Goal: Task Accomplishment & Management: Complete application form

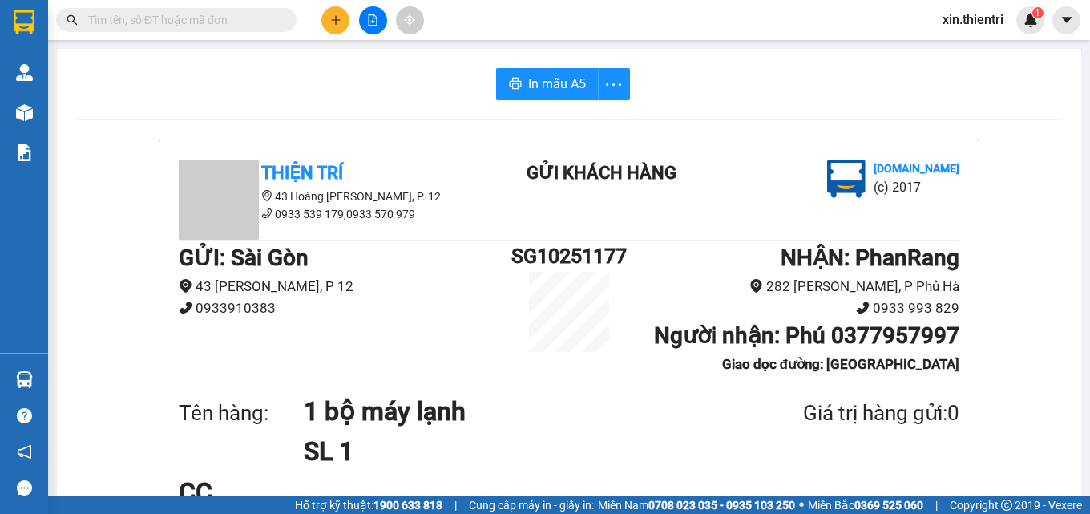
scroll to position [189, 0]
click at [338, 30] on button at bounding box center [335, 20] width 28 height 28
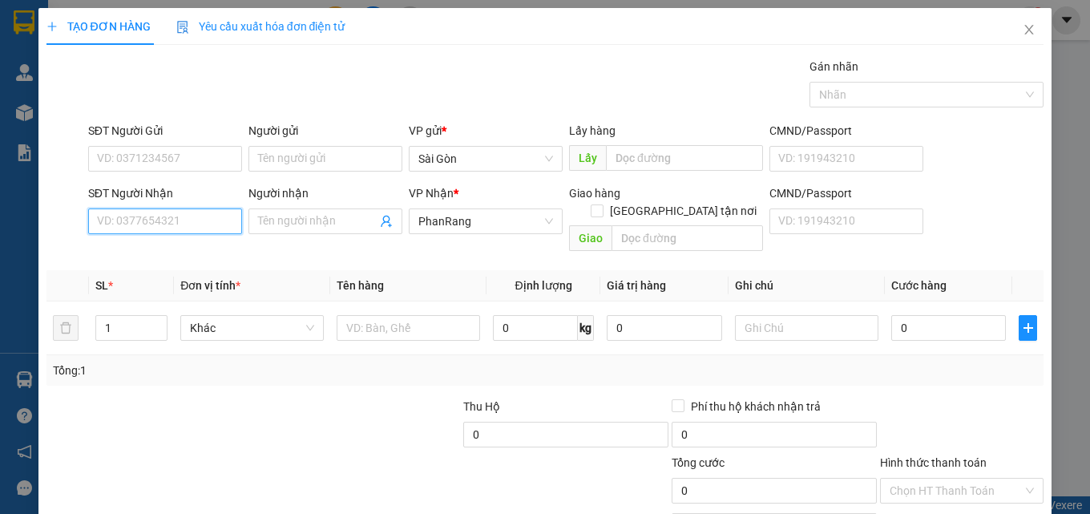
click at [183, 228] on input "SĐT Người Nhận" at bounding box center [165, 221] width 154 height 26
type input "0968461588"
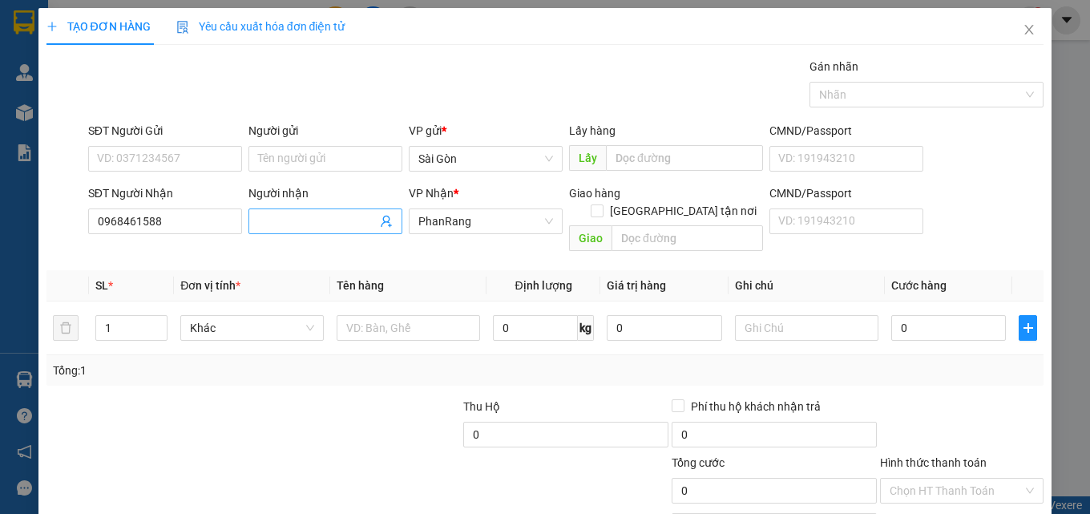
click at [301, 216] on input "Người nhận" at bounding box center [317, 221] width 119 height 18
click at [299, 222] on input "Người nhận" at bounding box center [317, 221] width 119 height 18
type input "[PERSON_NAME]"
click at [374, 317] on input "text" at bounding box center [409, 328] width 144 height 26
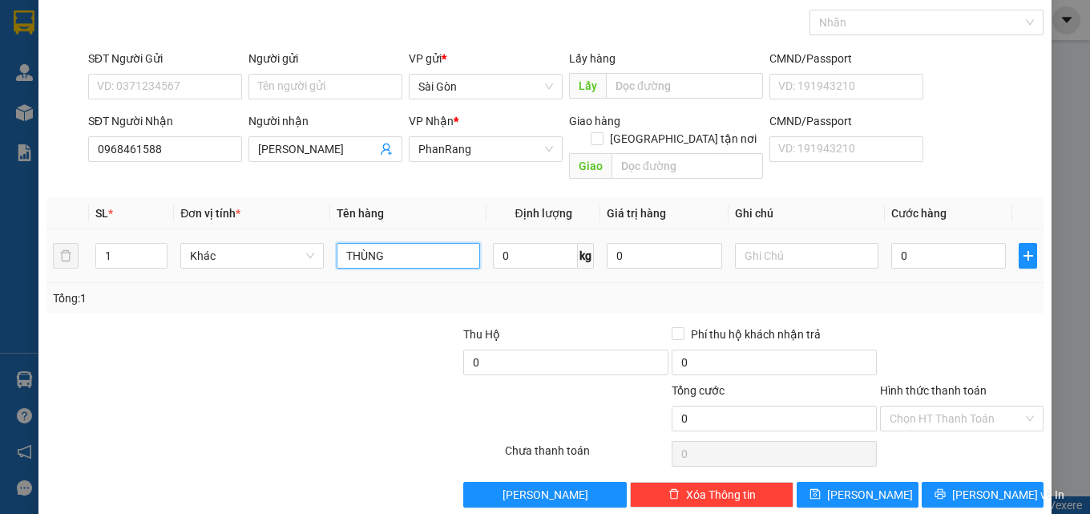
scroll to position [79, 0]
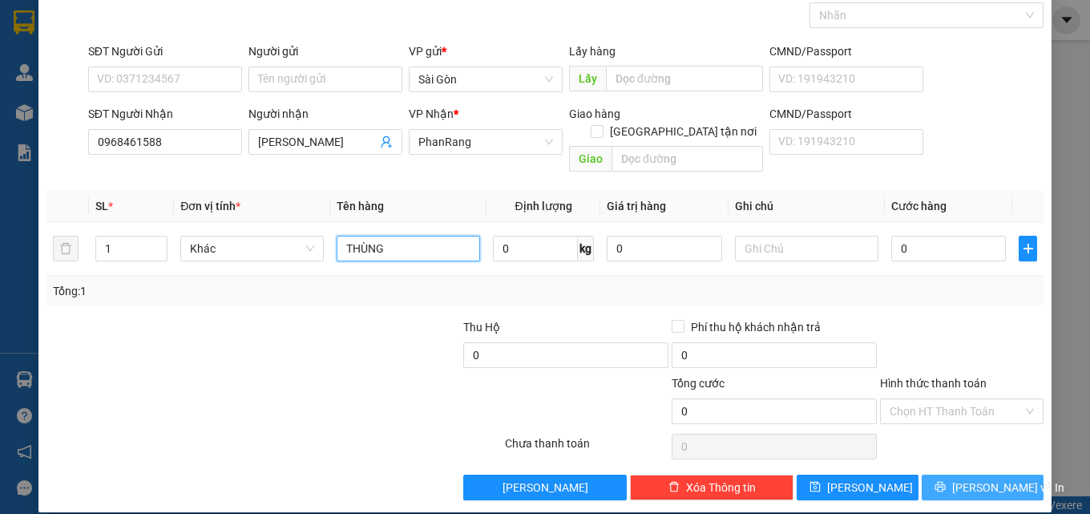
type input "THÙNG"
click at [964, 479] on span "[PERSON_NAME] và In" at bounding box center [1008, 488] width 112 height 18
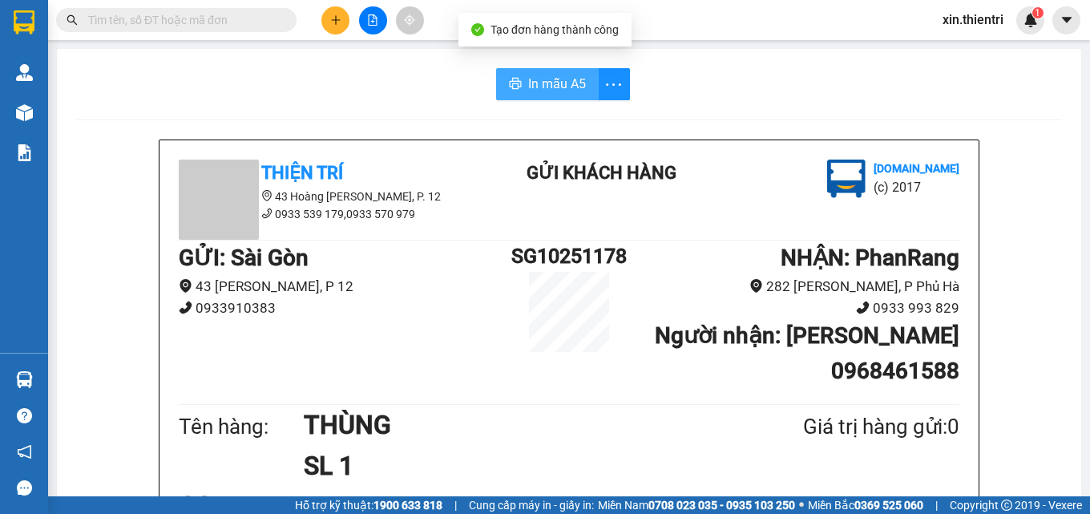
click at [534, 78] on span "In mẫu A5" at bounding box center [557, 84] width 58 height 20
drag, startPoint x: 555, startPoint y: 130, endPoint x: 574, endPoint y: 156, distance: 32.1
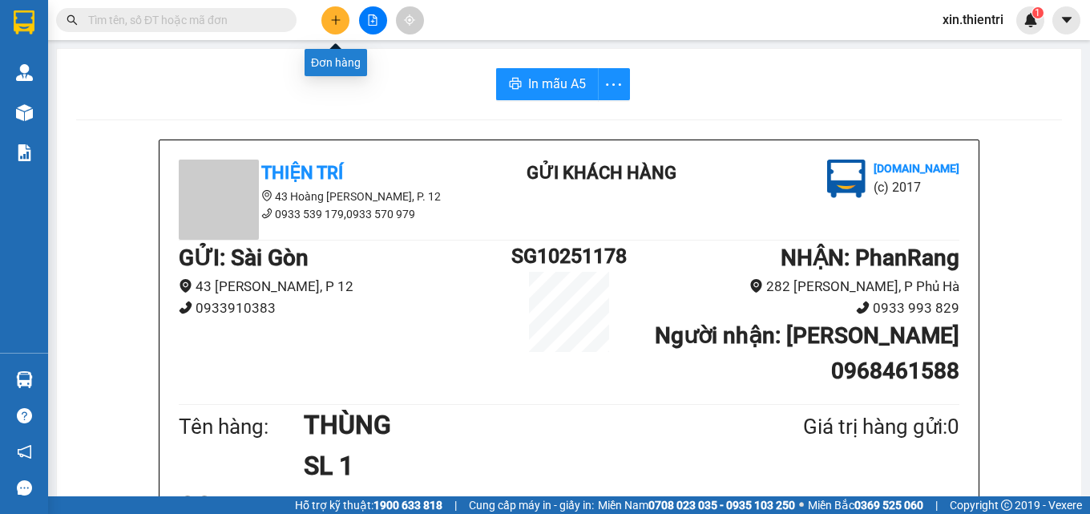
click at [335, 20] on icon "plus" at bounding box center [335, 19] width 9 height 1
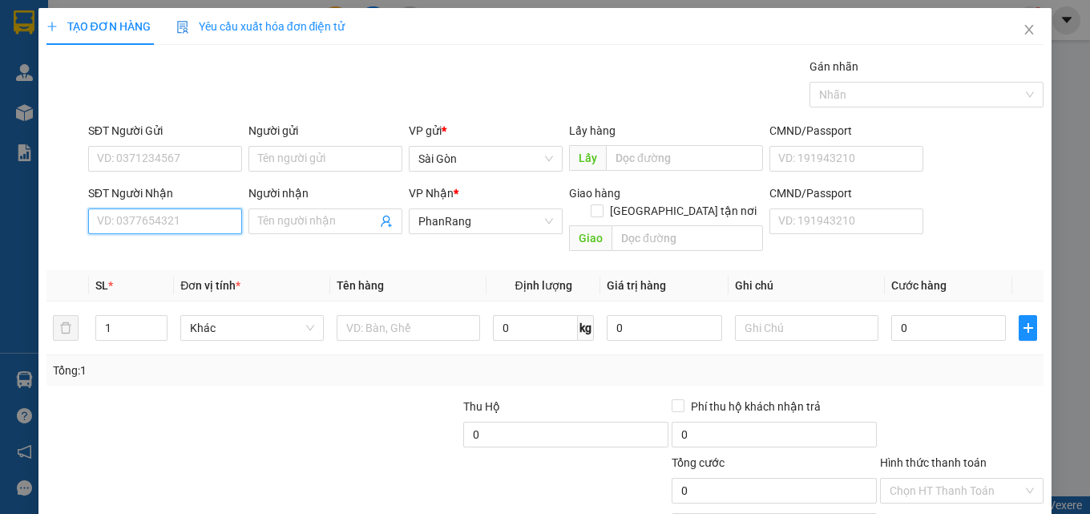
click at [148, 226] on input "SĐT Người Nhận" at bounding box center [165, 221] width 154 height 26
type input "0909116117"
click at [176, 253] on div "0909116117 - TÍN" at bounding box center [163, 254] width 133 height 18
type input "TÍN"
type input "0909116117"
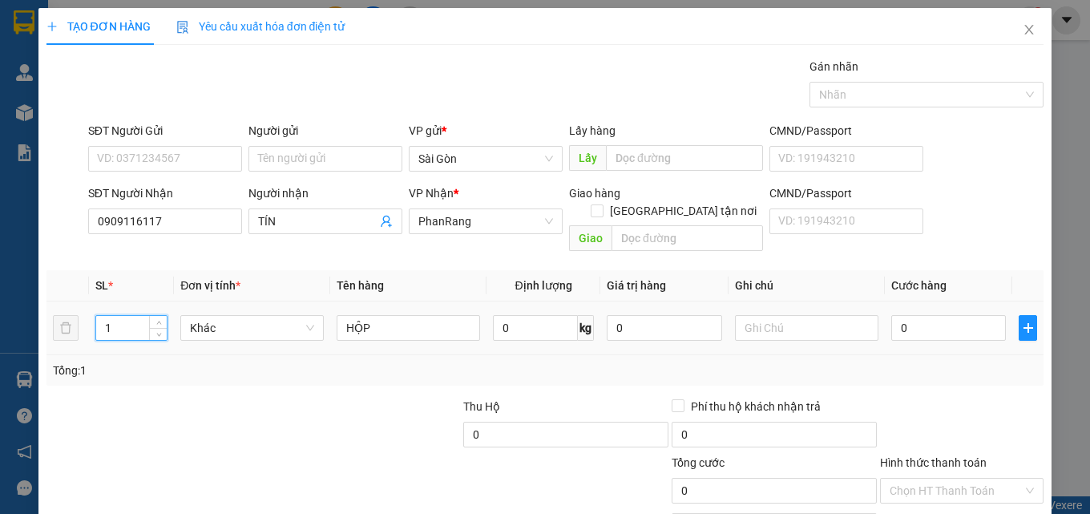
click at [131, 316] on input "1" at bounding box center [131, 328] width 71 height 24
type input "4"
click at [384, 315] on input "HỘP" at bounding box center [409, 328] width 144 height 26
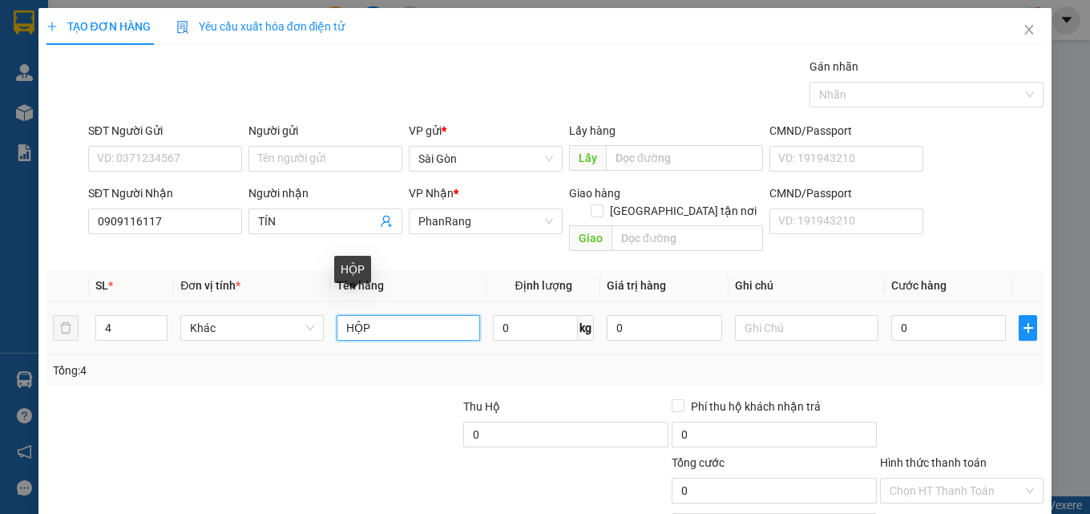
click at [384, 315] on input "HỘP" at bounding box center [409, 328] width 144 height 26
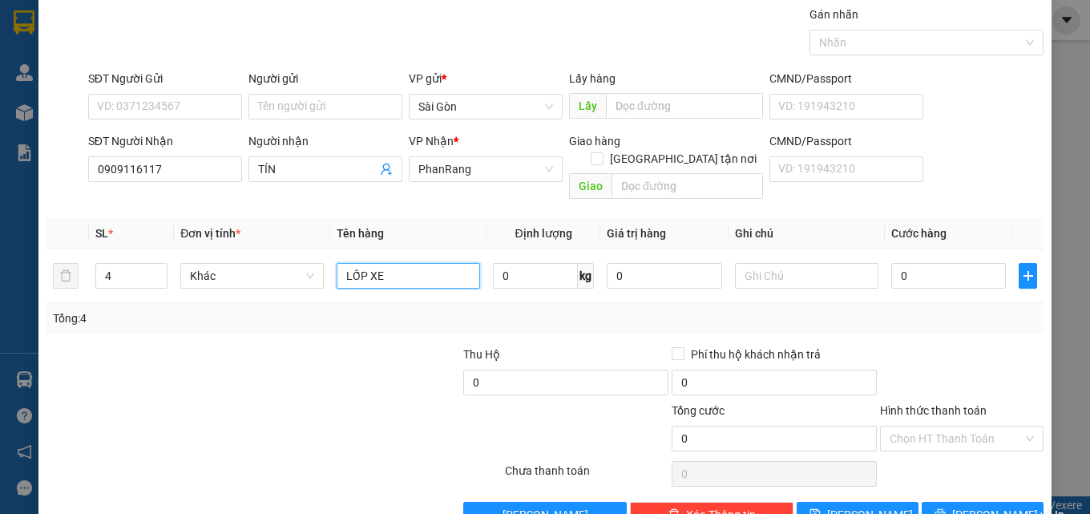
scroll to position [79, 0]
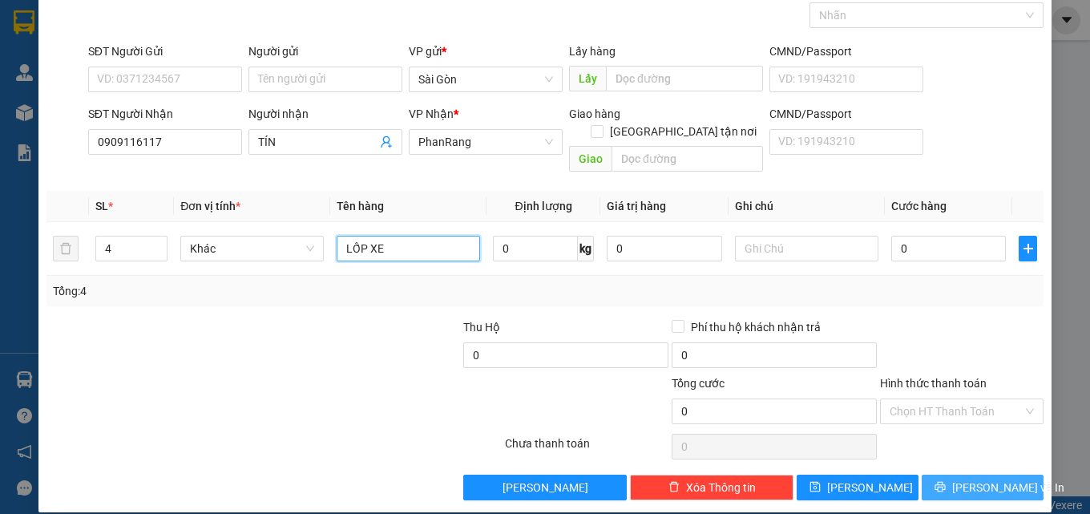
type input "LỐP XE"
click at [994, 479] on span "[PERSON_NAME] và In" at bounding box center [1008, 488] width 112 height 18
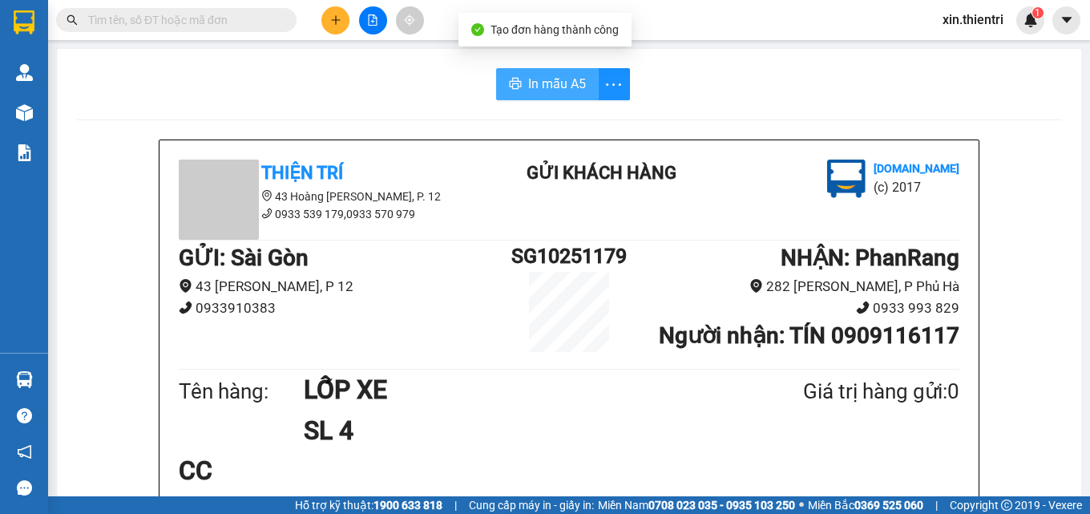
click at [565, 86] on span "In mẫu A5" at bounding box center [557, 84] width 58 height 20
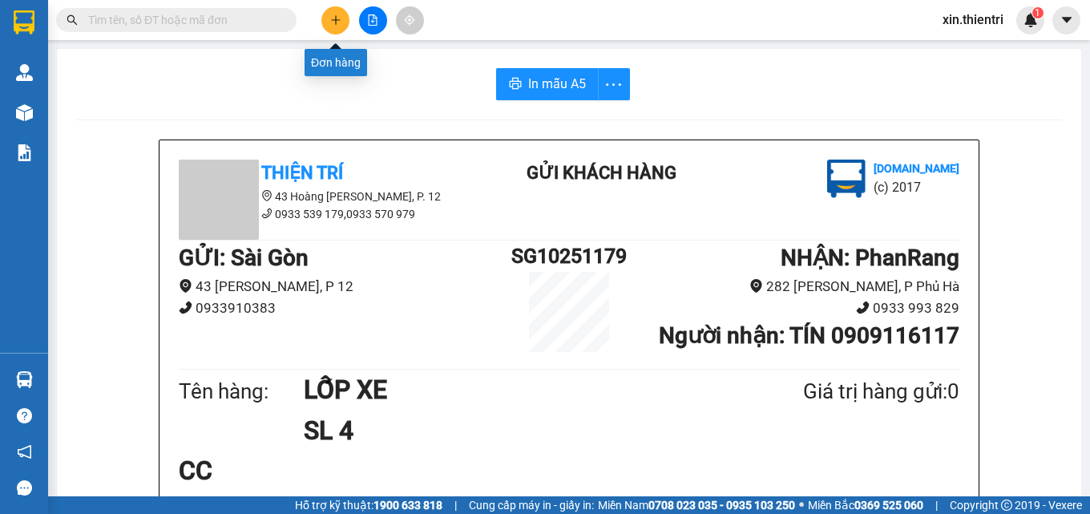
click at [336, 23] on icon "plus" at bounding box center [335, 19] width 1 height 9
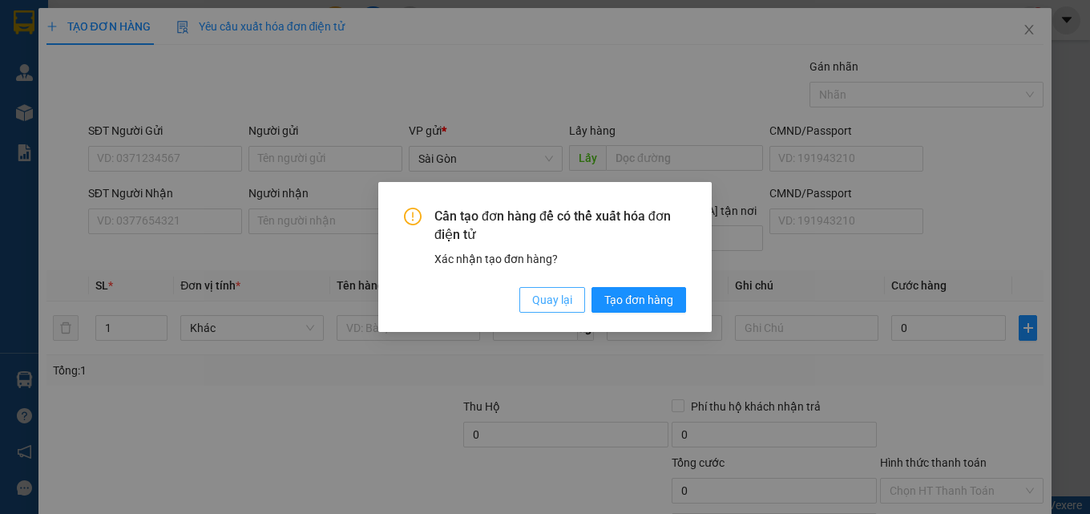
click at [536, 302] on span "Quay lại" at bounding box center [552, 300] width 40 height 18
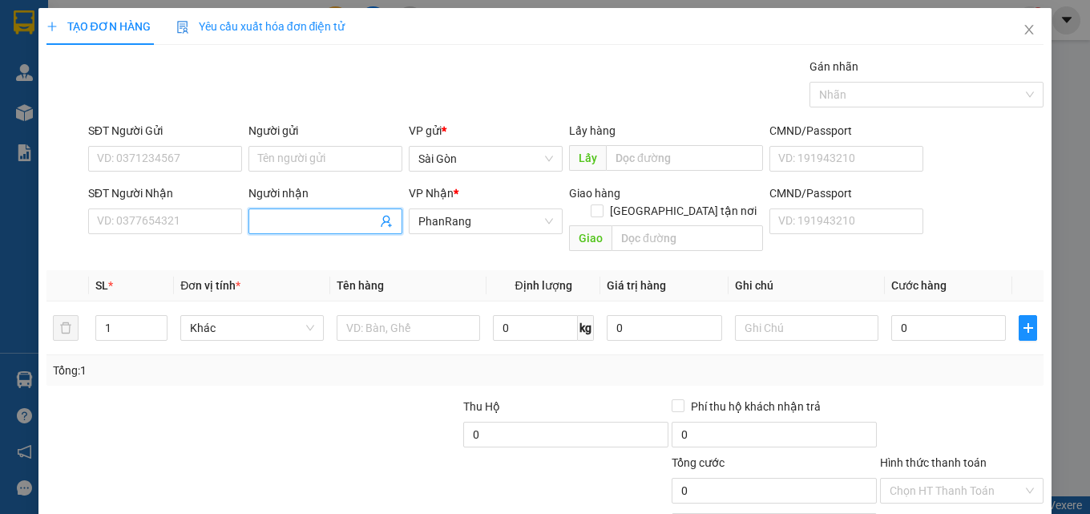
click at [278, 222] on input "Người nhận" at bounding box center [317, 221] width 119 height 18
type input "GIA VIỆT"
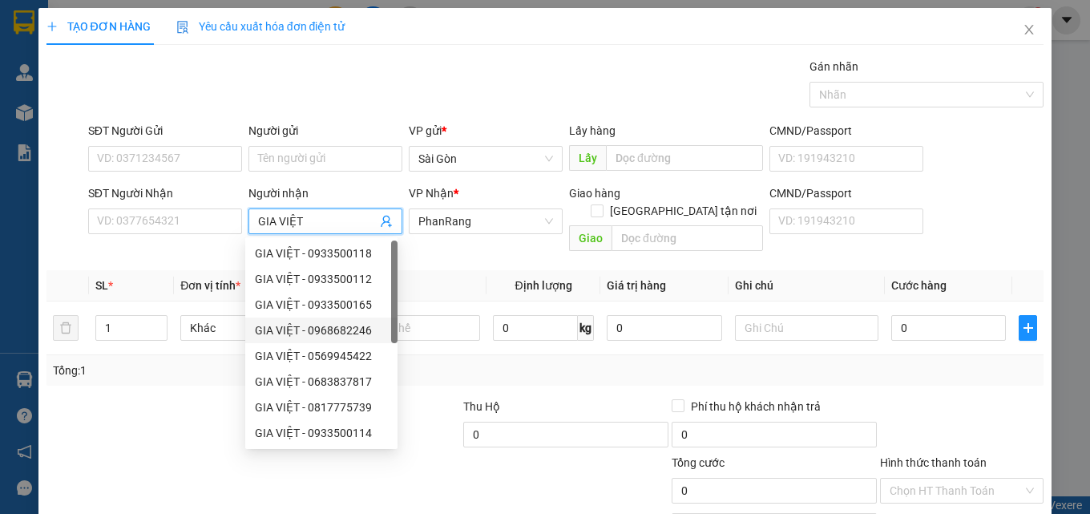
scroll to position [51, 0]
click at [334, 377] on div "GIA VIỆT - 0933500114" at bounding box center [321, 382] width 133 height 18
type input "0933500114"
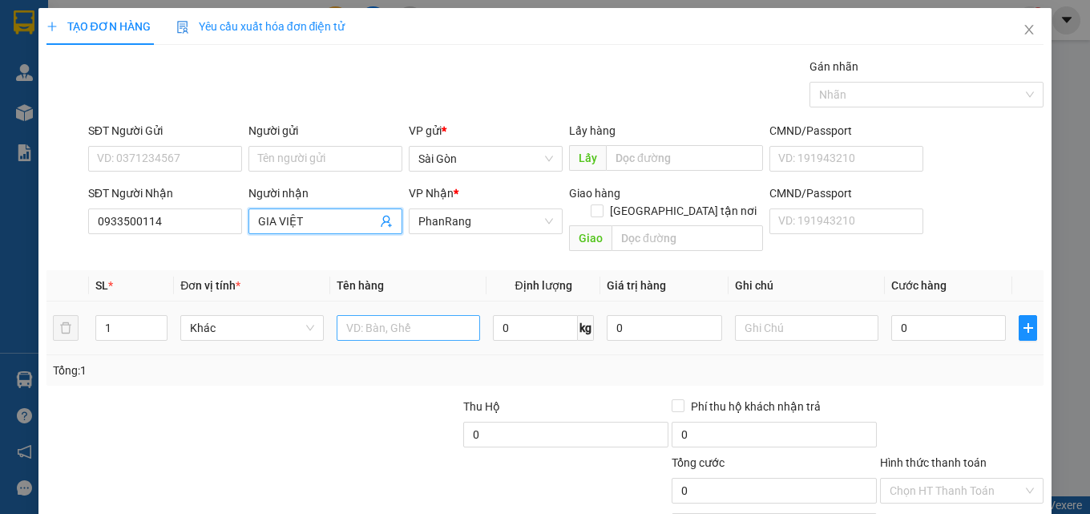
type input "GIA VIỆT"
click at [395, 315] on input "text" at bounding box center [409, 328] width 144 height 26
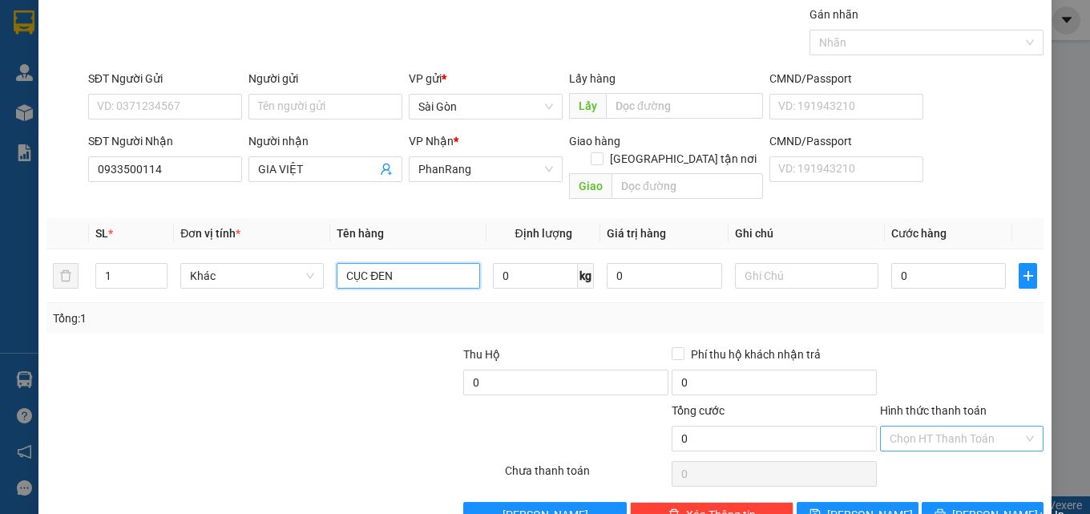
scroll to position [79, 0]
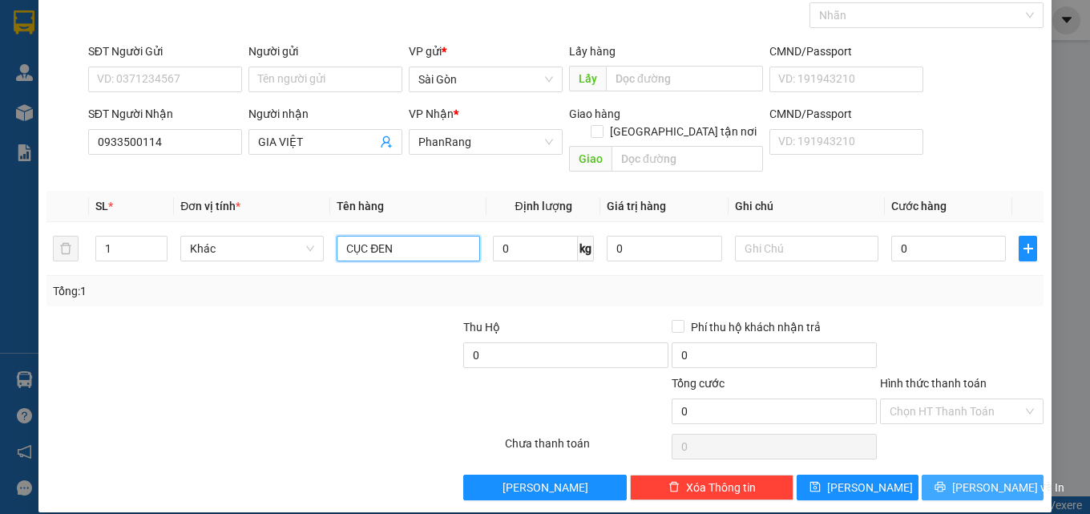
type input "CỤC ĐEN"
click at [971, 479] on span "[PERSON_NAME] và In" at bounding box center [1008, 488] width 112 height 18
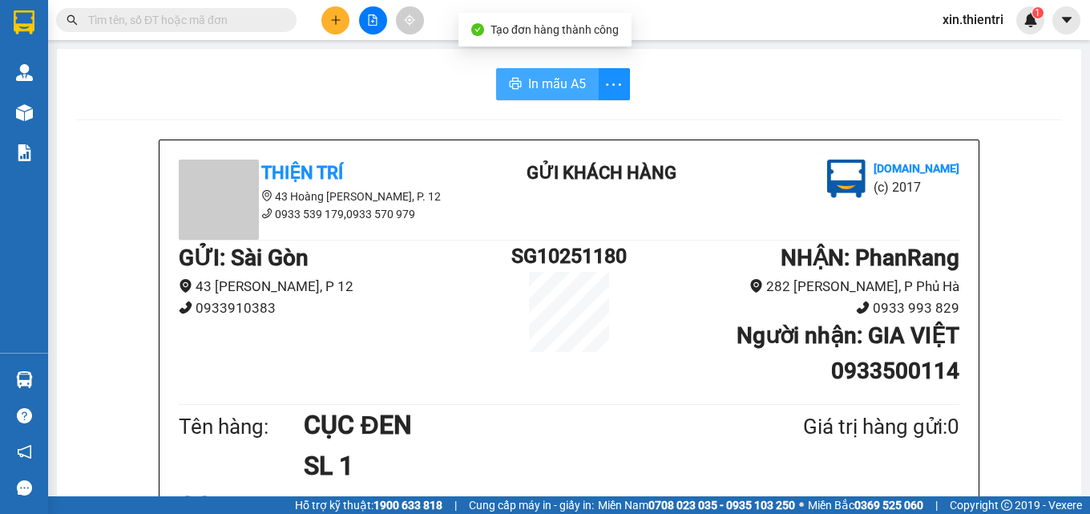
click at [552, 85] on span "In mẫu A5" at bounding box center [557, 84] width 58 height 20
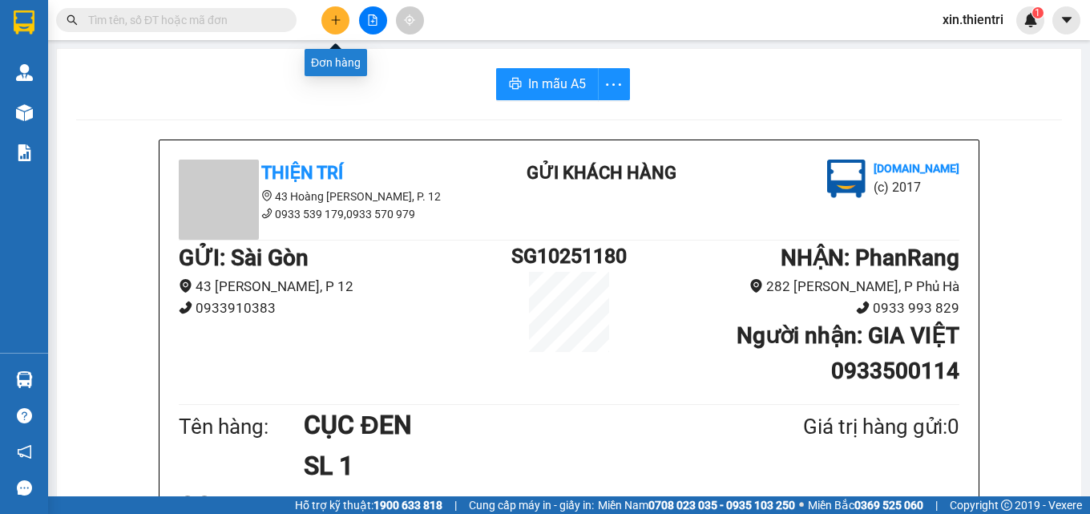
click at [326, 20] on button at bounding box center [335, 20] width 28 height 28
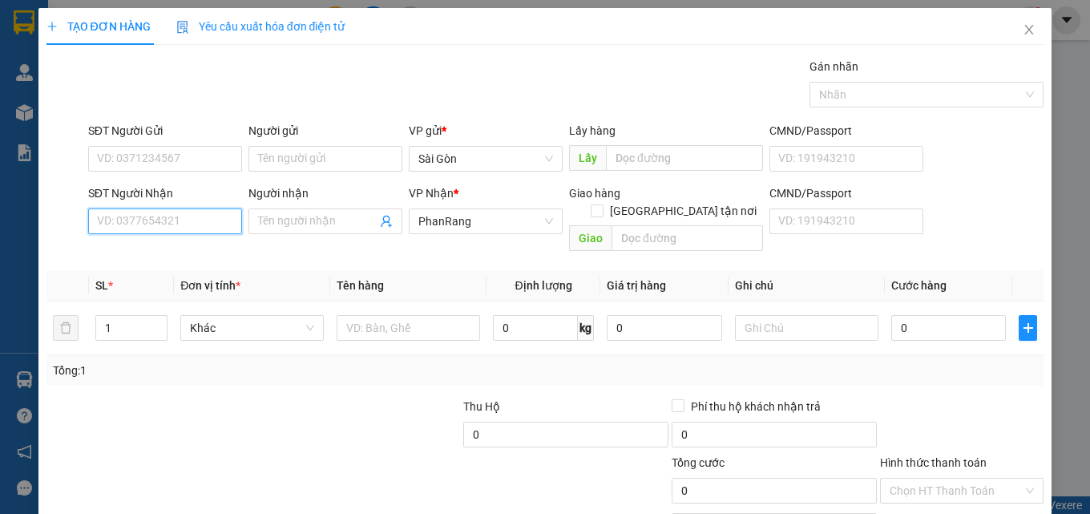
click at [200, 223] on input "SĐT Người Nhận" at bounding box center [165, 221] width 154 height 26
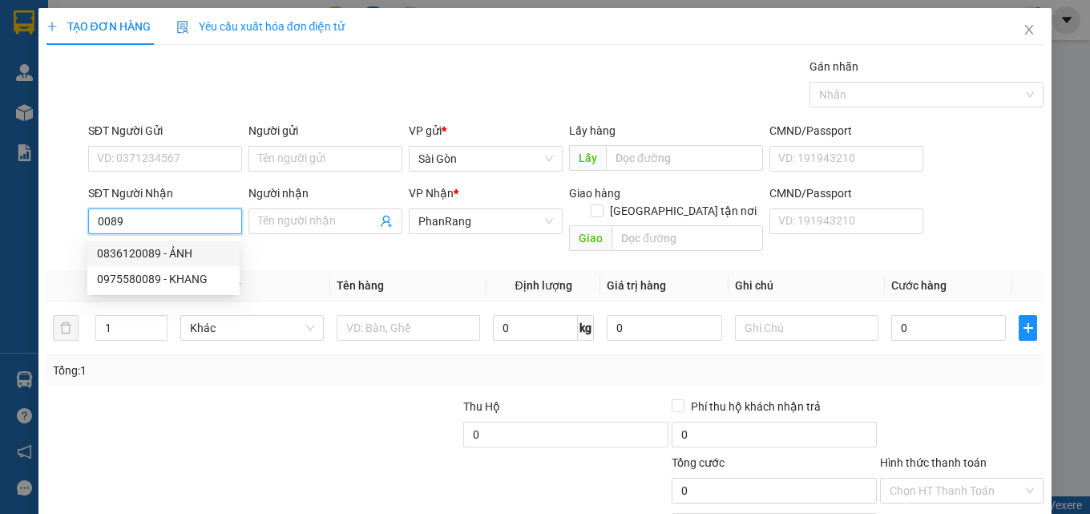
click at [184, 252] on div "0836120089 - ẢNH" at bounding box center [163, 254] width 133 height 18
type input "0836120089"
type input "ẢNH"
type input "THÁI AN"
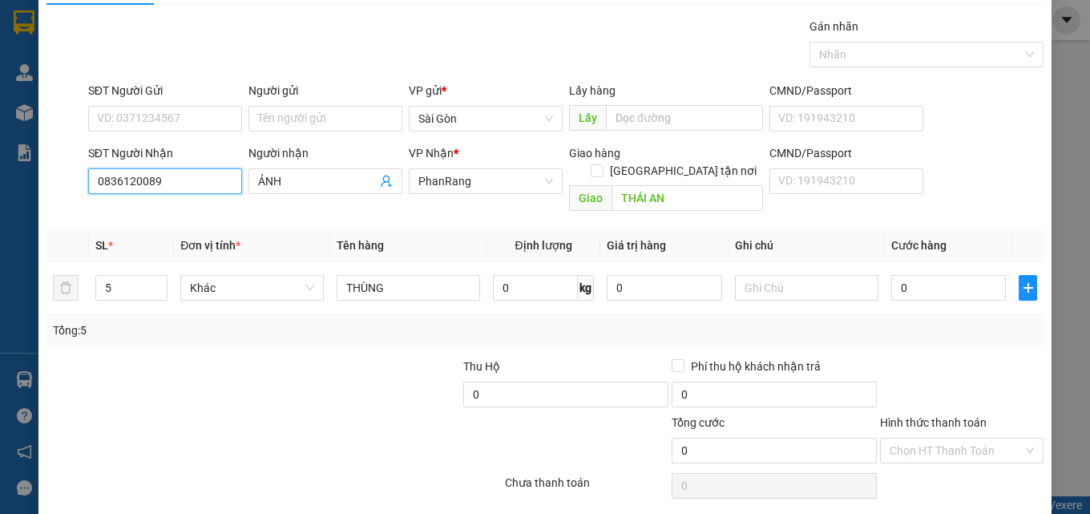
scroll to position [79, 0]
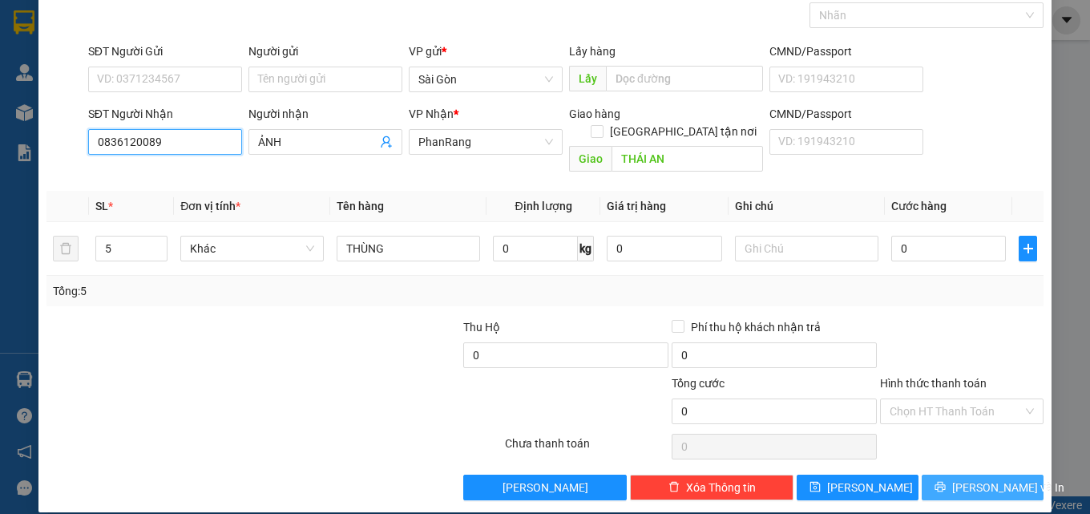
type input "0836120089"
click at [973, 479] on span "[PERSON_NAME] và In" at bounding box center [1008, 488] width 112 height 18
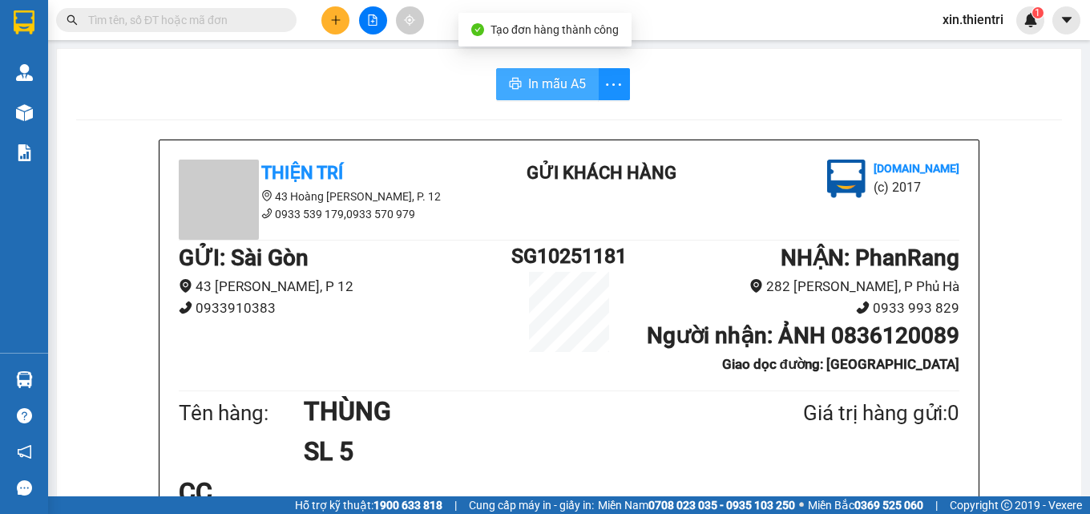
click at [539, 89] on span "In mẫu A5" at bounding box center [557, 84] width 58 height 20
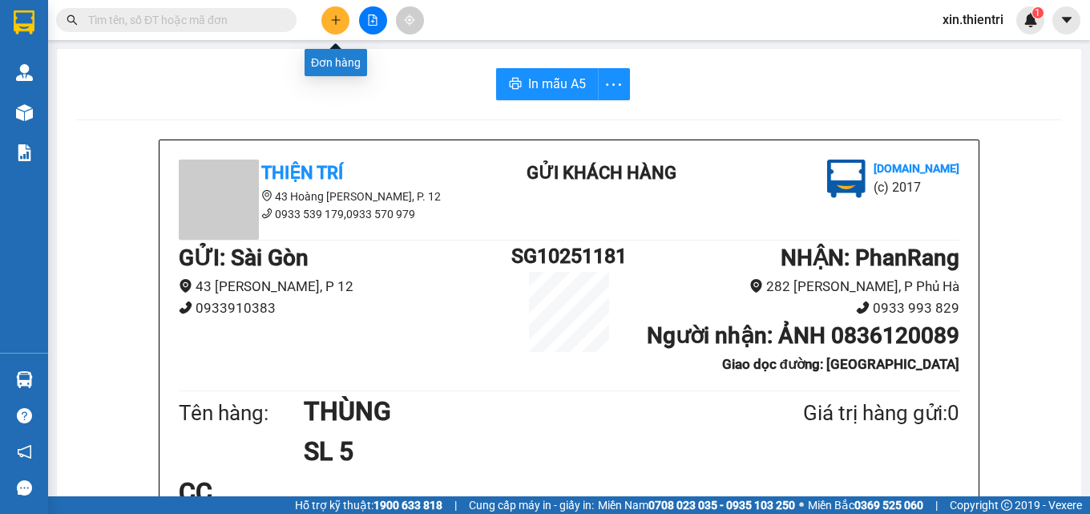
click at [337, 22] on icon "plus" at bounding box center [335, 19] width 11 height 11
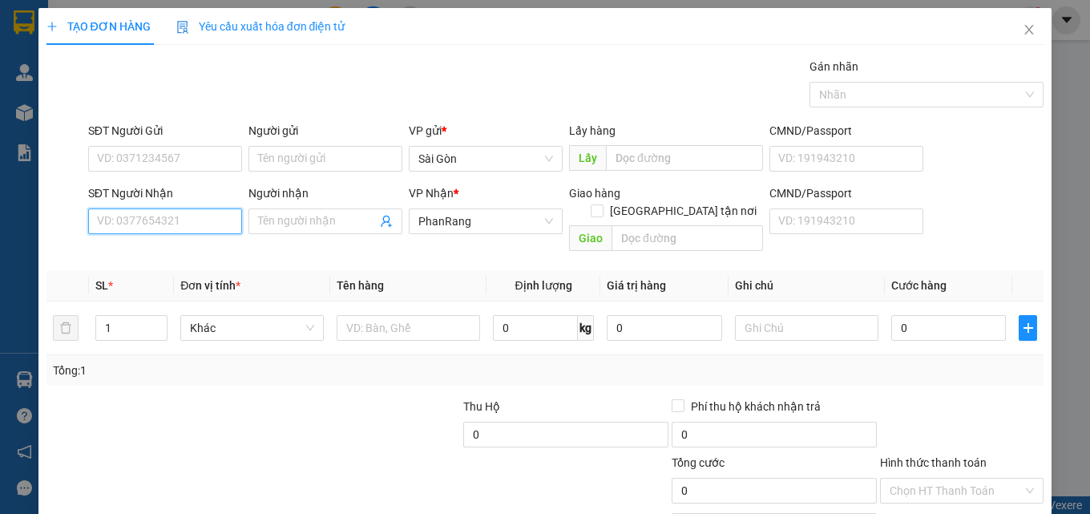
click at [162, 220] on input "SĐT Người Nhận" at bounding box center [165, 221] width 154 height 26
click at [168, 260] on div "0786680128 - HÂN" at bounding box center [163, 254] width 133 height 18
type input "0786680128"
type input "HÂN"
type input "0786680128"
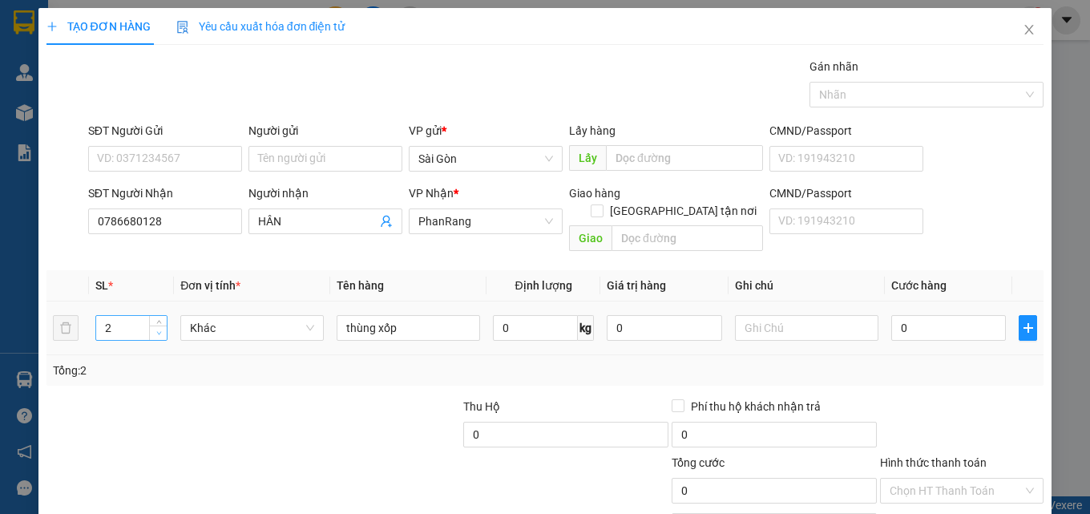
type input "1"
click at [156, 330] on icon "down" at bounding box center [159, 333] width 6 height 6
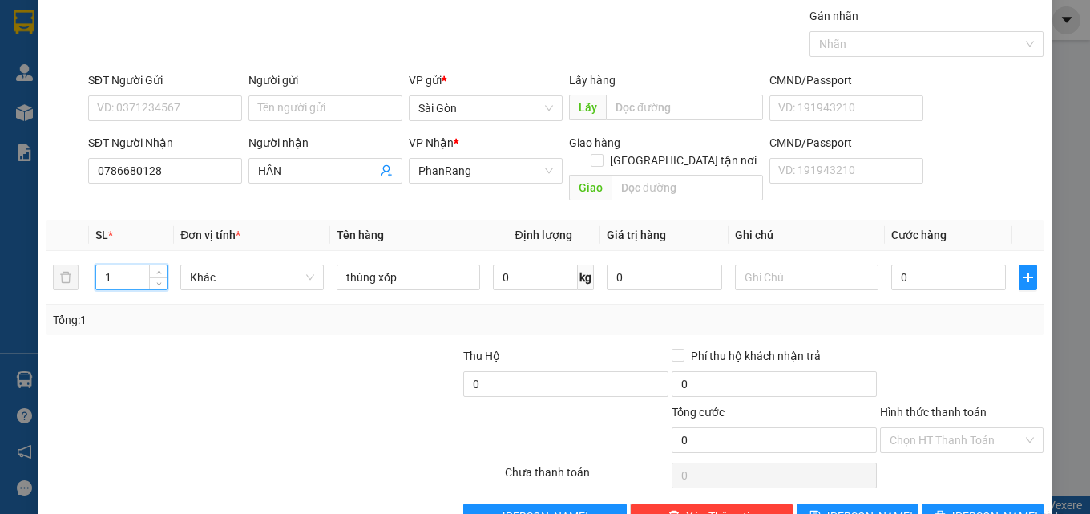
scroll to position [79, 0]
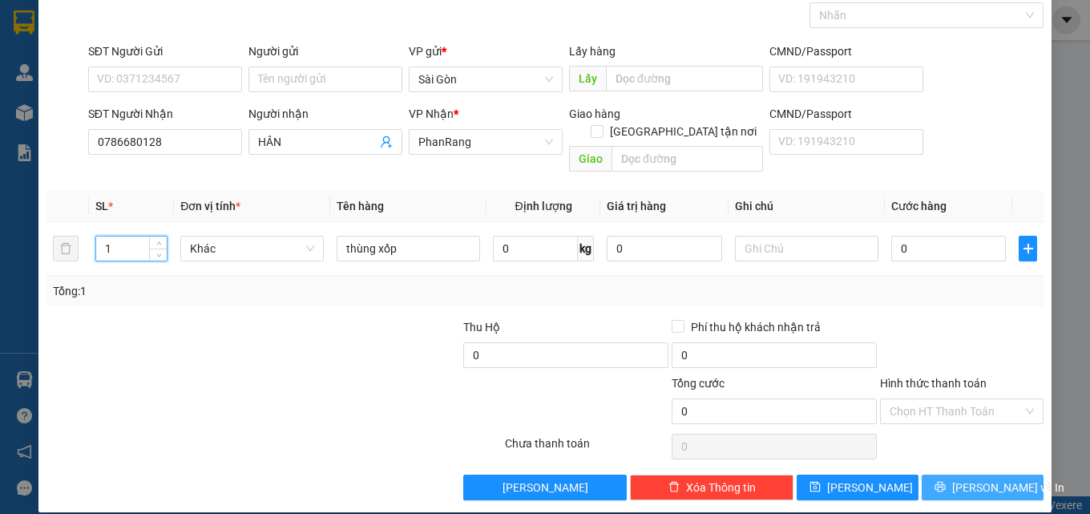
click at [994, 479] on span "[PERSON_NAME] và In" at bounding box center [1008, 488] width 112 height 18
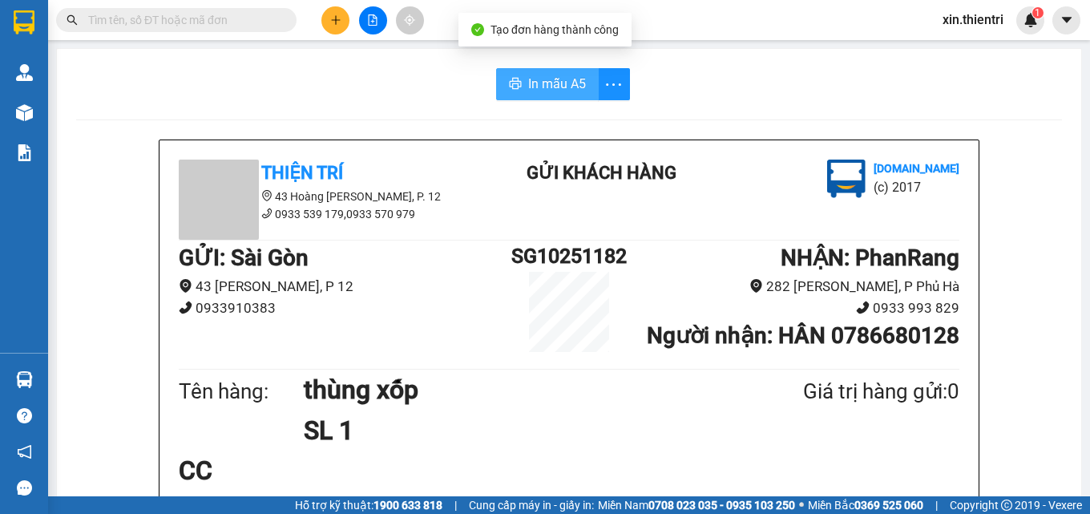
click at [552, 83] on span "In mẫu A5" at bounding box center [557, 84] width 58 height 20
click at [549, 87] on span "In mẫu A5" at bounding box center [557, 84] width 58 height 20
click at [334, 22] on icon "plus" at bounding box center [335, 19] width 11 height 11
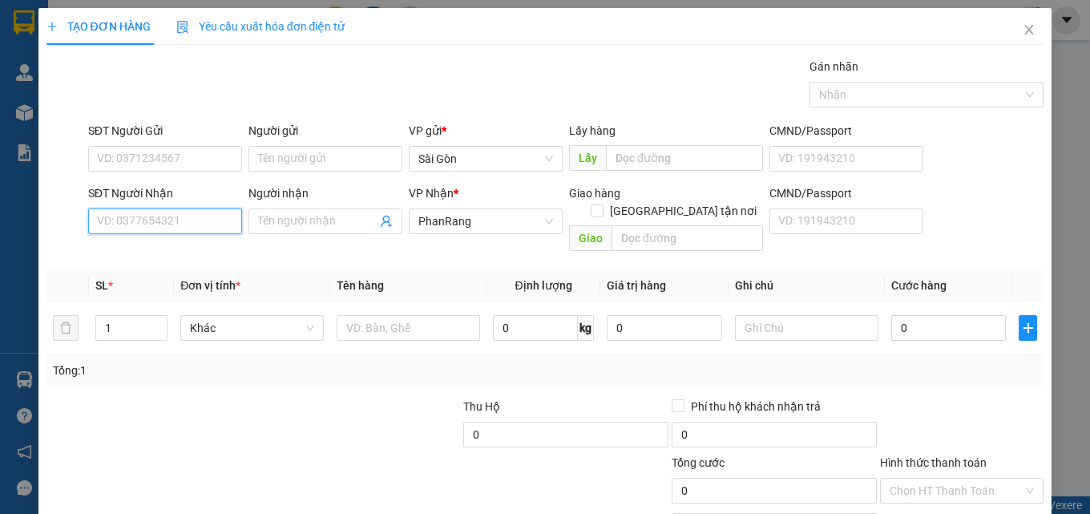
click at [162, 219] on input "SĐT Người Nhận" at bounding box center [165, 221] width 154 height 26
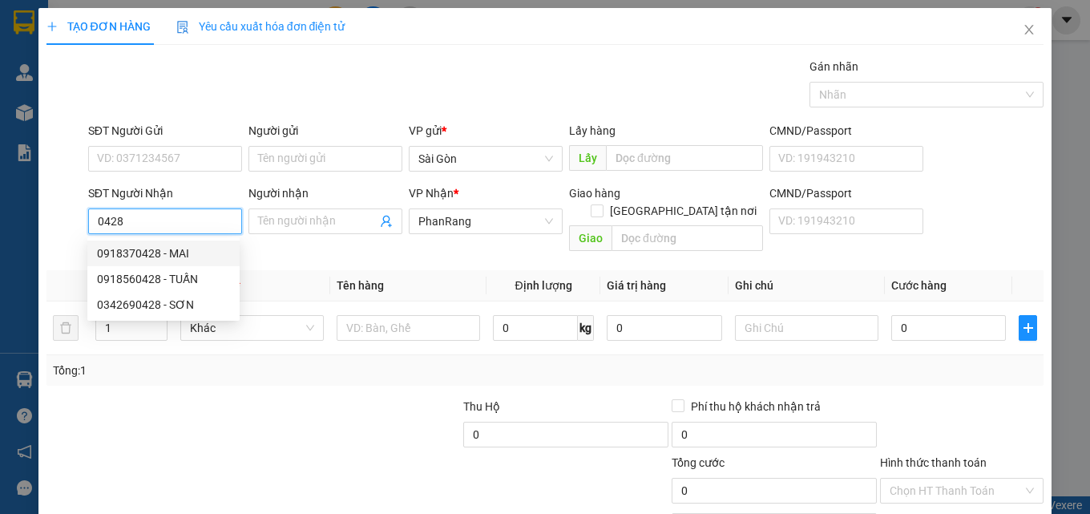
click at [167, 247] on div "0918370428 - MAI" at bounding box center [163, 254] width 133 height 18
type input "0918370428"
type input "MAI"
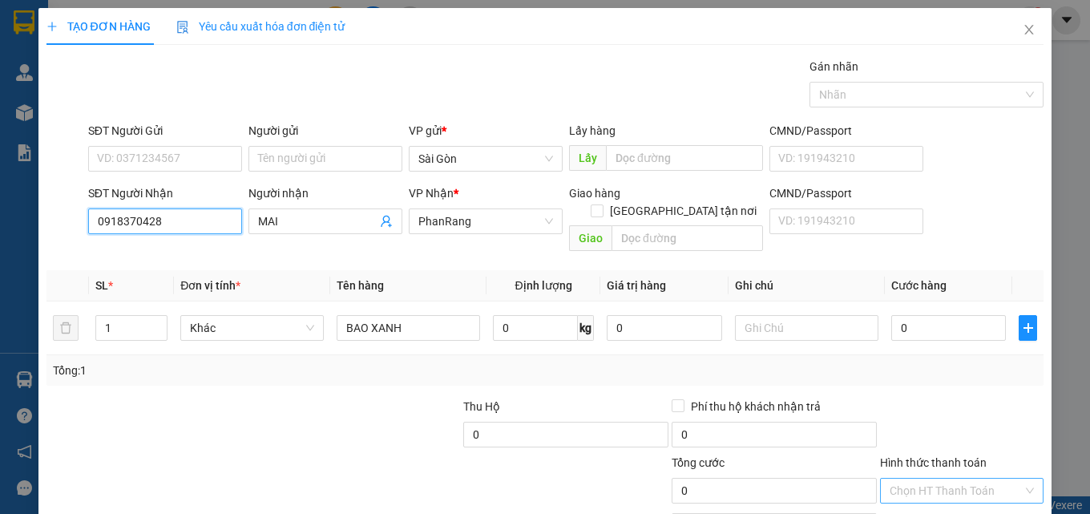
scroll to position [79, 0]
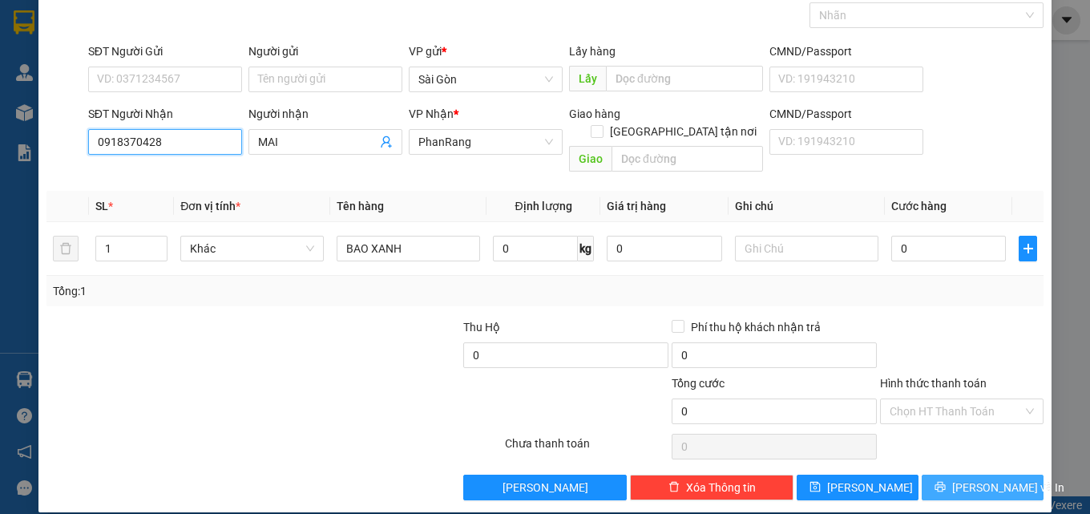
type input "0918370428"
click at [946, 481] on icon "printer" at bounding box center [940, 486] width 11 height 11
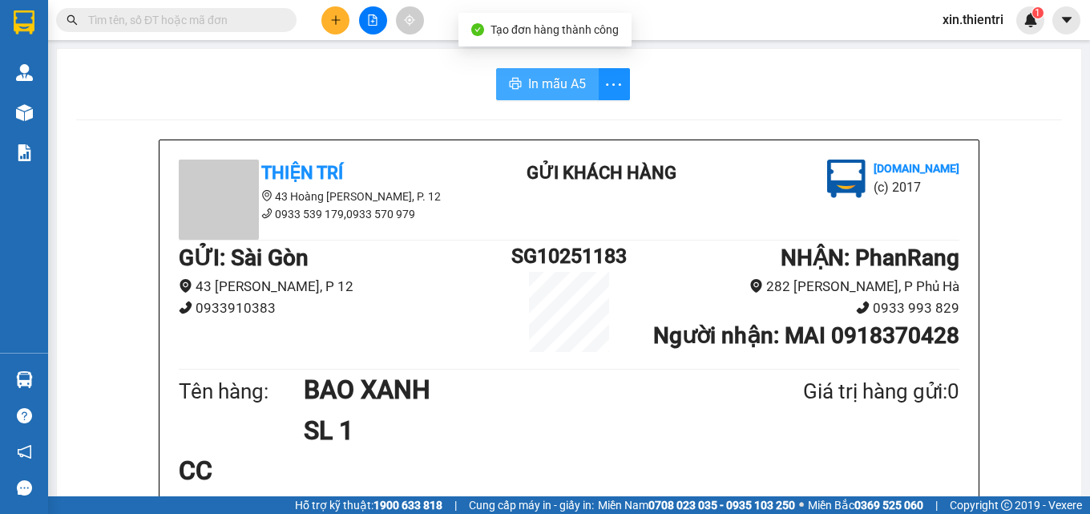
click at [528, 92] on span "In mẫu A5" at bounding box center [557, 84] width 58 height 20
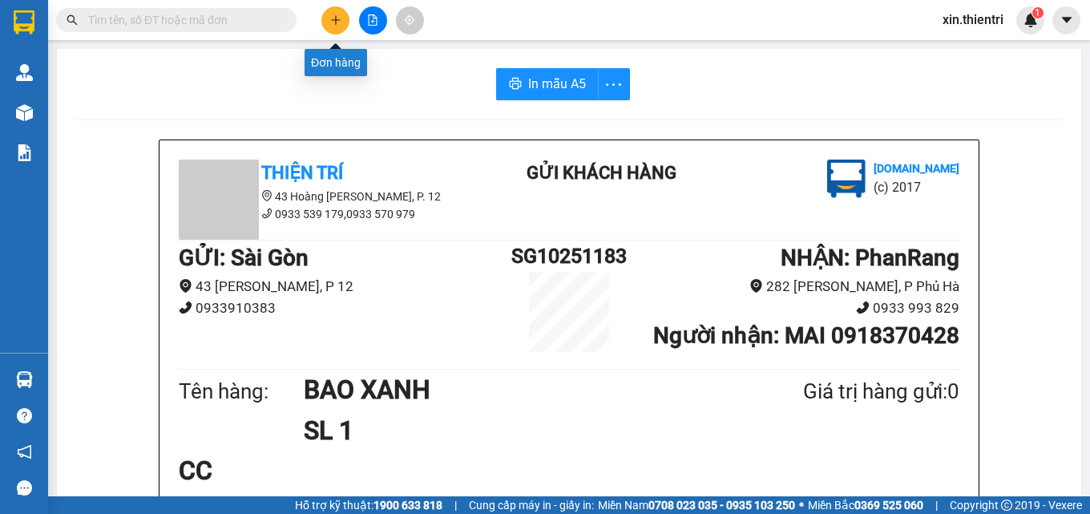
click at [333, 26] on button at bounding box center [335, 20] width 28 height 28
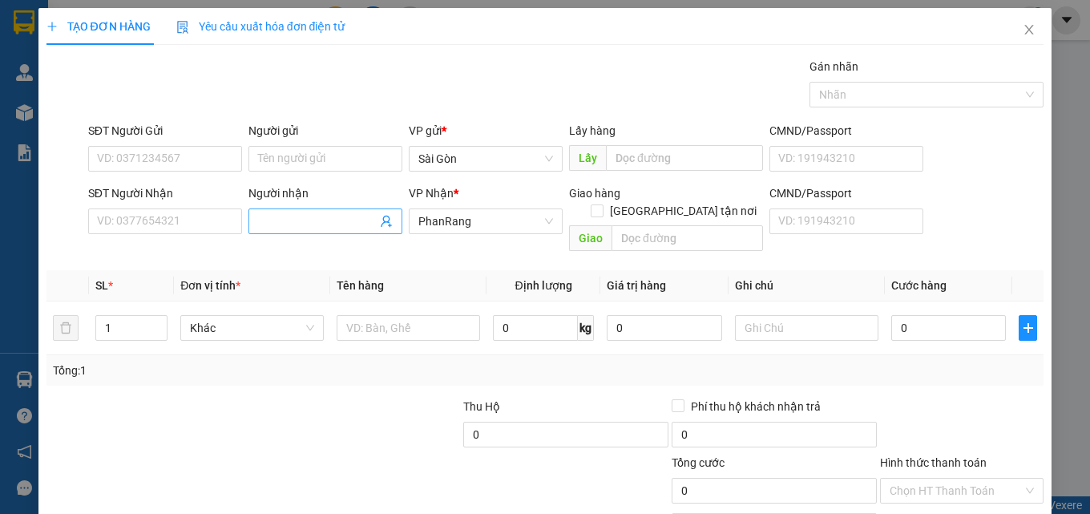
click at [302, 221] on input "Người nhận" at bounding box center [317, 221] width 119 height 18
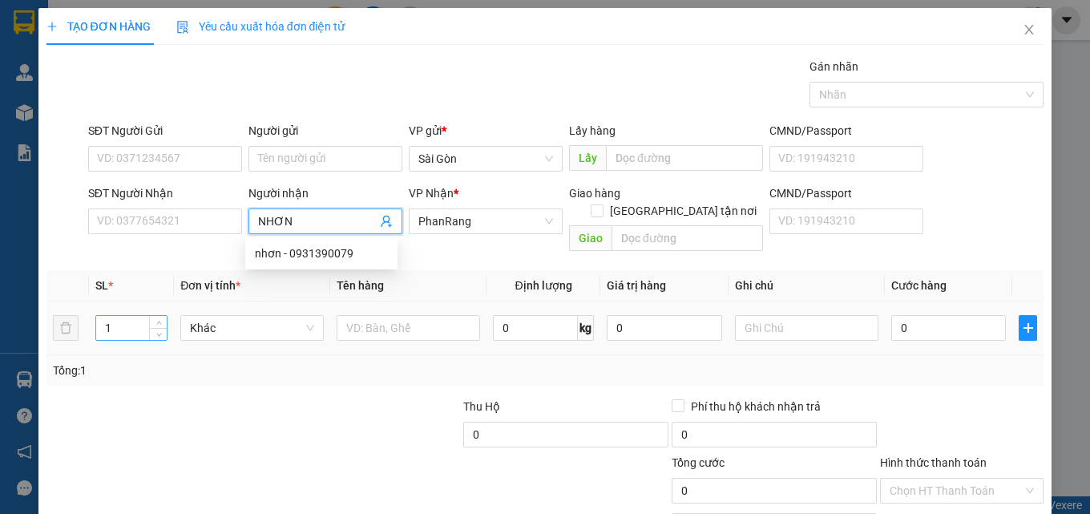
type input "NHƠN"
click at [131, 316] on input "1" at bounding box center [131, 328] width 71 height 24
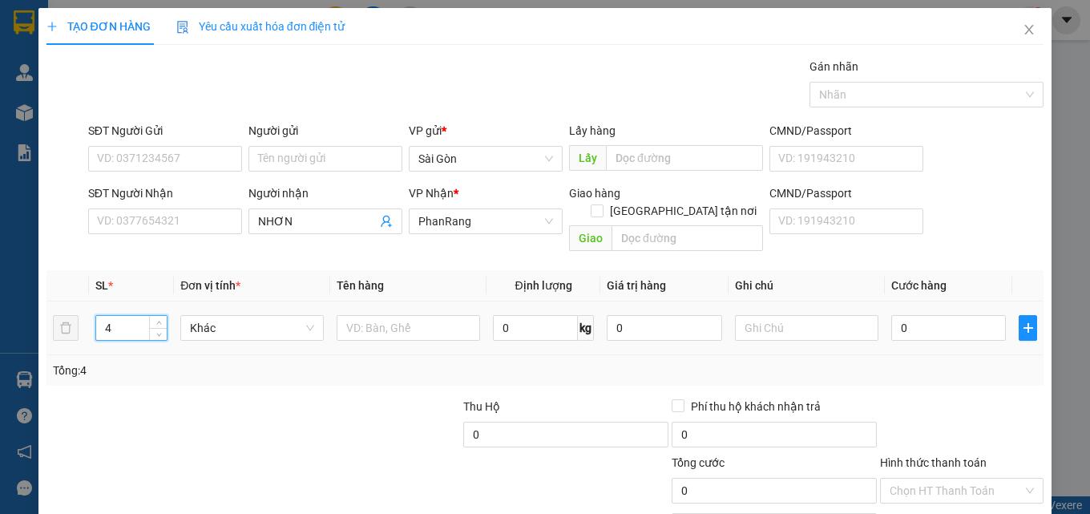
type input "4"
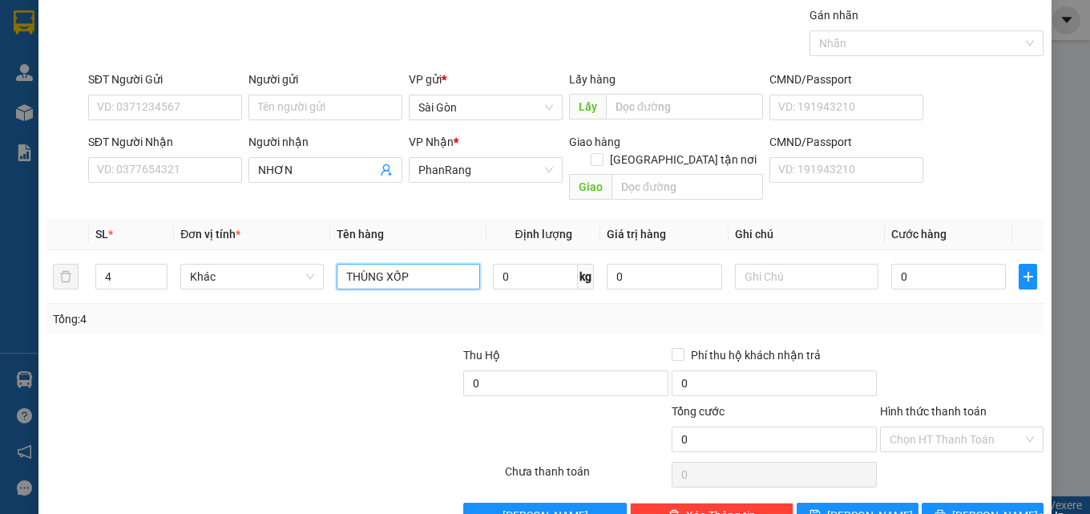
scroll to position [79, 0]
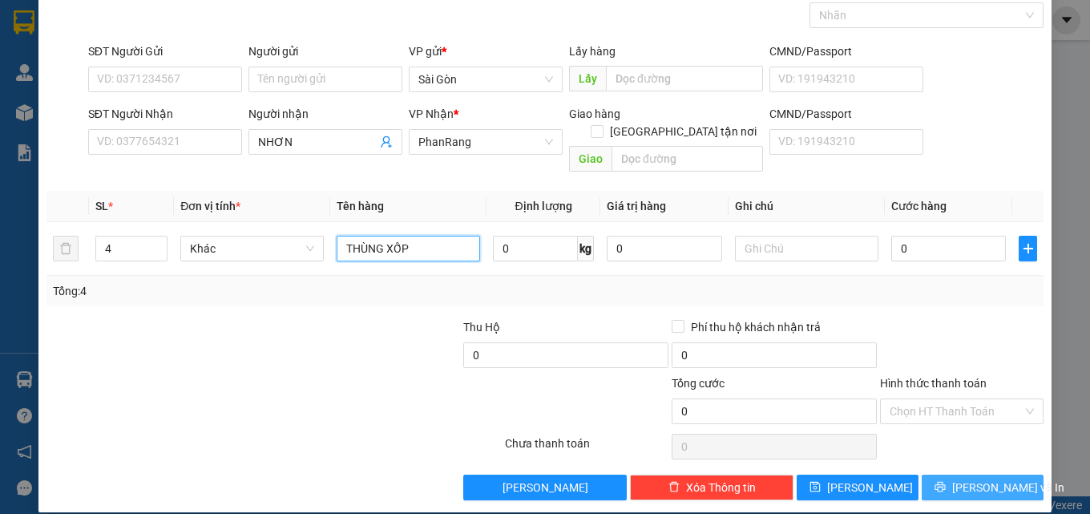
type input "THÙNG XỐP"
click at [965, 479] on span "[PERSON_NAME] và In" at bounding box center [1008, 488] width 112 height 18
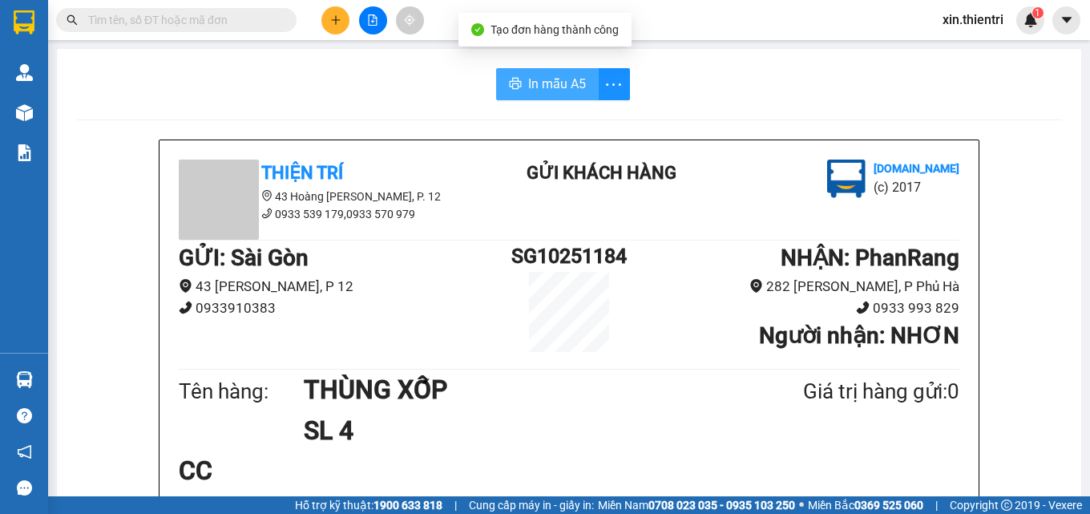
click at [528, 87] on span "In mẫu A5" at bounding box center [557, 84] width 58 height 20
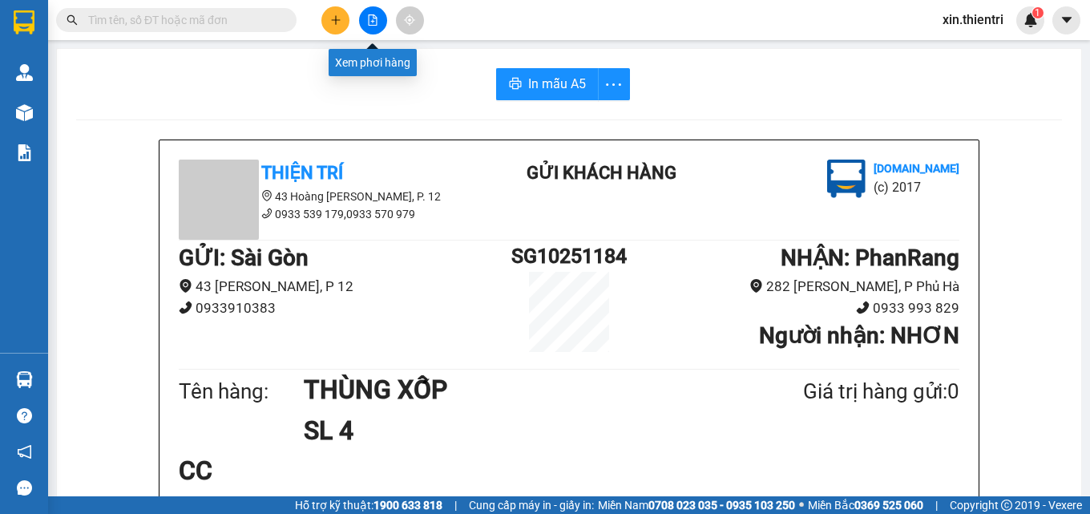
click at [335, 24] on icon "plus" at bounding box center [335, 19] width 11 height 11
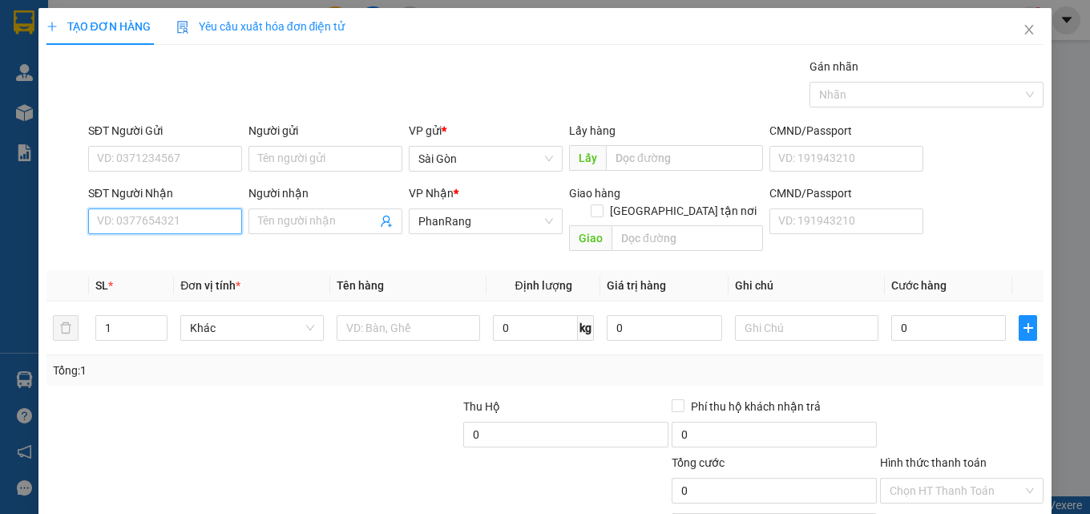
click at [194, 223] on input "SĐT Người Nhận" at bounding box center [165, 221] width 154 height 26
click at [179, 253] on div "0915309579 - DỤNG" at bounding box center [163, 254] width 133 height 18
type input "0915309579"
type input "DỤNG"
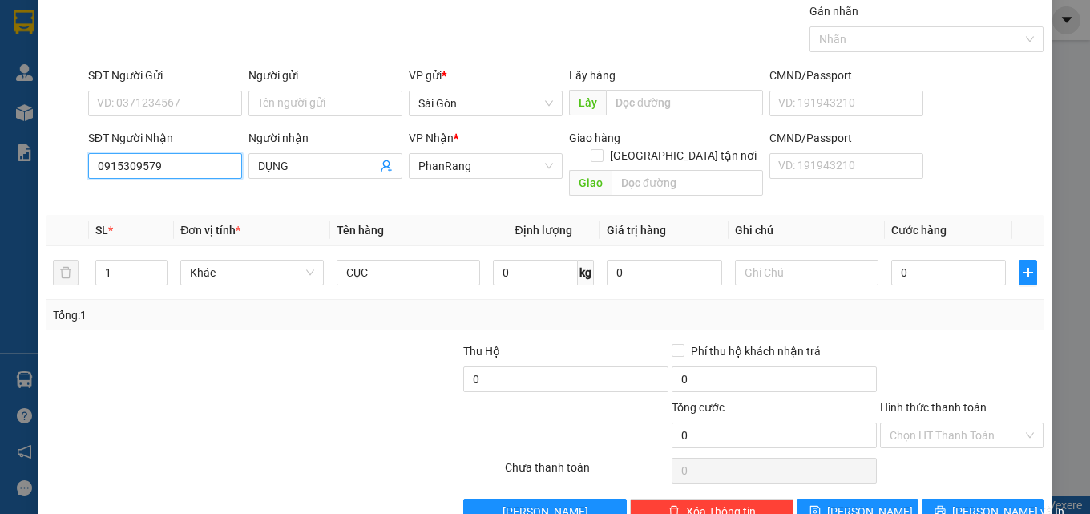
scroll to position [79, 0]
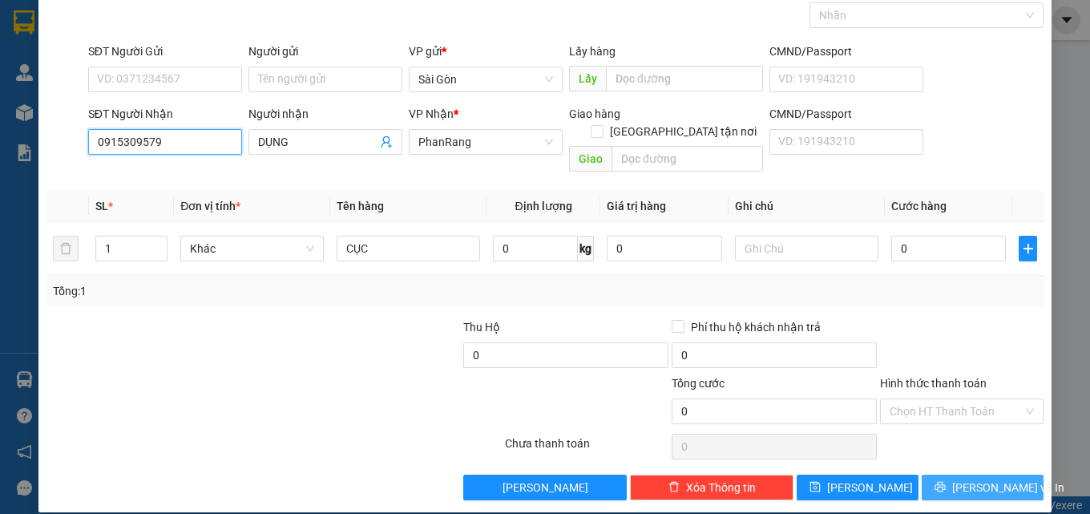
type input "0915309579"
click at [973, 479] on span "[PERSON_NAME] và In" at bounding box center [1008, 488] width 112 height 18
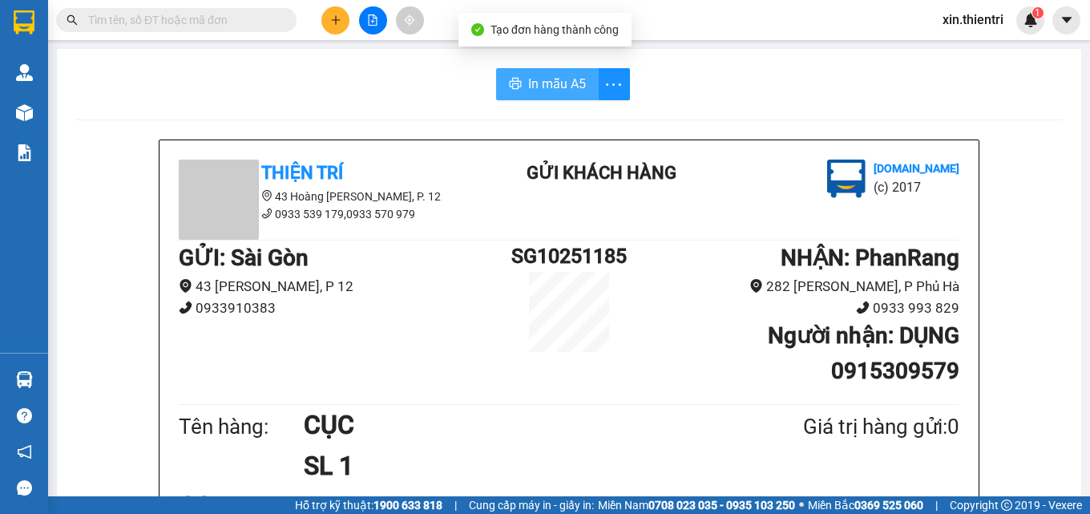
click at [561, 82] on span "In mẫu A5" at bounding box center [557, 84] width 58 height 20
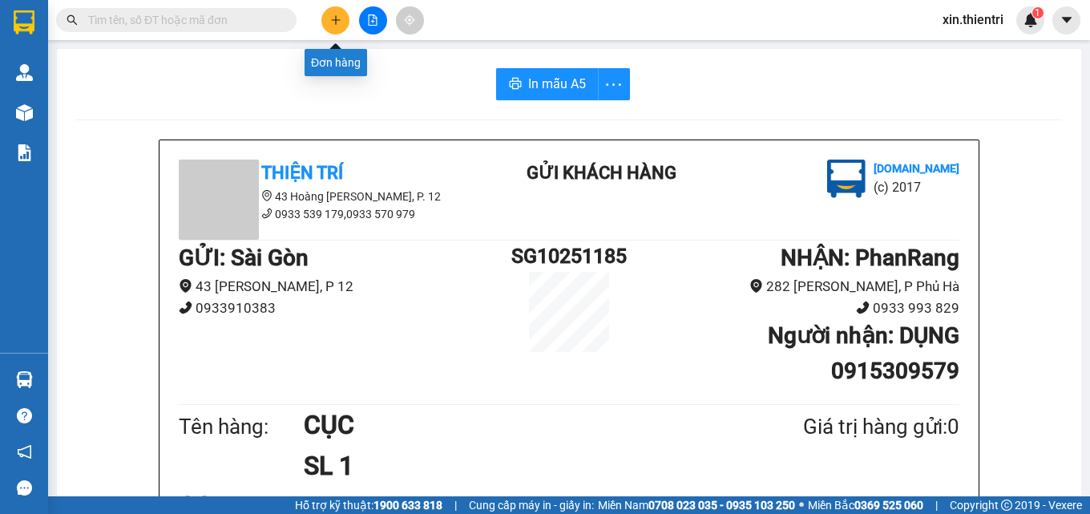
click at [339, 23] on icon "plus" at bounding box center [335, 19] width 11 height 11
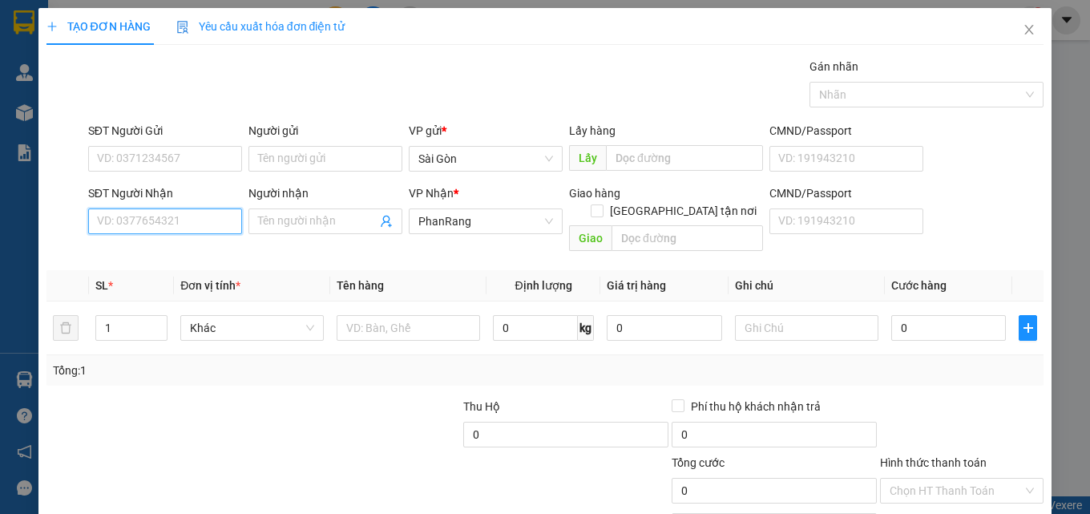
click at [198, 220] on input "SĐT Người Nhận" at bounding box center [165, 221] width 154 height 26
click at [210, 227] on input "SĐT Người Nhận" at bounding box center [165, 221] width 154 height 26
click at [209, 226] on input "SĐT Người Nhận" at bounding box center [165, 221] width 154 height 26
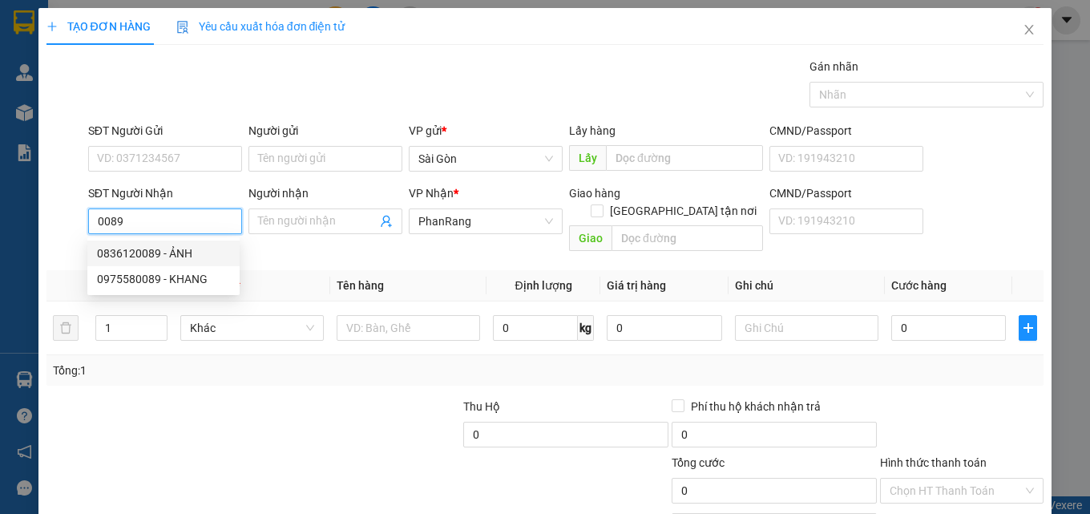
click at [155, 252] on div "0836120089 - ẢNH" at bounding box center [163, 254] width 133 height 18
type input "0836120089"
type input "ẢNH"
type input "THÁI AN"
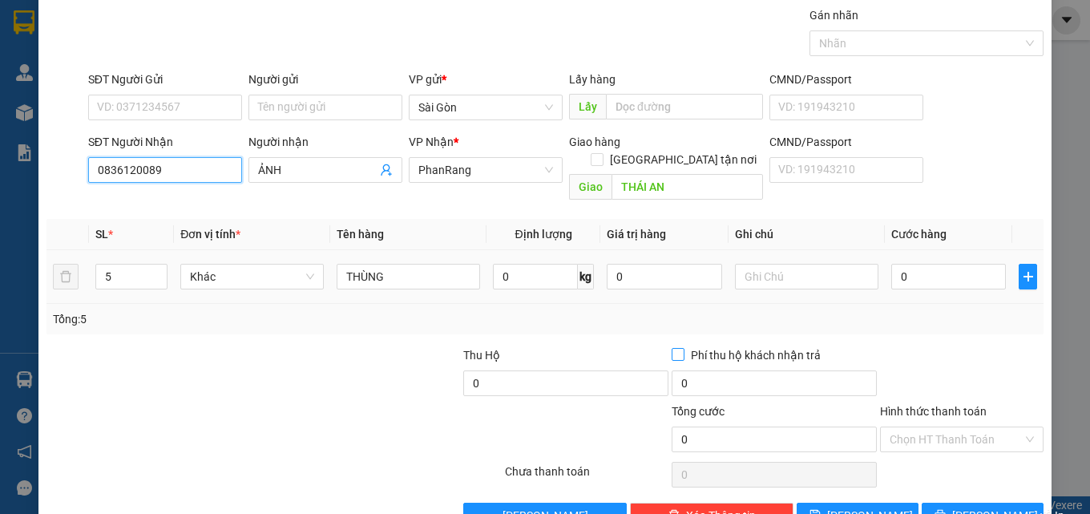
scroll to position [79, 0]
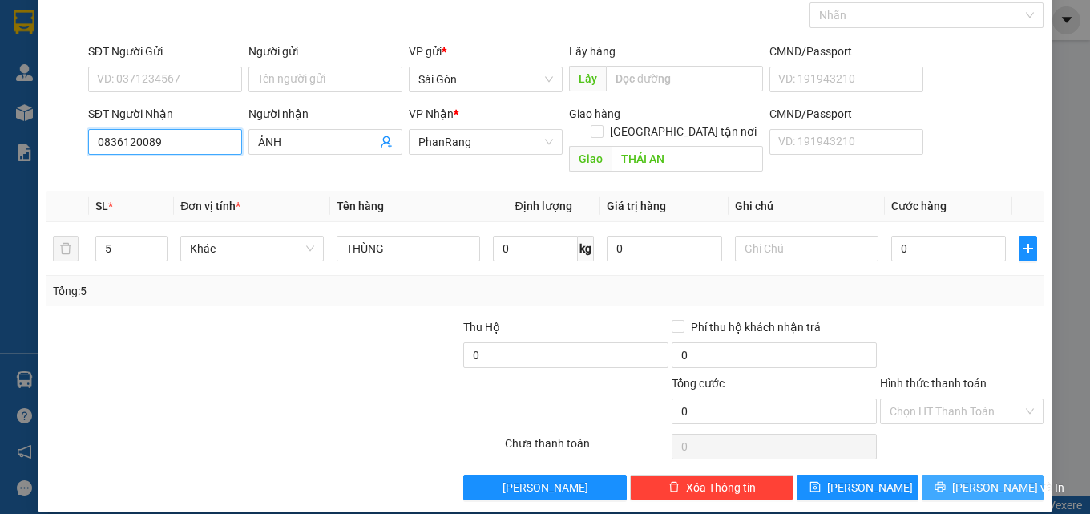
type input "0836120089"
click at [989, 479] on span "[PERSON_NAME] và In" at bounding box center [1008, 488] width 112 height 18
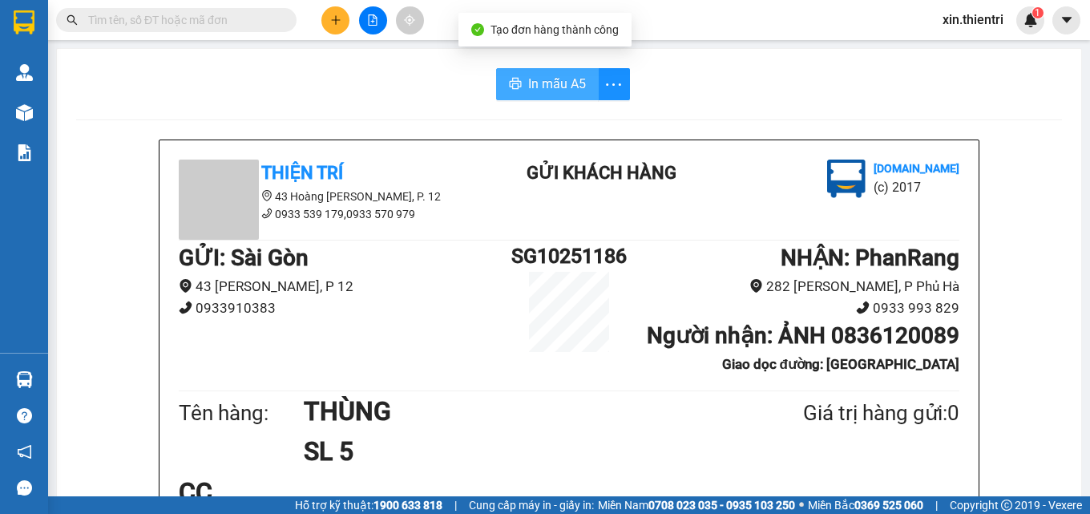
click at [557, 85] on span "In mẫu A5" at bounding box center [557, 84] width 58 height 20
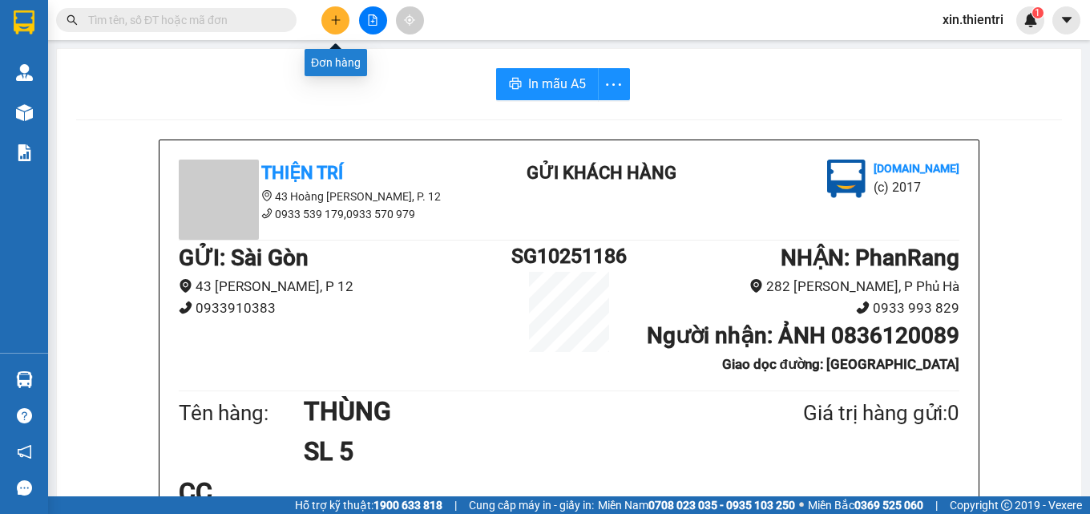
click at [336, 14] on button at bounding box center [335, 20] width 28 height 28
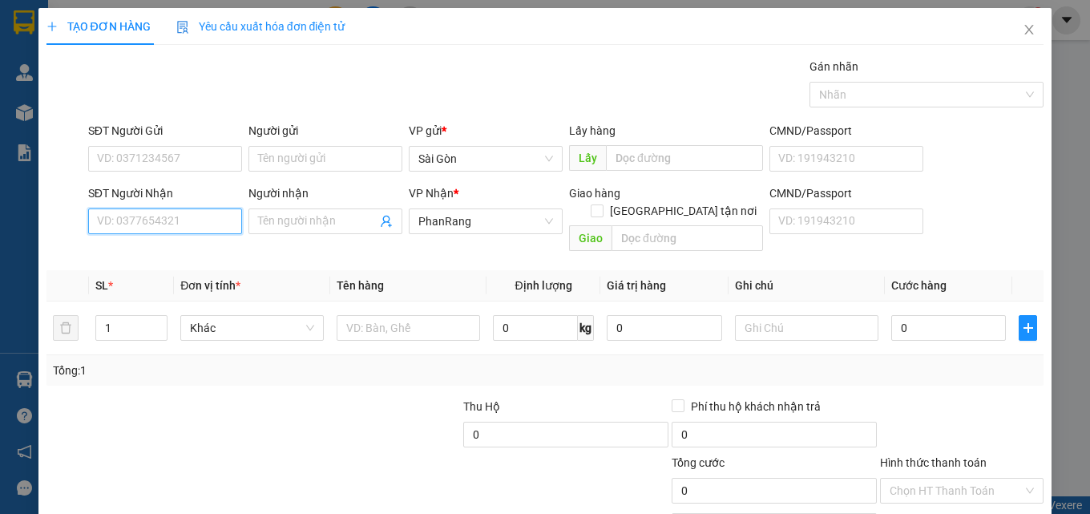
click at [148, 229] on input "SĐT Người Nhận" at bounding box center [165, 221] width 154 height 26
click at [101, 224] on input "9282" at bounding box center [165, 221] width 154 height 26
click at [175, 220] on input "282" at bounding box center [165, 221] width 154 height 26
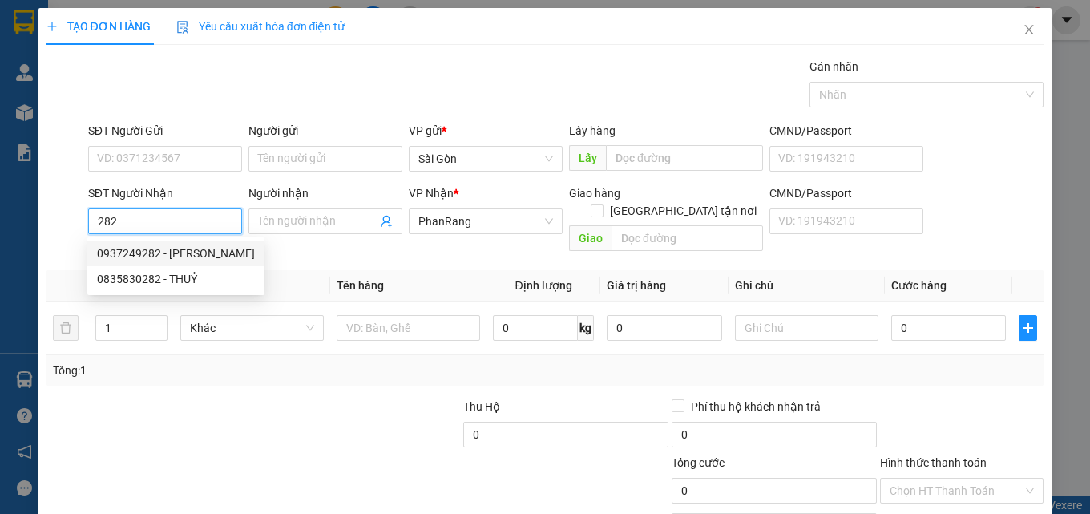
click at [188, 250] on div "0937249282 - TIÊN NGUYỄN" at bounding box center [176, 254] width 158 height 18
type input "0937249282"
type input "[PERSON_NAME]"
type input "HỘ DIÊM"
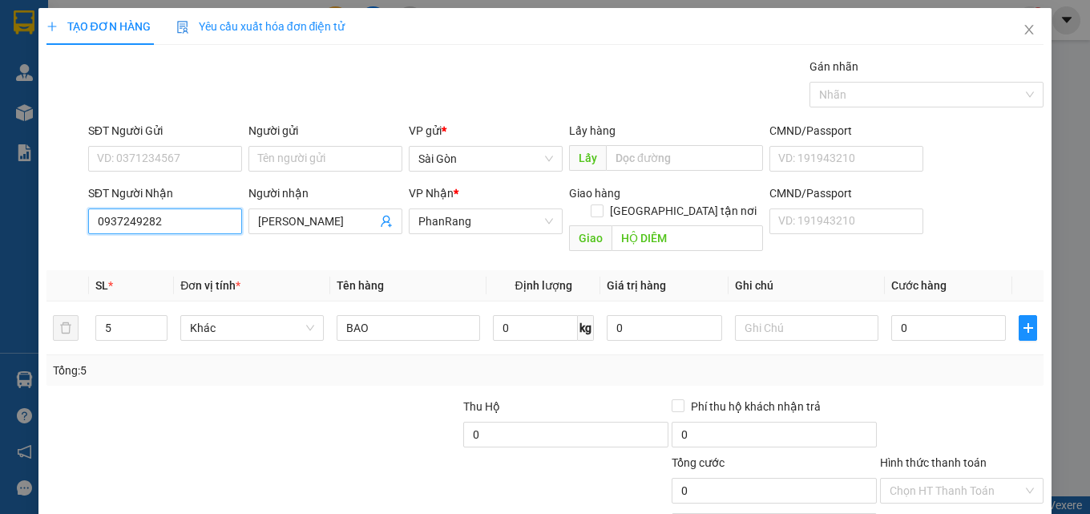
scroll to position [79, 0]
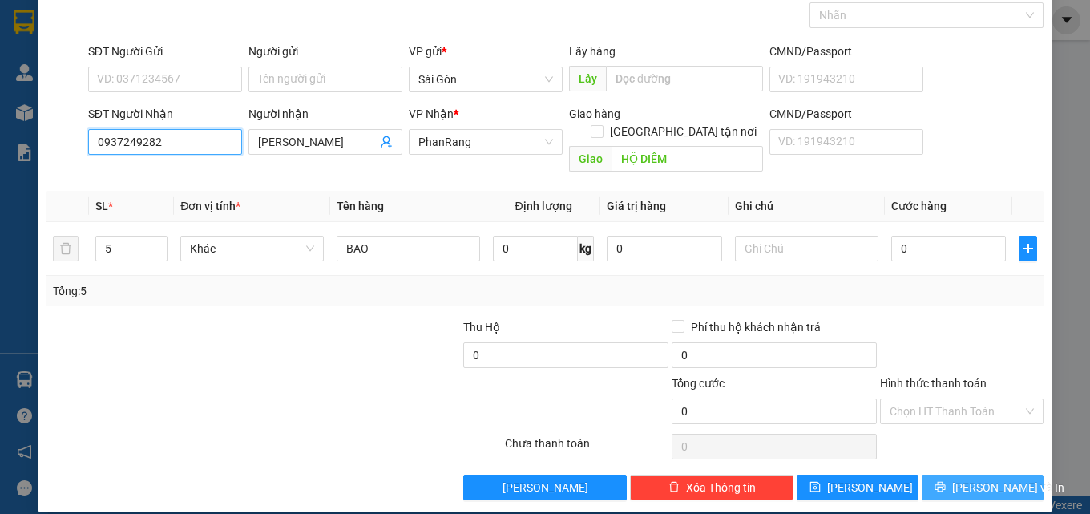
type input "0937249282"
click at [957, 475] on button "[PERSON_NAME] và In" at bounding box center [983, 488] width 122 height 26
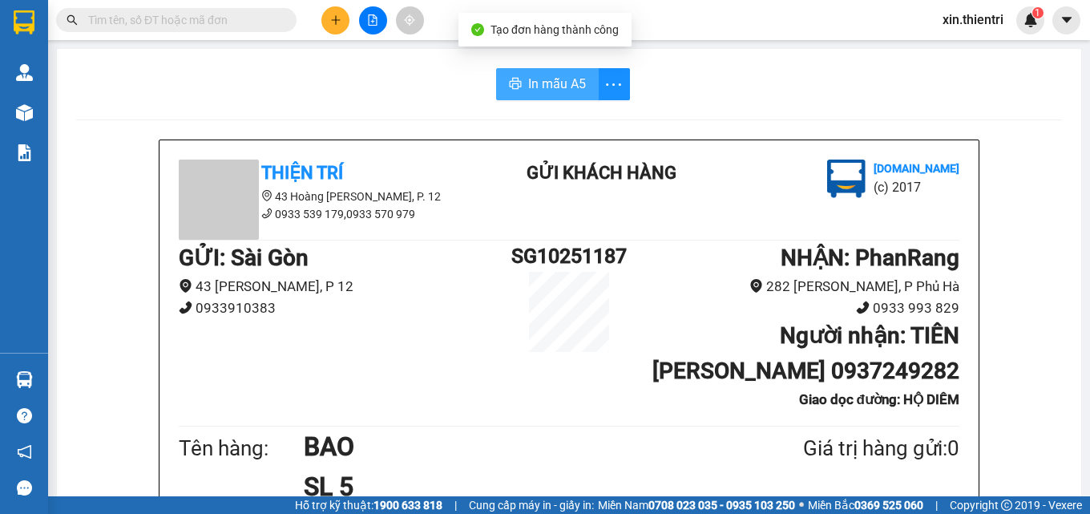
click at [544, 83] on span "In mẫu A5" at bounding box center [557, 84] width 58 height 20
click at [329, 19] on button at bounding box center [335, 20] width 28 height 28
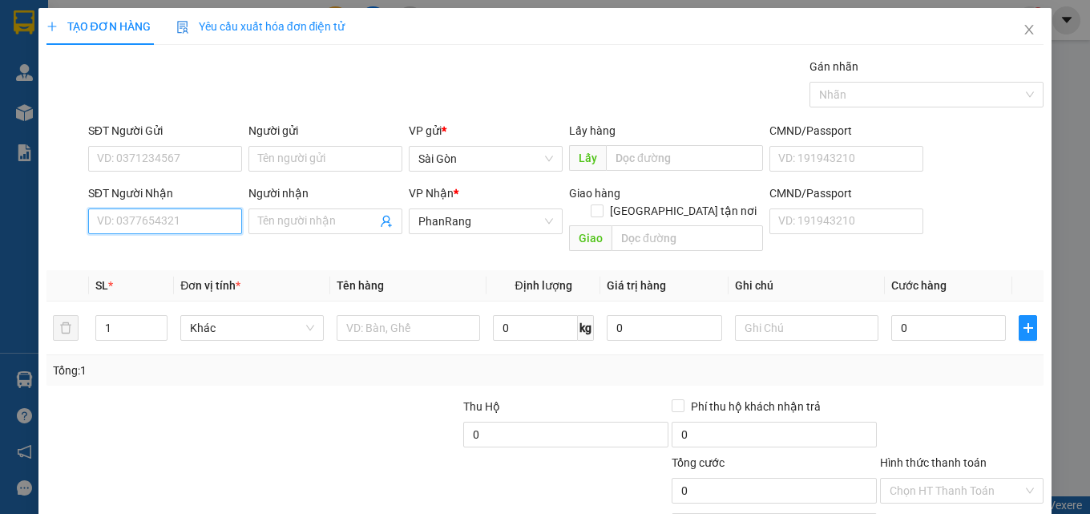
click at [179, 225] on input "SĐT Người Nhận" at bounding box center [165, 221] width 154 height 26
click at [178, 254] on div "0903809862 - HẠO" at bounding box center [163, 254] width 133 height 18
type input "0903809862"
type input "HẠO"
type input "0903809862"
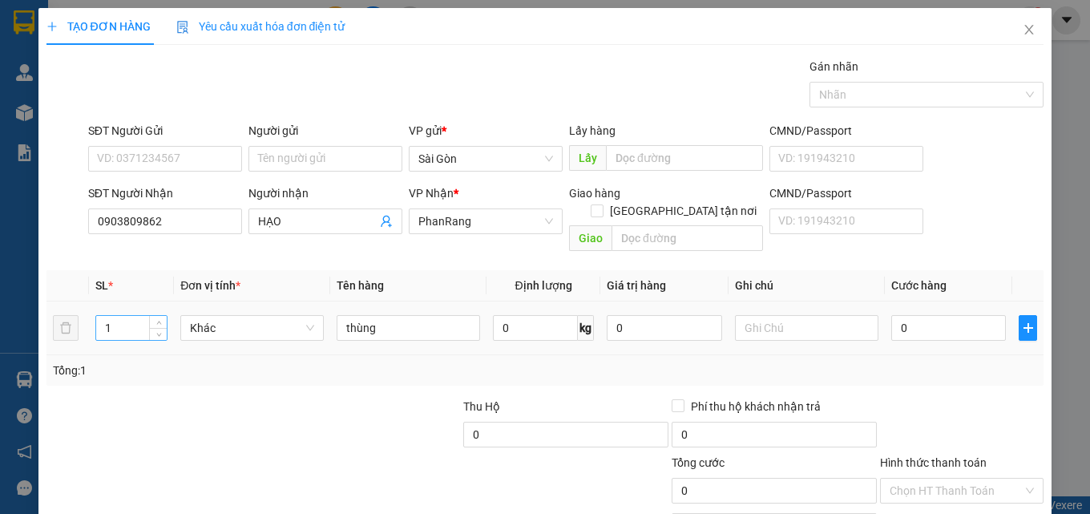
click at [139, 316] on input "1" at bounding box center [131, 328] width 71 height 24
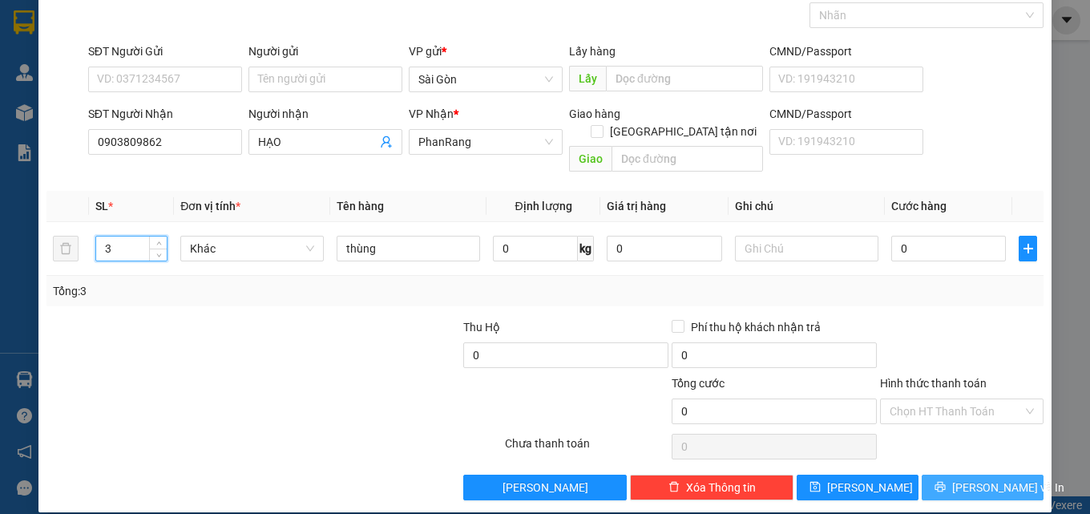
type input "3"
click at [960, 479] on span "[PERSON_NAME] và In" at bounding box center [1008, 488] width 112 height 18
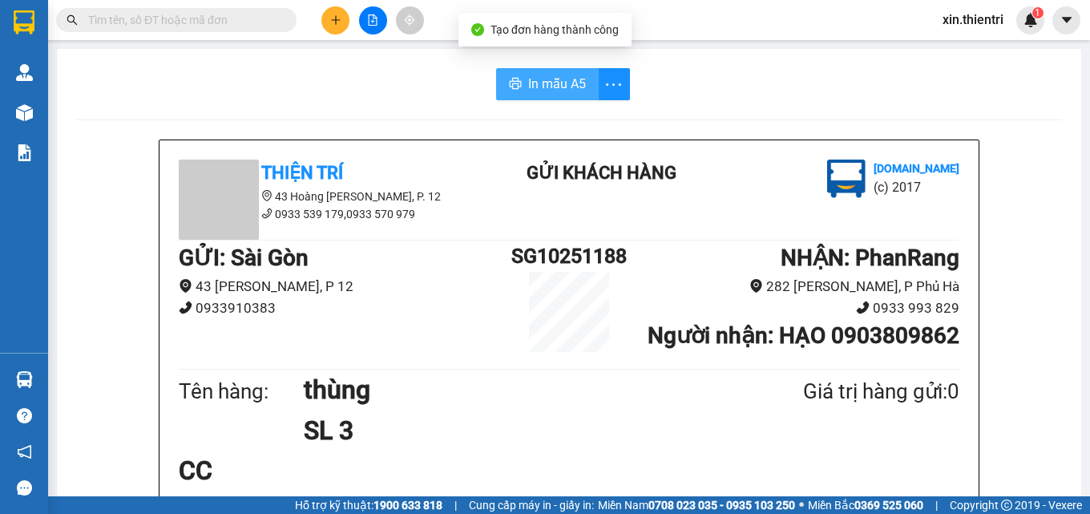
click at [543, 84] on span "In mẫu A5" at bounding box center [557, 84] width 58 height 20
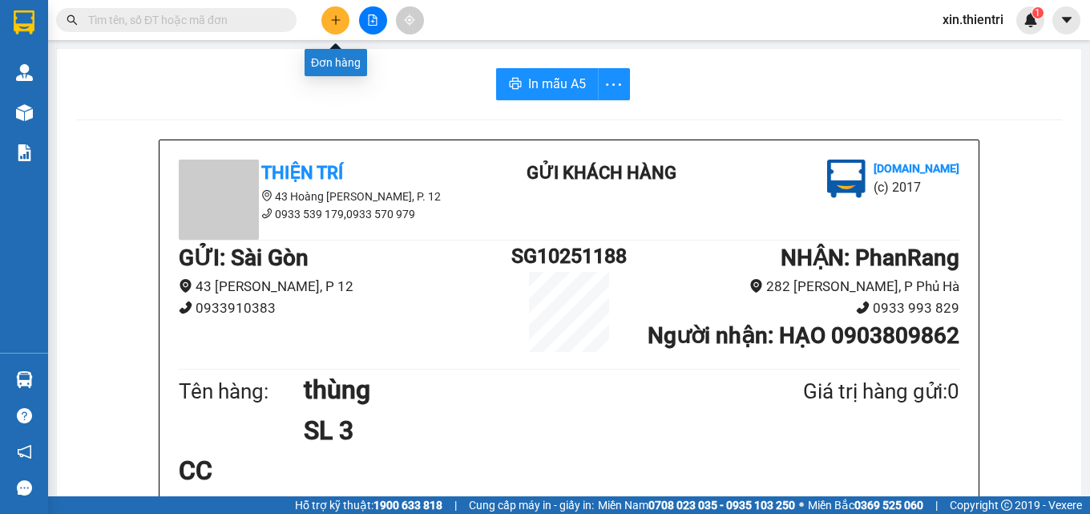
click at [334, 22] on icon "plus" at bounding box center [335, 19] width 11 height 11
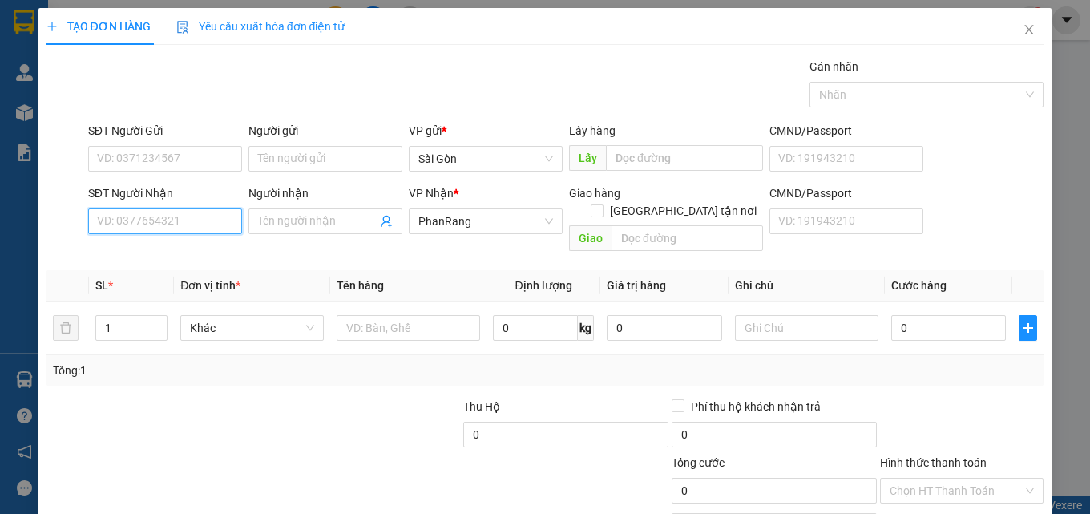
click at [168, 225] on input "SĐT Người Nhận" at bounding box center [165, 221] width 154 height 26
click at [162, 252] on div "0909398912 - TRÍ" at bounding box center [163, 254] width 133 height 18
type input "0909398912"
type input "TRÍ"
type input "NINH SƠN"
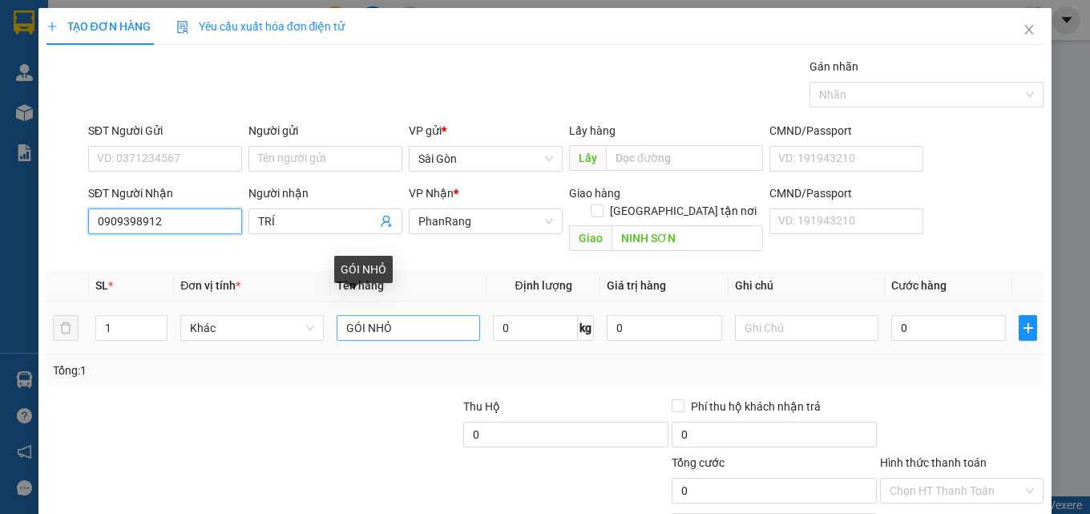
type input "0909398912"
click at [362, 315] on input "GÓI NHỎ" at bounding box center [409, 328] width 144 height 26
type input "CỤC NHỎ"
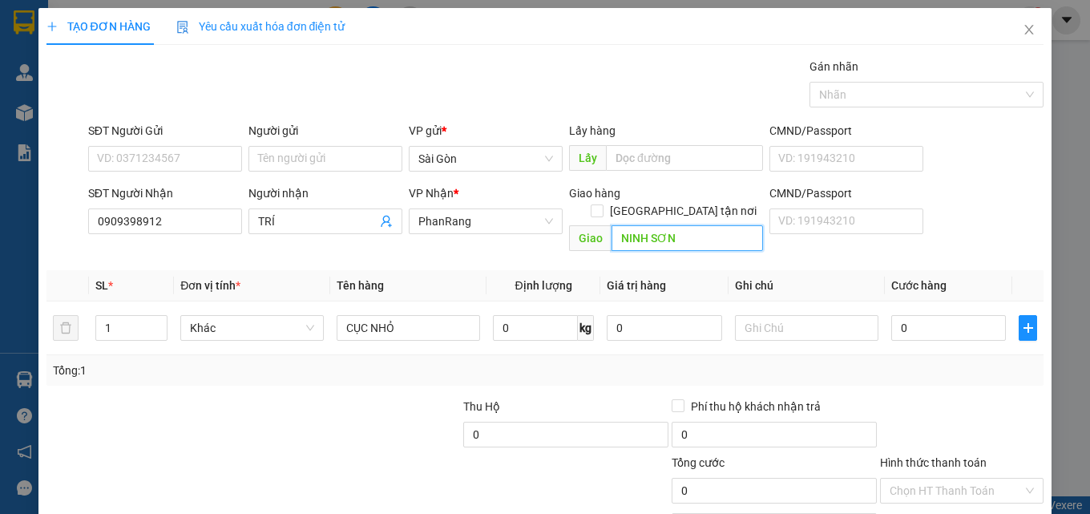
click at [678, 225] on input "NINH SƠN" at bounding box center [688, 238] width 152 height 26
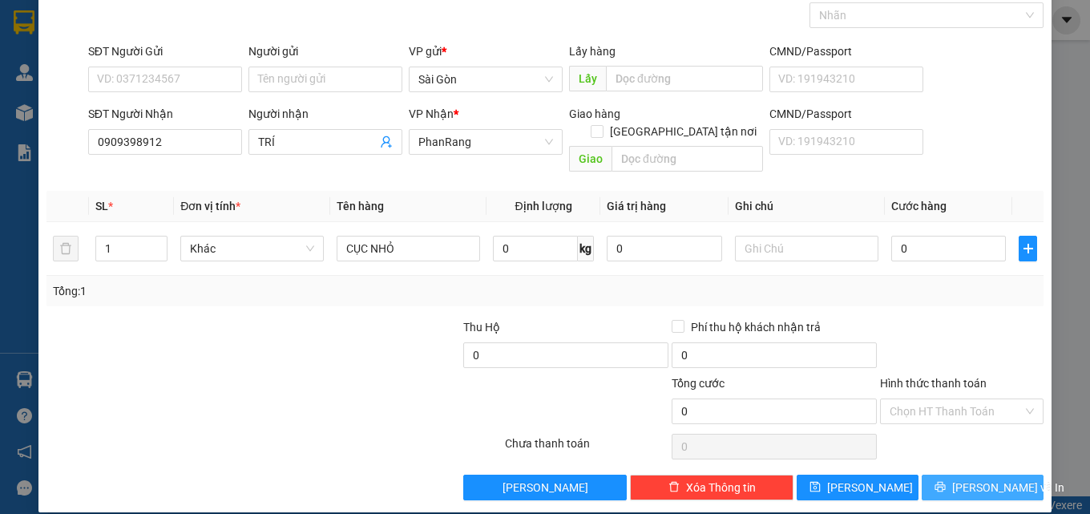
click at [972, 479] on span "[PERSON_NAME] và In" at bounding box center [1008, 488] width 112 height 18
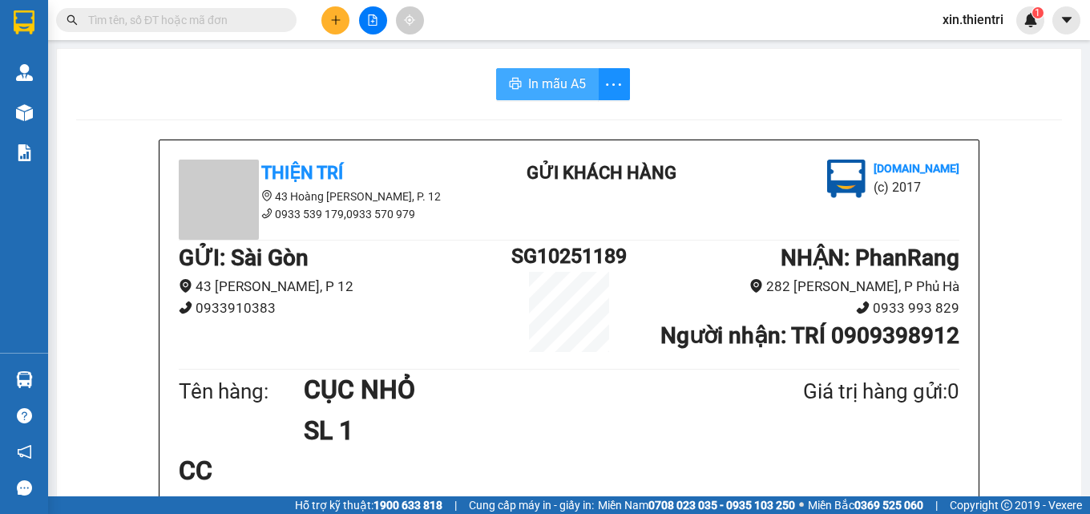
click at [536, 81] on span "In mẫu A5" at bounding box center [557, 84] width 58 height 20
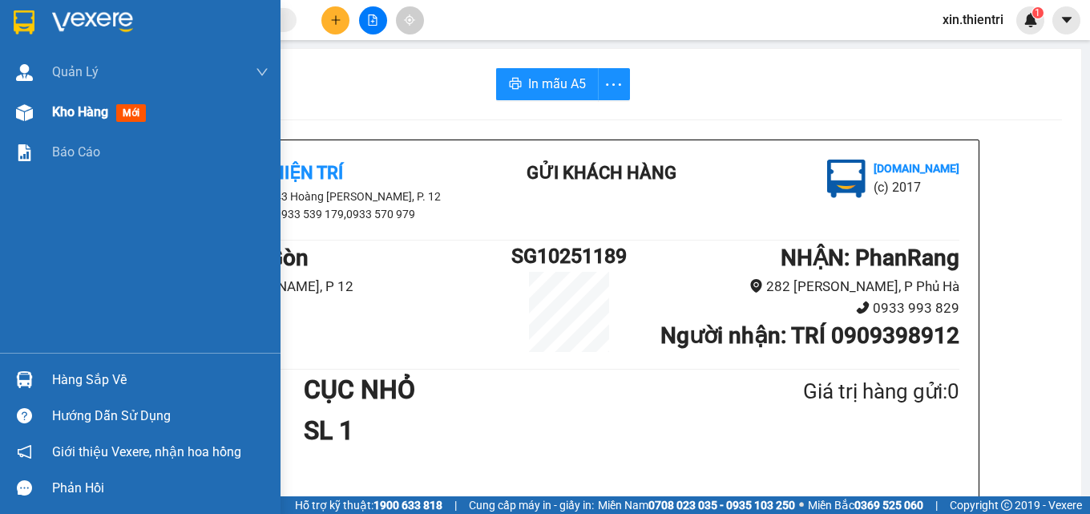
click at [67, 107] on span "Kho hàng" at bounding box center [80, 111] width 56 height 15
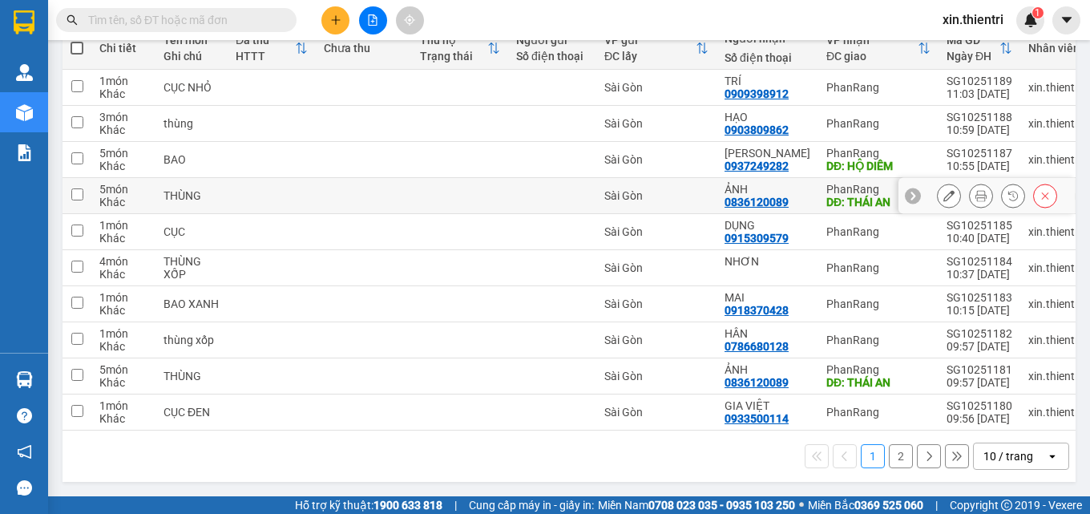
scroll to position [205, 0]
click at [889, 458] on button "2" at bounding box center [901, 456] width 24 height 24
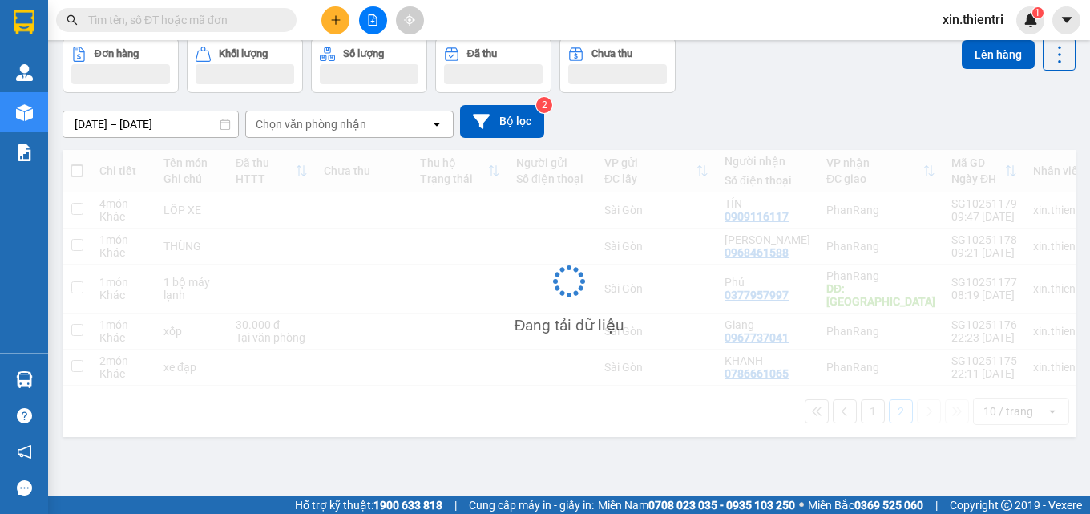
scroll to position [74, 0]
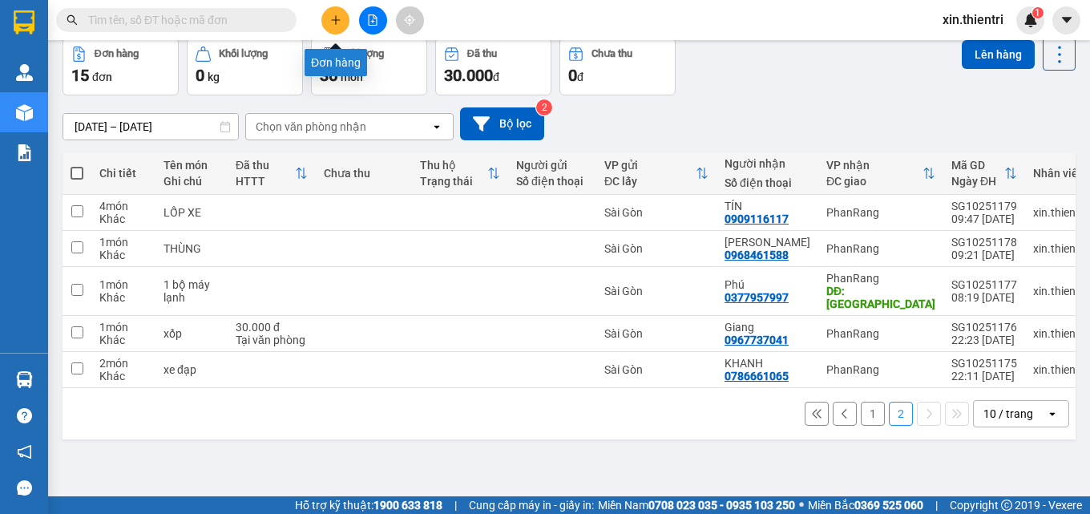
click at [341, 16] on icon "plus" at bounding box center [335, 19] width 11 height 11
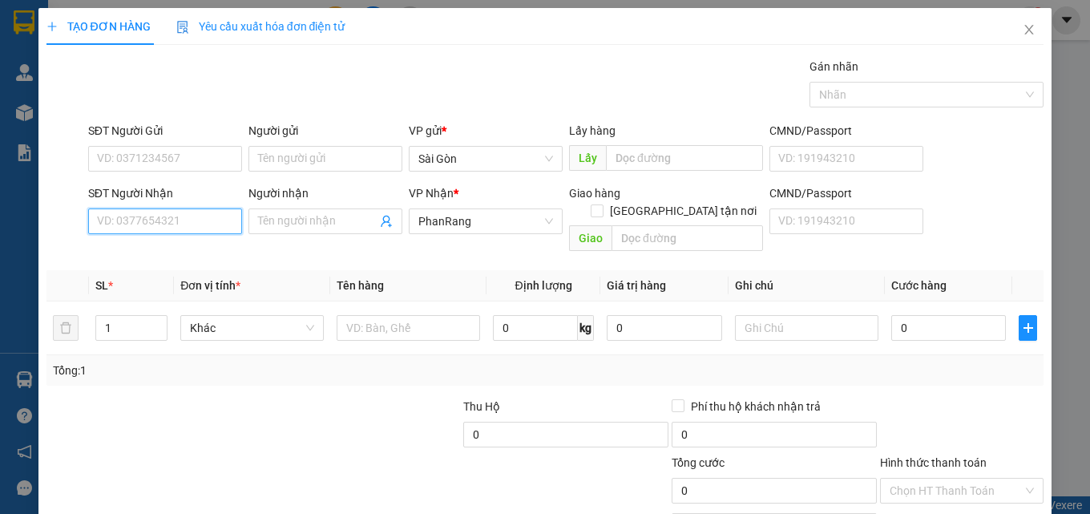
click at [173, 219] on input "SĐT Người Nhận" at bounding box center [165, 221] width 154 height 26
click at [184, 245] on div "0911281269 - CHỐN QUÊ" at bounding box center [163, 254] width 133 height 18
type input "0911281269"
type input "CHỐN QUÊ"
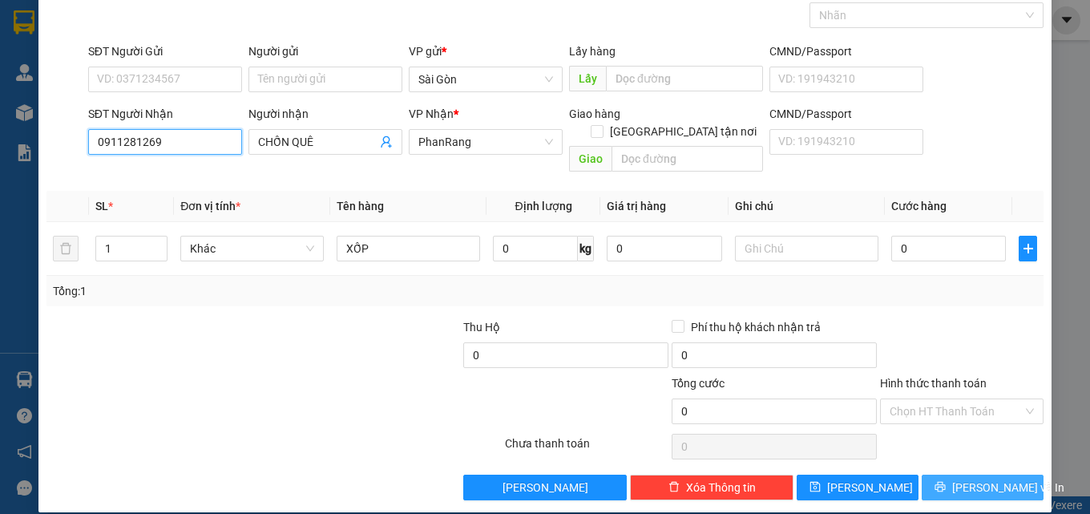
type input "0911281269"
click at [957, 475] on button "[PERSON_NAME] và In" at bounding box center [983, 488] width 122 height 26
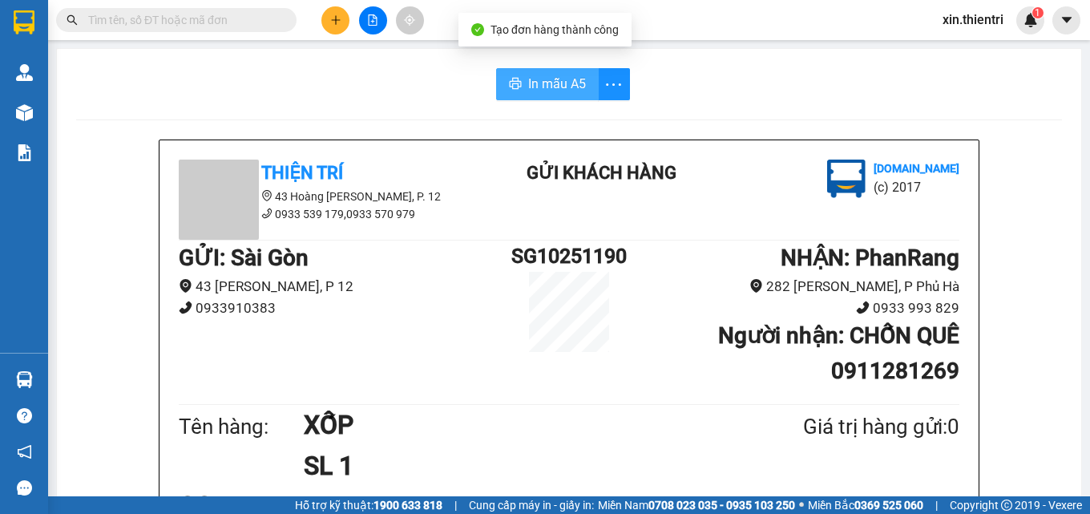
click at [564, 79] on span "In mẫu A5" at bounding box center [557, 84] width 58 height 20
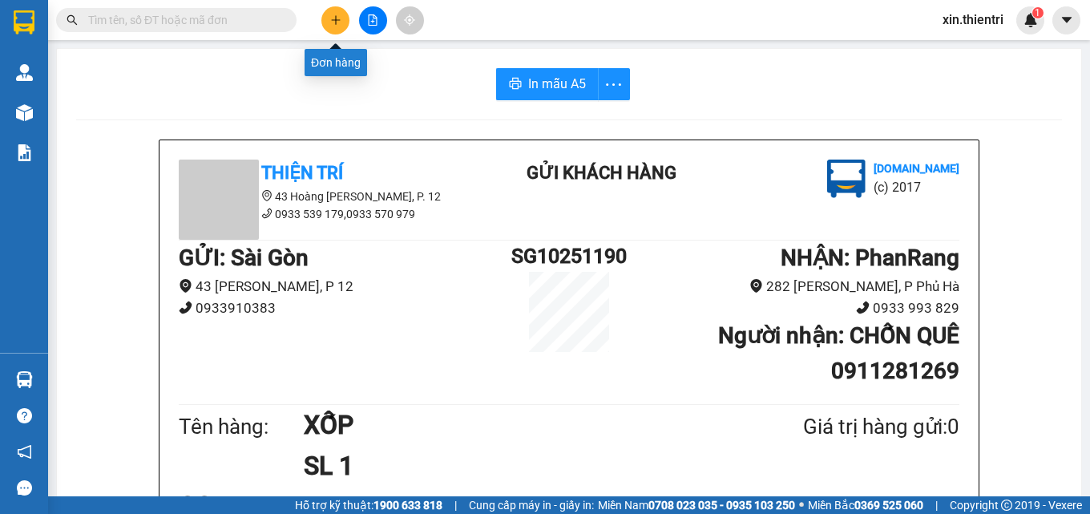
click at [334, 23] on icon "plus" at bounding box center [335, 19] width 11 height 11
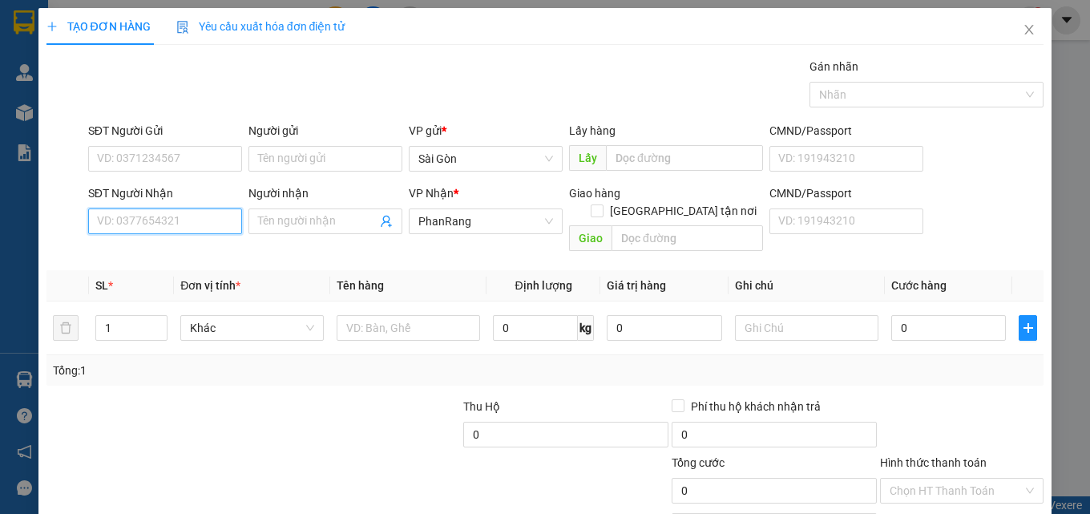
click at [198, 214] on input "SĐT Người Nhận" at bounding box center [165, 221] width 154 height 26
click at [140, 226] on input "SĐT Người Nhận" at bounding box center [165, 221] width 154 height 26
type input "0901853485"
click at [196, 261] on div "0901853485 - TOÀN" at bounding box center [163, 254] width 133 height 18
type input "TOÀN"
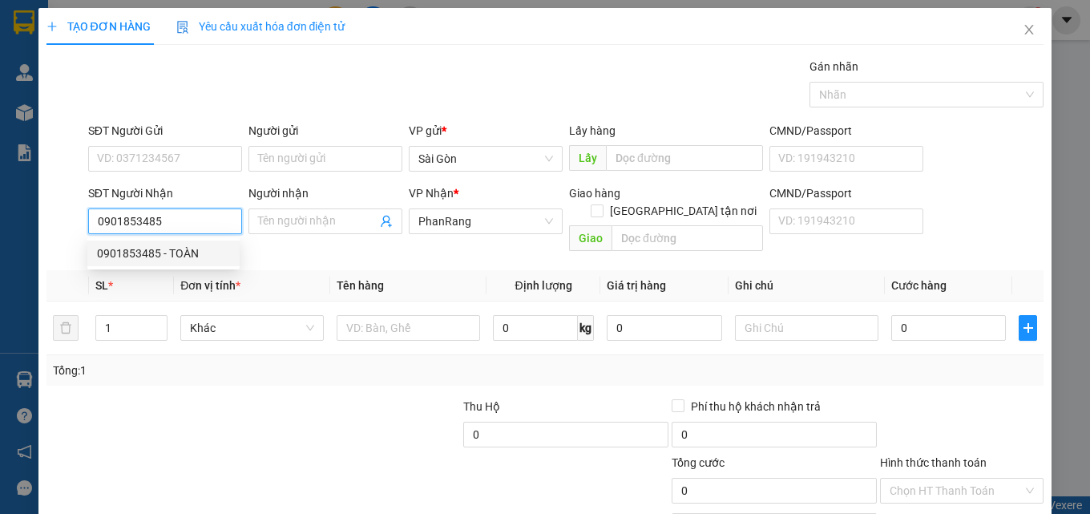
type input "[PERSON_NAME]"
type input "150.000"
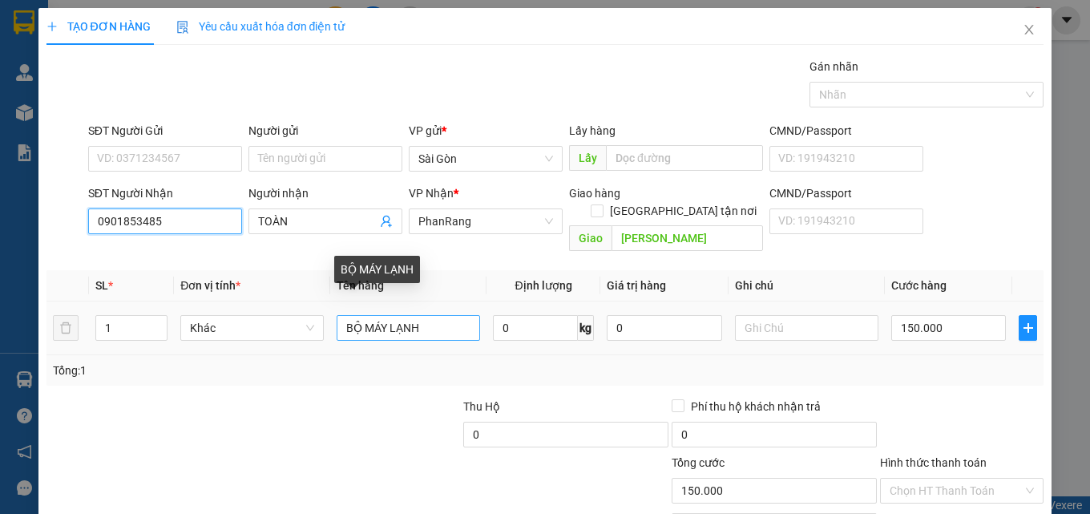
type input "0901853485"
click at [433, 318] on input "BỘ MÁY LẠNH" at bounding box center [409, 328] width 144 height 26
type input "B"
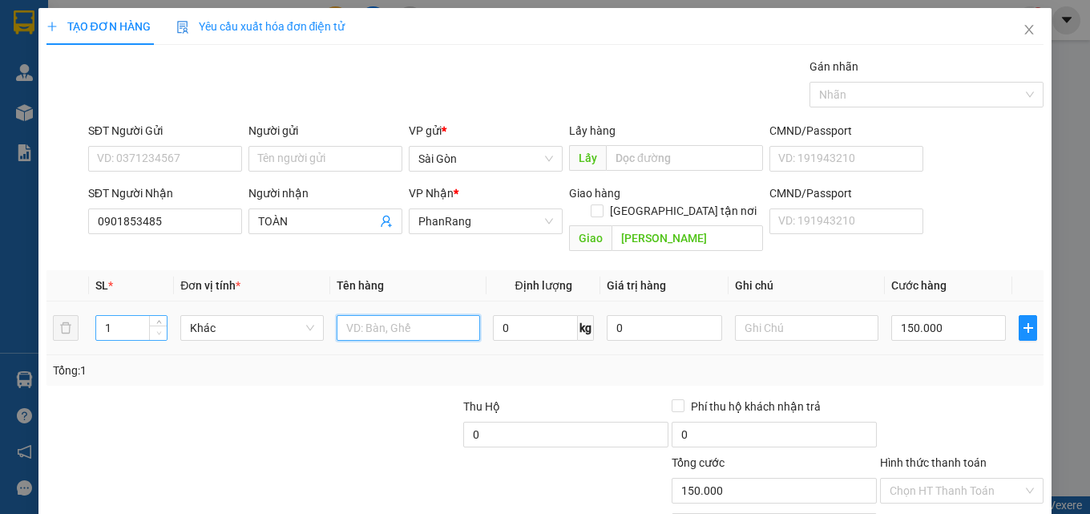
click at [153, 326] on span "Decrease Value" at bounding box center [158, 333] width 18 height 14
click at [114, 316] on input "1" at bounding box center [131, 328] width 71 height 24
type input "2"
type input "KIỆN"
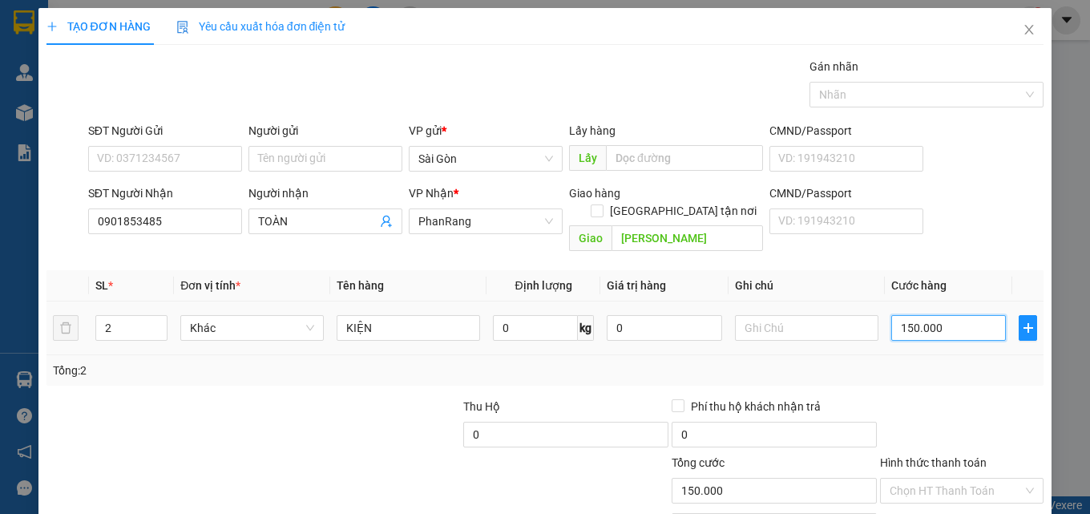
click at [940, 315] on input "150.000" at bounding box center [949, 328] width 115 height 26
type input "0"
click at [950, 315] on input "0" at bounding box center [949, 328] width 115 height 26
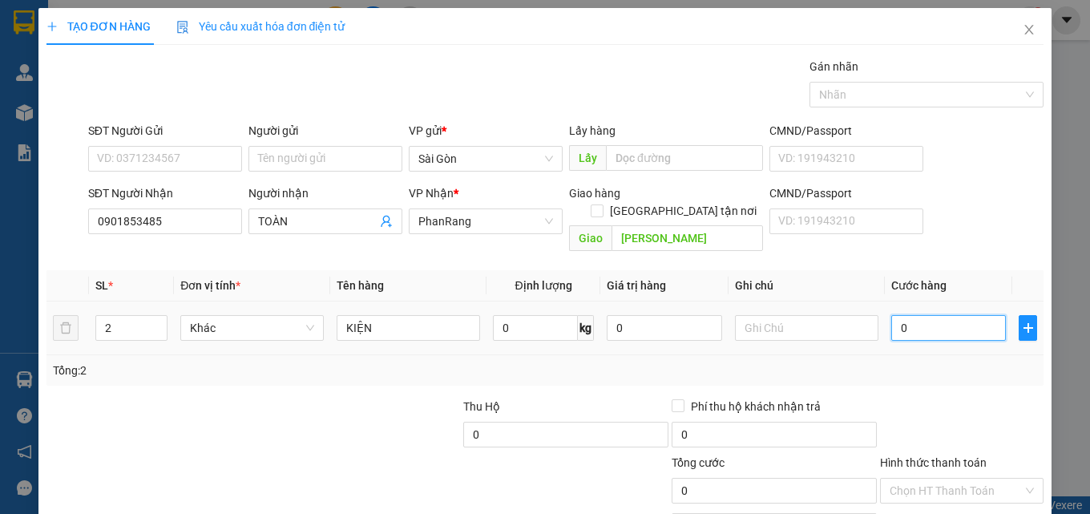
type input "0"
type input "8"
click at [950, 315] on input "08" at bounding box center [949, 328] width 115 height 26
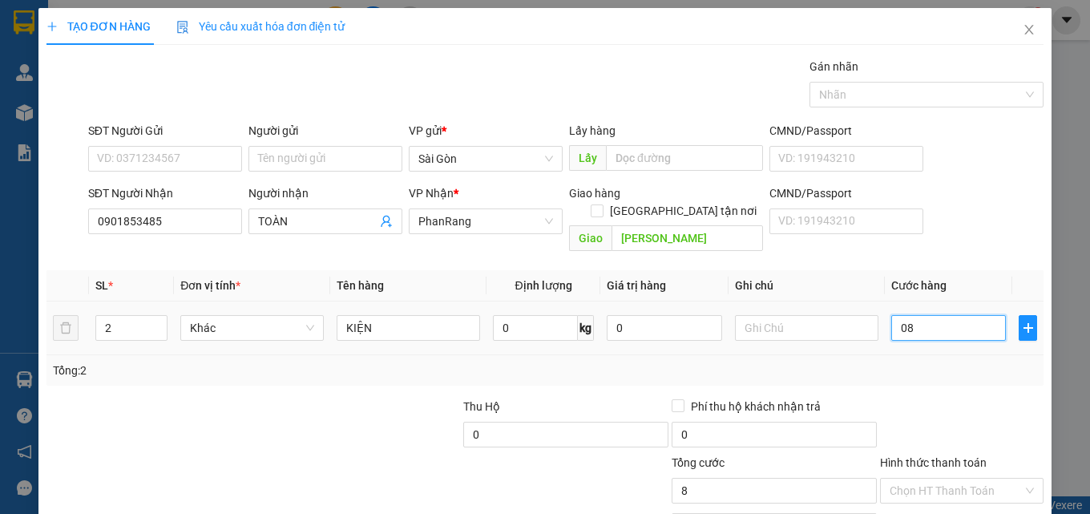
type input "8"
type input "80"
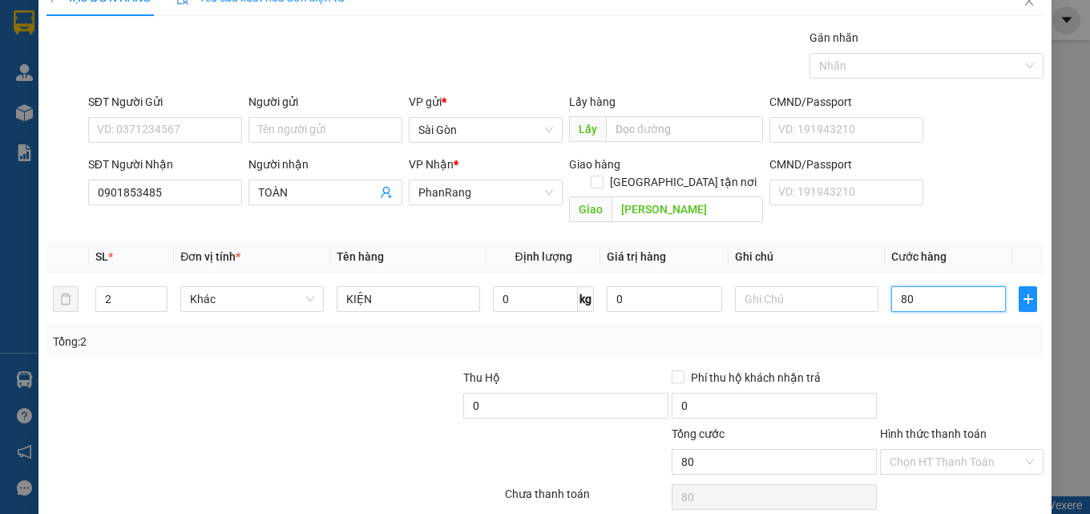
scroll to position [79, 0]
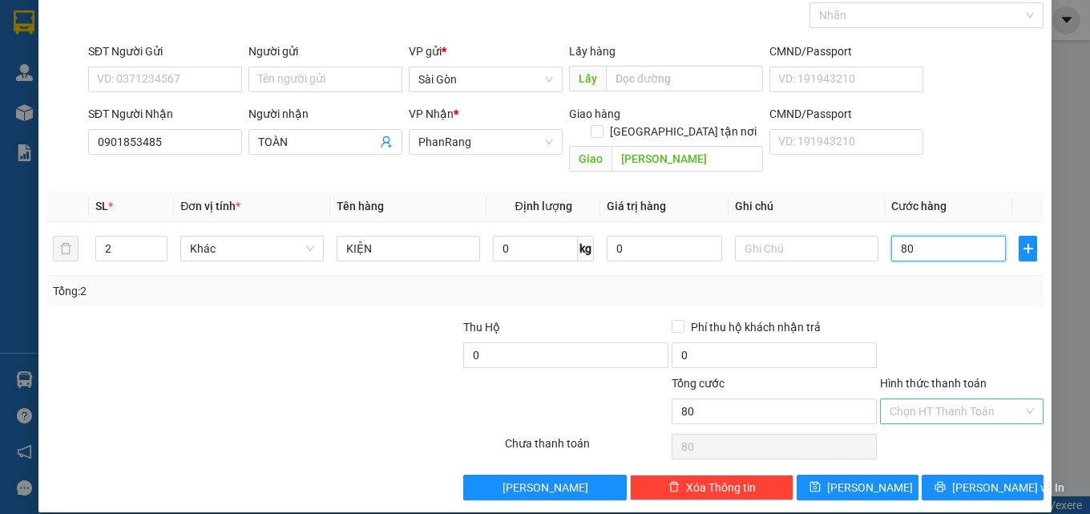
type input "80"
type input "80.000"
click at [951, 399] on input "Hình thức thanh toán" at bounding box center [956, 411] width 133 height 24
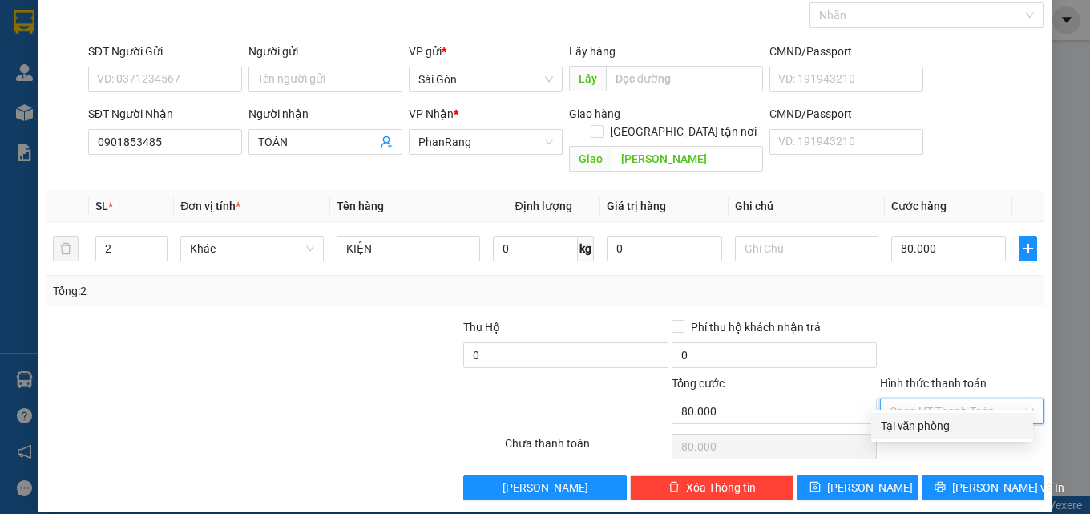
click at [947, 427] on div "Tại văn phòng" at bounding box center [952, 426] width 143 height 18
type input "0"
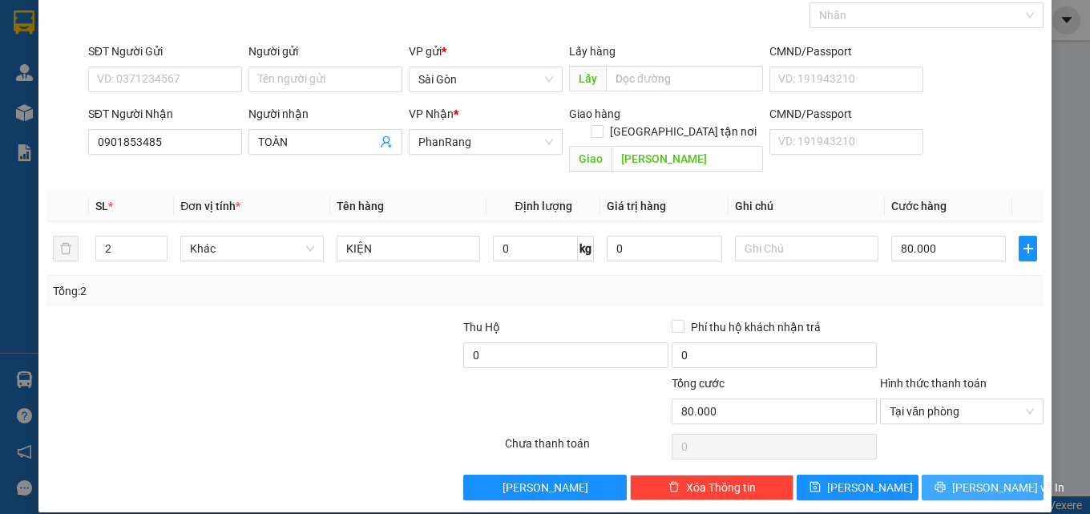
click at [955, 475] on button "[PERSON_NAME] và In" at bounding box center [983, 488] width 122 height 26
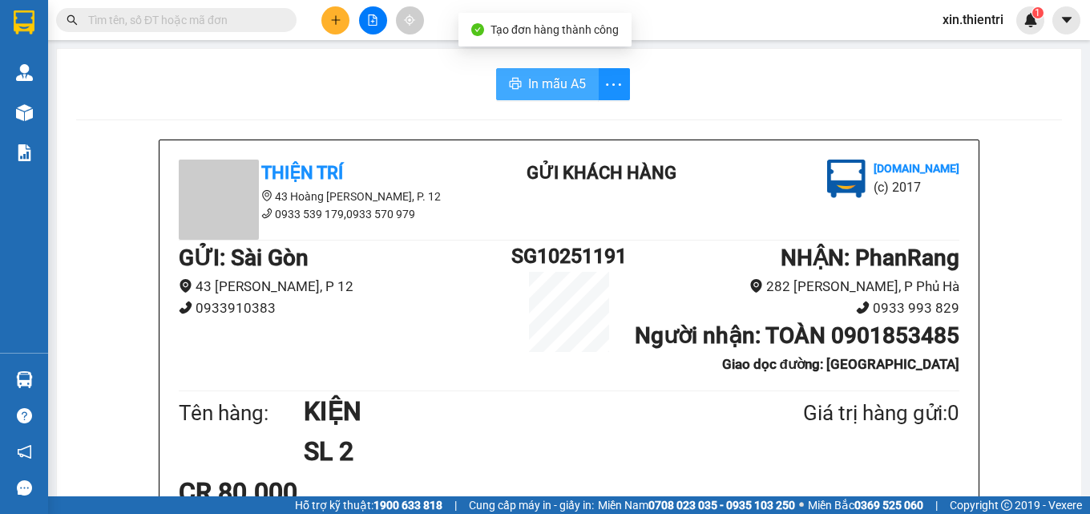
click at [521, 78] on button "In mẫu A5" at bounding box center [547, 84] width 103 height 32
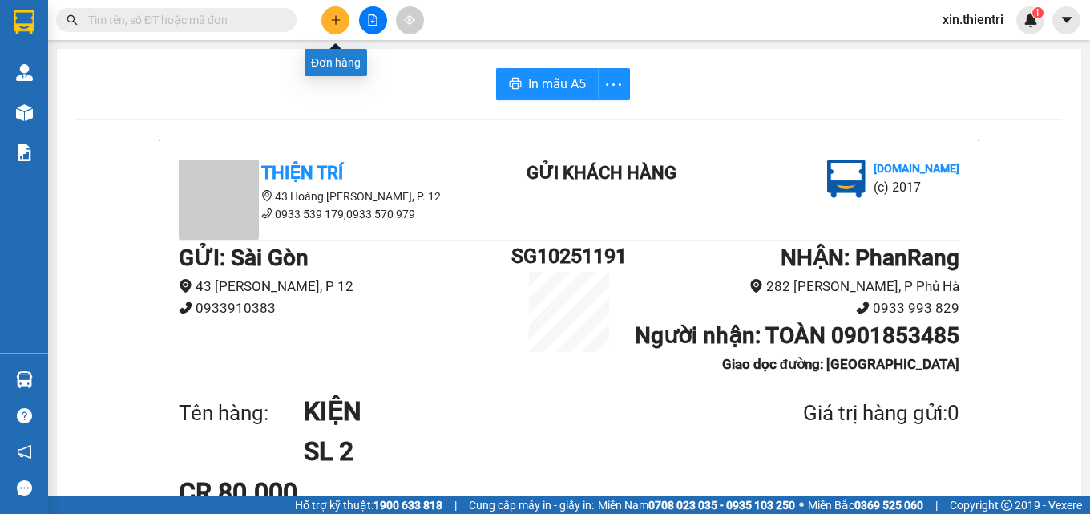
click at [339, 18] on icon "plus" at bounding box center [335, 19] width 11 height 11
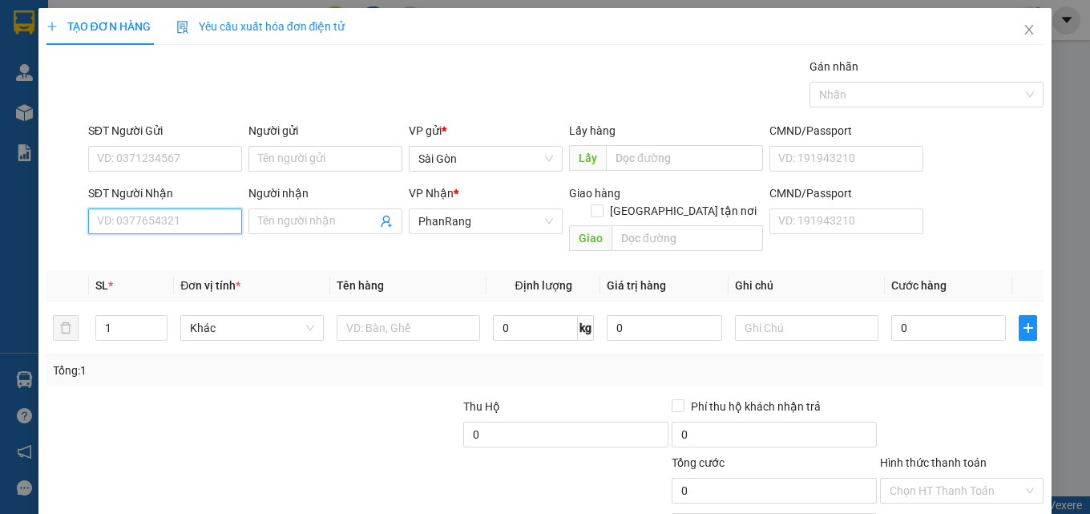
click at [176, 220] on input "SĐT Người Nhận" at bounding box center [165, 221] width 154 height 26
click at [172, 257] on div "0838190882 - LONG" at bounding box center [163, 254] width 133 height 18
type input "0838190882"
type input "LONG"
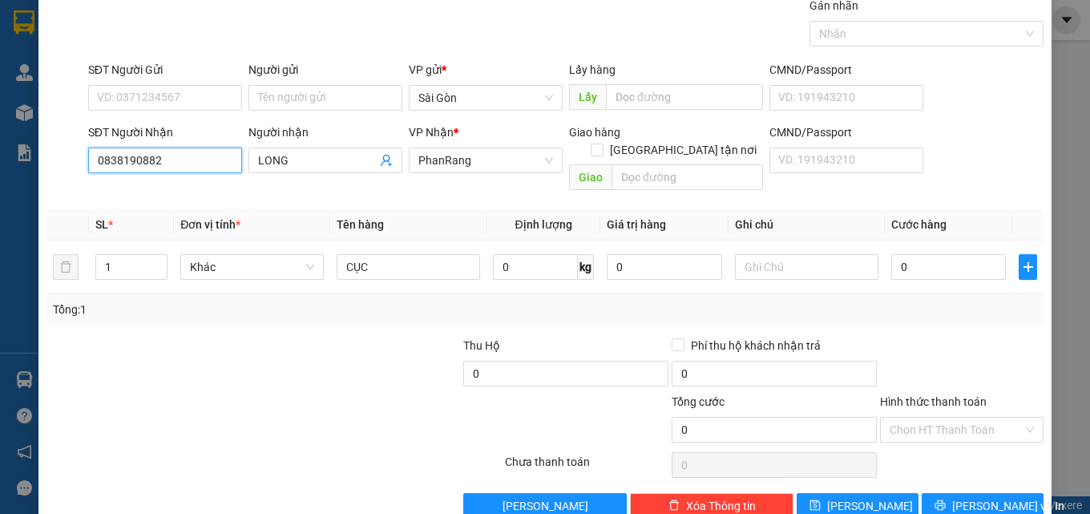
scroll to position [79, 0]
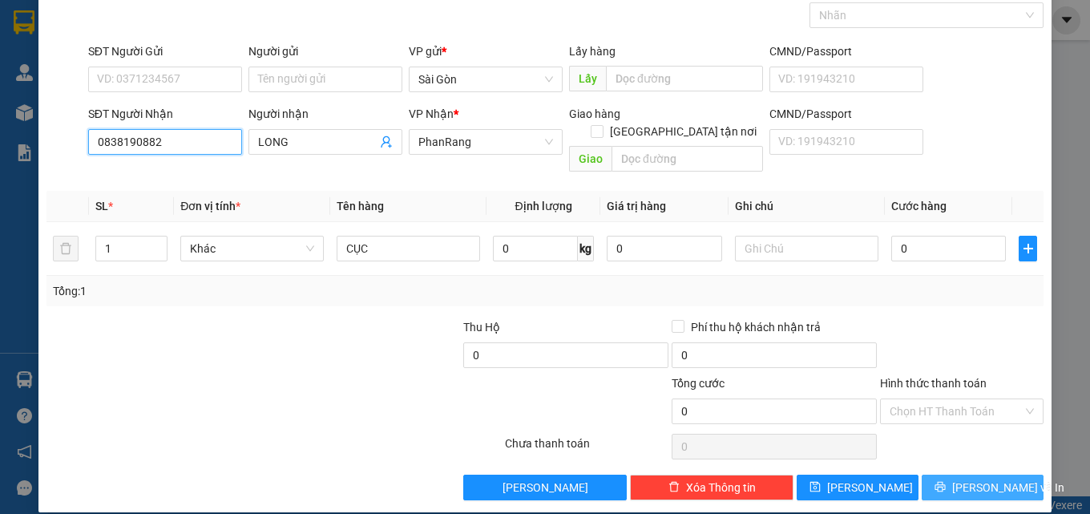
type input "0838190882"
click at [942, 479] on button "[PERSON_NAME] và In" at bounding box center [983, 488] width 122 height 26
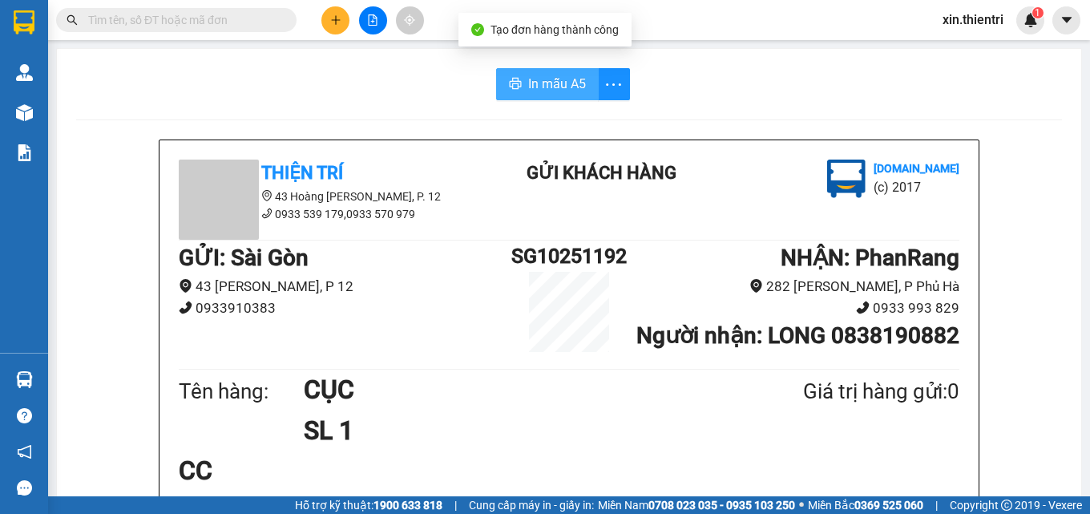
click at [540, 84] on span "In mẫu A5" at bounding box center [557, 84] width 58 height 20
click at [335, 22] on icon "plus" at bounding box center [335, 19] width 11 height 11
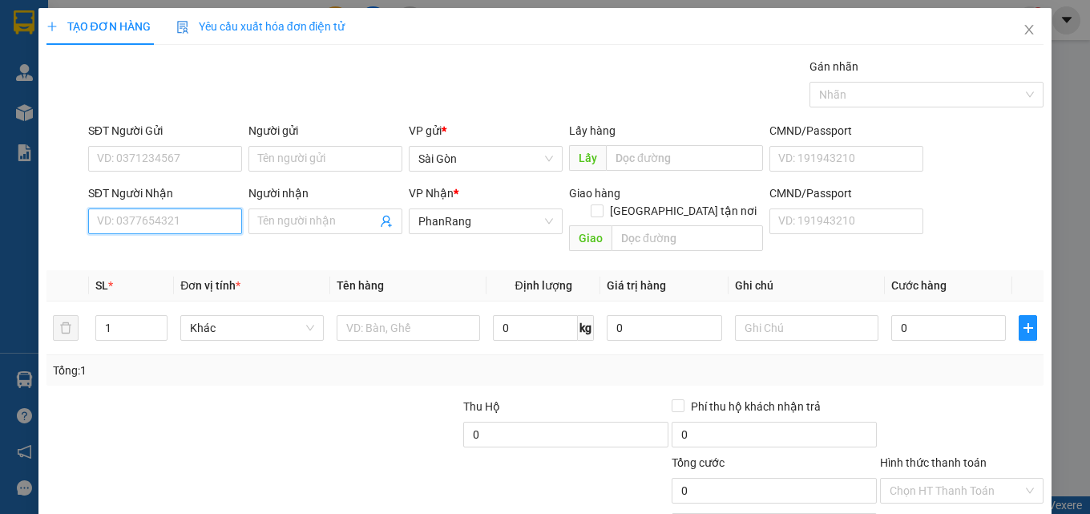
click at [167, 225] on input "SĐT Người Nhận" at bounding box center [165, 221] width 154 height 26
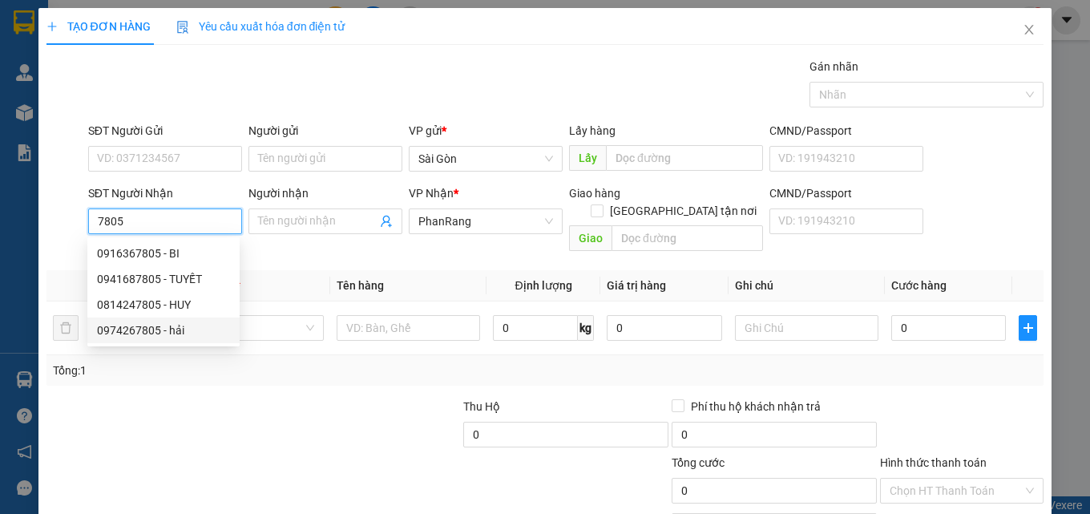
click at [151, 331] on div "0974267805 - hải" at bounding box center [163, 330] width 133 height 18
type input "0974267805"
type input "hải"
type input "20.000"
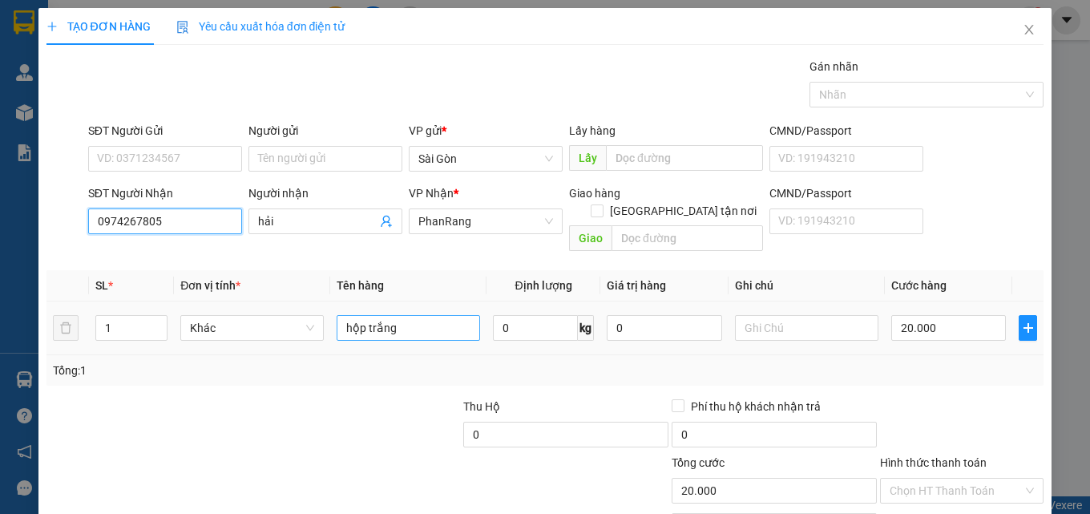
type input "0974267805"
click at [418, 321] on input "hộp trắng" at bounding box center [409, 328] width 144 height 26
click at [422, 321] on input "hộp trắng" at bounding box center [409, 328] width 144 height 26
type input "h"
type input "CỤC"
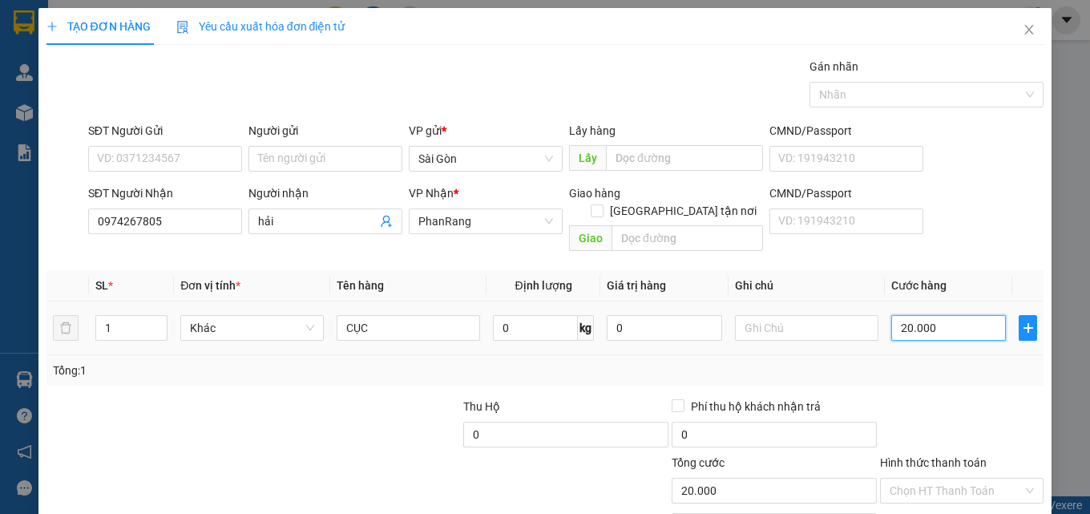
click at [930, 316] on input "20.000" at bounding box center [949, 328] width 115 height 26
click at [931, 316] on input "20.000" at bounding box center [949, 328] width 115 height 26
type input "0"
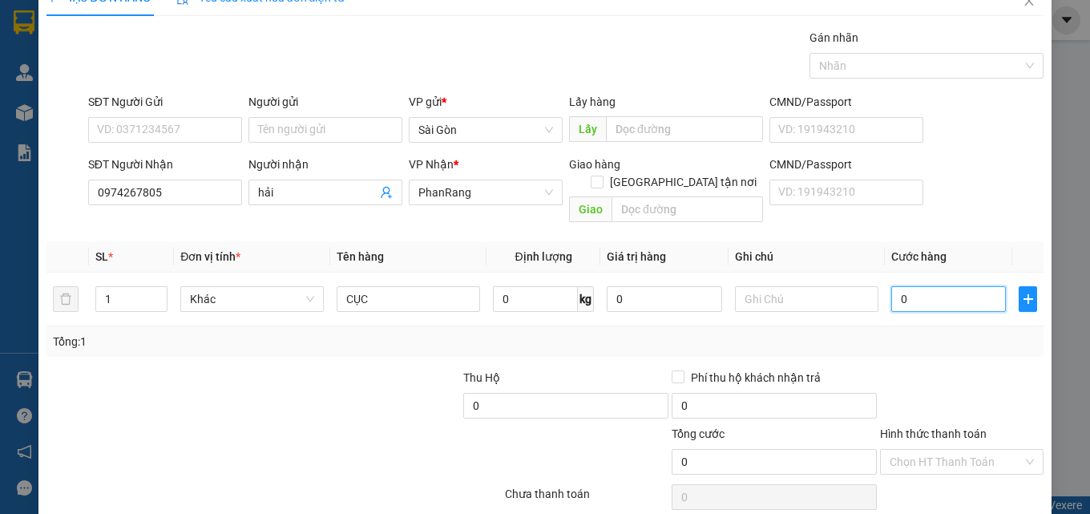
scroll to position [79, 0]
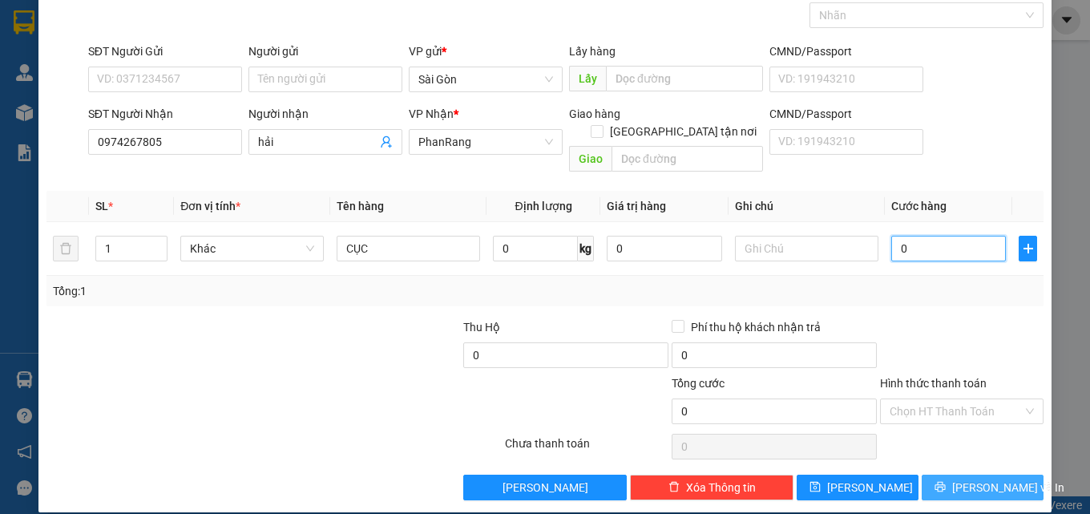
type input "0"
click at [967, 479] on span "[PERSON_NAME] và In" at bounding box center [1008, 488] width 112 height 18
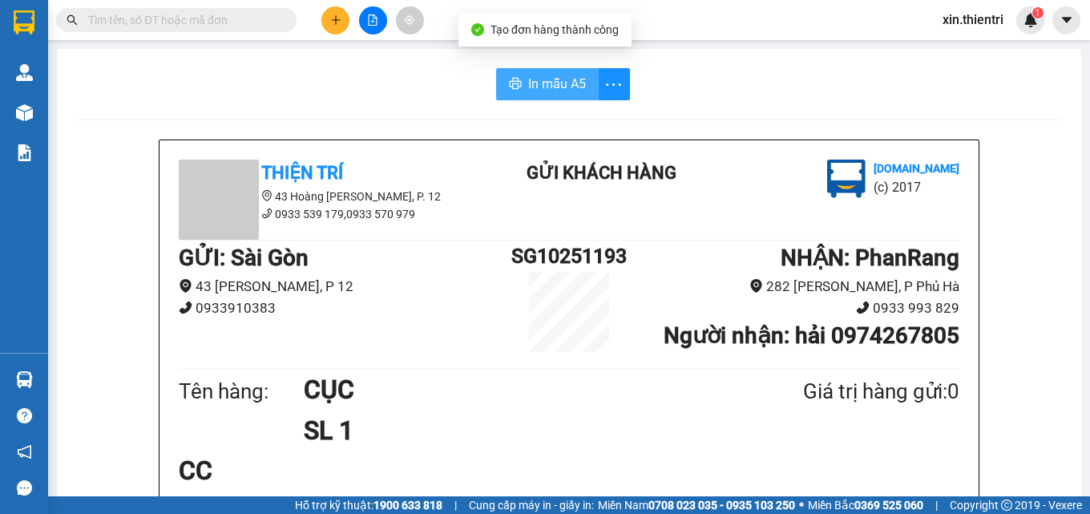
click at [516, 87] on button "In mẫu A5" at bounding box center [547, 84] width 103 height 32
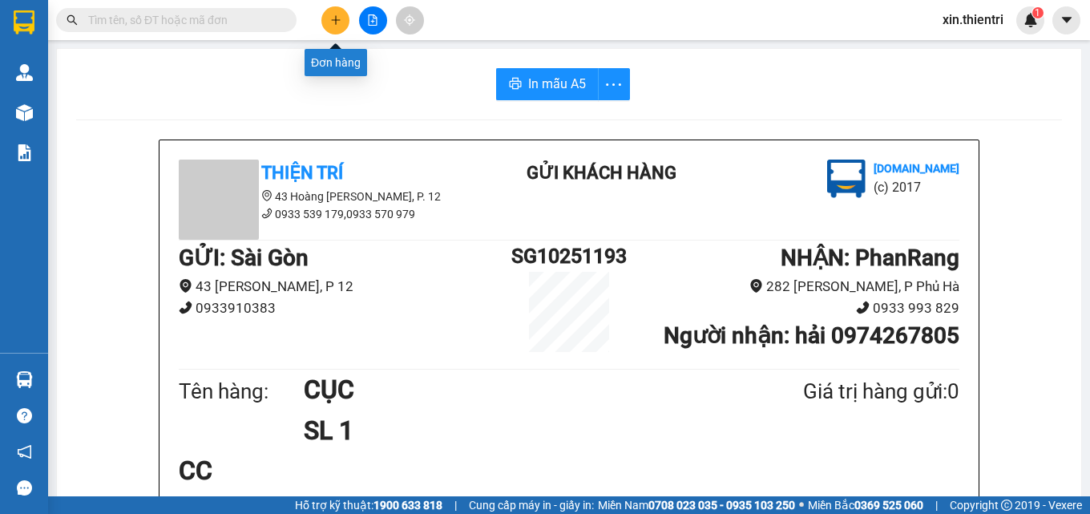
click at [339, 20] on icon "plus" at bounding box center [335, 19] width 9 height 1
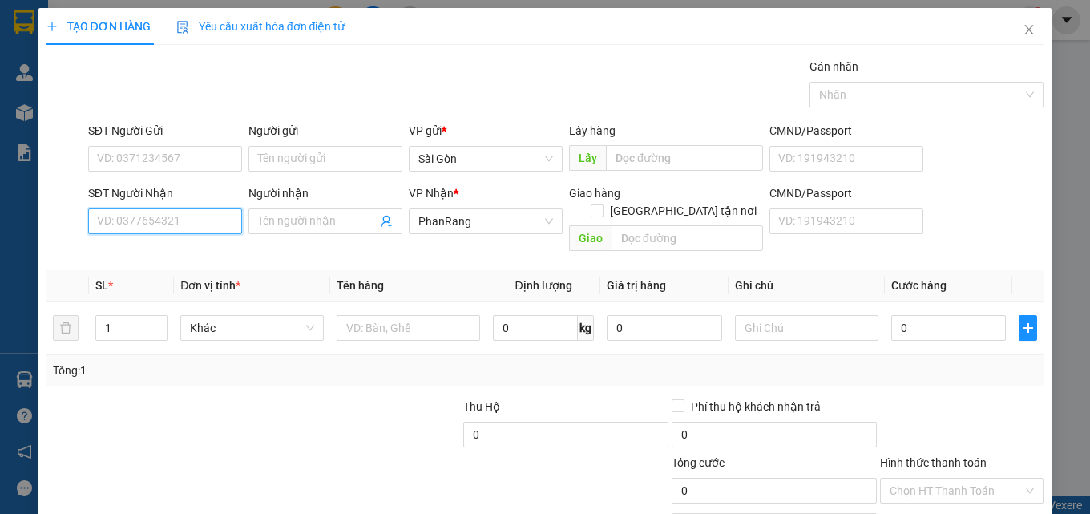
click at [196, 226] on input "SĐT Người Nhận" at bounding box center [165, 221] width 154 height 26
click at [282, 217] on input "Người nhận" at bounding box center [317, 221] width 119 height 18
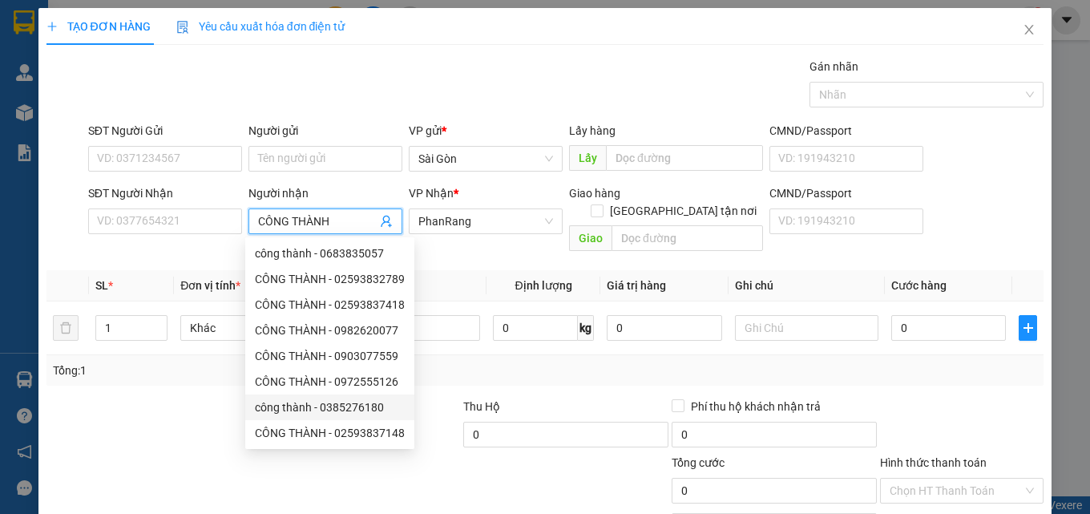
scroll to position [51, 0]
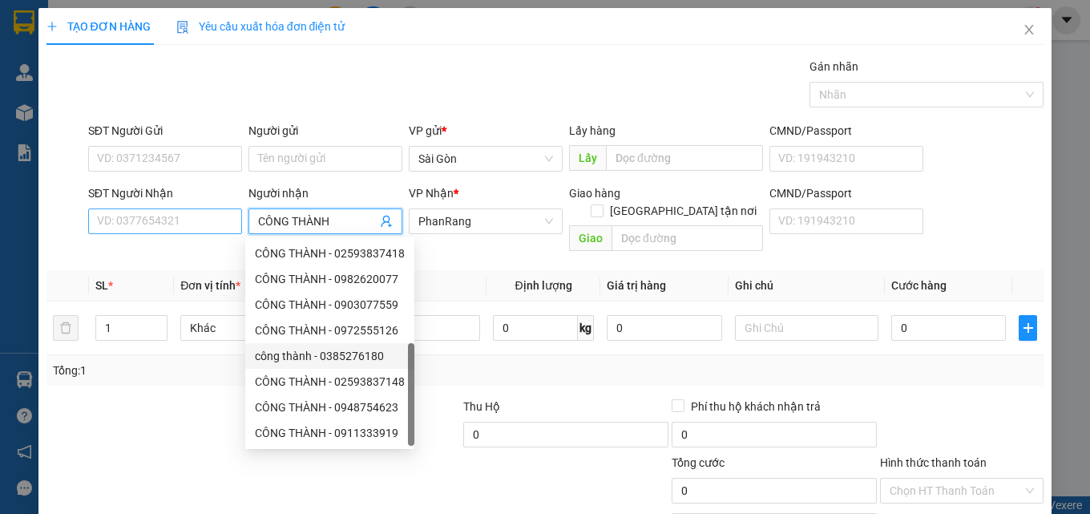
type input "CÔNG THÀNH"
click at [154, 224] on input "SĐT Người Nhận" at bounding box center [165, 221] width 154 height 26
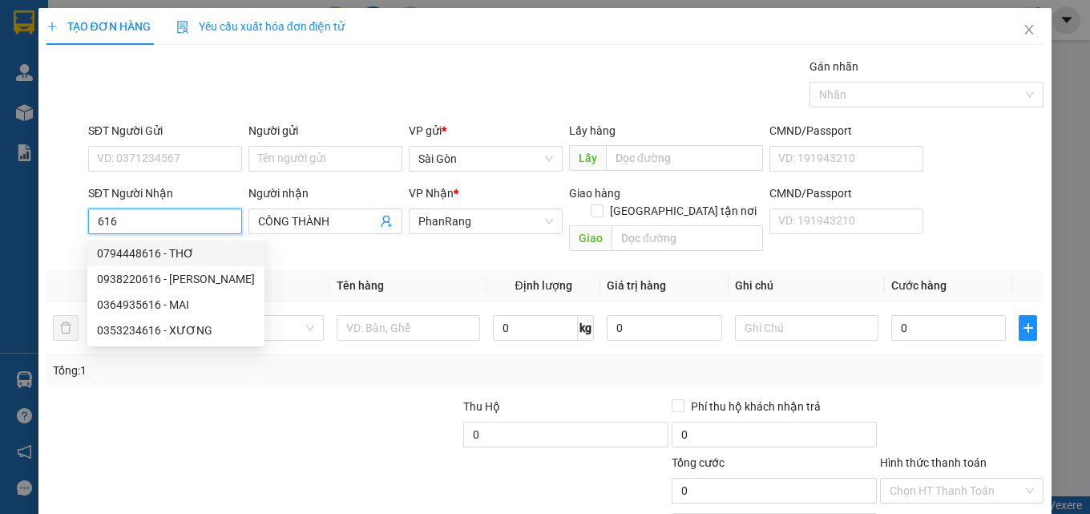
click at [154, 220] on input "616" at bounding box center [165, 221] width 154 height 26
type input "6"
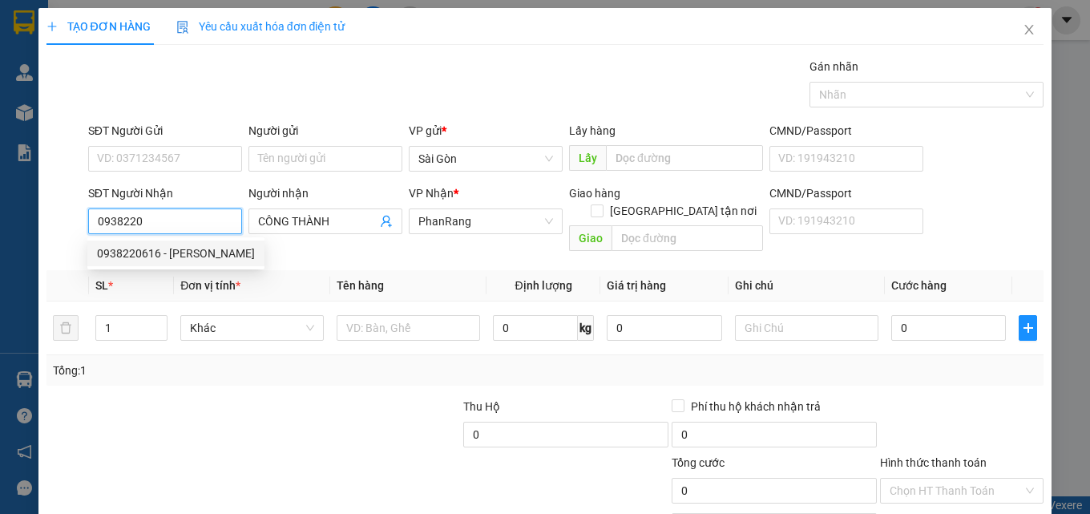
click at [192, 252] on div "0938220616 - [PERSON_NAME]" at bounding box center [176, 254] width 158 height 18
type input "0938220616"
type input "[PERSON_NAME]"
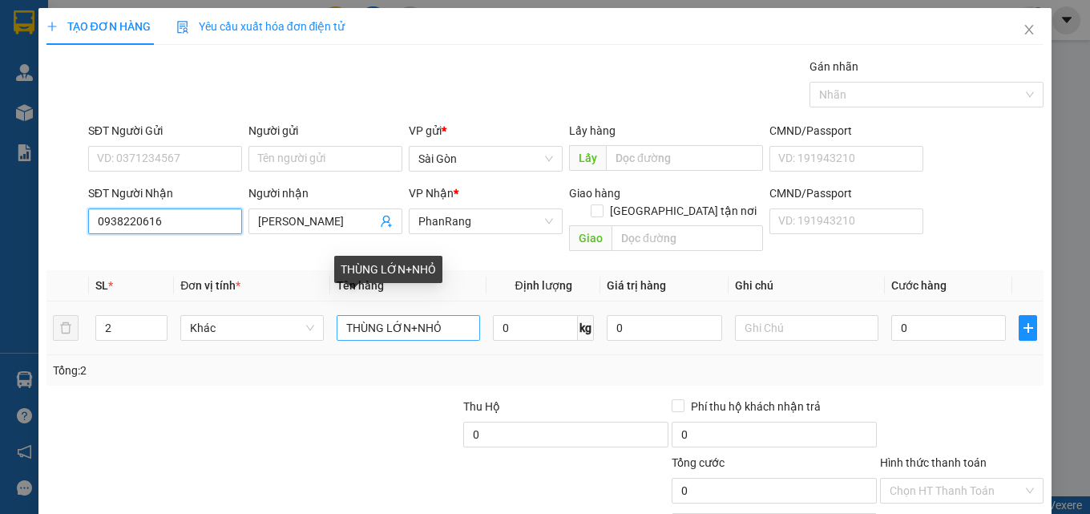
type input "0938220616"
click at [451, 315] on input "THÙNG LỚN+NHỎ" at bounding box center [409, 328] width 144 height 26
type input "T"
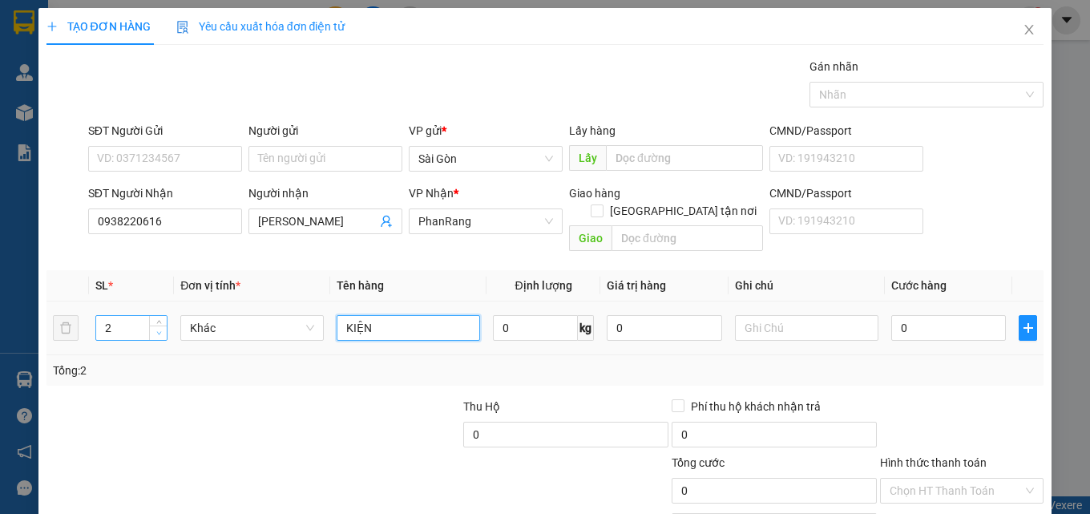
type input "KIỆN"
type input "1"
click at [152, 326] on span "Decrease Value" at bounding box center [158, 333] width 18 height 14
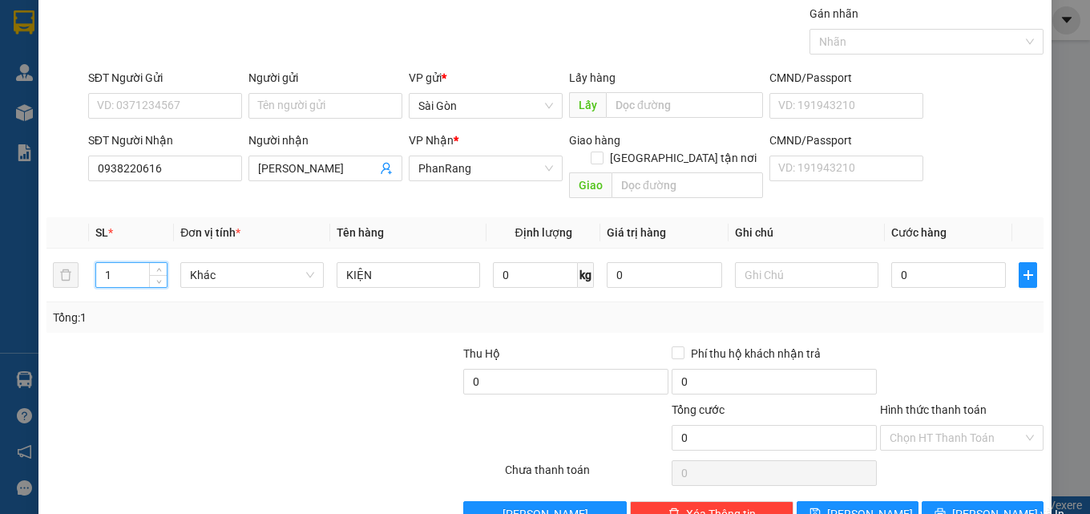
scroll to position [79, 0]
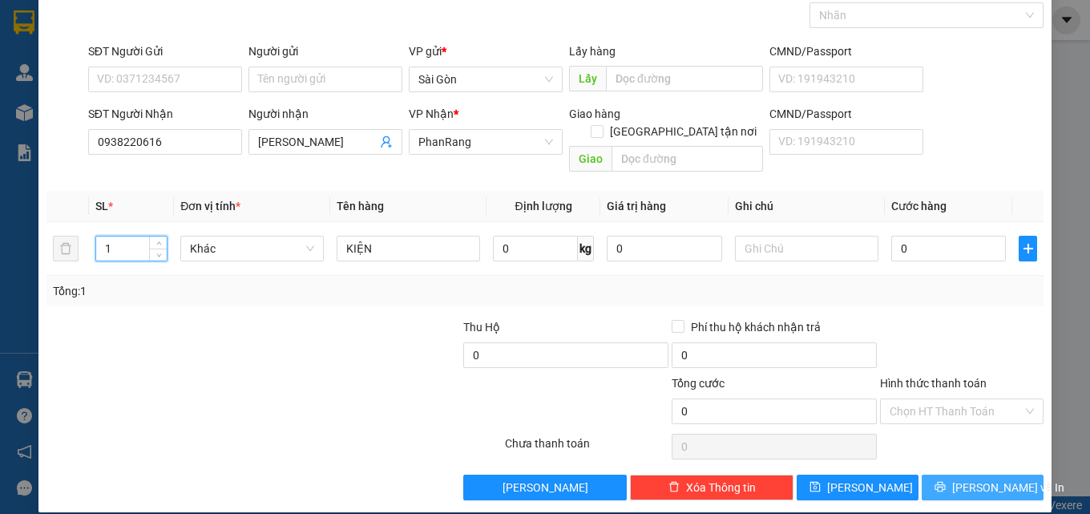
click at [946, 481] on icon "printer" at bounding box center [940, 486] width 11 height 11
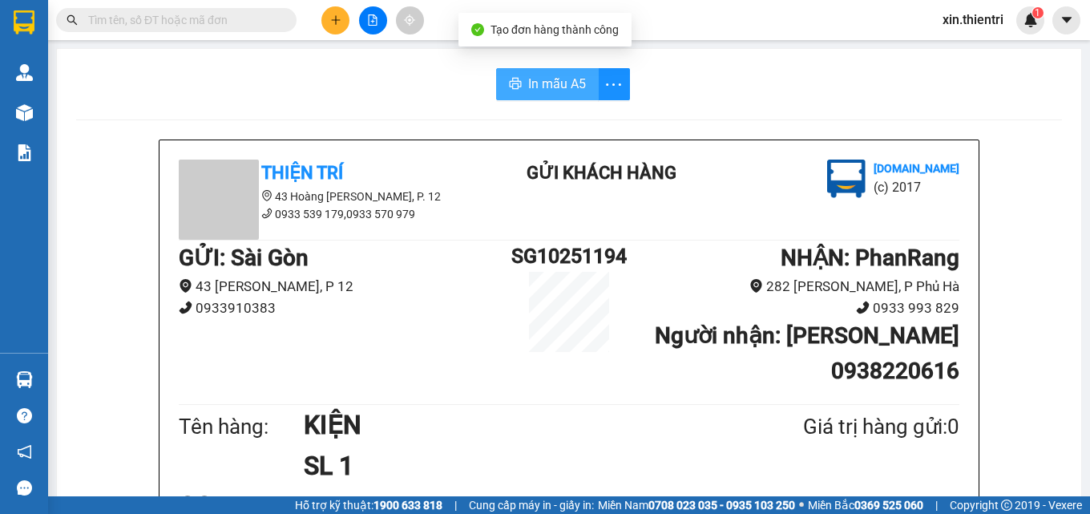
click at [559, 88] on span "In mẫu A5" at bounding box center [557, 84] width 58 height 20
drag, startPoint x: 92, startPoint y: 6, endPoint x: 336, endPoint y: 21, distance: 244.2
click at [336, 21] on icon "plus" at bounding box center [335, 19] width 1 height 9
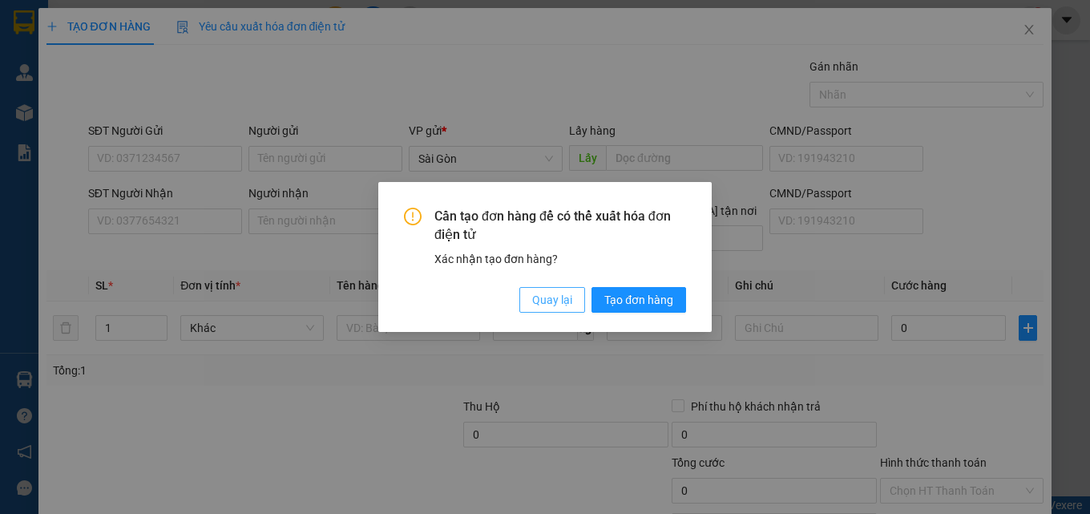
drag, startPoint x: 543, startPoint y: 301, endPoint x: 139, endPoint y: 197, distance: 417.1
click at [534, 305] on span "Quay lại" at bounding box center [552, 300] width 40 height 18
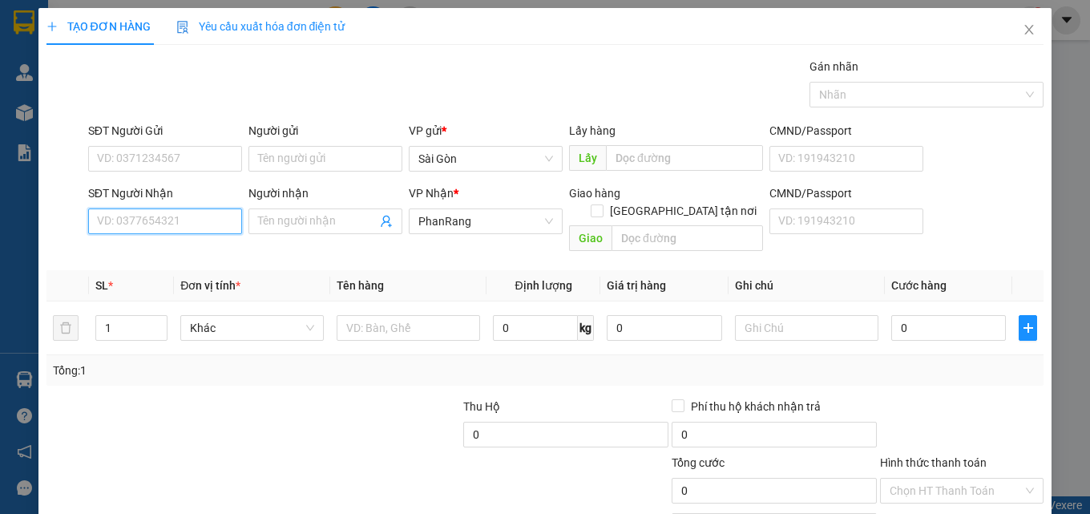
click at [146, 233] on input "SĐT Người Nhận" at bounding box center [165, 221] width 154 height 26
click at [189, 259] on div "0785238090 - XUÂN" at bounding box center [163, 254] width 133 height 18
type input "0785238090"
type input "XUÂN"
type input "NINH SƠN"
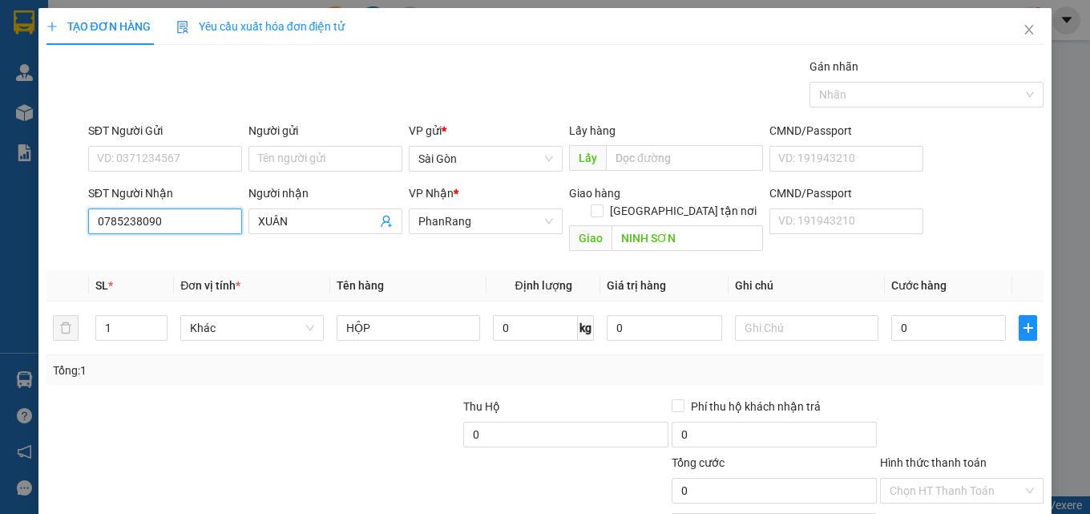
scroll to position [79, 0]
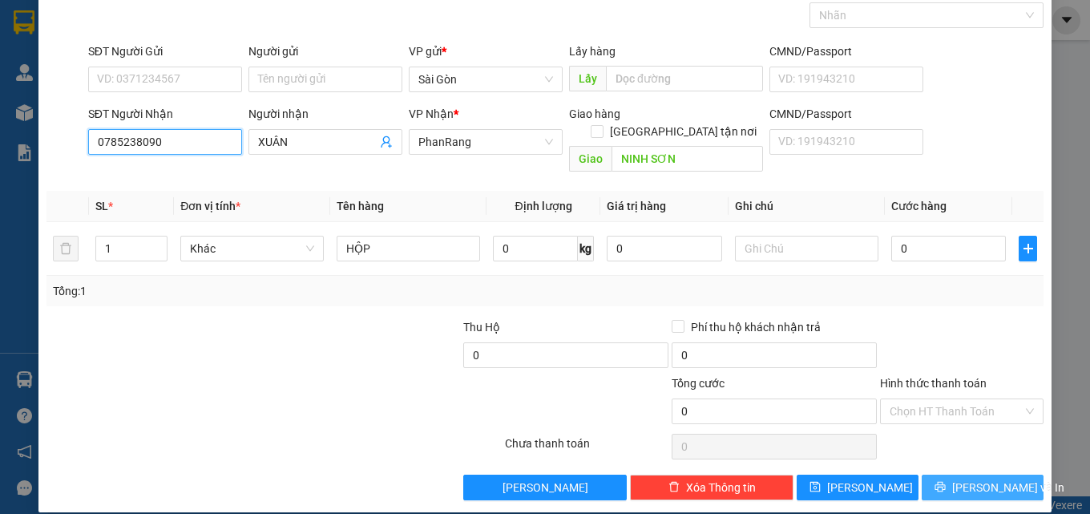
type input "0785238090"
click at [965, 479] on span "[PERSON_NAME] và In" at bounding box center [1008, 488] width 112 height 18
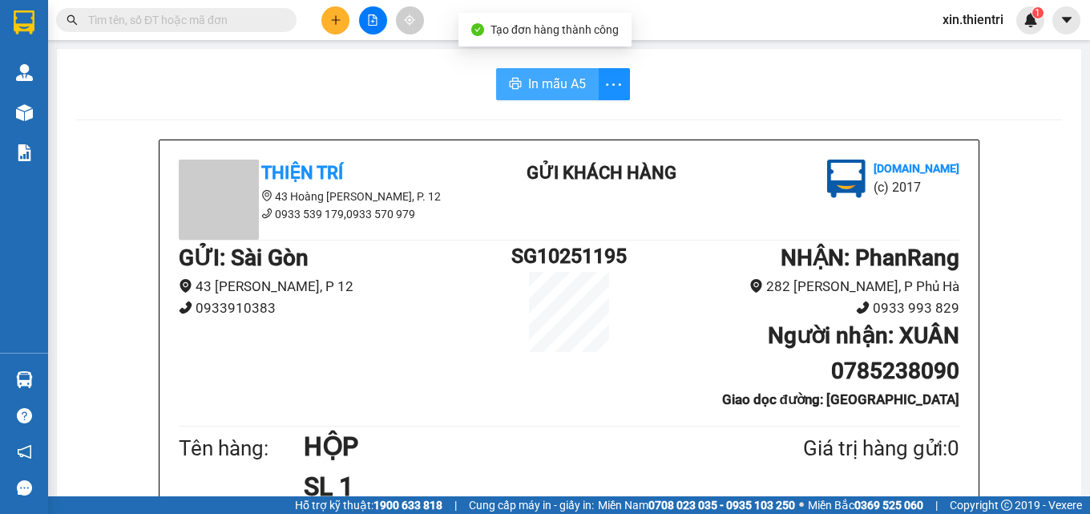
click at [564, 93] on span "In mẫu A5" at bounding box center [557, 84] width 58 height 20
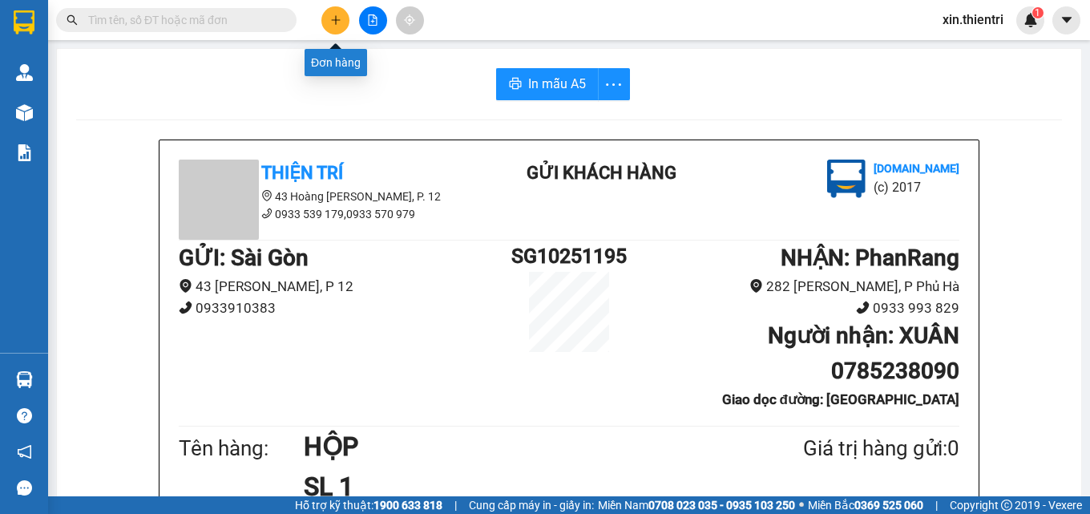
click at [332, 25] on icon "plus" at bounding box center [335, 19] width 11 height 11
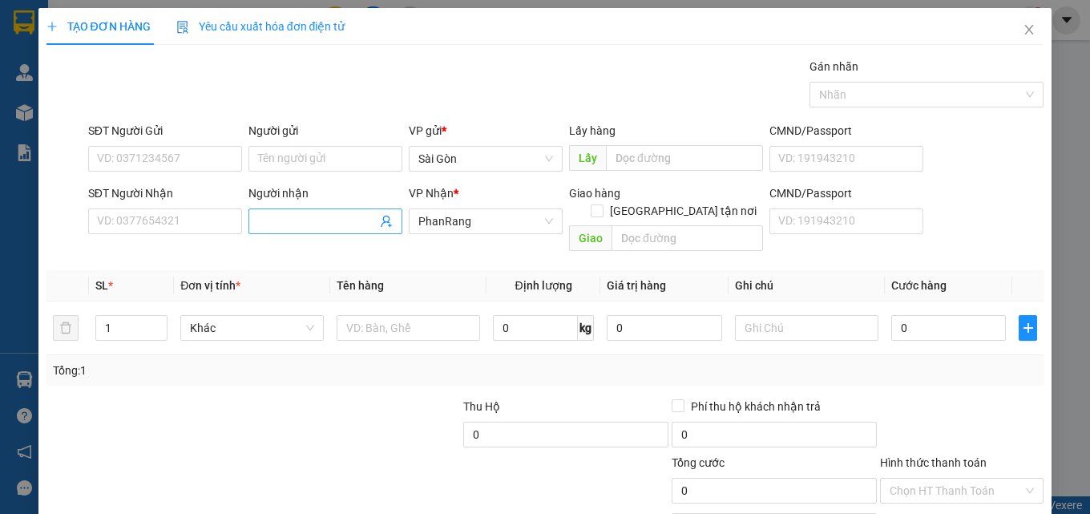
click at [316, 228] on input "Người nhận" at bounding box center [317, 221] width 119 height 18
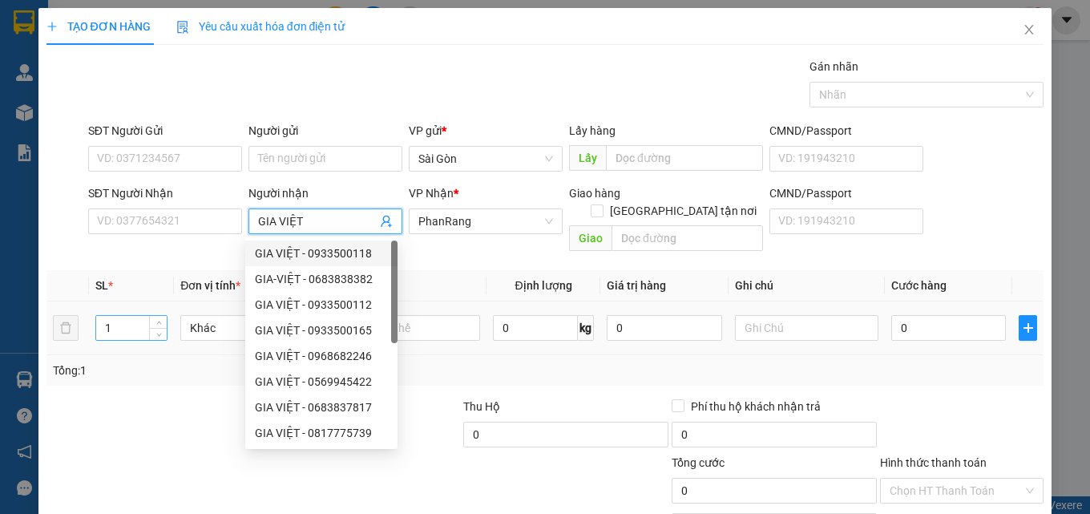
type input "GIA VIỆT"
click at [144, 316] on input "1" at bounding box center [131, 328] width 71 height 24
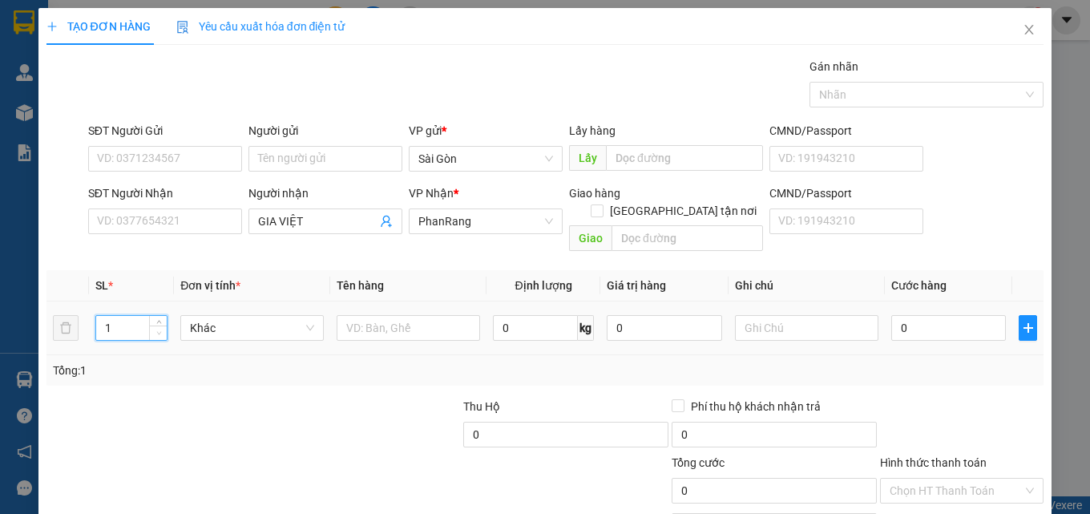
click at [156, 326] on span "Decrease Value" at bounding box center [158, 333] width 18 height 14
type input "2"
click at [154, 319] on span "up" at bounding box center [159, 324] width 10 height 10
click at [400, 315] on input "text" at bounding box center [409, 328] width 144 height 26
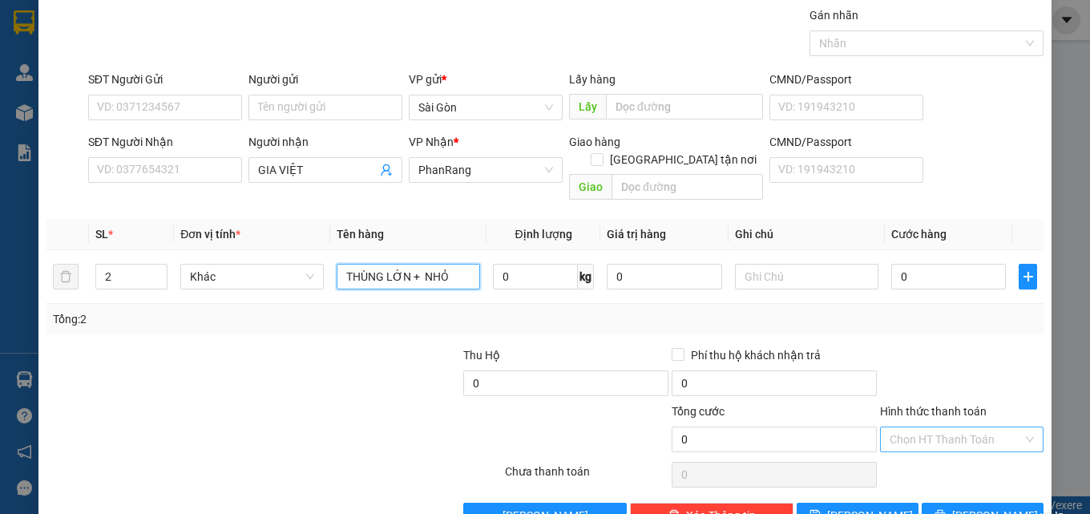
scroll to position [79, 0]
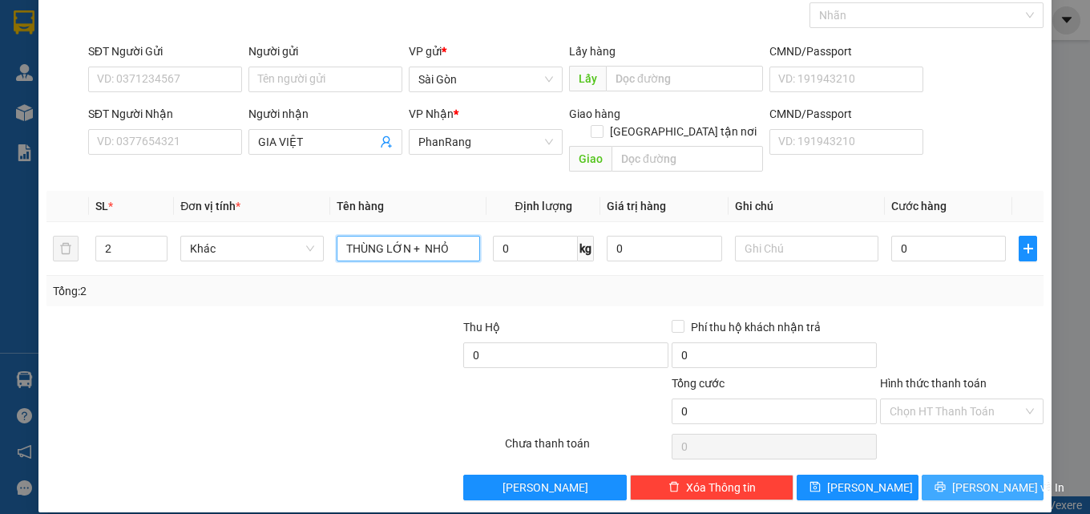
type input "THÙNG LỚN + NHỎ"
click at [988, 479] on span "[PERSON_NAME] và In" at bounding box center [1008, 488] width 112 height 18
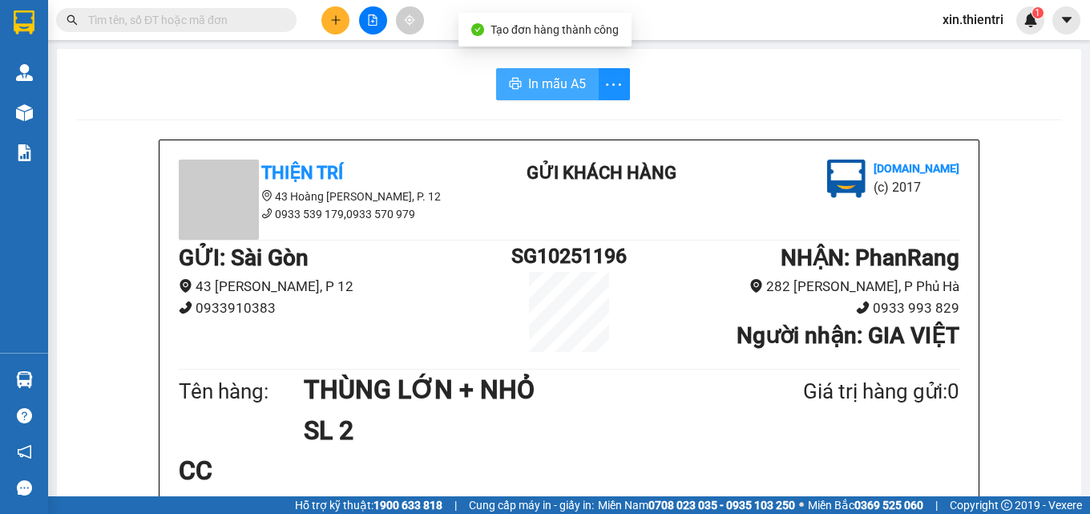
click at [570, 84] on span "In mẫu A5" at bounding box center [557, 84] width 58 height 20
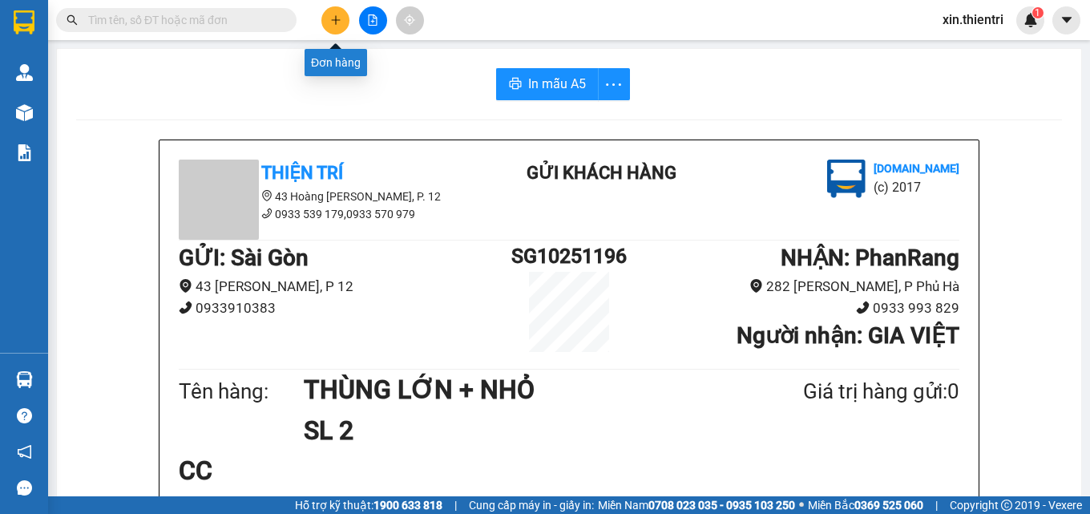
click at [333, 31] on button at bounding box center [335, 20] width 28 height 28
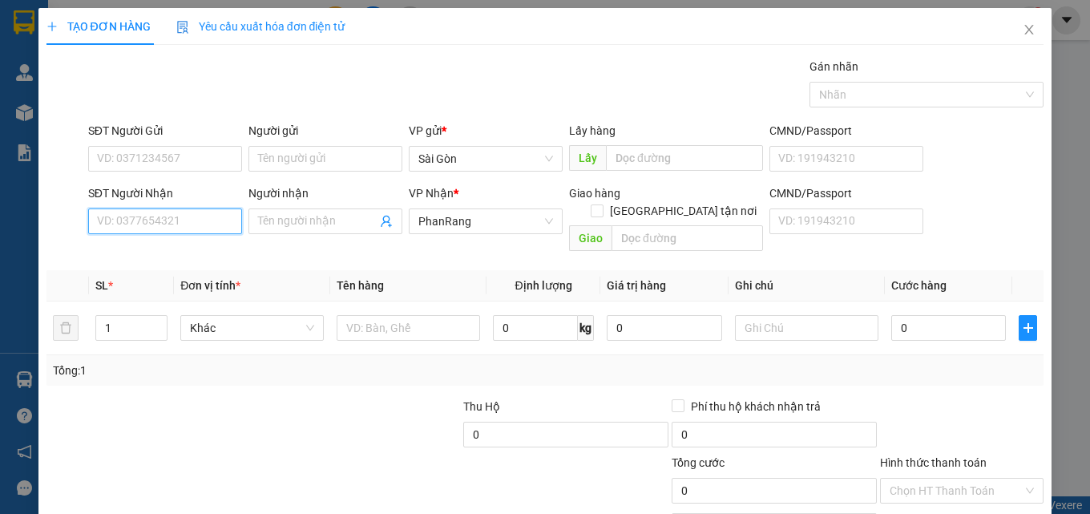
click at [193, 220] on input "SĐT Người Nhận" at bounding box center [165, 221] width 154 height 26
click at [180, 249] on div "0916739291 - HIỀN" at bounding box center [163, 254] width 133 height 18
type input "0916739291"
type input "HIỀN"
type input "40.000"
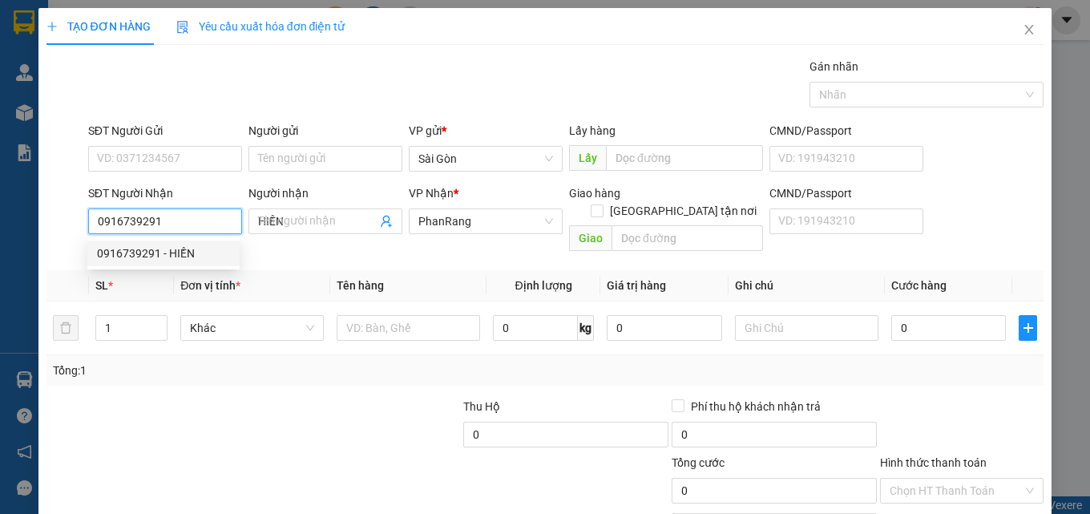
type input "40.000"
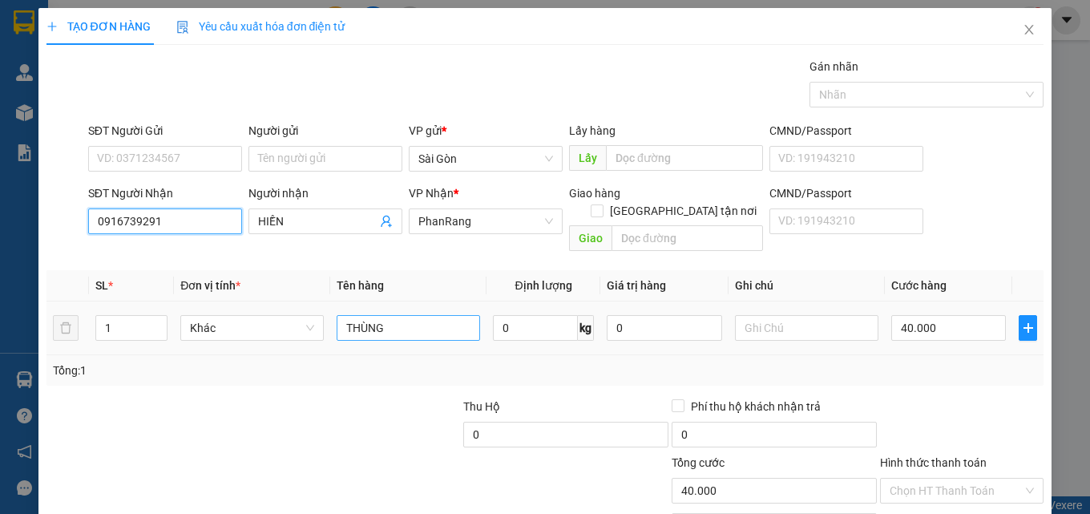
type input "0916739291"
click at [406, 315] on input "THÙNG" at bounding box center [409, 328] width 144 height 26
click at [407, 315] on input "THÙNG" at bounding box center [409, 328] width 144 height 26
type input "2"
click at [158, 321] on icon "up" at bounding box center [159, 324] width 6 height 6
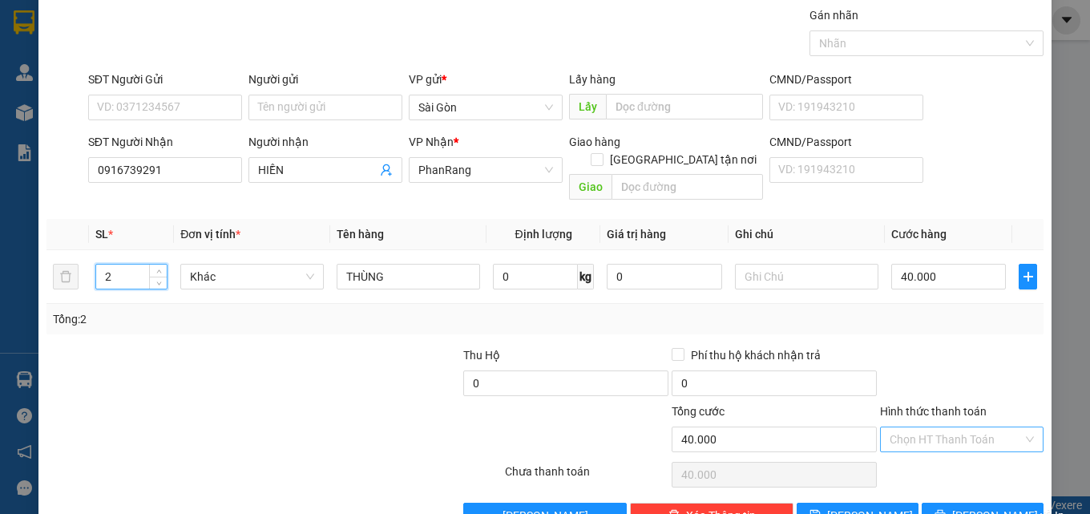
scroll to position [79, 0]
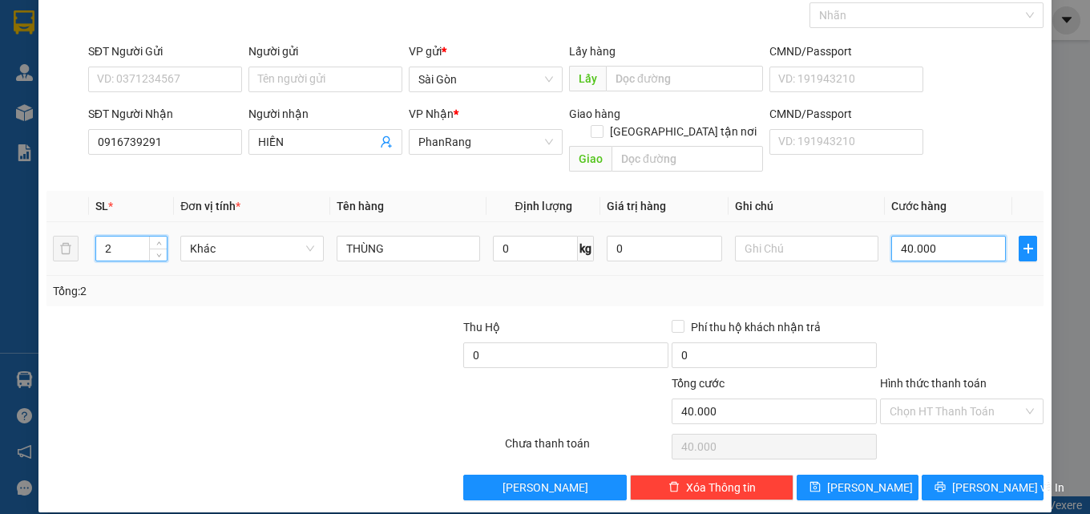
click at [966, 239] on input "40.000" at bounding box center [949, 249] width 115 height 26
type input "0"
click at [931, 241] on input "0" at bounding box center [949, 249] width 115 height 26
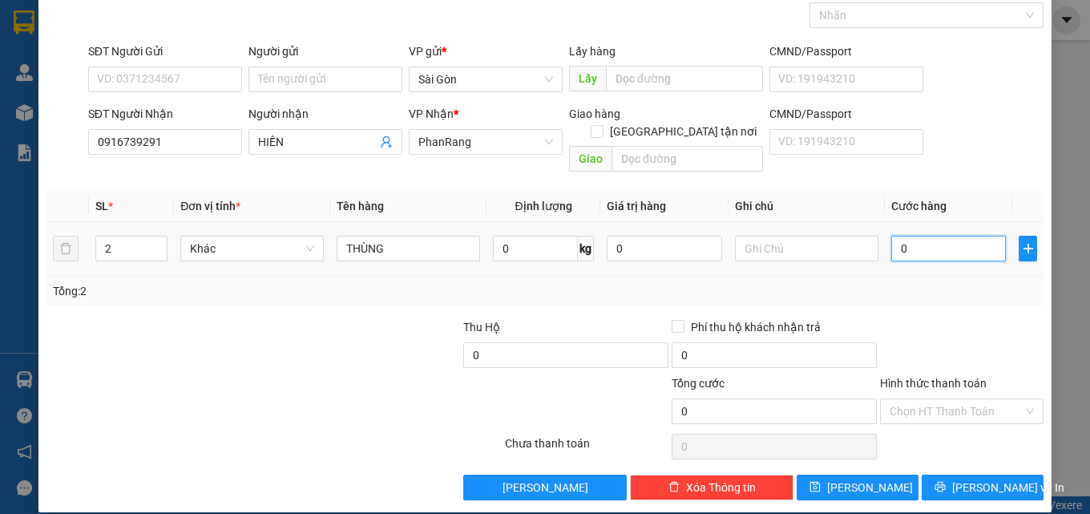
click at [931, 241] on input "0" at bounding box center [949, 249] width 115 height 26
type input "8"
type input "80"
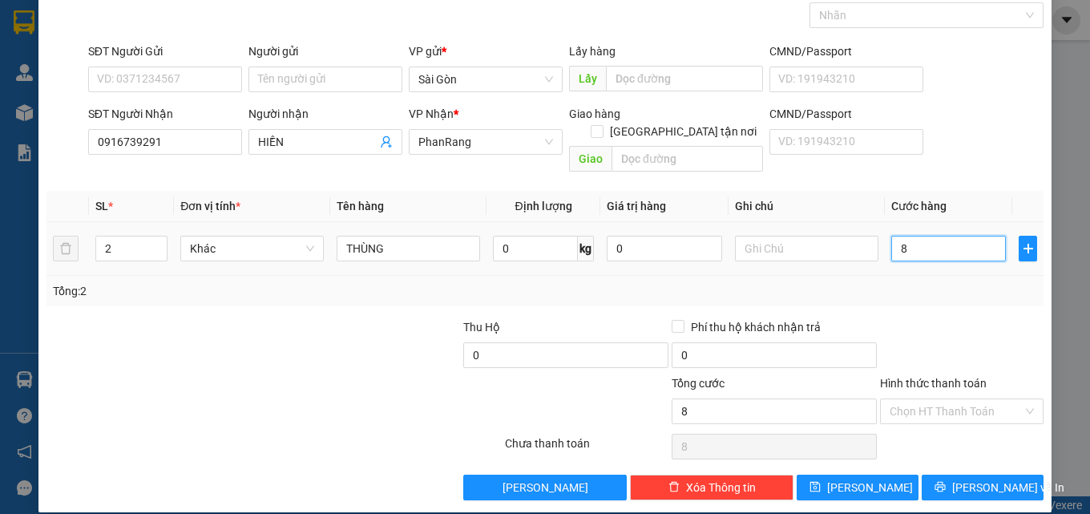
type input "80"
type input "80.000"
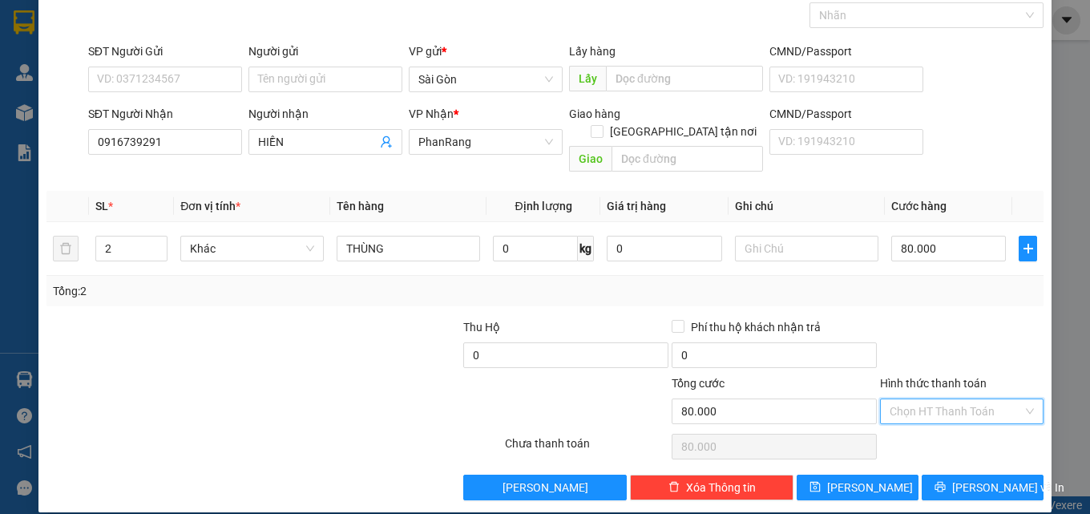
click at [902, 399] on input "Hình thức thanh toán" at bounding box center [956, 411] width 133 height 24
click at [899, 421] on div "Tại văn phòng" at bounding box center [952, 426] width 143 height 18
type input "0"
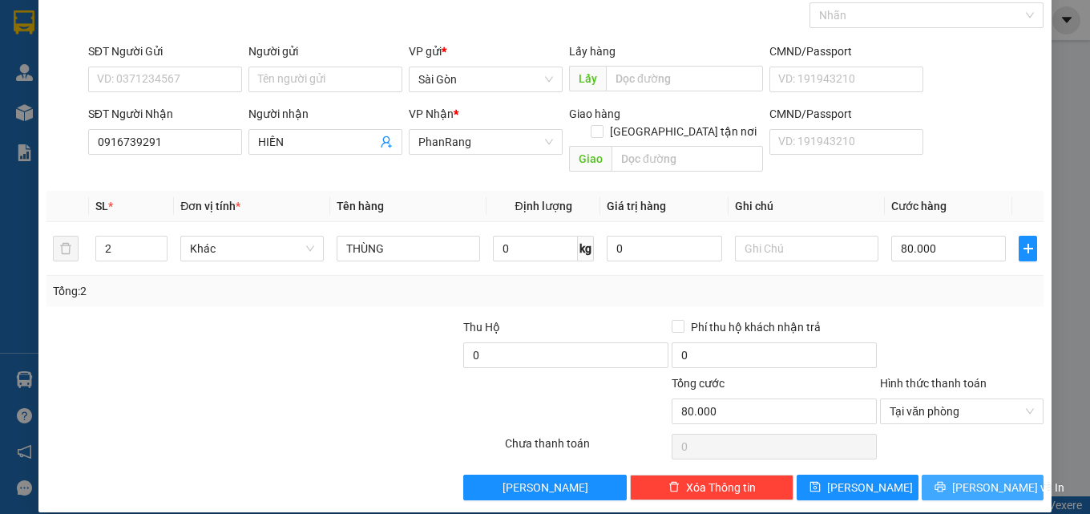
click at [968, 479] on span "[PERSON_NAME] và In" at bounding box center [1008, 488] width 112 height 18
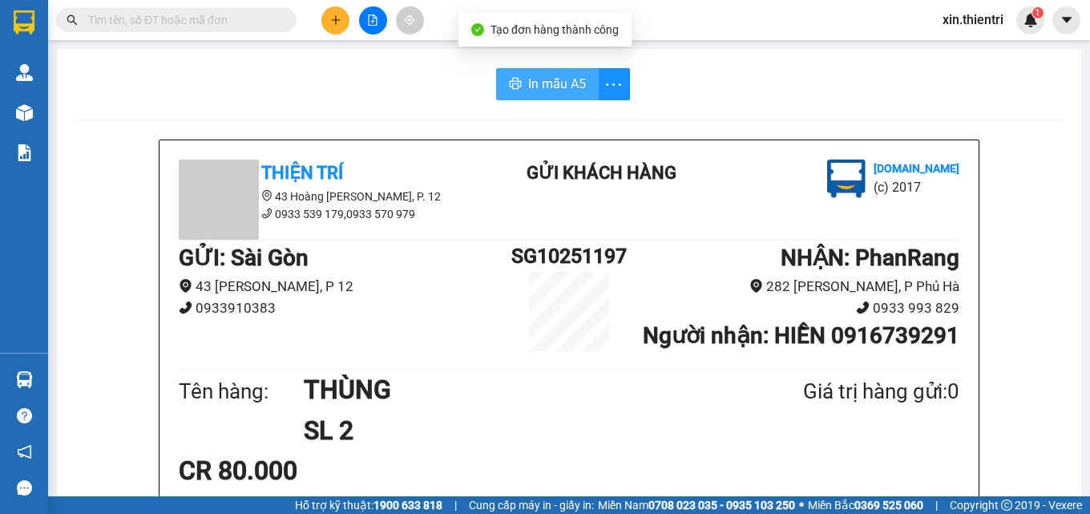
click at [534, 87] on span "In mẫu A5" at bounding box center [557, 84] width 58 height 20
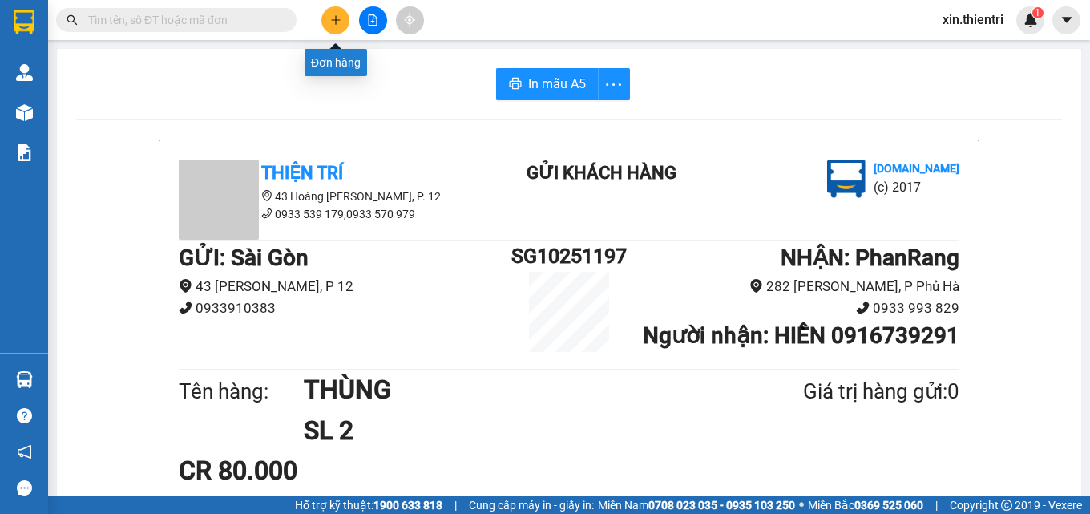
click at [334, 27] on button at bounding box center [335, 20] width 28 height 28
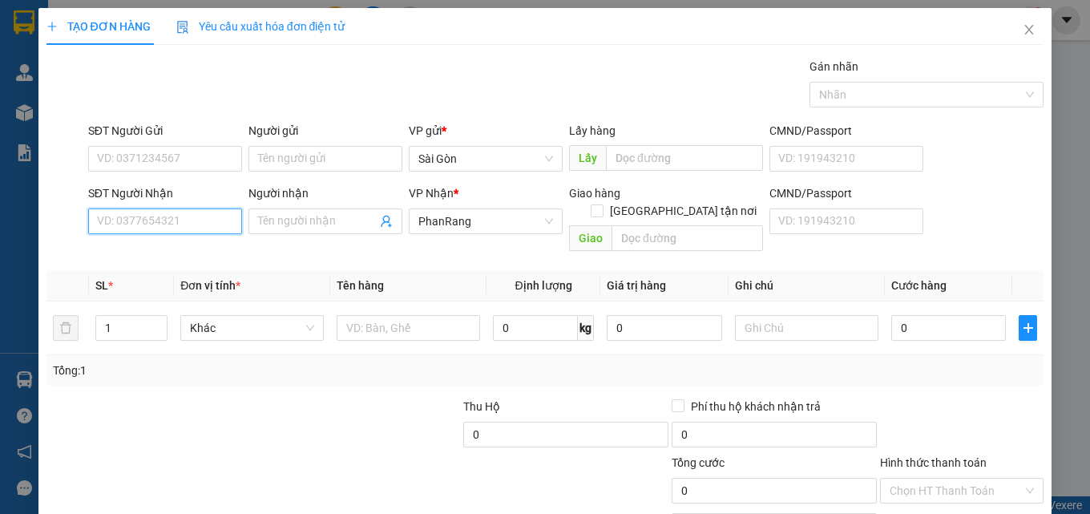
click at [212, 220] on input "SĐT Người Nhận" at bounding box center [165, 221] width 154 height 26
click at [293, 220] on input "Người nhận" at bounding box center [317, 221] width 119 height 18
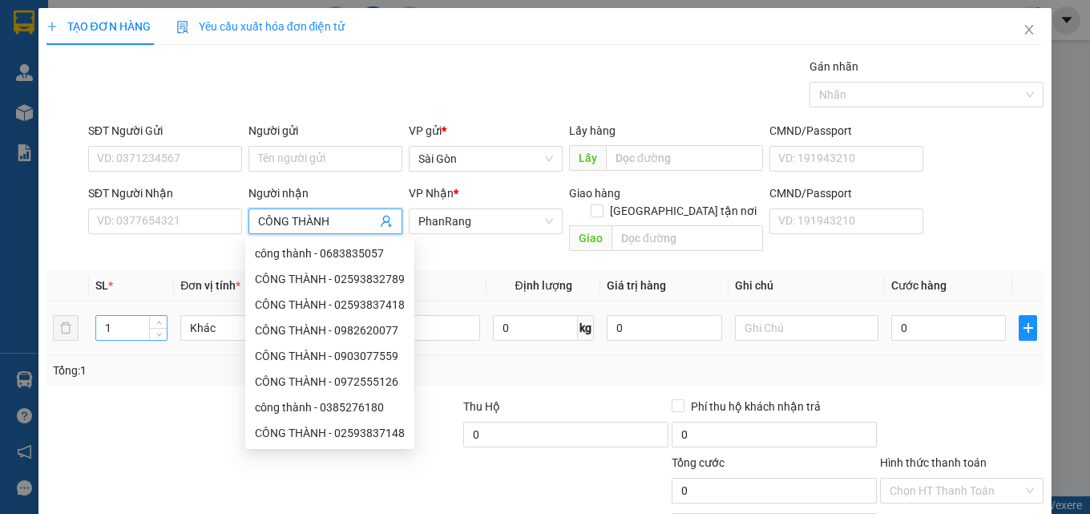
type input "CÔNG THÀNH"
click at [130, 316] on input "1" at bounding box center [131, 328] width 71 height 24
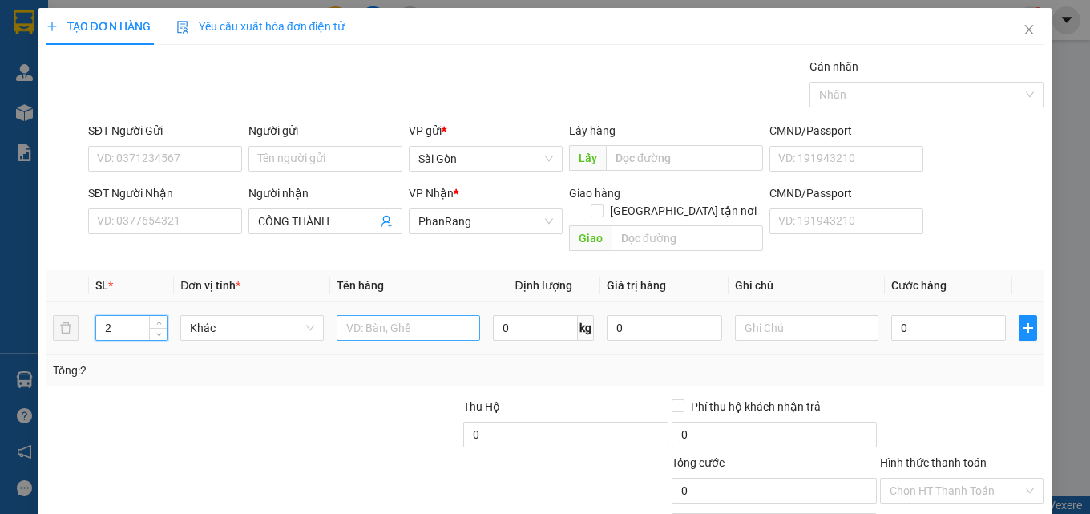
type input "2"
click at [372, 317] on input "text" at bounding box center [409, 328] width 144 height 26
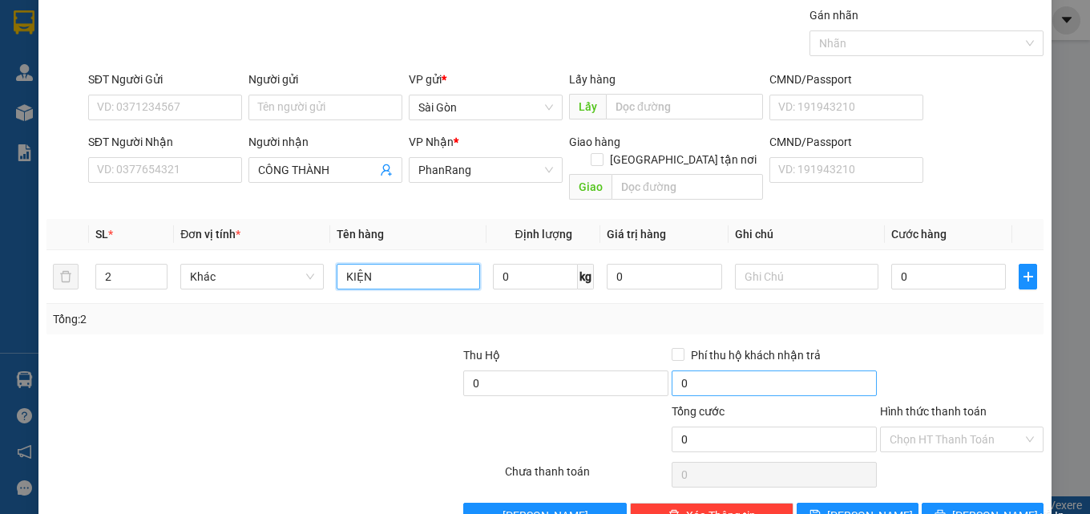
scroll to position [79, 0]
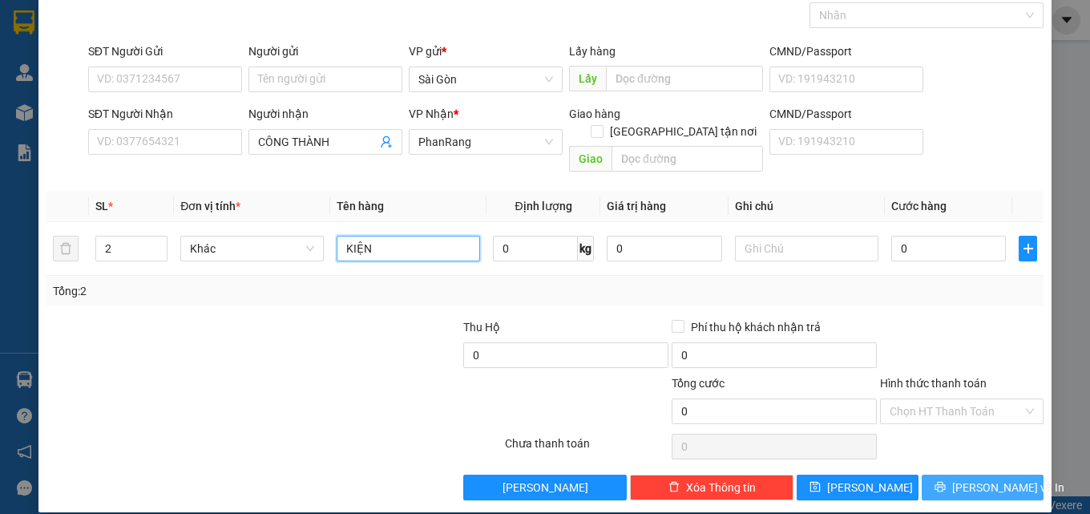
type input "KIỆN"
click at [990, 479] on span "[PERSON_NAME] và In" at bounding box center [1008, 488] width 112 height 18
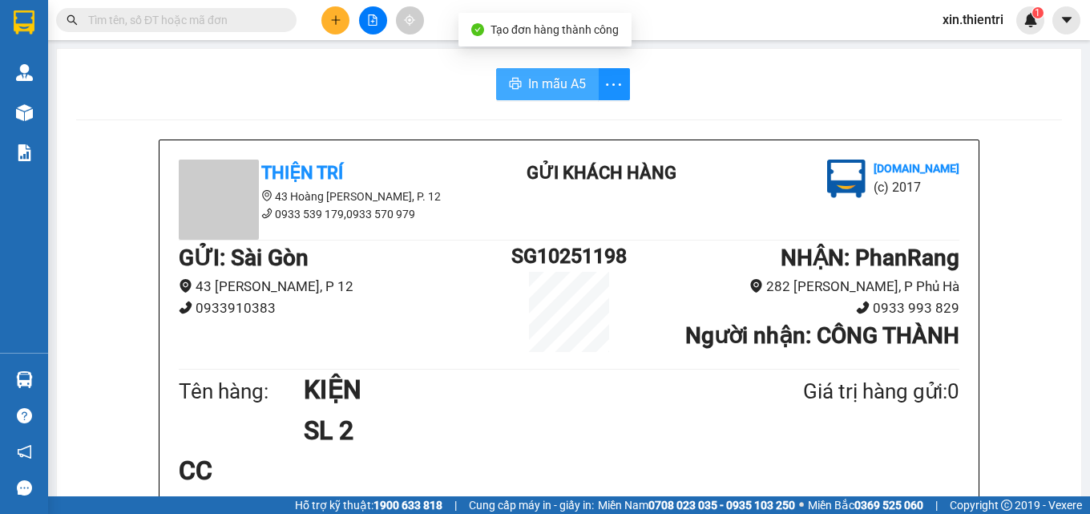
click at [544, 88] on span "In mẫu A5" at bounding box center [557, 84] width 58 height 20
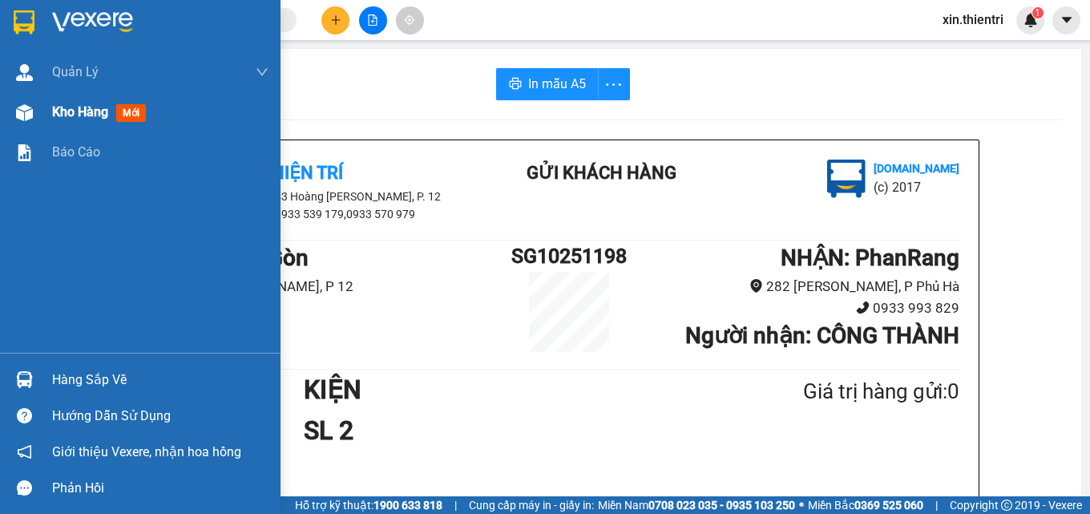
click at [70, 121] on div "Kho hàng mới" at bounding box center [102, 112] width 100 height 20
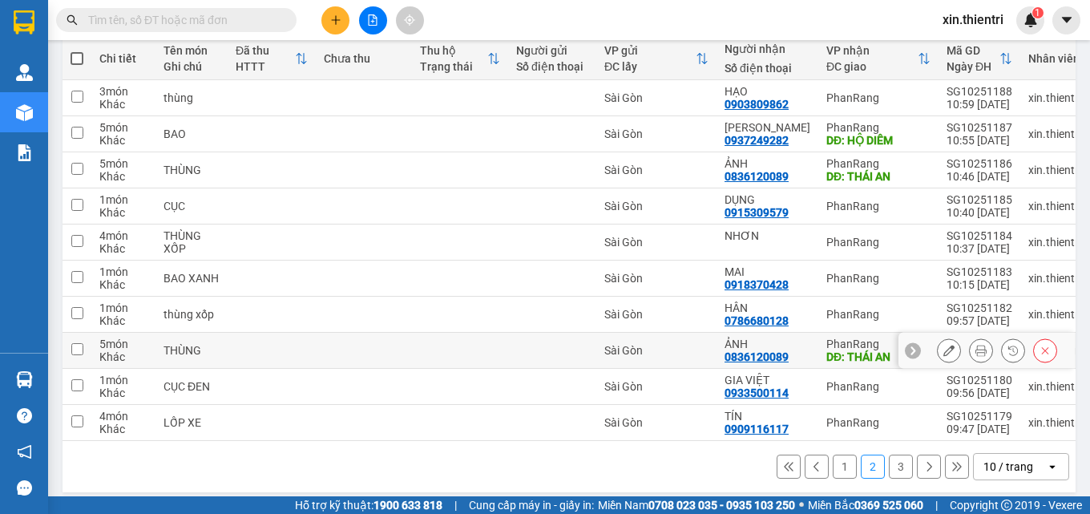
scroll to position [205, 0]
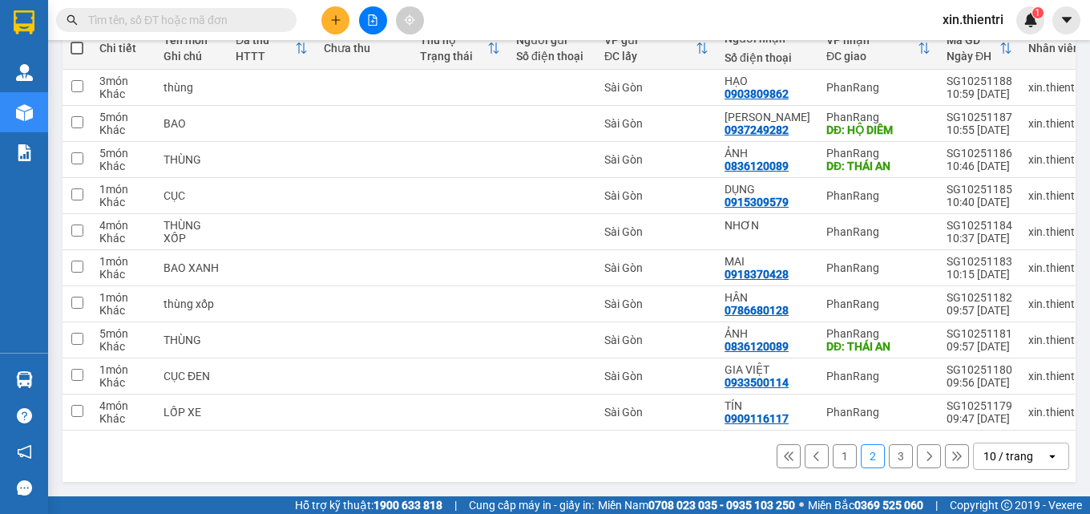
click at [889, 455] on button "3" at bounding box center [901, 456] width 24 height 24
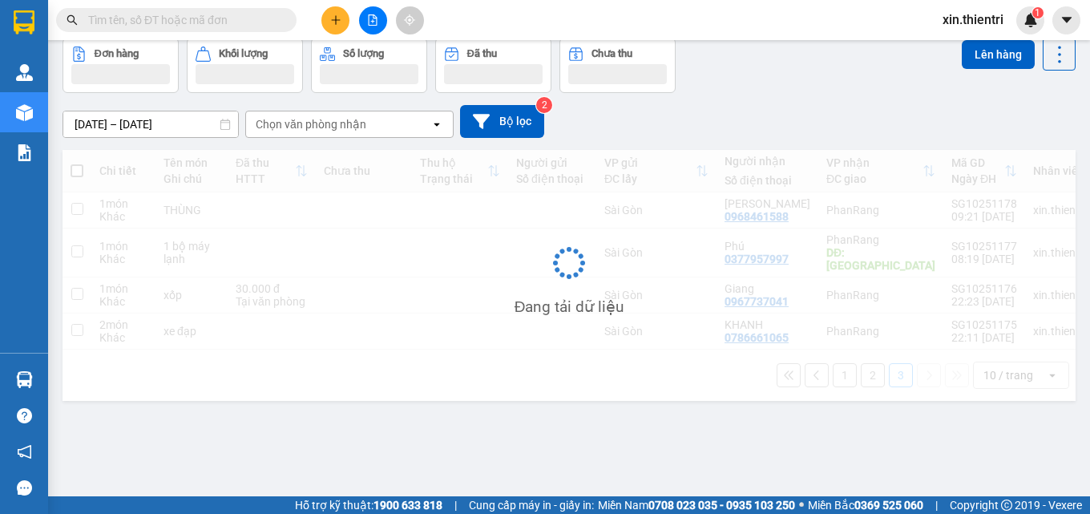
scroll to position [74, 0]
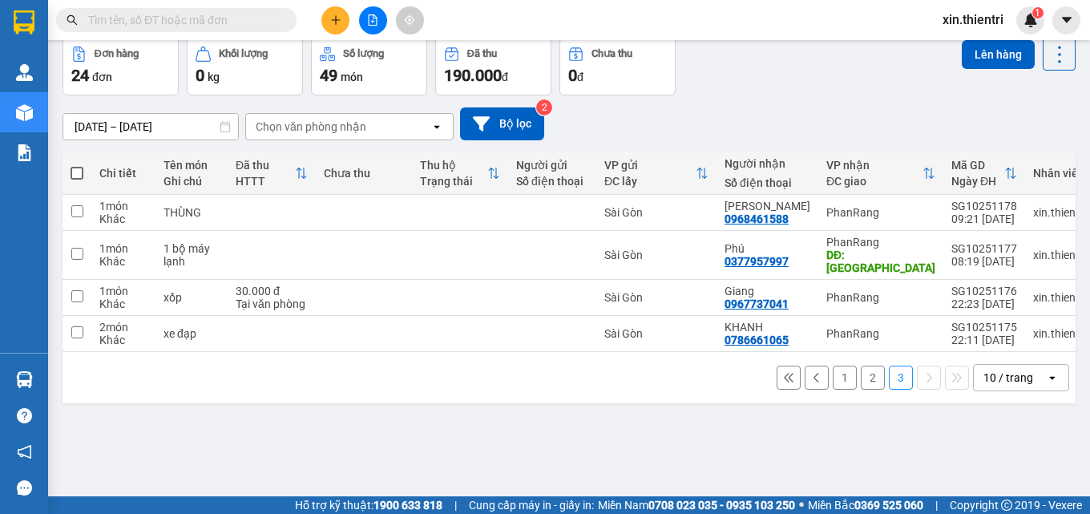
click at [861, 367] on button "2" at bounding box center [873, 378] width 24 height 24
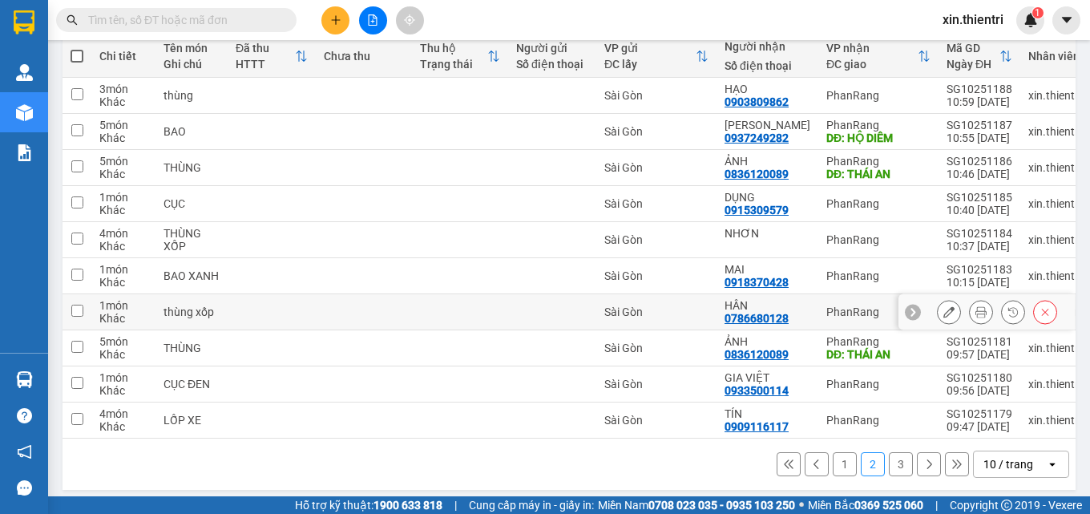
scroll to position [205, 0]
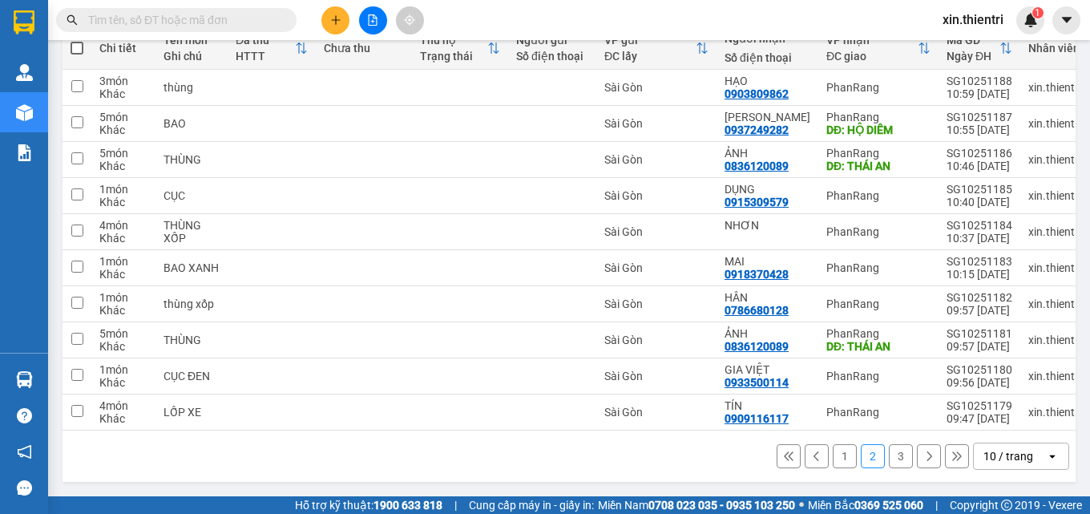
click at [833, 457] on button "1" at bounding box center [845, 456] width 24 height 24
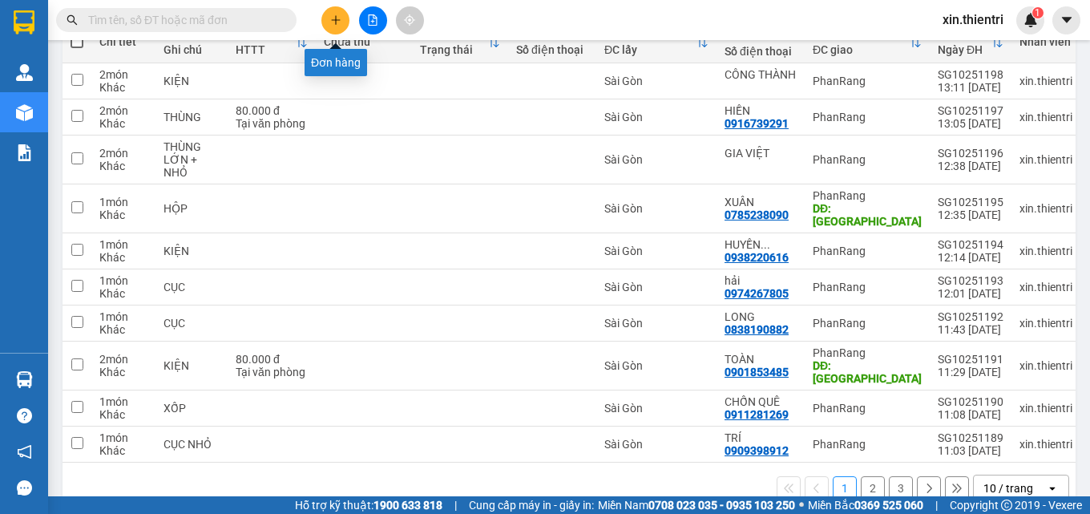
click at [335, 24] on icon "plus" at bounding box center [335, 19] width 11 height 11
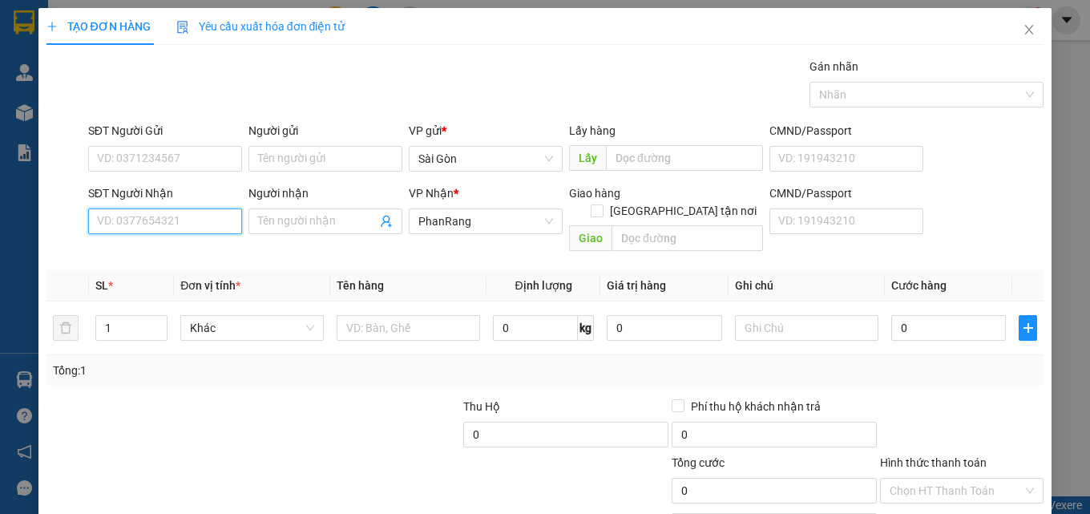
click at [213, 222] on input "SĐT Người Nhận" at bounding box center [165, 221] width 154 height 26
click at [123, 248] on div "0914954121 - HOÀNG" at bounding box center [163, 254] width 133 height 18
type input "0914954121"
type input "HOÀNG"
type input "0914954121"
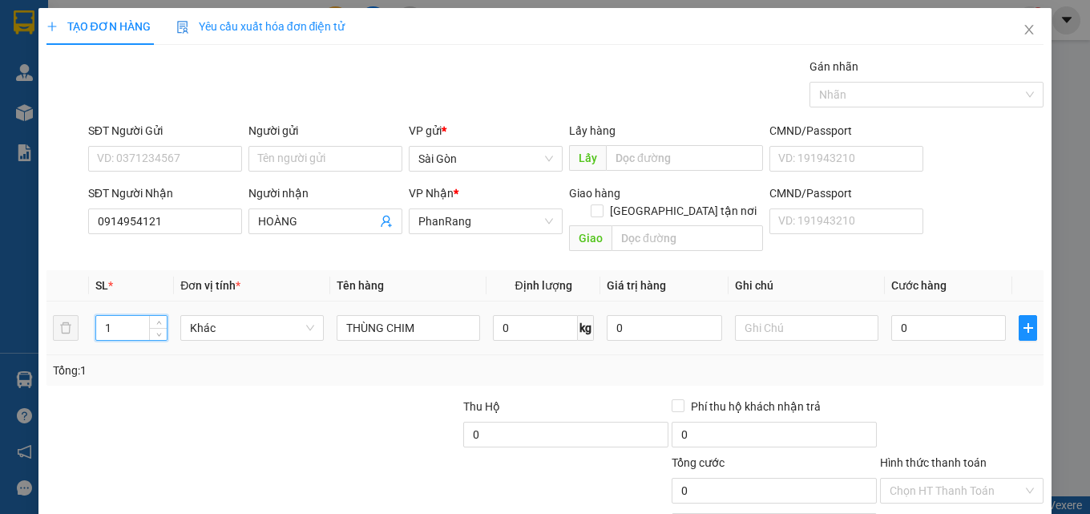
click at [122, 316] on input "1" at bounding box center [131, 328] width 71 height 24
type input "10"
click at [441, 315] on input "THÙNG CHIM" at bounding box center [409, 328] width 144 height 26
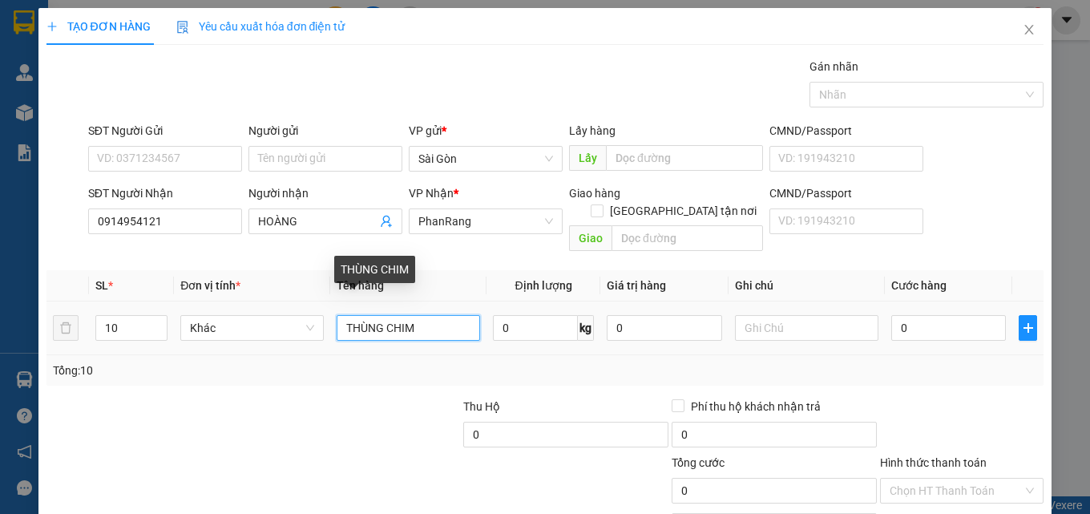
click at [441, 315] on input "THÙNG CHIM" at bounding box center [409, 328] width 144 height 26
type input "T"
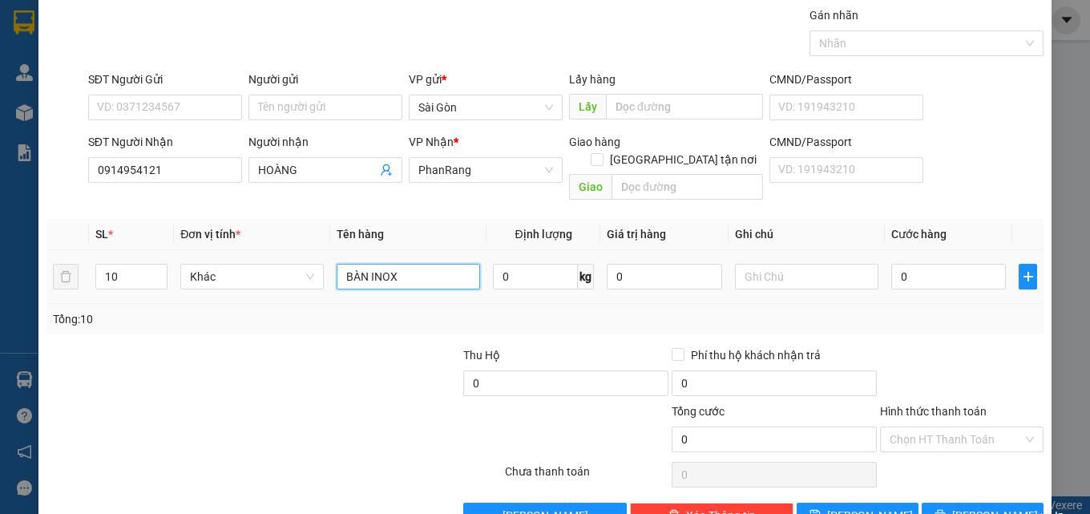
scroll to position [79, 0]
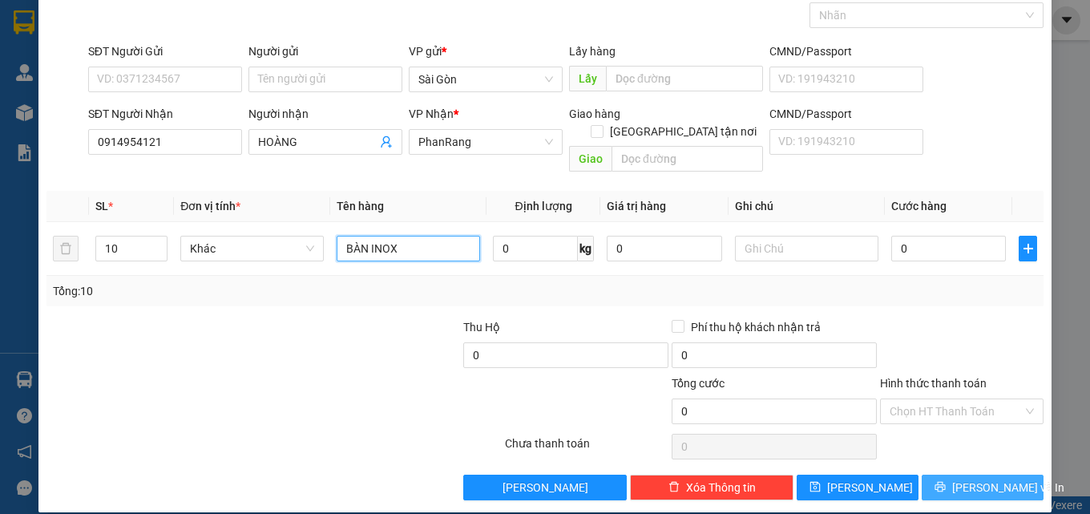
type input "BÀN INOX"
click at [962, 479] on span "[PERSON_NAME] và In" at bounding box center [1008, 488] width 112 height 18
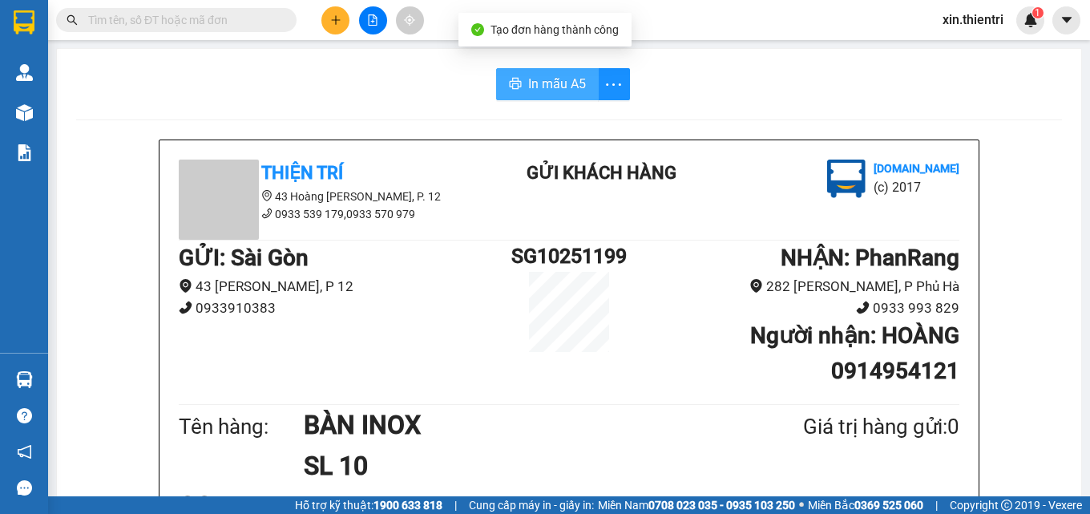
click at [539, 80] on span "In mẫu A5" at bounding box center [557, 84] width 58 height 20
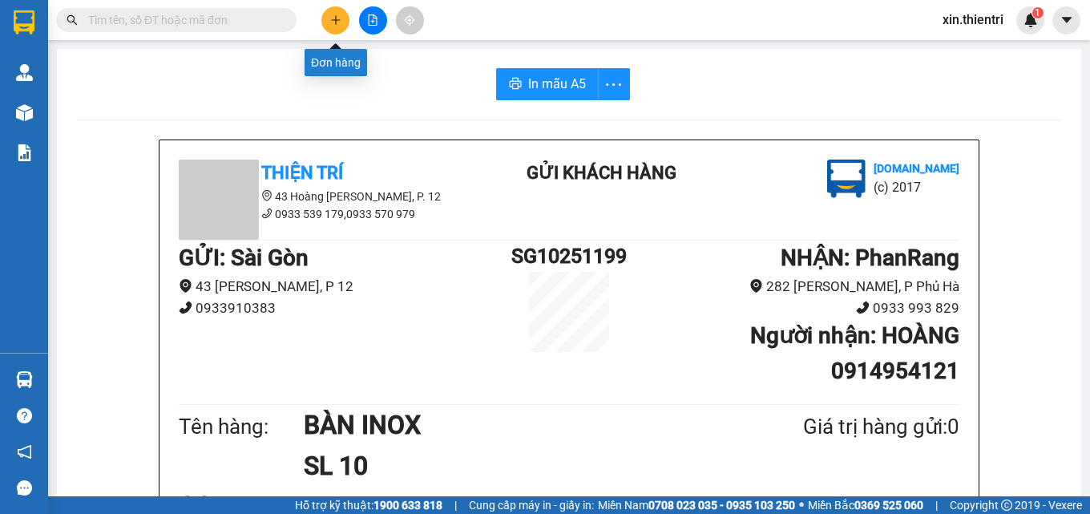
click at [337, 26] on button at bounding box center [335, 20] width 28 height 28
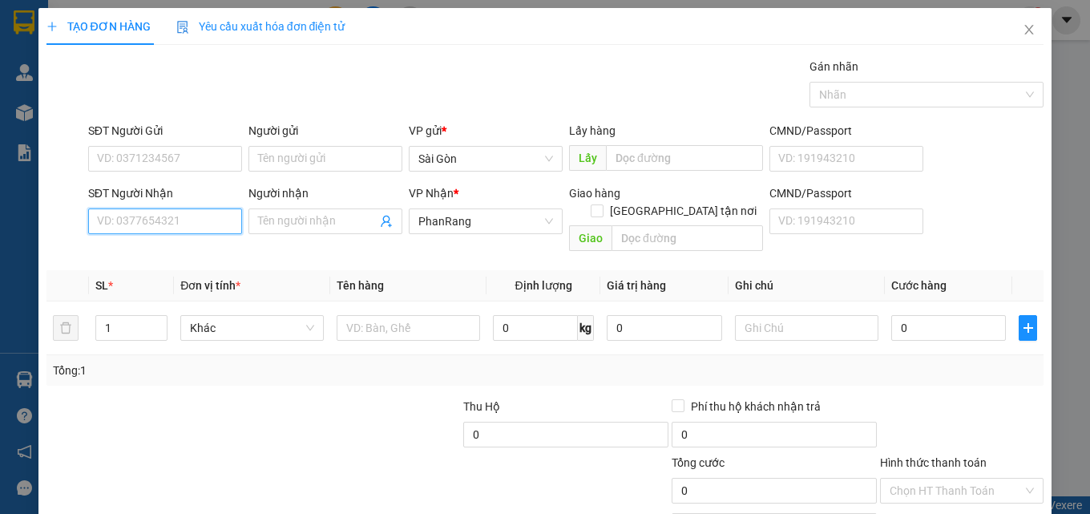
click at [192, 225] on input "SĐT Người Nhận" at bounding box center [165, 221] width 154 height 26
click at [180, 254] on div "0937121225 - 5 RÔ" at bounding box center [163, 254] width 133 height 18
type input "0937121225"
type input "5 RÔ"
type input "0937121225"
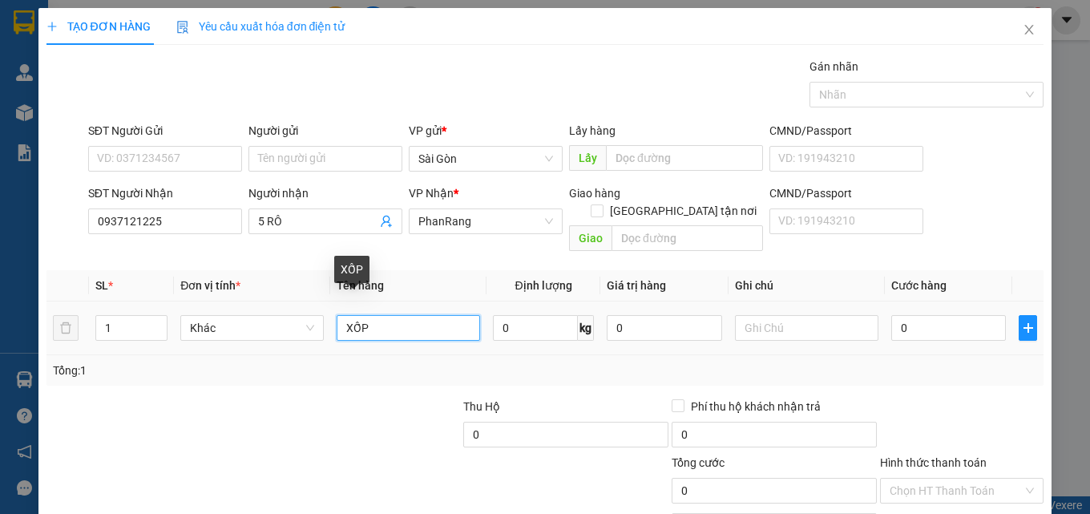
click at [380, 315] on input "XỐP" at bounding box center [409, 328] width 144 height 26
type input "X"
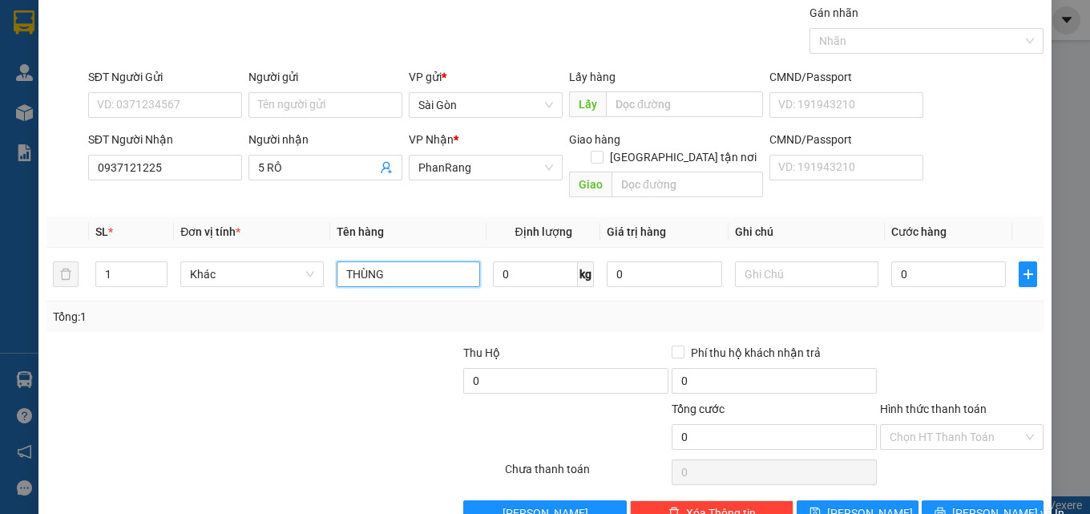
scroll to position [79, 0]
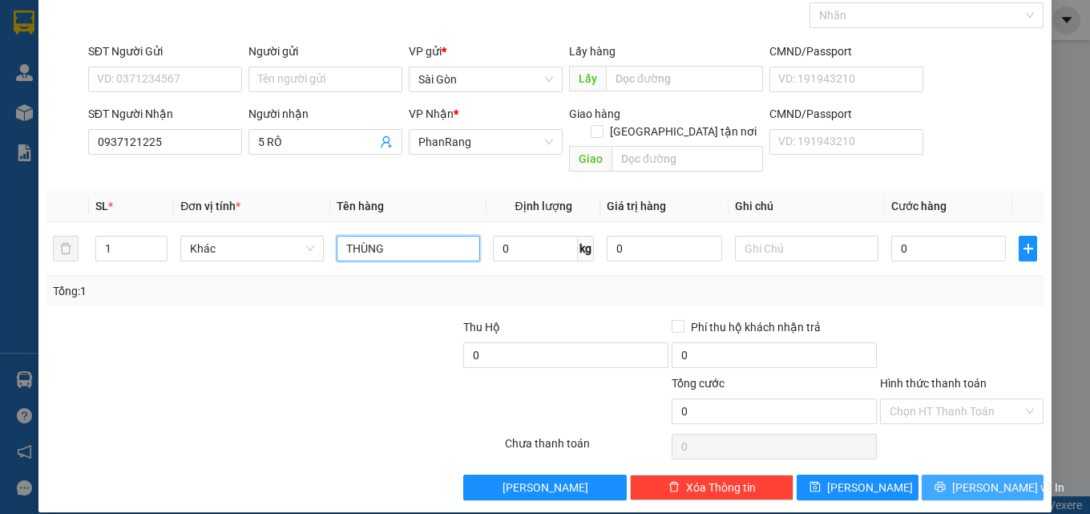
type input "THÙNG"
click at [958, 479] on span "[PERSON_NAME] và In" at bounding box center [1008, 488] width 112 height 18
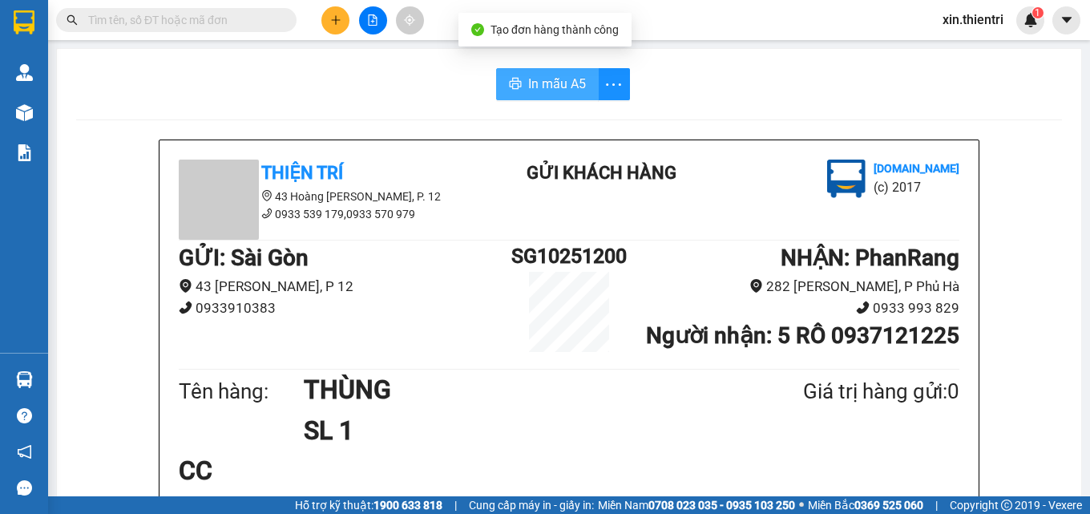
click at [557, 92] on span "In mẫu A5" at bounding box center [557, 84] width 58 height 20
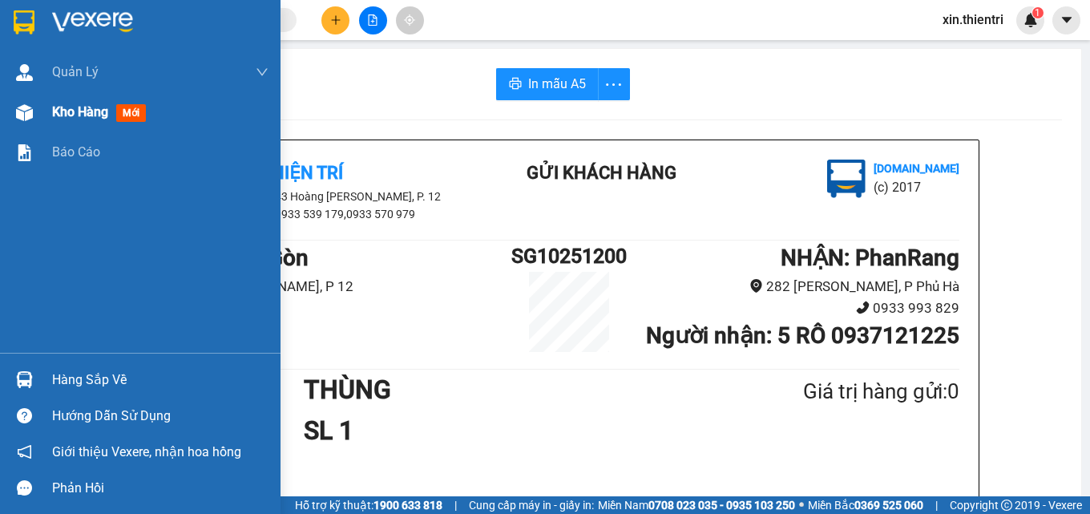
click at [36, 116] on div at bounding box center [24, 113] width 28 height 28
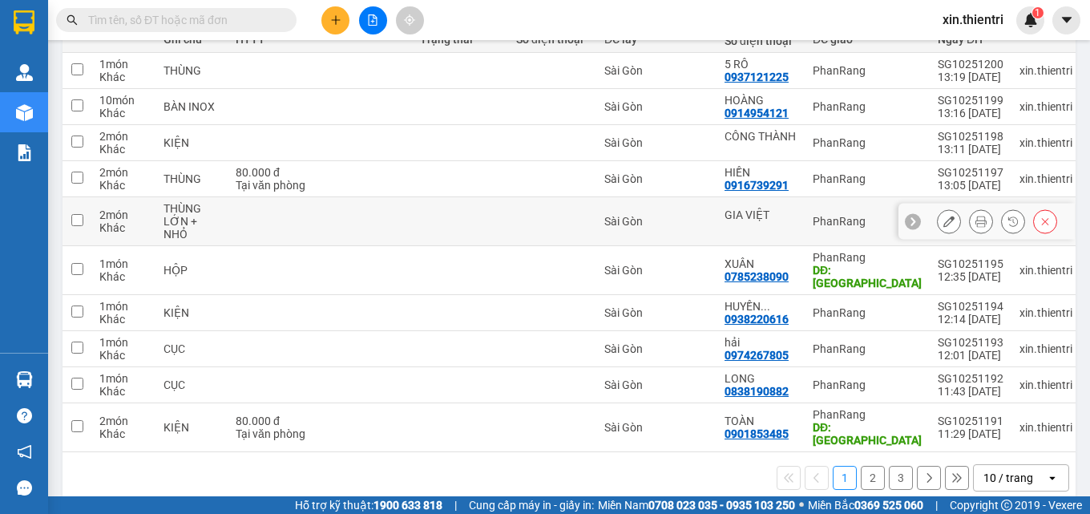
scroll to position [218, 0]
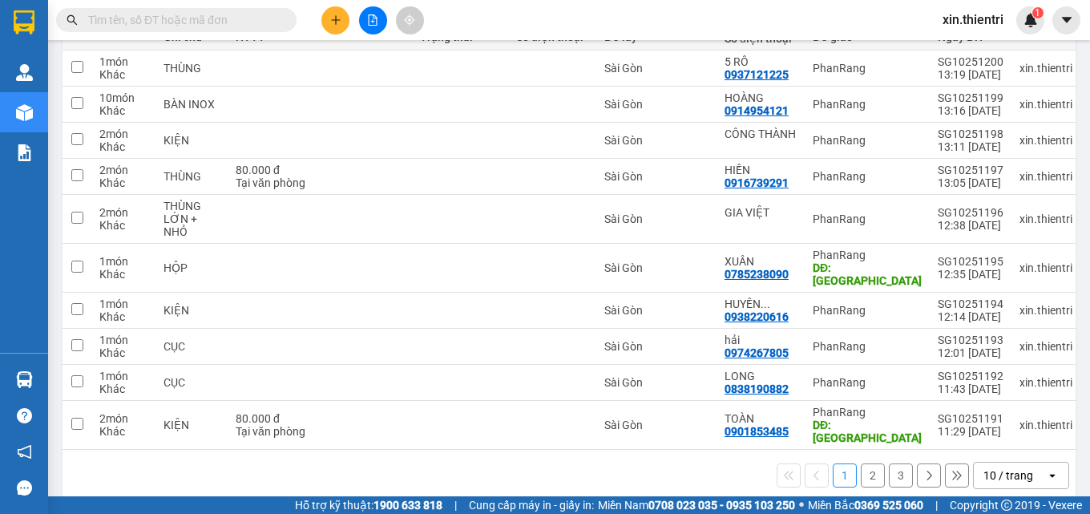
click at [864, 463] on button "2" at bounding box center [873, 475] width 24 height 24
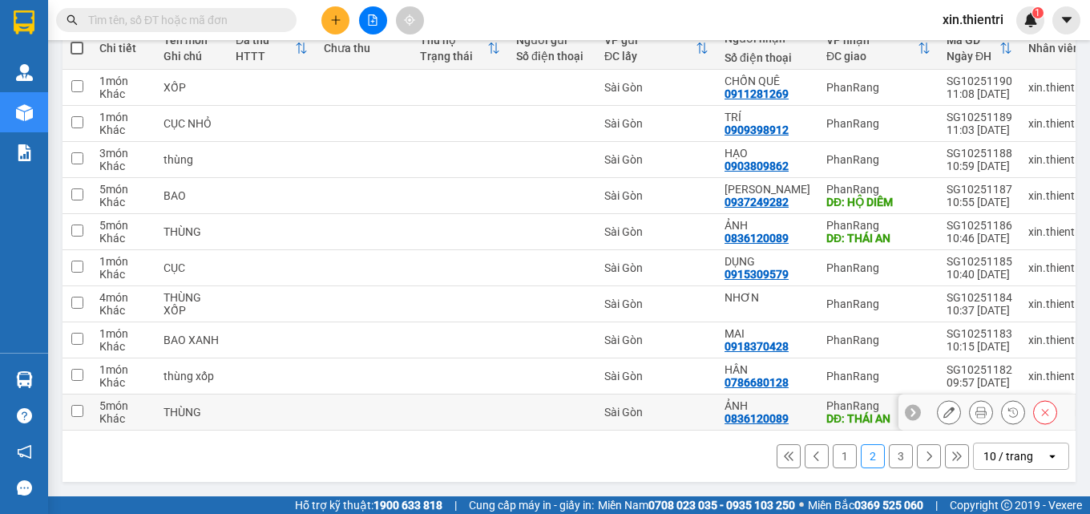
scroll to position [205, 0]
click at [833, 459] on button "1" at bounding box center [845, 456] width 24 height 24
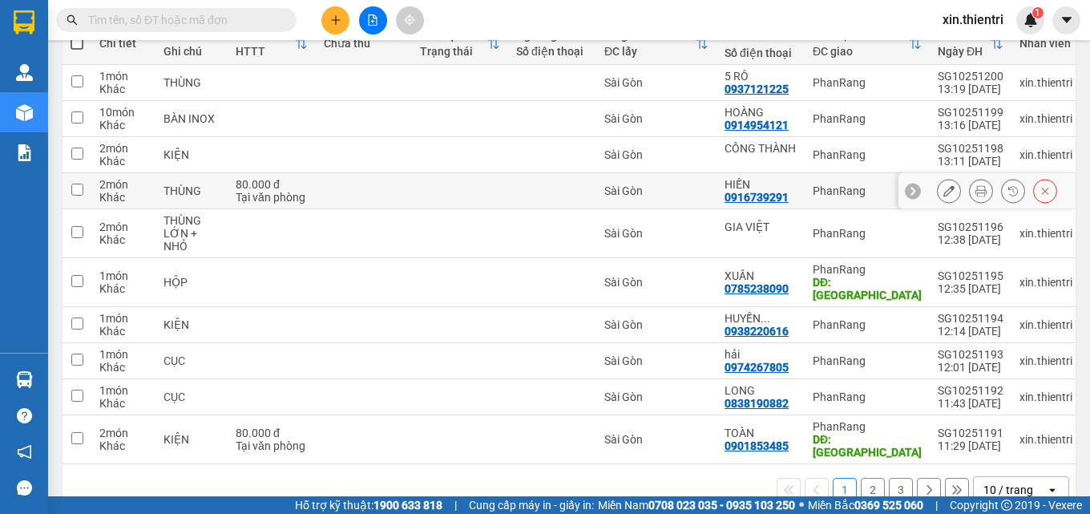
scroll to position [218, 0]
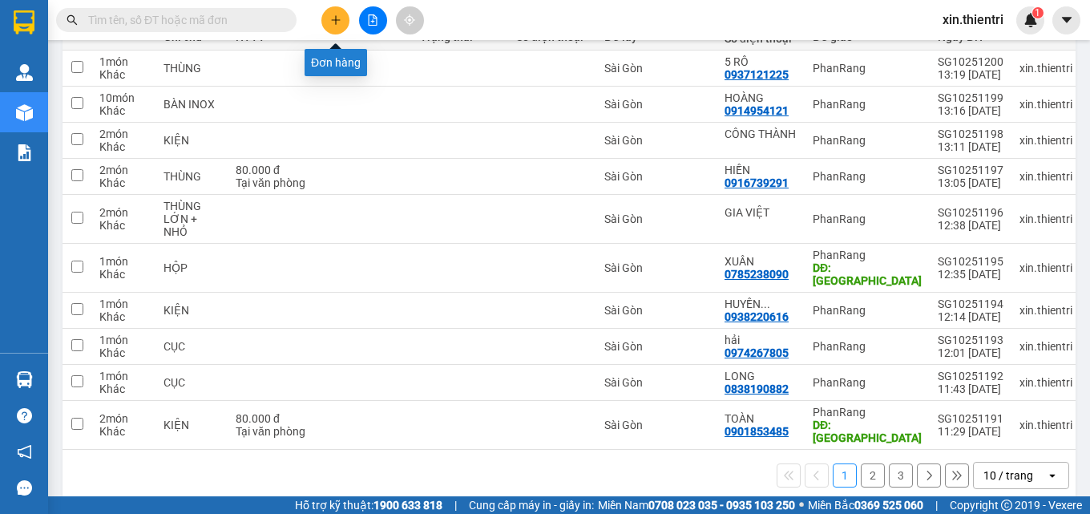
click at [339, 18] on icon "plus" at bounding box center [335, 19] width 11 height 11
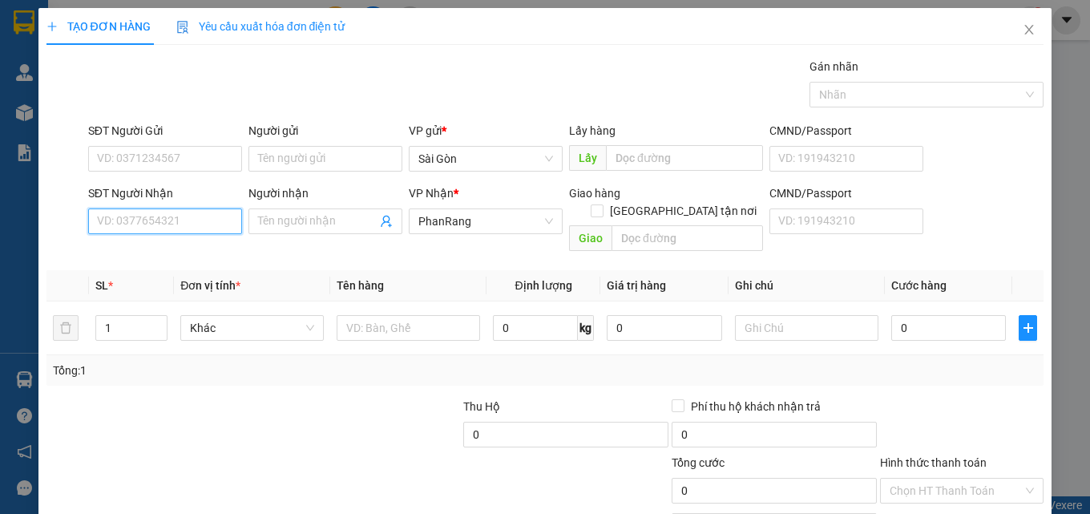
click at [158, 220] on input "SĐT Người Nhận" at bounding box center [165, 221] width 154 height 26
click at [172, 255] on div "0792574374 - LONG" at bounding box center [163, 254] width 133 height 18
type input "0792574374"
type input "LONG"
type input "0792574374"
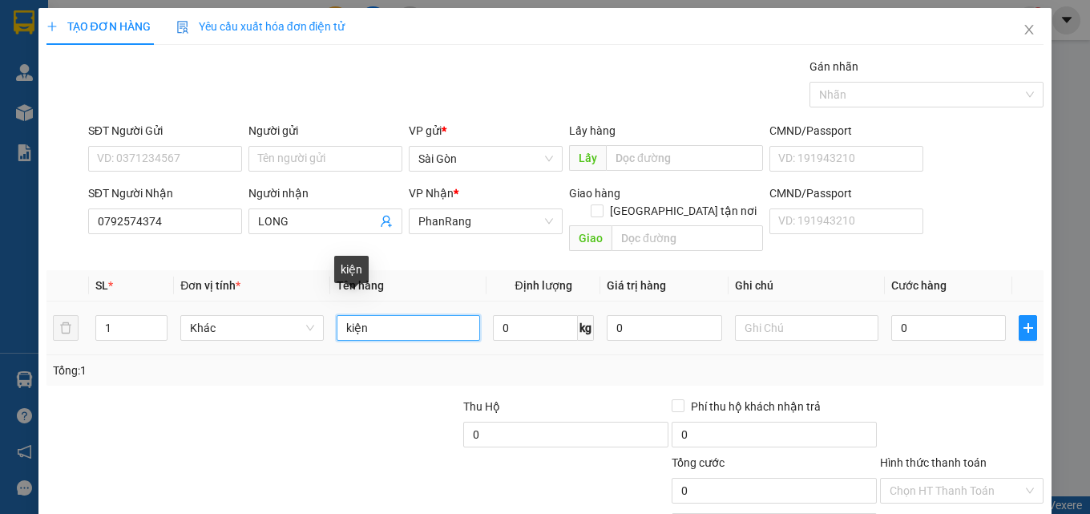
click at [414, 315] on input "kiện" at bounding box center [409, 328] width 144 height 26
type input "k"
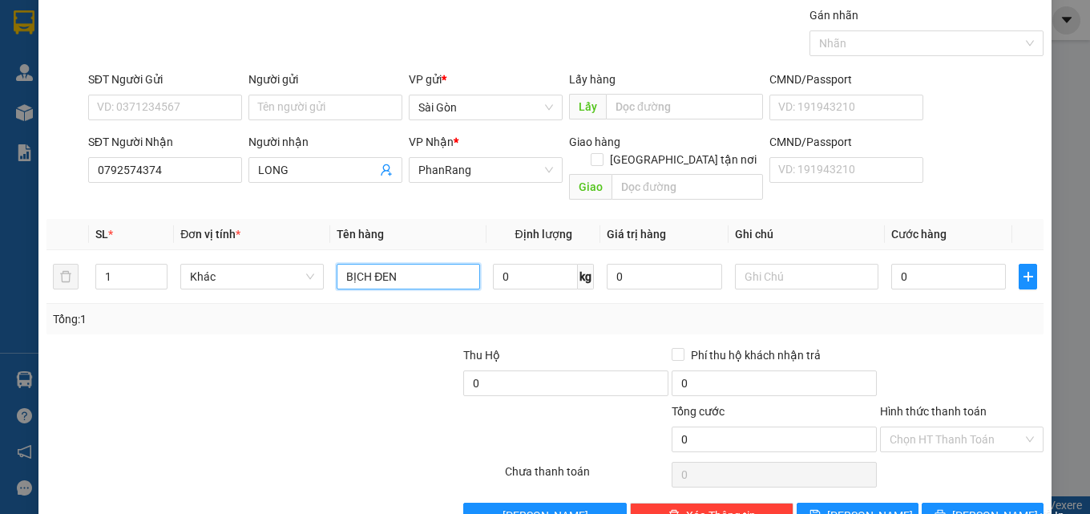
scroll to position [79, 0]
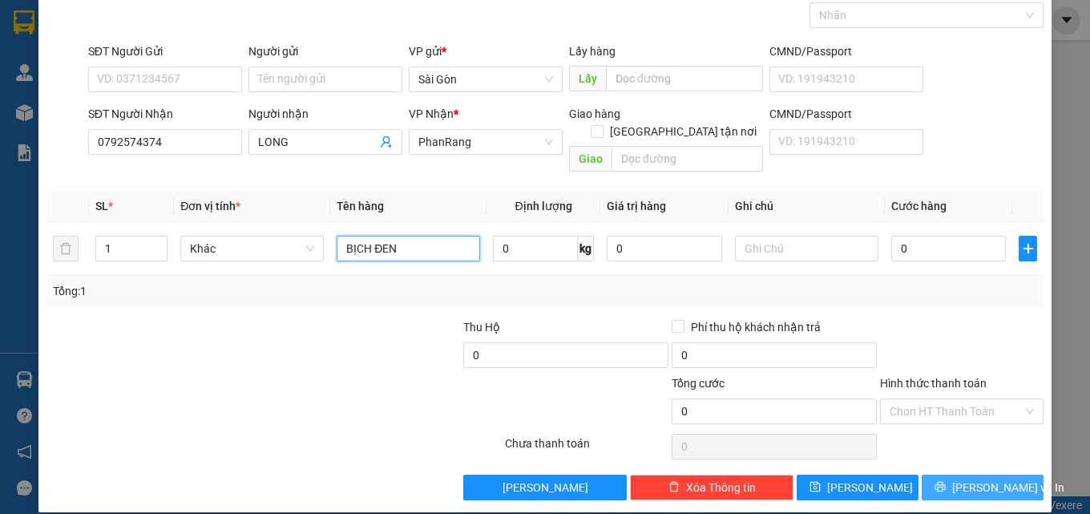
type input "BỊCH ĐEN"
click at [954, 475] on button "[PERSON_NAME] và In" at bounding box center [983, 488] width 122 height 26
click at [955, 475] on button "[PERSON_NAME] và In" at bounding box center [983, 488] width 122 height 26
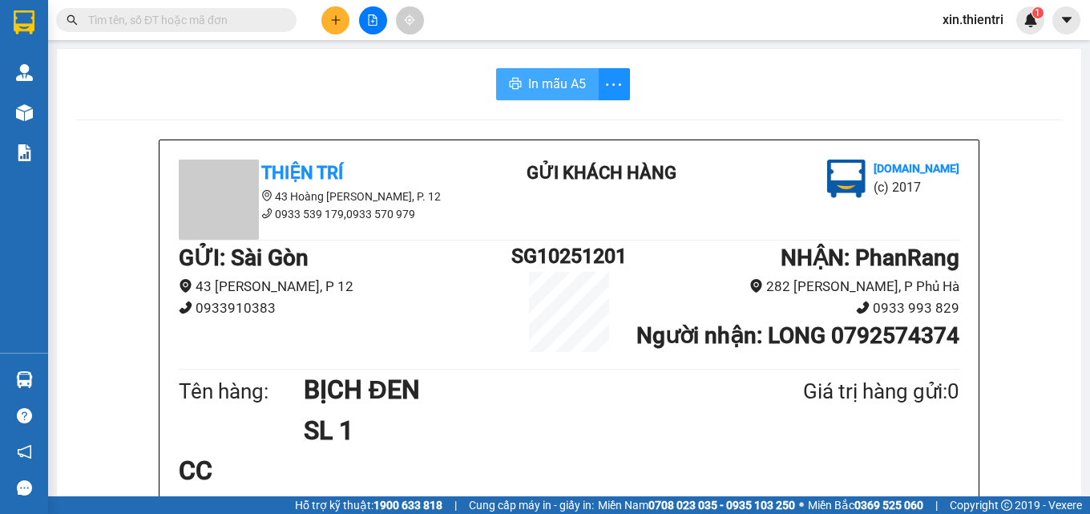
click at [541, 83] on span "In mẫu A5" at bounding box center [557, 84] width 58 height 20
click at [339, 30] on button at bounding box center [335, 20] width 28 height 28
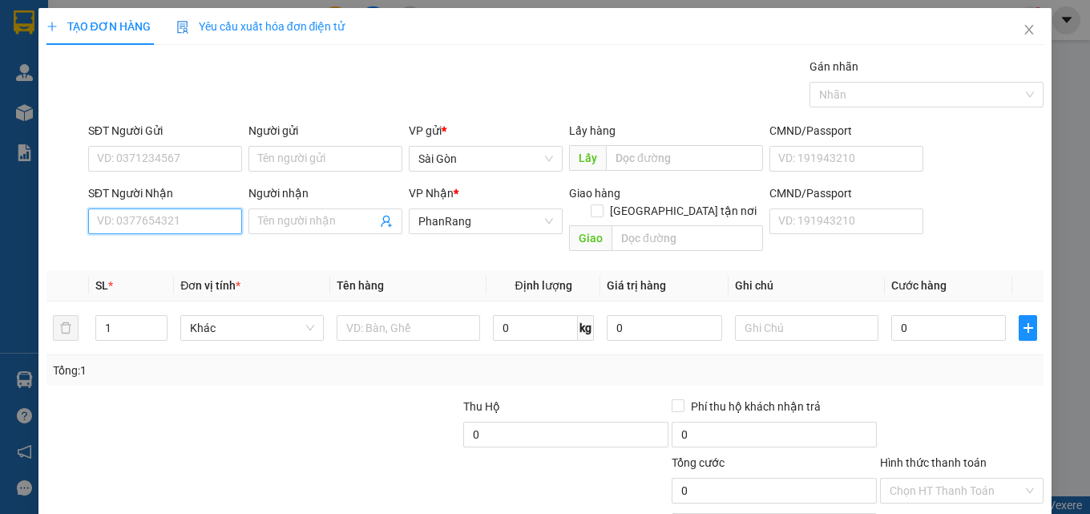
click at [187, 225] on input "SĐT Người Nhận" at bounding box center [165, 221] width 154 height 26
type input "0971805226"
click at [176, 258] on div "0971805226 - CƯỜNG" at bounding box center [163, 254] width 133 height 18
type input "CƯỜNG"
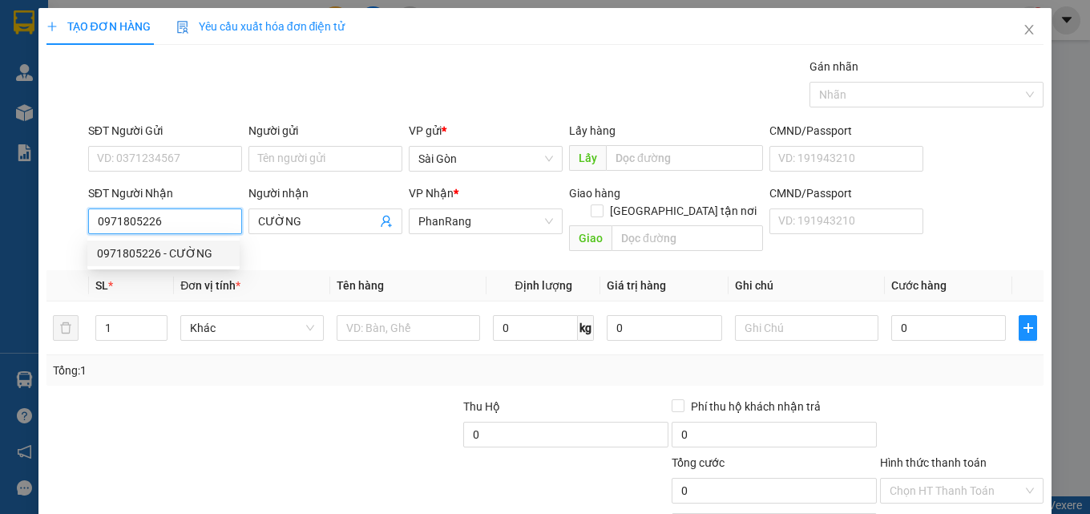
type input "40.000"
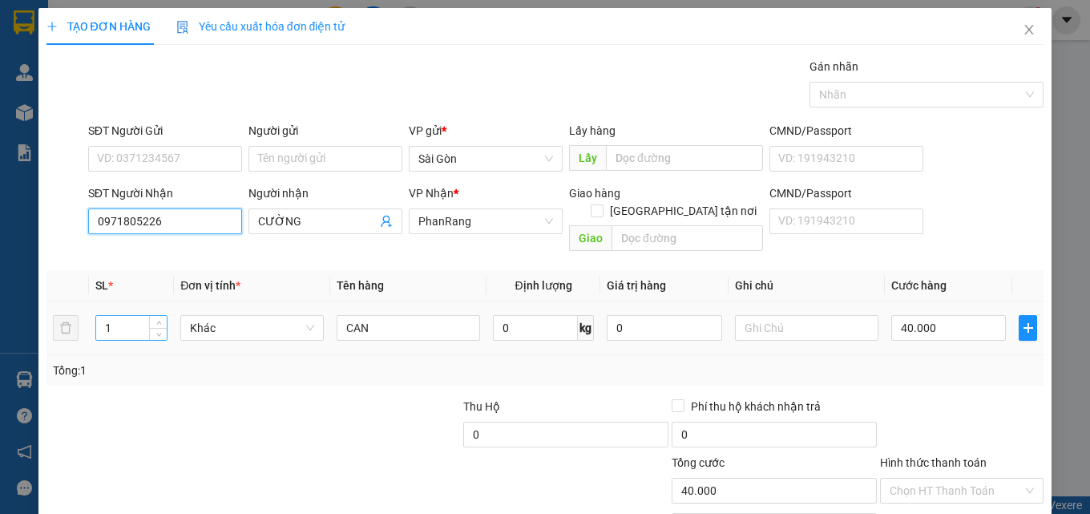
type input "0971805226"
click at [132, 320] on input "1" at bounding box center [131, 328] width 71 height 24
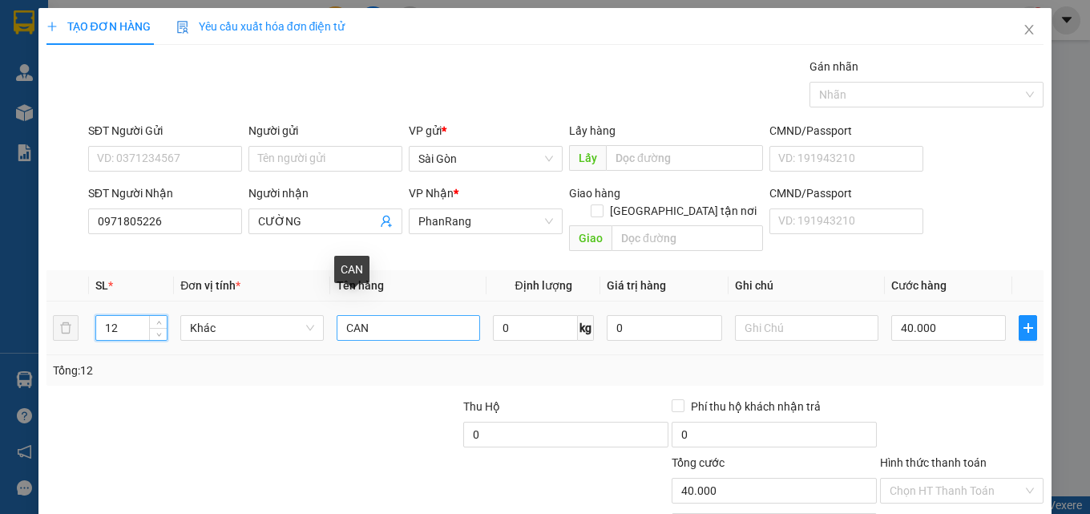
type input "12"
click at [399, 315] on input "CAN" at bounding box center [409, 328] width 144 height 26
type input "C"
type input "BAO"
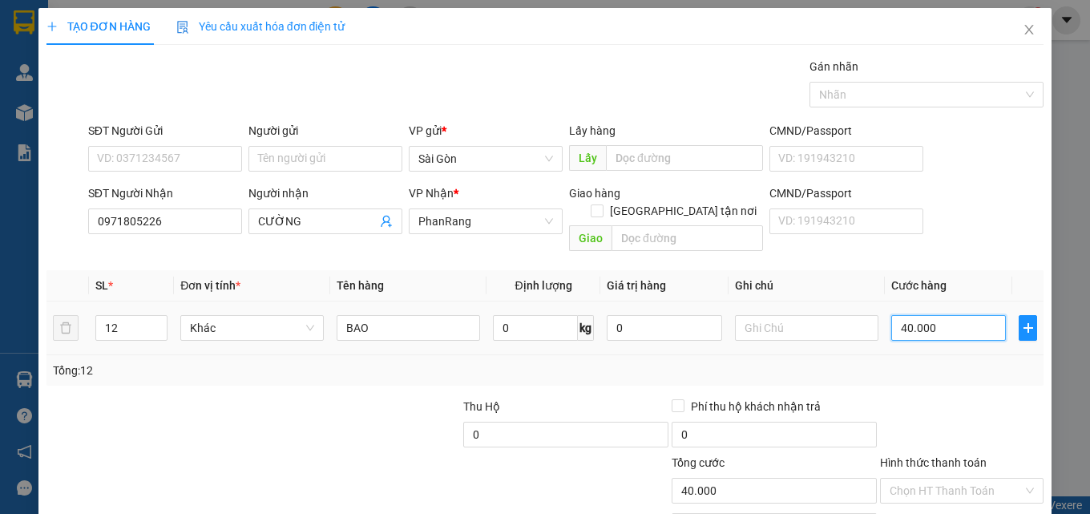
click at [941, 315] on input "40.000" at bounding box center [949, 328] width 115 height 26
type input "0"
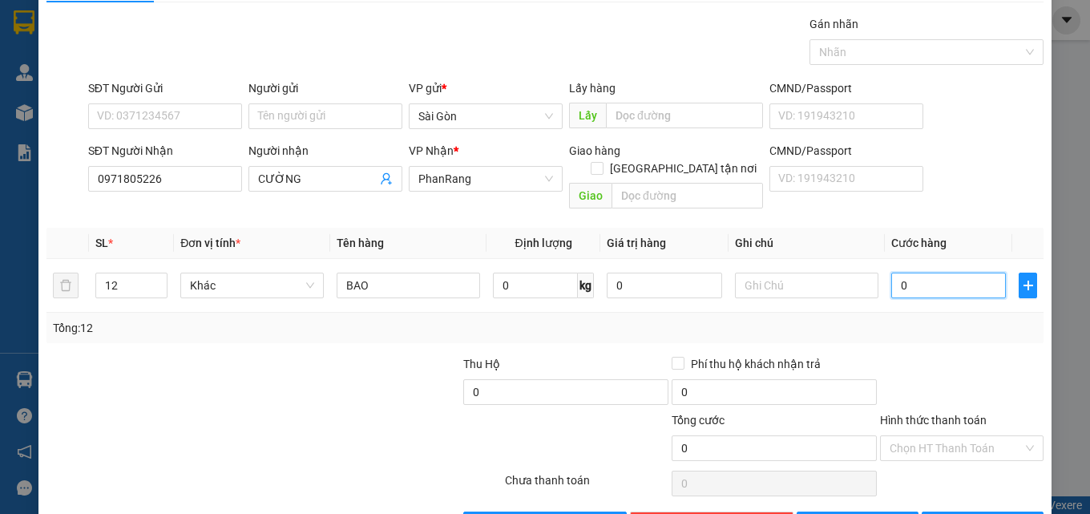
scroll to position [79, 0]
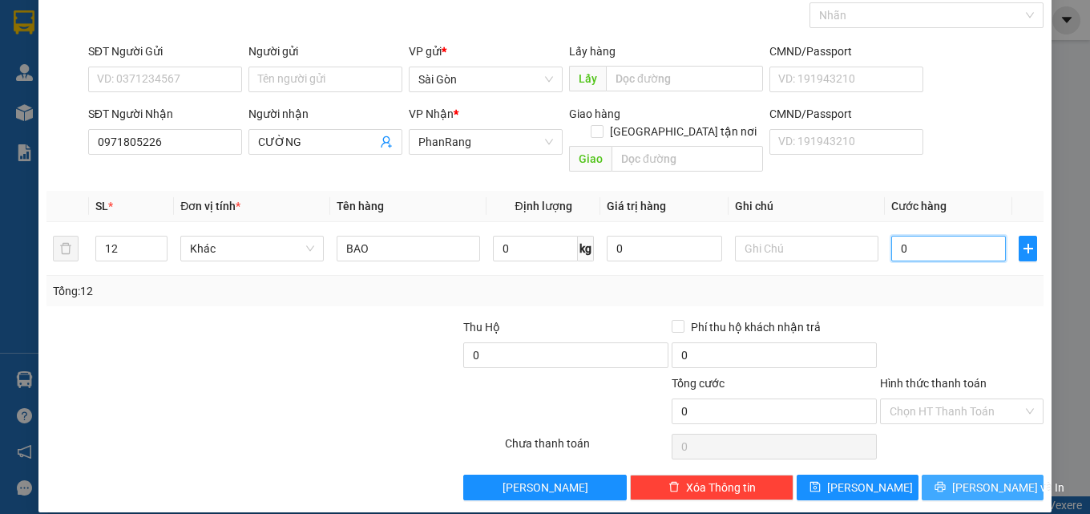
type input "0"
click at [980, 479] on span "[PERSON_NAME] và In" at bounding box center [1008, 488] width 112 height 18
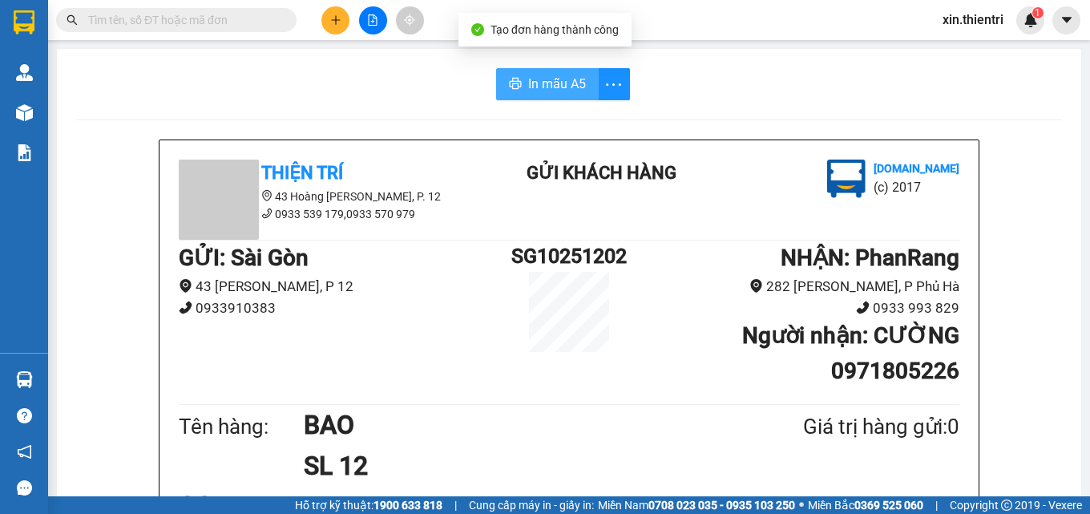
click at [542, 93] on span "In mẫu A5" at bounding box center [557, 84] width 58 height 20
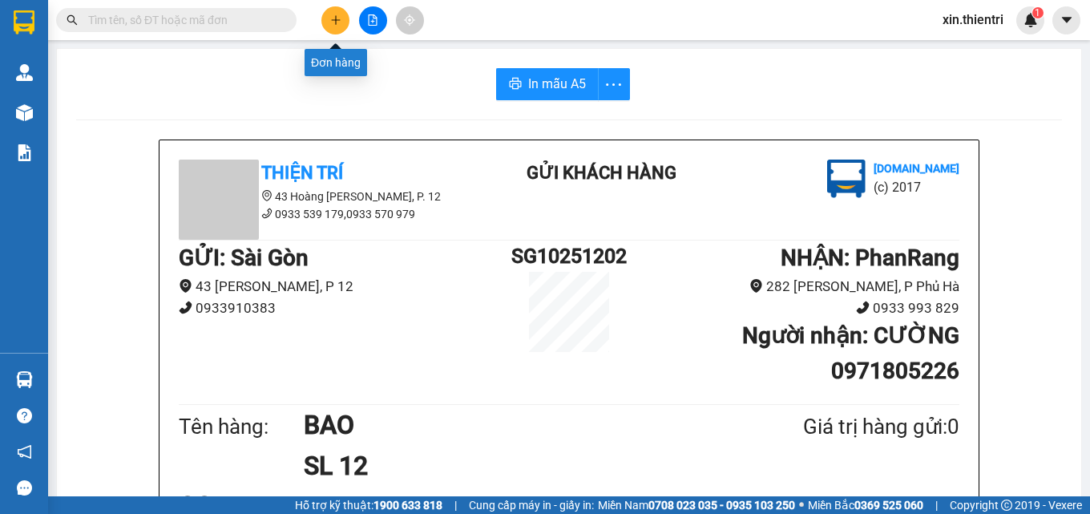
click at [342, 23] on button at bounding box center [335, 20] width 28 height 28
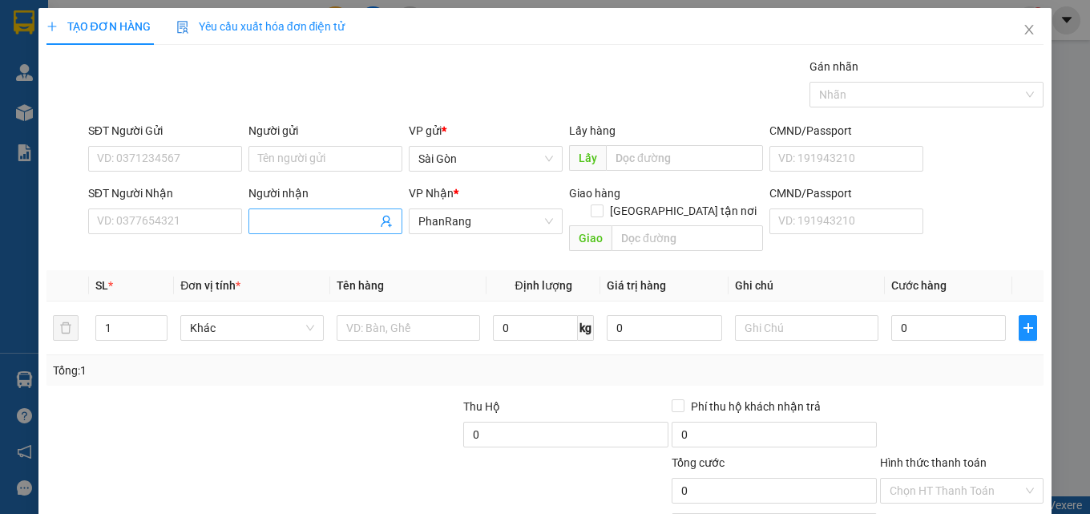
click at [325, 220] on input "Người nhận" at bounding box center [317, 221] width 119 height 18
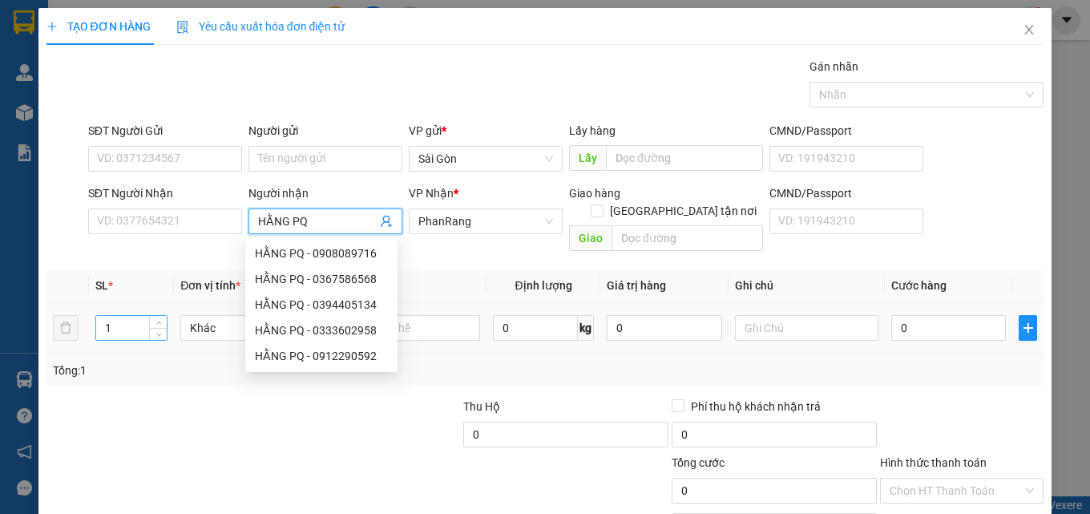
type input "HẰNG PQ"
click at [127, 316] on input "1" at bounding box center [131, 328] width 71 height 24
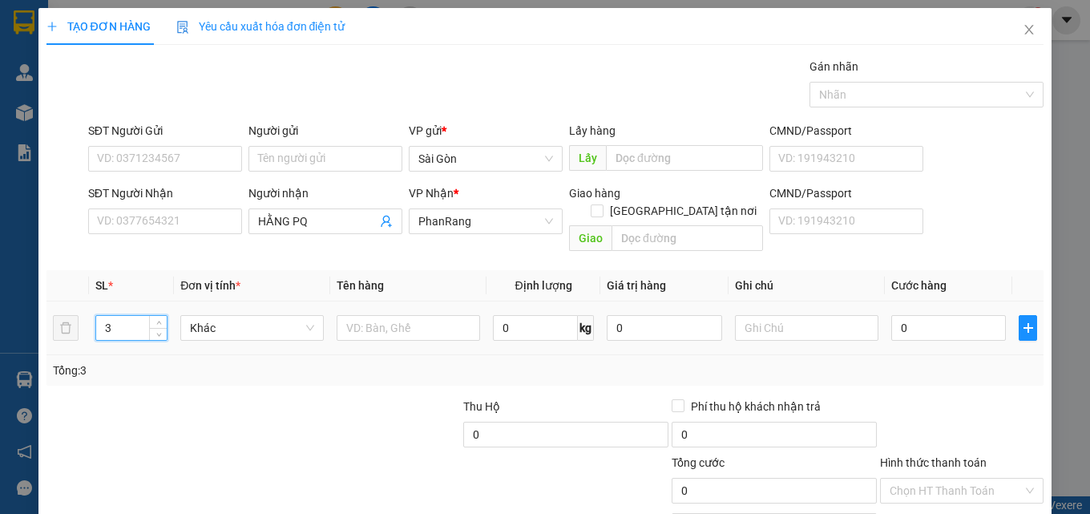
type input "3"
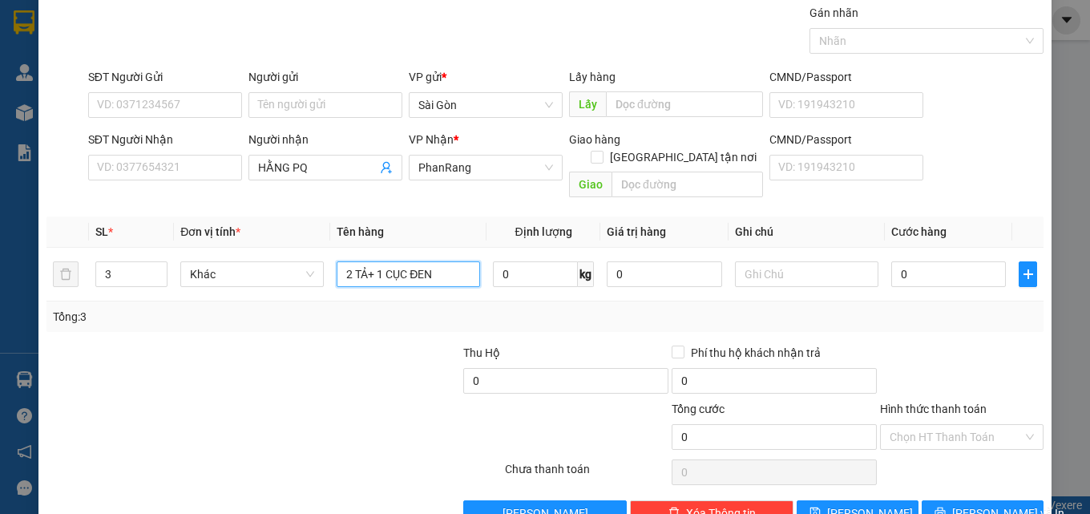
scroll to position [79, 0]
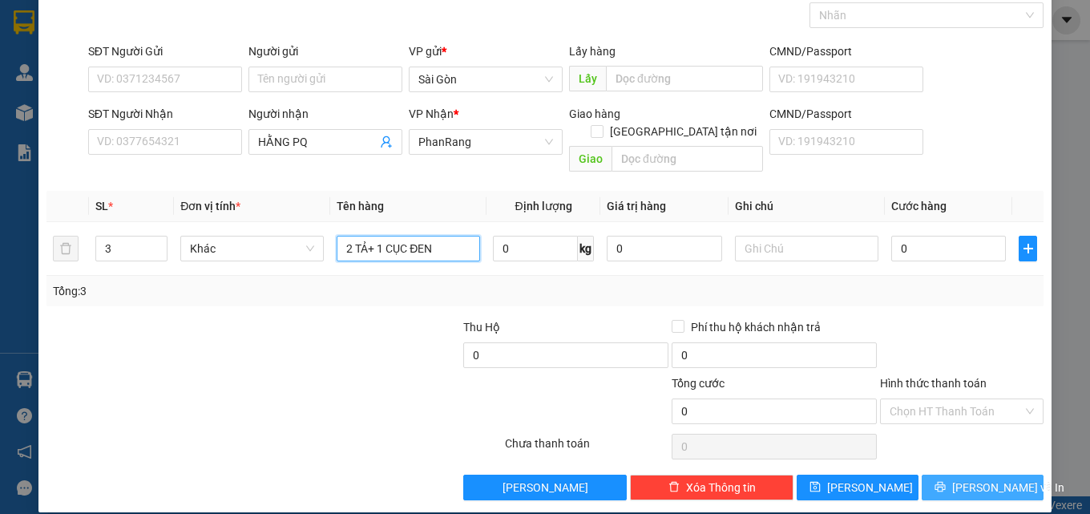
type input "2 TẢ+ 1 CỤC ĐEN"
click at [972, 479] on span "[PERSON_NAME] và In" at bounding box center [1008, 488] width 112 height 18
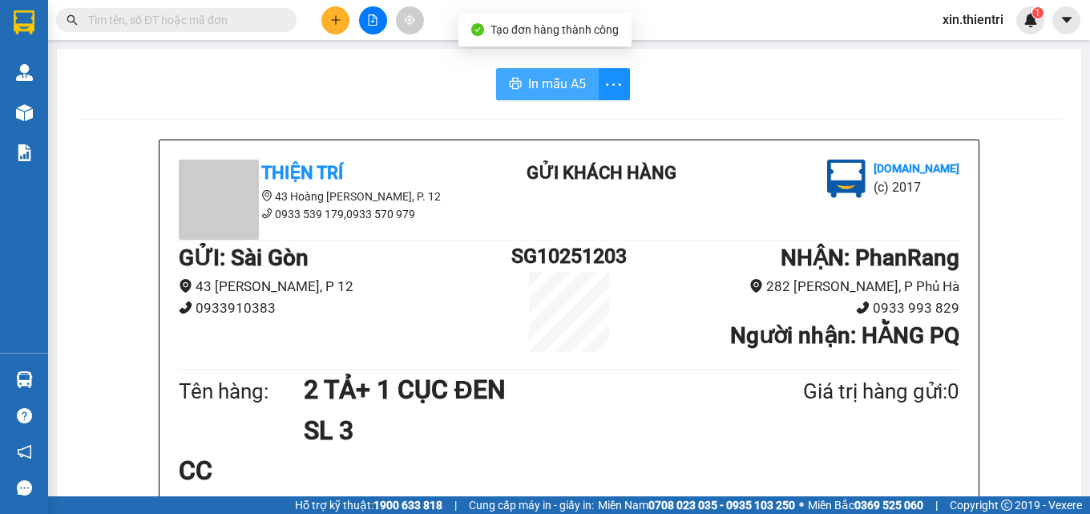
click at [548, 88] on span "In mẫu A5" at bounding box center [557, 84] width 58 height 20
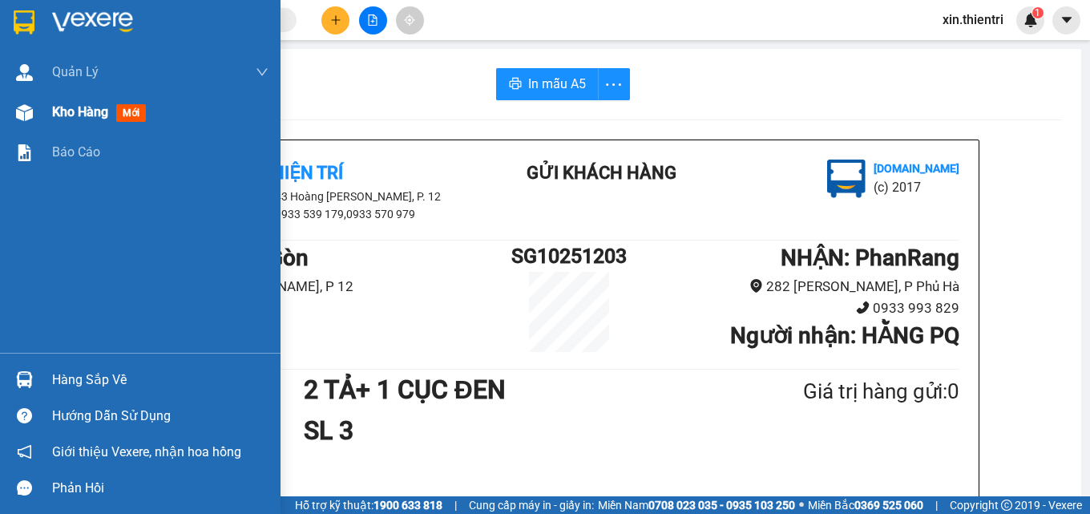
click at [95, 119] on span "Kho hàng" at bounding box center [80, 111] width 56 height 15
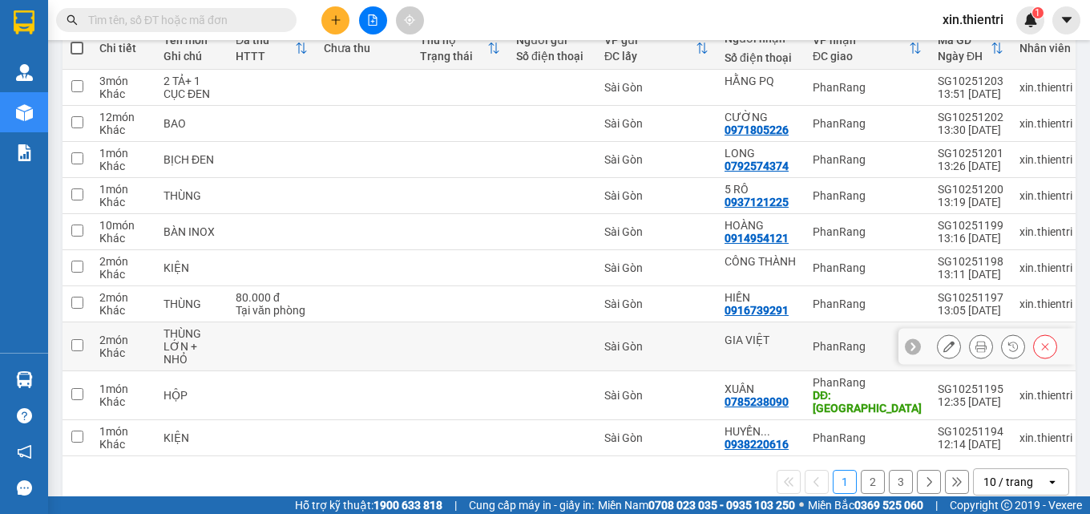
scroll to position [218, 0]
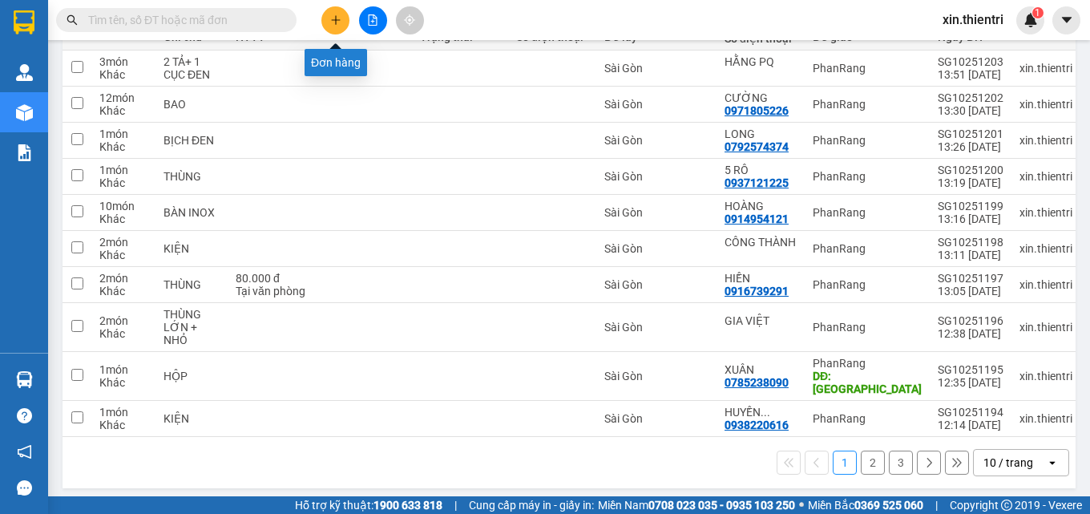
click at [333, 22] on icon "plus" at bounding box center [335, 19] width 11 height 11
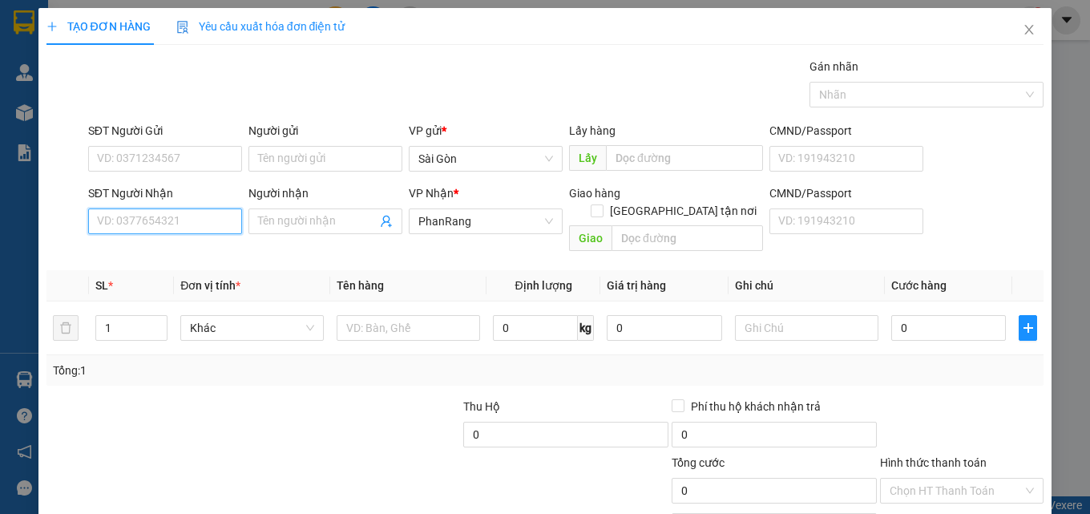
click at [137, 230] on input "SĐT Người Nhận" at bounding box center [165, 221] width 154 height 26
drag, startPoint x: 180, startPoint y: 248, endPoint x: 189, endPoint y: 246, distance: 9.0
click at [181, 249] on div "0908303049 - LÂM" at bounding box center [163, 254] width 133 height 18
type input "0908303049"
type input "LÂM"
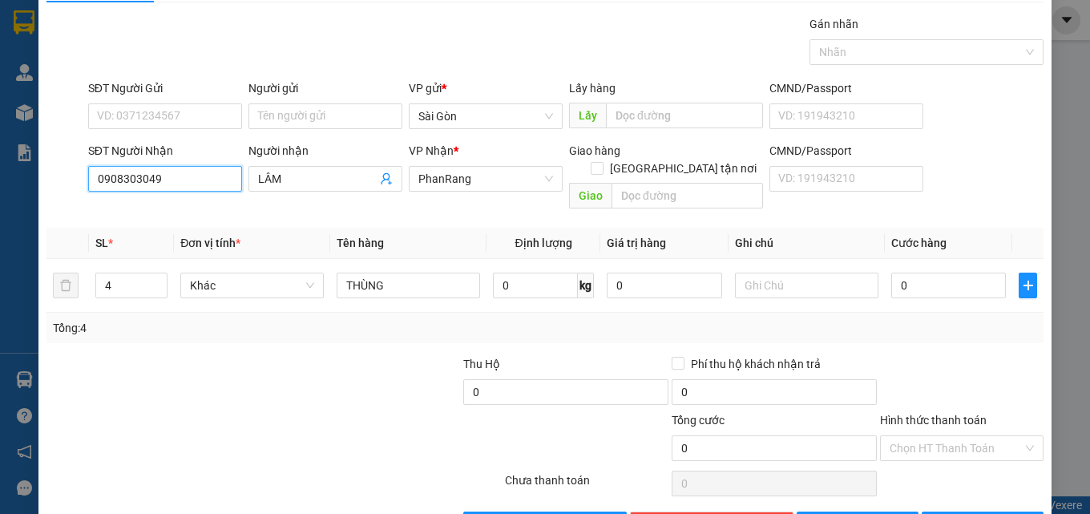
scroll to position [79, 0]
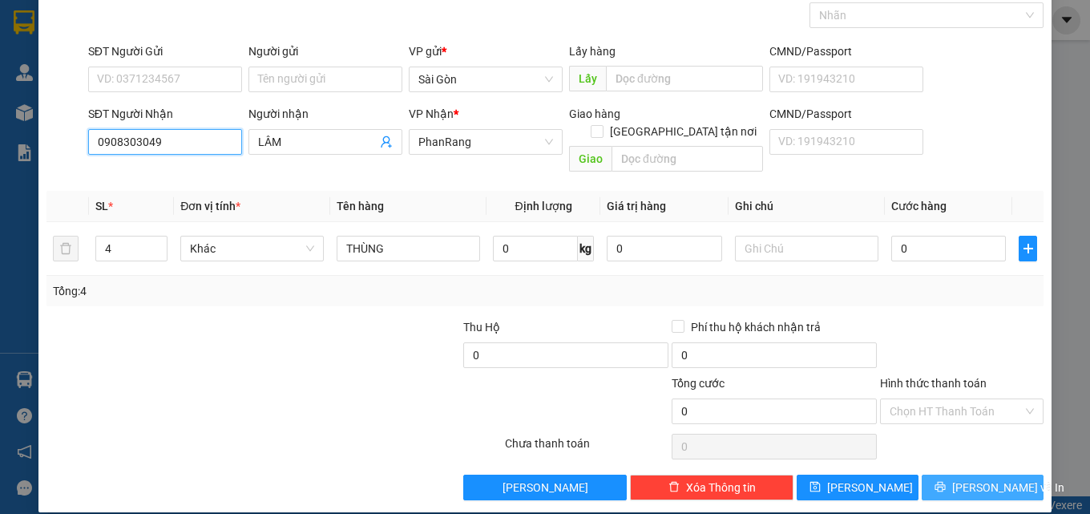
type input "0908303049"
click at [958, 479] on span "[PERSON_NAME] và In" at bounding box center [1008, 488] width 112 height 18
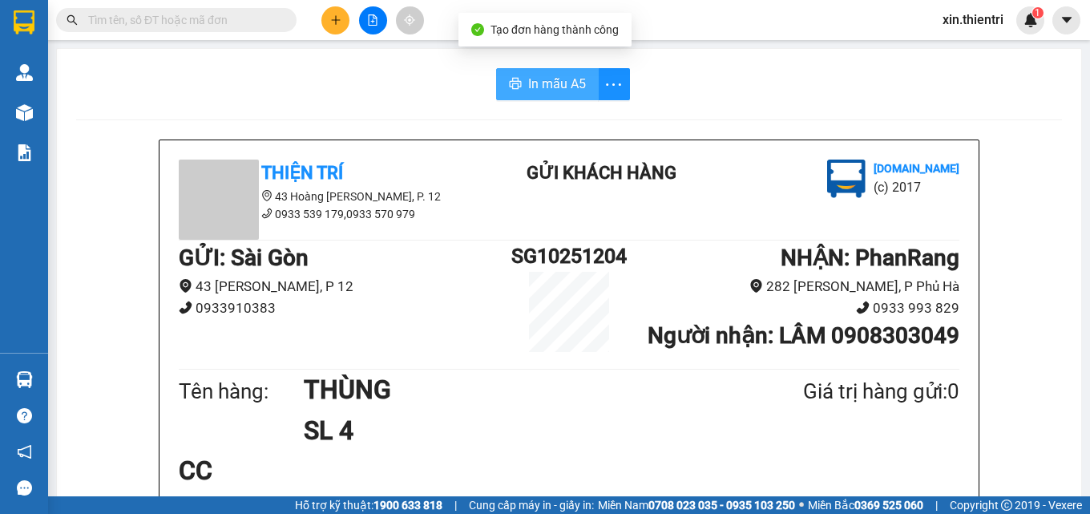
click at [544, 84] on span "In mẫu A5" at bounding box center [557, 84] width 58 height 20
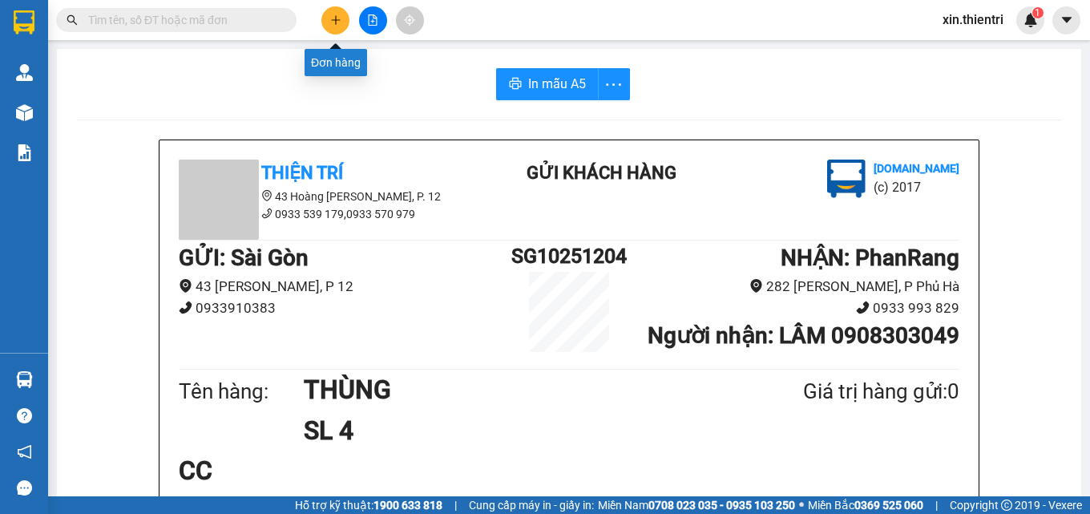
click at [336, 23] on icon "plus" at bounding box center [335, 19] width 1 height 9
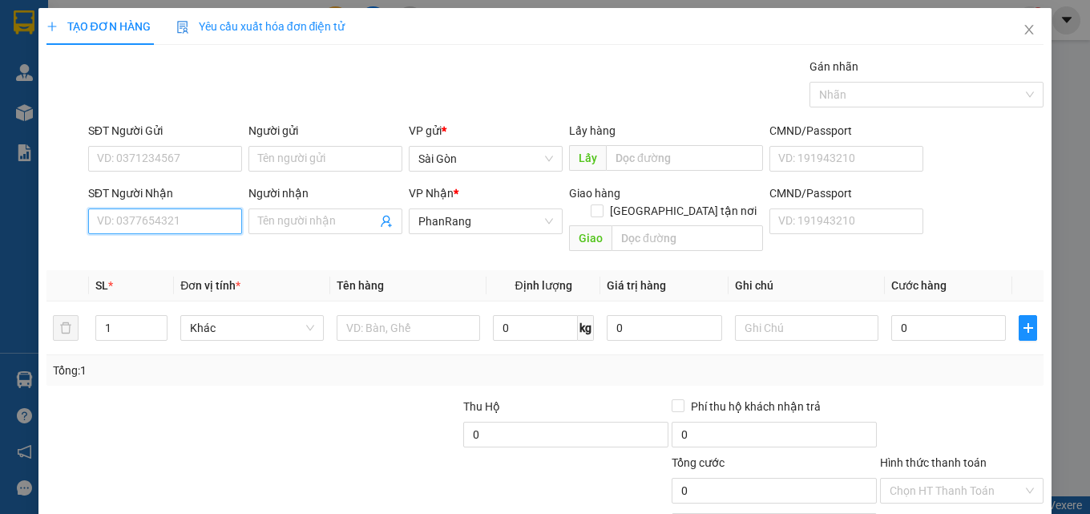
click at [170, 228] on input "SĐT Người Nhận" at bounding box center [165, 221] width 154 height 26
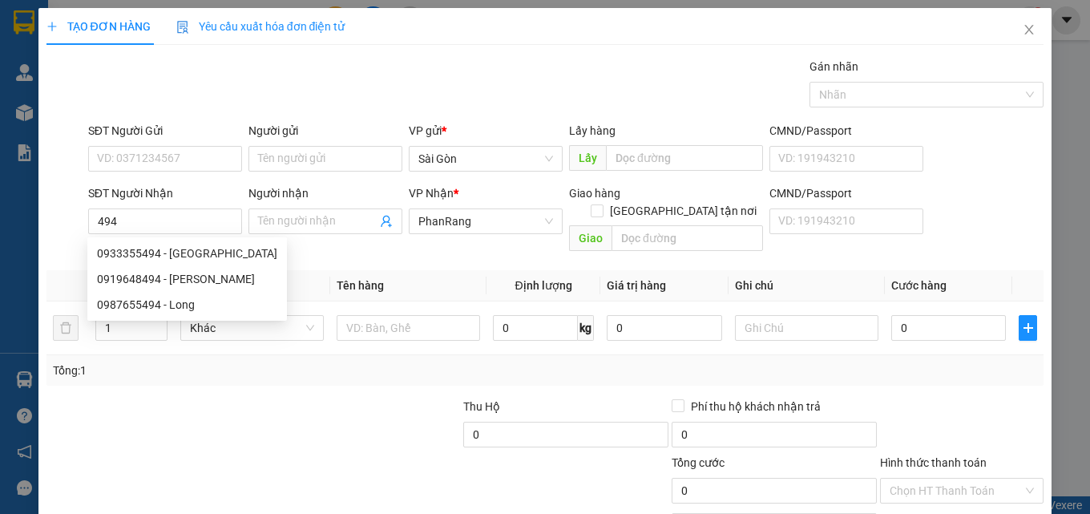
drag, startPoint x: 166, startPoint y: 235, endPoint x: 169, endPoint y: 87, distance: 147.6
click at [169, 87] on div "Gán nhãn Nhãn" at bounding box center [566, 86] width 963 height 56
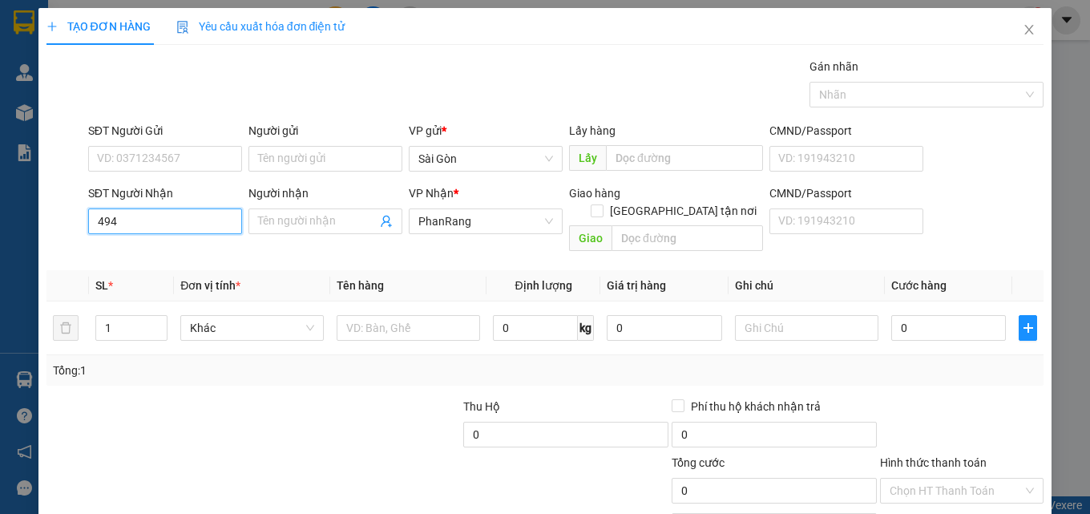
click at [175, 217] on input "494" at bounding box center [165, 221] width 154 height 26
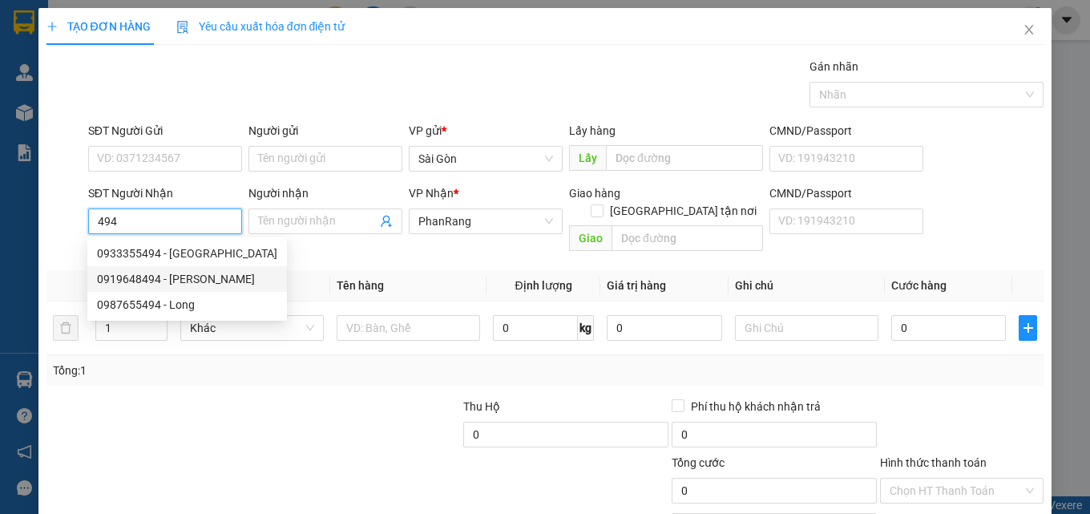
click at [203, 278] on div "0919648494 - [PERSON_NAME]" at bounding box center [187, 279] width 180 height 18
type input "0919648494"
type input "QUANG"
type input "[PERSON_NAME]"
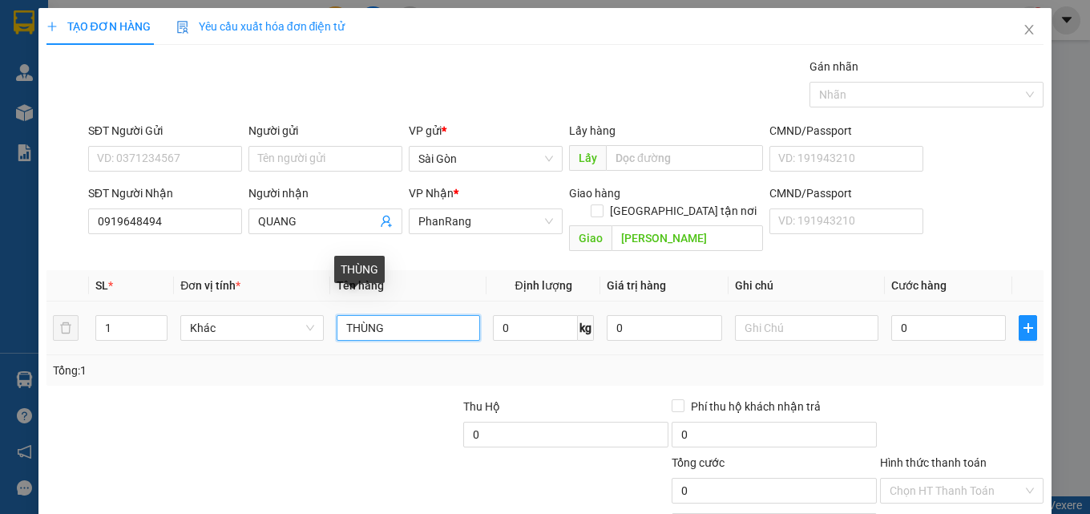
click at [399, 315] on input "THÙNG" at bounding box center [409, 328] width 144 height 26
type input "T"
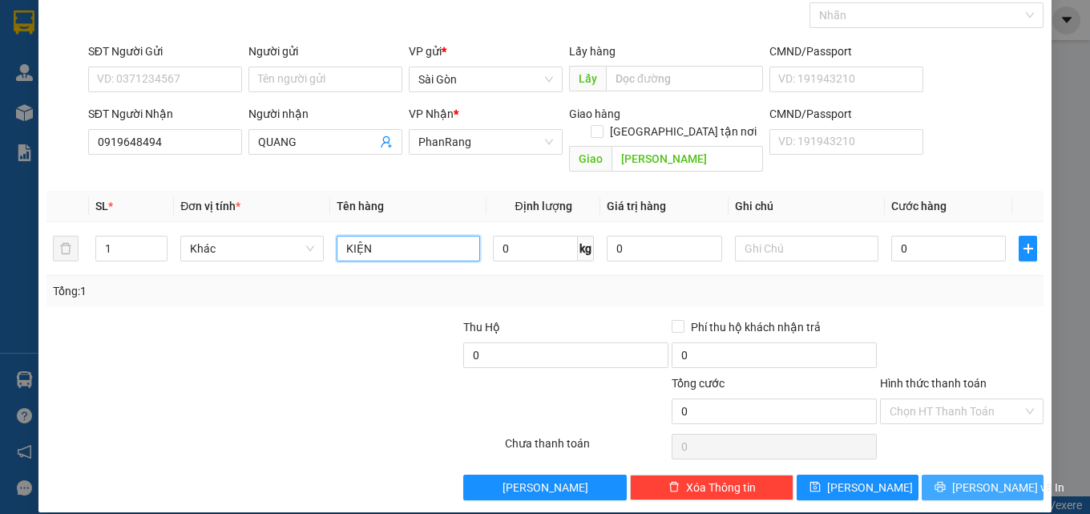
type input "KIỆN"
click at [927, 475] on button "[PERSON_NAME] và In" at bounding box center [983, 488] width 122 height 26
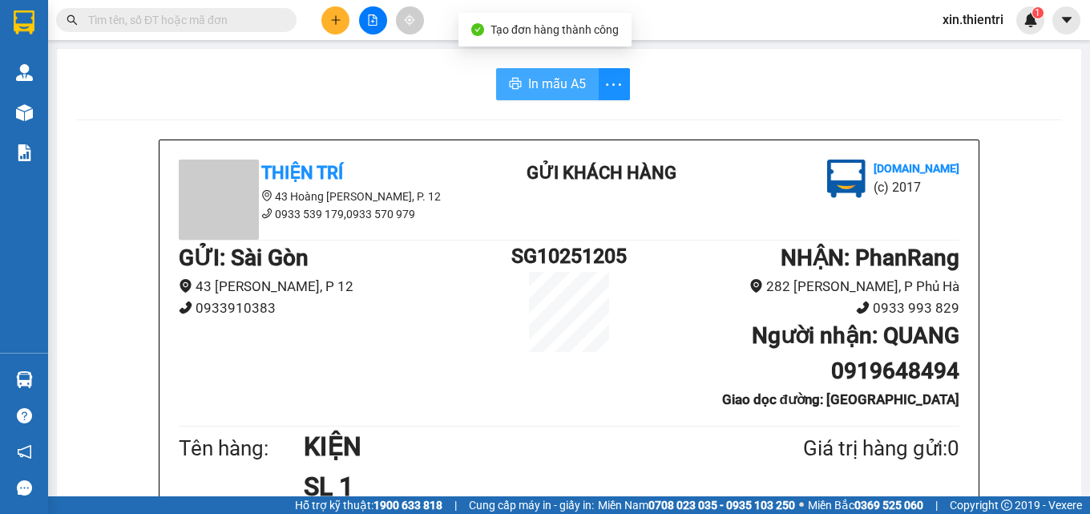
click at [560, 95] on button "In mẫu A5" at bounding box center [547, 84] width 103 height 32
click at [338, 22] on icon "plus" at bounding box center [335, 19] width 11 height 11
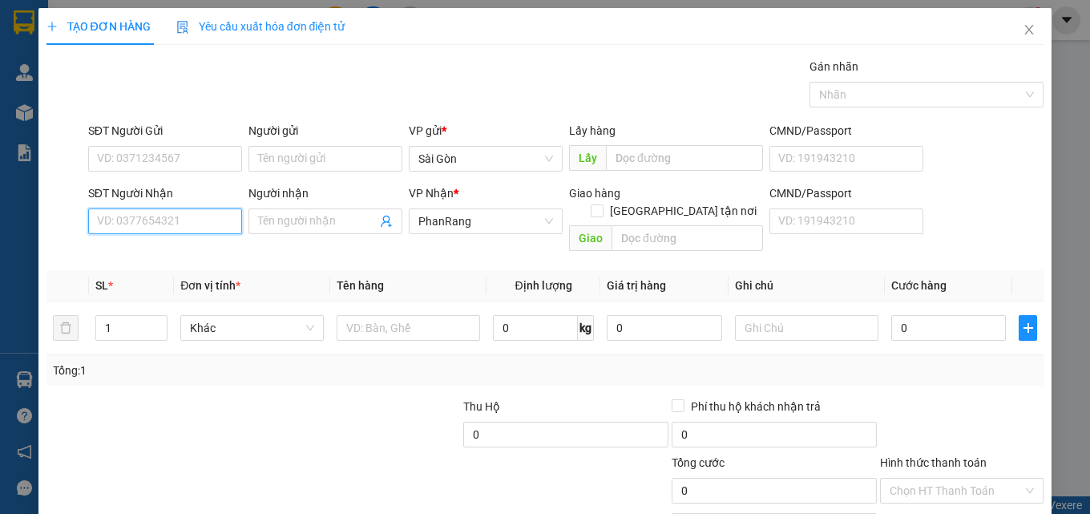
click at [194, 229] on input "SĐT Người Nhận" at bounding box center [165, 221] width 154 height 26
type input "0338092840"
click at [193, 250] on div "0338092840 - SỸ" at bounding box center [163, 254] width 133 height 18
type input "SỸ"
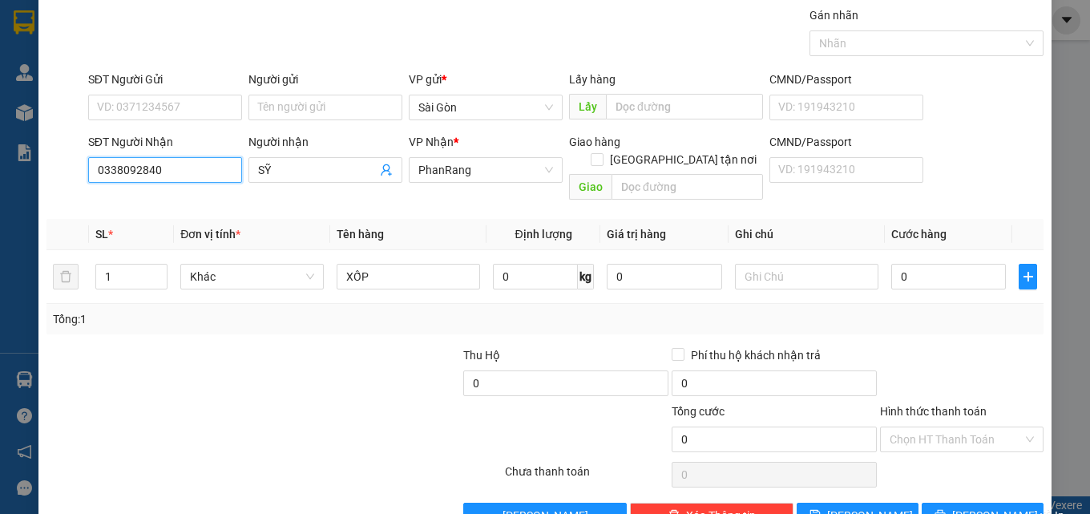
scroll to position [79, 0]
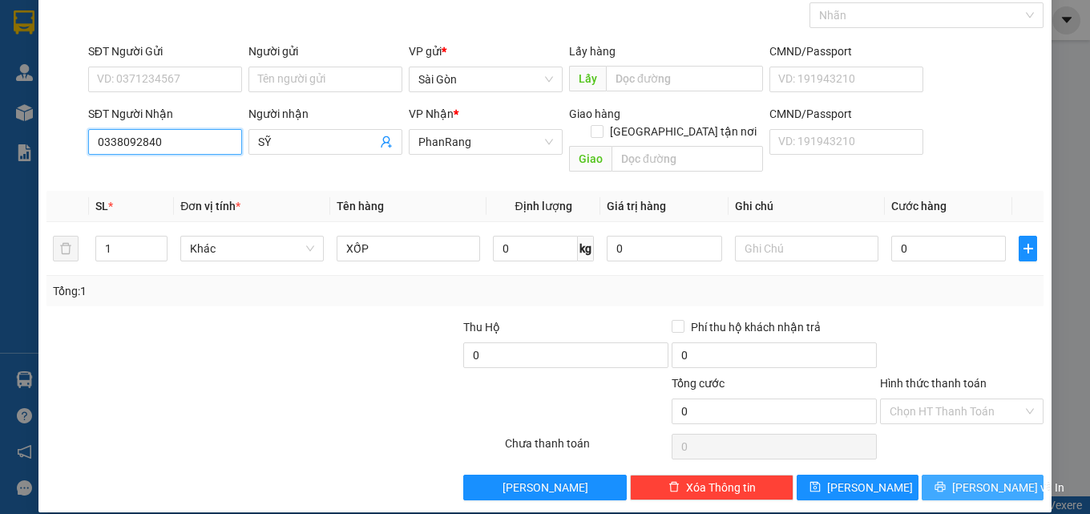
type input "0338092840"
click at [971, 479] on span "[PERSON_NAME] và In" at bounding box center [1008, 488] width 112 height 18
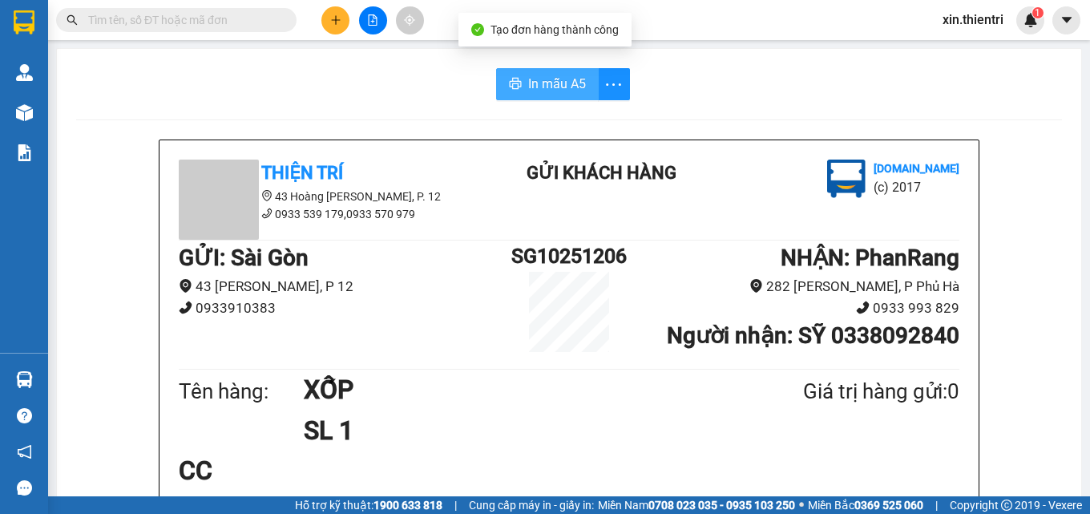
click at [548, 86] on span "In mẫu A5" at bounding box center [557, 84] width 58 height 20
drag, startPoint x: 245, startPoint y: 19, endPoint x: 269, endPoint y: -11, distance: 38.8
drag, startPoint x: 269, startPoint y: -11, endPoint x: 182, endPoint y: 77, distance: 123.6
drag, startPoint x: 182, startPoint y: 77, endPoint x: 325, endPoint y: 20, distance: 153.6
click at [325, 20] on button at bounding box center [335, 20] width 28 height 28
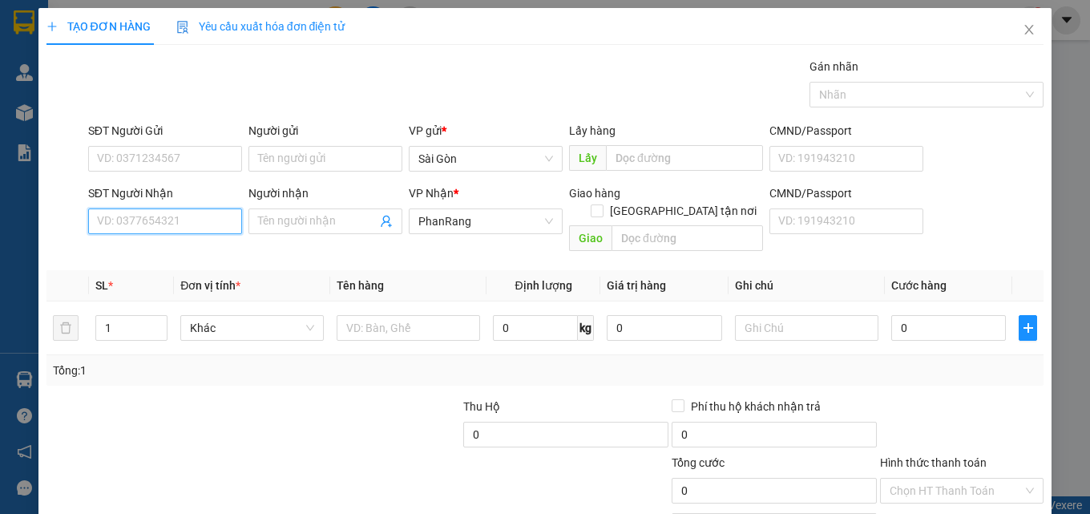
click at [179, 226] on input "SĐT Người Nhận" at bounding box center [165, 221] width 154 height 26
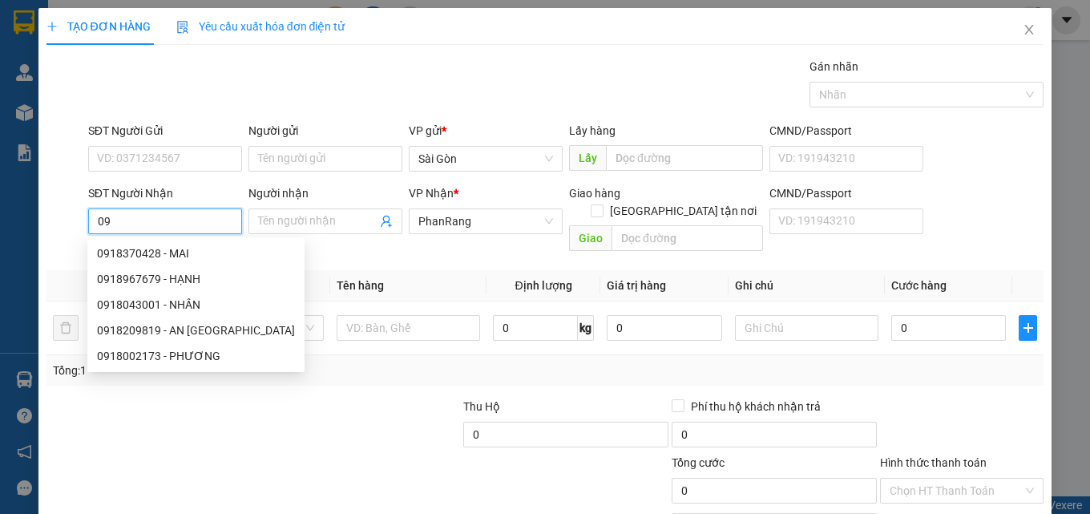
type input "0"
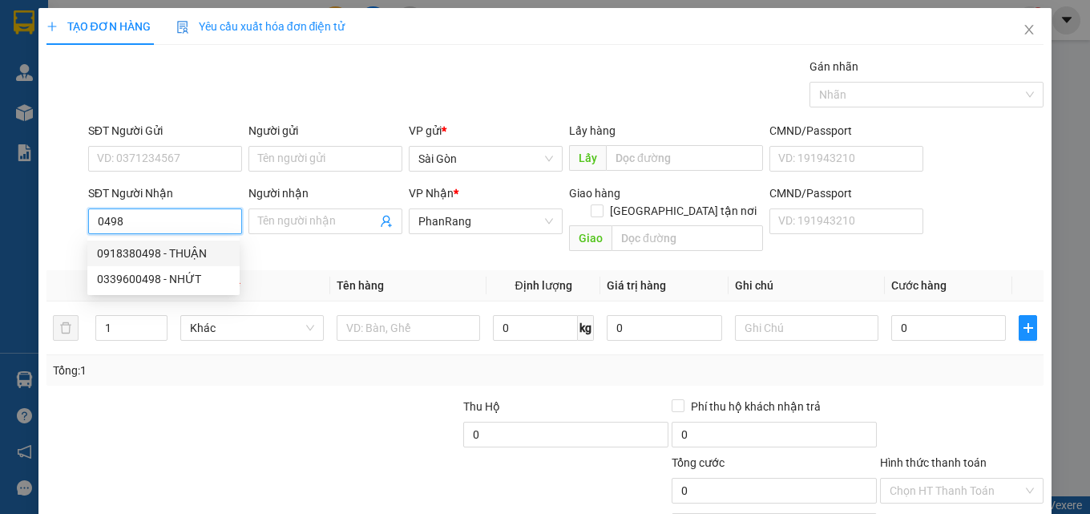
click at [184, 245] on div "0918380498 - THUẬN" at bounding box center [163, 254] width 133 height 18
type input "0918380498"
type input "THUẬN"
type input "HỘ DIÊM"
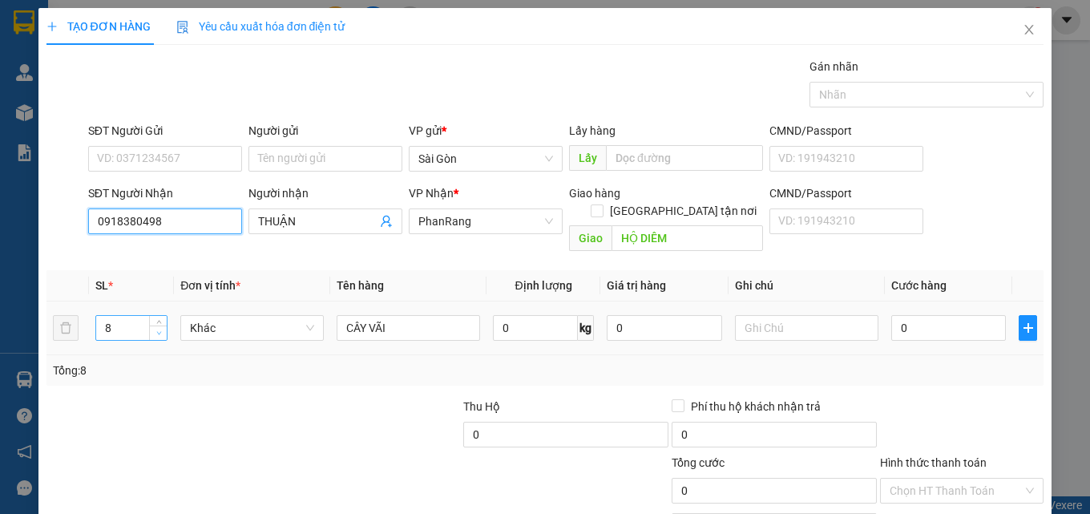
type input "0918380498"
click at [154, 329] on span "down" at bounding box center [159, 334] width 10 height 10
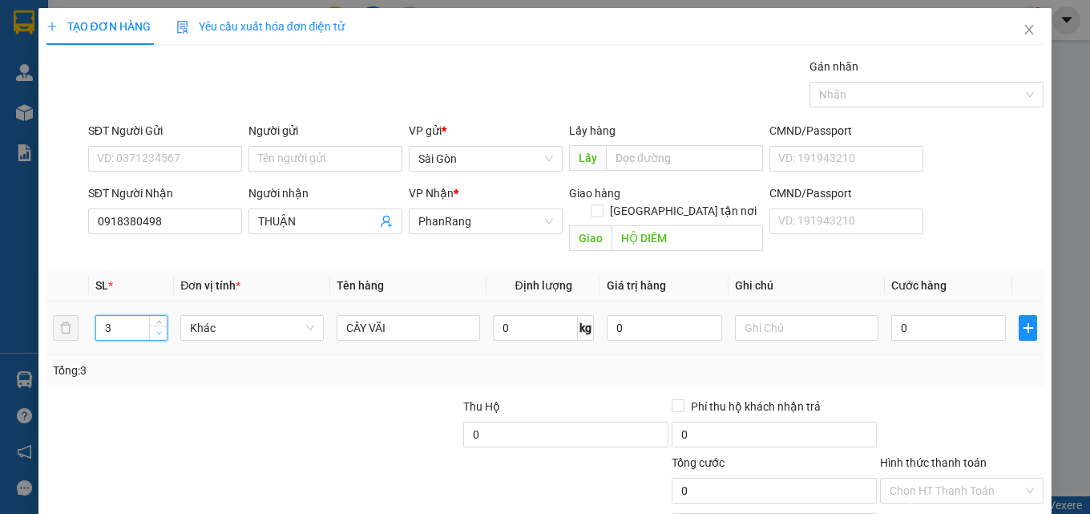
click at [154, 329] on span "down" at bounding box center [159, 334] width 10 height 10
click at [155, 316] on span "Increase Value" at bounding box center [158, 323] width 18 height 14
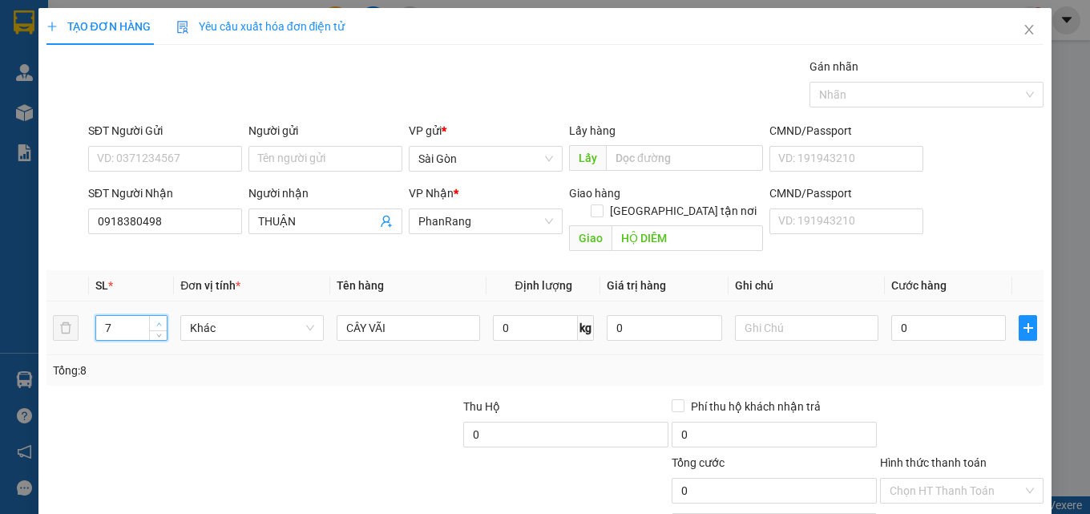
type input "8"
click at [155, 316] on span "Increase Value" at bounding box center [158, 323] width 18 height 14
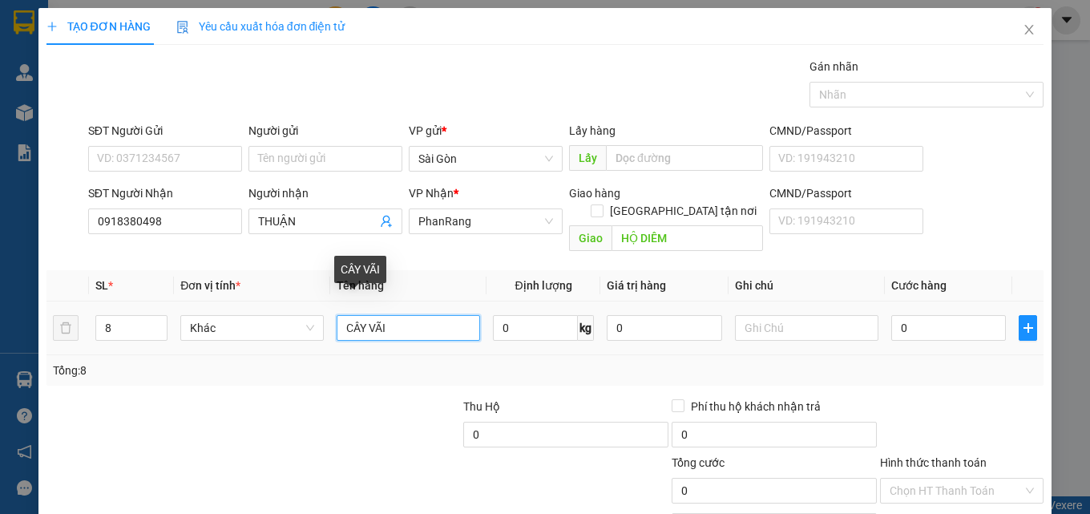
click at [416, 315] on input "CÂY VÃI" at bounding box center [409, 328] width 144 height 26
click at [417, 315] on input "CÂY VÃI" at bounding box center [409, 328] width 144 height 26
type input "C"
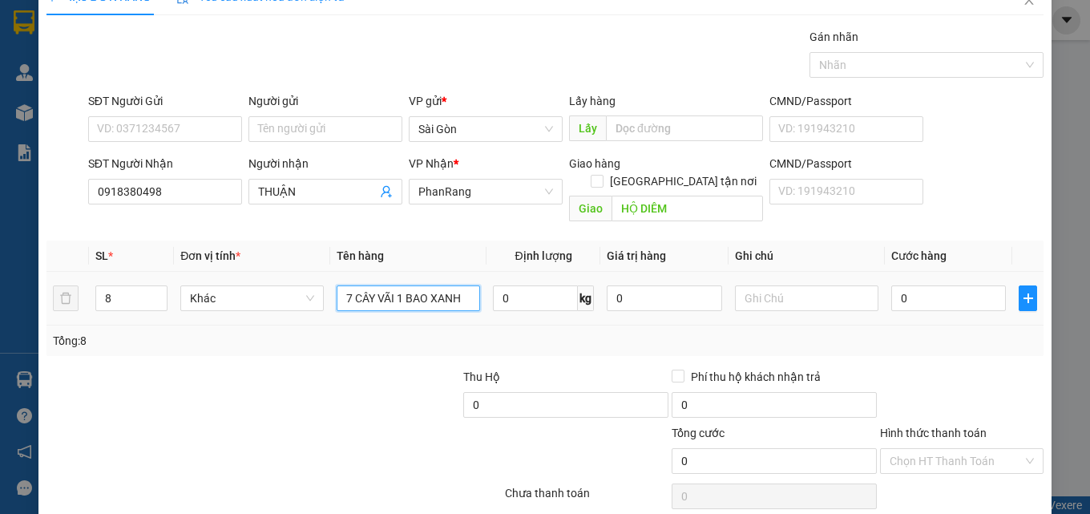
scroll to position [79, 0]
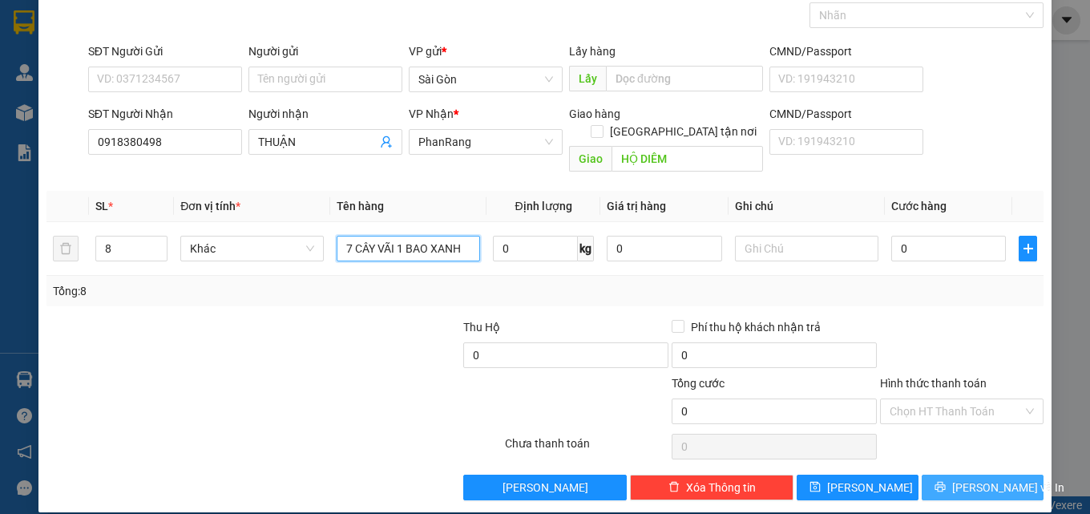
type input "7 CÂY VÃI 1 BAO XANH"
click at [957, 475] on button "[PERSON_NAME] và In" at bounding box center [983, 488] width 122 height 26
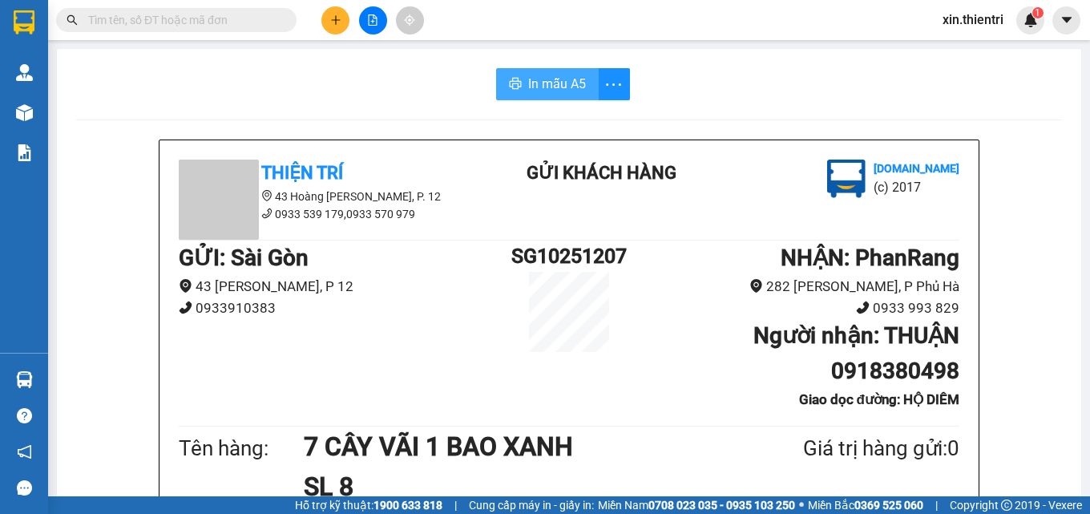
click at [547, 90] on span "In mẫu A5" at bounding box center [557, 84] width 58 height 20
click at [334, 19] on icon "plus" at bounding box center [335, 19] width 11 height 11
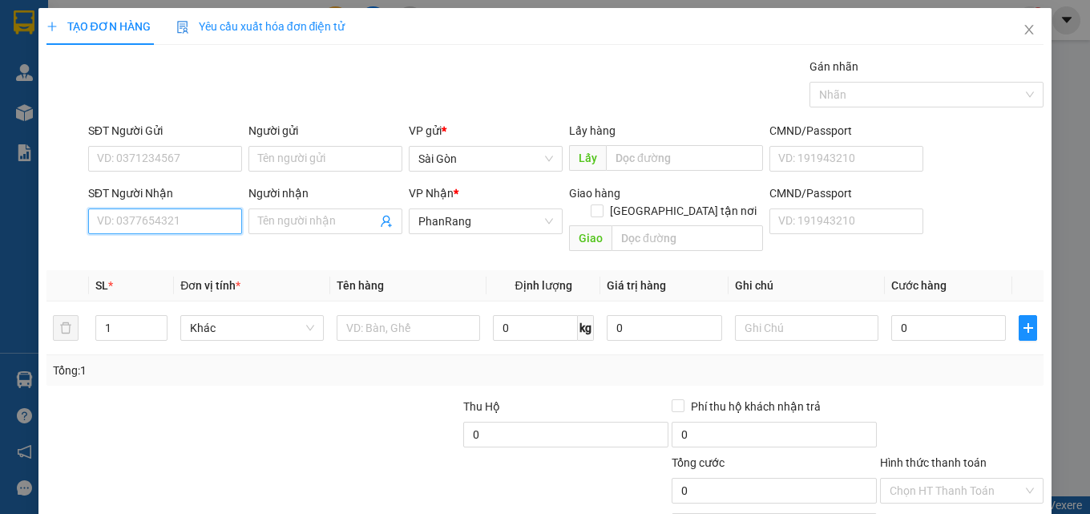
click at [135, 224] on input "SĐT Người Nhận" at bounding box center [165, 221] width 154 height 26
click at [160, 208] on input "2533" at bounding box center [165, 221] width 154 height 26
type input "2"
click at [172, 200] on div "0937193533 - MẪN" at bounding box center [163, 200] width 133 height 18
type input "0937193533"
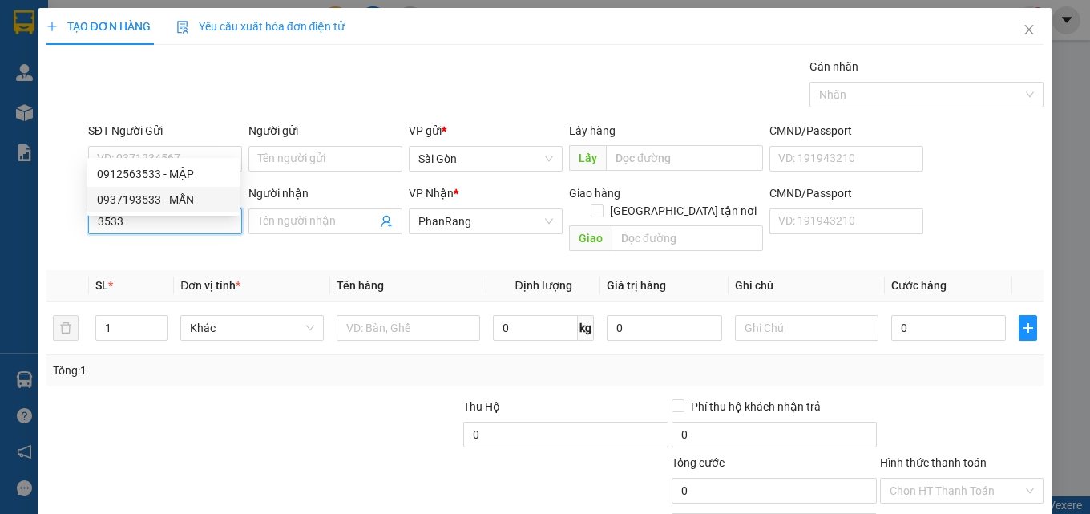
type input "MẪN"
type input "80.000"
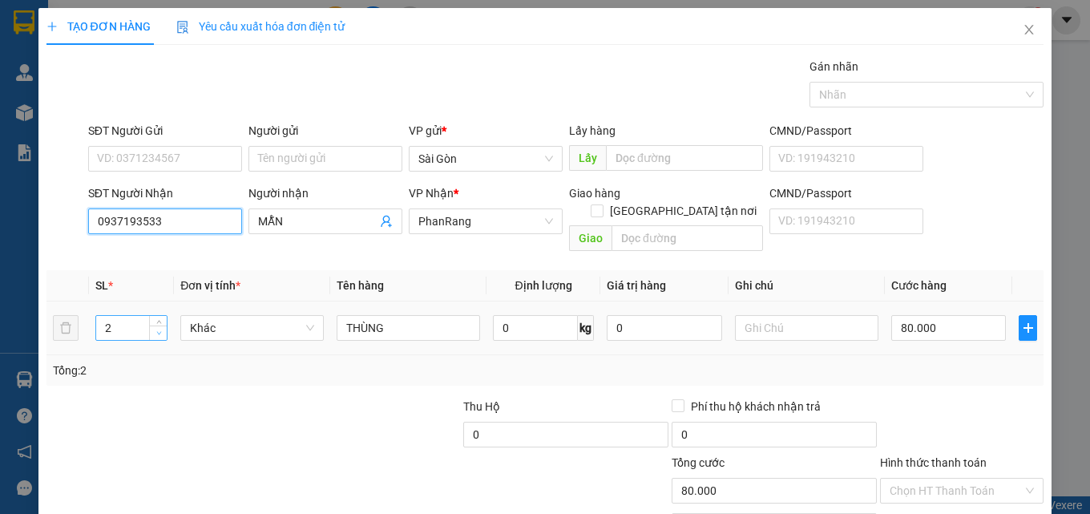
type input "0937193533"
type input "1"
click at [158, 330] on icon "down" at bounding box center [159, 333] width 6 height 6
click at [940, 315] on input "80.000" at bounding box center [949, 328] width 115 height 26
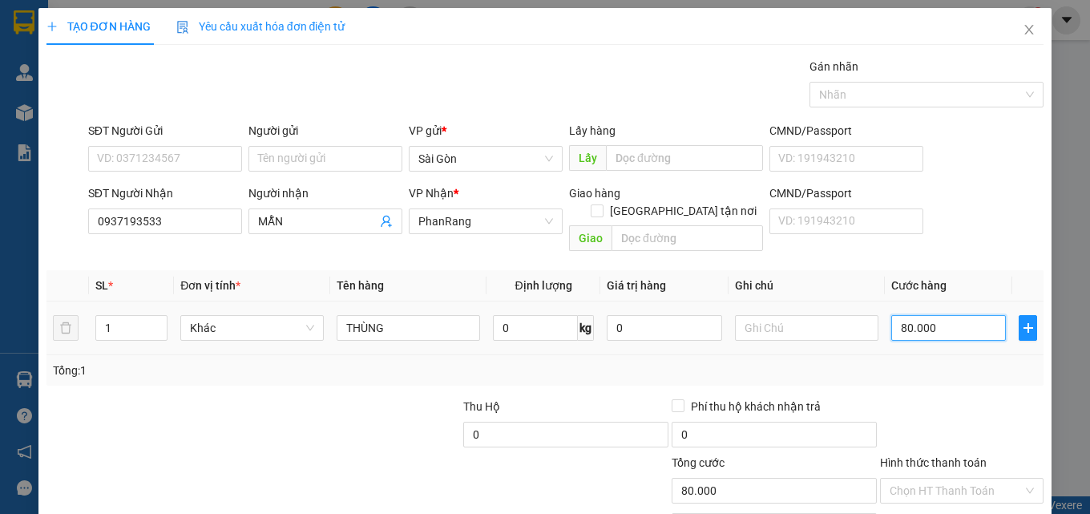
type input "0"
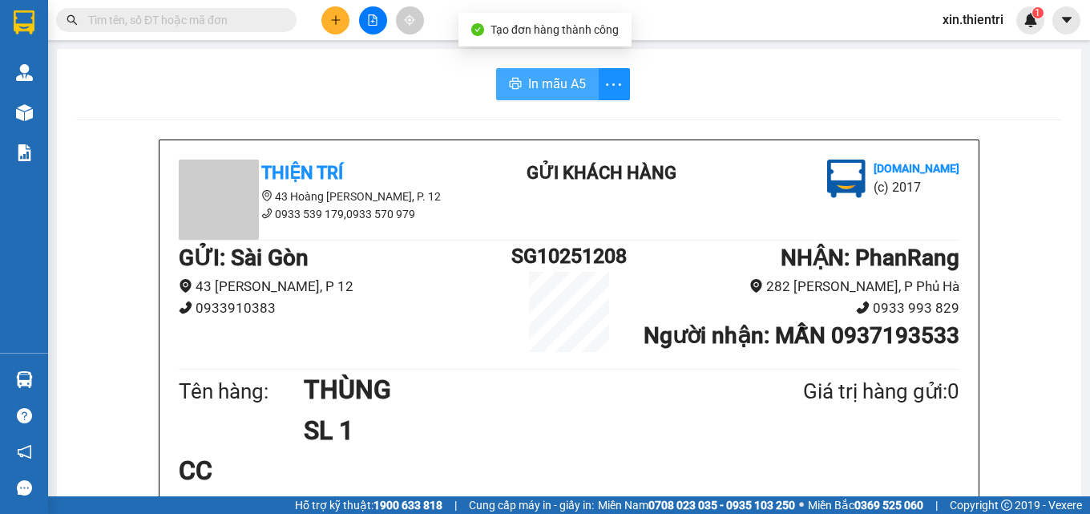
click at [519, 85] on button "In mẫu A5" at bounding box center [547, 84] width 103 height 32
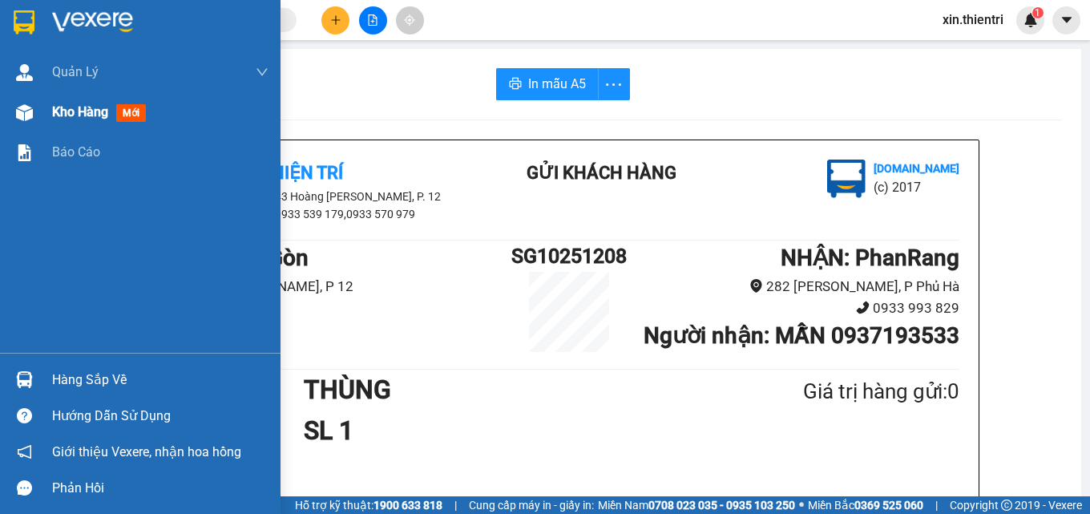
click at [54, 116] on span "Kho hàng" at bounding box center [80, 111] width 56 height 15
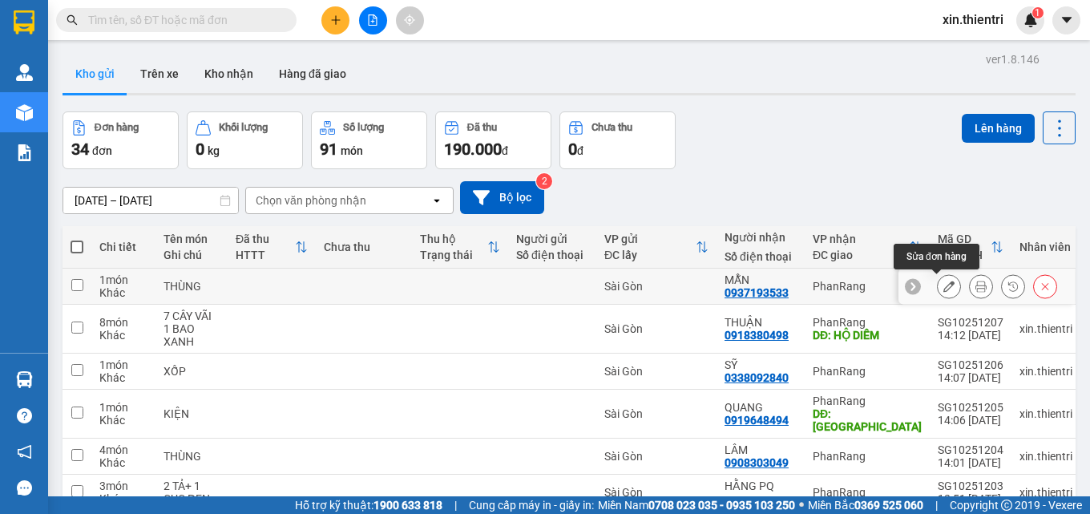
click at [943, 287] on button at bounding box center [949, 287] width 22 height 28
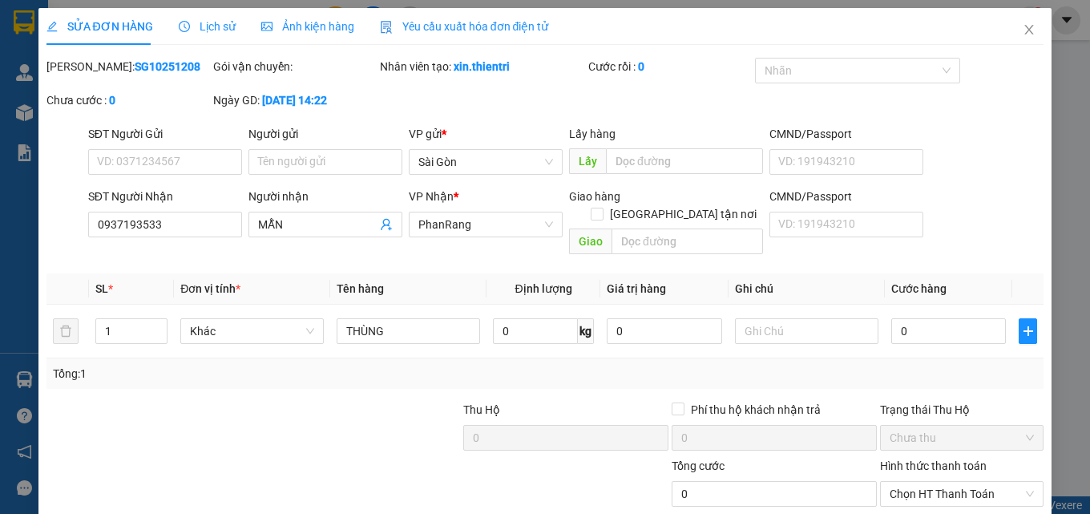
type input "0937193533"
type input "0"
click at [933, 318] on input "0" at bounding box center [949, 331] width 115 height 26
type input "5"
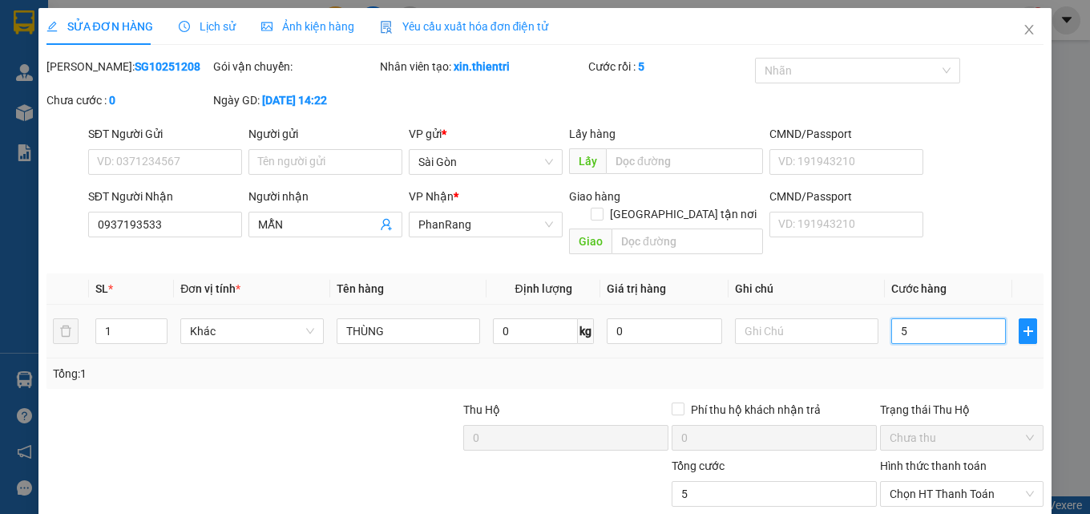
type input "50"
click at [948, 482] on span "Chọn HT Thanh Toán" at bounding box center [962, 494] width 144 height 24
type input "50.000"
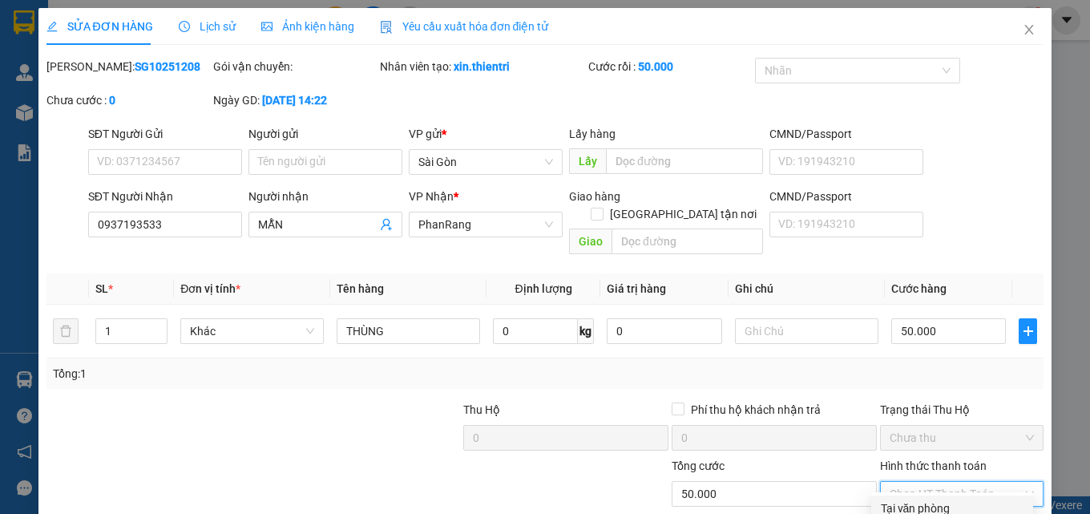
click at [916, 499] on div "Tại văn phòng" at bounding box center [952, 508] width 143 height 18
type input "0"
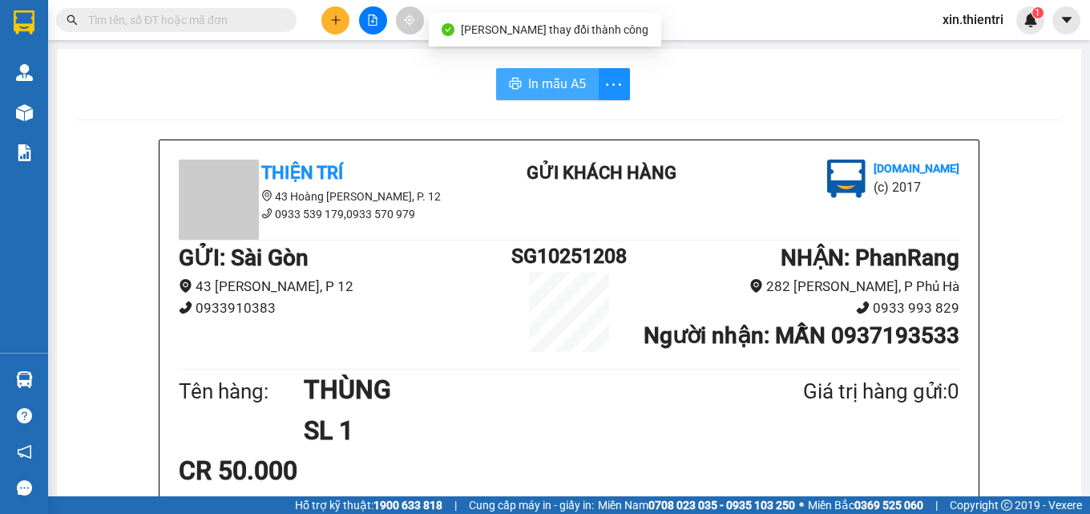
click at [556, 84] on span "In mẫu A5" at bounding box center [557, 84] width 58 height 20
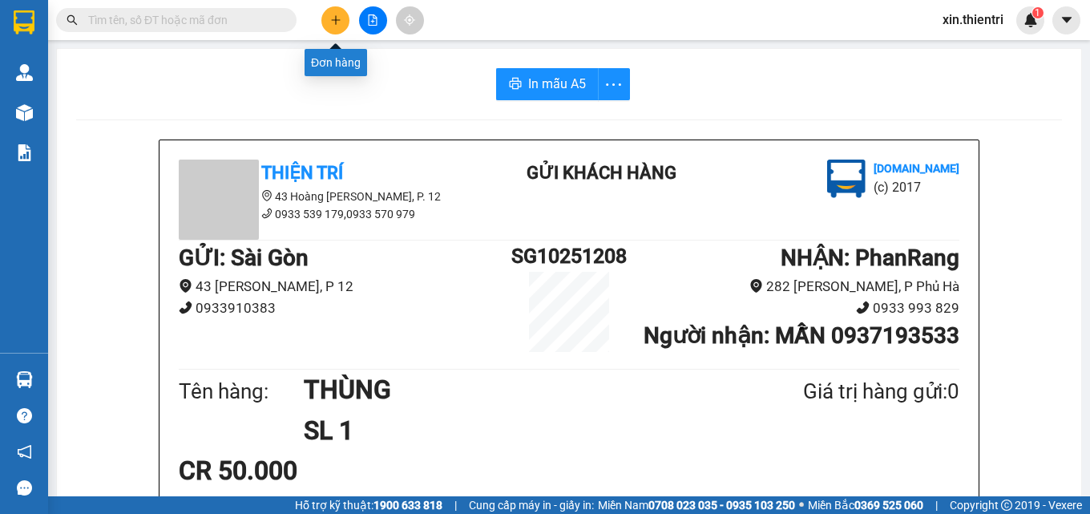
click at [334, 25] on icon "plus" at bounding box center [335, 19] width 11 height 11
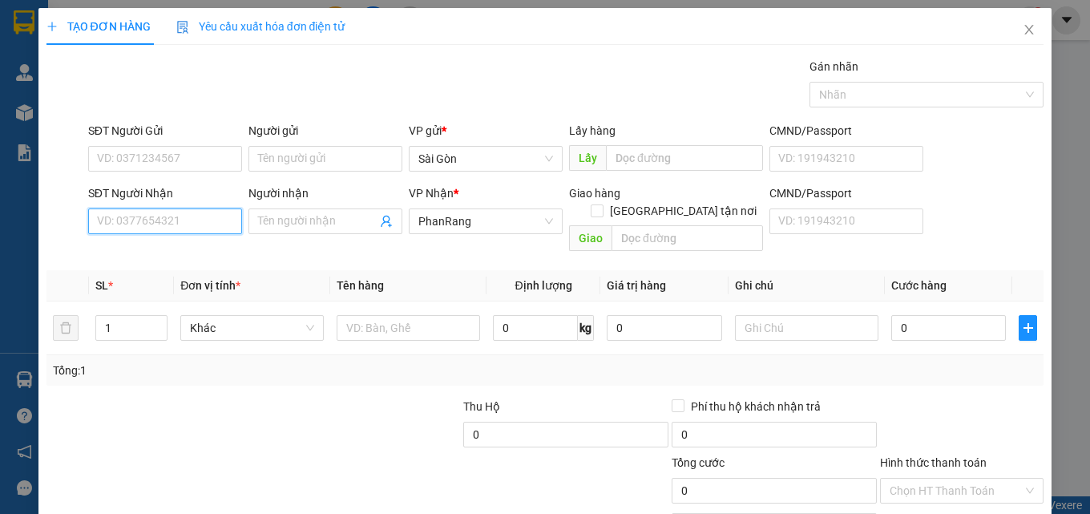
click at [197, 222] on input "SĐT Người Nhận" at bounding box center [165, 221] width 154 height 26
click at [212, 249] on div "0989789111 - DƯƠNG" at bounding box center [163, 254] width 133 height 18
type input "0989789111"
type input "DƯƠNG"
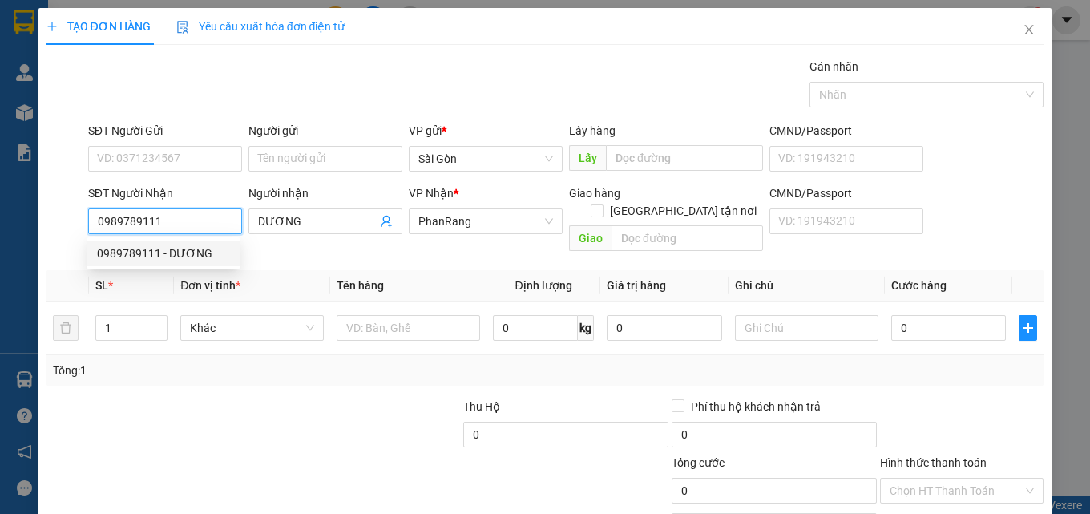
type input "30.000"
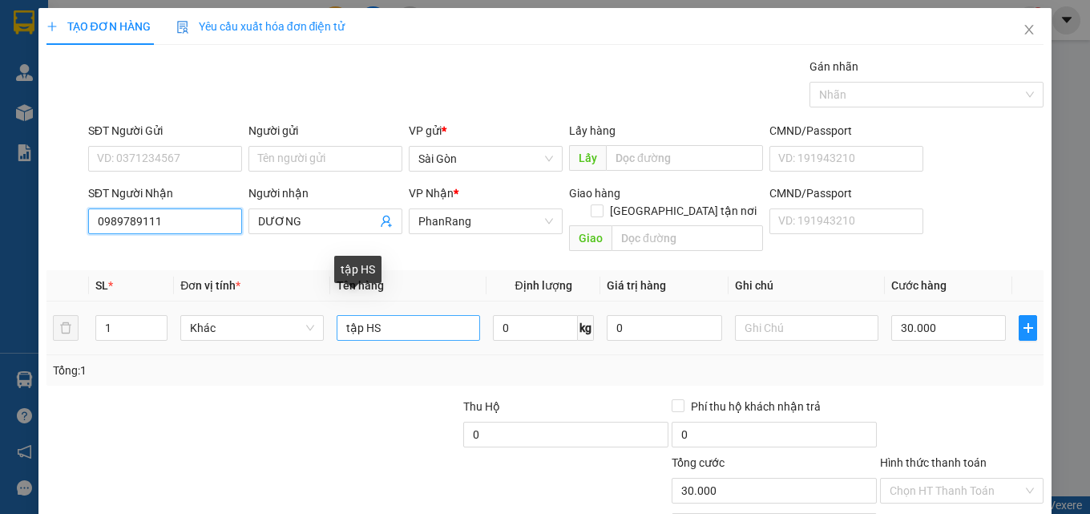
type input "0989789111"
click at [423, 315] on input "tập HS" at bounding box center [409, 328] width 144 height 26
type input "t"
type input "THÙN"
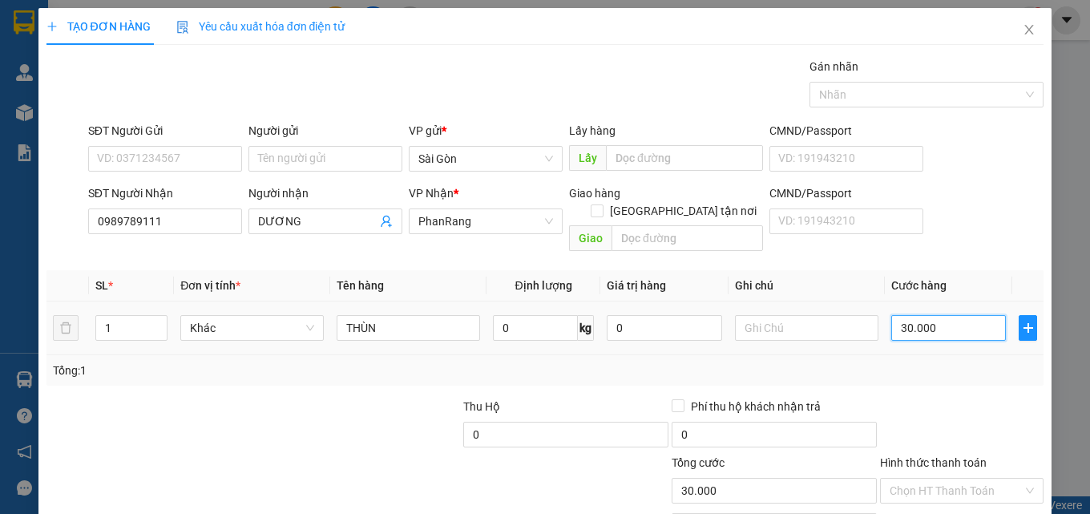
click at [957, 315] on input "30.000" at bounding box center [949, 328] width 115 height 26
type input "0"
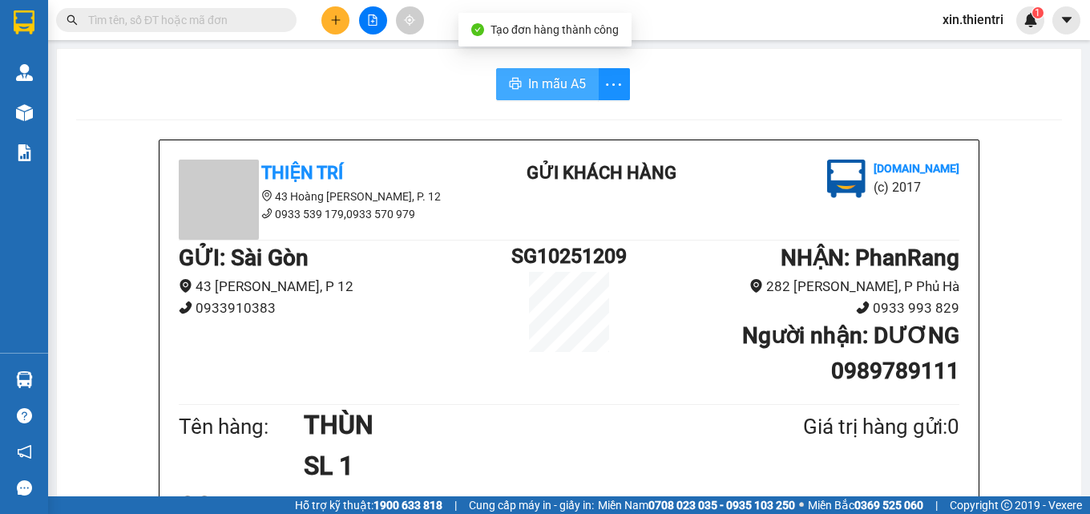
click at [549, 87] on span "In mẫu A5" at bounding box center [557, 84] width 58 height 20
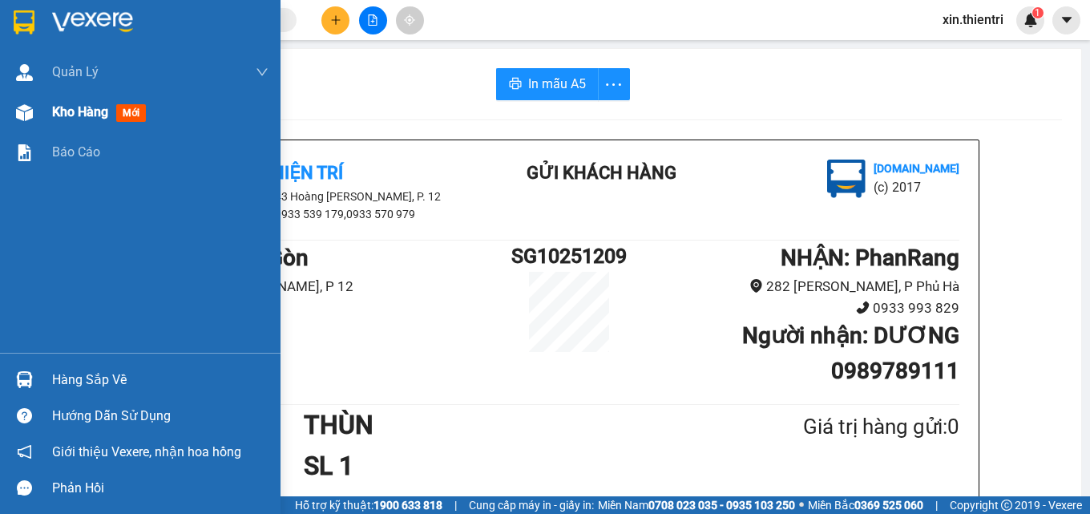
click at [87, 119] on span "Kho hàng" at bounding box center [80, 111] width 56 height 15
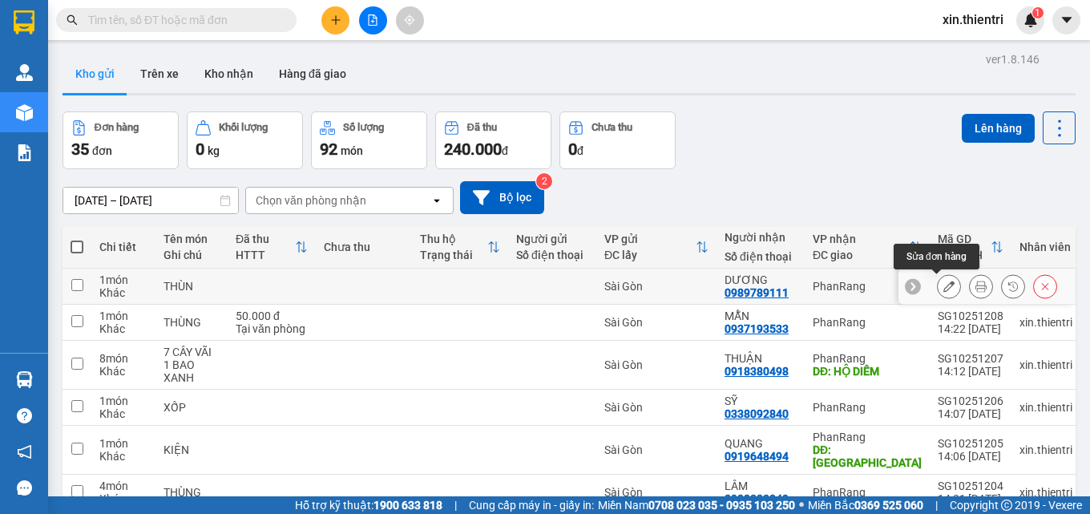
click at [944, 287] on icon at bounding box center [949, 286] width 11 height 11
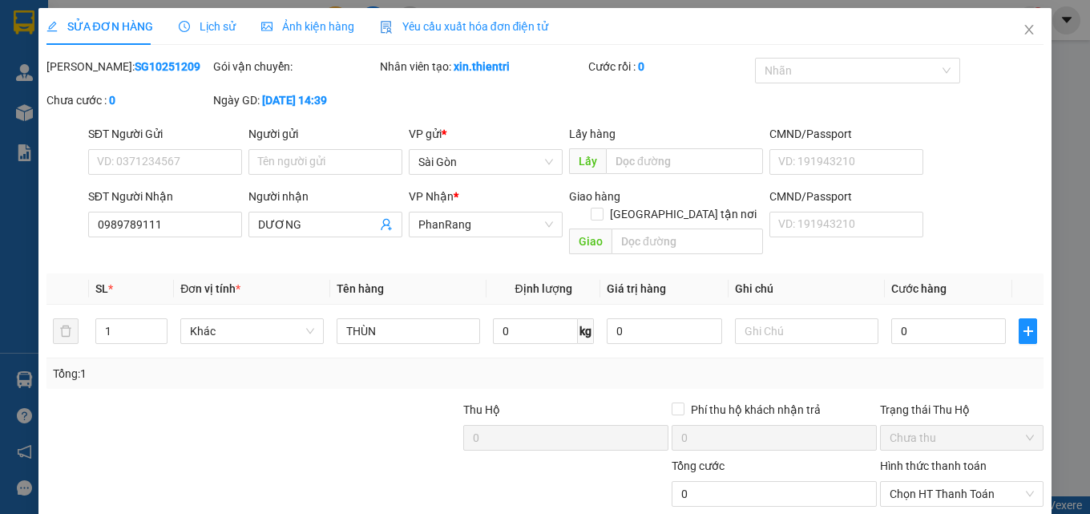
type input "0989789111"
type input "0"
click at [409, 318] on input "THÙN" at bounding box center [409, 331] width 144 height 26
type input "THÙNG"
click at [913, 318] on input "0" at bounding box center [949, 331] width 115 height 26
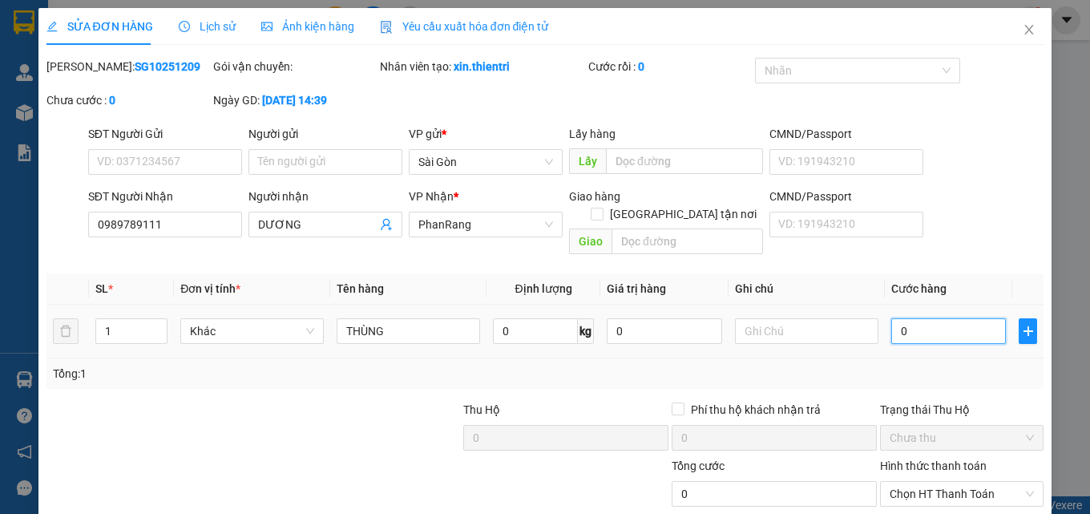
click at [913, 318] on input "0" at bounding box center [949, 331] width 115 height 26
type input "4"
type input "40"
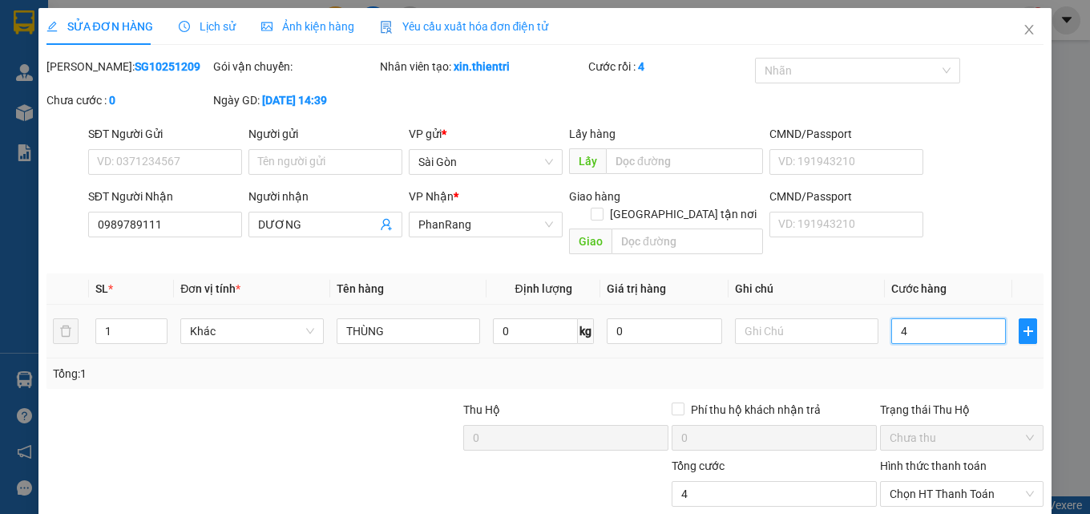
type input "40"
click at [933, 482] on span "Chọn HT Thanh Toán" at bounding box center [962, 494] width 144 height 24
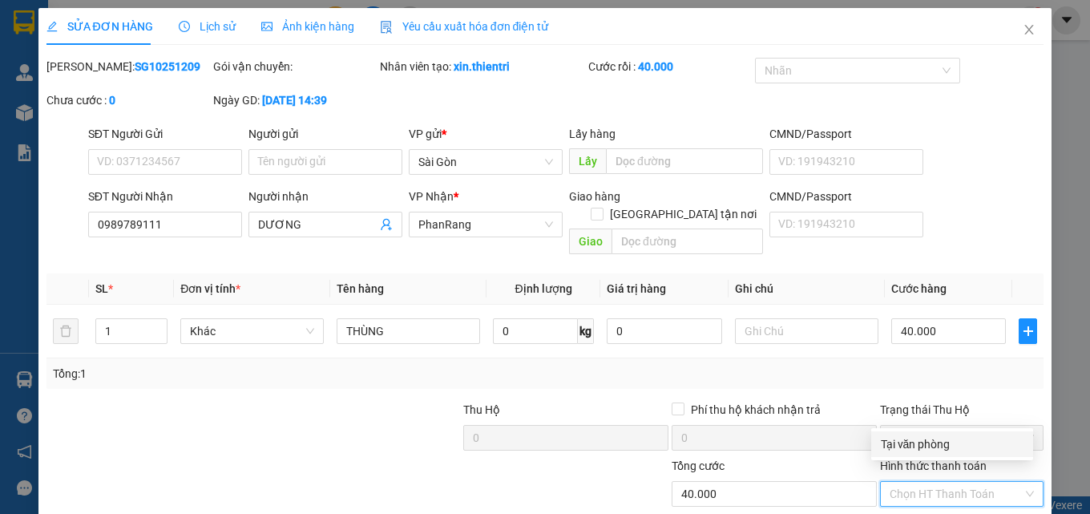
click at [935, 450] on div "Tại văn phòng" at bounding box center [952, 444] width 143 height 18
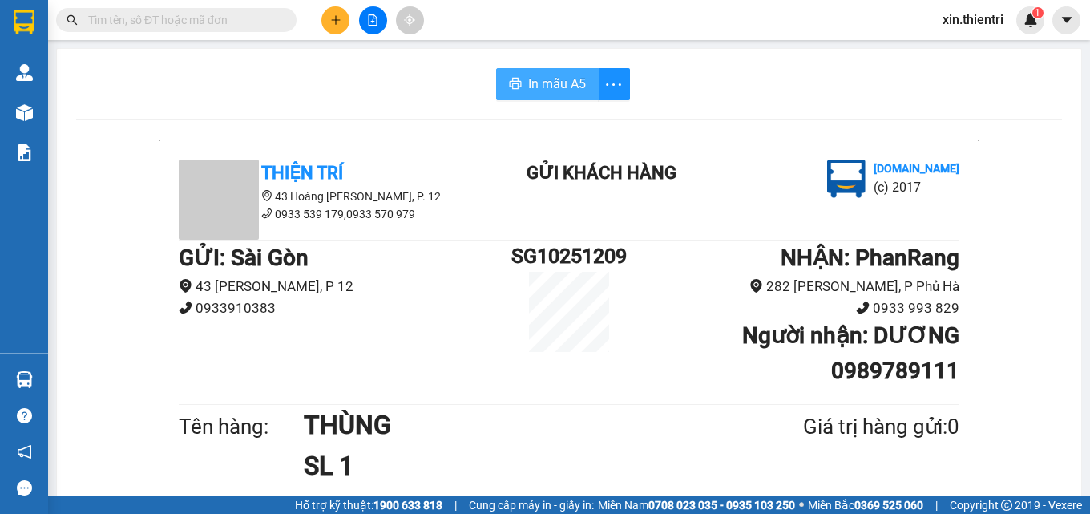
click at [544, 94] on span "In mẫu A5" at bounding box center [557, 84] width 58 height 20
click at [342, 22] on button at bounding box center [335, 20] width 28 height 28
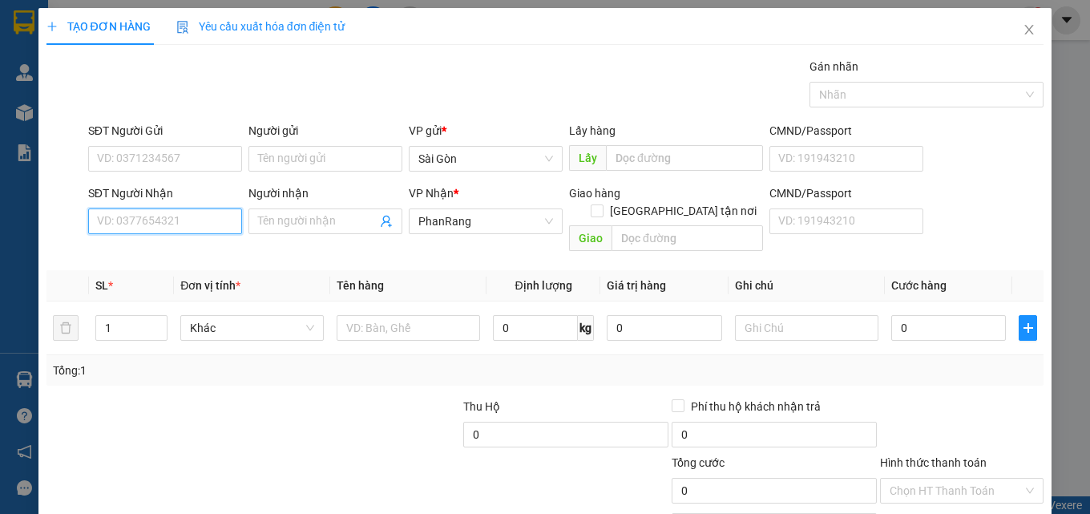
click at [154, 226] on input "SĐT Người Nhận" at bounding box center [165, 221] width 154 height 26
type input "0978563357"
click at [177, 249] on div "0978563357 - HÙNG" at bounding box center [163, 254] width 133 height 18
type input "HÙNG"
type input "0978563357"
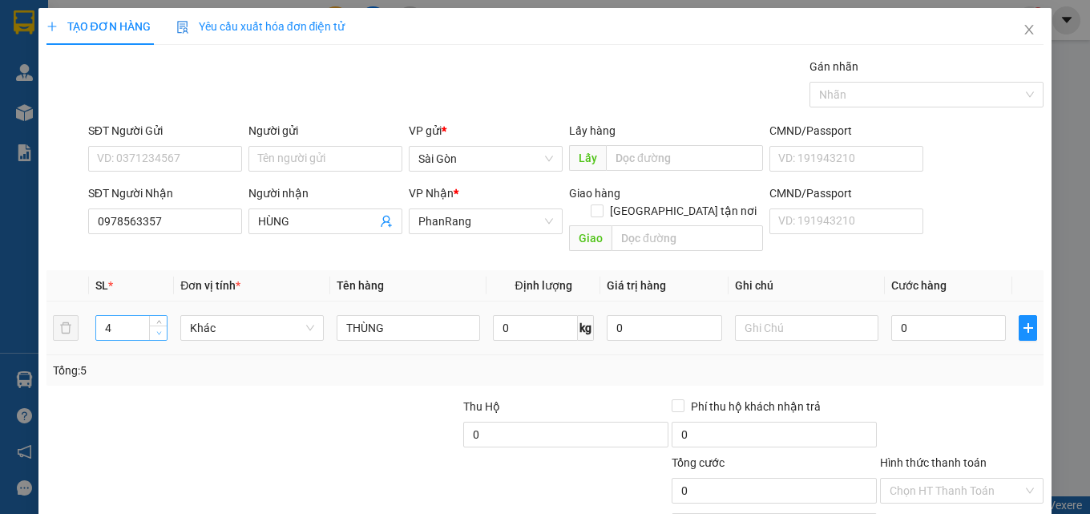
click at [156, 329] on span "down" at bounding box center [159, 334] width 10 height 10
type input "3"
click at [156, 329] on span "down" at bounding box center [159, 334] width 10 height 10
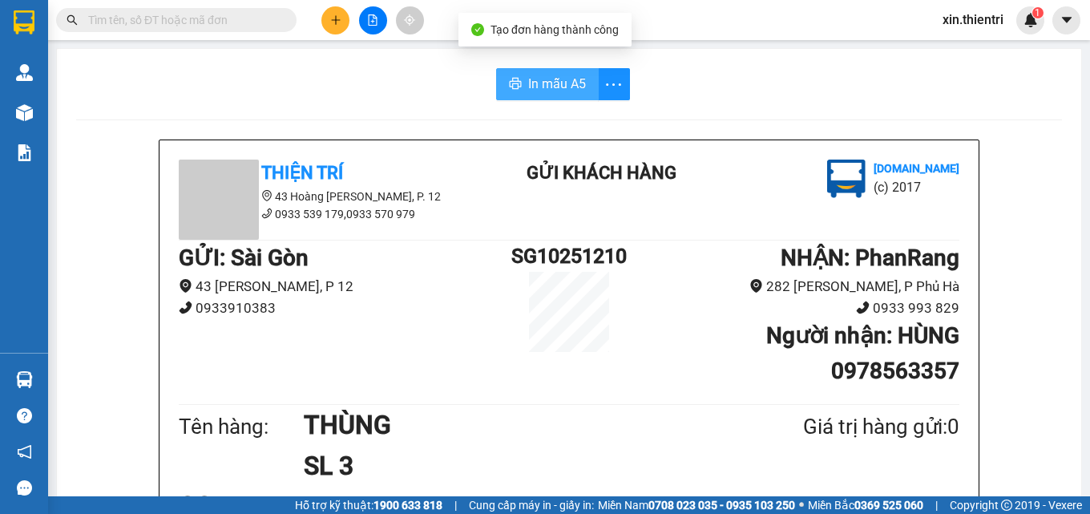
click at [561, 84] on span "In mẫu A5" at bounding box center [557, 84] width 58 height 20
drag, startPoint x: 818, startPoint y: 455, endPoint x: 329, endPoint y: 18, distance: 655.3
click at [329, 18] on button at bounding box center [335, 20] width 28 height 28
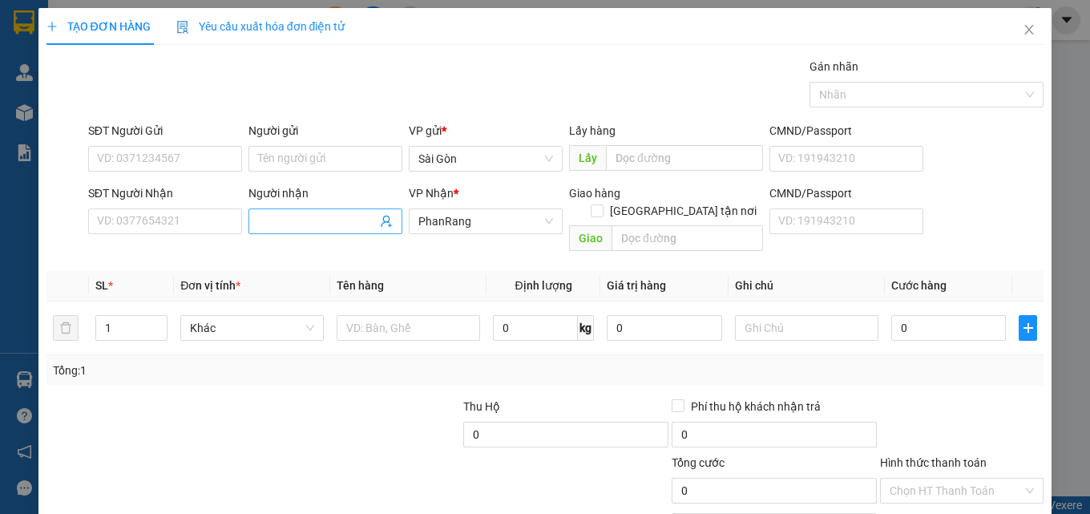
click at [297, 231] on span at bounding box center [326, 221] width 154 height 26
type input "775"
click at [123, 225] on input "SĐT Người Nhận" at bounding box center [165, 221] width 154 height 26
click at [124, 225] on input "SĐT Người Nhận" at bounding box center [165, 221] width 154 height 26
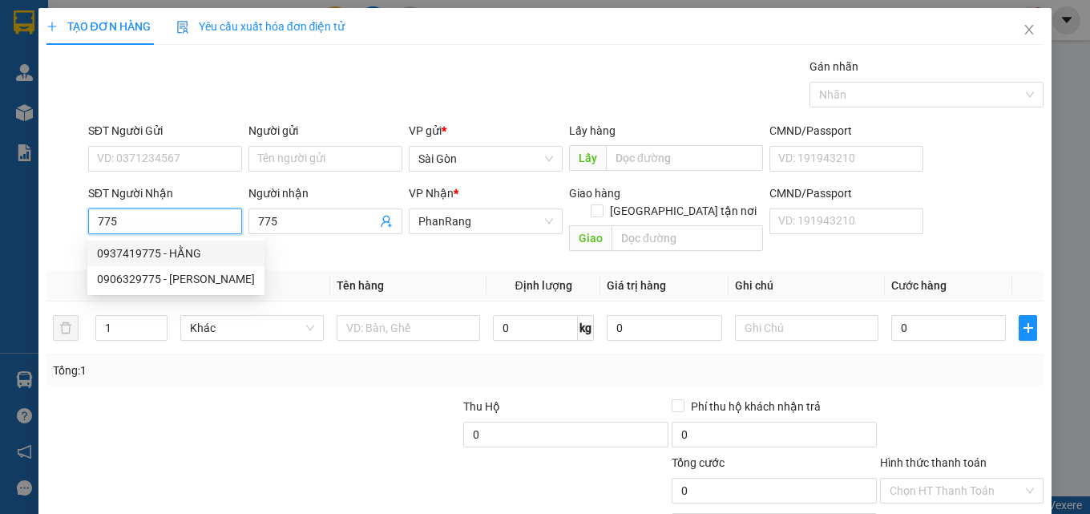
click at [159, 257] on div "0937419775 - HẰNG" at bounding box center [176, 254] width 158 height 18
type input "0937419775"
type input "HẰNG"
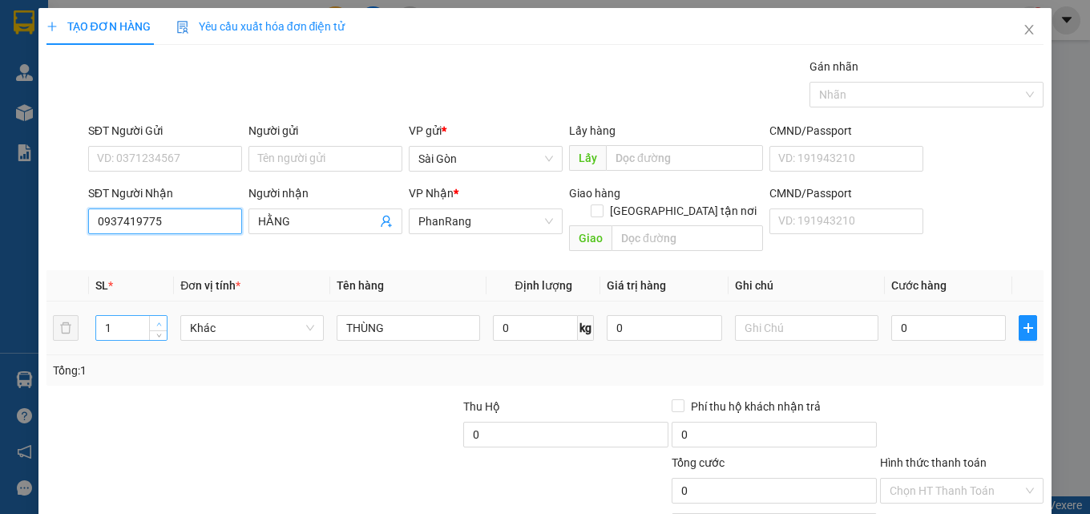
type input "0937419775"
click at [156, 321] on icon "up" at bounding box center [159, 324] width 6 height 6
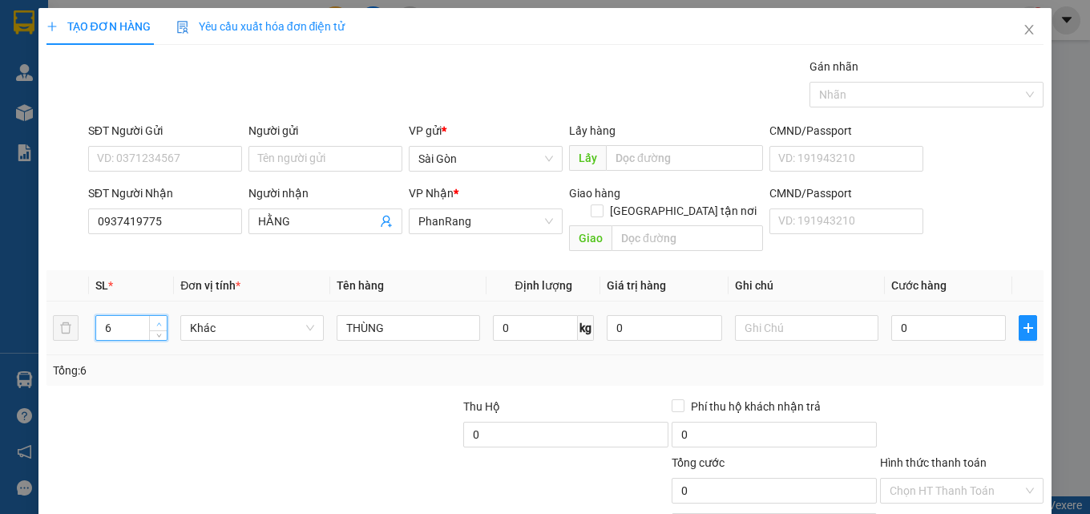
click at [156, 321] on icon "up" at bounding box center [159, 324] width 6 height 6
click at [157, 330] on icon "down" at bounding box center [159, 333] width 6 height 6
type input "3"
click at [157, 330] on icon "down" at bounding box center [159, 333] width 6 height 6
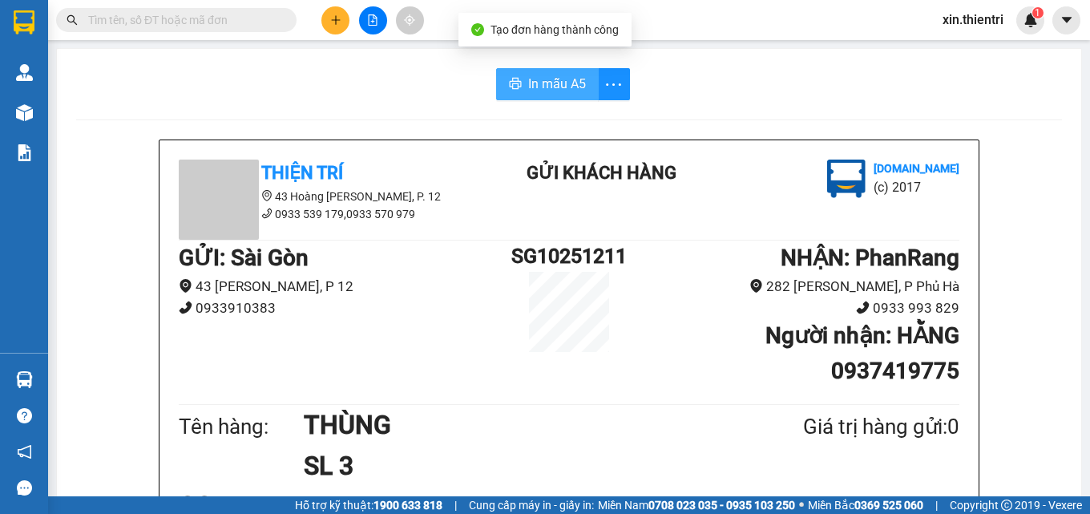
click at [540, 83] on span "In mẫu A5" at bounding box center [557, 84] width 58 height 20
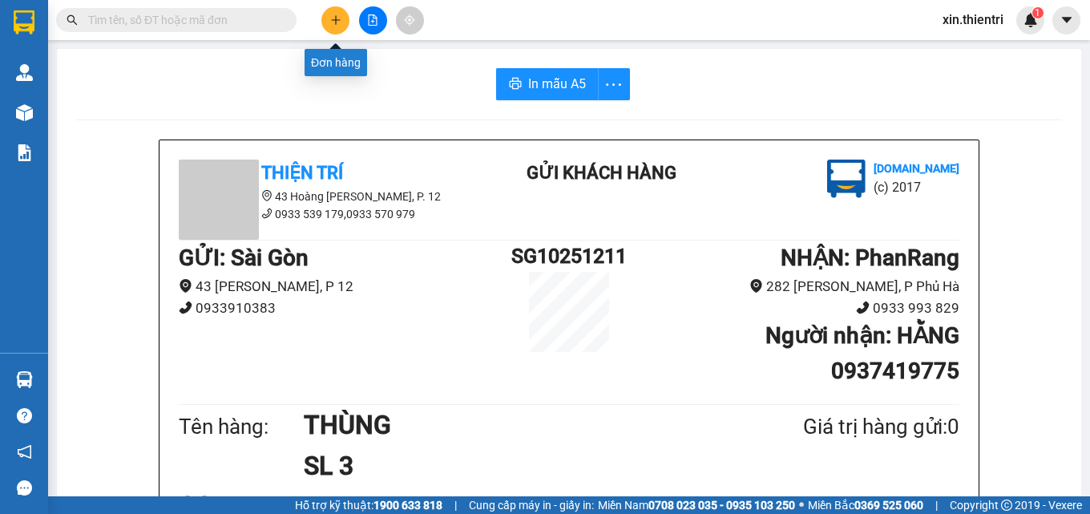
click at [333, 22] on icon "plus" at bounding box center [335, 19] width 11 height 11
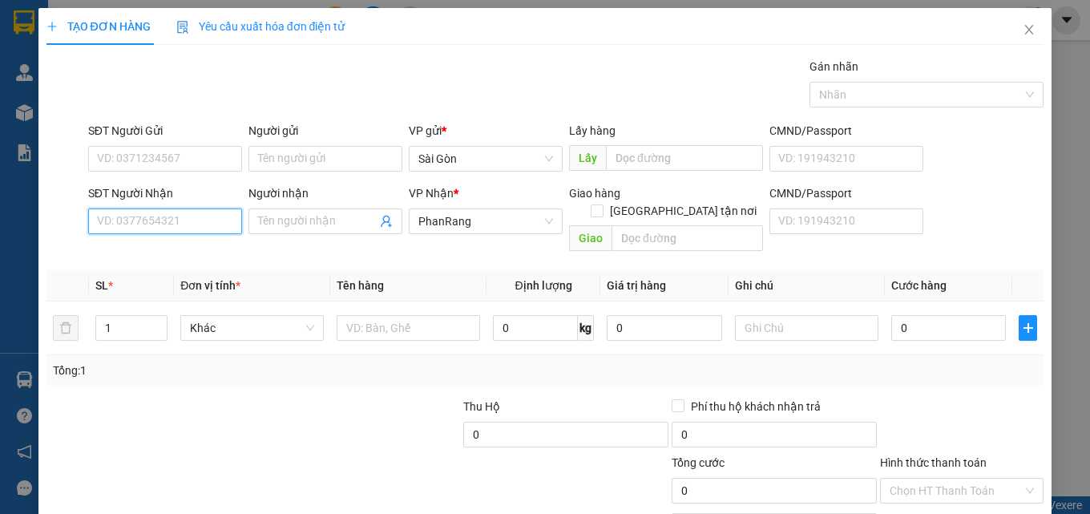
click at [197, 230] on input "SĐT Người Nhận" at bounding box center [165, 221] width 154 height 26
type input "0972489546"
click at [181, 251] on div "0972489546 - LAN" at bounding box center [163, 254] width 133 height 18
type input "LAN"
type input "HỘ DIÊM"
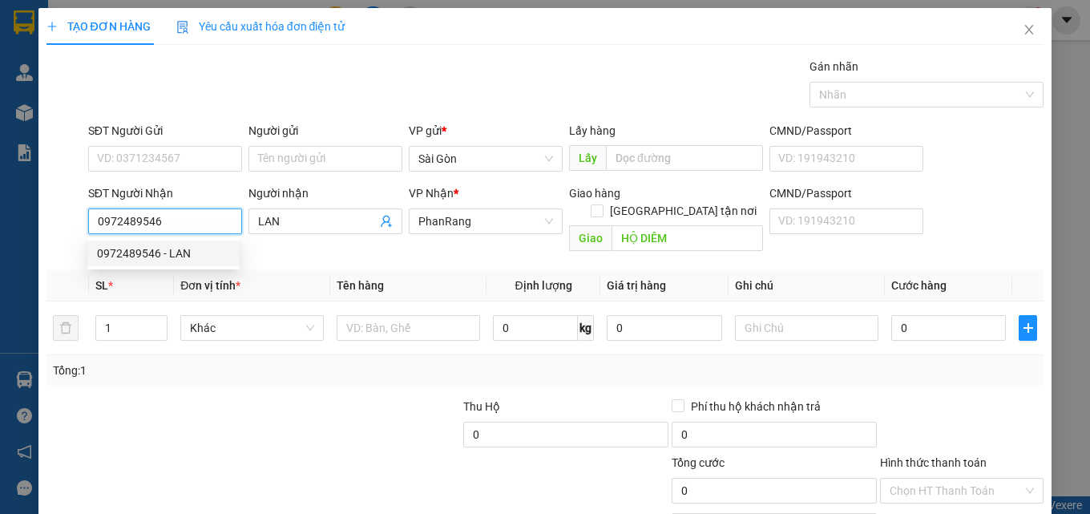
type input "60.000"
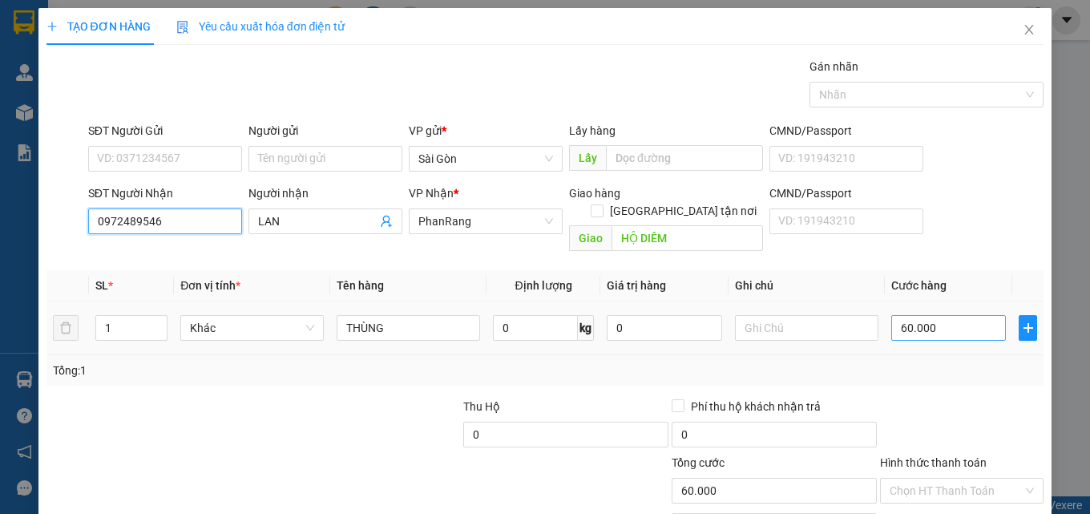
type input "0972489546"
click at [948, 315] on input "60.000" at bounding box center [949, 328] width 115 height 26
type input "5"
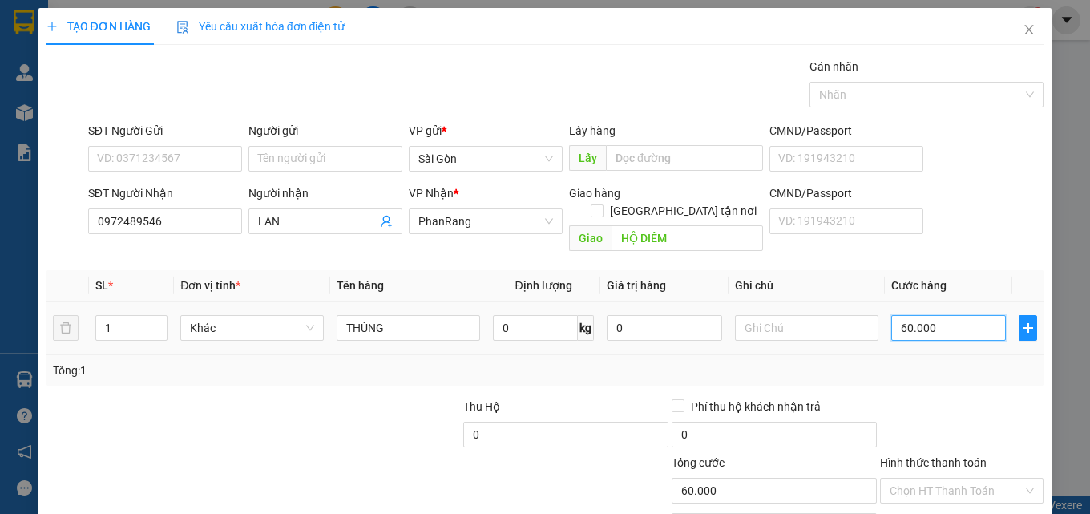
type input "5"
type input "50"
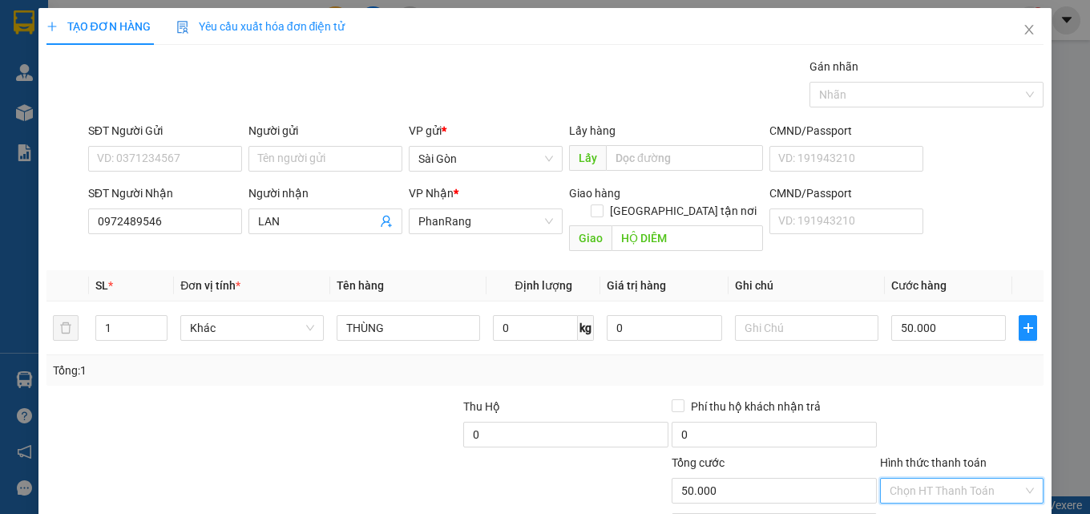
click at [964, 479] on input "Hình thức thanh toán" at bounding box center [956, 491] width 133 height 24
drag, startPoint x: 945, startPoint y: 423, endPoint x: 956, endPoint y: 447, distance: 27.3
click at [945, 496] on div "Tại văn phòng" at bounding box center [952, 505] width 143 height 18
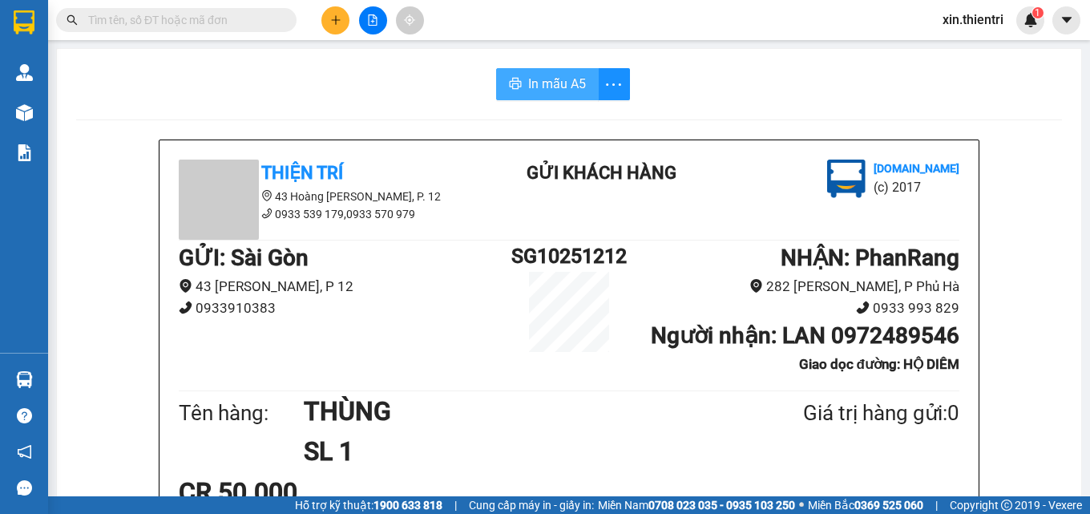
click at [528, 86] on span "In mẫu A5" at bounding box center [557, 84] width 58 height 20
click at [324, 22] on button at bounding box center [335, 20] width 28 height 28
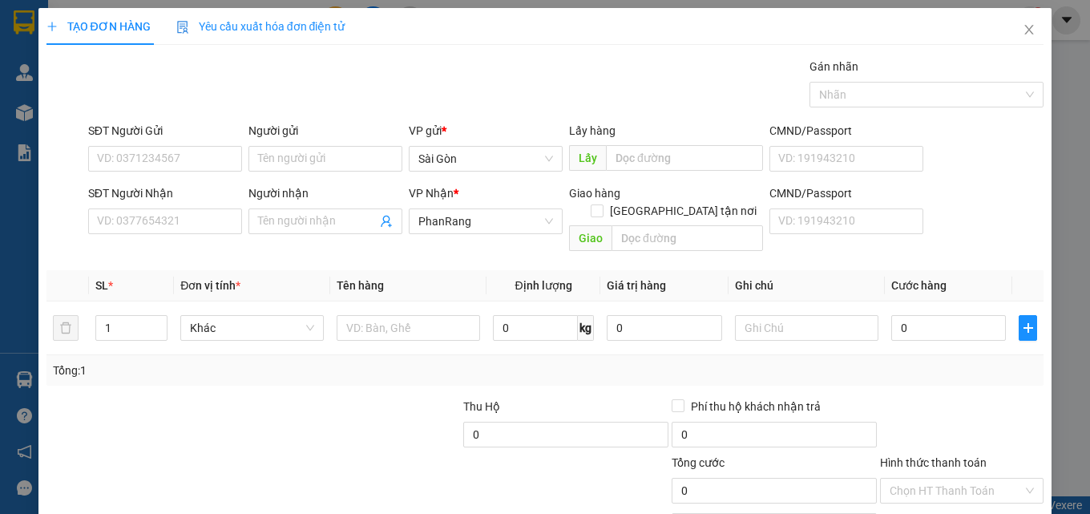
click at [150, 202] on div "SĐT Người Nhận" at bounding box center [165, 196] width 154 height 24
click at [153, 229] on input "SĐT Người Nhận" at bounding box center [165, 221] width 154 height 26
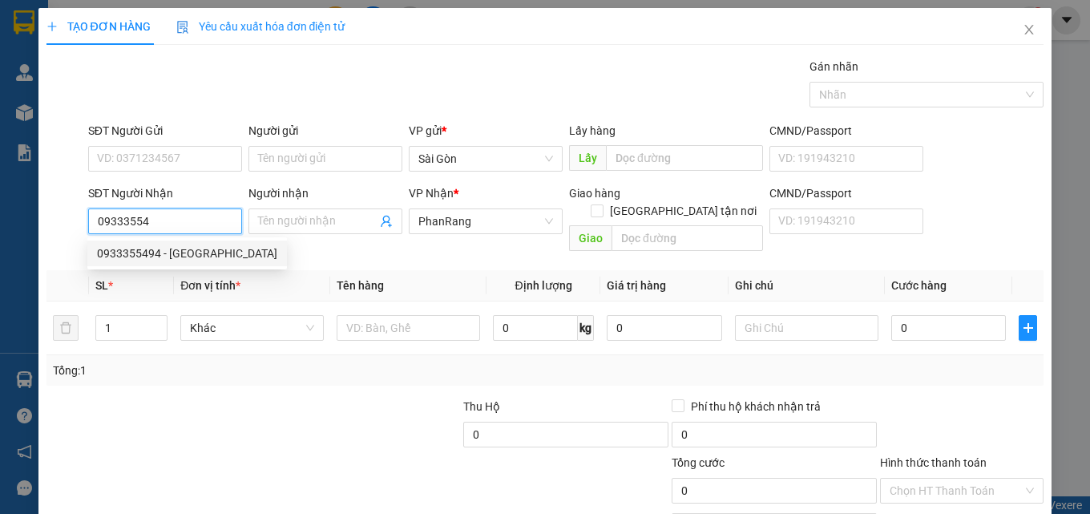
click at [173, 250] on div "0933355494 - [GEOGRAPHIC_DATA]" at bounding box center [187, 254] width 180 height 18
type input "0933355494"
type input "[GEOGRAPHIC_DATA]"
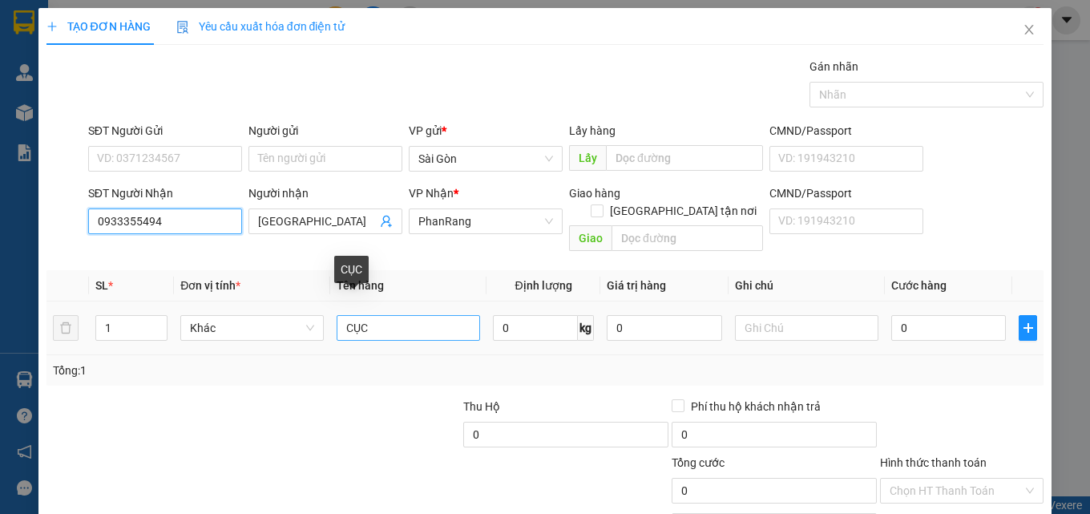
type input "0933355494"
click at [400, 317] on input "CỤC" at bounding box center [409, 328] width 144 height 26
type input "HỘP ĐEN"
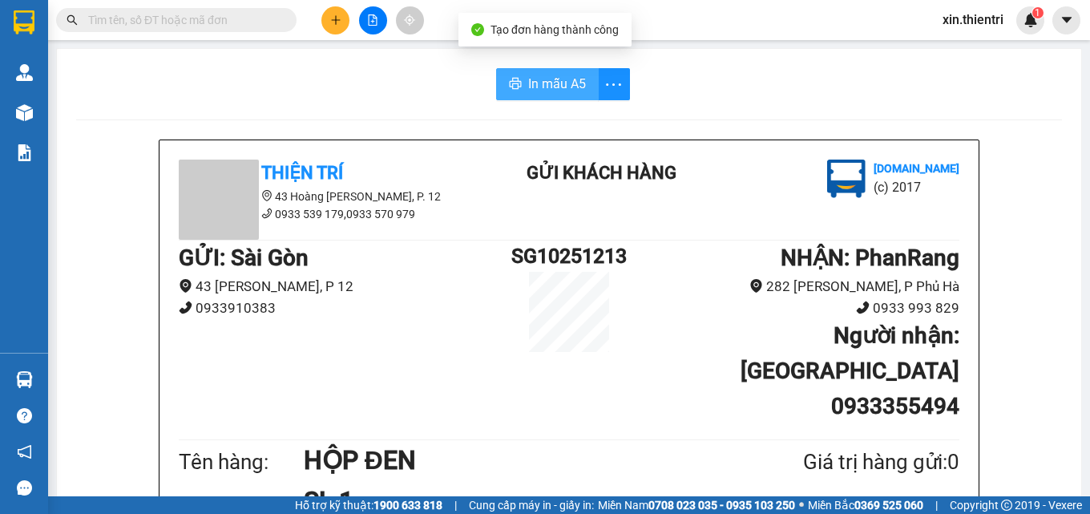
click at [570, 84] on span "In mẫu A5" at bounding box center [557, 84] width 58 height 20
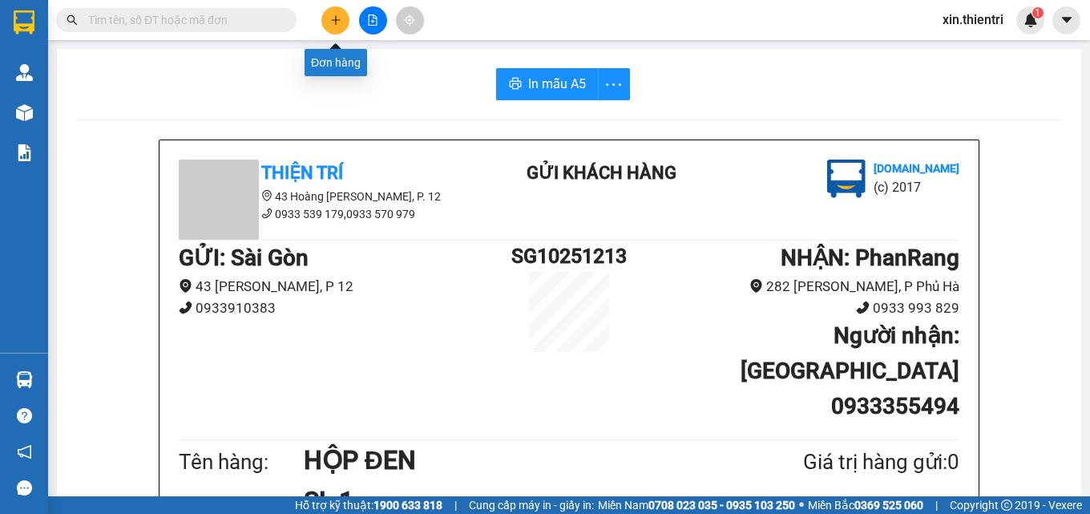
click at [331, 24] on icon "plus" at bounding box center [335, 19] width 11 height 11
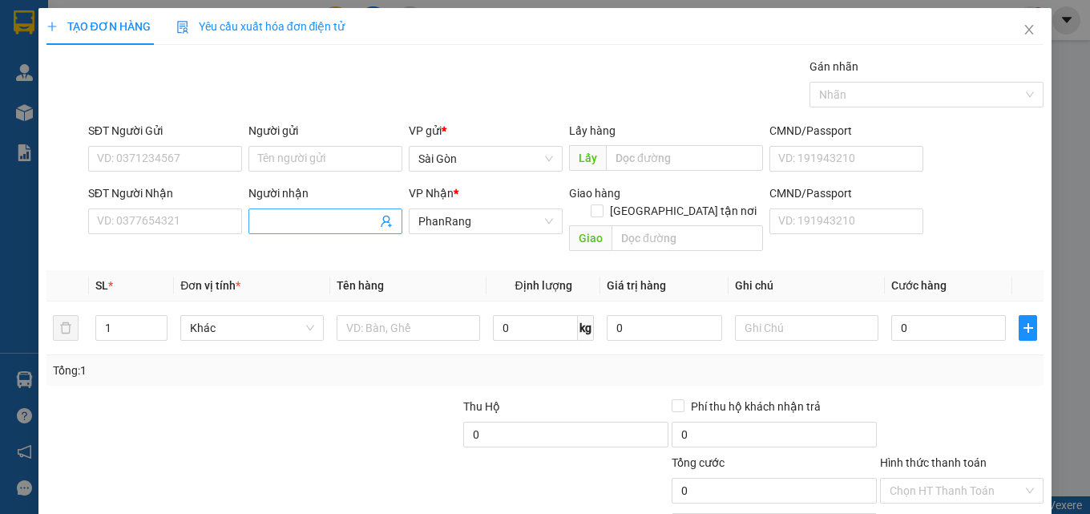
click at [273, 231] on span at bounding box center [326, 221] width 154 height 26
type input "HẲNG P"
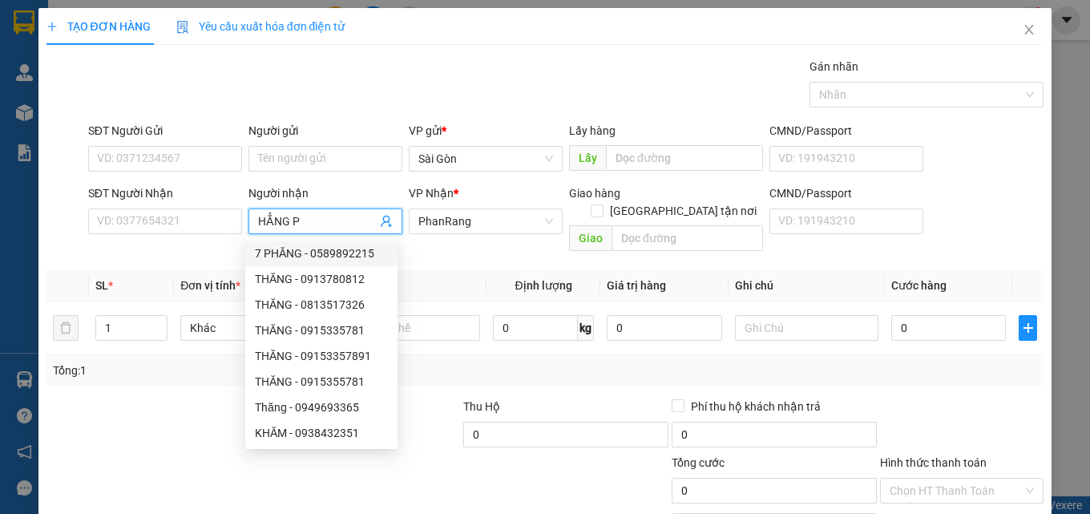
click at [316, 213] on input "HẲNG P" at bounding box center [317, 221] width 119 height 18
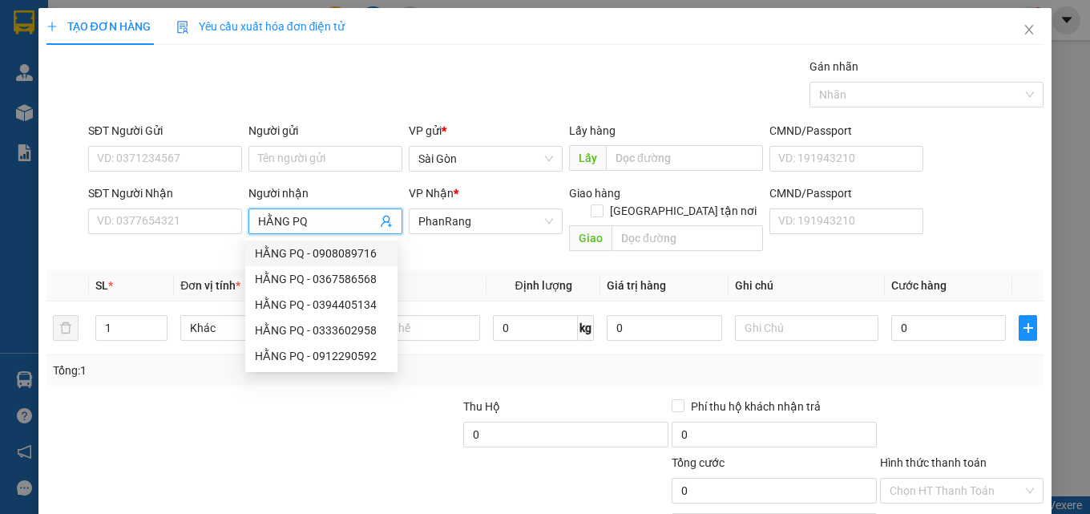
type input "HẰNG PQ"
click at [150, 207] on div "SĐT Người Nhận" at bounding box center [165, 196] width 154 height 24
click at [152, 228] on input "SĐT Người Nhận" at bounding box center [165, 221] width 154 height 26
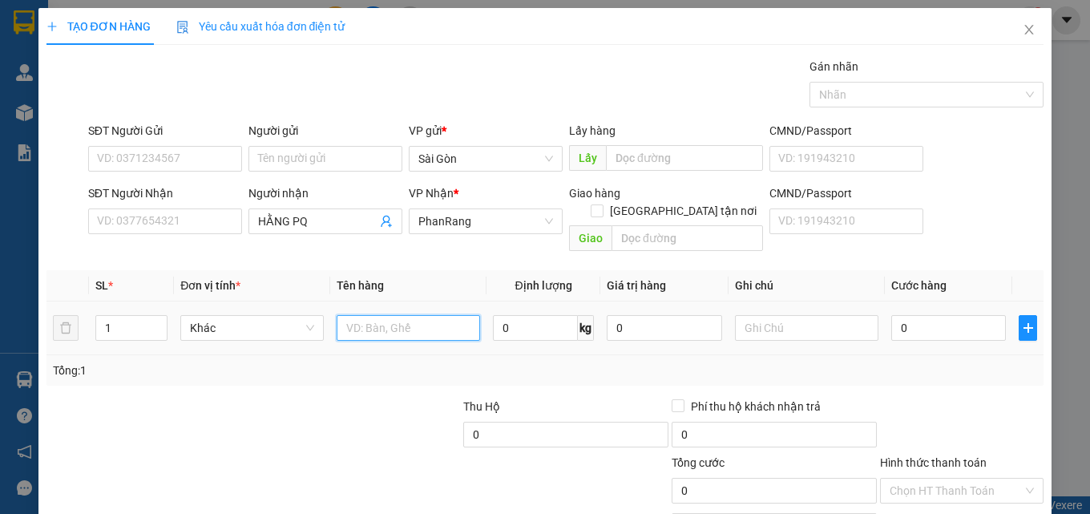
click at [390, 315] on input "text" at bounding box center [409, 328] width 144 height 26
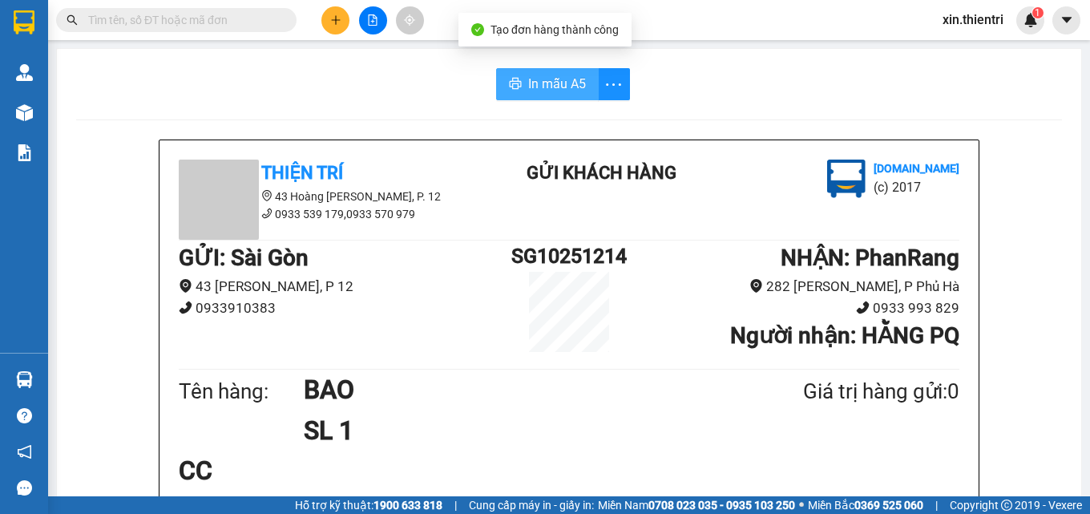
click at [548, 85] on span "In mẫu A5" at bounding box center [557, 84] width 58 height 20
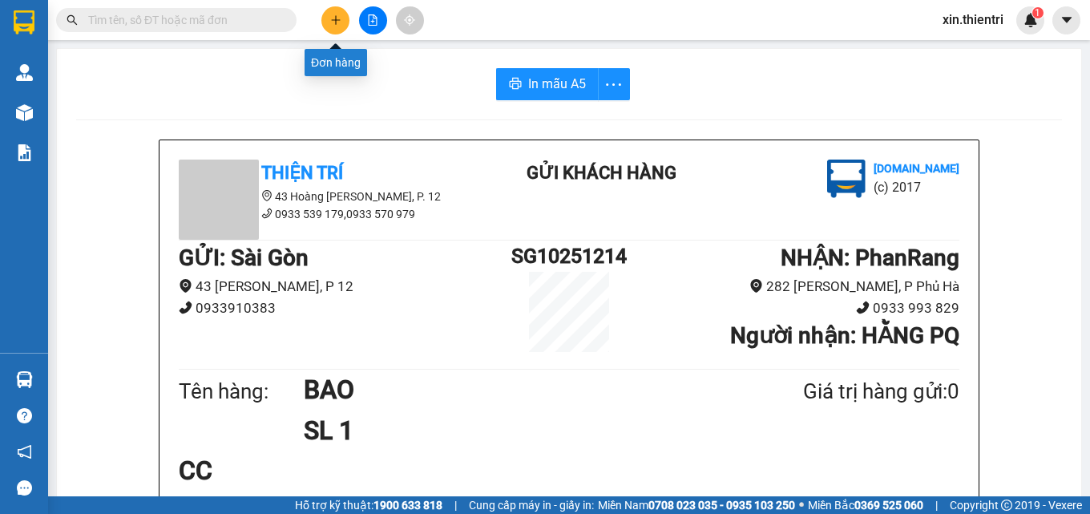
click at [337, 21] on icon "plus" at bounding box center [335, 19] width 11 height 11
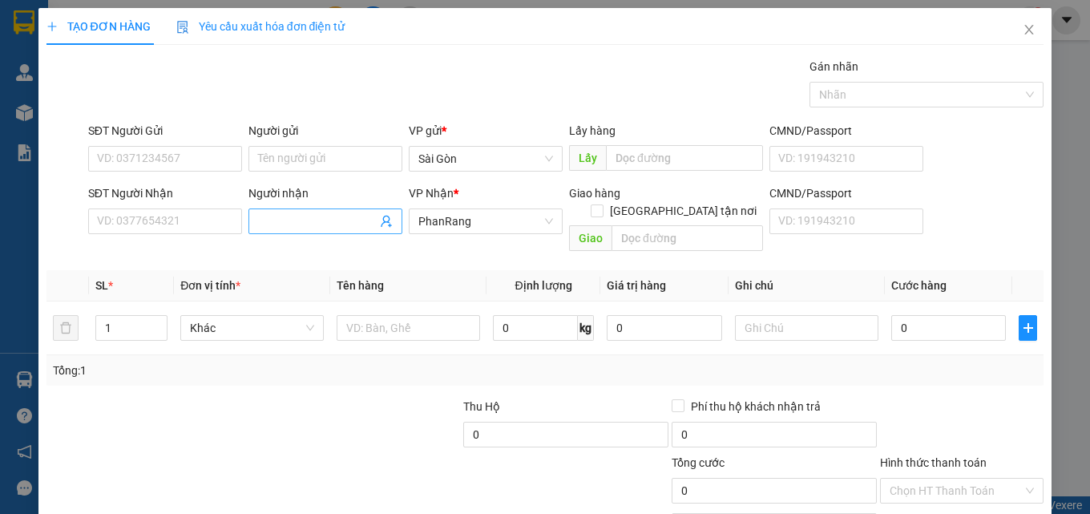
click at [305, 220] on input "Người nhận" at bounding box center [317, 221] width 119 height 18
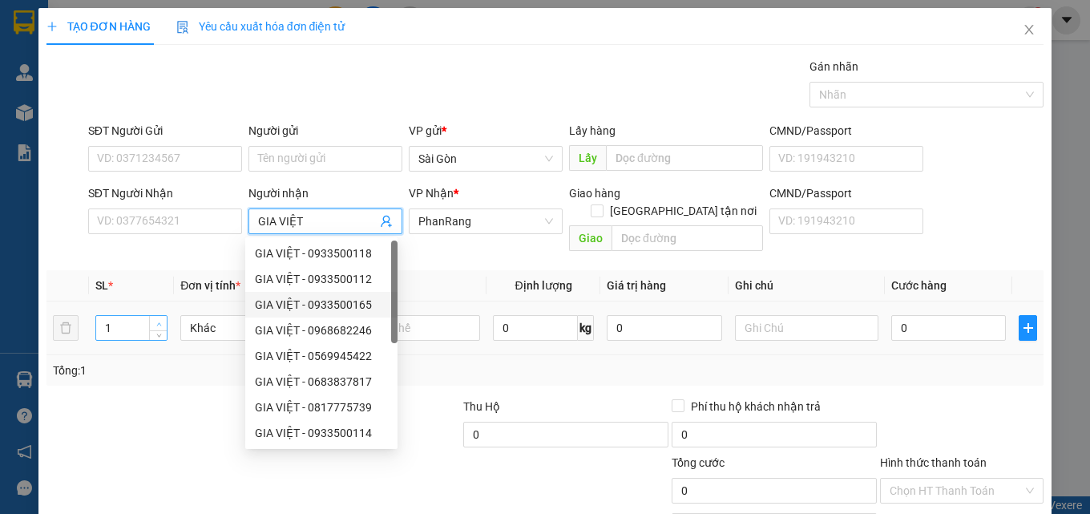
type input "GIA VIỆT"
click at [158, 321] on icon "up" at bounding box center [159, 324] width 6 height 6
type input "3"
click at [158, 321] on icon "up" at bounding box center [159, 324] width 6 height 6
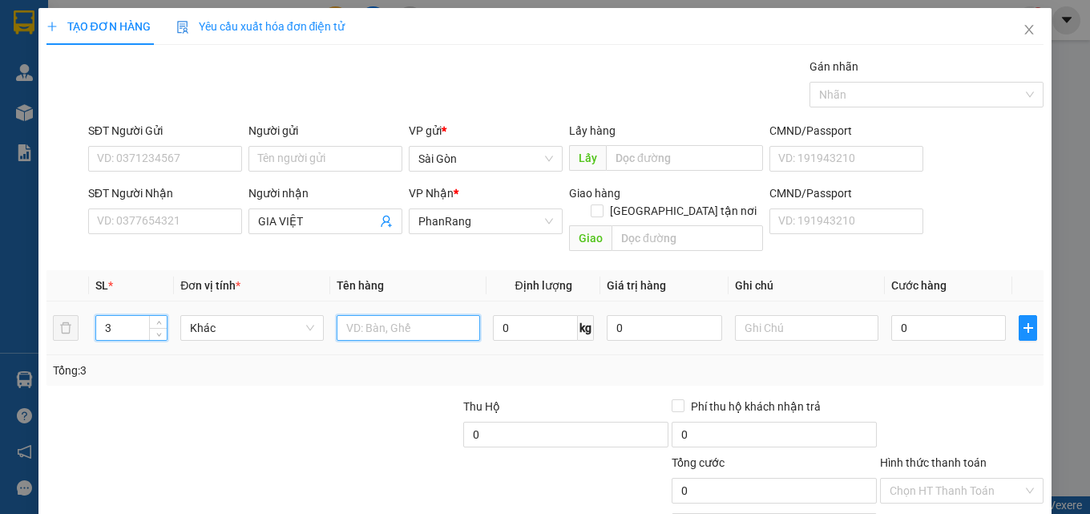
click at [380, 315] on input "text" at bounding box center [409, 328] width 144 height 26
type input "2 KIỆN 1 CUỘN"
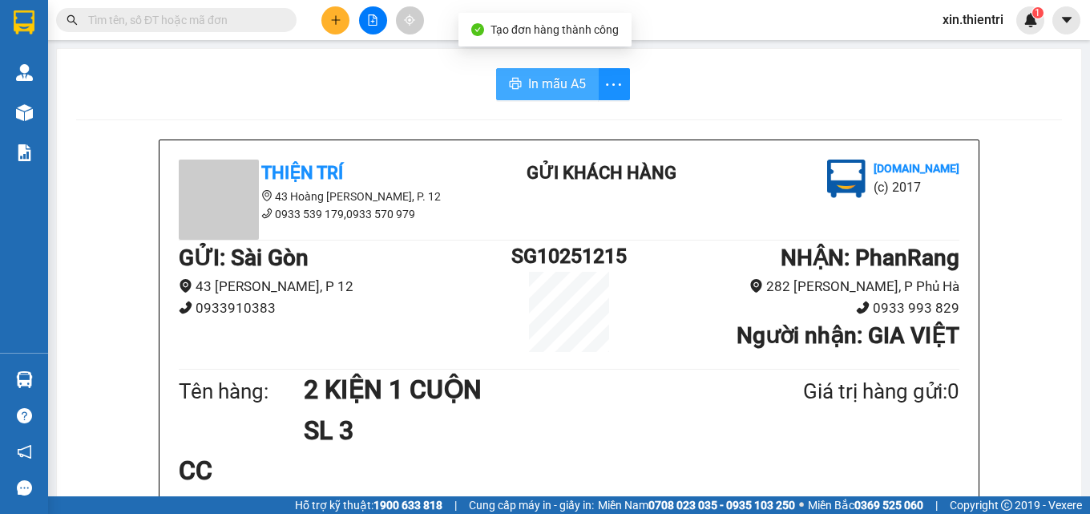
click at [574, 83] on span "In mẫu A5" at bounding box center [557, 84] width 58 height 20
click at [309, 25] on div at bounding box center [156, 20] width 313 height 24
click at [340, 22] on icon "plus" at bounding box center [335, 19] width 11 height 11
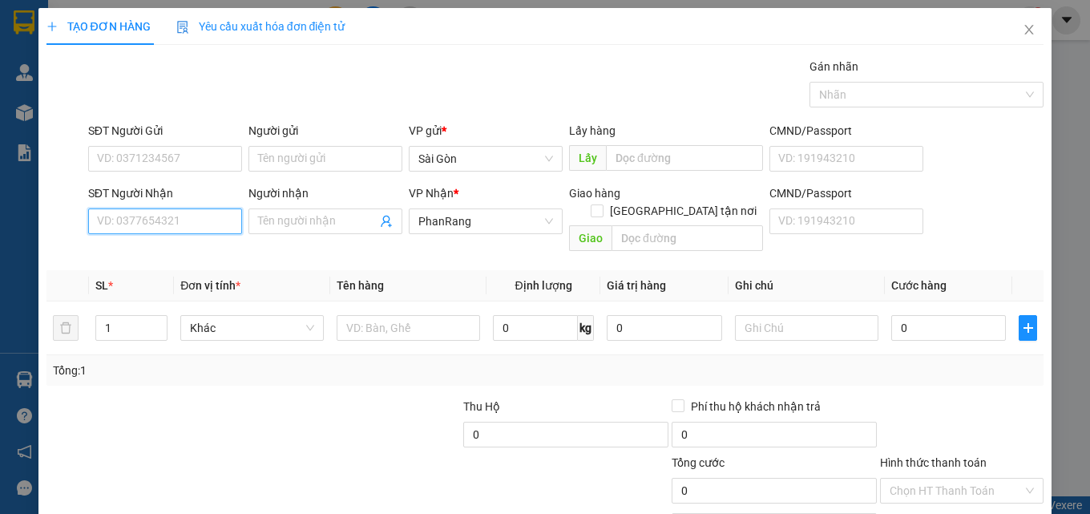
click at [208, 223] on input "SĐT Người Nhận" at bounding box center [165, 221] width 154 height 26
type input "0858257243"
click at [194, 251] on div "0858257243 - HUY" at bounding box center [163, 254] width 133 height 18
type input "HUY"
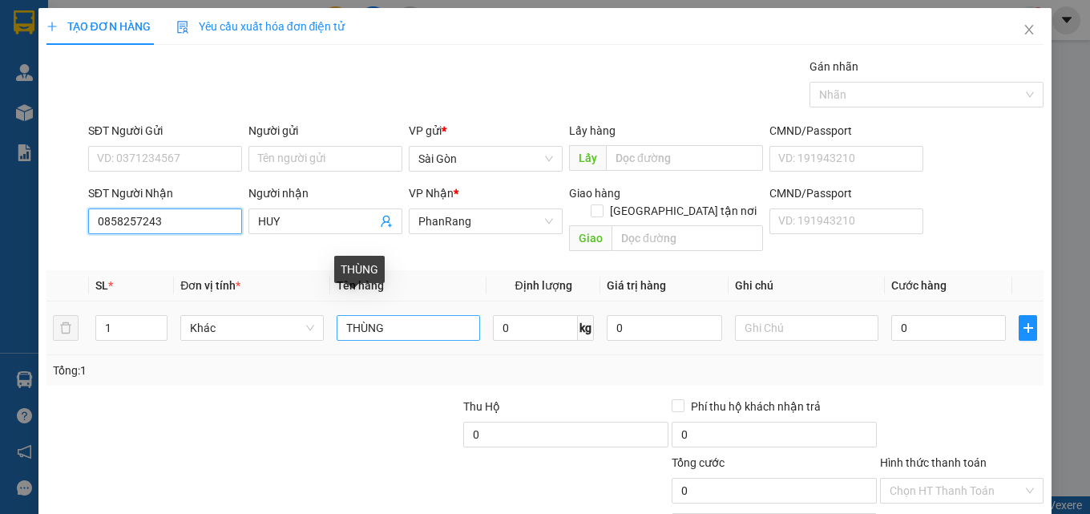
type input "0858257243"
click at [423, 319] on input "THÙNG" at bounding box center [409, 328] width 144 height 26
type input "T"
type input "KIỆN"
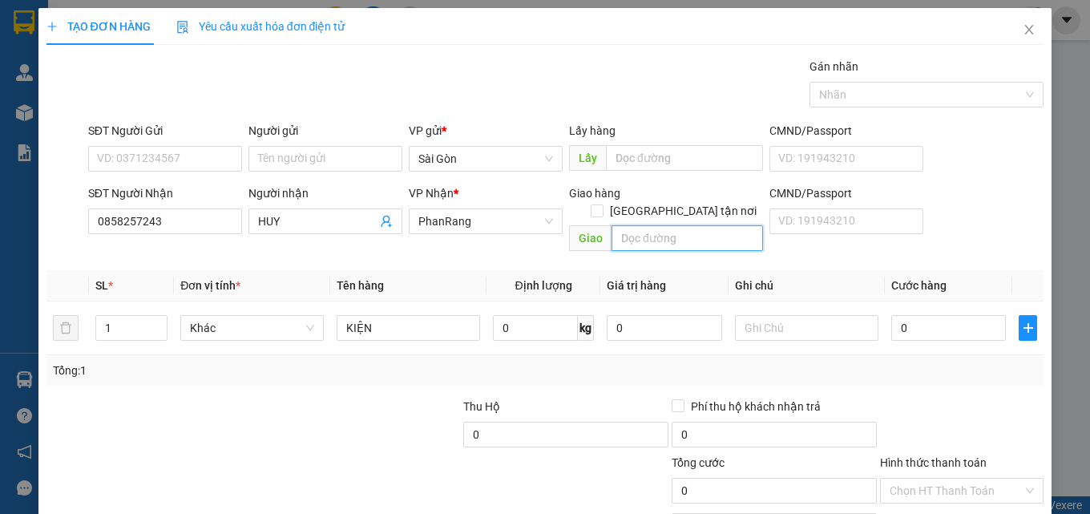
click at [635, 225] on input "text" at bounding box center [688, 238] width 152 height 26
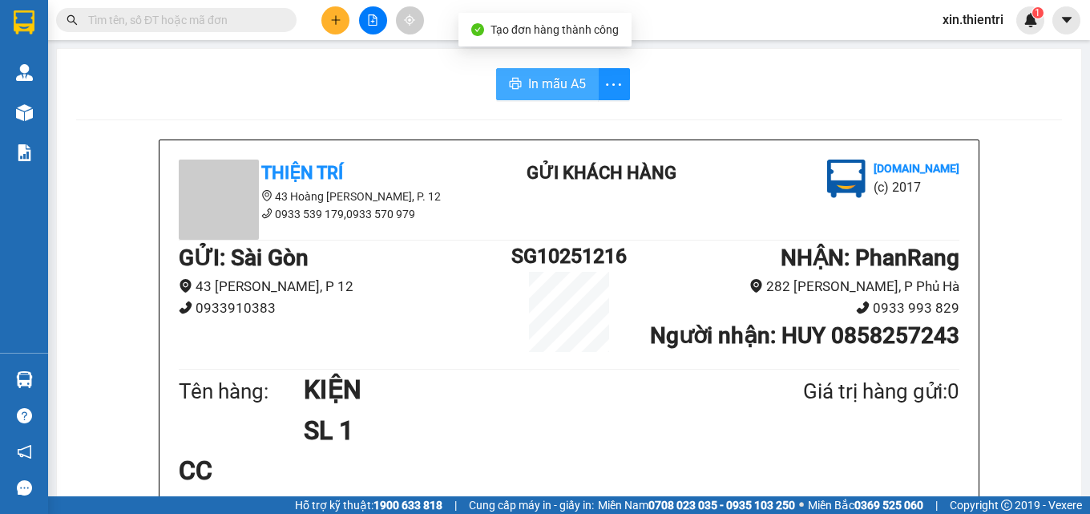
click at [561, 87] on span "In mẫu A5" at bounding box center [557, 84] width 58 height 20
click at [337, 21] on icon "plus" at bounding box center [335, 19] width 11 height 11
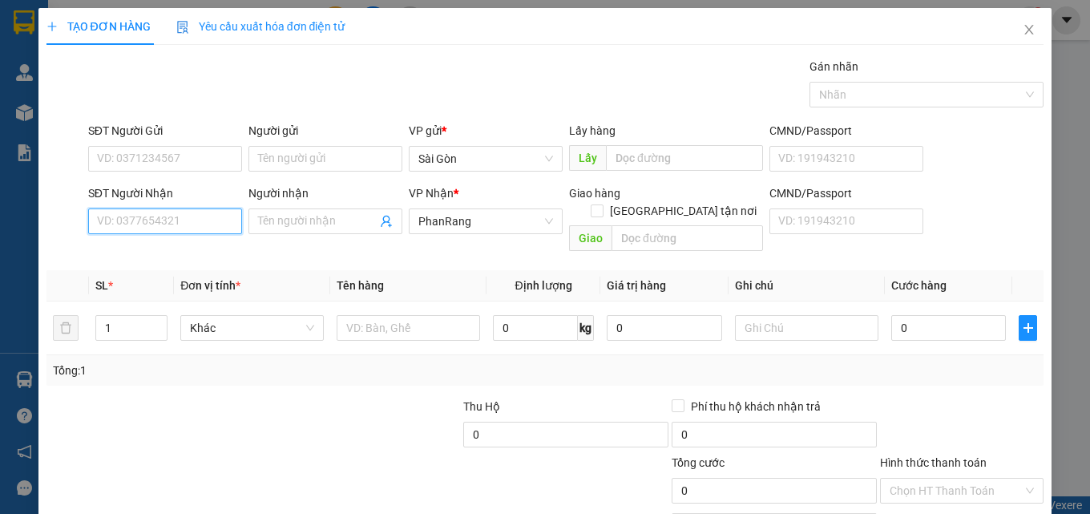
click at [204, 226] on input "SĐT Người Nhận" at bounding box center [165, 221] width 154 height 26
click at [204, 253] on div "0838190882 - LONG" at bounding box center [163, 254] width 133 height 18
type input "0838190882"
type input "LONG"
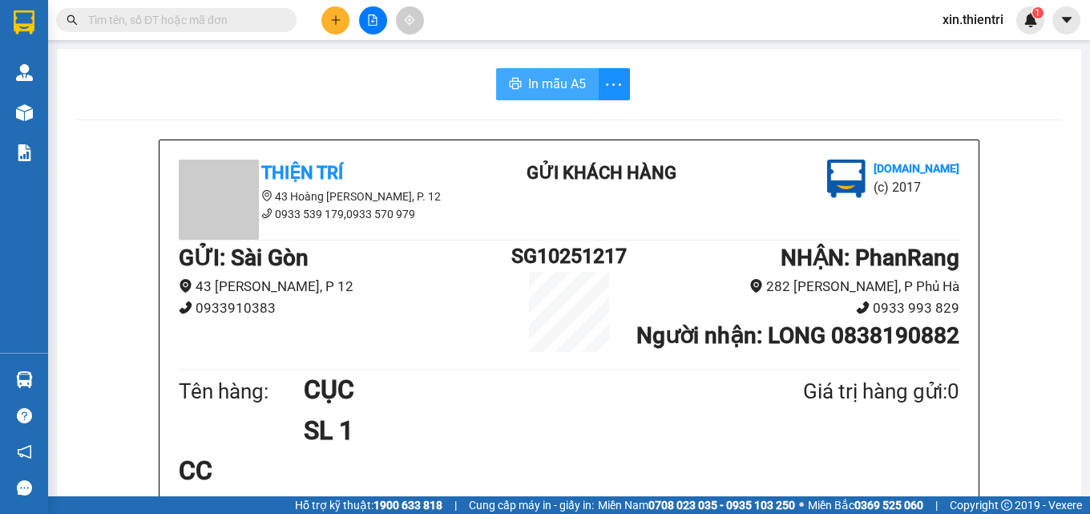
click at [533, 81] on span "In mẫu A5" at bounding box center [557, 84] width 58 height 20
click at [336, 27] on button at bounding box center [335, 20] width 28 height 28
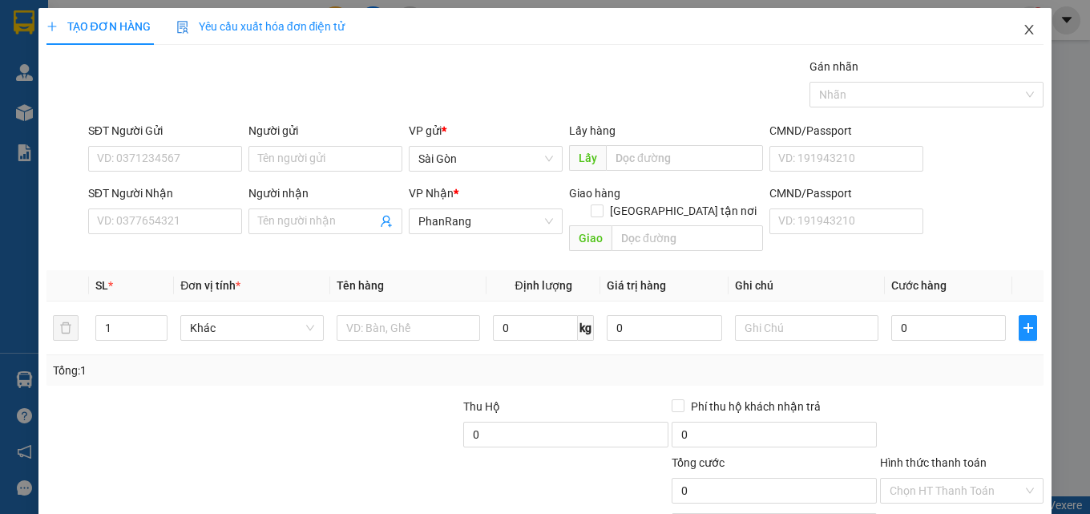
click at [1023, 26] on icon "close" at bounding box center [1029, 29] width 13 height 13
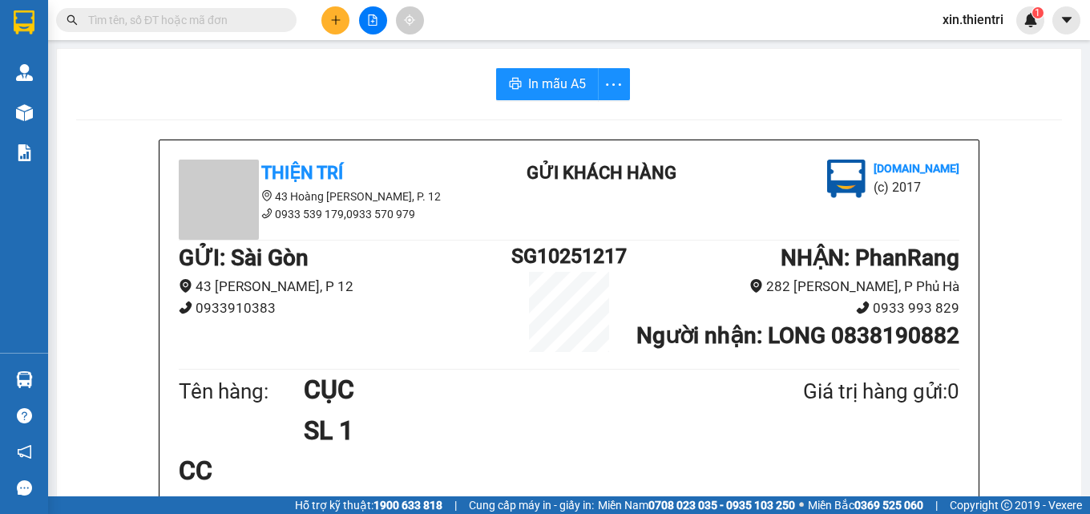
click at [343, 22] on button at bounding box center [335, 20] width 28 height 28
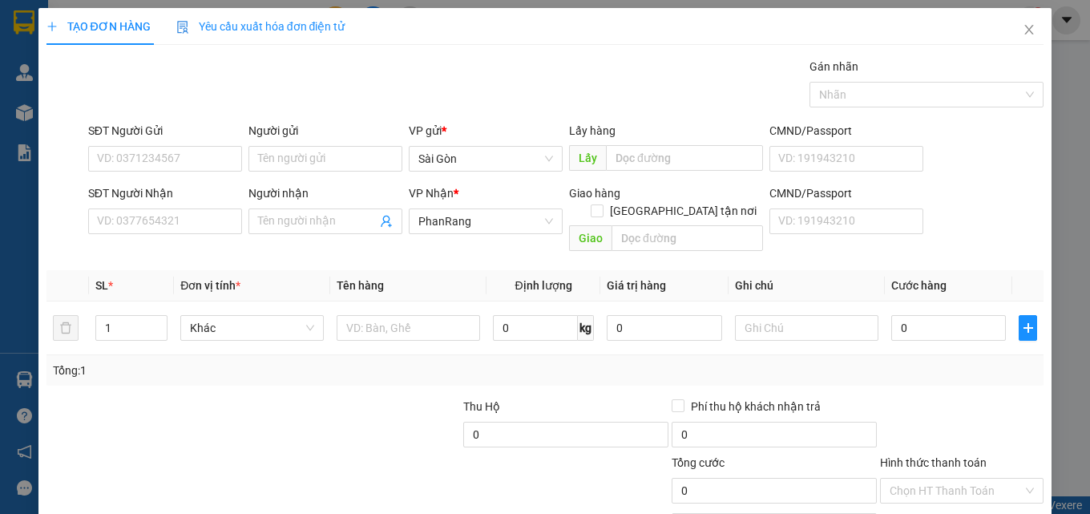
click at [200, 206] on div "SĐT Người Nhận" at bounding box center [165, 196] width 154 height 24
click at [196, 228] on input "SĐT Người Nhận" at bounding box center [165, 221] width 154 height 26
click at [306, 215] on input "Người nhận" at bounding box center [317, 221] width 119 height 18
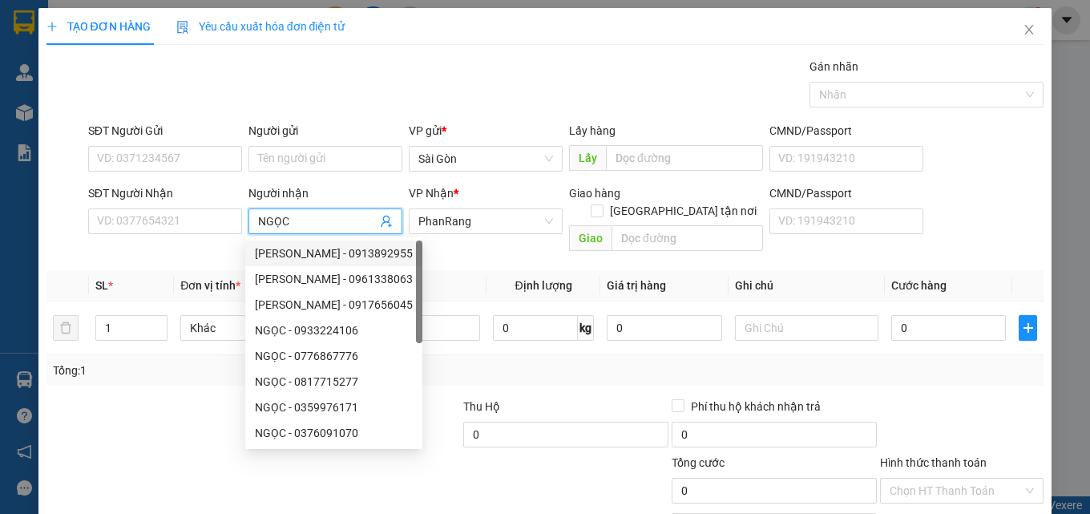
click at [307, 221] on input "NGỌC" at bounding box center [317, 221] width 119 height 18
click at [308, 219] on input "NGỌC" at bounding box center [317, 221] width 119 height 18
type input "N"
click at [294, 216] on input "N" at bounding box center [317, 221] width 119 height 18
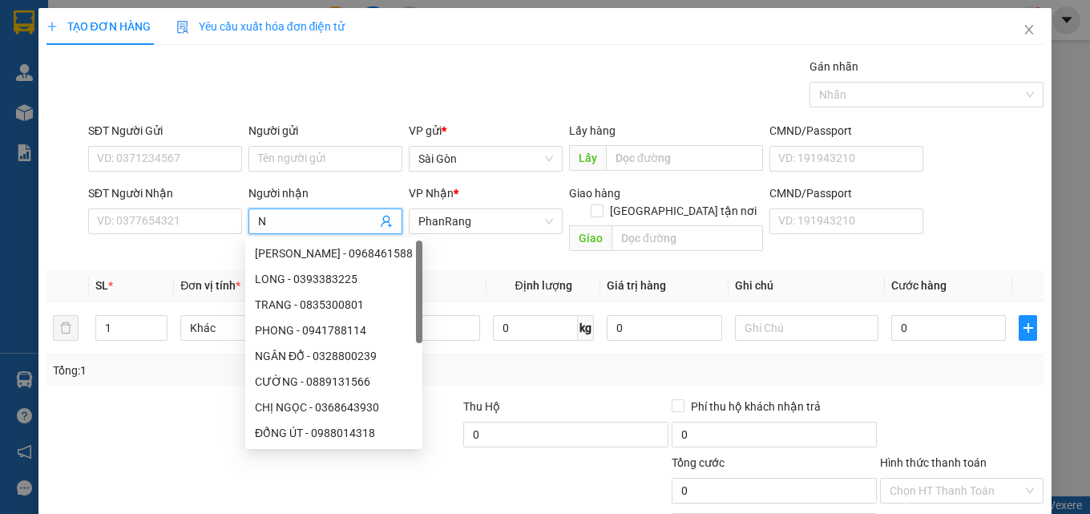
click at [294, 216] on input "N" at bounding box center [317, 221] width 119 height 18
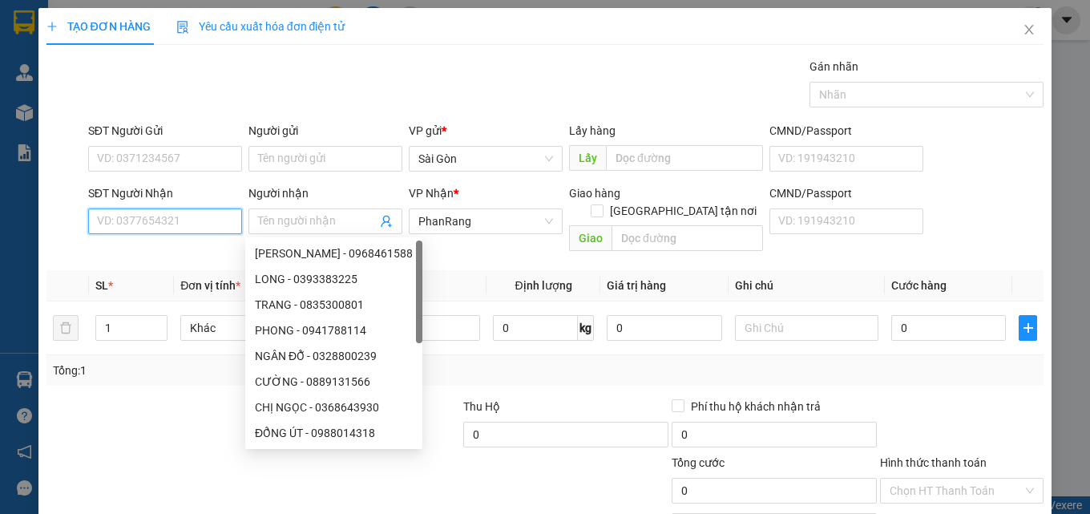
click at [144, 221] on input "SĐT Người Nhận" at bounding box center [165, 221] width 154 height 26
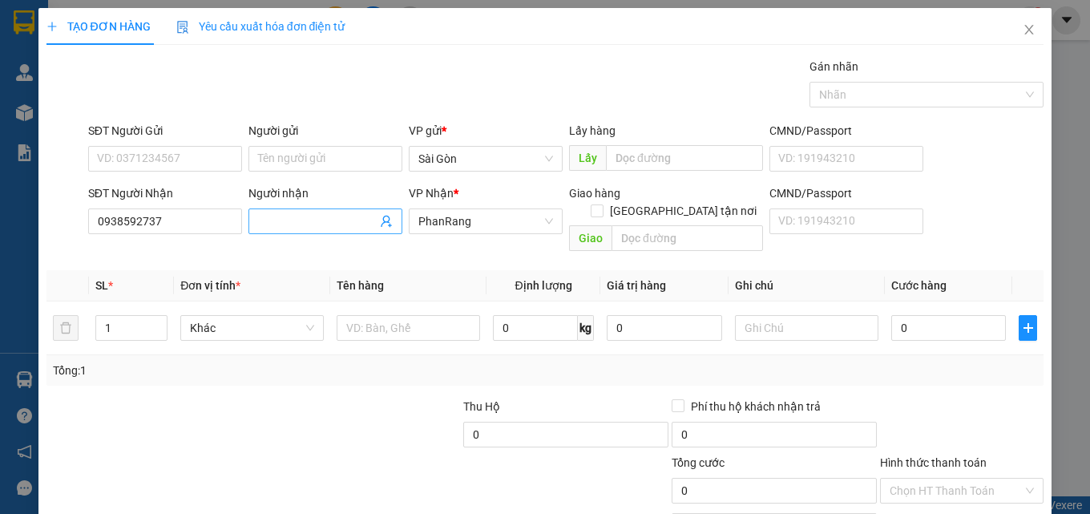
click at [309, 225] on input "Người nhận" at bounding box center [317, 221] width 119 height 18
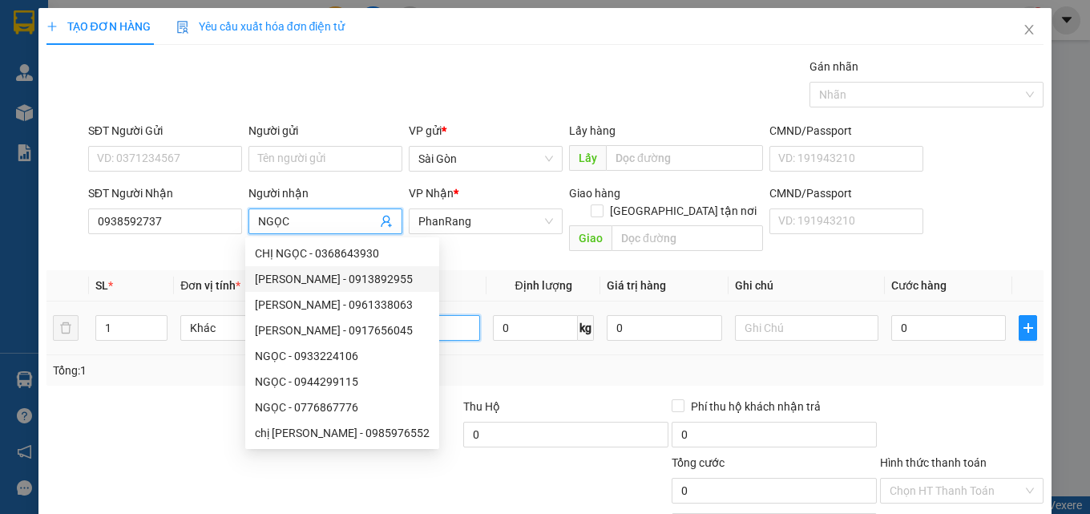
click at [432, 315] on input "text" at bounding box center [409, 328] width 144 height 26
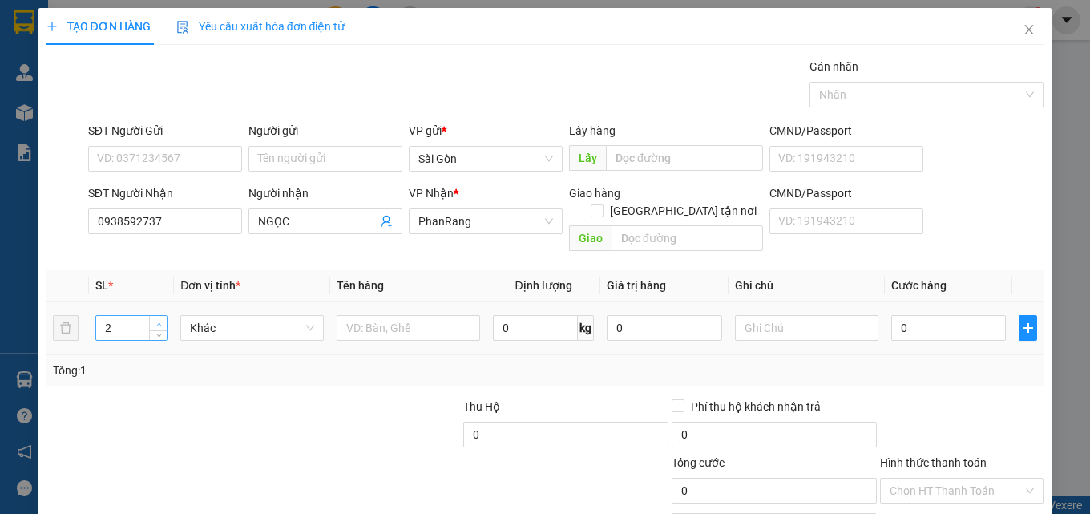
click at [158, 322] on icon "up" at bounding box center [158, 323] width 5 height 3
click at [375, 315] on input "text" at bounding box center [409, 328] width 144 height 26
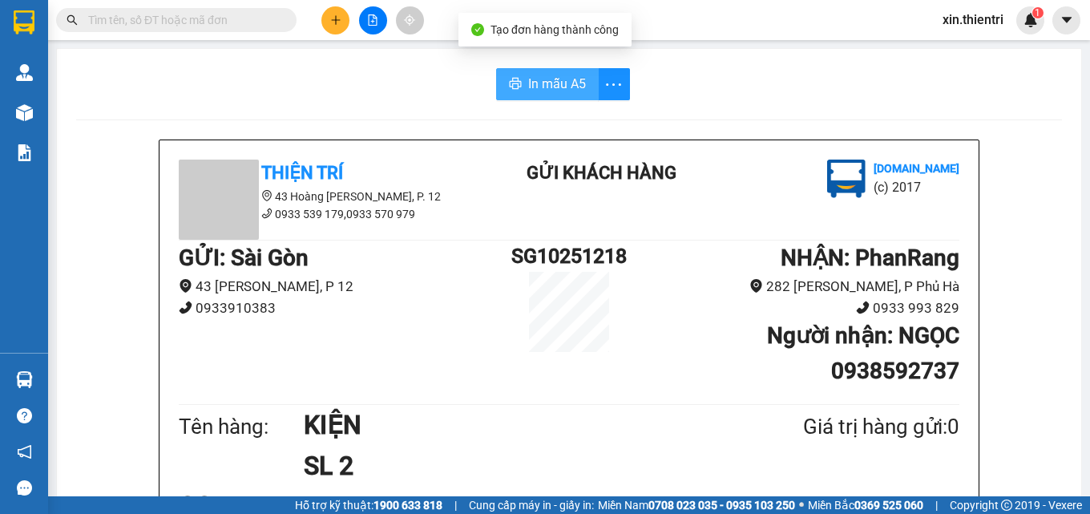
click at [516, 87] on button "In mẫu A5" at bounding box center [547, 84] width 103 height 32
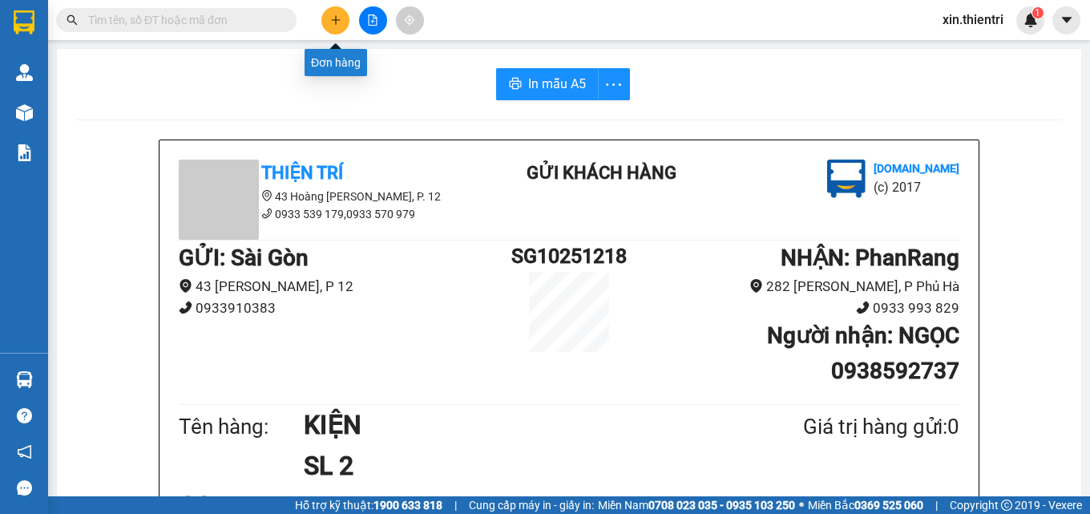
click at [331, 24] on icon "plus" at bounding box center [335, 19] width 11 height 11
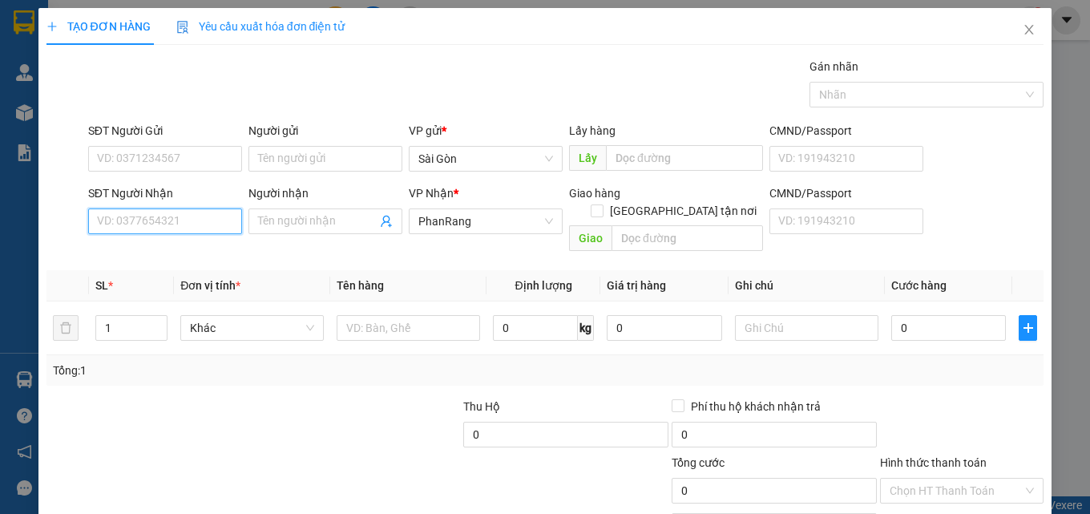
click at [178, 218] on input "SĐT Người Nhận" at bounding box center [165, 221] width 154 height 26
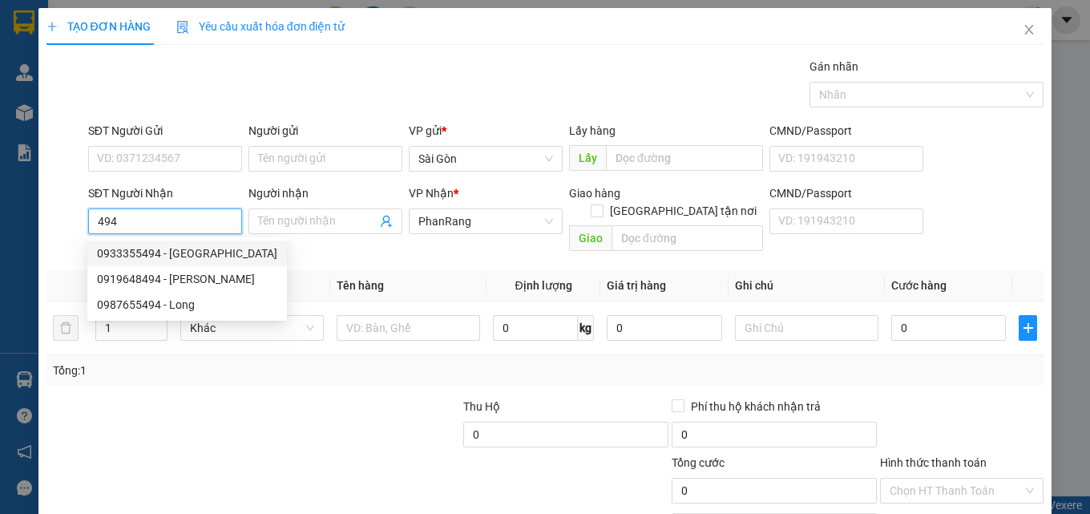
click at [199, 255] on div "0933355494 - [GEOGRAPHIC_DATA]" at bounding box center [187, 254] width 180 height 18
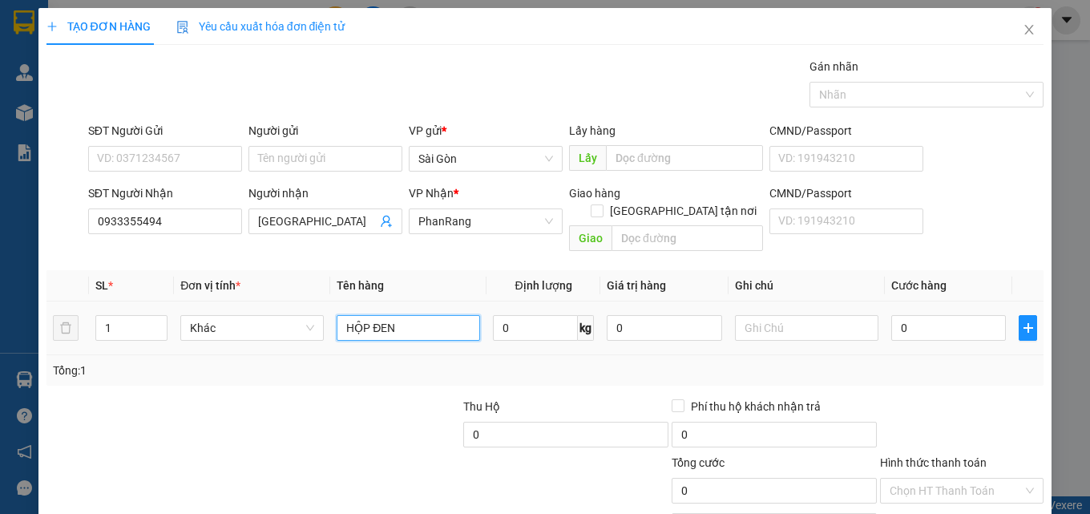
click at [414, 315] on input "HỘP ĐEN" at bounding box center [409, 328] width 144 height 26
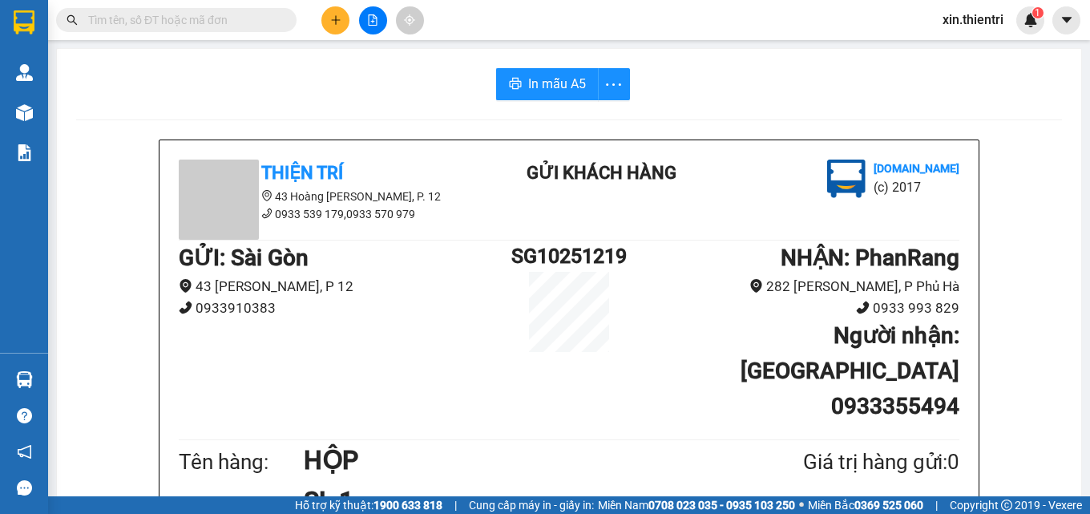
click at [332, 24] on icon "plus" at bounding box center [335, 19] width 11 height 11
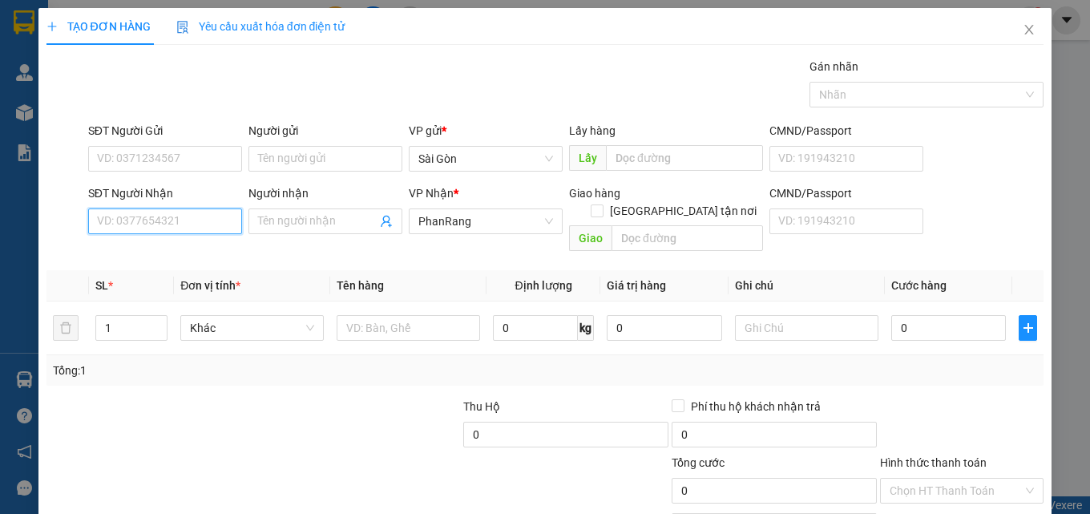
click at [214, 213] on input "SĐT Người Nhận" at bounding box center [165, 221] width 154 height 26
click at [306, 221] on input "Người nhận" at bounding box center [317, 221] width 119 height 18
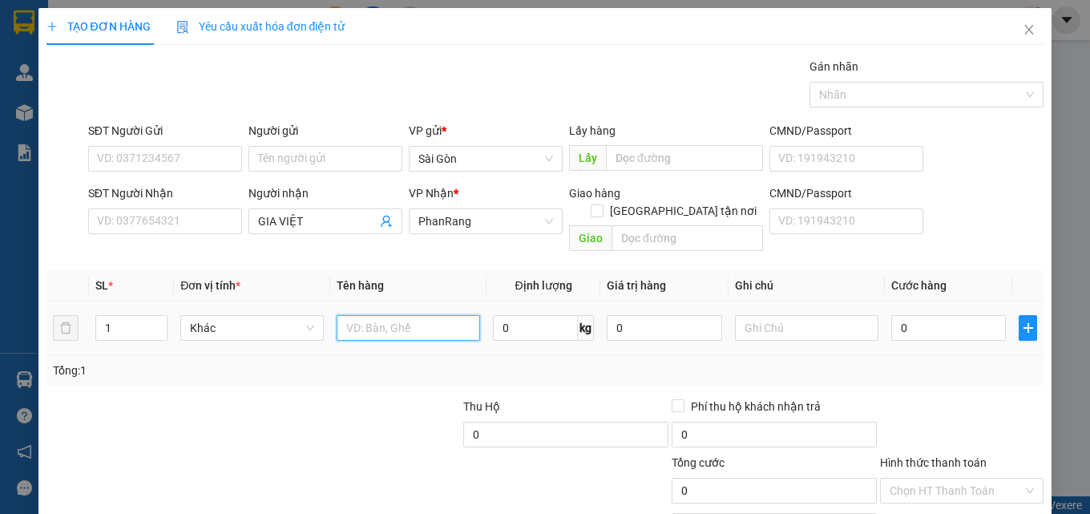
click at [386, 315] on input "text" at bounding box center [409, 328] width 144 height 26
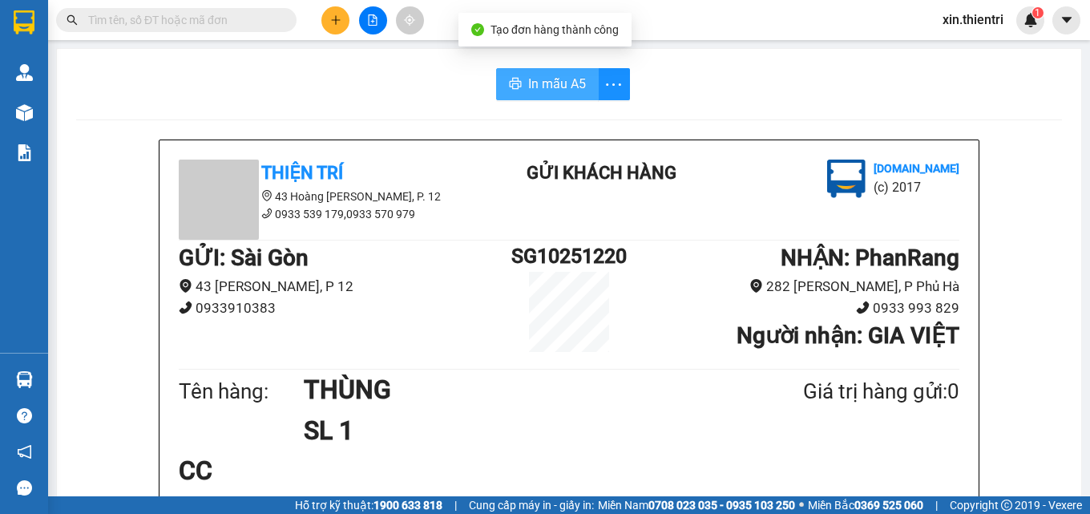
click at [540, 93] on span "In mẫu A5" at bounding box center [557, 84] width 58 height 20
click at [354, 13] on div at bounding box center [373, 20] width 120 height 28
click at [344, 27] on button at bounding box center [335, 20] width 28 height 28
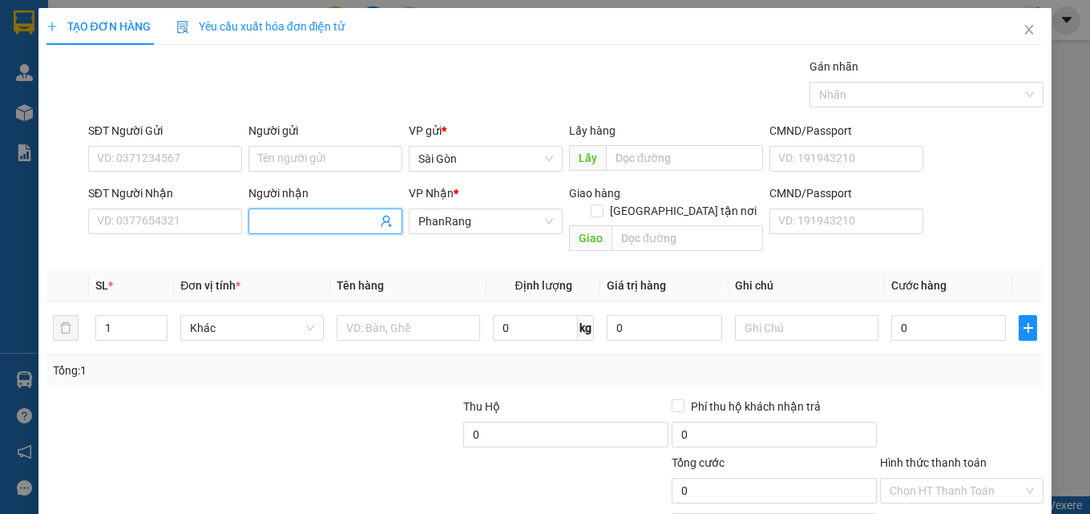
click at [305, 223] on input "Người nhận" at bounding box center [317, 221] width 119 height 18
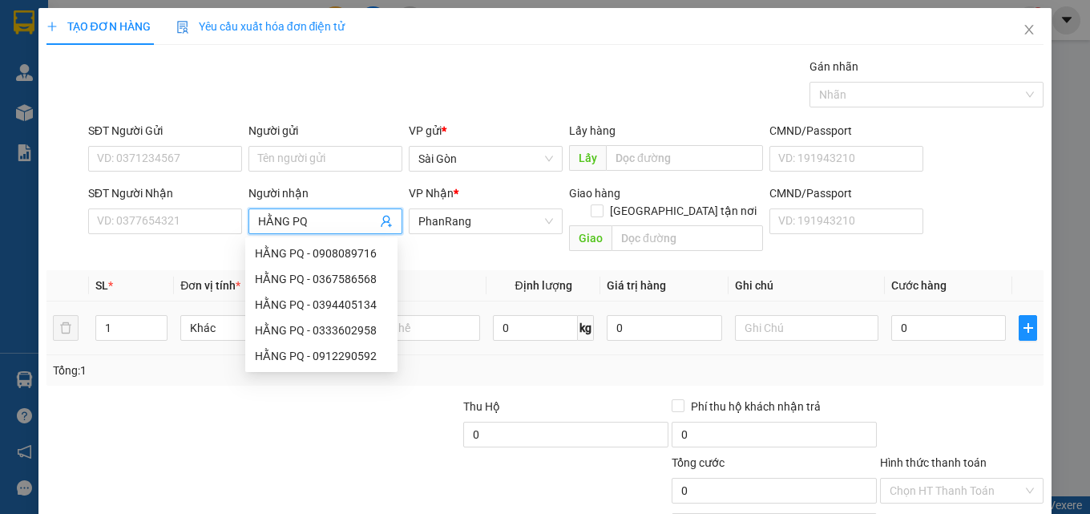
drag, startPoint x: 149, startPoint y: 279, endPoint x: 148, endPoint y: 290, distance: 11.3
click at [148, 285] on table "SL * Đơn vị tính * Tên hàng Định lượng Giá trị hàng Ghi chú Cước hàng 1 Khác 0 …" at bounding box center [546, 312] width 998 height 85
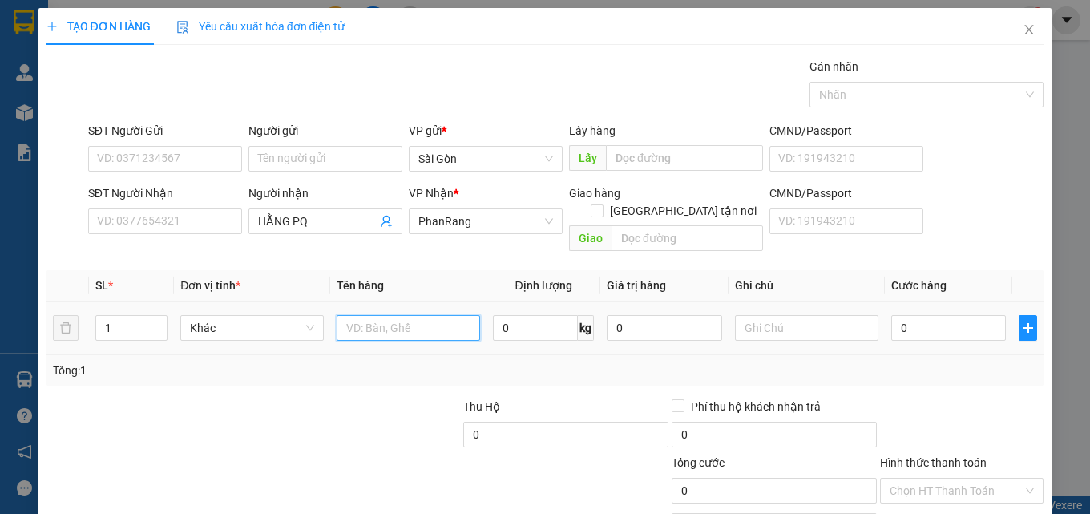
click at [356, 315] on input "text" at bounding box center [409, 328] width 144 height 26
click at [158, 319] on span "up" at bounding box center [159, 324] width 10 height 10
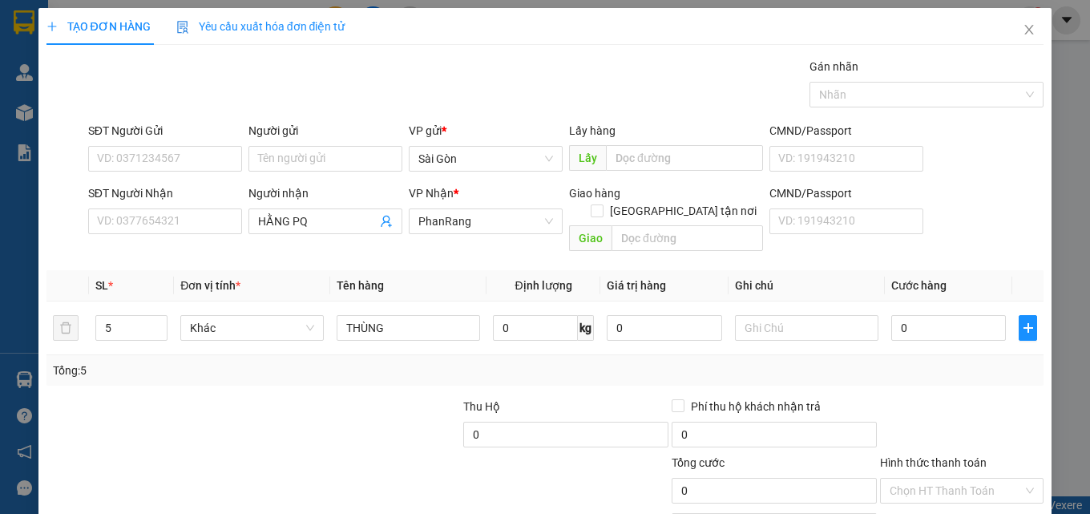
click at [1016, 489] on div "TẠO ĐƠN HÀNG Yêu cầu xuất hóa đơn điện tử Transit Pickup Surcharge Ids Transit …" at bounding box center [545, 300] width 1014 height 584
click at [1007, 483] on div "TẠO ĐƠN HÀNG Yêu cầu xuất hóa đơn điện tử Transit Pickup Surcharge Ids Transit …" at bounding box center [545, 300] width 1014 height 584
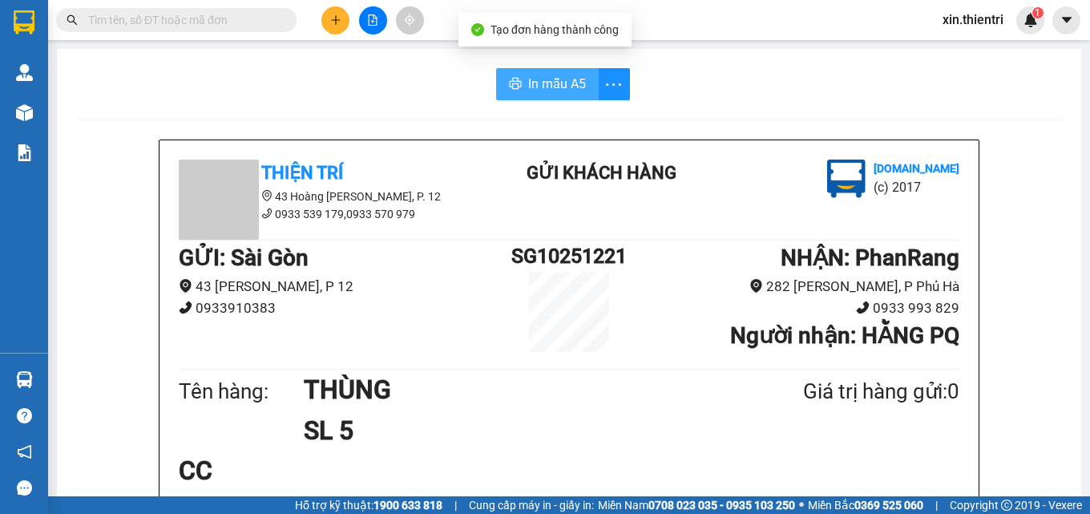
click at [554, 89] on span "In mẫu A5" at bounding box center [557, 84] width 58 height 20
click at [350, 15] on div at bounding box center [373, 20] width 120 height 28
click at [346, 16] on button at bounding box center [335, 20] width 28 height 28
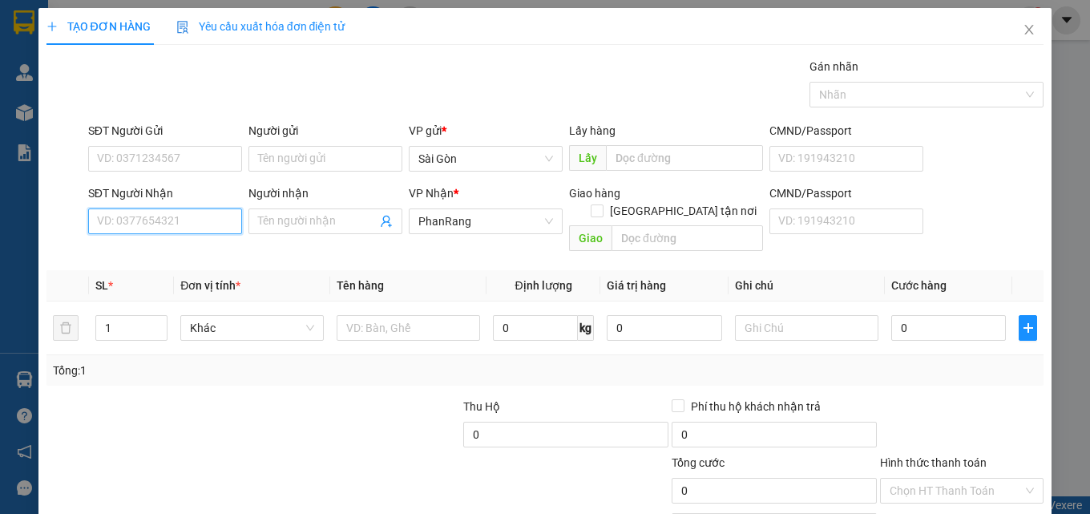
click at [175, 223] on input "SĐT Người Nhận" at bounding box center [165, 221] width 154 height 26
click at [198, 251] on div "0981185179 - THẢO" at bounding box center [163, 254] width 133 height 18
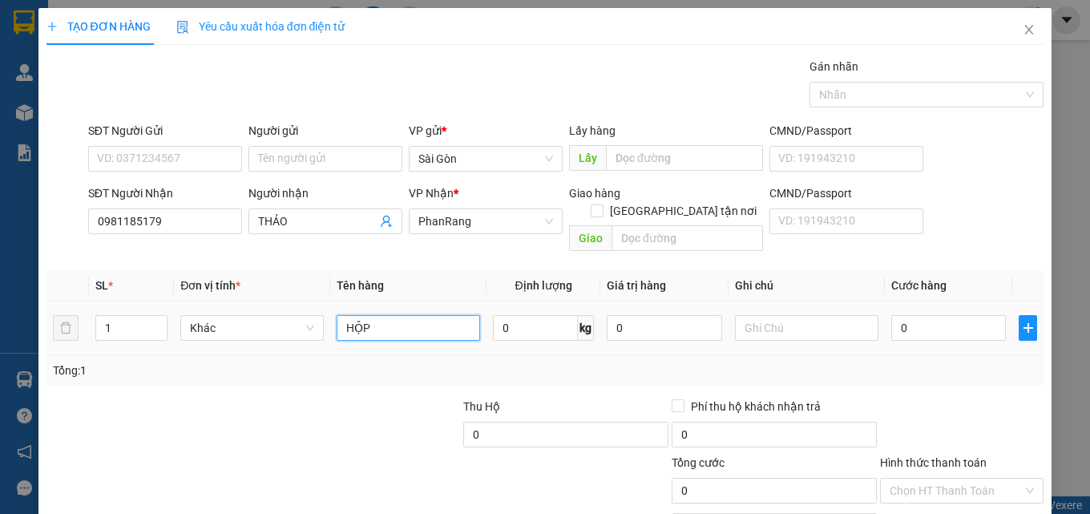
click at [427, 315] on input "HỘP" at bounding box center [409, 328] width 144 height 26
click at [429, 315] on input "HỘP" at bounding box center [409, 328] width 144 height 26
click at [436, 315] on input "HỘP" at bounding box center [409, 328] width 144 height 26
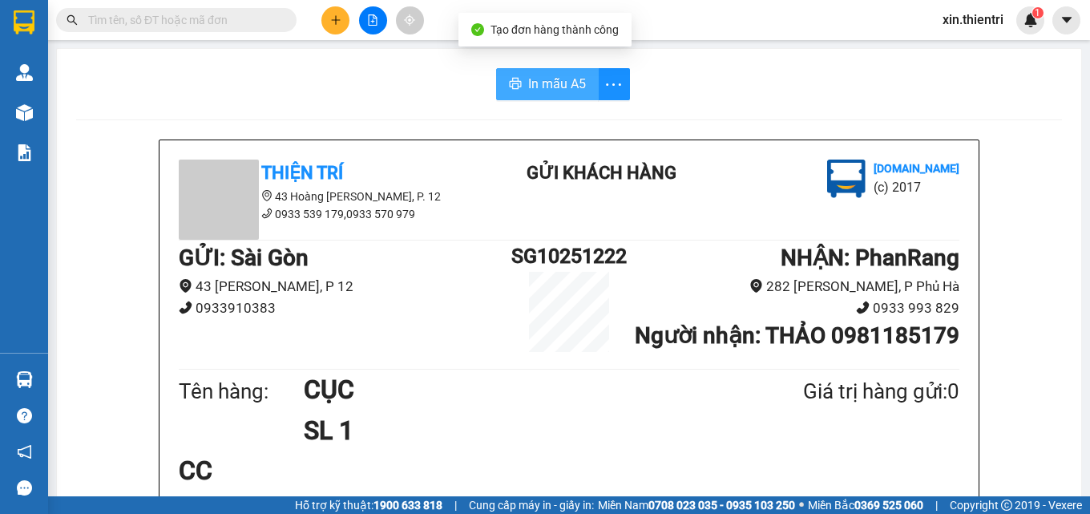
click at [544, 97] on button "In mẫu A5" at bounding box center [547, 84] width 103 height 32
click at [558, 91] on span "In mẫu A5" at bounding box center [557, 84] width 58 height 20
click at [337, 26] on button at bounding box center [335, 20] width 28 height 28
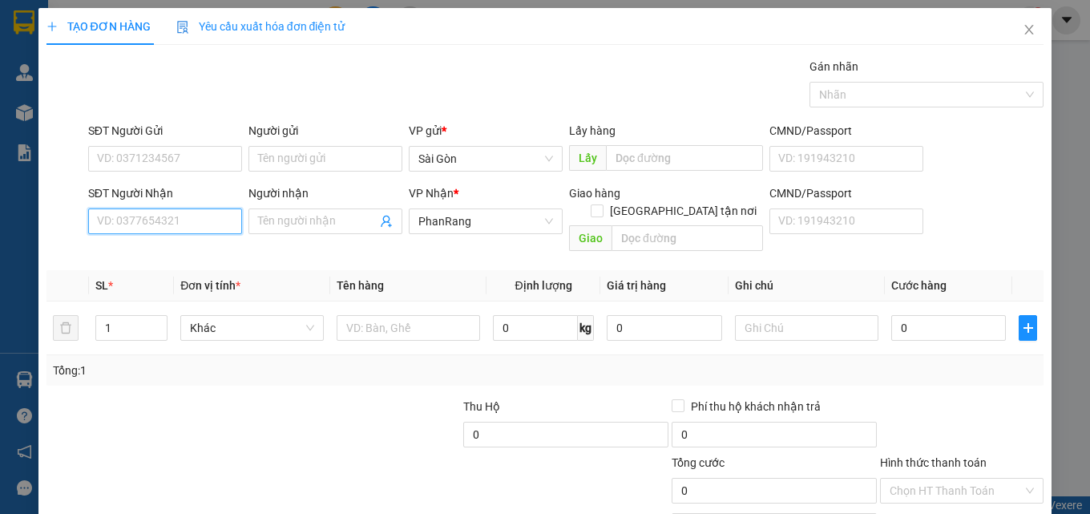
click at [140, 225] on input "SĐT Người Nhận" at bounding box center [165, 221] width 154 height 26
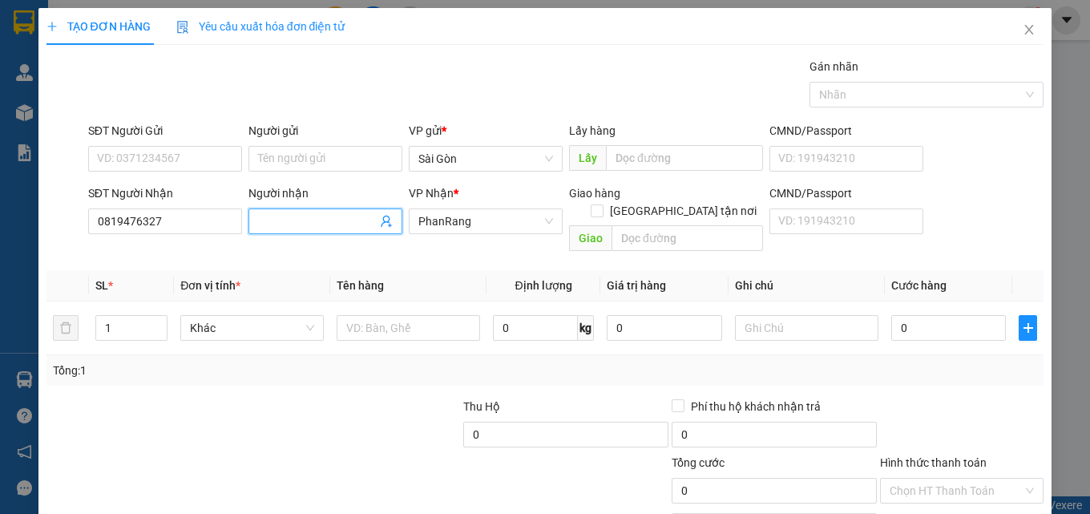
click at [285, 222] on input "Người nhận" at bounding box center [317, 221] width 119 height 18
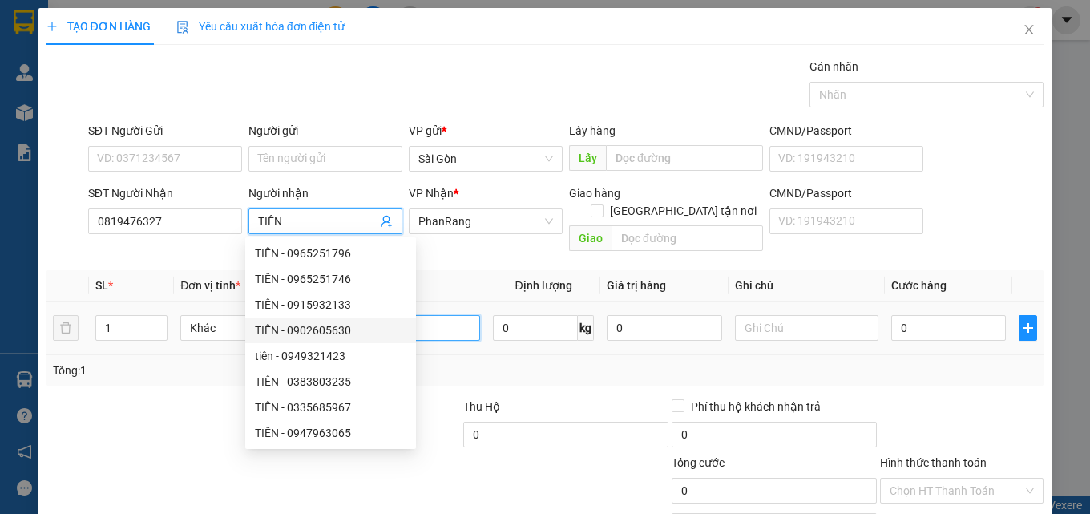
click at [467, 315] on input "text" at bounding box center [409, 328] width 144 height 26
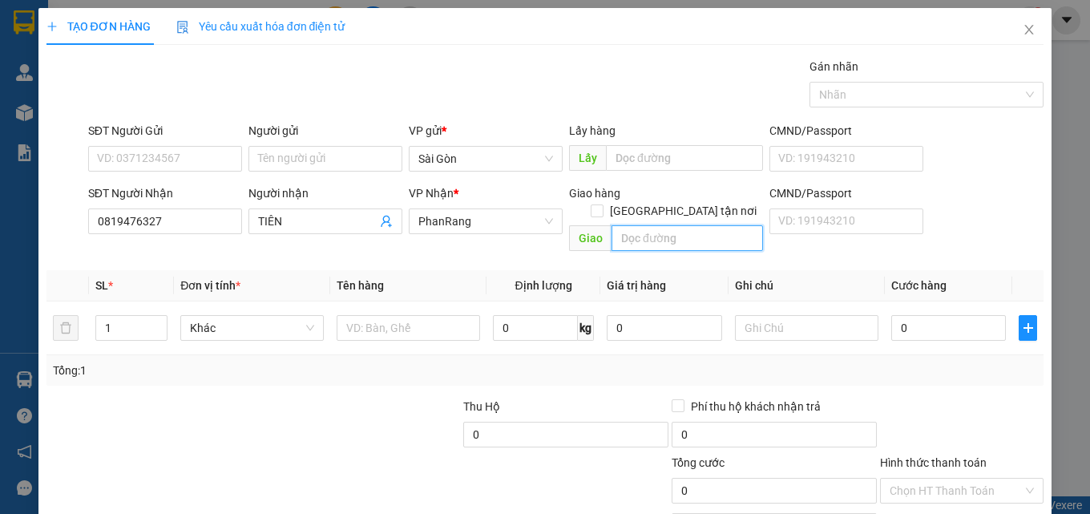
click at [679, 225] on input "text" at bounding box center [688, 238] width 152 height 26
click at [680, 225] on input "text" at bounding box center [688, 238] width 152 height 26
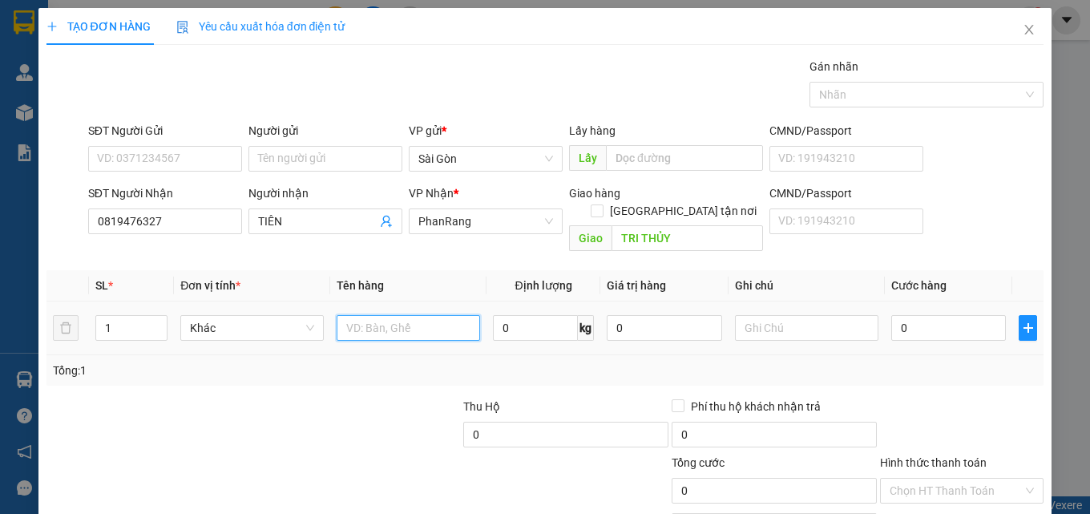
click at [396, 315] on input "text" at bounding box center [409, 328] width 144 height 26
click at [160, 319] on span "up" at bounding box center [159, 324] width 10 height 10
click at [160, 321] on icon "up" at bounding box center [159, 324] width 6 height 6
click at [160, 319] on span "up" at bounding box center [159, 324] width 10 height 10
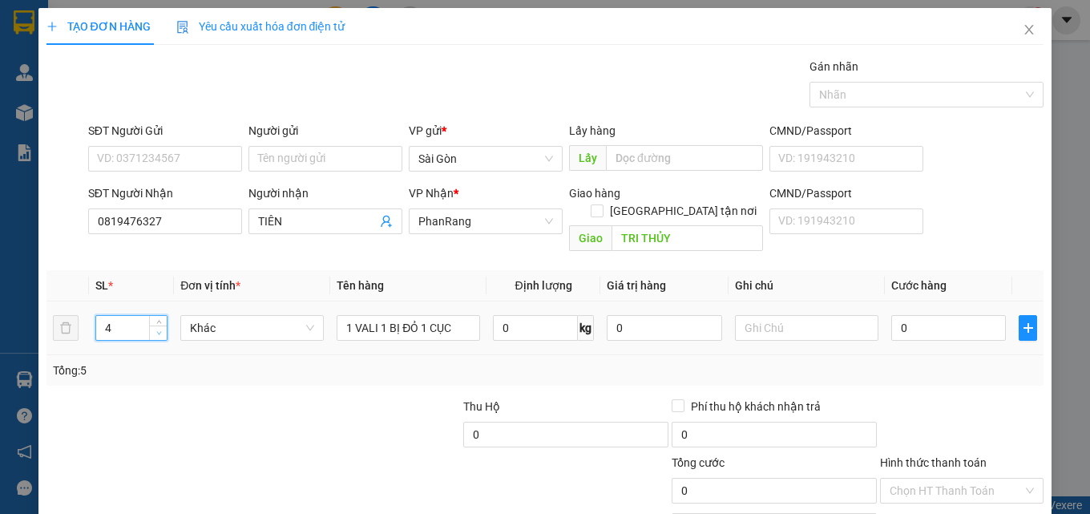
click at [156, 330] on icon "down" at bounding box center [159, 333] width 6 height 6
click at [933, 317] on input "0" at bounding box center [949, 328] width 115 height 26
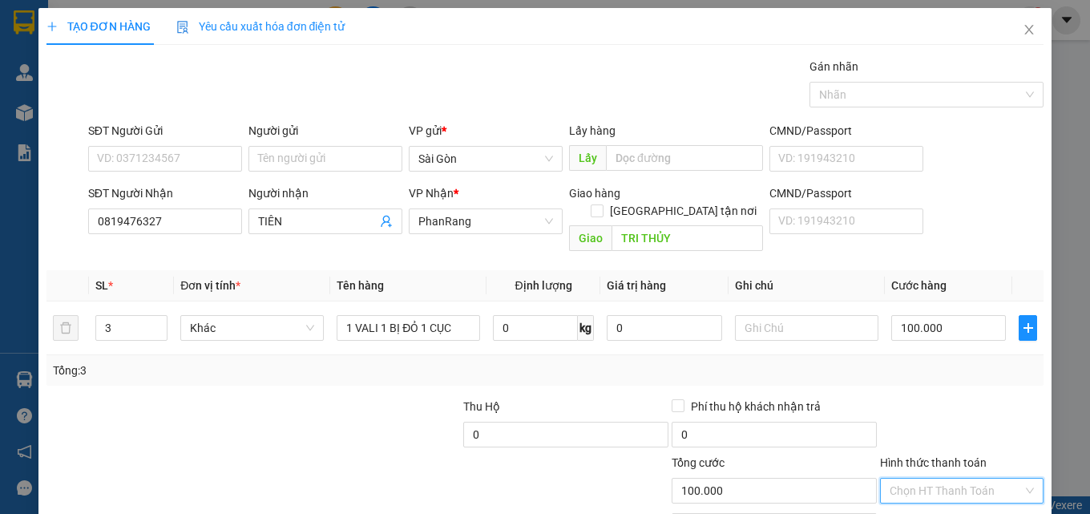
click at [938, 479] on input "Hình thức thanh toán" at bounding box center [956, 491] width 133 height 24
click at [954, 496] on div "Tại văn phòng" at bounding box center [952, 505] width 143 height 18
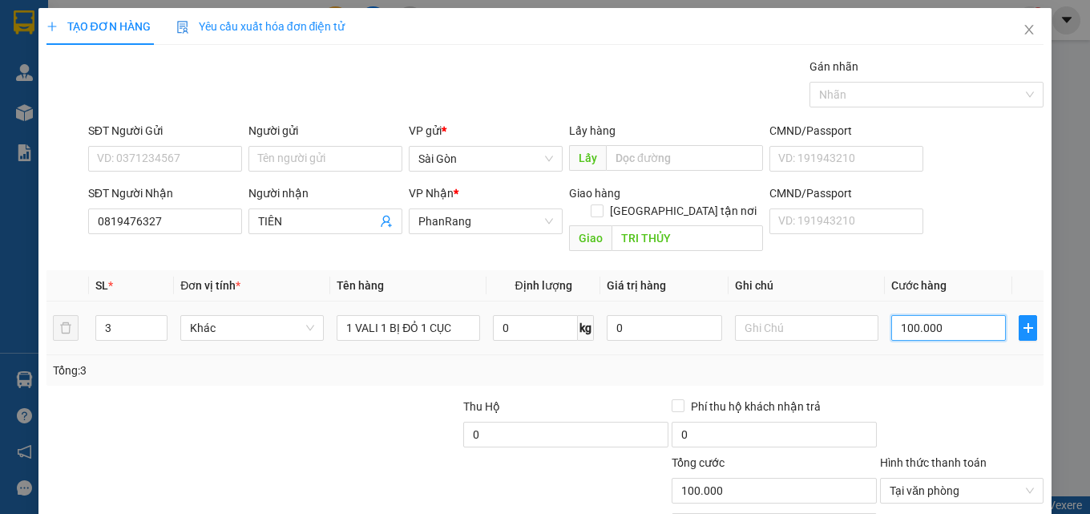
click at [951, 315] on input "100.000" at bounding box center [949, 328] width 115 height 26
click at [984, 479] on span "Tại văn phòng" at bounding box center [962, 491] width 144 height 24
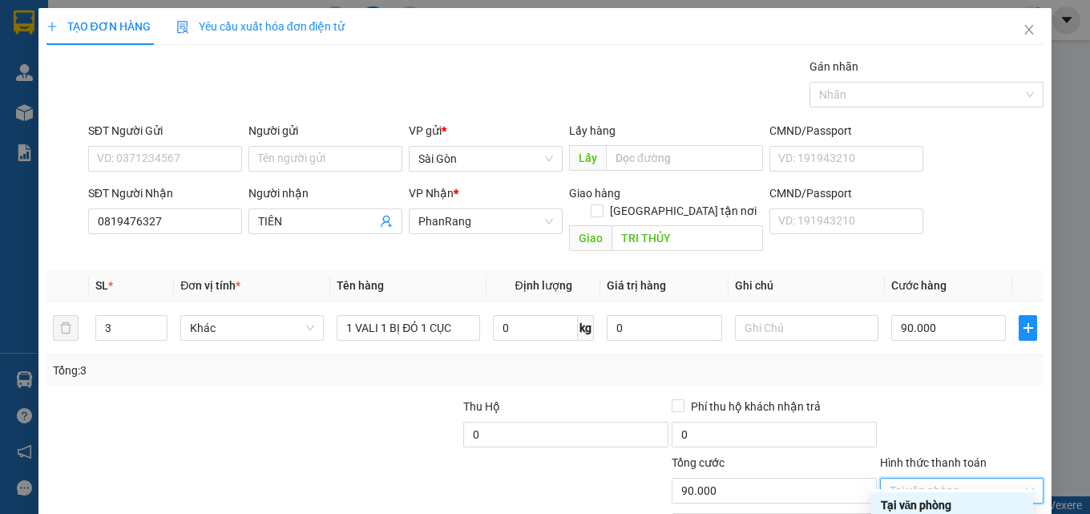
drag, startPoint x: 993, startPoint y: 423, endPoint x: 1000, endPoint y: 487, distance: 64.5
click at [994, 444] on div "Transit Pickup Surcharge Ids Transit Deliver Surcharge Ids Transit Deliver Surc…" at bounding box center [546, 319] width 998 height 522
drag, startPoint x: 985, startPoint y: 427, endPoint x: 988, endPoint y: 435, distance: 9.4
click at [988, 496] on div "Tại văn phòng" at bounding box center [952, 505] width 143 height 18
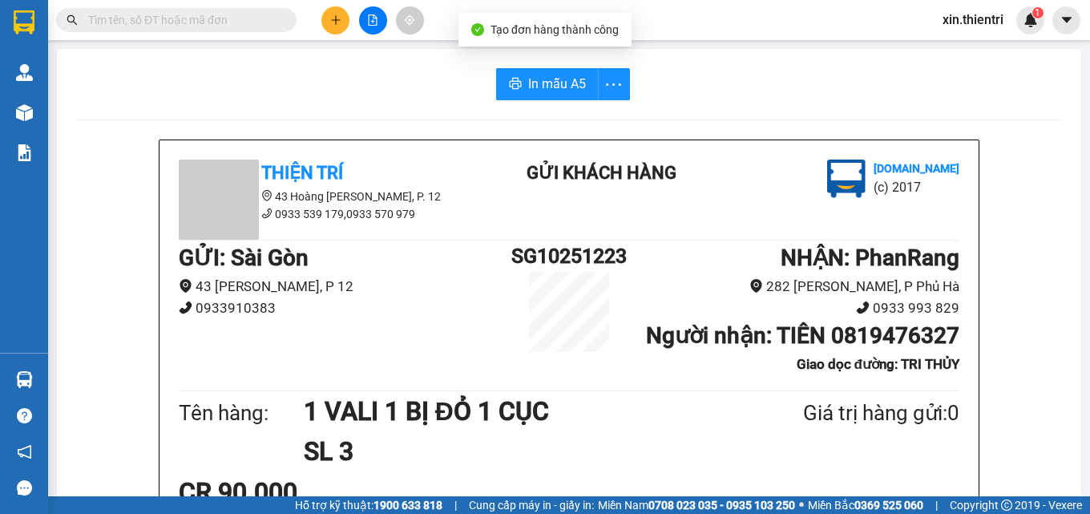
drag, startPoint x: 544, startPoint y: 42, endPoint x: 553, endPoint y: 52, distance: 13.6
click at [545, 47] on body "Kết quả tìm kiếm ( 0 ) Bộ lọc No Data xin.thientri 1 Quản Lý Quản lý khách hàng…" at bounding box center [545, 257] width 1090 height 514
click at [550, 79] on span "In mẫu A5" at bounding box center [557, 84] width 58 height 20
click at [338, 14] on icon "plus" at bounding box center [335, 19] width 11 height 11
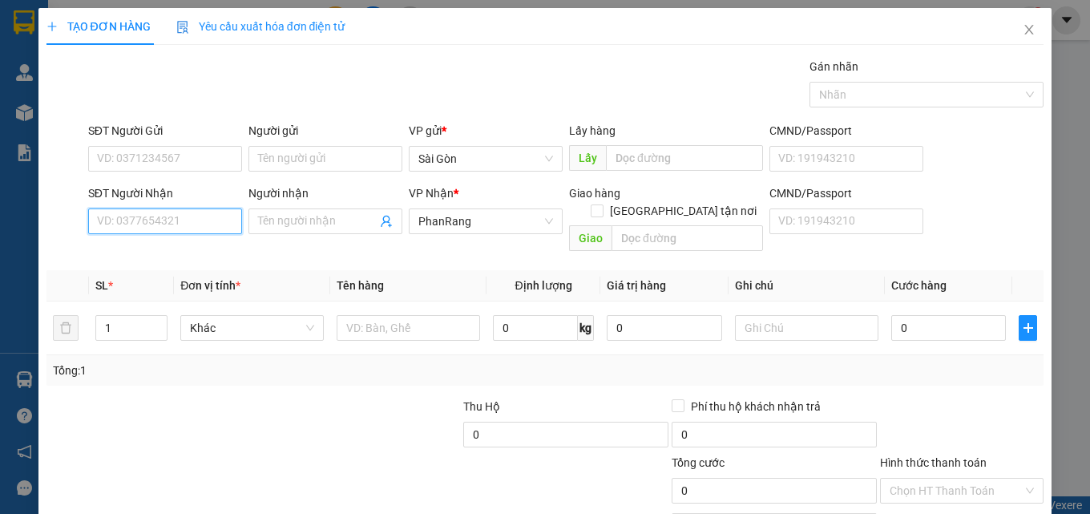
click at [186, 220] on input "SĐT Người Nhận" at bounding box center [165, 221] width 154 height 26
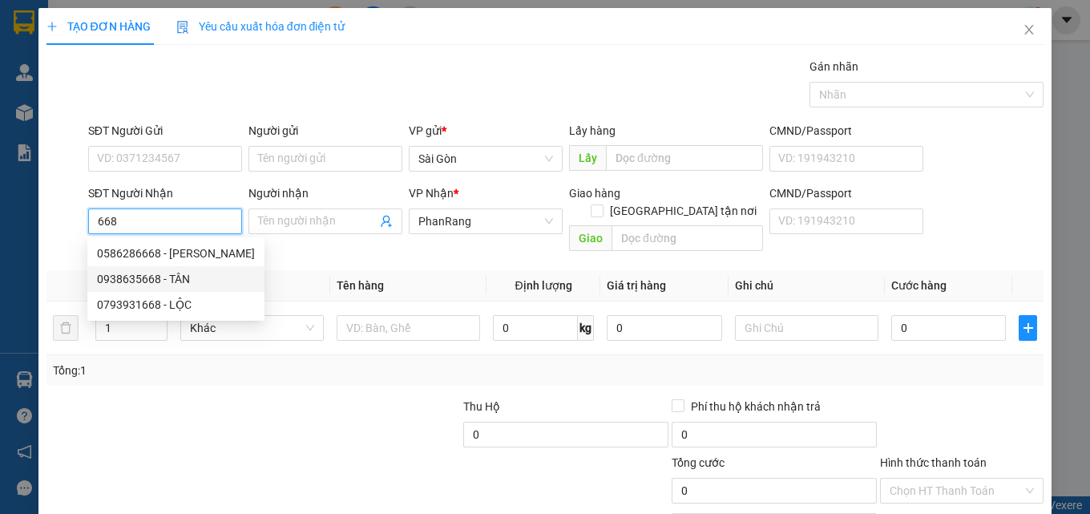
click at [188, 279] on div "0938635668 - TÂN" at bounding box center [176, 279] width 158 height 18
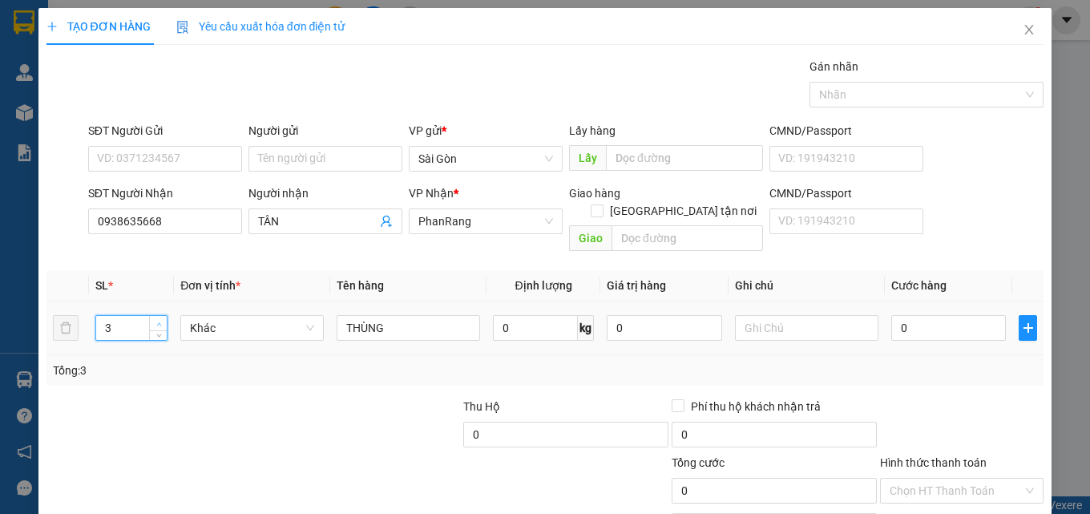
click at [163, 316] on span "Increase Value" at bounding box center [158, 323] width 18 height 14
click at [160, 319] on span "up" at bounding box center [159, 324] width 10 height 10
click at [157, 319] on span "up" at bounding box center [159, 324] width 10 height 10
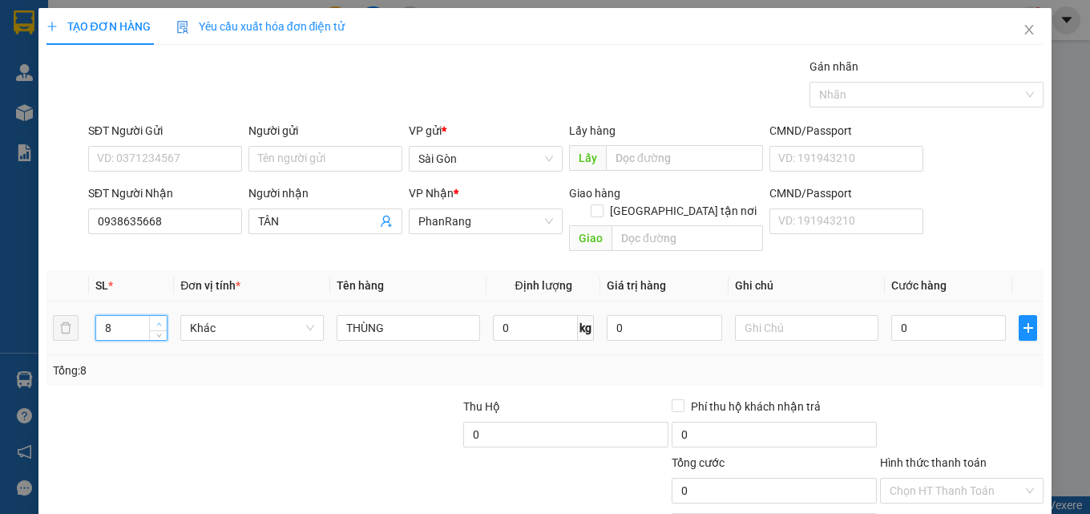
click at [158, 319] on span "up" at bounding box center [159, 324] width 10 height 10
click at [157, 319] on span "up" at bounding box center [159, 324] width 10 height 10
click at [154, 326] on td "11" at bounding box center [131, 328] width 85 height 54
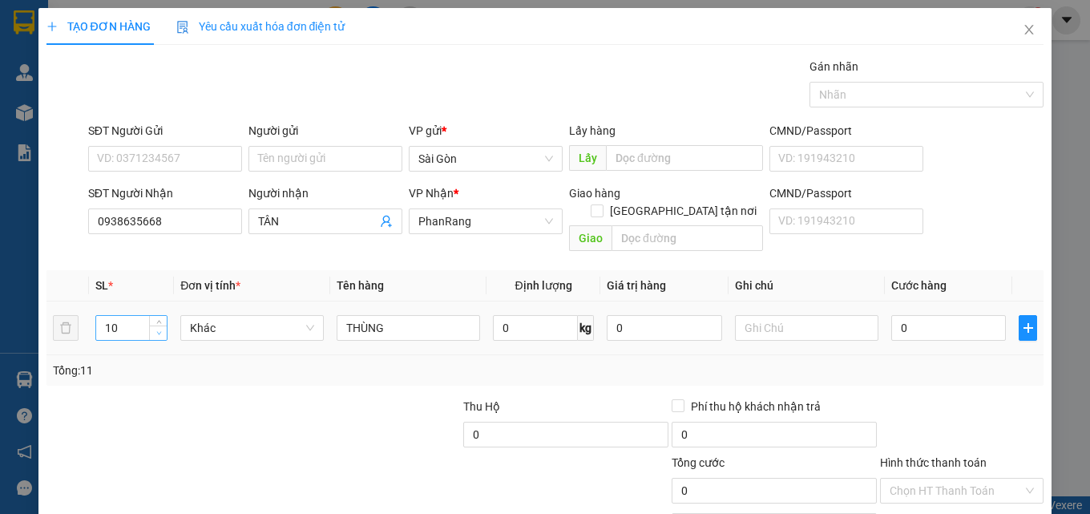
click at [156, 329] on span "down" at bounding box center [159, 334] width 10 height 10
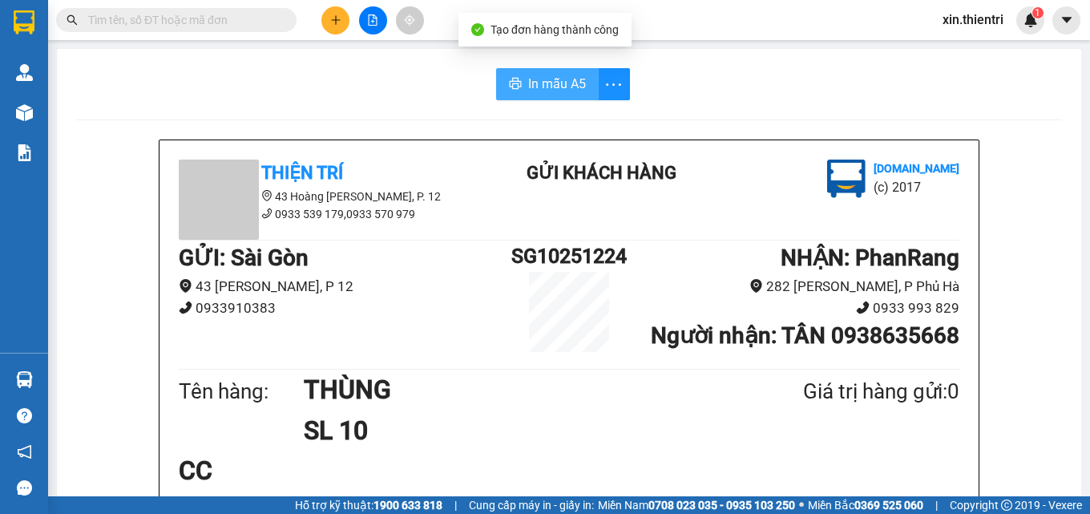
click at [568, 87] on span "In mẫu A5" at bounding box center [557, 84] width 58 height 20
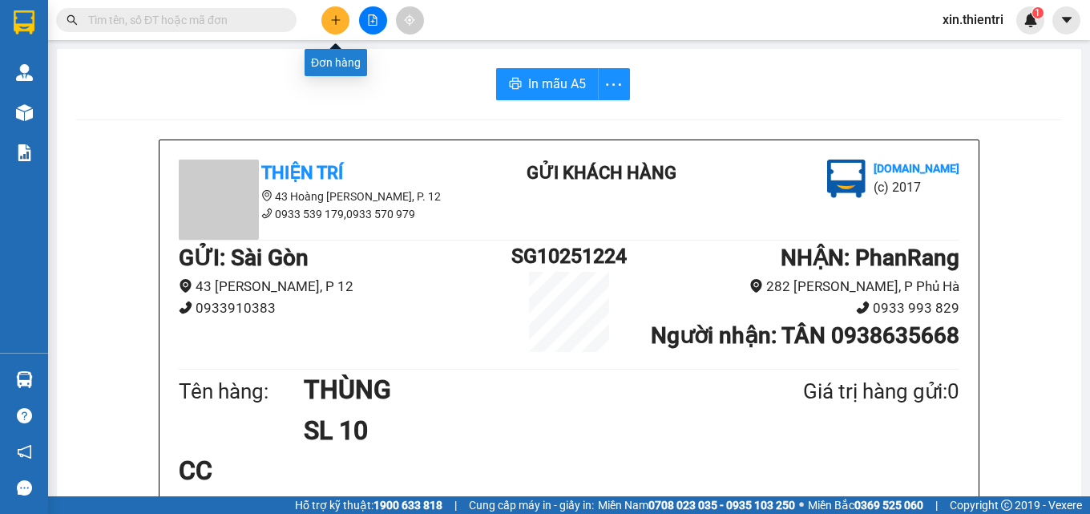
click at [332, 22] on icon "plus" at bounding box center [335, 19] width 11 height 11
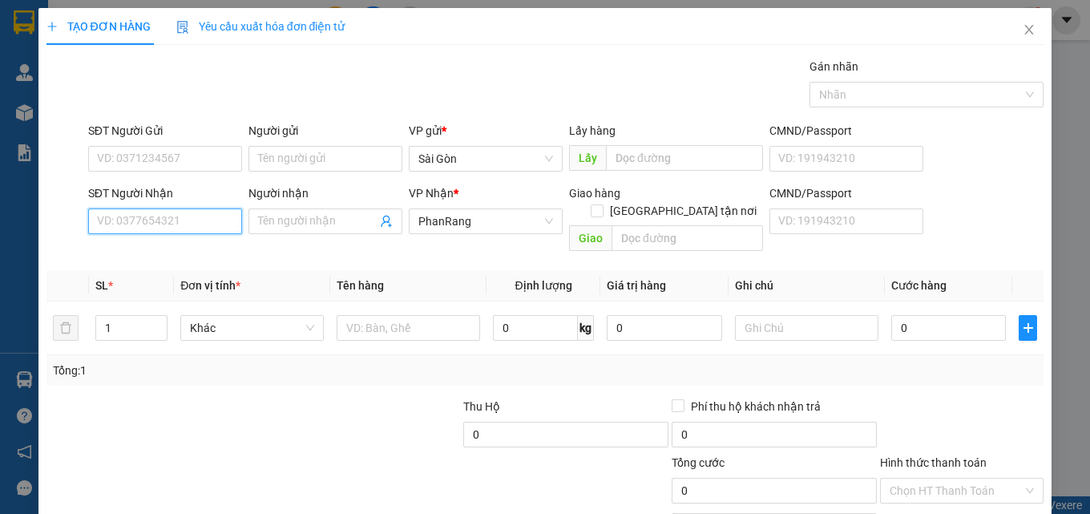
click at [189, 221] on input "SĐT Người Nhận" at bounding box center [165, 221] width 154 height 26
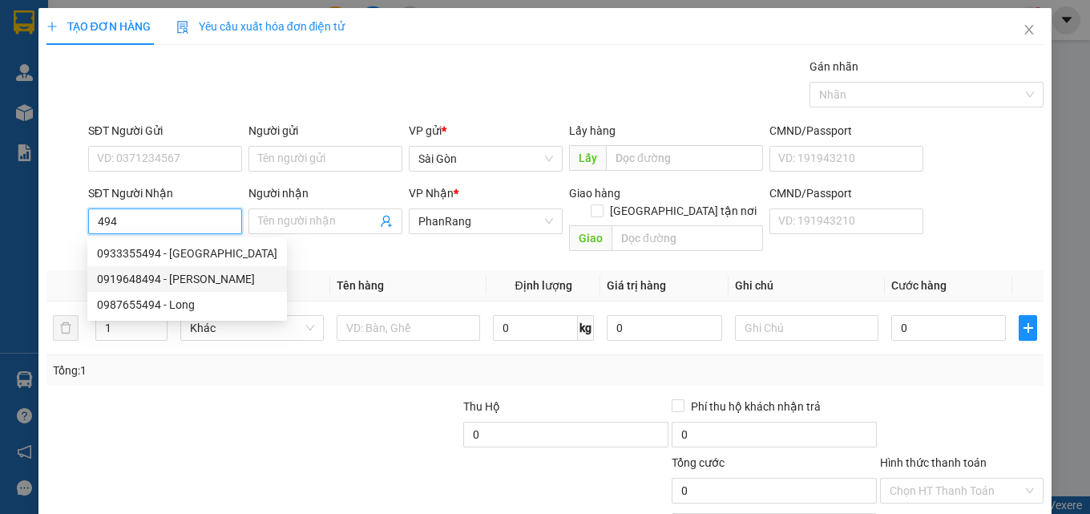
click at [173, 277] on div "0919648494 - [PERSON_NAME]" at bounding box center [187, 279] width 180 height 18
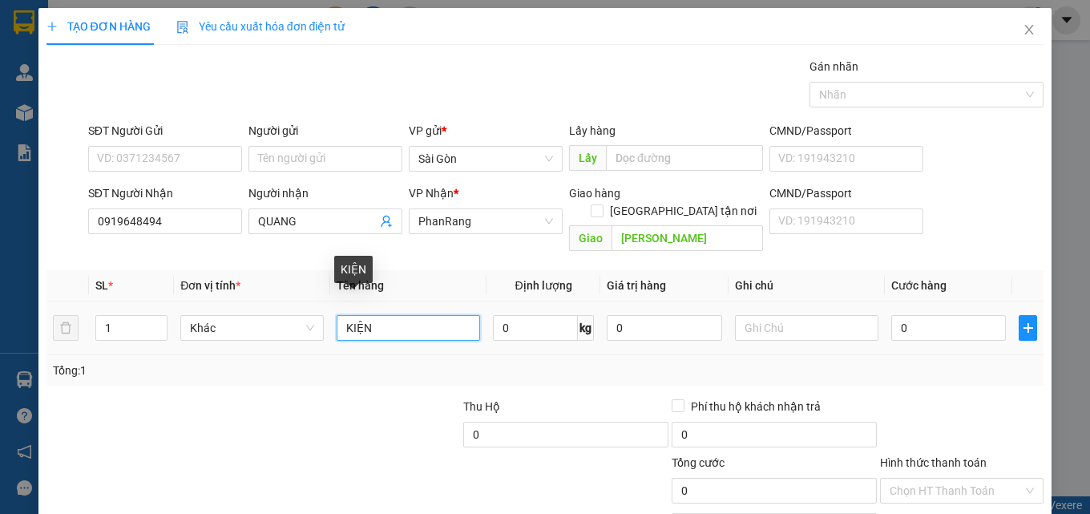
click at [393, 315] on input "KIỆN" at bounding box center [409, 328] width 144 height 26
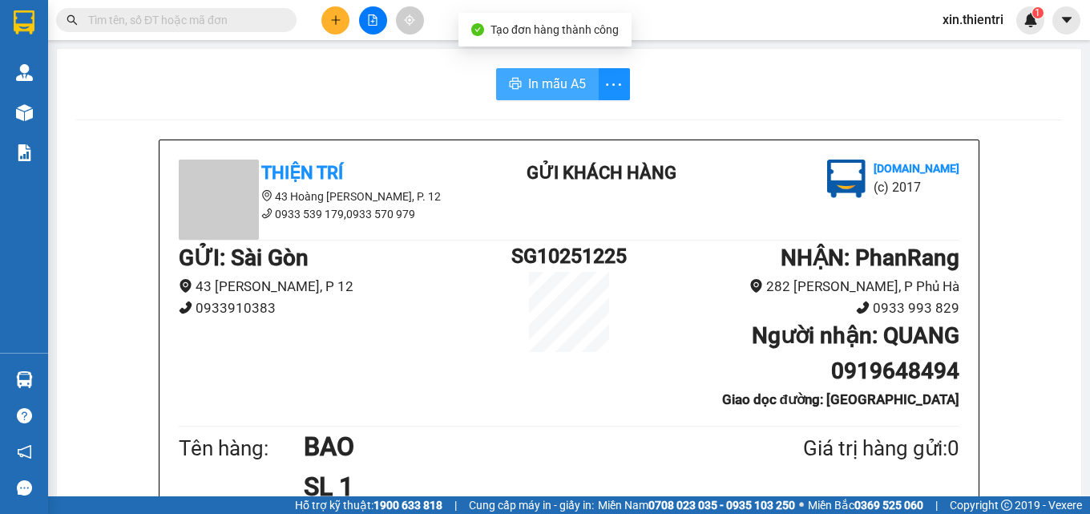
click at [563, 85] on span "In mẫu A5" at bounding box center [557, 84] width 58 height 20
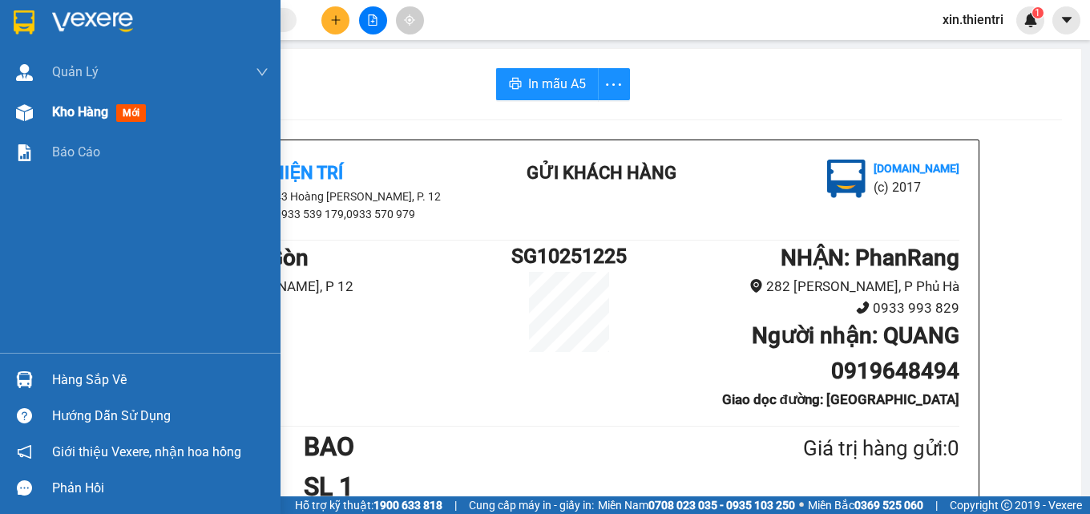
click at [115, 111] on div "Kho hàng mới" at bounding box center [102, 112] width 100 height 20
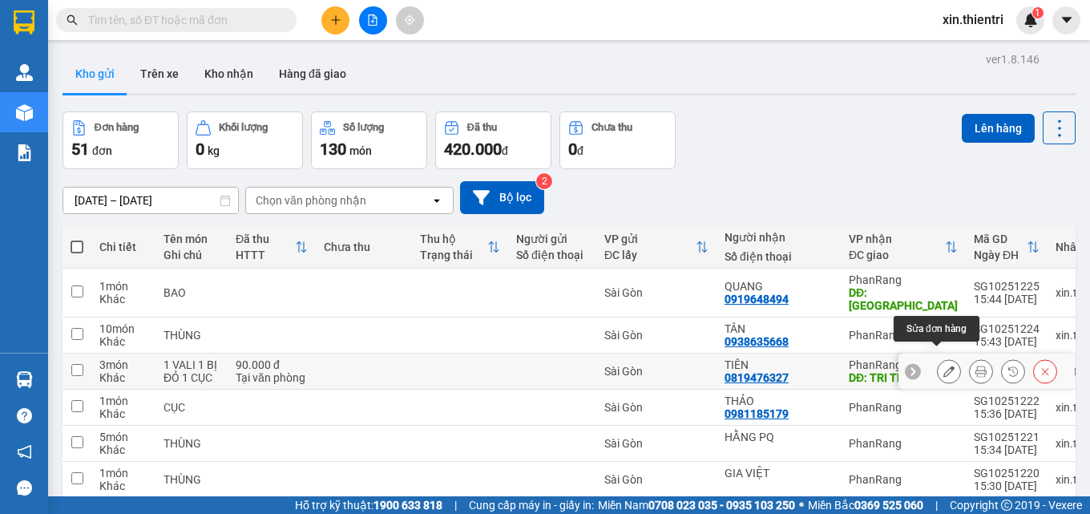
click at [942, 365] on button at bounding box center [949, 372] width 22 height 28
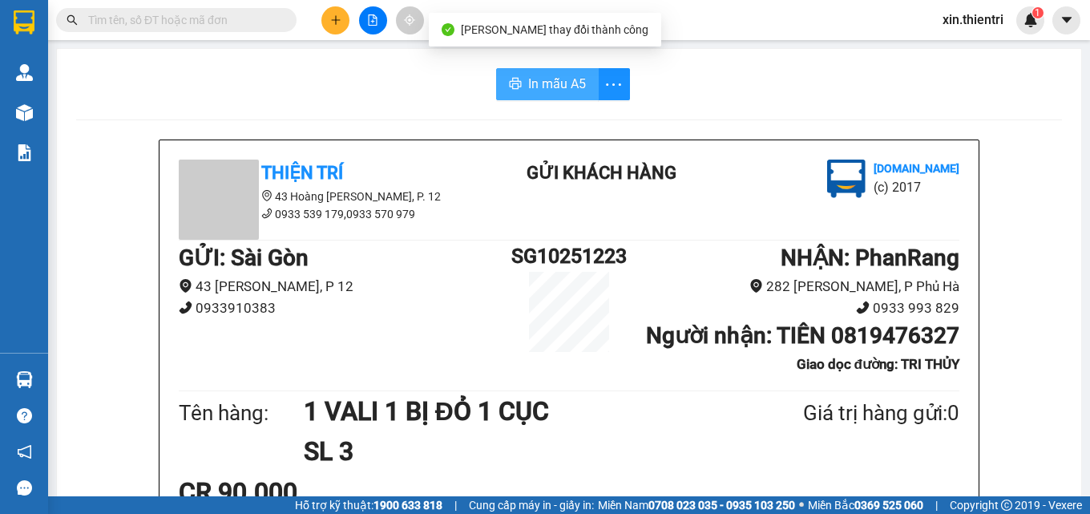
drag, startPoint x: 509, startPoint y: 83, endPoint x: 497, endPoint y: 95, distance: 16.5
click at [510, 83] on icon "printer" at bounding box center [515, 83] width 13 height 13
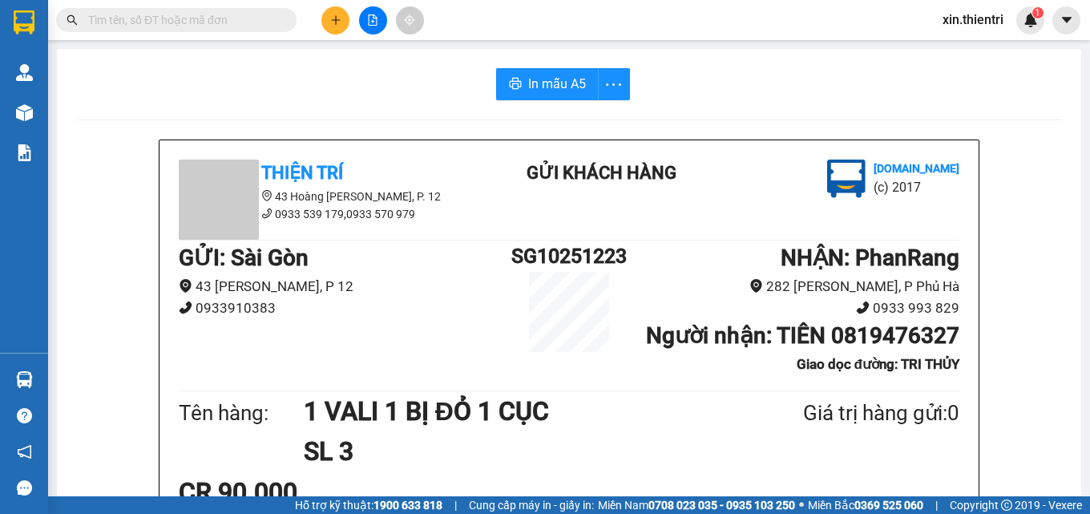
click at [341, 26] on button at bounding box center [335, 20] width 28 height 28
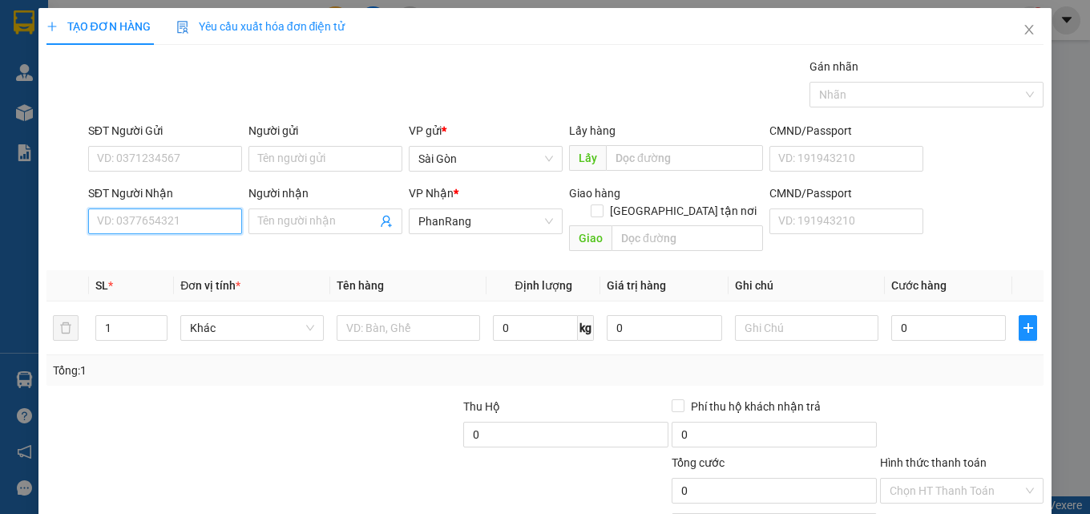
click at [143, 220] on input "SĐT Người Nhận" at bounding box center [165, 221] width 154 height 26
click at [195, 245] on div "0911888779 - TƯỜNG" at bounding box center [163, 254] width 133 height 18
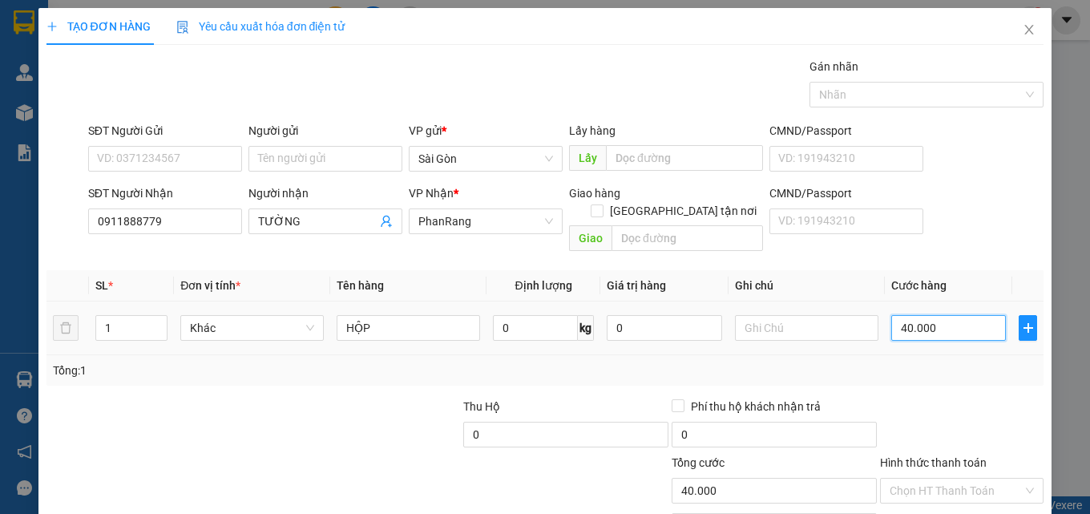
click at [945, 315] on input "40.000" at bounding box center [949, 328] width 115 height 26
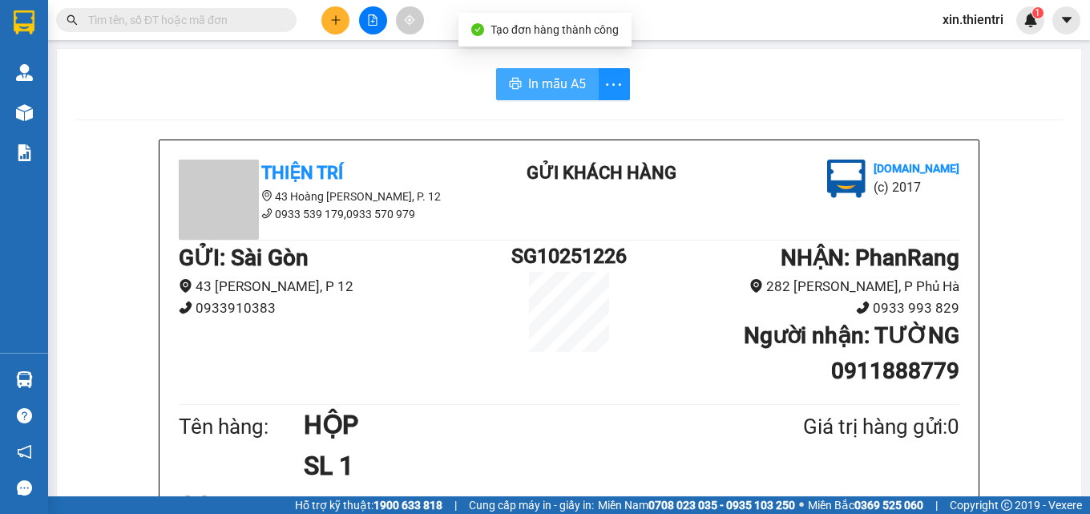
click at [557, 76] on span "In mẫu A5" at bounding box center [557, 84] width 58 height 20
click at [559, 86] on span "In mẫu A5" at bounding box center [557, 84] width 58 height 20
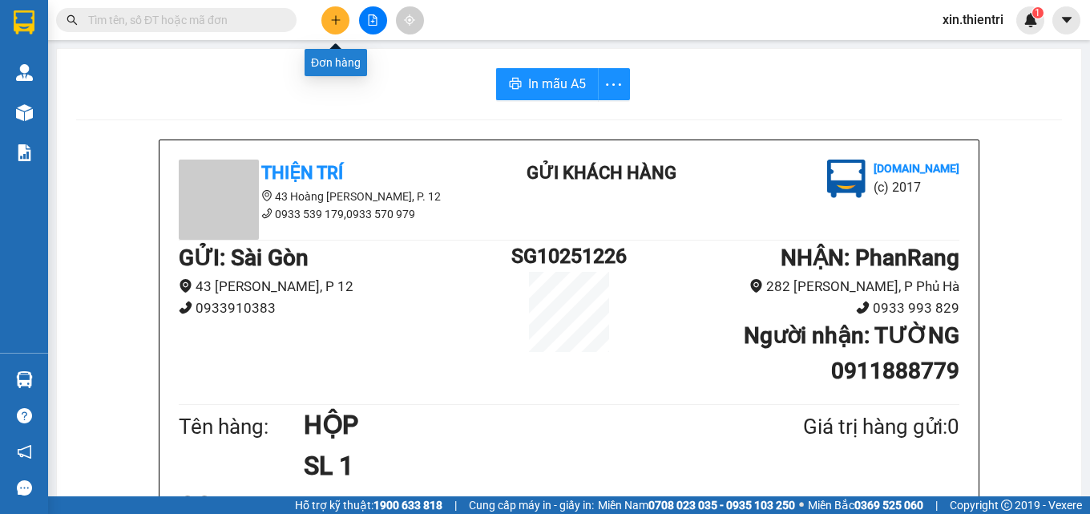
click at [326, 18] on button at bounding box center [335, 20] width 28 height 28
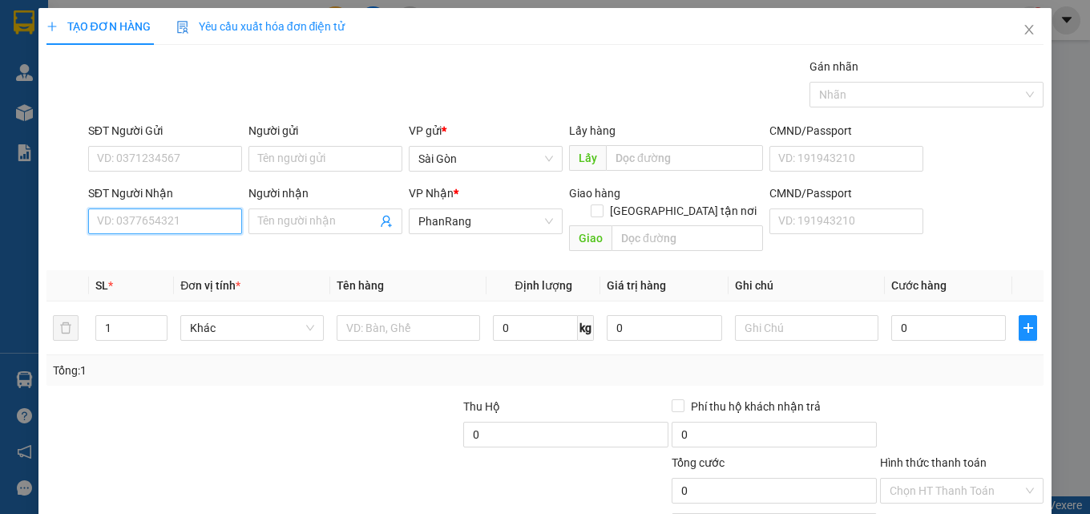
click at [151, 219] on input "SĐT Người Nhận" at bounding box center [165, 221] width 154 height 26
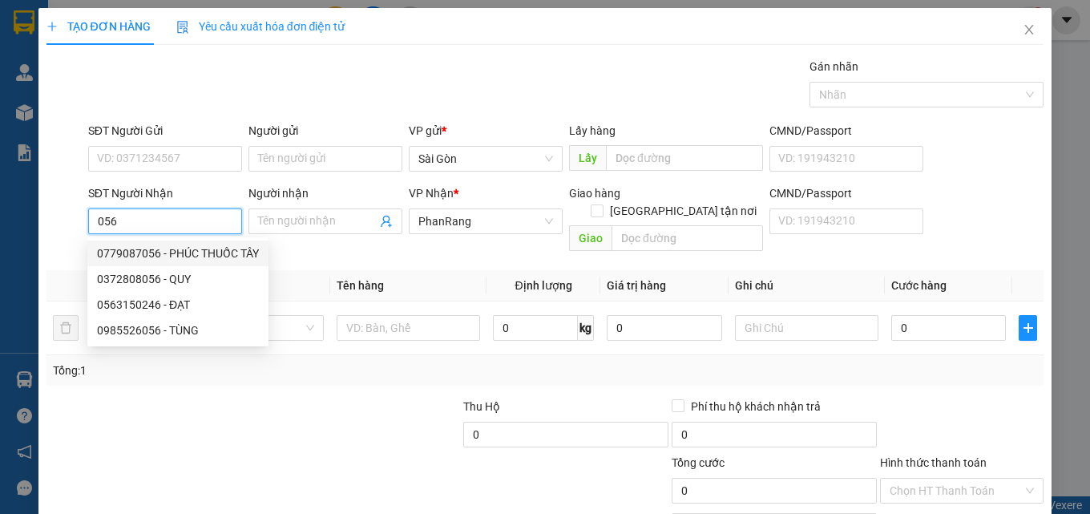
click at [221, 246] on div "0779087056 - PHÚC THUỐC TÂY" at bounding box center [178, 254] width 162 height 18
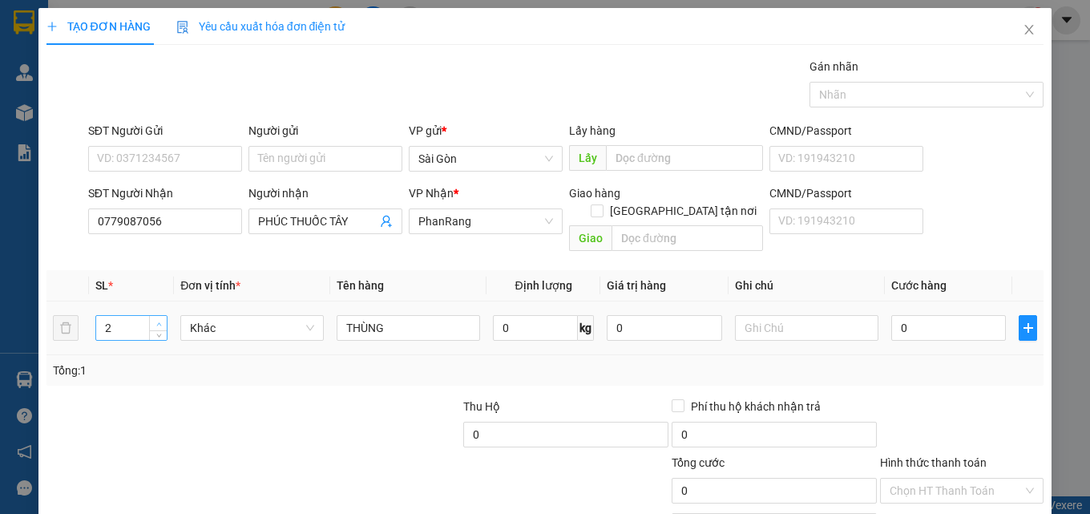
click at [157, 316] on span "Increase Value" at bounding box center [158, 323] width 18 height 14
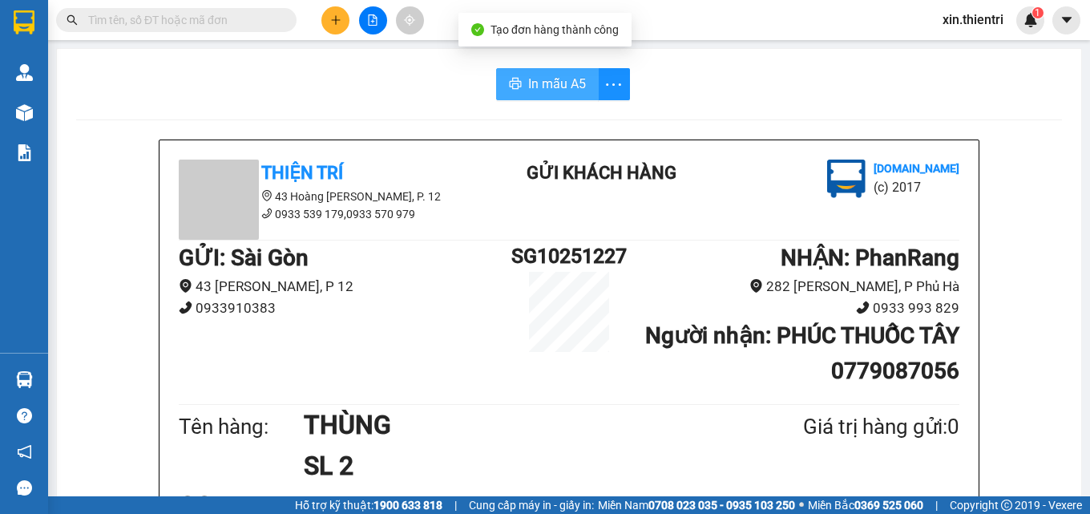
click at [562, 75] on span "In mẫu A5" at bounding box center [557, 84] width 58 height 20
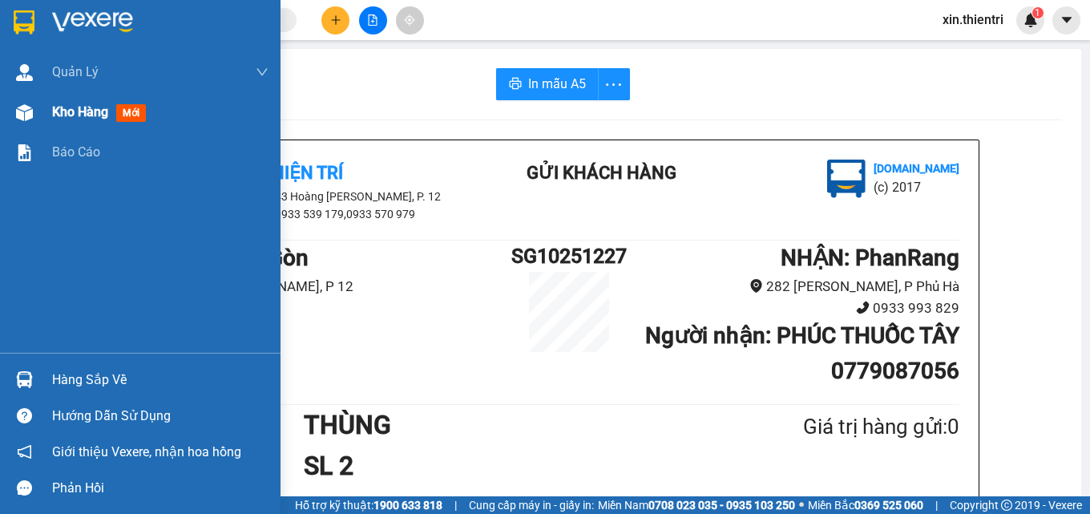
click at [95, 123] on div "Kho hàng mới" at bounding box center [160, 112] width 216 height 40
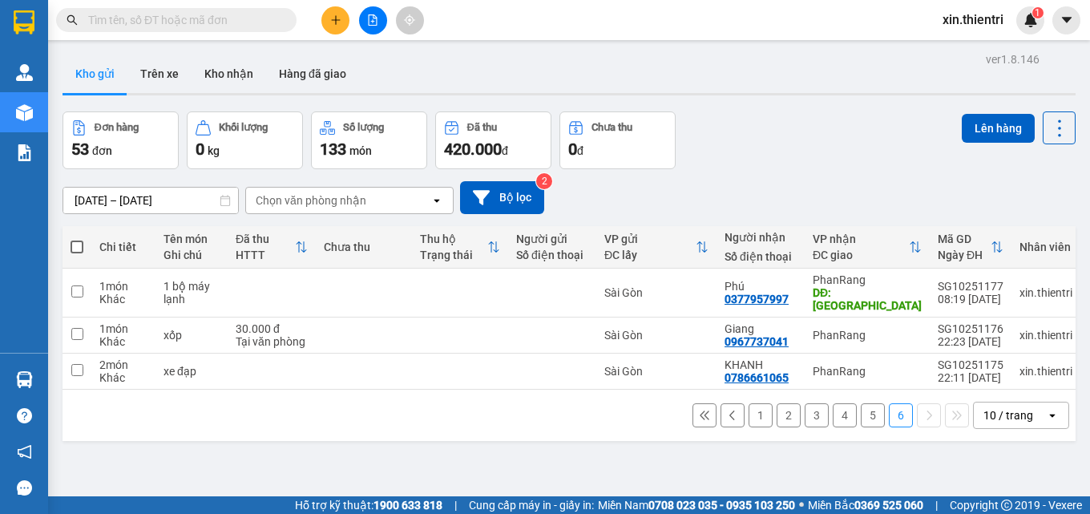
click at [861, 403] on button "5" at bounding box center [873, 415] width 24 height 24
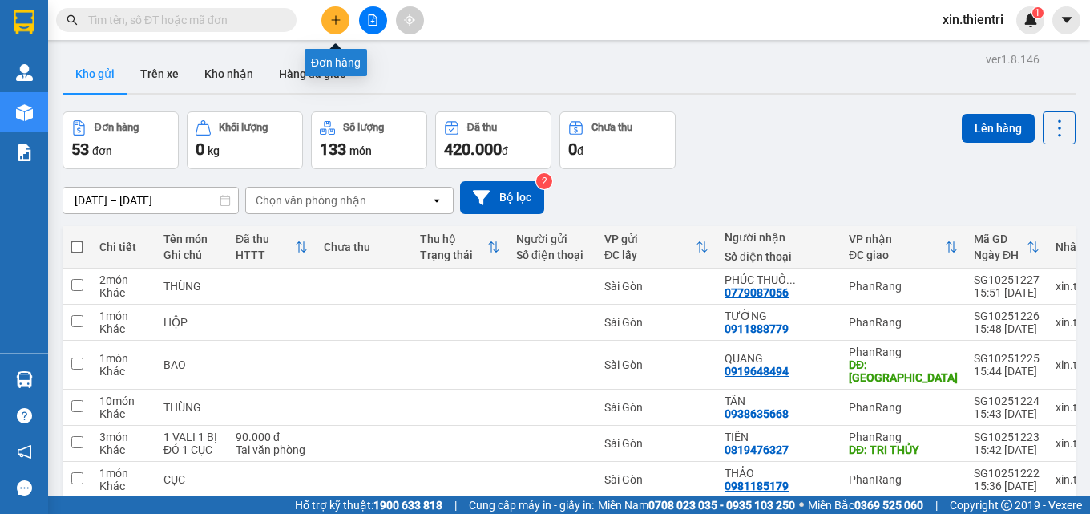
click at [336, 11] on button at bounding box center [335, 20] width 28 height 28
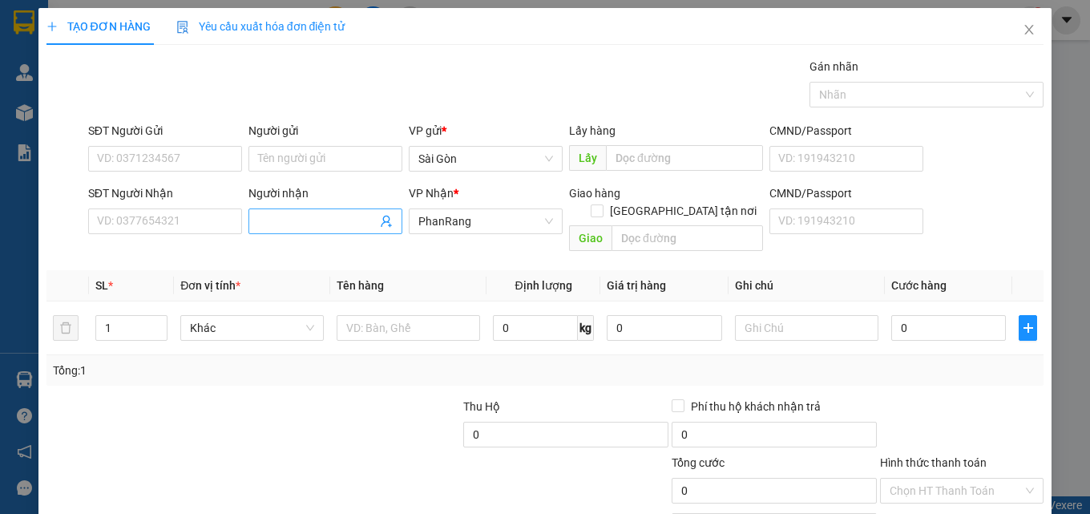
click at [351, 216] on input "Người nhận" at bounding box center [317, 221] width 119 height 18
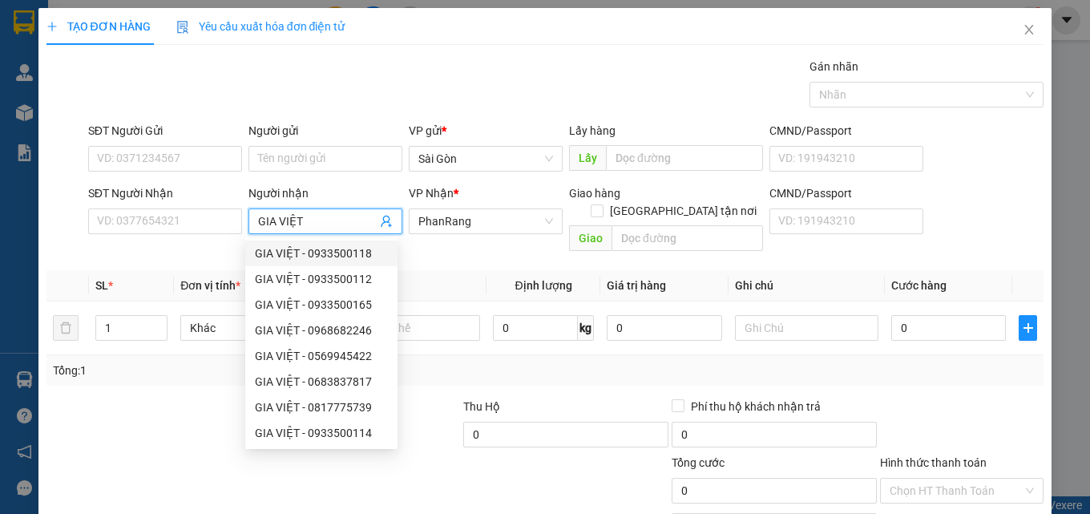
click at [159, 270] on th "SL *" at bounding box center [131, 285] width 85 height 31
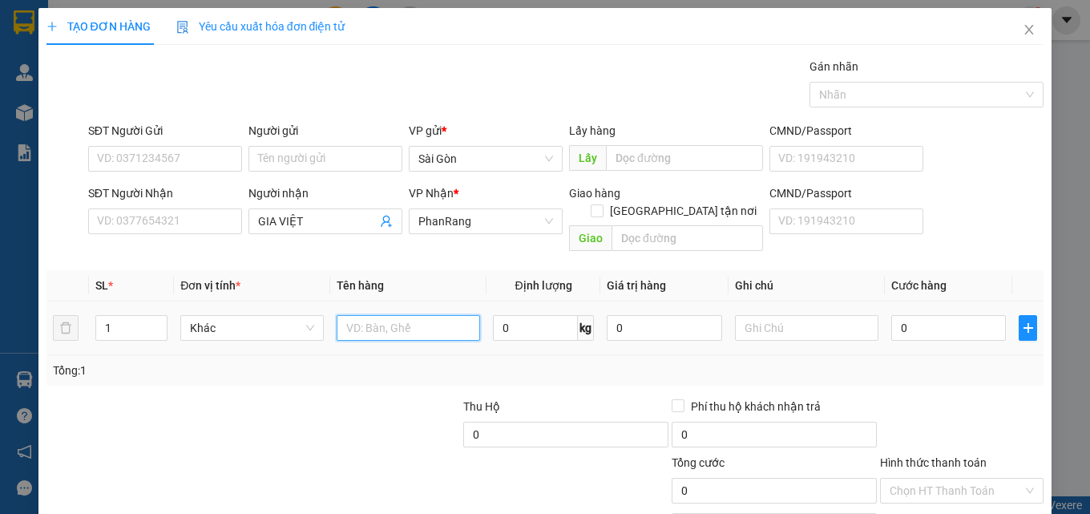
click at [386, 315] on input "text" at bounding box center [409, 328] width 144 height 26
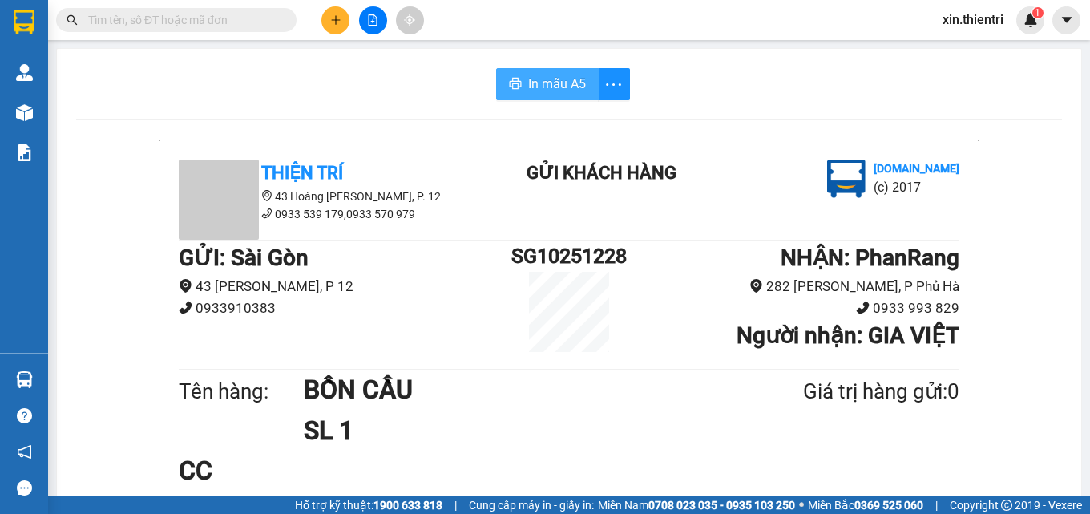
click at [531, 79] on span "In mẫu A5" at bounding box center [557, 84] width 58 height 20
click at [334, 28] on button at bounding box center [335, 20] width 28 height 28
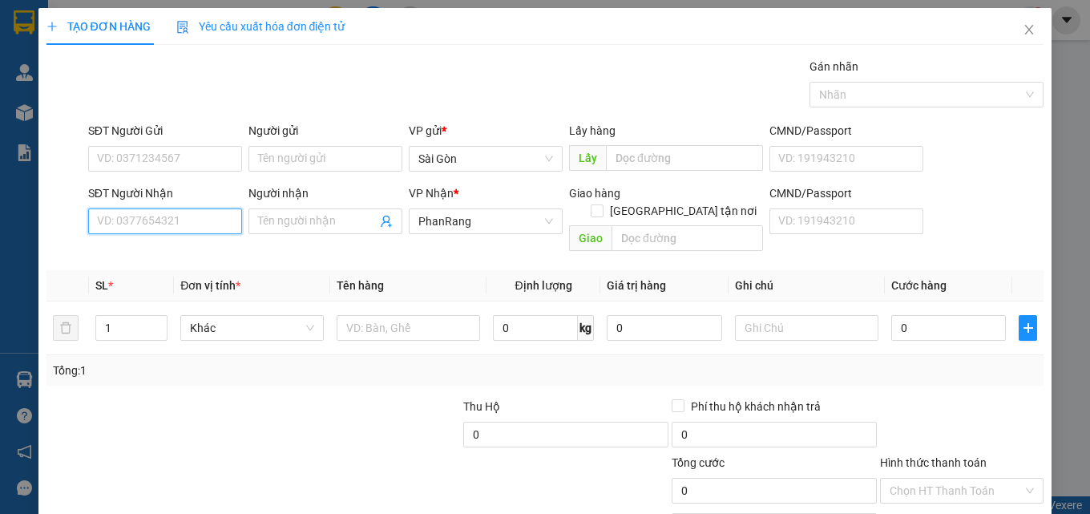
click at [152, 220] on input "SĐT Người Nhận" at bounding box center [165, 221] width 154 height 26
click at [194, 247] on div "0938635668 - TÂN" at bounding box center [163, 254] width 133 height 18
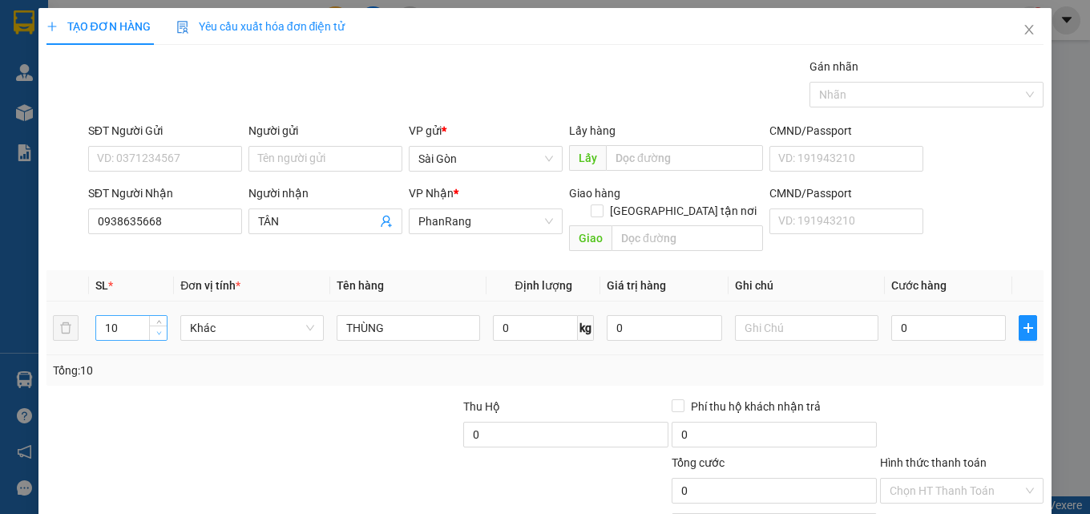
click at [158, 330] on icon "down" at bounding box center [159, 333] width 6 height 6
click at [154, 329] on span "down" at bounding box center [159, 334] width 10 height 10
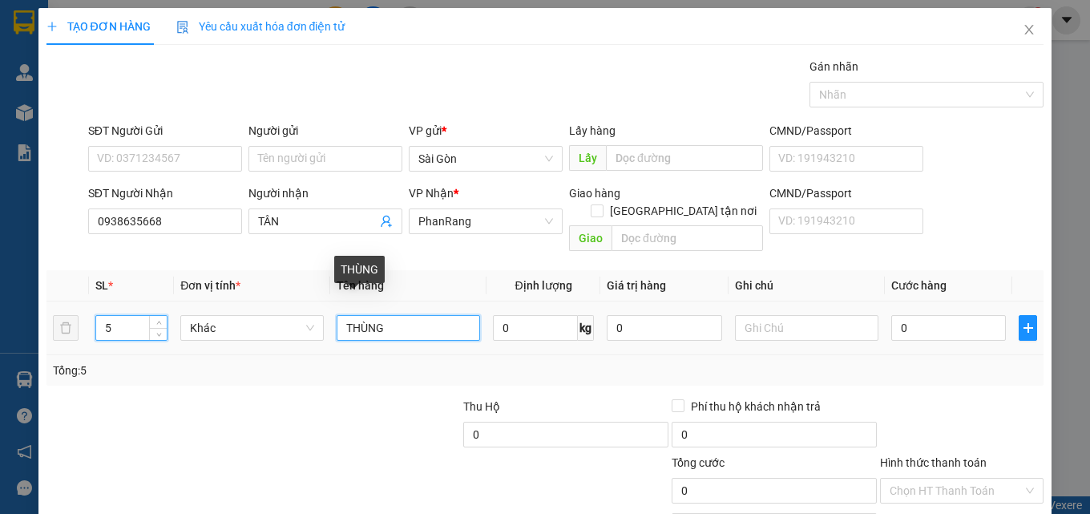
click at [414, 315] on input "THÙNG" at bounding box center [409, 328] width 144 height 26
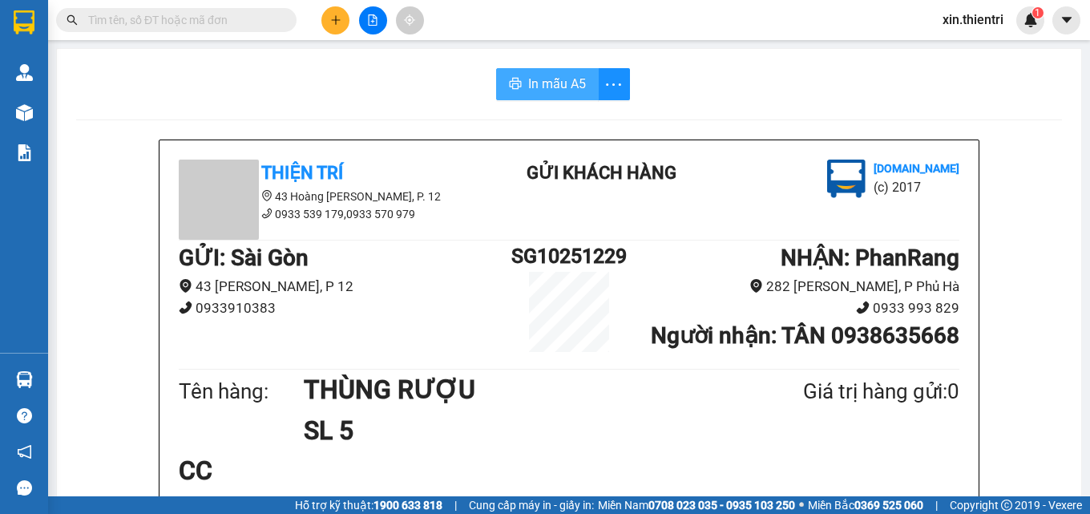
click at [565, 81] on span "In mẫu A5" at bounding box center [557, 84] width 58 height 20
click at [335, 25] on icon "plus" at bounding box center [335, 19] width 11 height 11
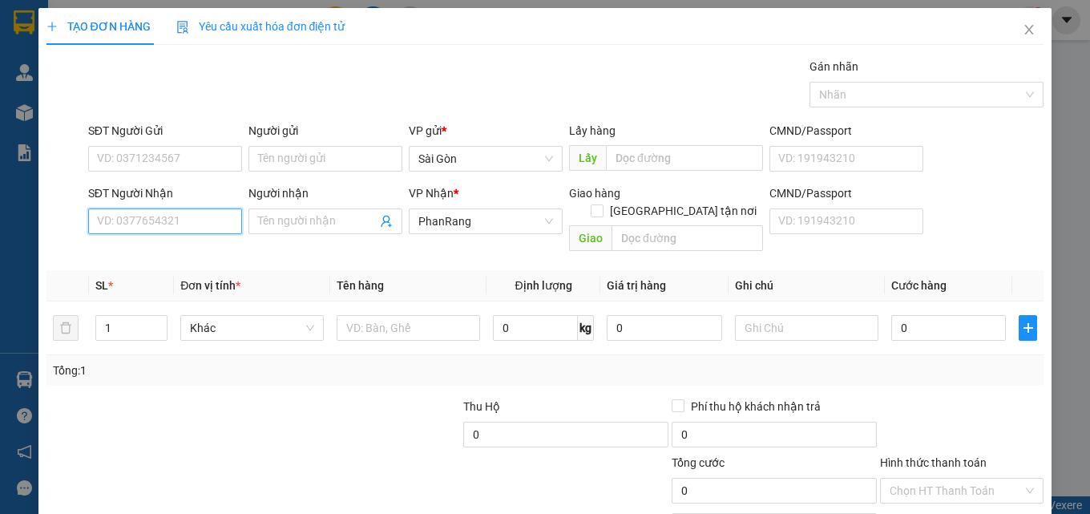
click at [215, 213] on input "SĐT Người Nhận" at bounding box center [165, 221] width 154 height 26
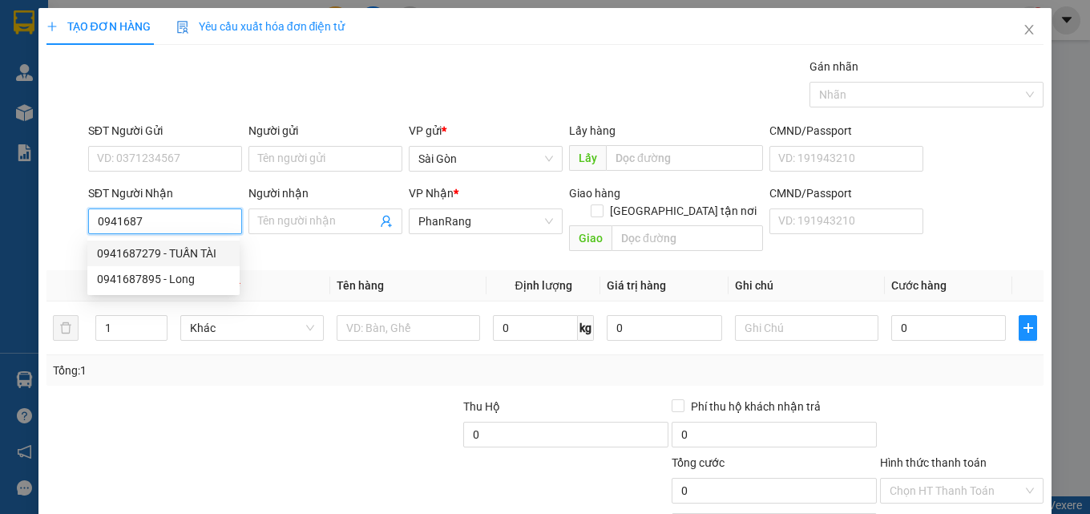
click at [190, 248] on div "0941687279 - TUẤN TÀI" at bounding box center [163, 254] width 133 height 18
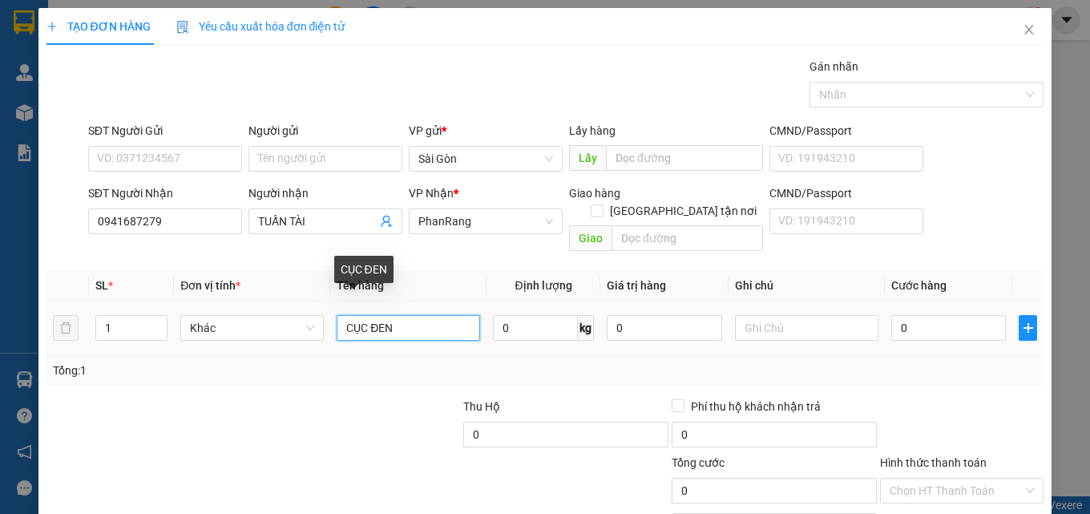
click at [410, 315] on input "CỤC ĐEN" at bounding box center [409, 328] width 144 height 26
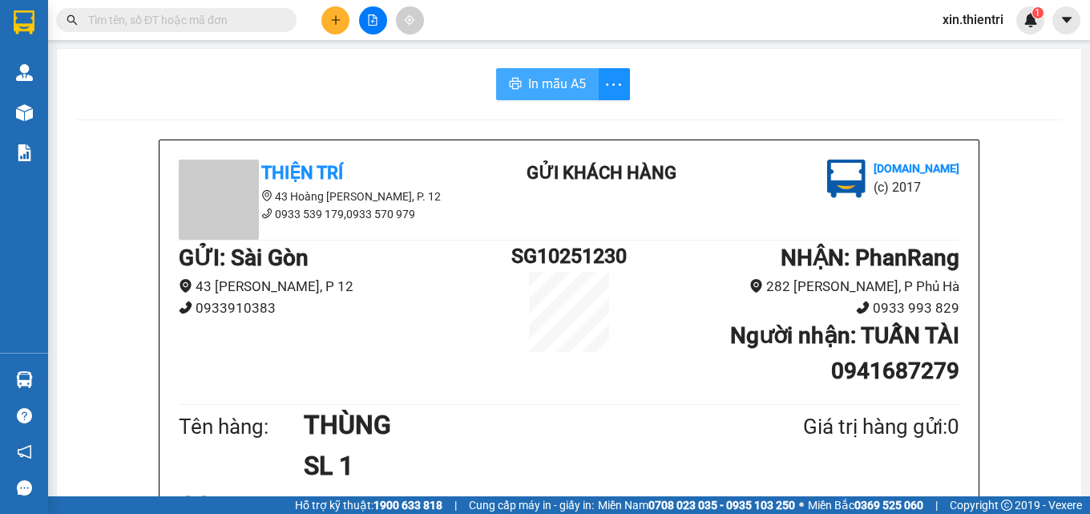
click at [534, 87] on span "In mẫu A5" at bounding box center [557, 84] width 58 height 20
click at [326, 22] on button at bounding box center [335, 20] width 28 height 28
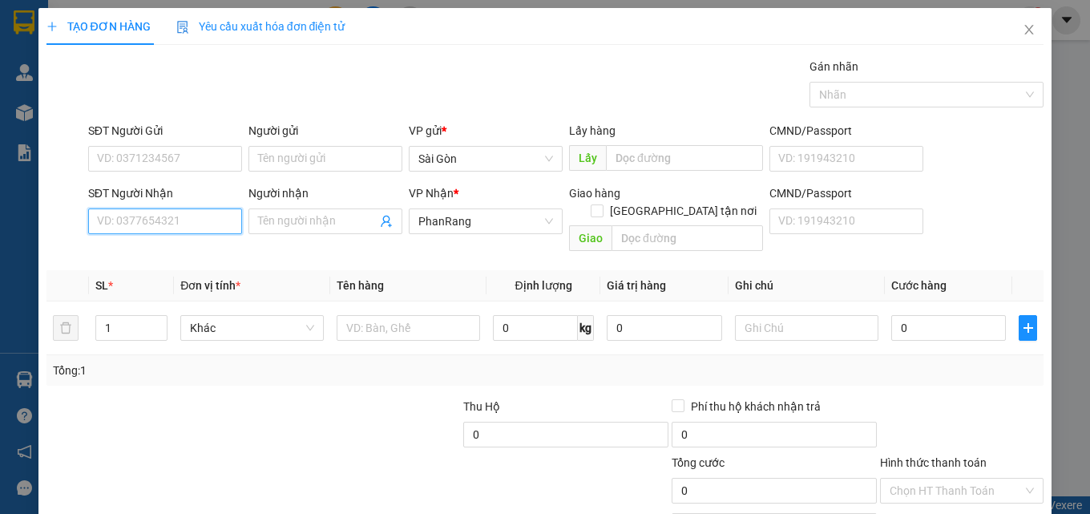
click at [193, 223] on input "SĐT Người Nhận" at bounding box center [165, 221] width 154 height 26
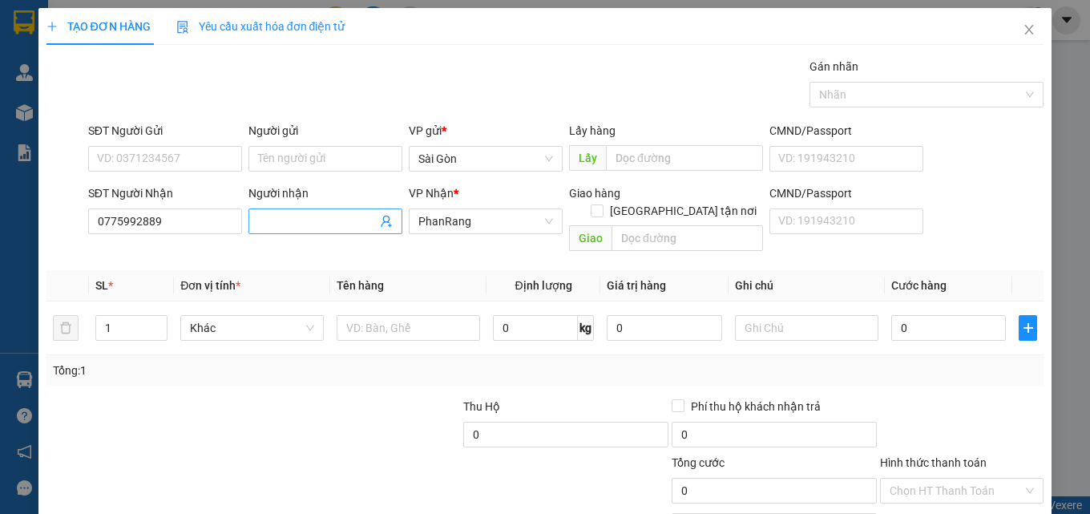
click at [282, 220] on input "Người nhận" at bounding box center [317, 221] width 119 height 18
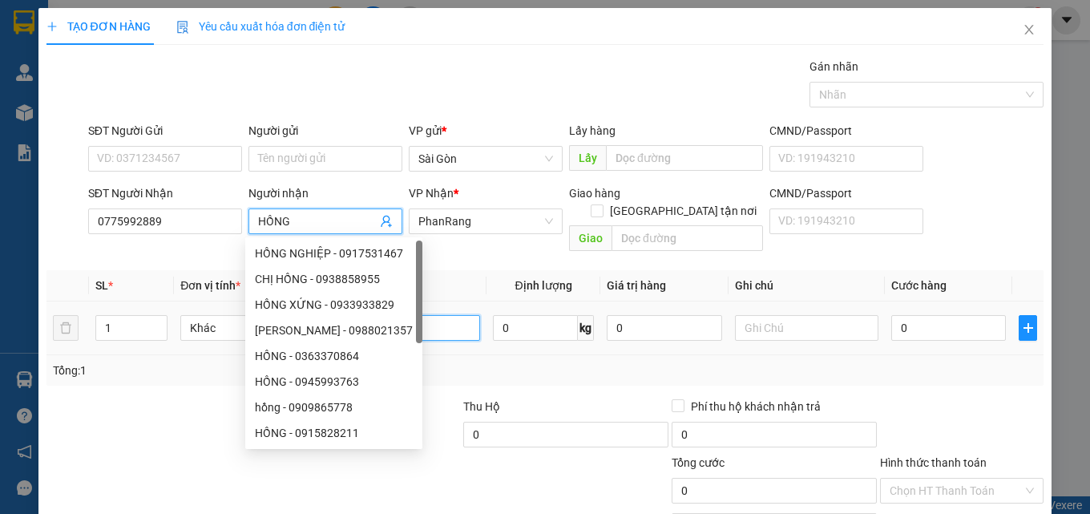
click at [441, 317] on input "text" at bounding box center [409, 328] width 144 height 26
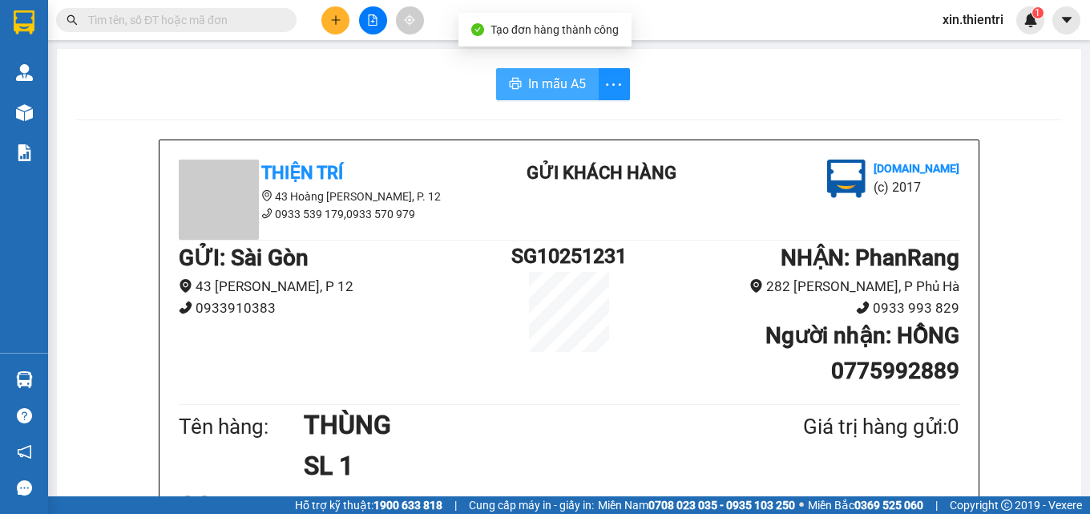
click at [528, 86] on span "In mẫu A5" at bounding box center [557, 84] width 58 height 20
click at [334, 25] on icon "plus" at bounding box center [335, 19] width 11 height 11
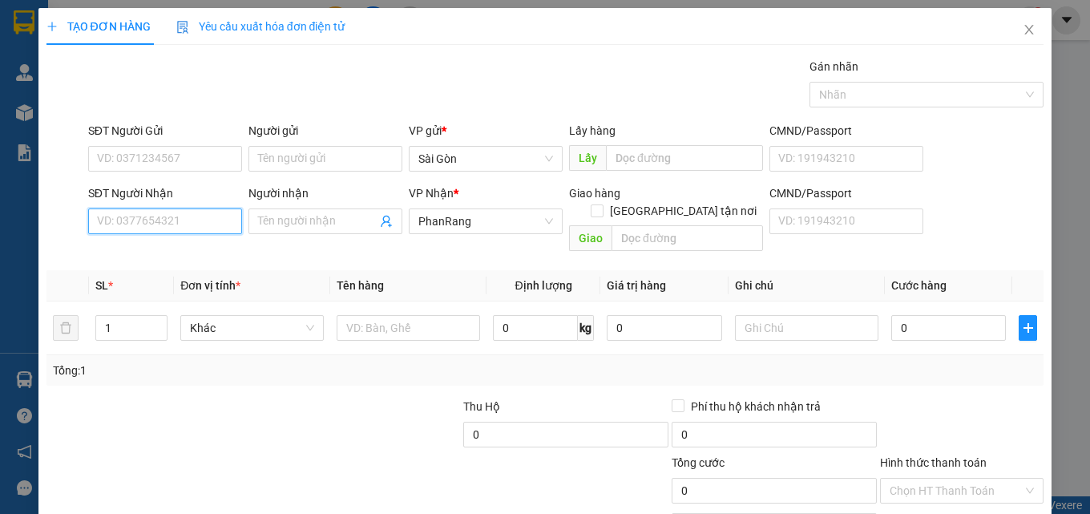
click at [146, 227] on input "SĐT Người Nhận" at bounding box center [165, 221] width 154 height 26
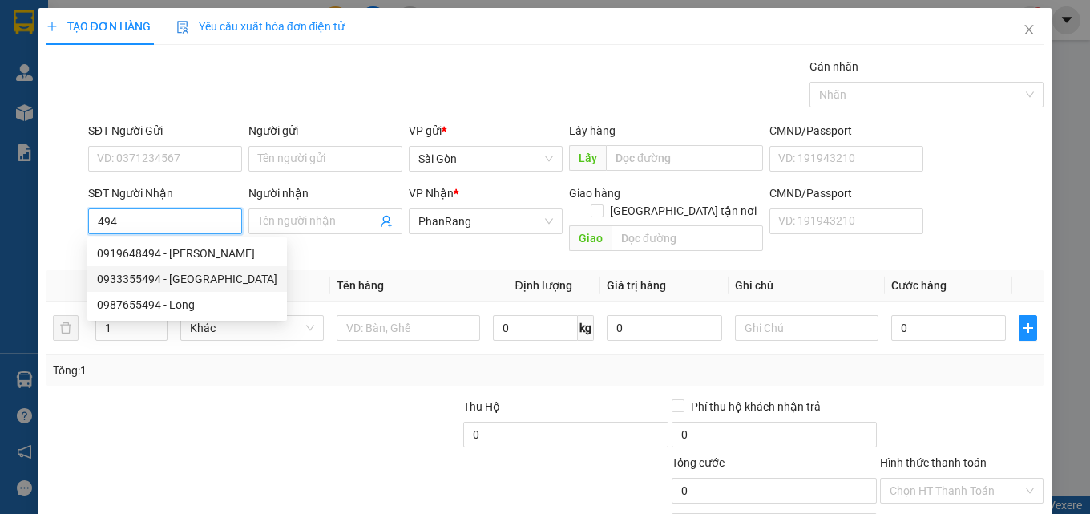
click at [188, 275] on div "0933355494 - [GEOGRAPHIC_DATA]" at bounding box center [187, 279] width 180 height 18
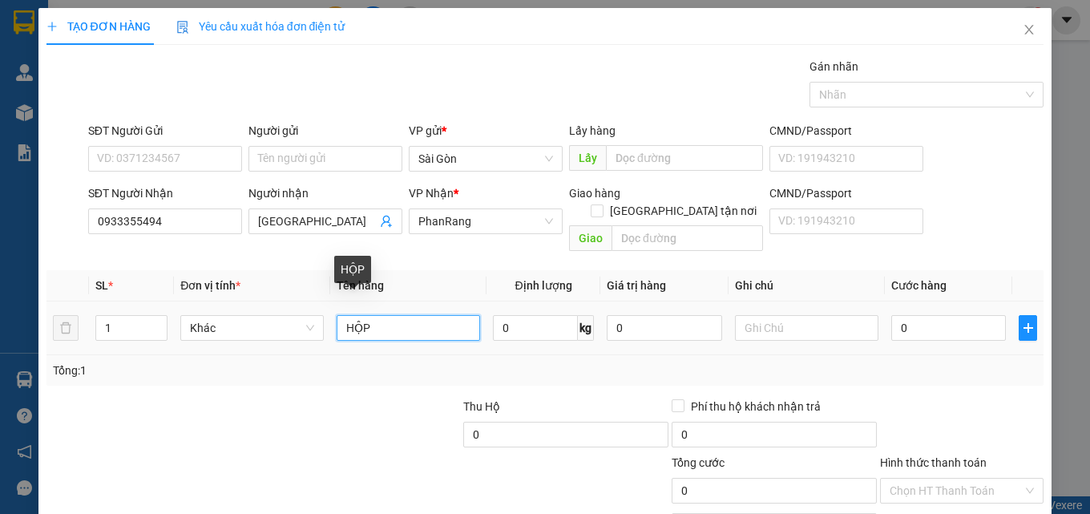
click at [396, 315] on input "HỘP" at bounding box center [409, 328] width 144 height 26
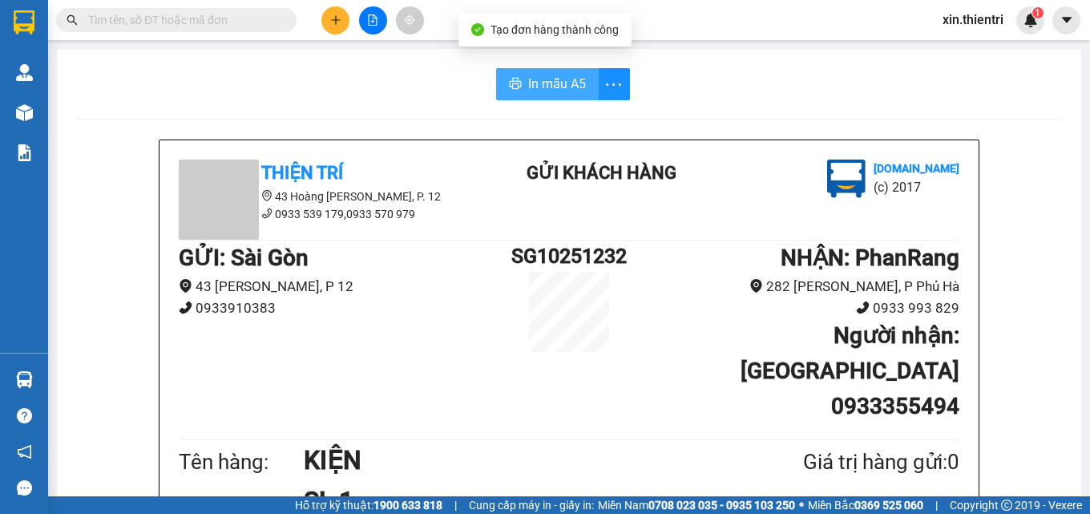
click at [557, 83] on span "In mẫu A5" at bounding box center [557, 84] width 58 height 20
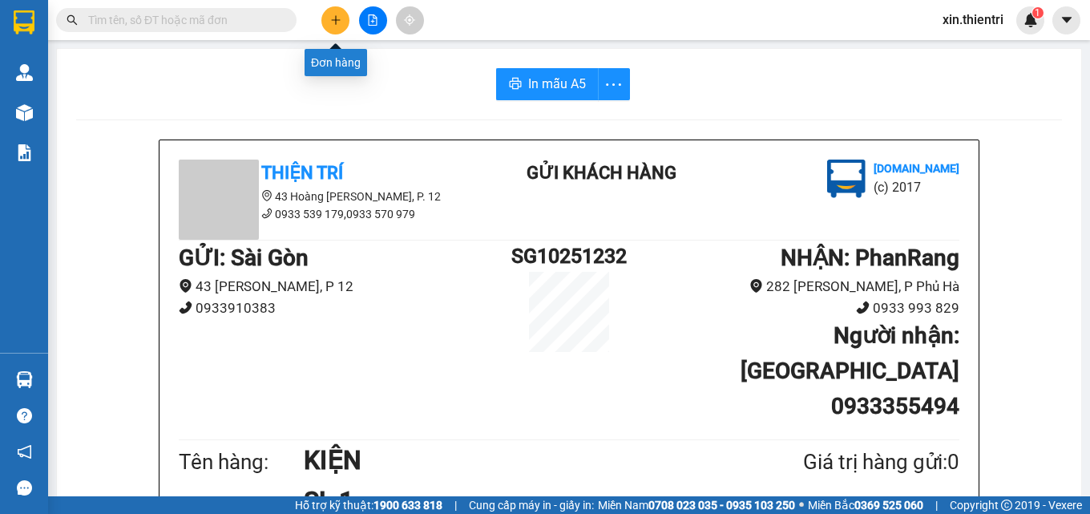
click at [334, 23] on icon "plus" at bounding box center [335, 19] width 11 height 11
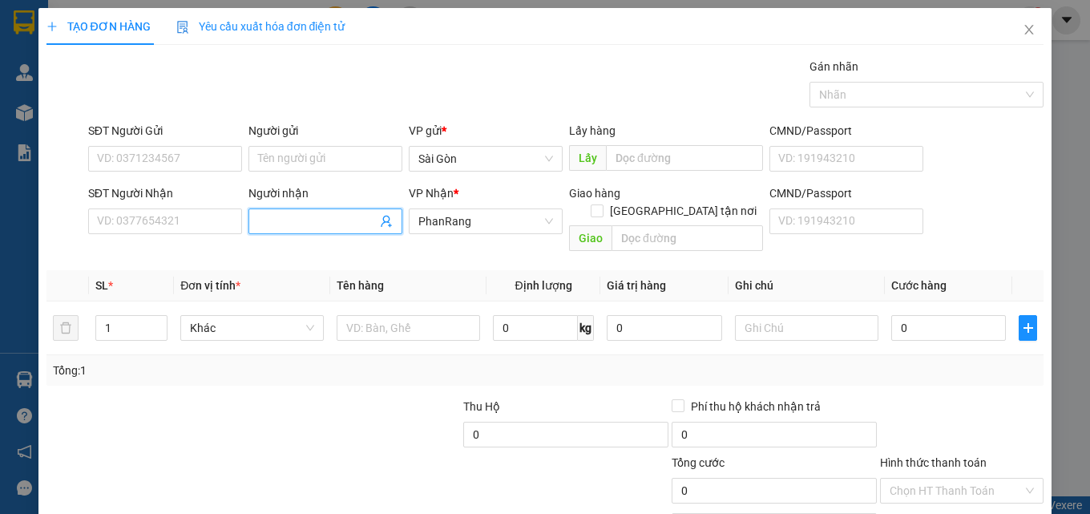
click at [306, 228] on input "Người nhận" at bounding box center [317, 221] width 119 height 18
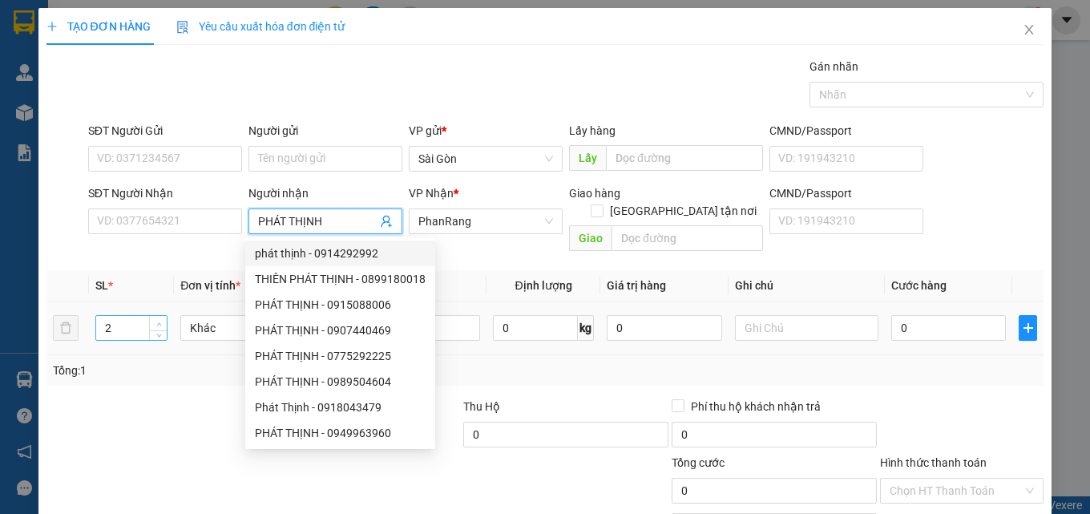
click at [160, 319] on span "up" at bounding box center [159, 324] width 10 height 10
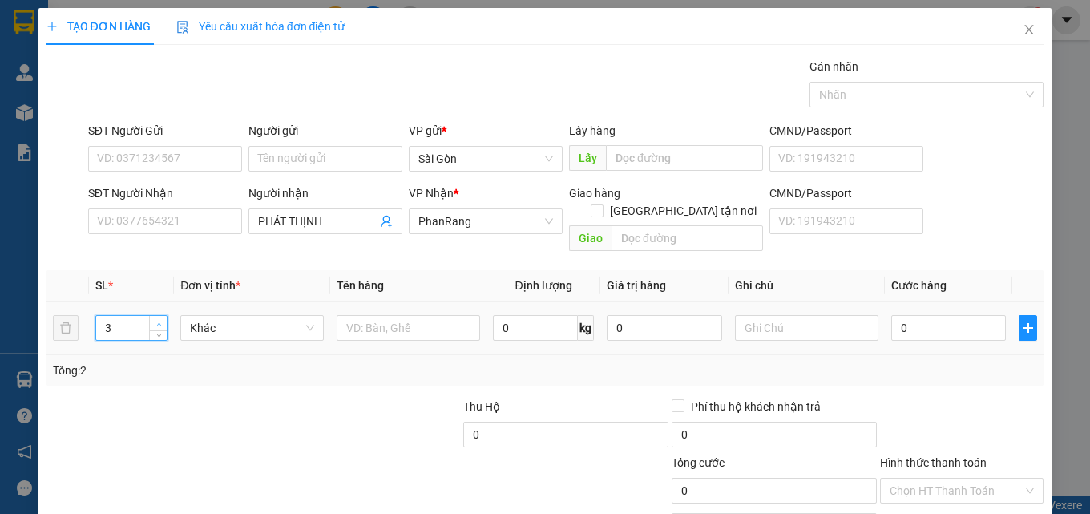
click at [156, 321] on icon "up" at bounding box center [159, 324] width 6 height 6
click at [346, 301] on td at bounding box center [408, 328] width 156 height 54
drag, startPoint x: 363, startPoint y: 300, endPoint x: 370, endPoint y: 310, distance: 12.2
click at [366, 315] on input "text" at bounding box center [409, 328] width 144 height 26
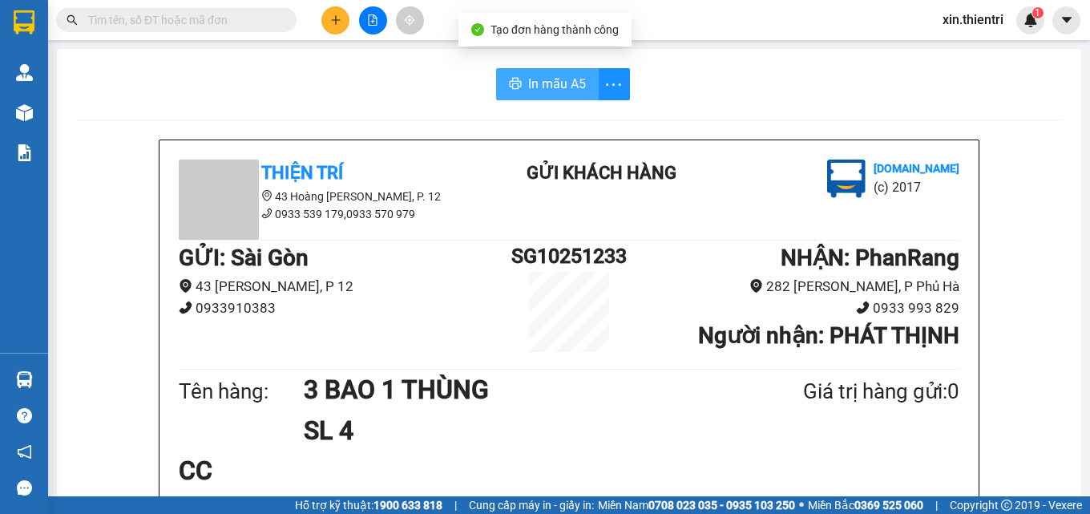
click at [556, 81] on span "In mẫu A5" at bounding box center [557, 84] width 58 height 20
click at [333, 22] on icon "plus" at bounding box center [335, 19] width 11 height 11
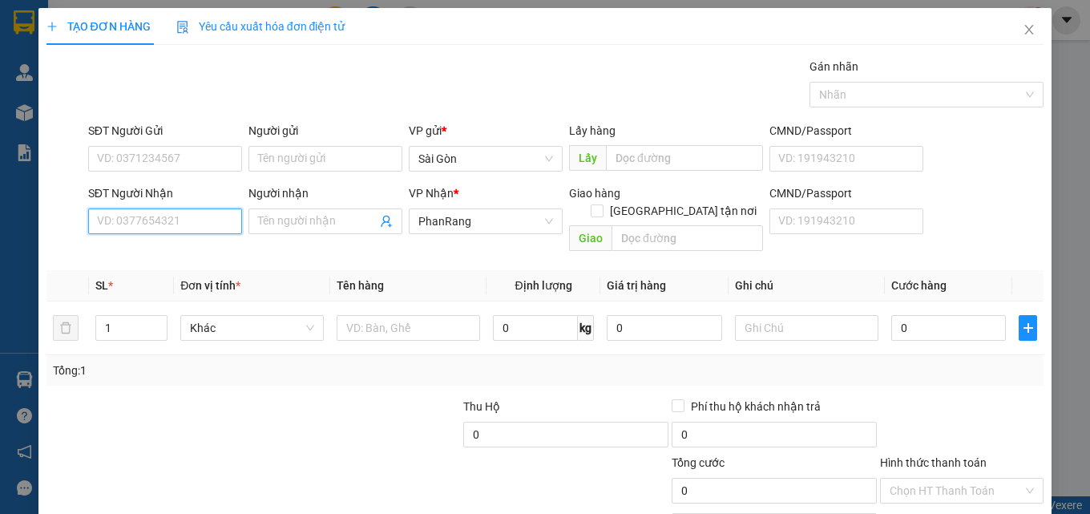
click at [166, 223] on input "SĐT Người Nhận" at bounding box center [165, 221] width 154 height 26
click at [175, 252] on div "0919071909 - ĐUA" at bounding box center [163, 254] width 133 height 18
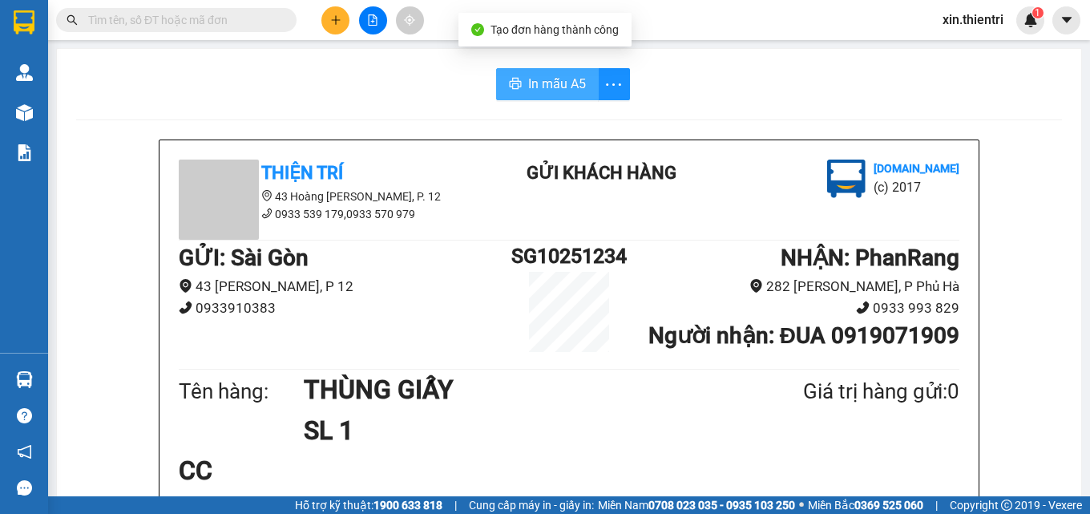
click at [528, 79] on span "In mẫu A5" at bounding box center [557, 84] width 58 height 20
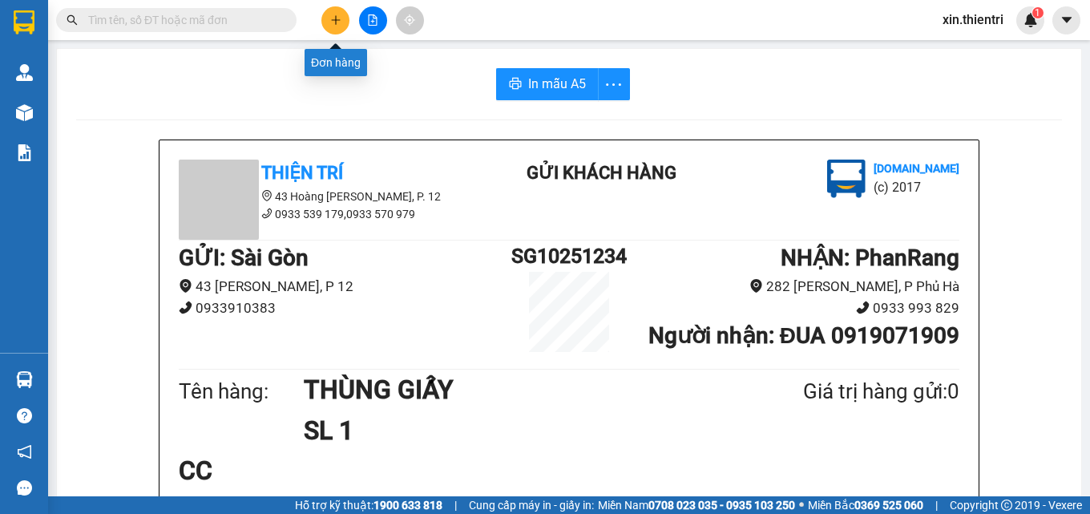
click at [346, 22] on button at bounding box center [335, 20] width 28 height 28
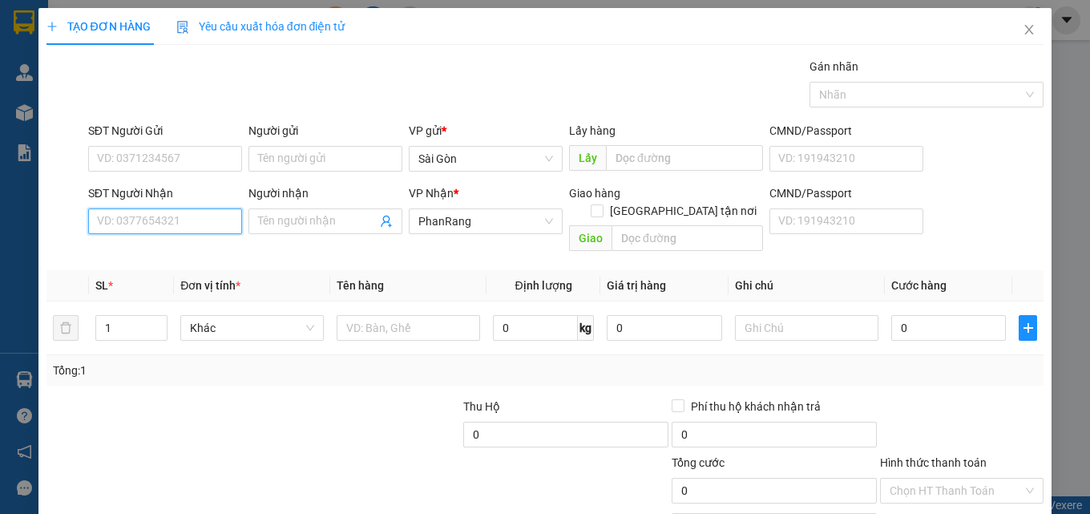
click at [172, 219] on input "SĐT Người Nhận" at bounding box center [165, 221] width 154 height 26
click at [189, 251] on div "0842914900 - KHOÁNG" at bounding box center [163, 254] width 133 height 18
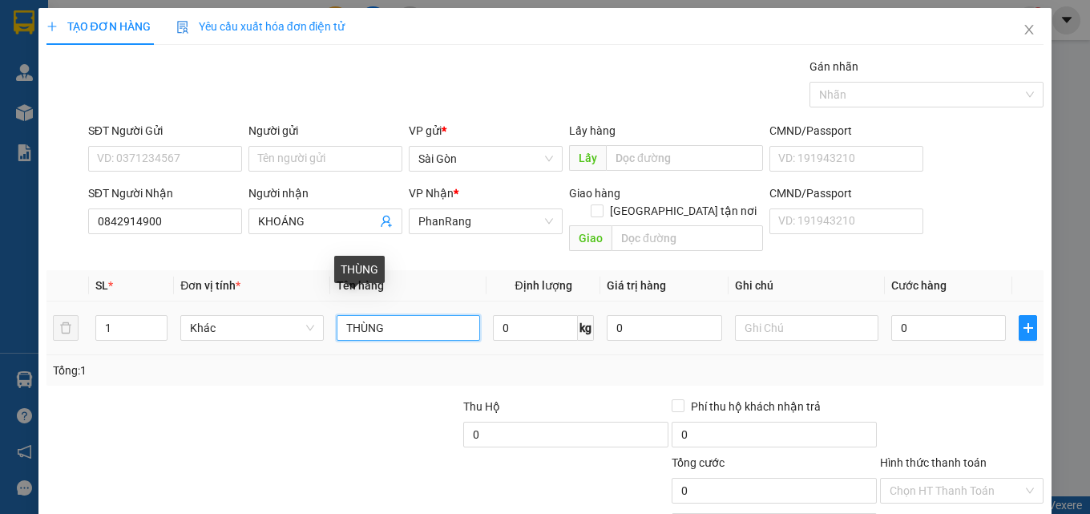
click at [394, 315] on input "THÙNG" at bounding box center [409, 328] width 144 height 26
click at [393, 315] on input "THÙNG" at bounding box center [409, 328] width 144 height 26
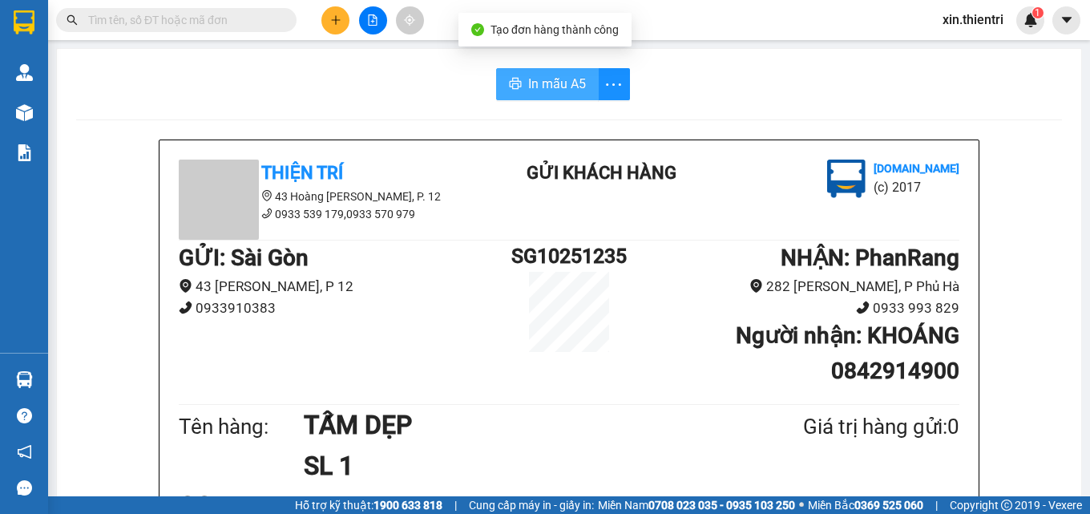
click at [545, 87] on span "In mẫu A5" at bounding box center [557, 84] width 58 height 20
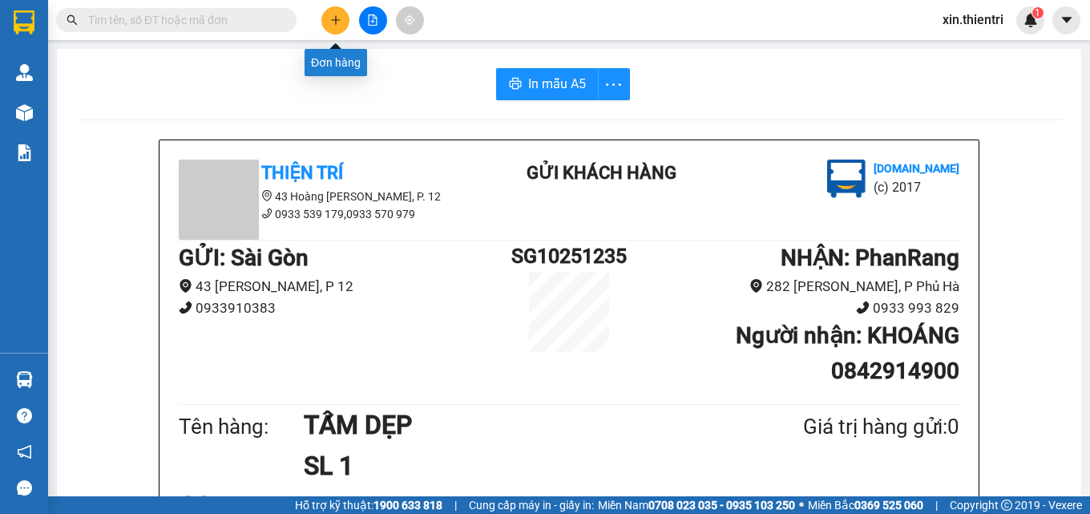
click at [334, 16] on icon "plus" at bounding box center [335, 19] width 11 height 11
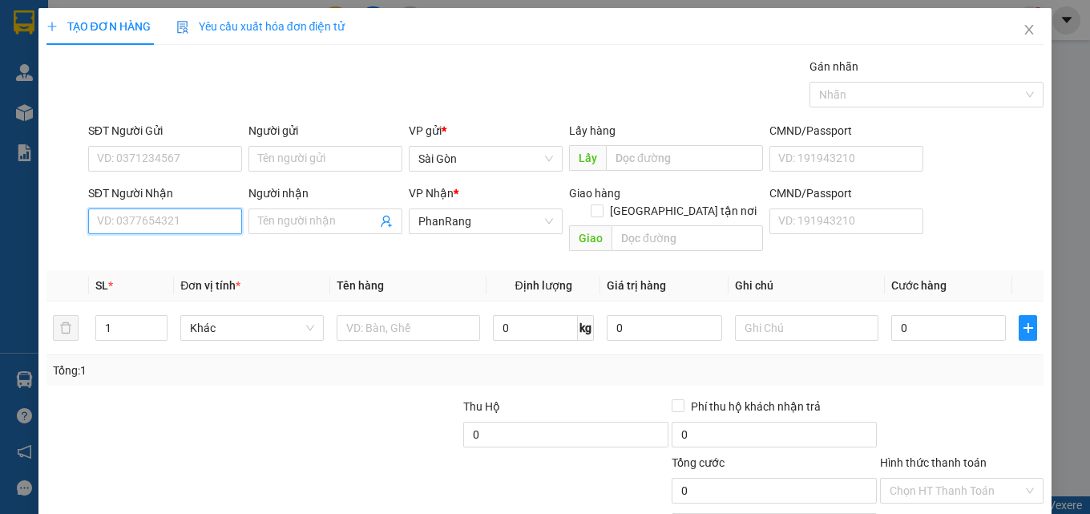
click at [156, 213] on input "SĐT Người Nhận" at bounding box center [165, 221] width 154 height 26
click at [336, 212] on input "Người nhận" at bounding box center [317, 221] width 119 height 18
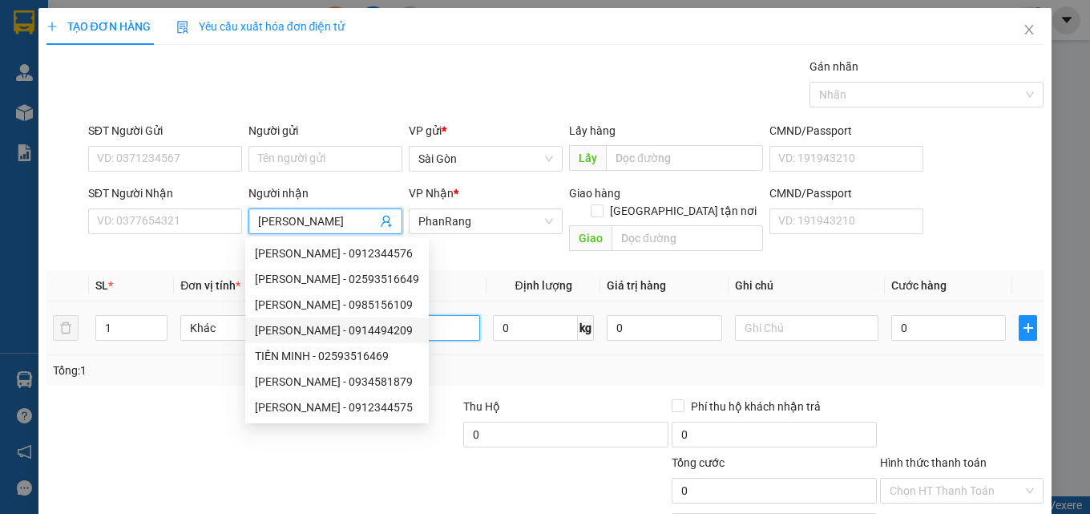
click at [466, 315] on input "text" at bounding box center [409, 328] width 144 height 26
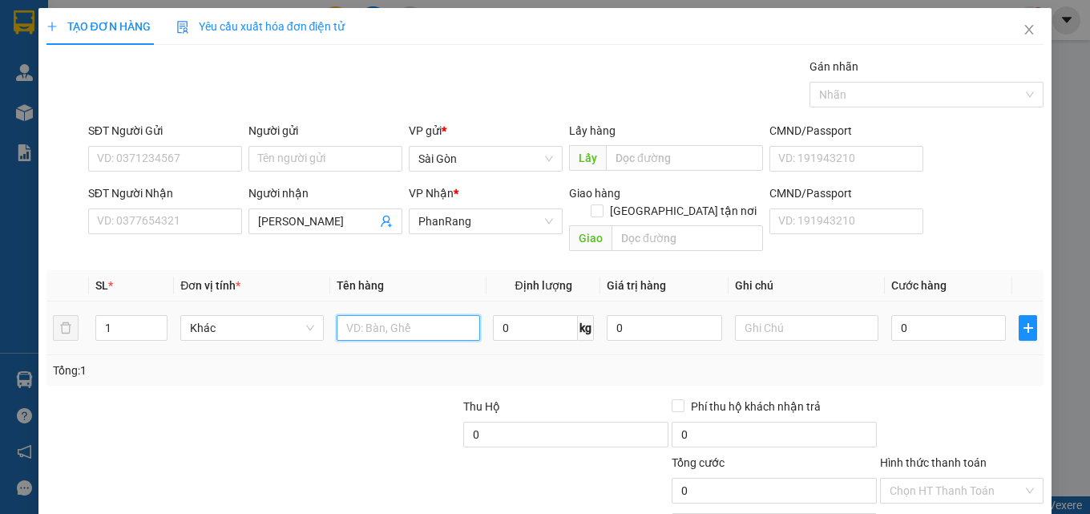
click at [440, 315] on input "text" at bounding box center [409, 328] width 144 height 26
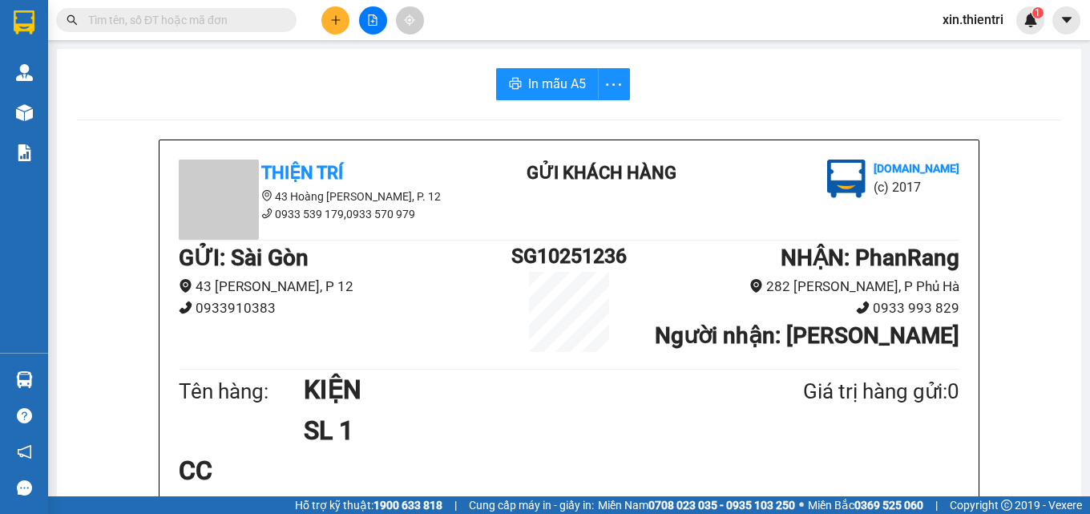
click at [560, 83] on span "In mẫu A5" at bounding box center [557, 84] width 58 height 20
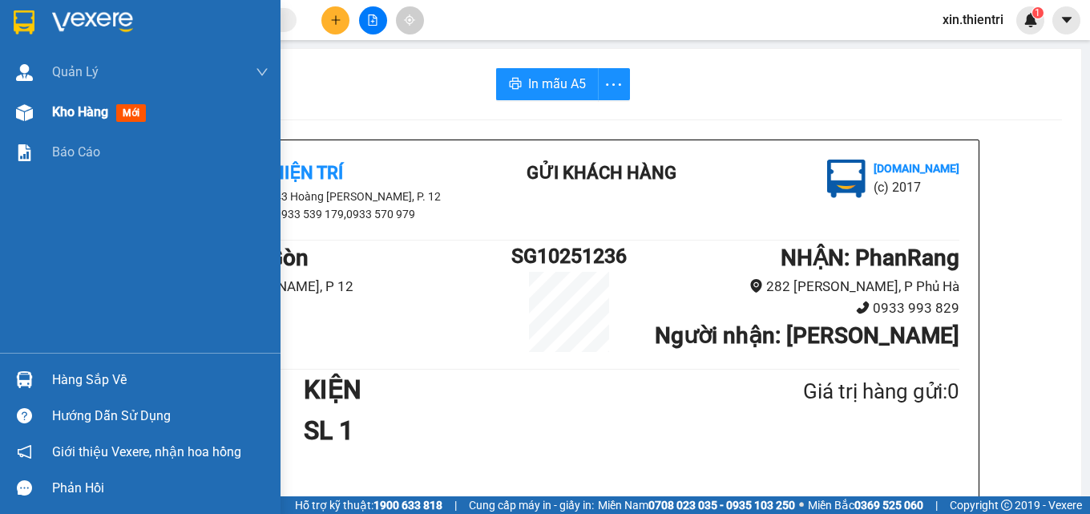
drag, startPoint x: 65, startPoint y: 114, endPoint x: 156, endPoint y: 96, distance: 93.1
click at [67, 117] on span "Kho hàng" at bounding box center [80, 111] width 56 height 15
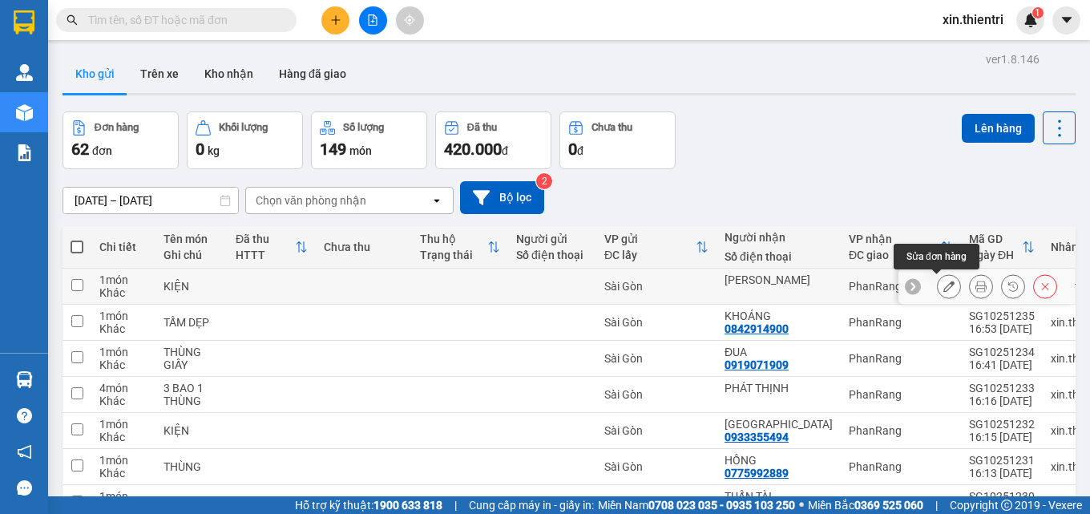
click at [946, 285] on button at bounding box center [949, 287] width 22 height 28
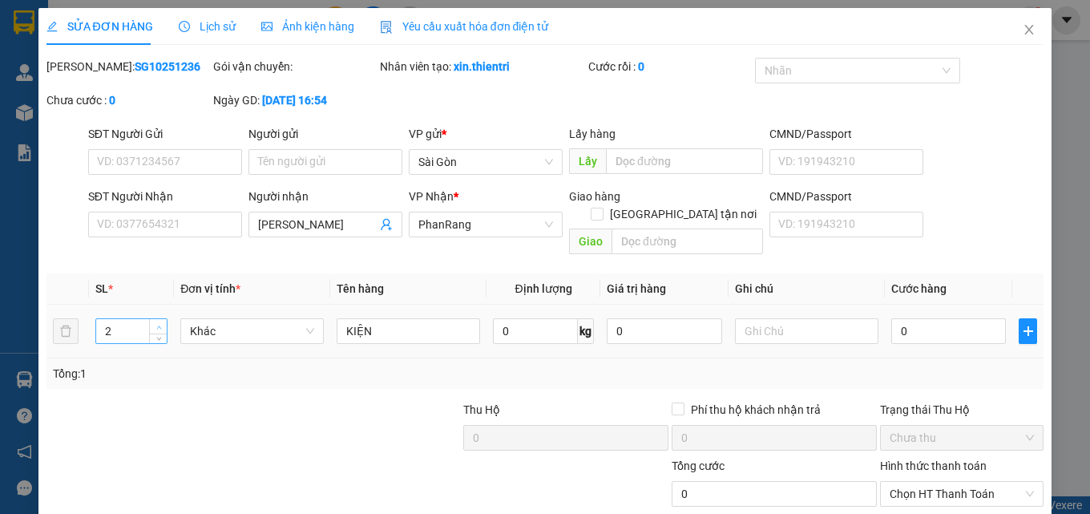
click at [159, 325] on icon "up" at bounding box center [159, 328] width 6 height 6
click at [160, 325] on icon "up" at bounding box center [159, 328] width 6 height 6
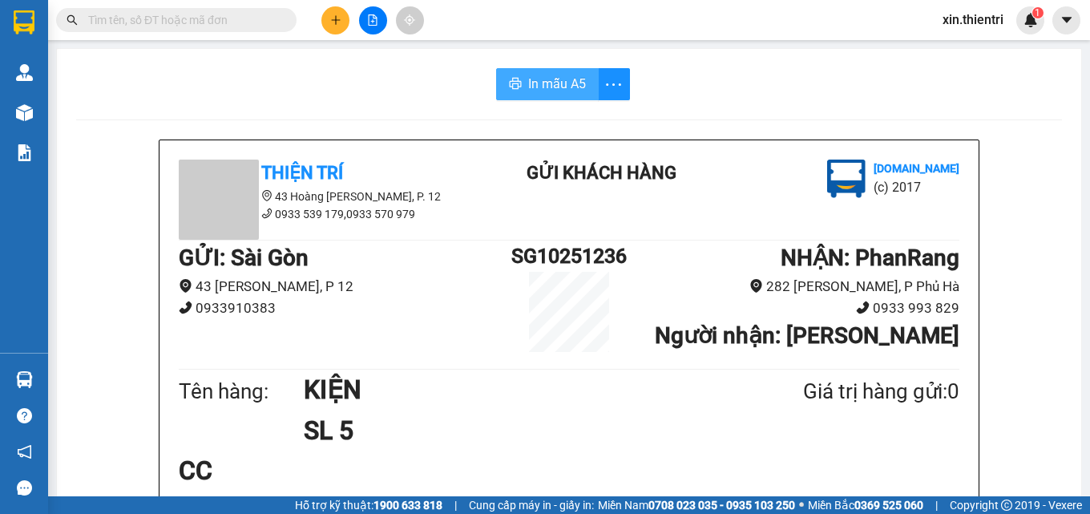
click at [570, 84] on span "In mẫu A5" at bounding box center [557, 84] width 58 height 20
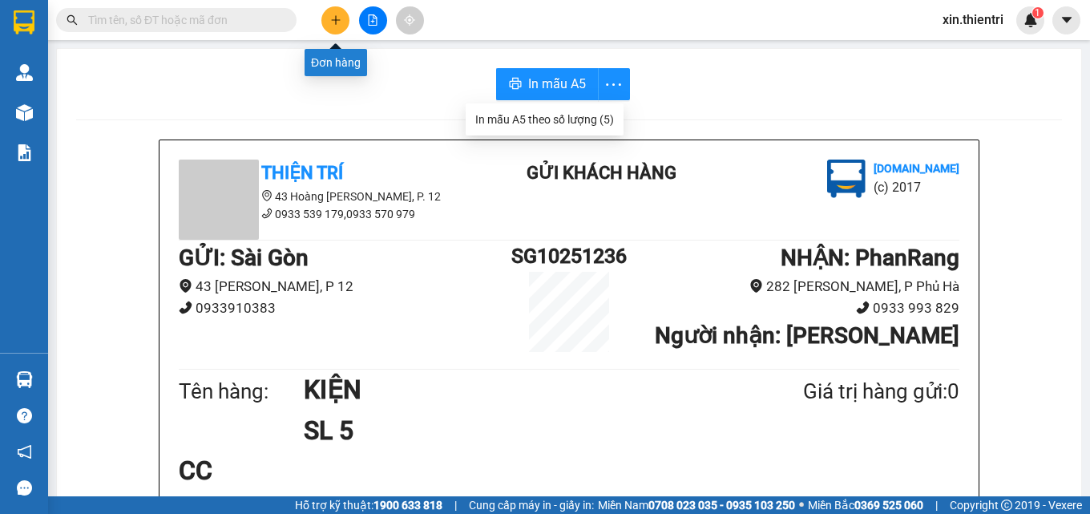
click at [341, 23] on icon "plus" at bounding box center [335, 19] width 11 height 11
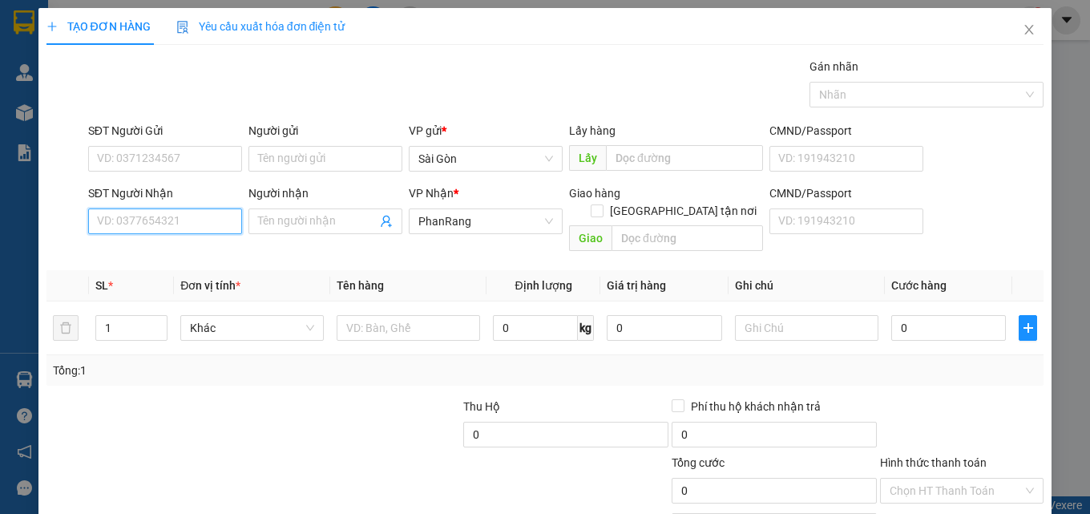
click at [218, 224] on input "SĐT Người Nhận" at bounding box center [165, 221] width 154 height 26
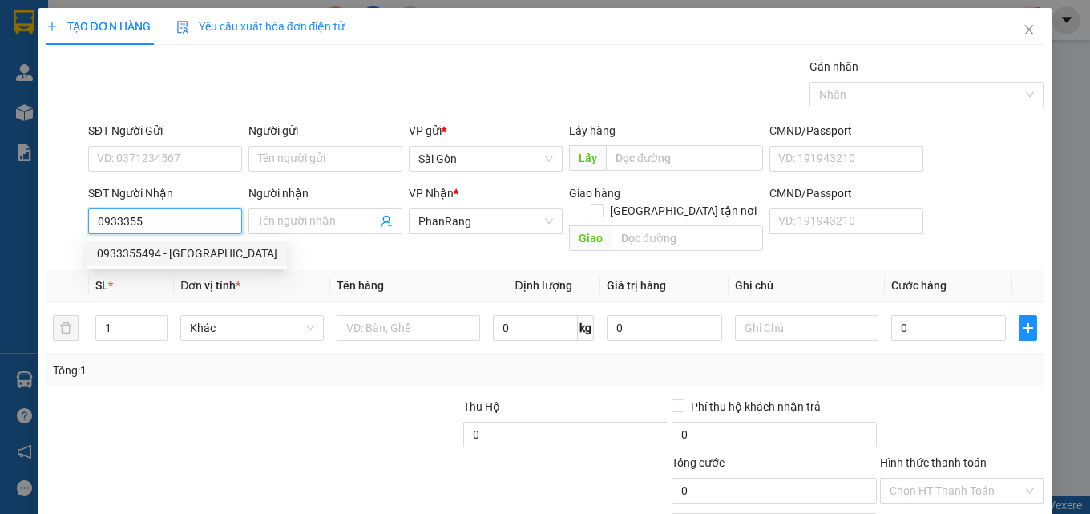
click at [180, 248] on div "0933355494 - [GEOGRAPHIC_DATA]" at bounding box center [187, 254] width 180 height 18
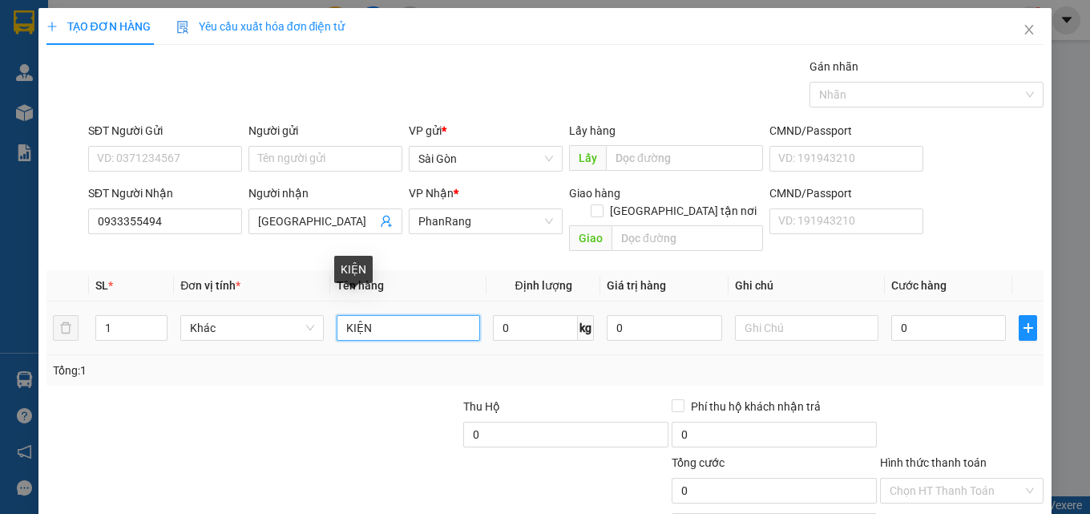
click at [403, 315] on input "KIỆN" at bounding box center [409, 328] width 144 height 26
click at [954, 478] on div "Chọn HT Thanh Toán" at bounding box center [962, 491] width 164 height 26
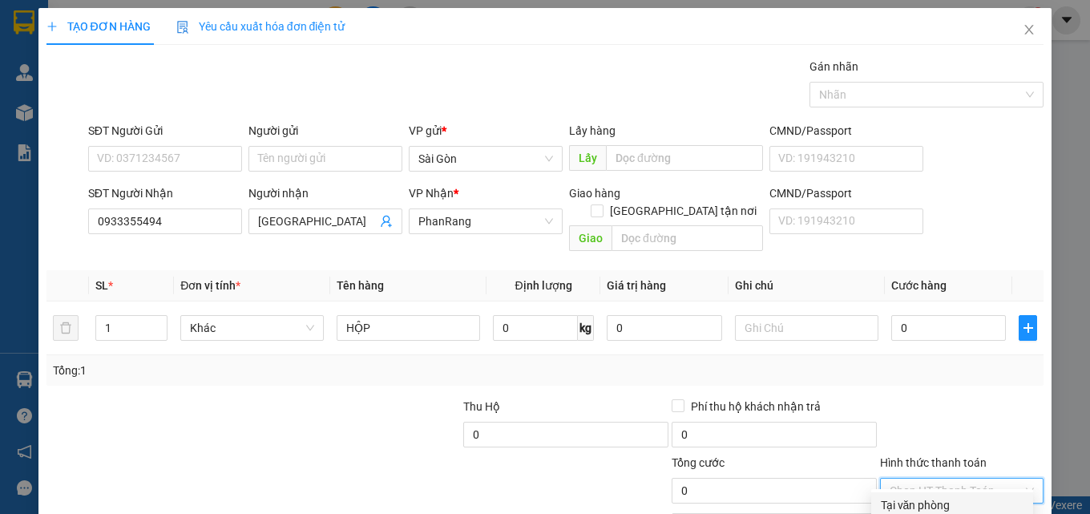
click at [953, 479] on input "Hình thức thanh toán" at bounding box center [956, 491] width 133 height 24
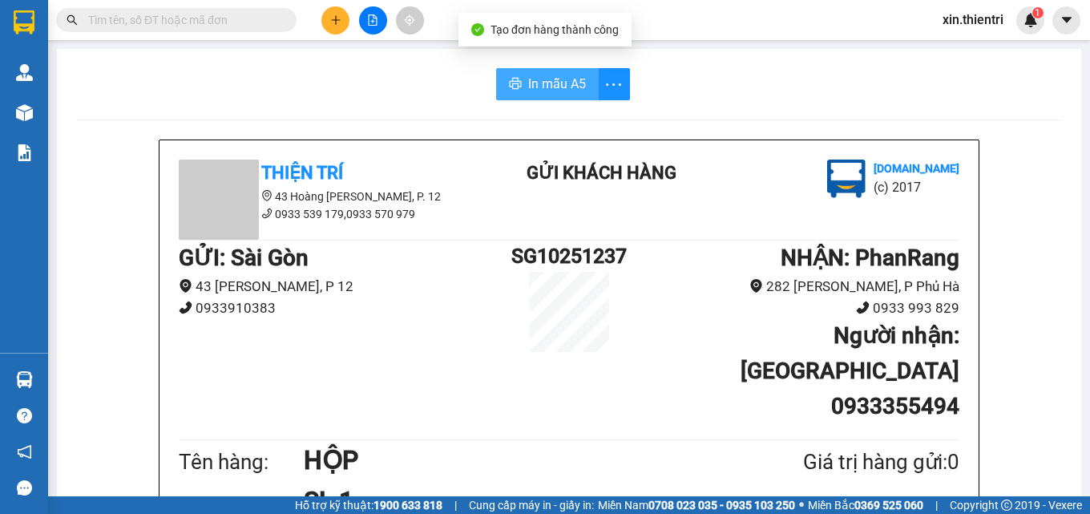
click at [532, 98] on button "In mẫu A5" at bounding box center [547, 84] width 103 height 32
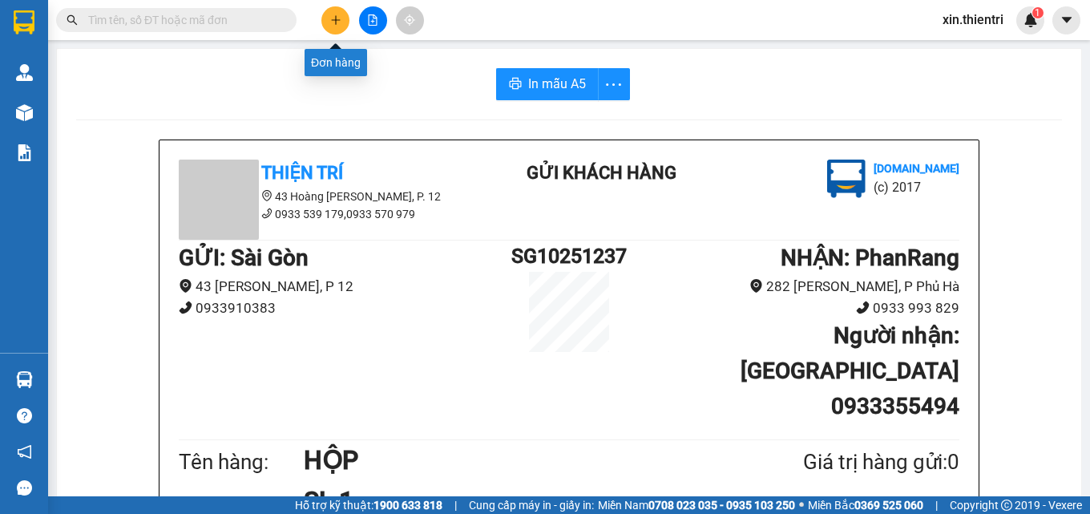
click at [339, 27] on button at bounding box center [335, 20] width 28 height 28
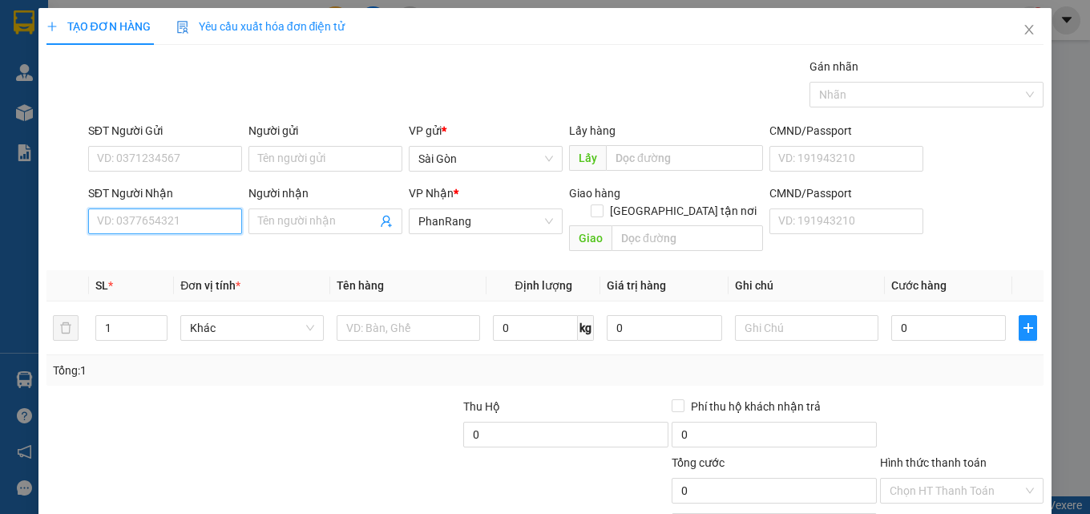
click at [155, 218] on input "SĐT Người Nhận" at bounding box center [165, 221] width 154 height 26
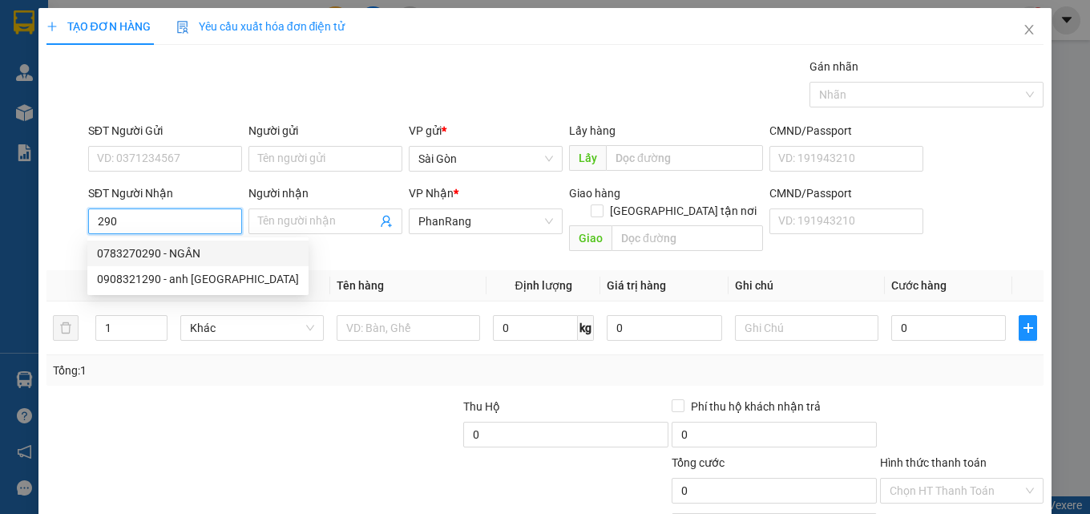
click at [156, 251] on div "0783270290 - NGÂN" at bounding box center [198, 254] width 202 height 18
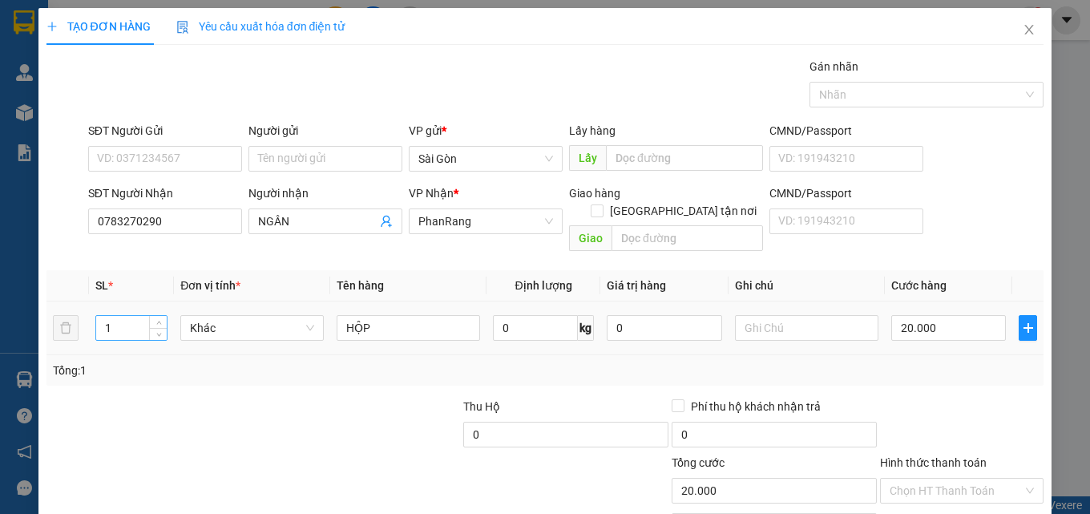
click at [123, 316] on input "1" at bounding box center [131, 328] width 71 height 24
click at [157, 321] on icon "up" at bounding box center [159, 324] width 6 height 6
click at [369, 317] on input "HỘP" at bounding box center [409, 328] width 144 height 26
click at [370, 317] on input "HỘP" at bounding box center [409, 328] width 144 height 26
click at [360, 285] on div "HỘP" at bounding box center [352, 275] width 37 height 38
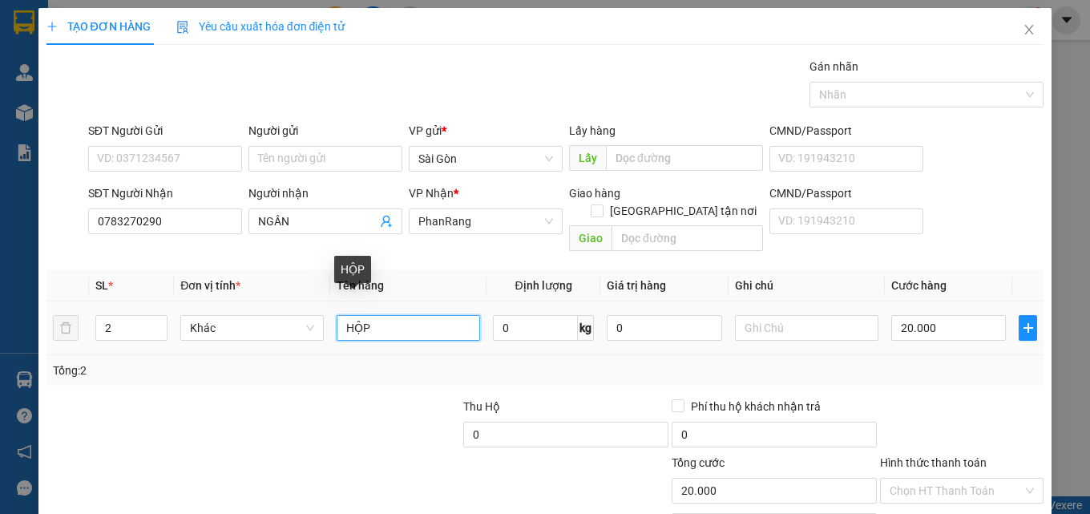
click at [370, 315] on input "HỘP" at bounding box center [409, 328] width 144 height 26
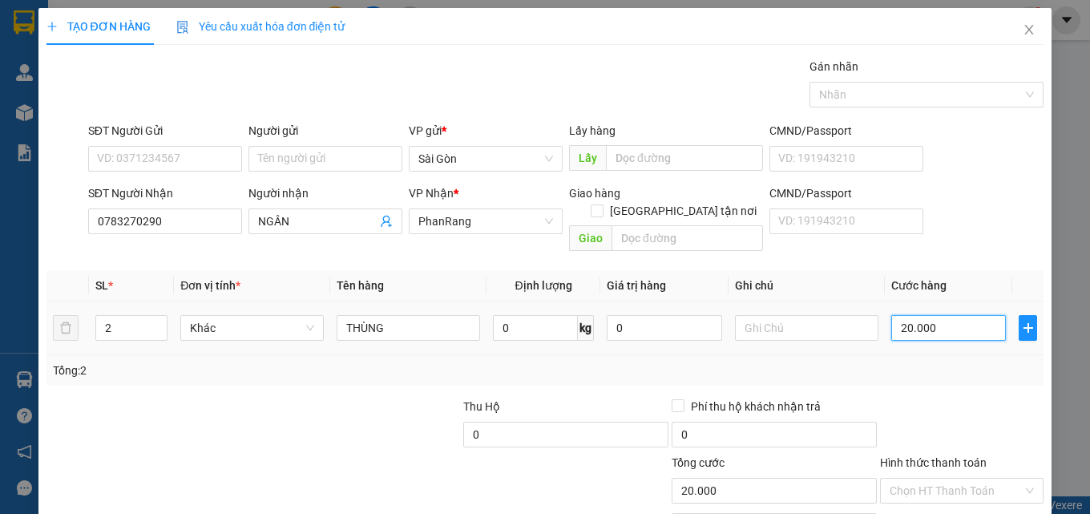
click at [932, 319] on input "20.000" at bounding box center [949, 328] width 115 height 26
click at [931, 319] on input "20.000" at bounding box center [949, 328] width 115 height 26
click at [933, 479] on input "Hình thức thanh toán" at bounding box center [956, 491] width 133 height 24
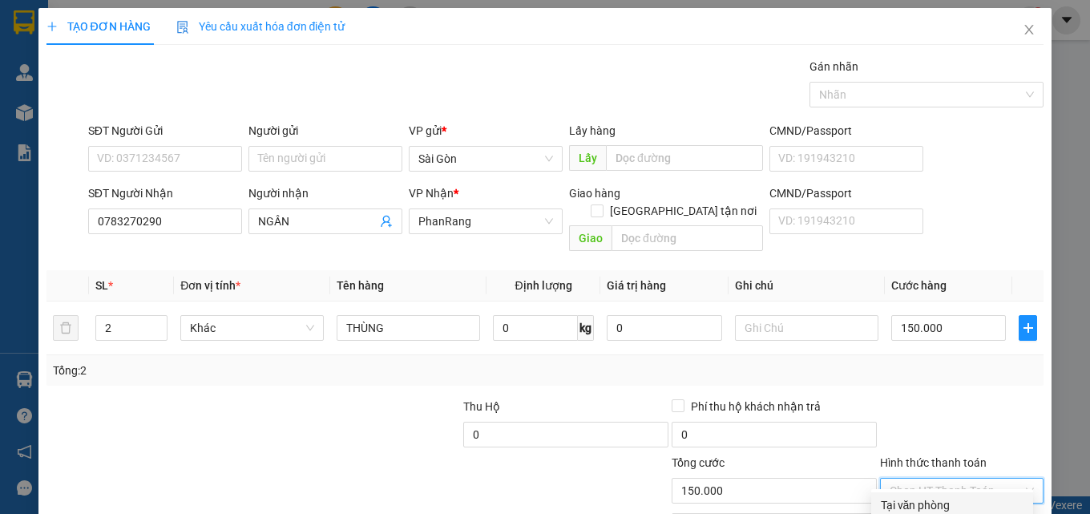
click at [936, 496] on div "Tại văn phòng" at bounding box center [952, 505] width 143 height 18
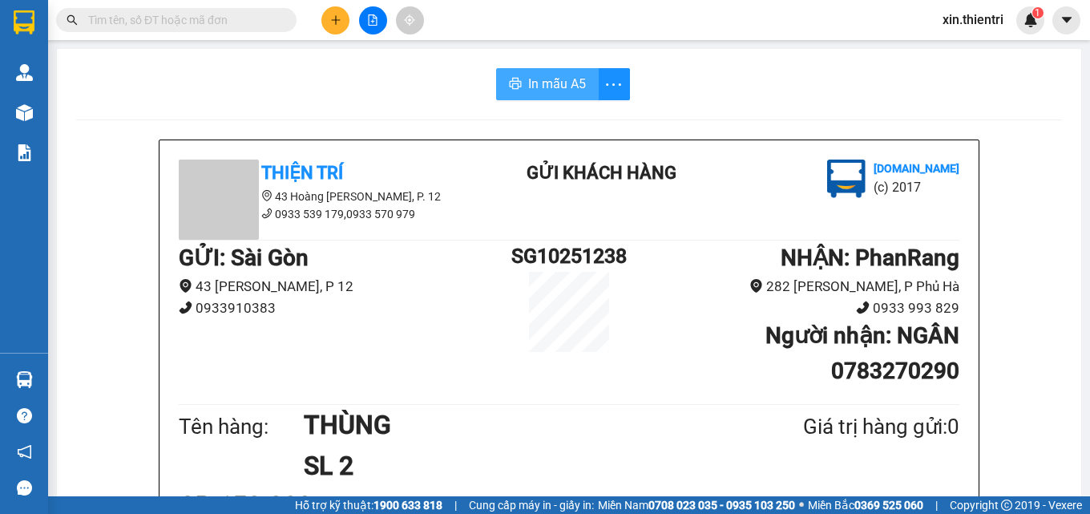
click at [528, 83] on span "In mẫu A5" at bounding box center [557, 84] width 58 height 20
click at [330, 22] on icon "plus" at bounding box center [335, 19] width 11 height 11
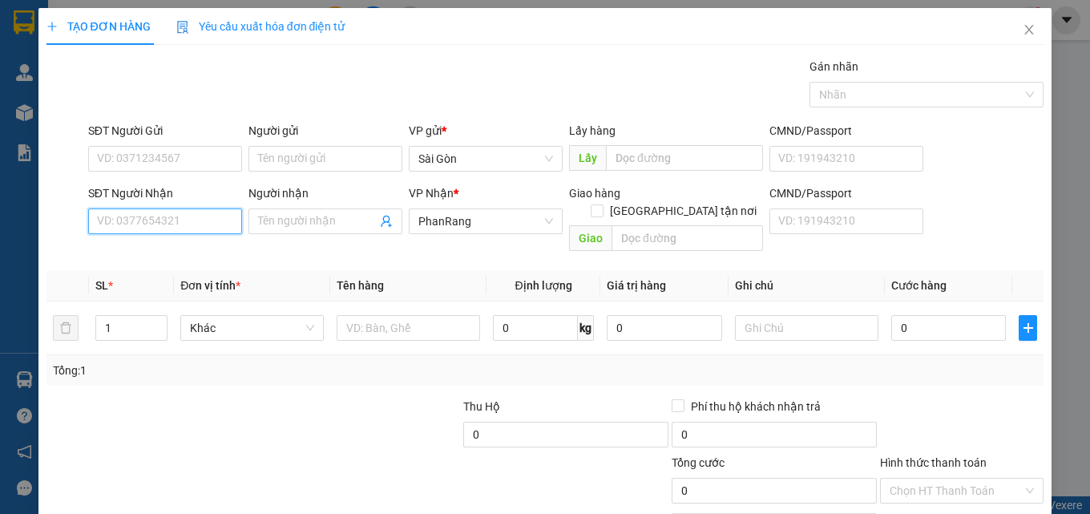
click at [180, 221] on input "SĐT Người Nhận" at bounding box center [165, 221] width 154 height 26
click at [284, 219] on input "Người nhận" at bounding box center [317, 221] width 119 height 18
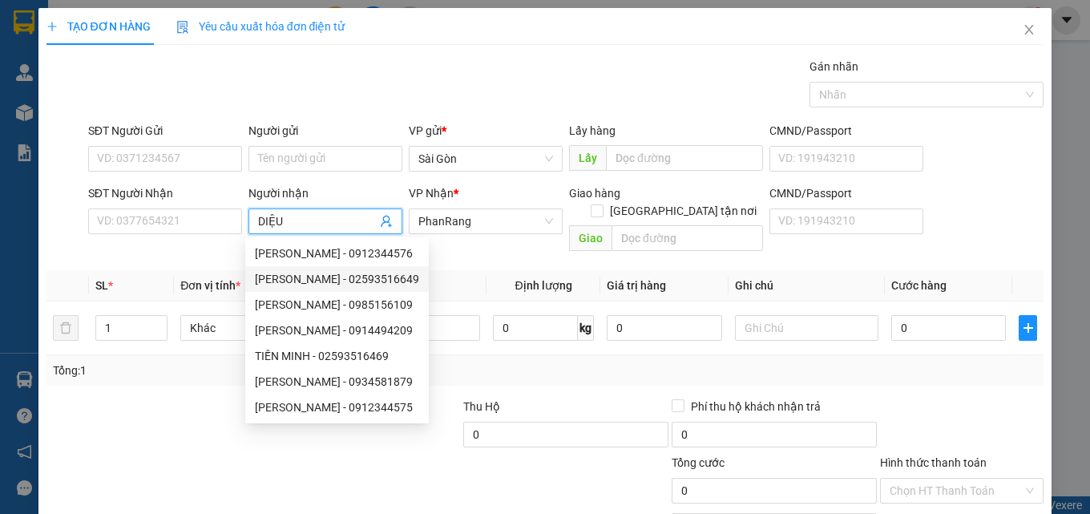
click at [439, 270] on th "Tên hàng" at bounding box center [408, 285] width 156 height 31
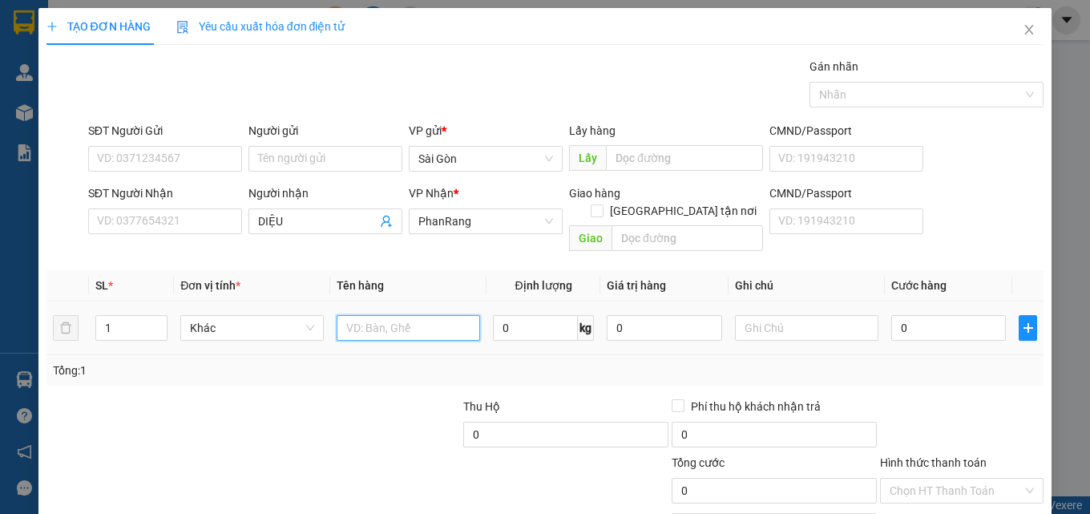
click at [421, 315] on input "text" at bounding box center [409, 328] width 144 height 26
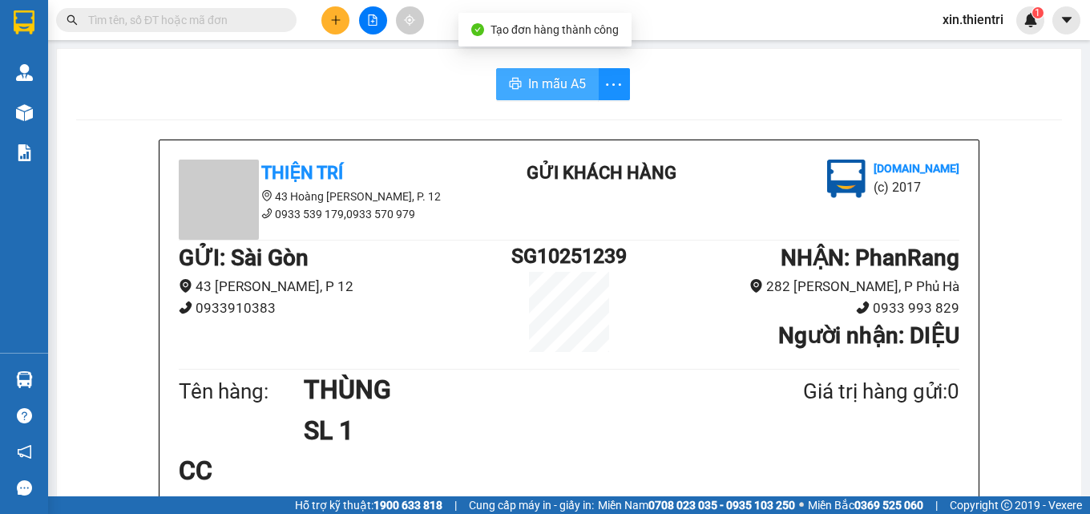
click at [542, 89] on span "In mẫu A5" at bounding box center [557, 84] width 58 height 20
click at [334, 24] on icon "plus" at bounding box center [335, 19] width 11 height 11
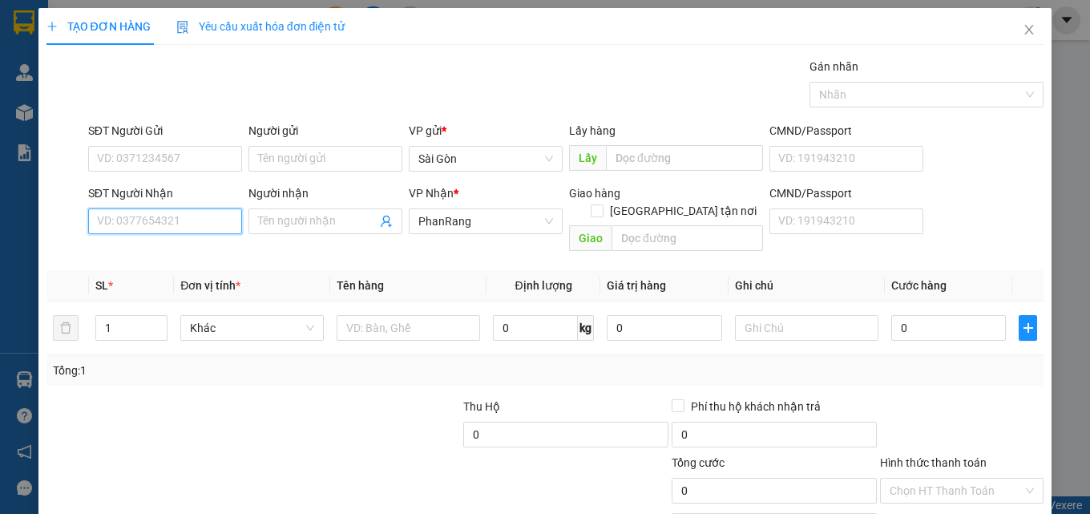
click at [170, 217] on input "SĐT Người Nhận" at bounding box center [165, 221] width 154 height 26
click at [151, 261] on div "0919473897 - QUỐC" at bounding box center [163, 254] width 133 height 18
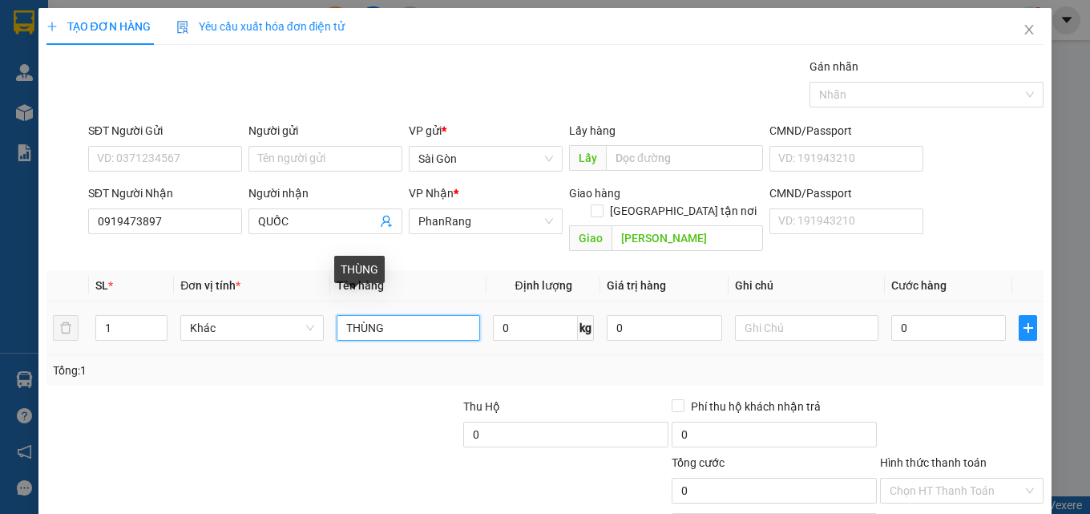
click at [423, 317] on input "THÙNG" at bounding box center [409, 328] width 144 height 26
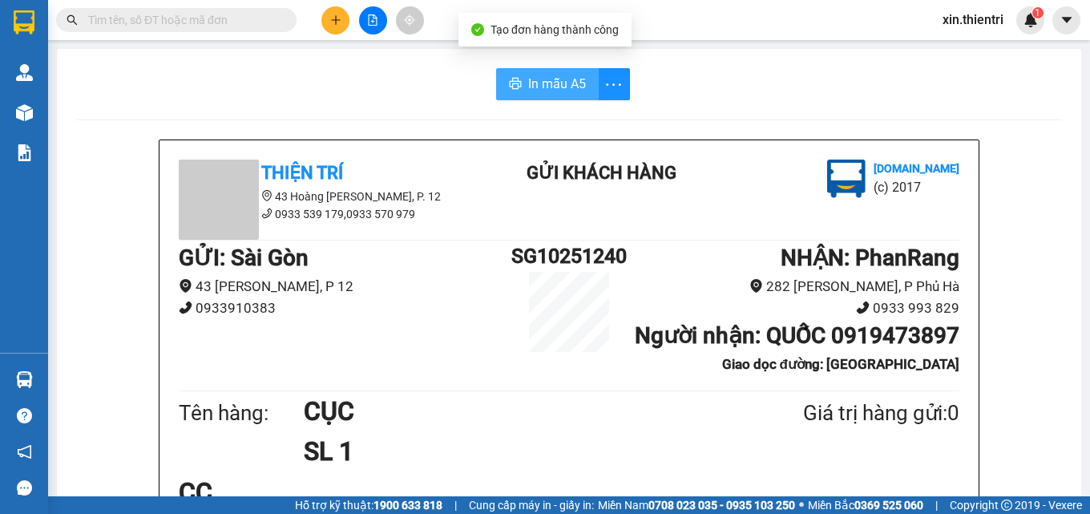
click at [540, 78] on span "In mẫu A5" at bounding box center [557, 84] width 58 height 20
click at [330, 23] on icon "plus" at bounding box center [335, 19] width 11 height 11
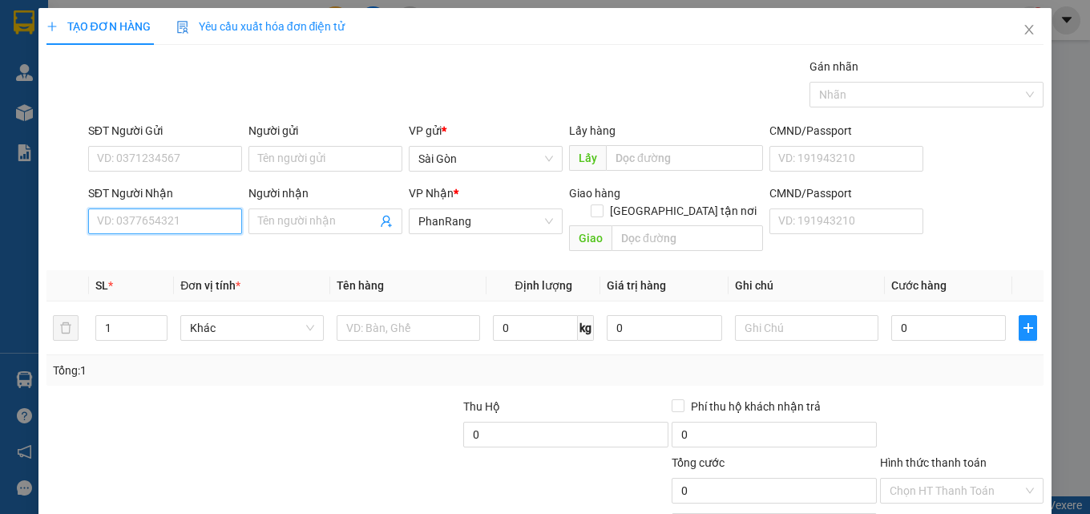
click at [157, 218] on input "SĐT Người Nhận" at bounding box center [165, 221] width 154 height 26
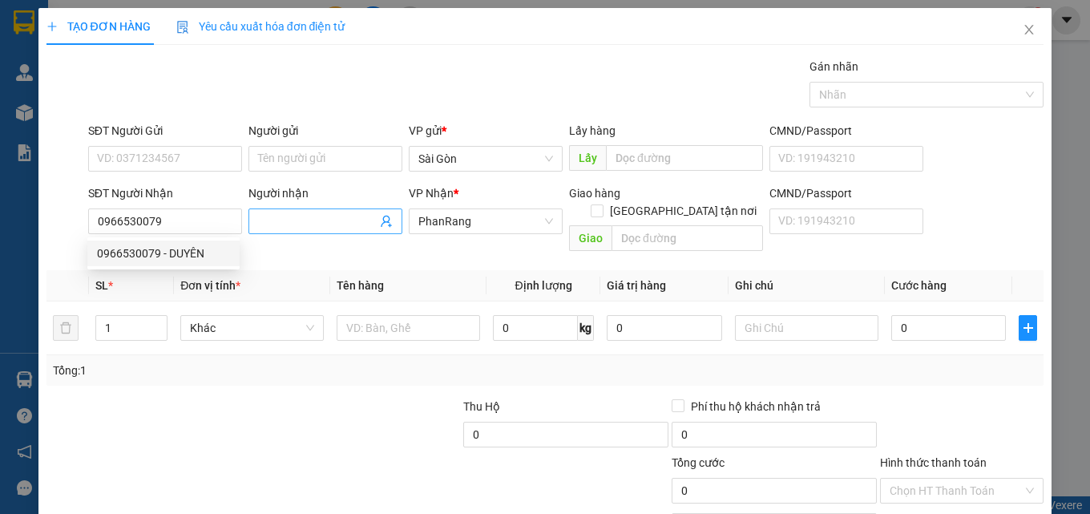
click at [332, 216] on input "Người nhận" at bounding box center [317, 221] width 119 height 18
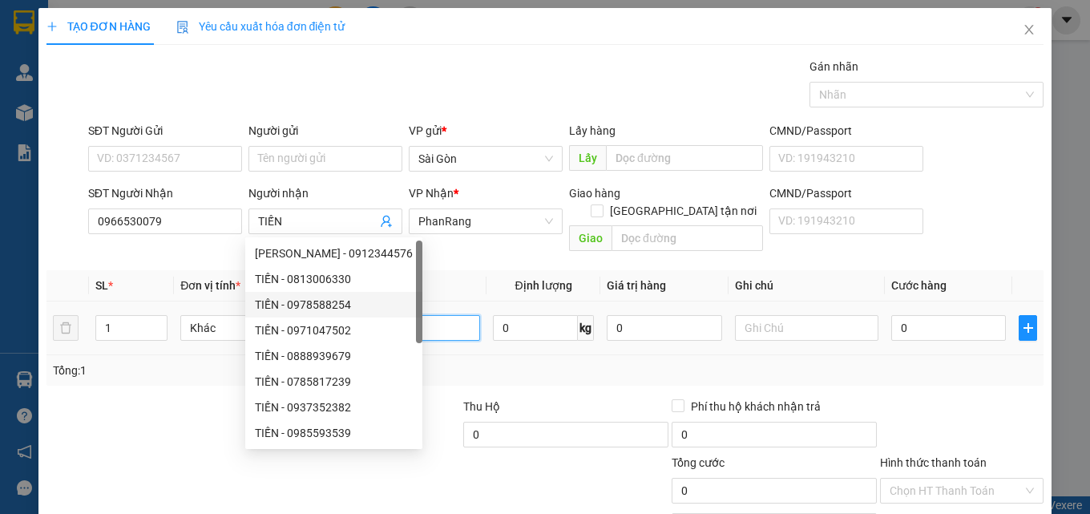
click at [435, 316] on input "text" at bounding box center [409, 328] width 144 height 26
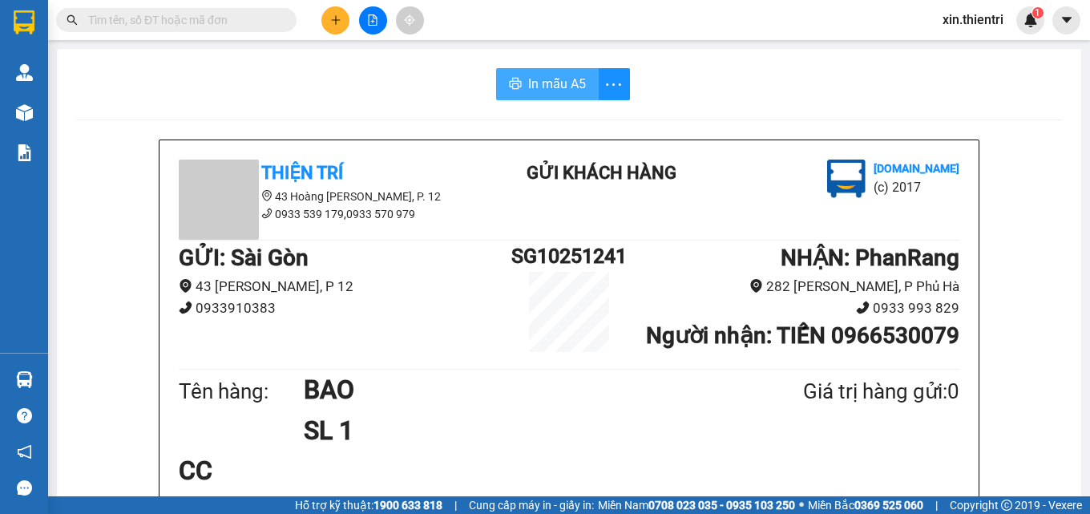
click at [541, 81] on span "In mẫu A5" at bounding box center [557, 84] width 58 height 20
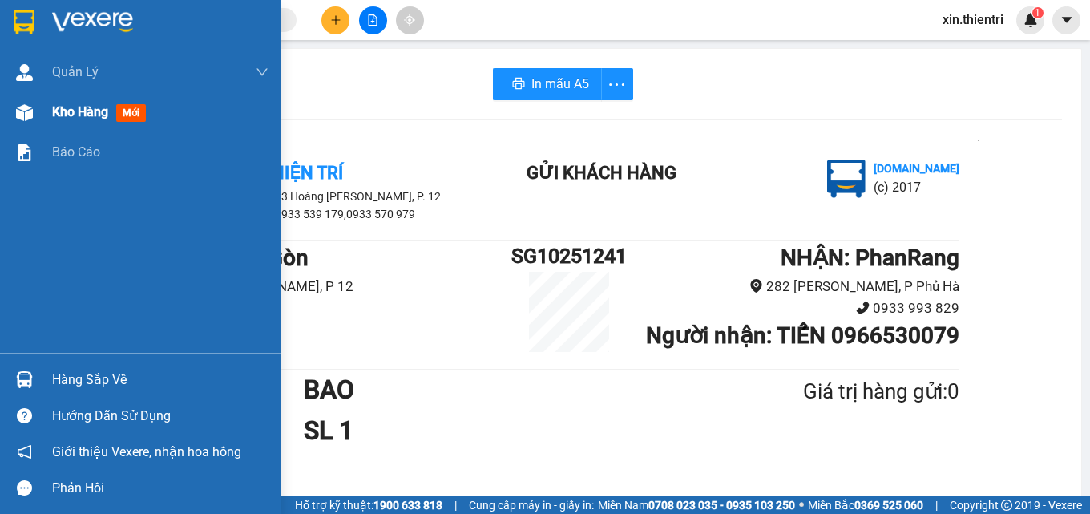
click at [100, 107] on span "Kho hàng" at bounding box center [80, 111] width 56 height 15
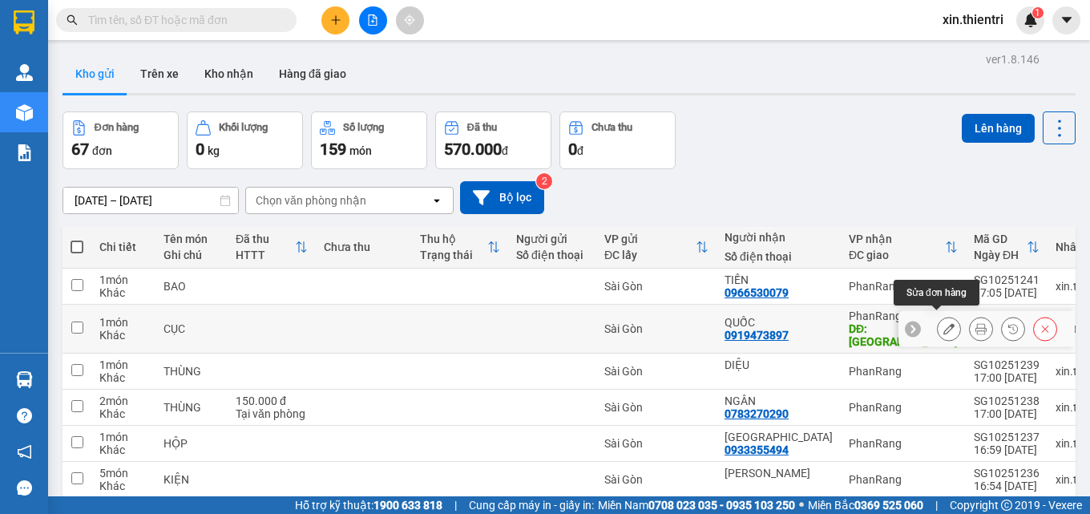
click at [944, 323] on icon at bounding box center [949, 328] width 11 height 11
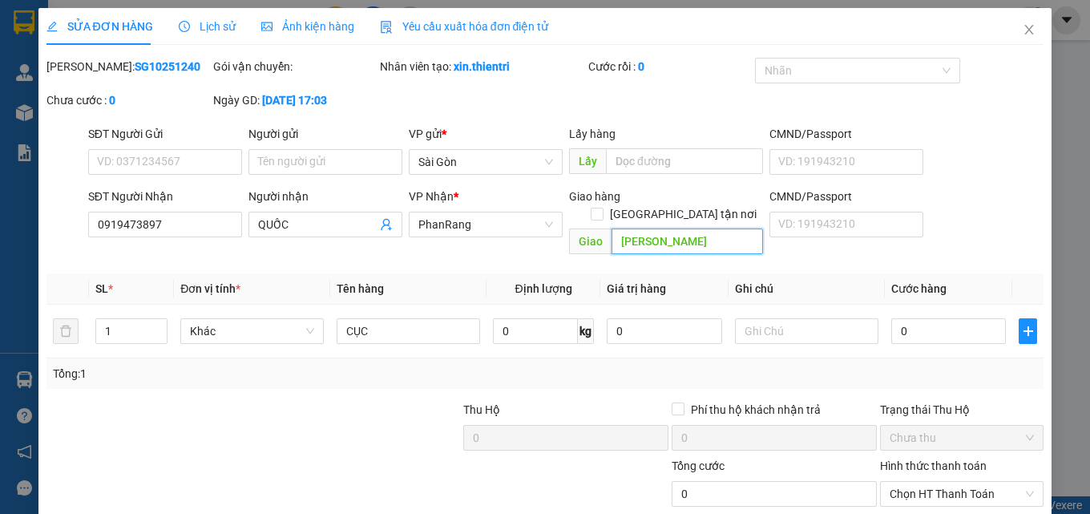
click at [666, 228] on input "[PERSON_NAME]" at bounding box center [688, 241] width 152 height 26
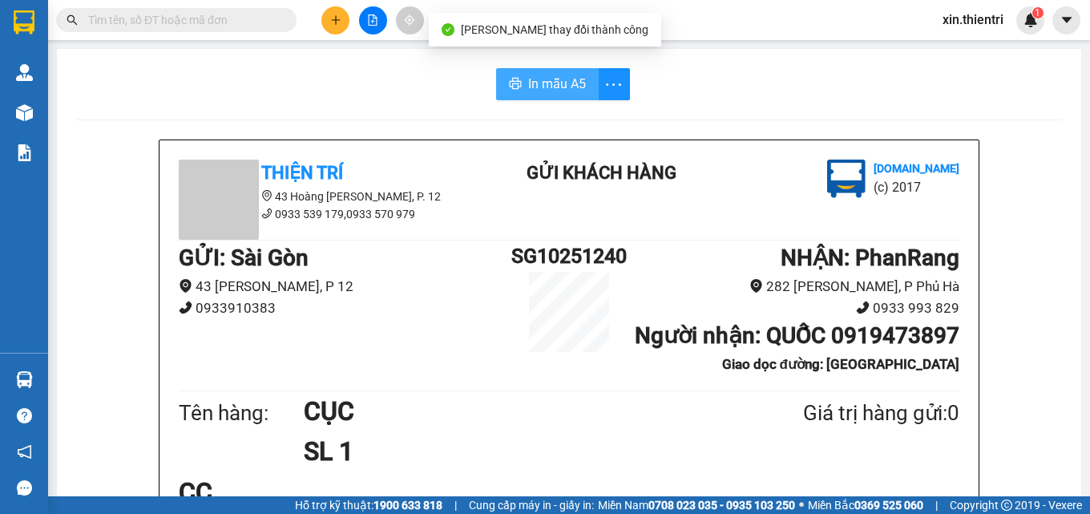
click at [551, 83] on span "In mẫu A5" at bounding box center [557, 84] width 58 height 20
drag, startPoint x: 542, startPoint y: 79, endPoint x: 645, endPoint y: 131, distance: 115.8
click at [543, 79] on span "In mẫu A5" at bounding box center [557, 84] width 58 height 20
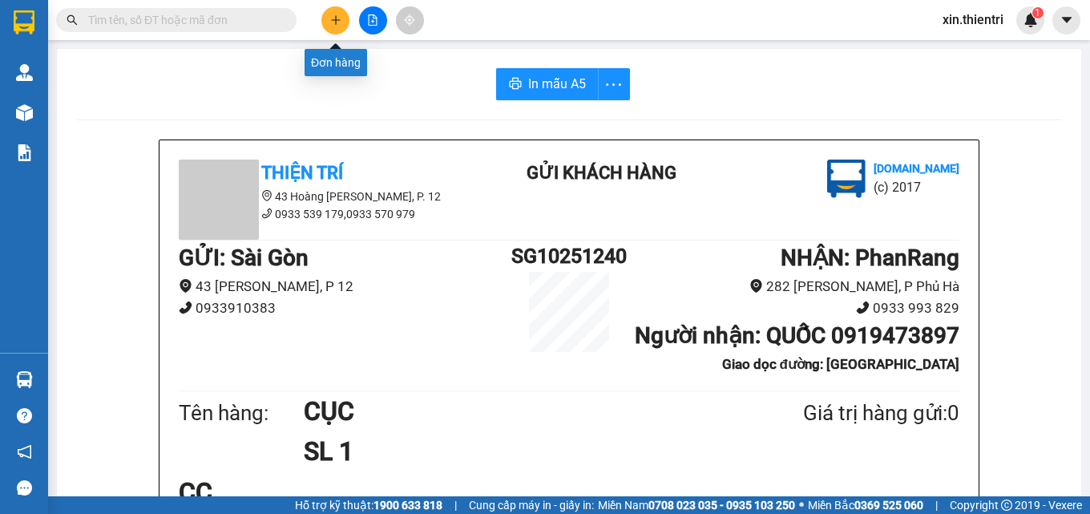
click at [334, 29] on button at bounding box center [335, 20] width 28 height 28
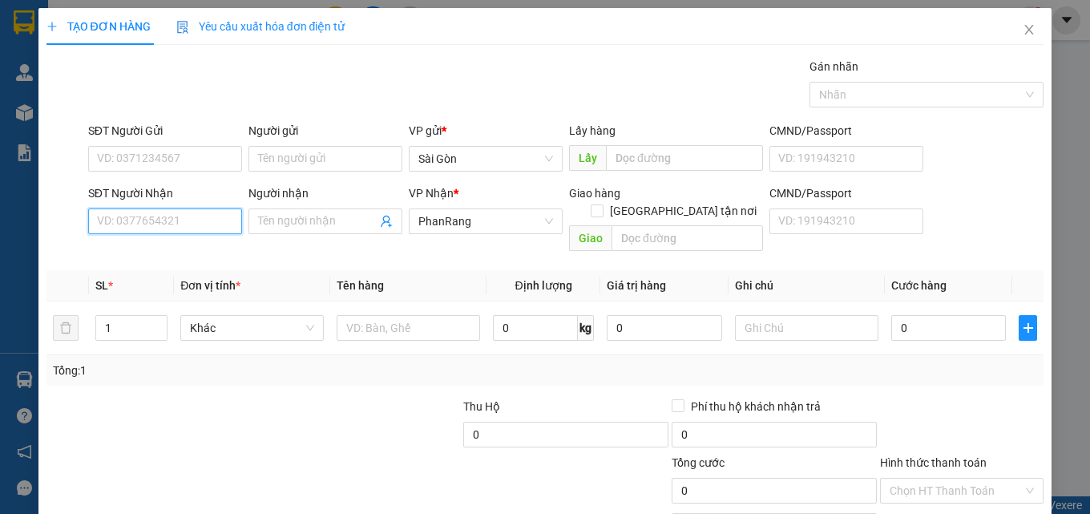
click at [214, 225] on input "SĐT Người Nhận" at bounding box center [165, 221] width 154 height 26
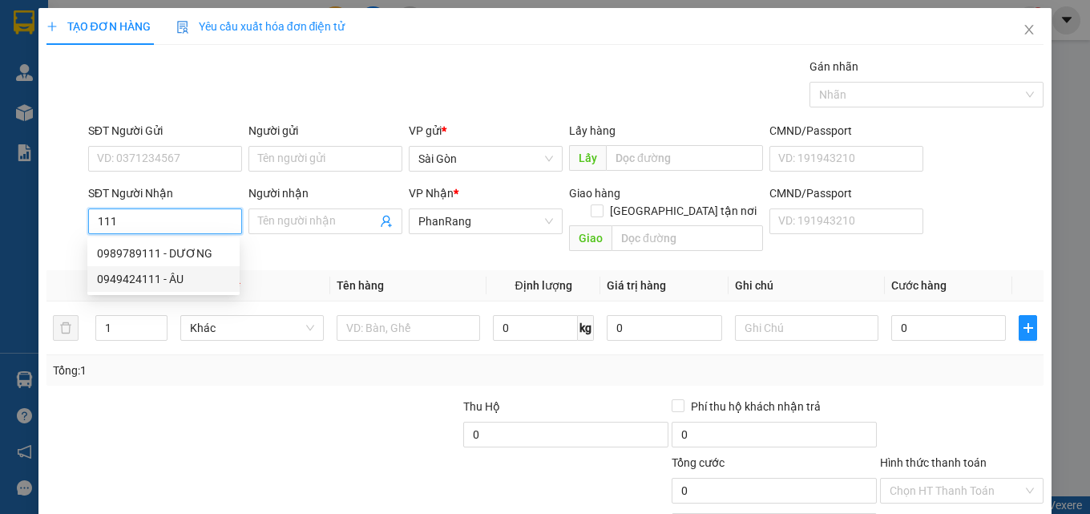
drag, startPoint x: 194, startPoint y: 247, endPoint x: 191, endPoint y: 267, distance: 20.3
click at [186, 285] on div "0989789111 - DƯƠNG 0949424111 - ÂU" at bounding box center [163, 266] width 152 height 51
click at [192, 267] on div "0949424111 - ÂU" at bounding box center [163, 279] width 152 height 26
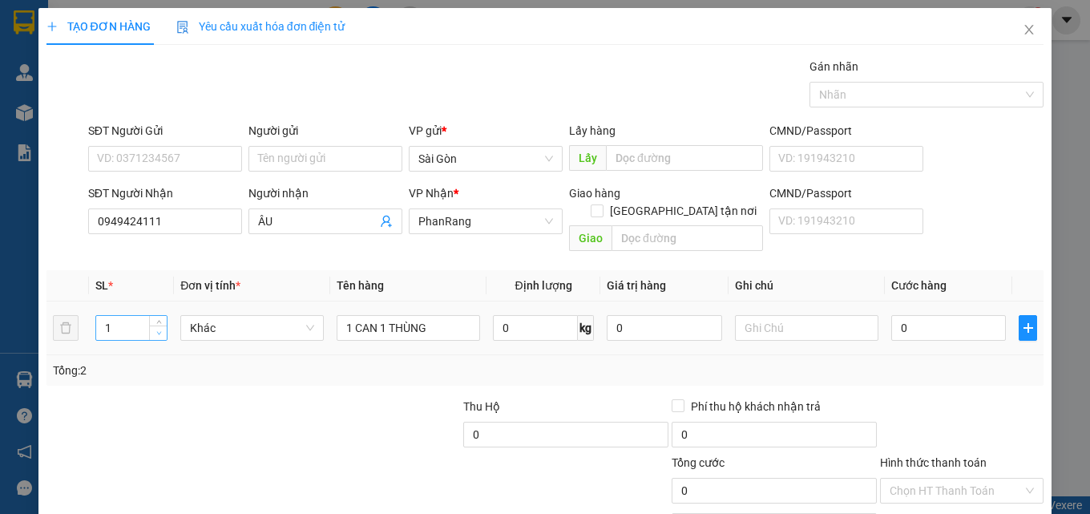
click at [150, 326] on span "Decrease Value" at bounding box center [158, 333] width 18 height 14
drag, startPoint x: 406, startPoint y: 320, endPoint x: 330, endPoint y: 336, distance: 78.6
click at [330, 336] on td "1 CAN 1 THÙNG" at bounding box center [408, 328] width 156 height 54
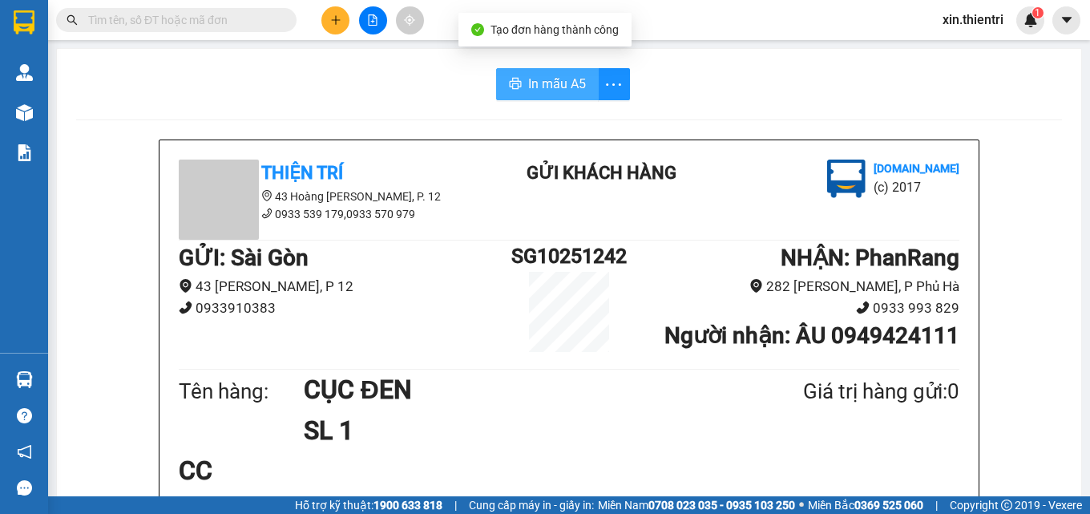
click at [548, 96] on button "In mẫu A5" at bounding box center [547, 84] width 103 height 32
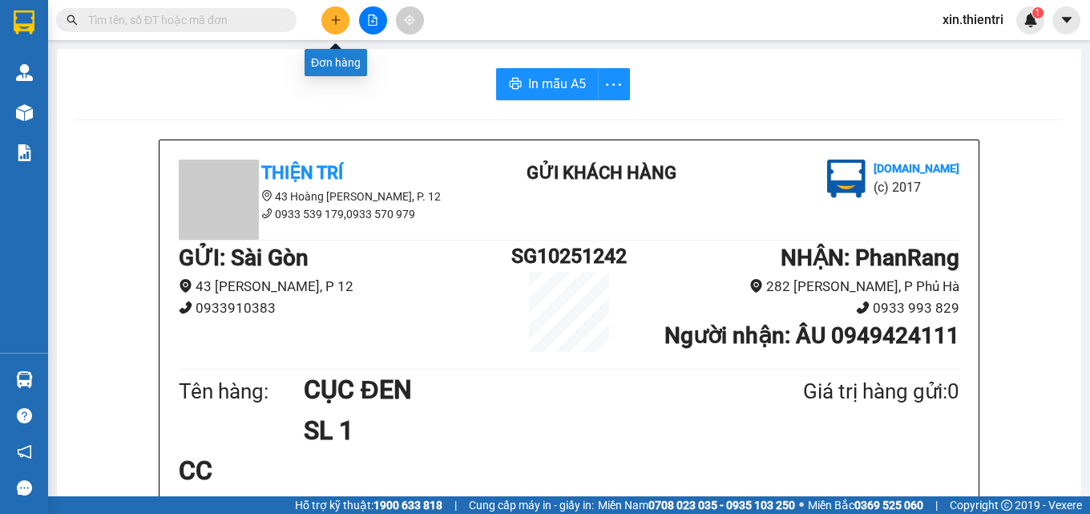
click at [332, 18] on icon "plus" at bounding box center [335, 19] width 11 height 11
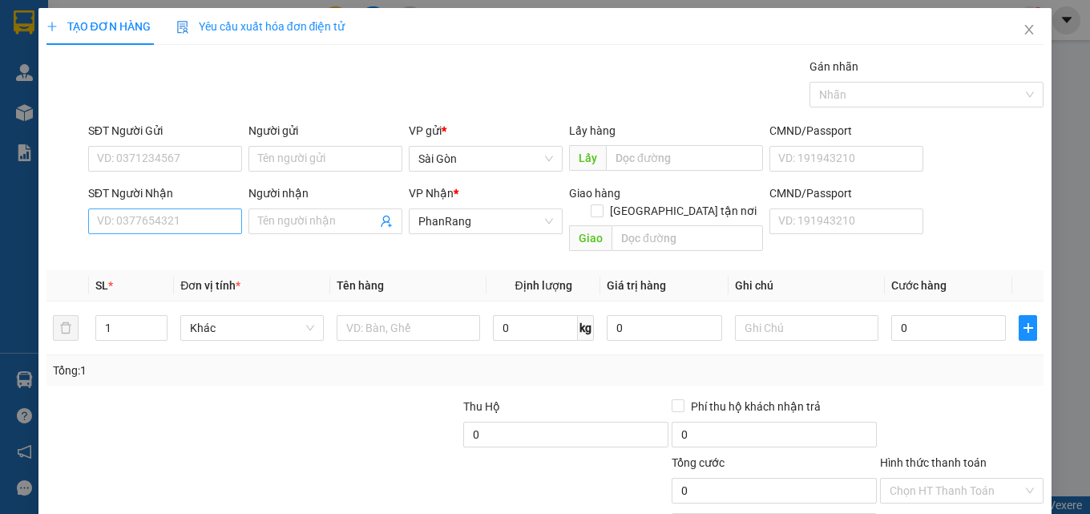
click at [159, 233] on div "SĐT Người Nhận VD: 0377654321" at bounding box center [165, 212] width 154 height 56
click at [164, 228] on input "SĐT Người Nhận" at bounding box center [165, 221] width 154 height 26
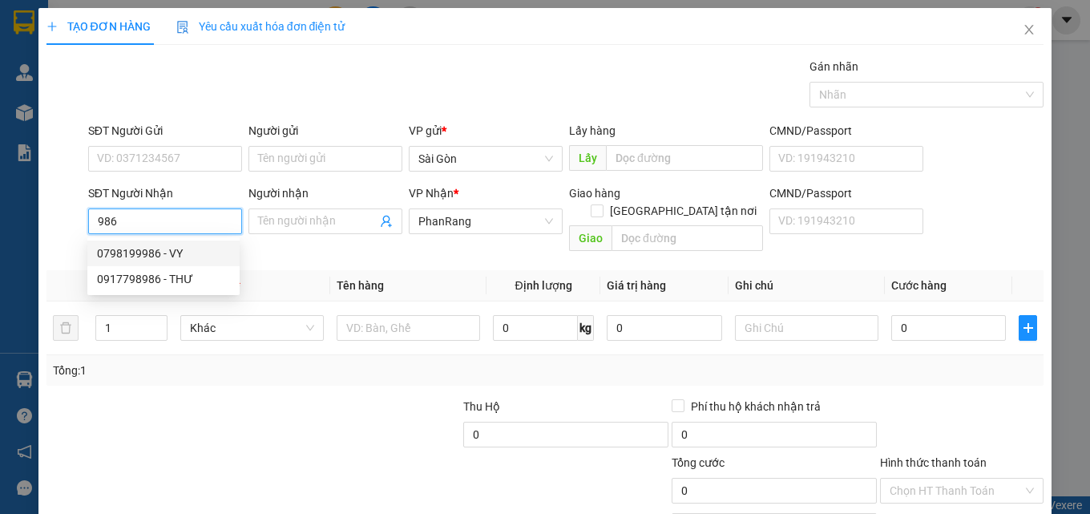
click at [140, 249] on div "0798199986 - VY" at bounding box center [163, 254] width 133 height 18
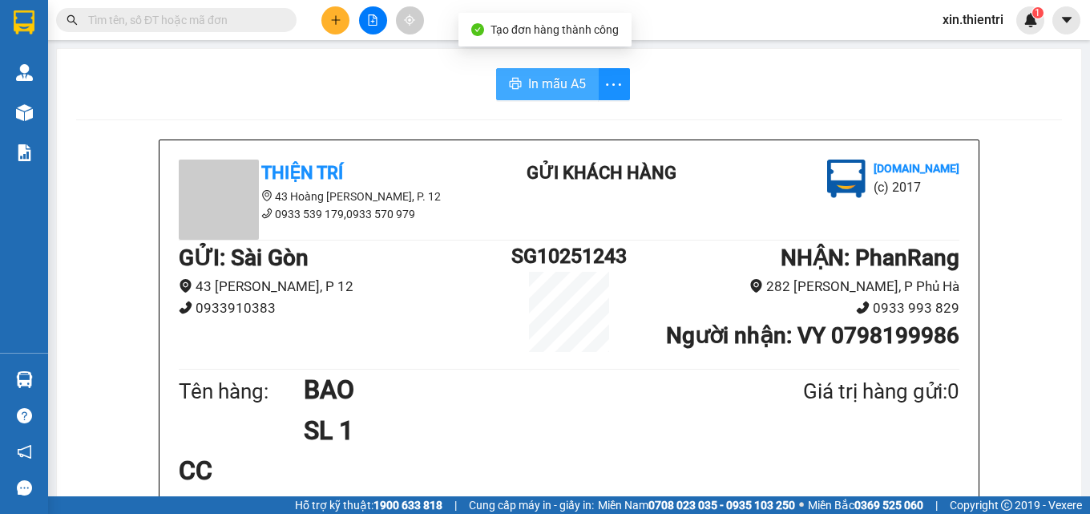
click at [545, 79] on span "In mẫu A5" at bounding box center [557, 84] width 58 height 20
drag, startPoint x: 1080, startPoint y: 334, endPoint x: 331, endPoint y: 22, distance: 811.2
click at [331, 22] on icon "plus" at bounding box center [335, 19] width 11 height 11
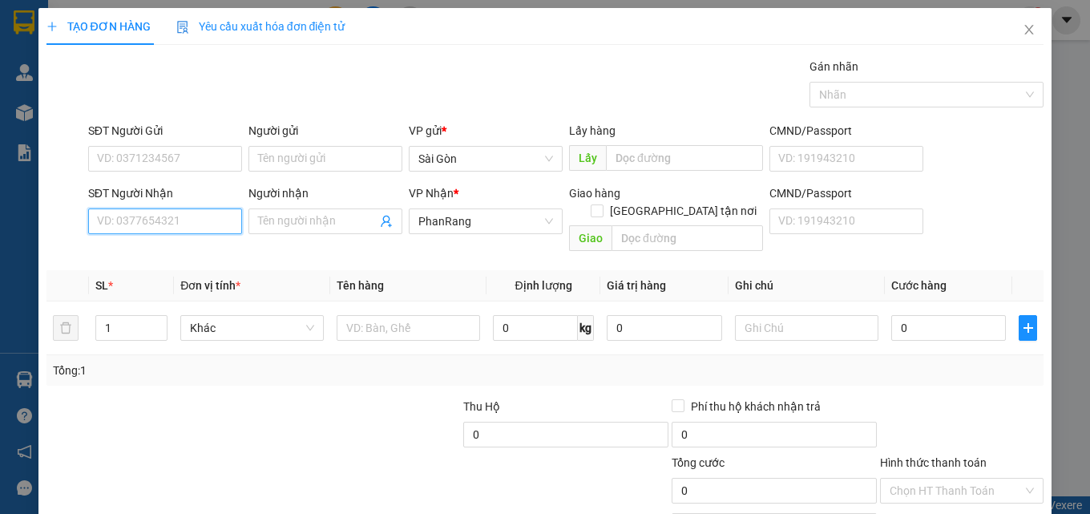
click at [208, 219] on input "SĐT Người Nhận" at bounding box center [165, 221] width 154 height 26
click at [186, 222] on input "0798109986" at bounding box center [165, 221] width 154 height 26
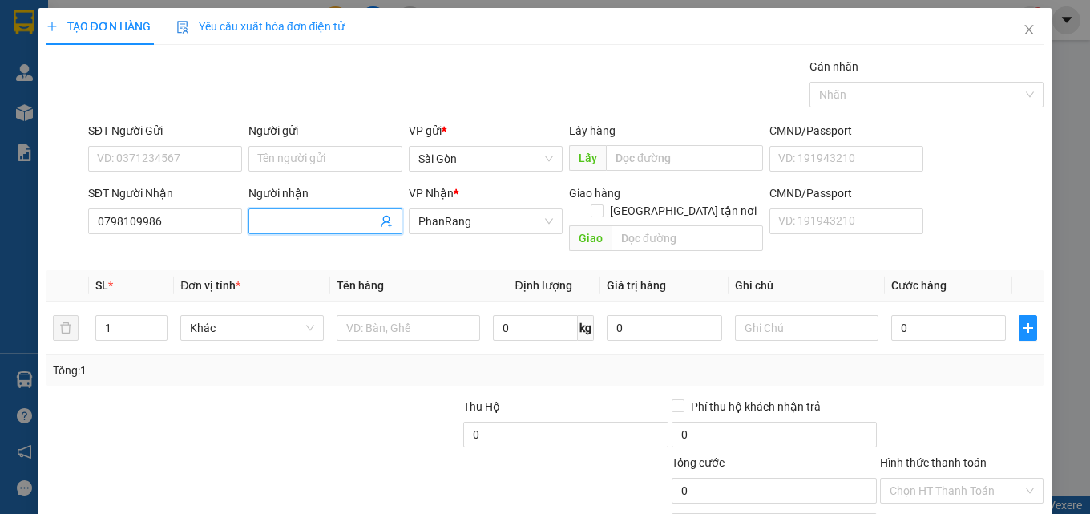
click at [300, 224] on input "Người nhận" at bounding box center [317, 221] width 119 height 18
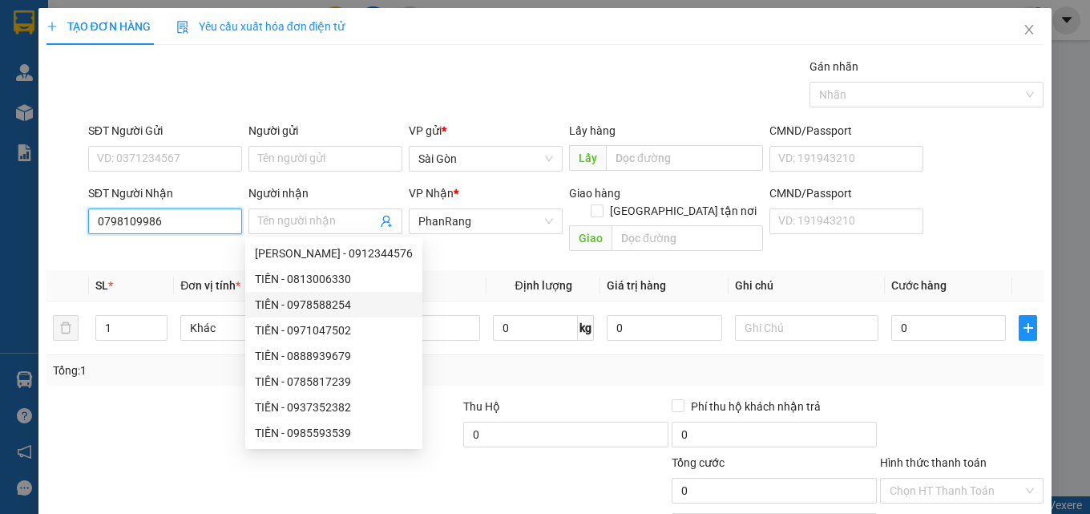
click at [135, 220] on input "0798109986" at bounding box center [165, 221] width 154 height 26
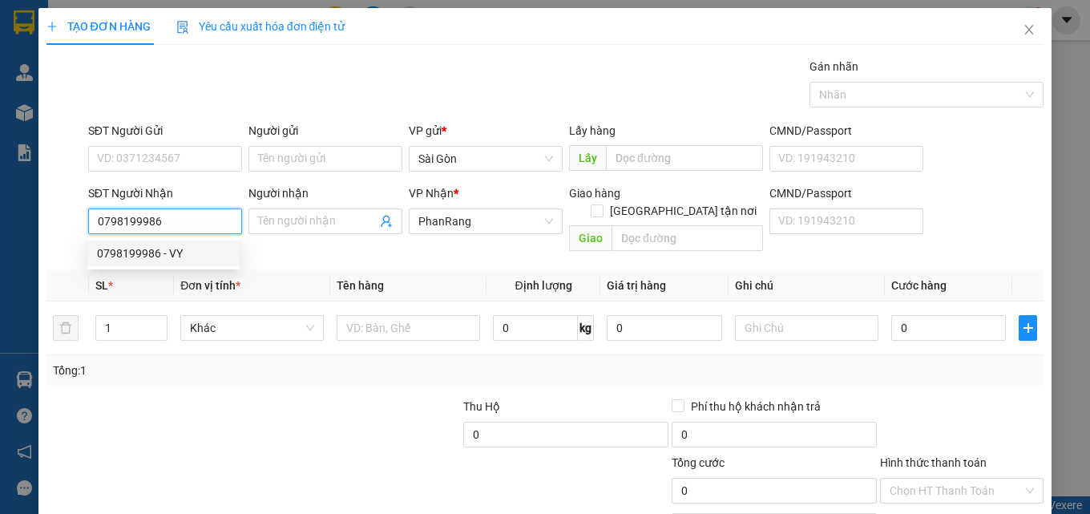
click at [199, 250] on div "0798199986 - VY" at bounding box center [163, 254] width 133 height 18
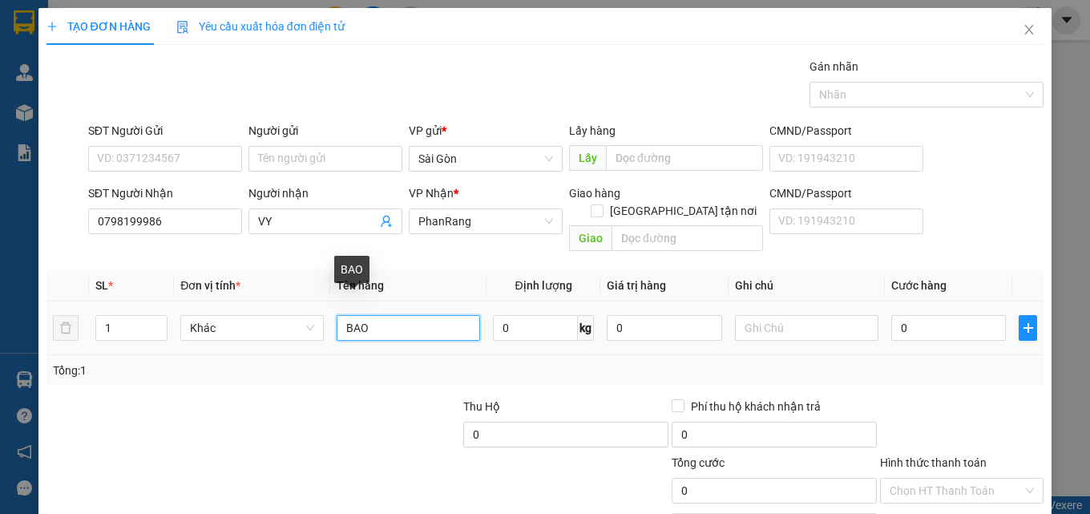
click at [402, 315] on input "BAO" at bounding box center [409, 328] width 144 height 26
click at [405, 315] on input "BAO" at bounding box center [409, 328] width 144 height 26
drag, startPoint x: 405, startPoint y: 309, endPoint x: 379, endPoint y: 318, distance: 27.4
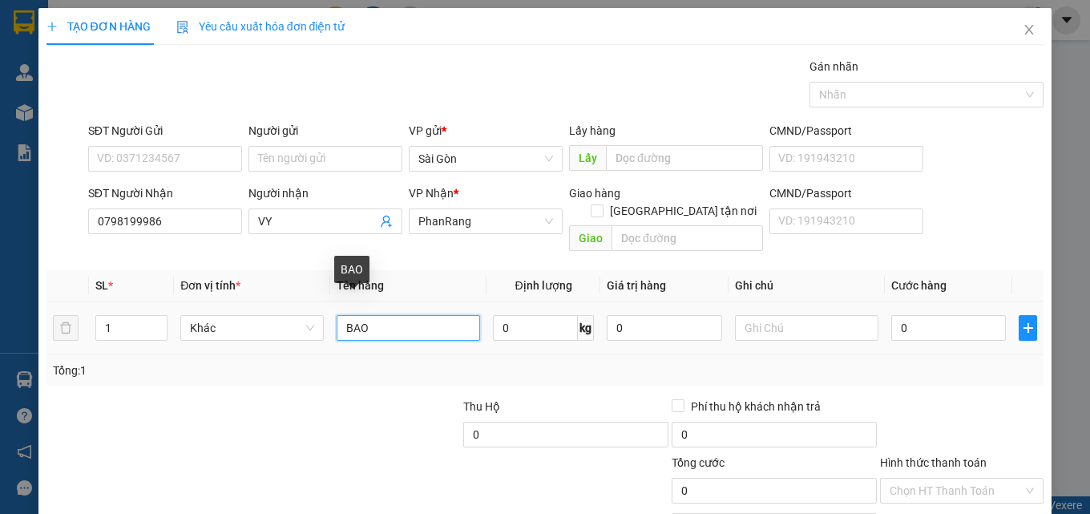
click at [404, 315] on input "BAO" at bounding box center [409, 328] width 144 height 26
click at [378, 318] on input "BAO" at bounding box center [409, 328] width 144 height 26
click at [378, 315] on input "BAO" at bounding box center [409, 328] width 144 height 26
click at [382, 315] on input "BAO" at bounding box center [409, 328] width 144 height 26
click at [398, 315] on input "BAO" at bounding box center [409, 328] width 144 height 26
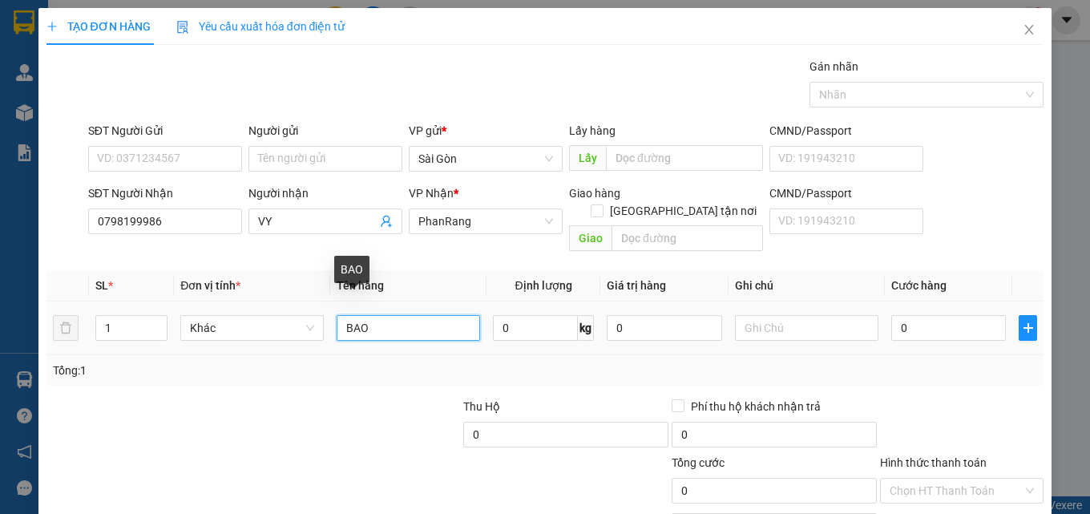
click at [398, 315] on input "BAO" at bounding box center [409, 328] width 144 height 26
click at [386, 315] on input "BAO" at bounding box center [409, 328] width 144 height 26
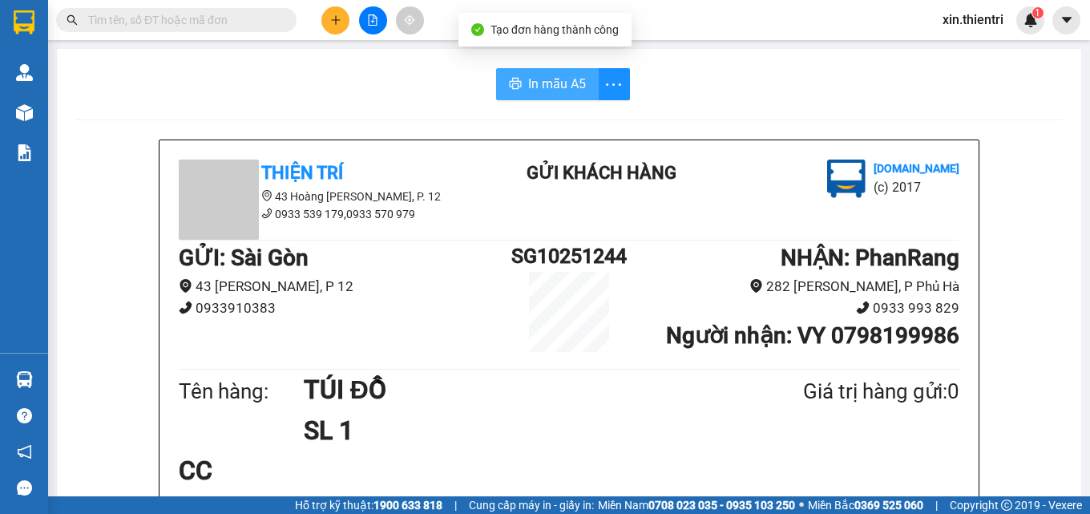
click at [562, 83] on span "In mẫu A5" at bounding box center [557, 84] width 58 height 20
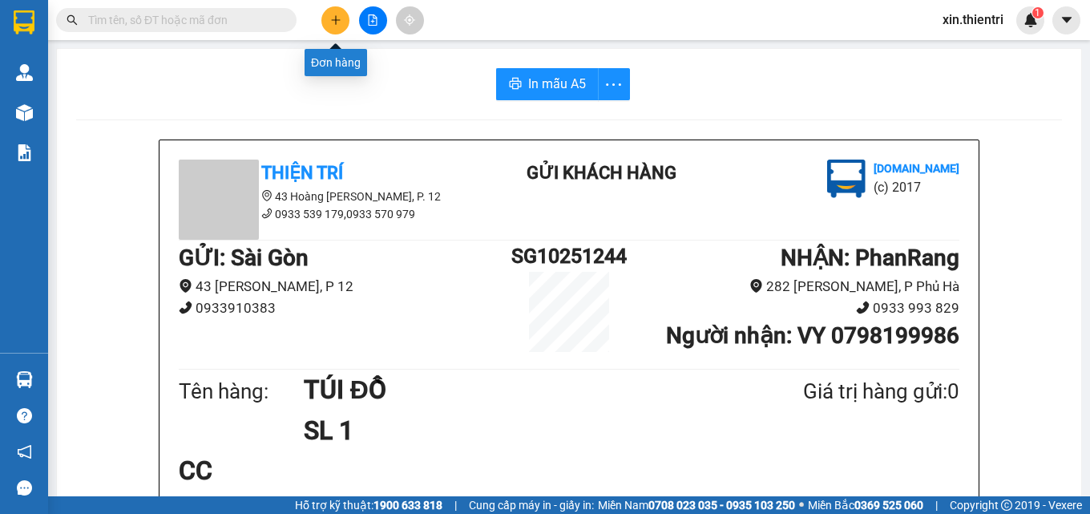
click at [333, 16] on icon "plus" at bounding box center [335, 19] width 11 height 11
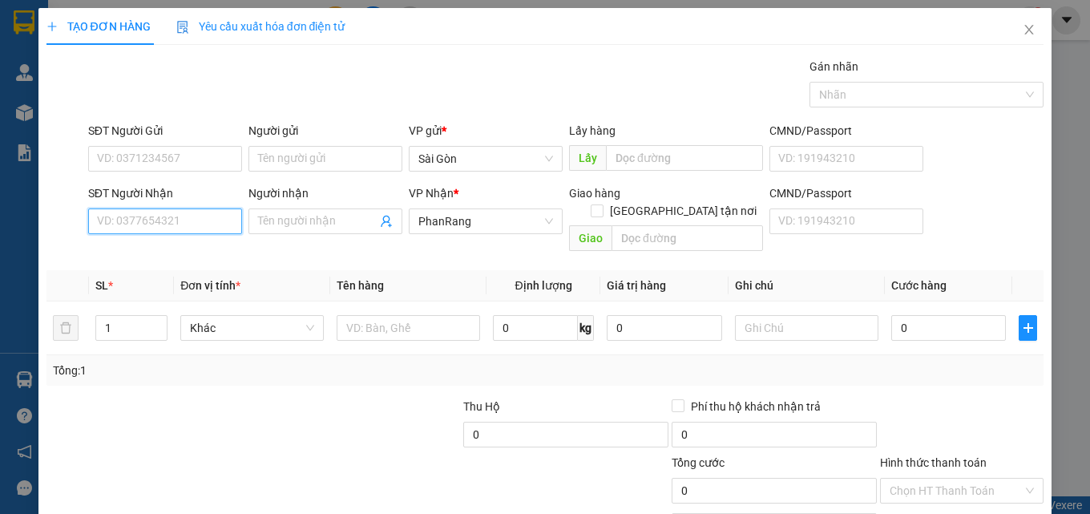
click at [153, 208] on input "SĐT Người Nhận" at bounding box center [165, 221] width 154 height 26
type input "0792021290"
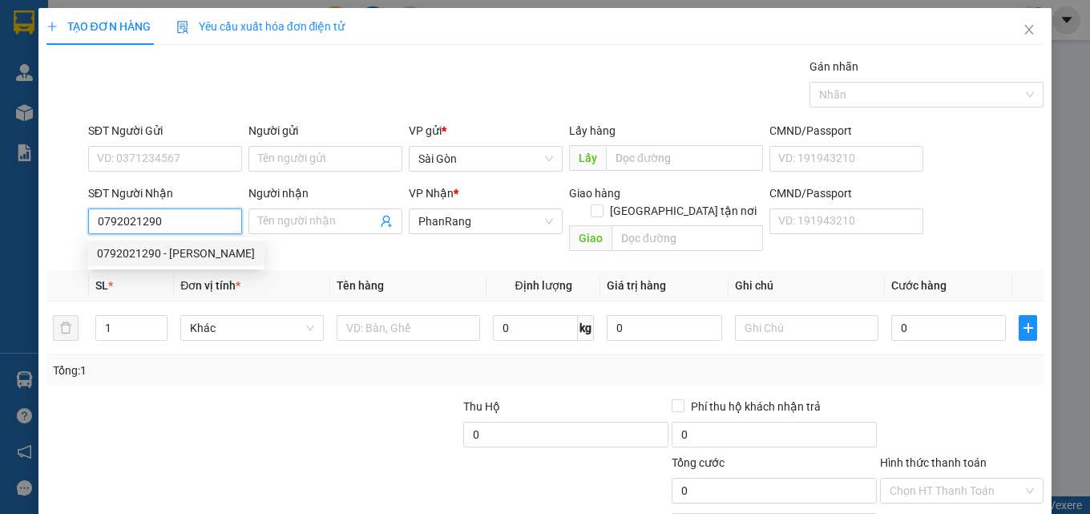
click at [186, 253] on div "0792021290 - Ánh Hồng" at bounding box center [176, 254] width 158 height 18
type input "Ánh Hồng"
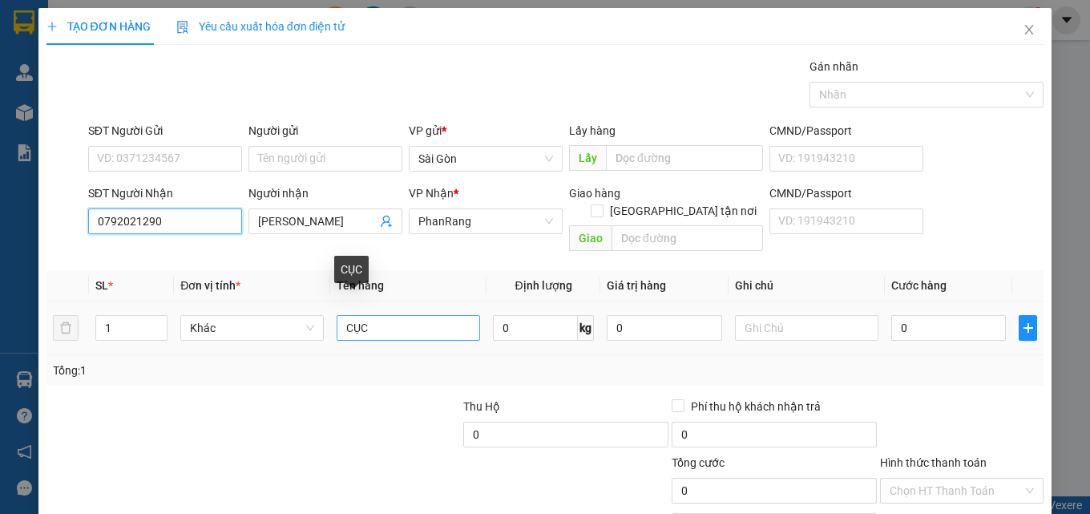
type input "0792021290"
click at [441, 315] on input "CỤC" at bounding box center [409, 328] width 144 height 26
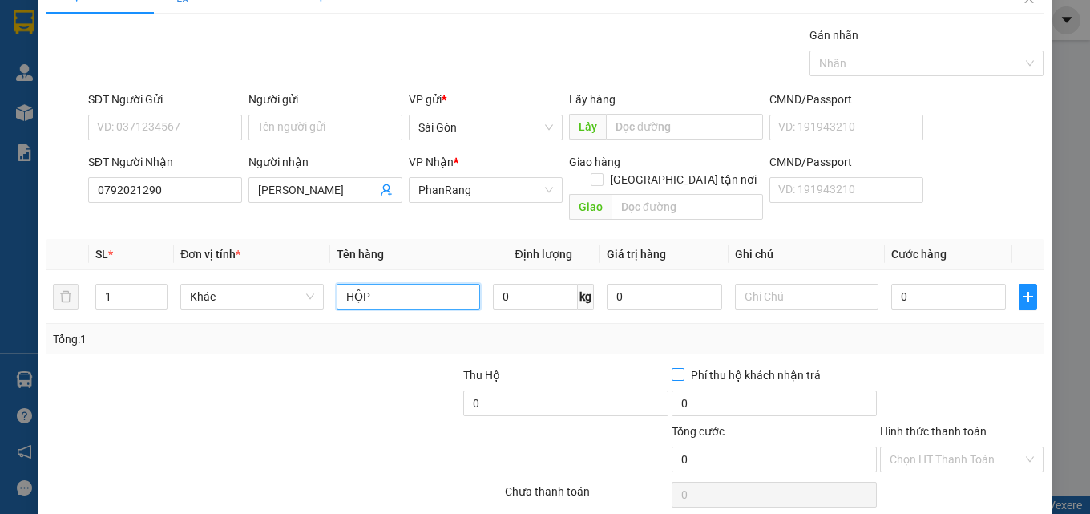
scroll to position [79, 0]
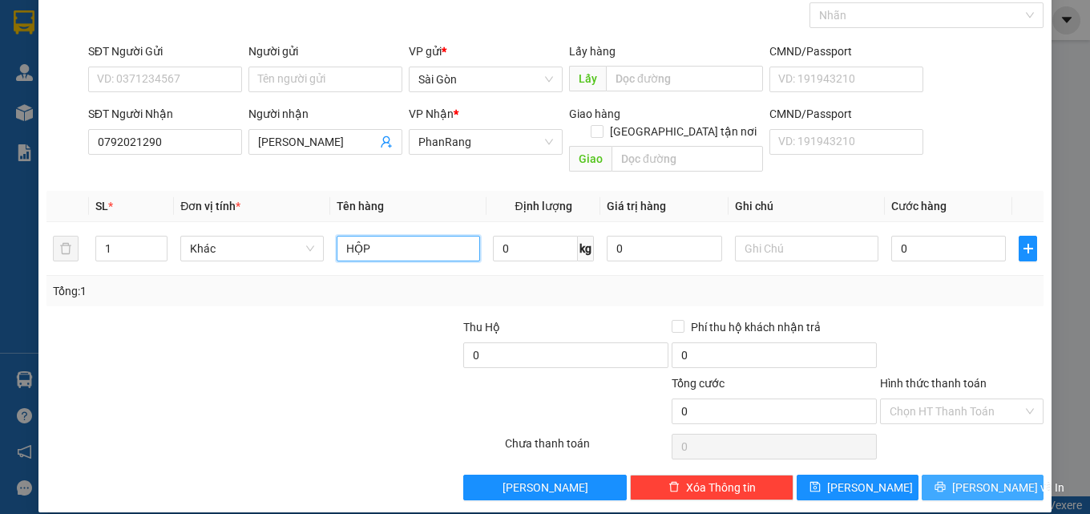
type input "HỘP"
click at [972, 479] on span "[PERSON_NAME] và In" at bounding box center [1008, 488] width 112 height 18
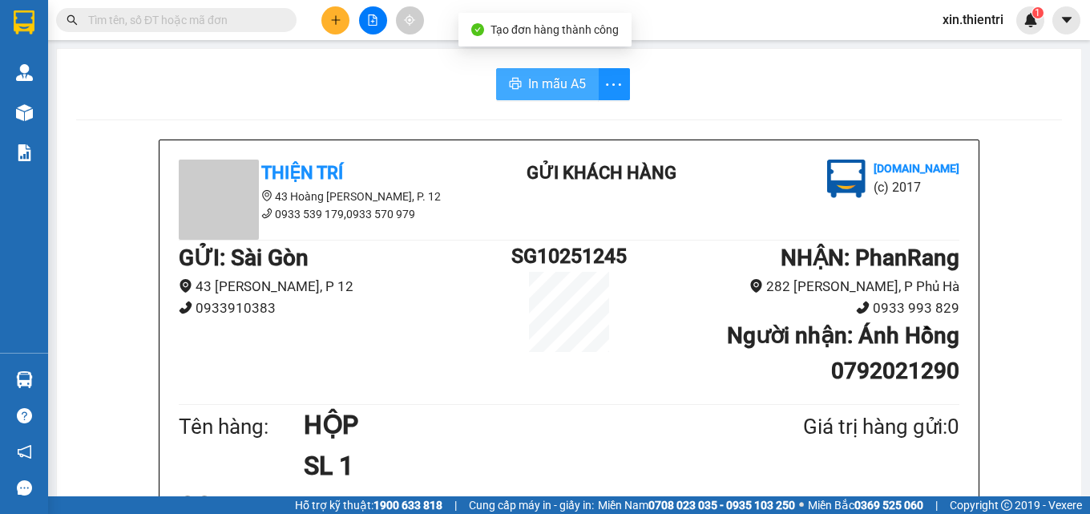
click at [573, 87] on span "In mẫu A5" at bounding box center [557, 84] width 58 height 20
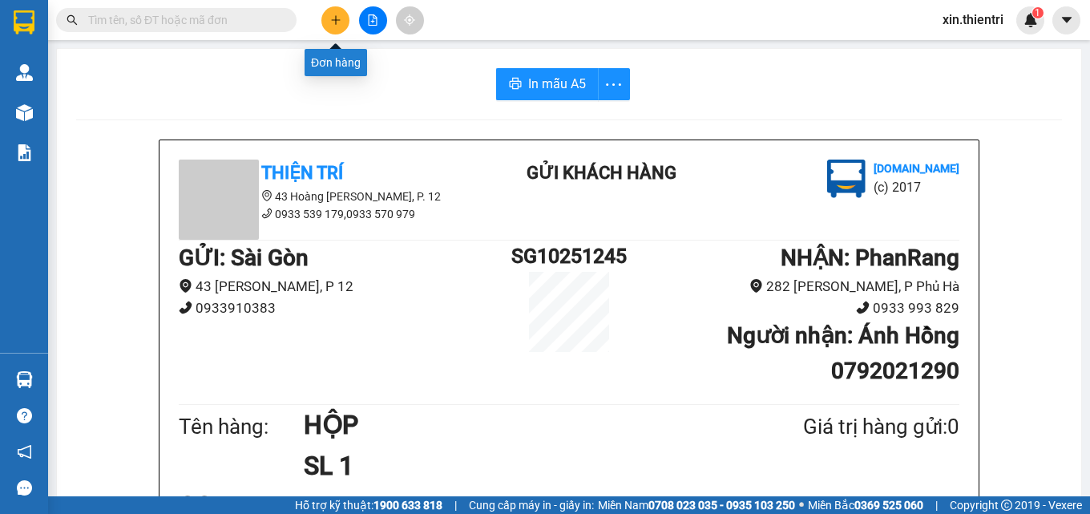
click at [333, 25] on icon "plus" at bounding box center [335, 19] width 11 height 11
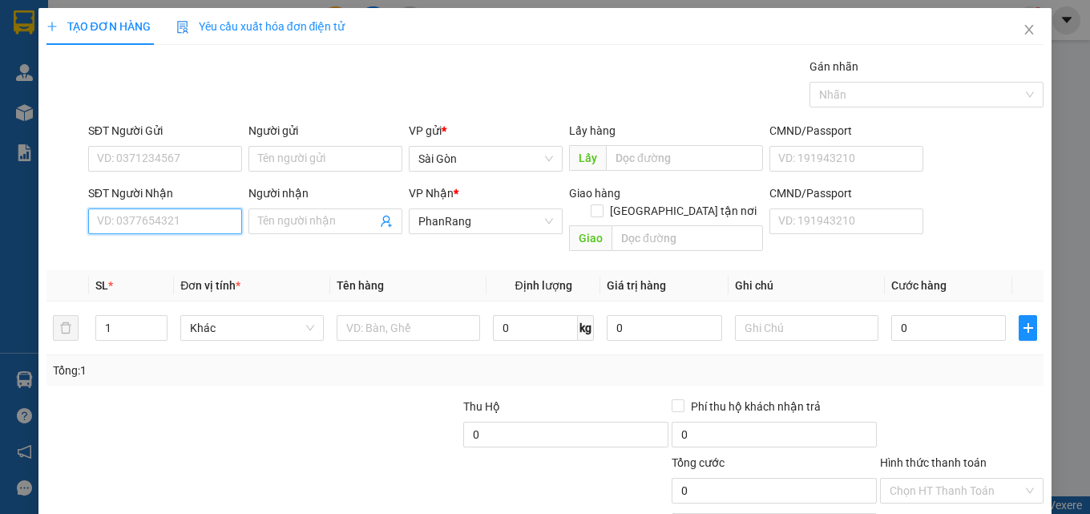
click at [184, 212] on input "SĐT Người Nhận" at bounding box center [165, 221] width 154 height 26
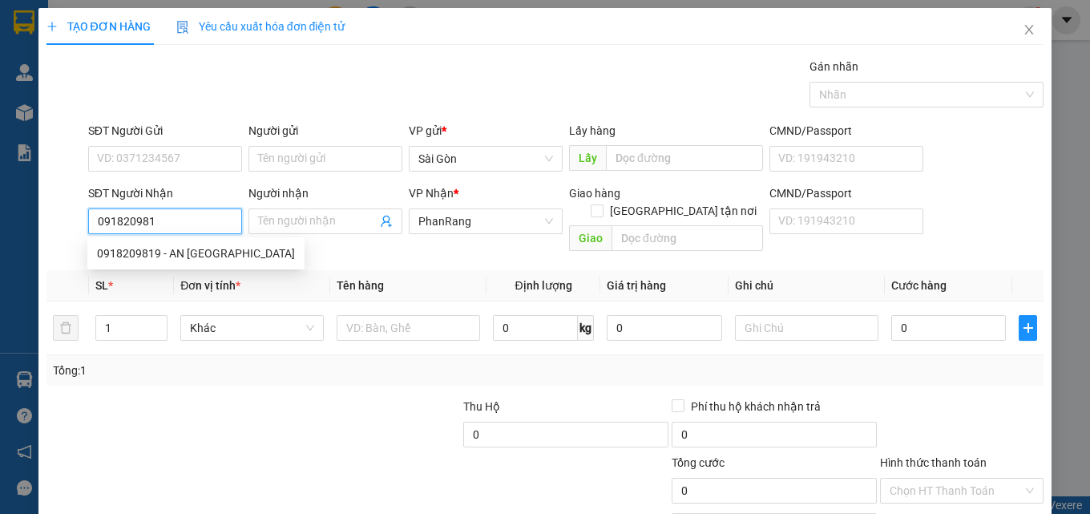
type input "0918209819"
click at [215, 251] on div "0918209819 - AN [GEOGRAPHIC_DATA]" at bounding box center [196, 254] width 198 height 18
type input "AN THIÊN PHÚ"
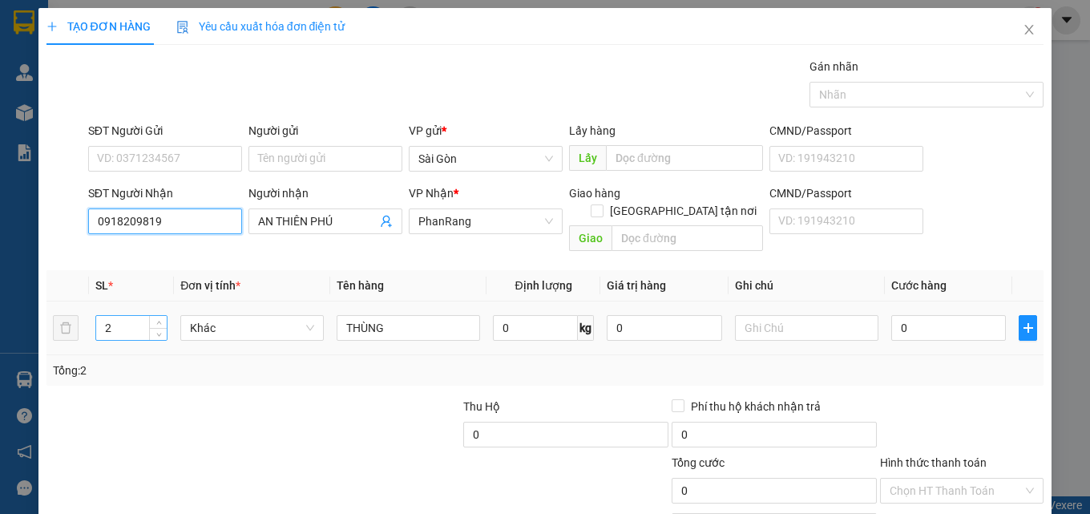
type input "0918209819"
click at [139, 316] on input "2" at bounding box center [131, 328] width 71 height 24
type input "1"
click at [424, 315] on input "THÙNG" at bounding box center [409, 328] width 144 height 26
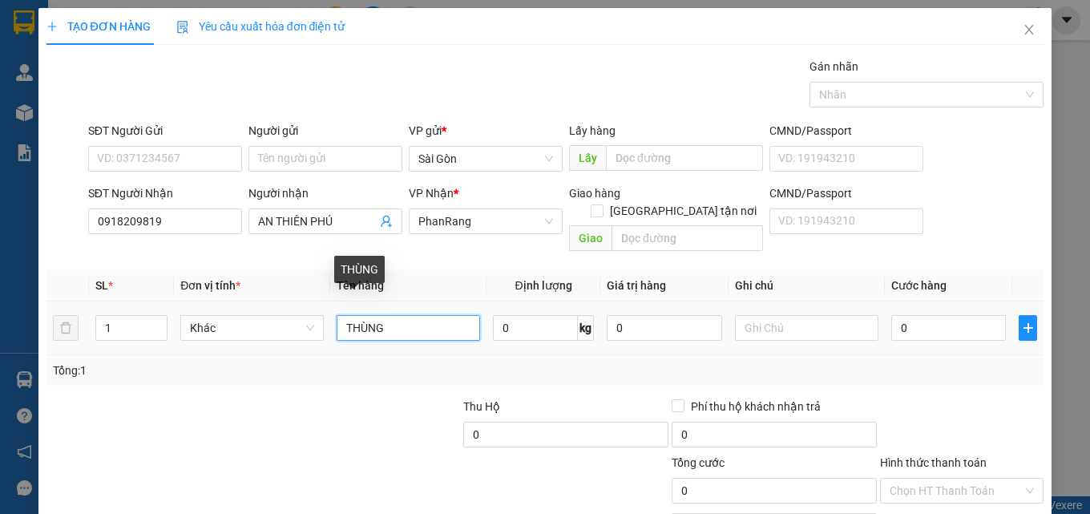
click at [423, 315] on input "THÙNG" at bounding box center [409, 328] width 144 height 26
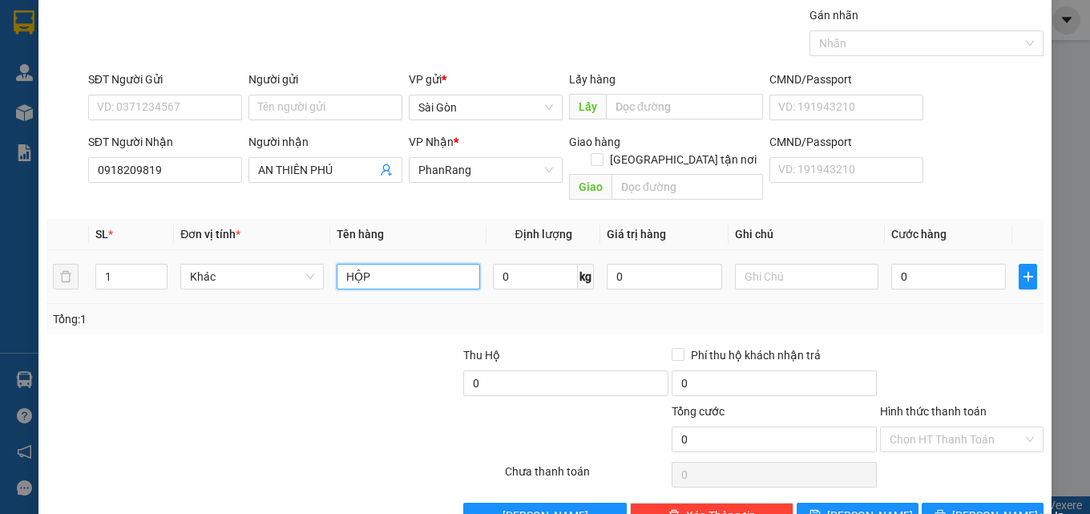
scroll to position [79, 0]
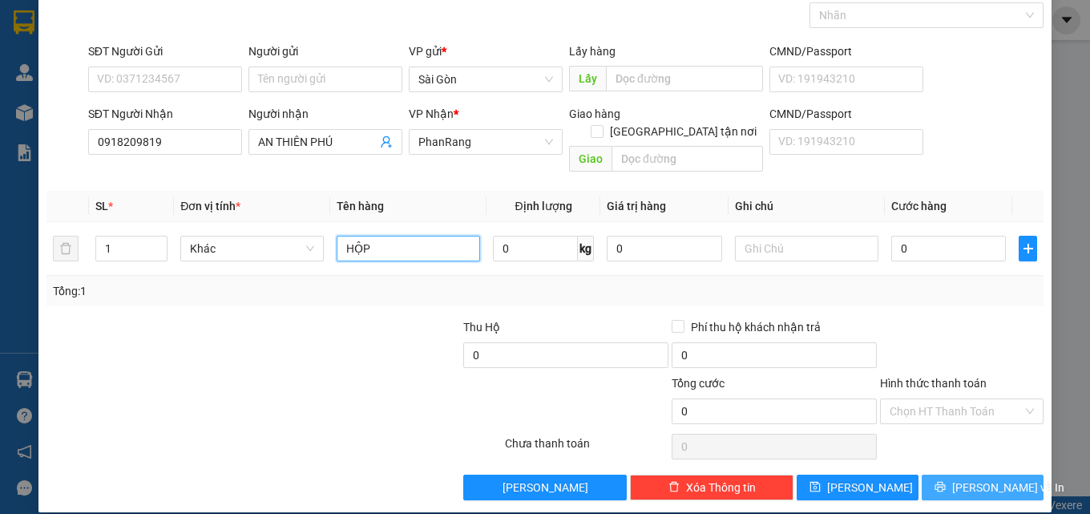
type input "HỘP"
click at [954, 475] on button "[PERSON_NAME] và In" at bounding box center [983, 488] width 122 height 26
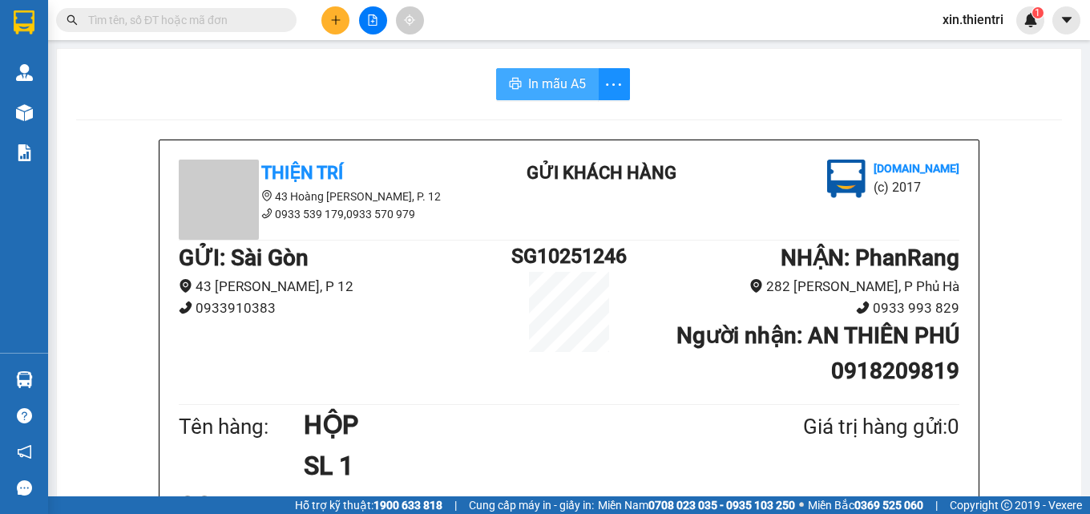
click at [540, 76] on span "In mẫu A5" at bounding box center [557, 84] width 58 height 20
click at [333, 22] on icon "plus" at bounding box center [335, 19] width 11 height 11
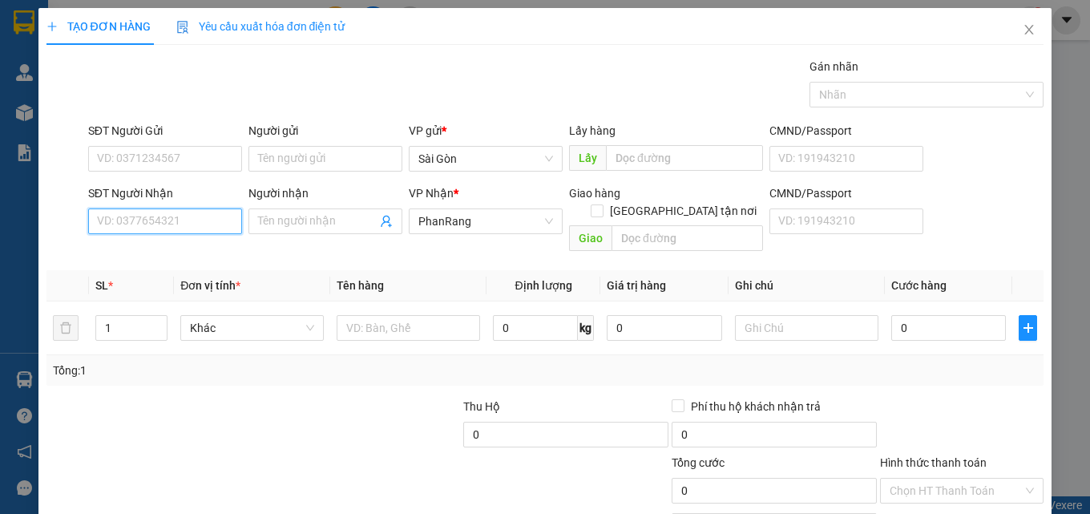
click at [160, 232] on input "SĐT Người Nhận" at bounding box center [165, 221] width 154 height 26
type input "0912180043"
click at [196, 259] on div "0912180043 - SƯƠNG" at bounding box center [163, 254] width 133 height 18
type input "SƯƠNG"
type input "[PERSON_NAME]"
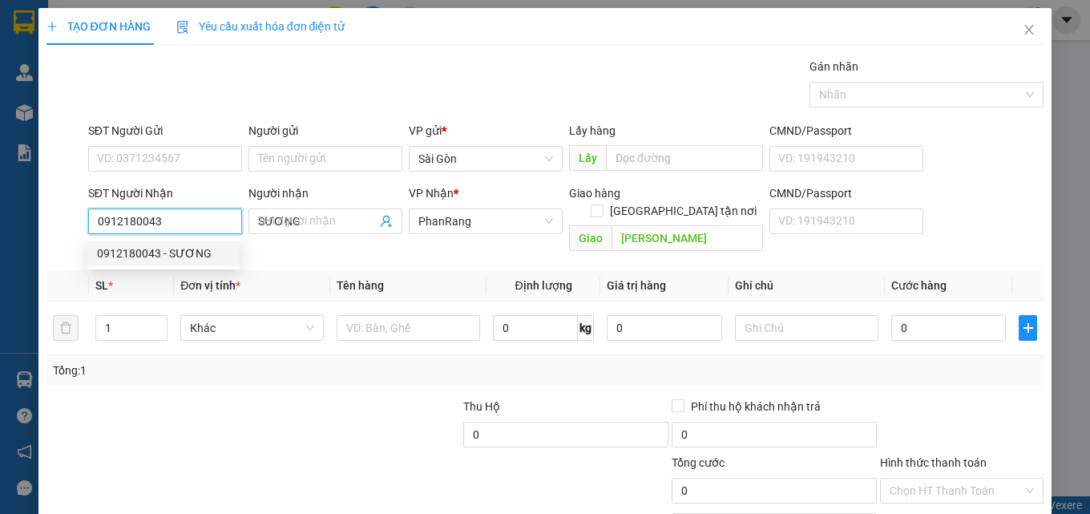
type input "30.000"
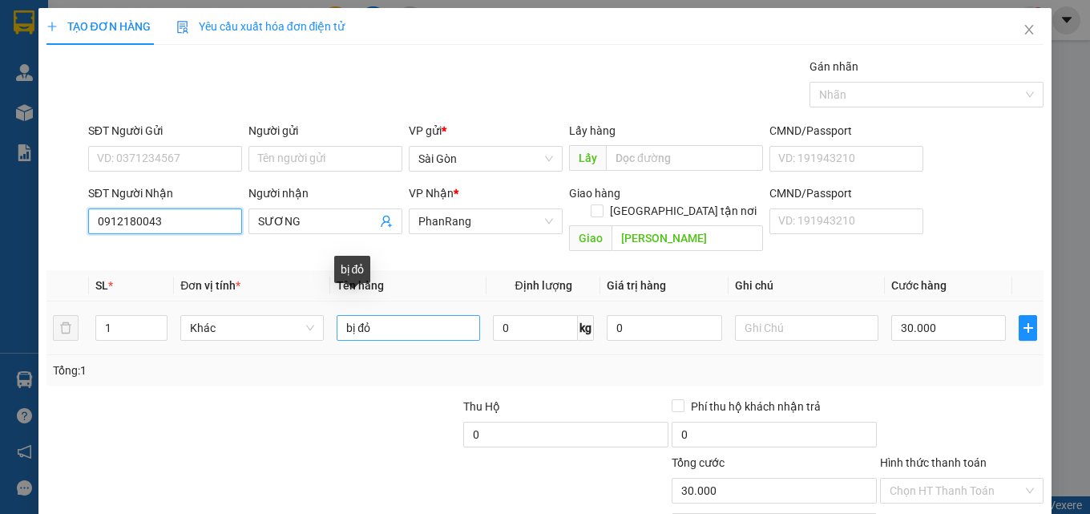
type input "0912180043"
click at [398, 315] on input "bị đỏ" at bounding box center [409, 328] width 144 height 26
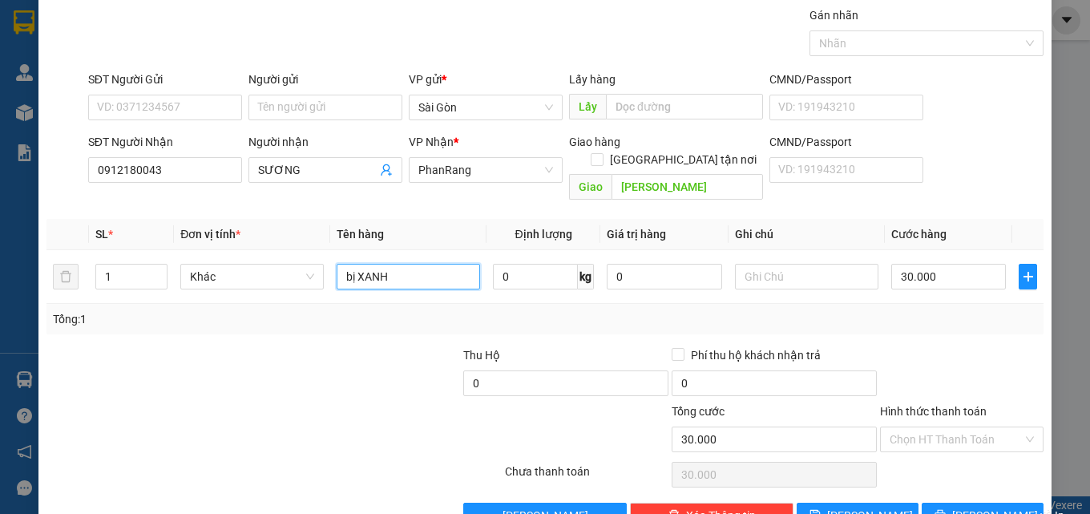
scroll to position [79, 0]
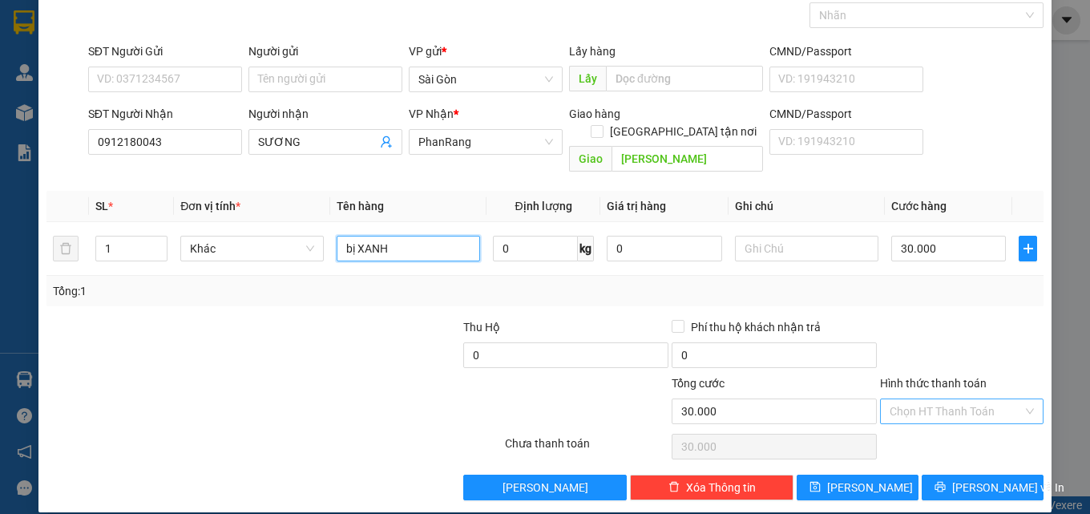
type input "bị XANH"
click at [916, 399] on input "Hình thức thanh toán" at bounding box center [956, 411] width 133 height 24
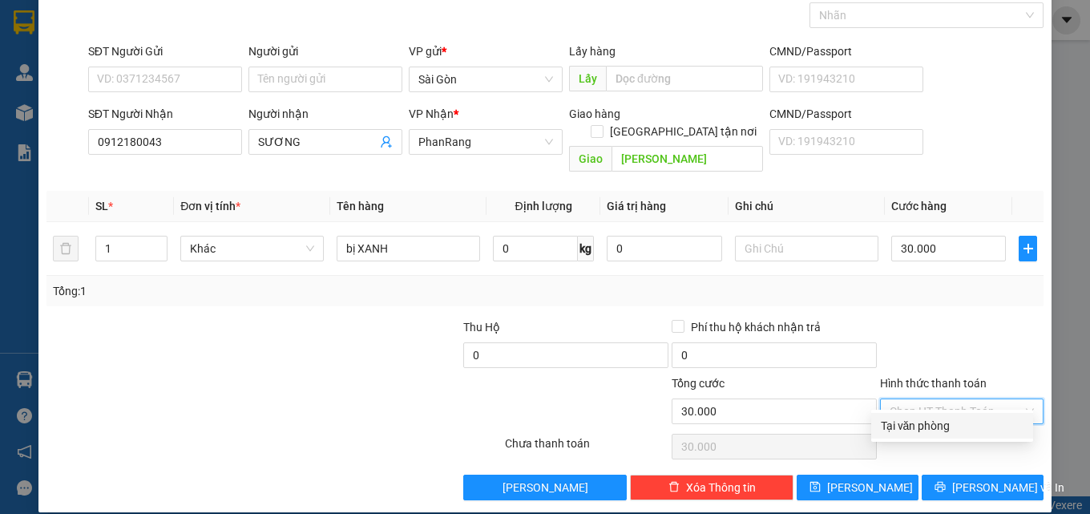
drag, startPoint x: 923, startPoint y: 439, endPoint x: 928, endPoint y: 431, distance: 9.8
click at [924, 435] on div "Transit Pickup Surcharge Ids Transit Deliver Surcharge Ids Transit Deliver Surc…" at bounding box center [546, 239] width 998 height 522
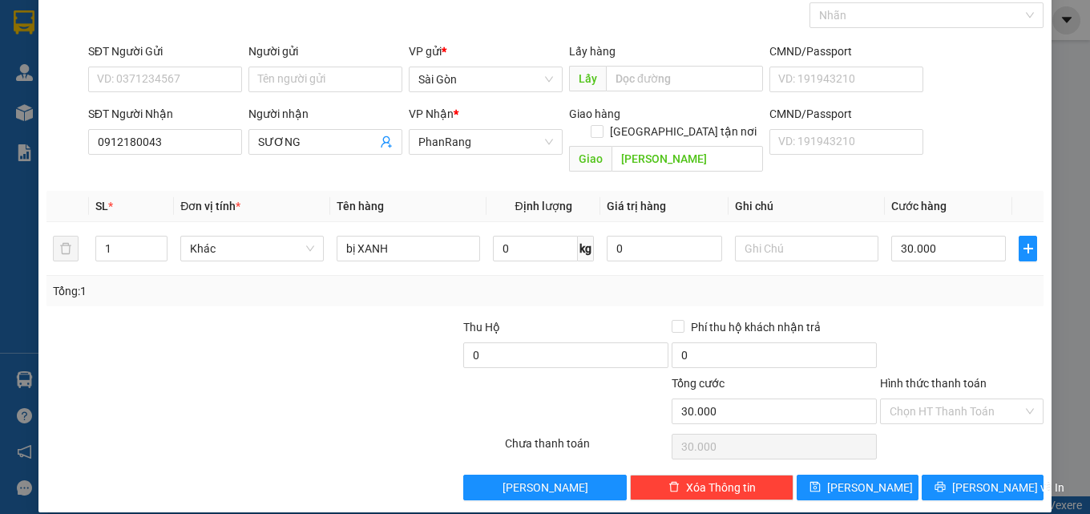
click at [932, 431] on div "Chọn HT Thanh Toán" at bounding box center [962, 447] width 167 height 32
click at [939, 399] on input "Hình thức thanh toán" at bounding box center [956, 411] width 133 height 24
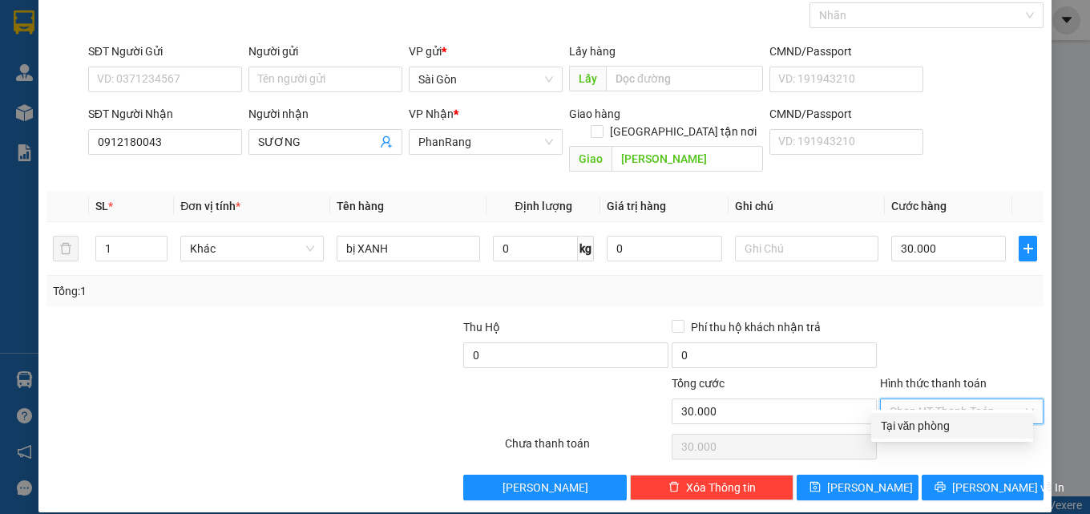
click at [916, 419] on div "Tại văn phòng" at bounding box center [952, 426] width 143 height 18
type input "0"
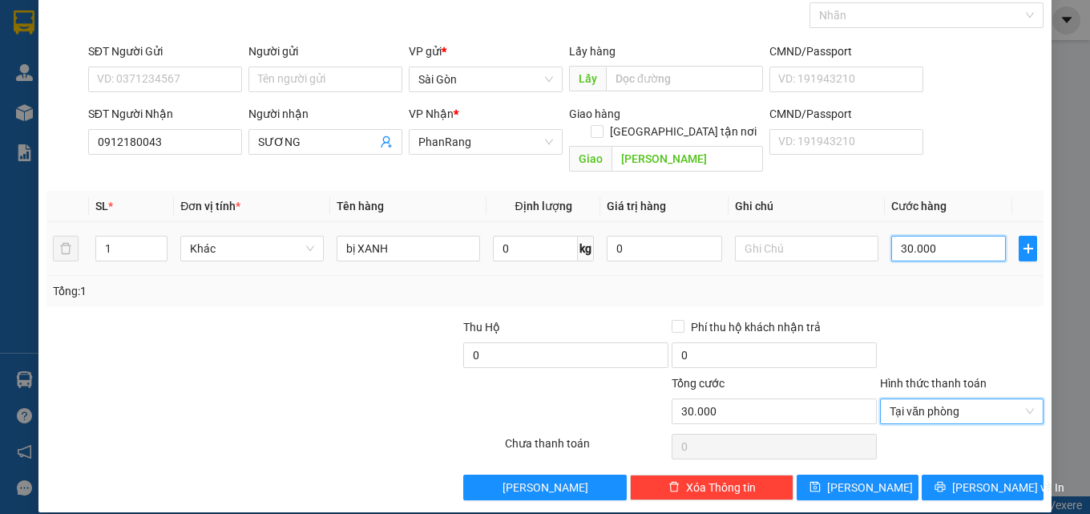
click at [940, 236] on input "30.000" at bounding box center [949, 249] width 115 height 26
type input "2"
type input "20"
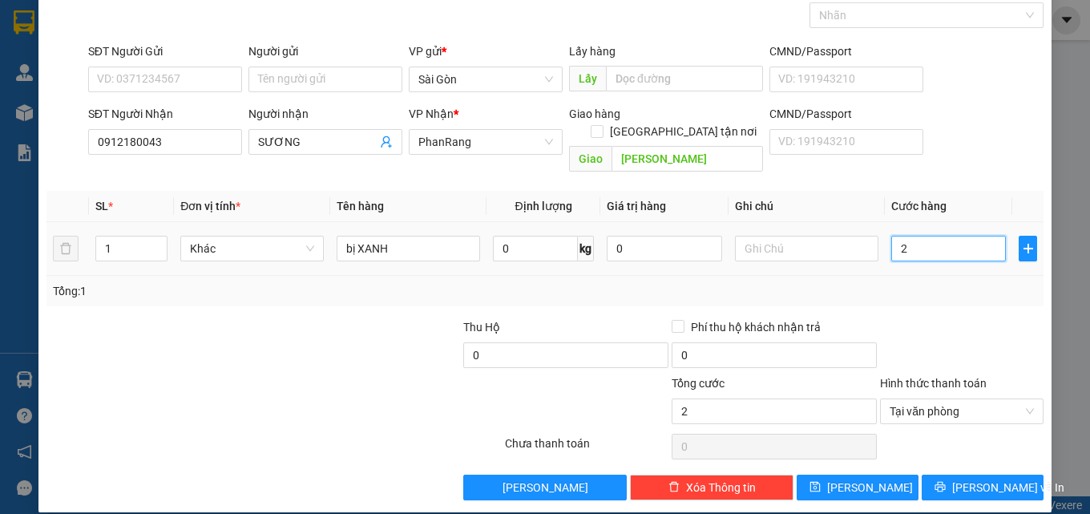
type input "20"
type input "200"
type input "2.000"
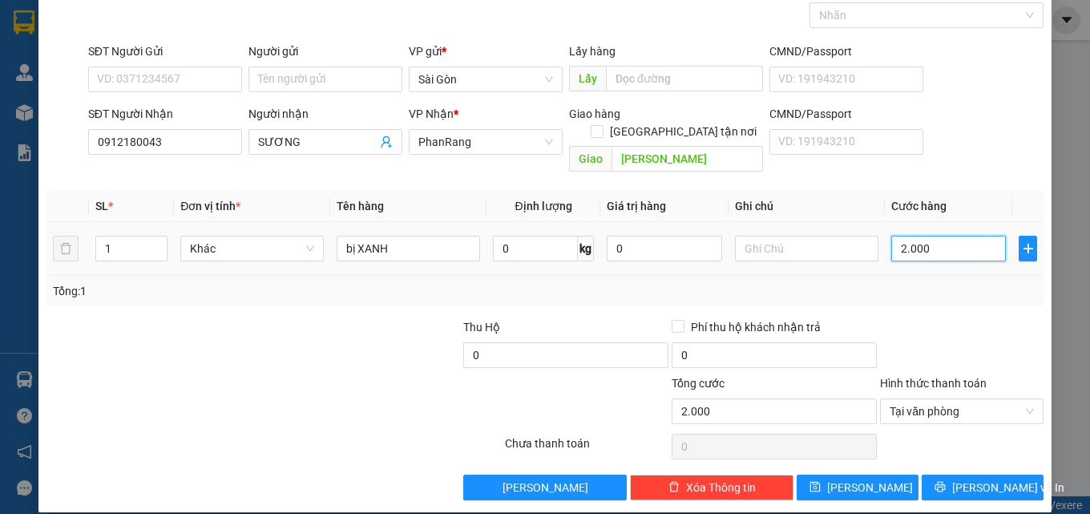
type input "20.000"
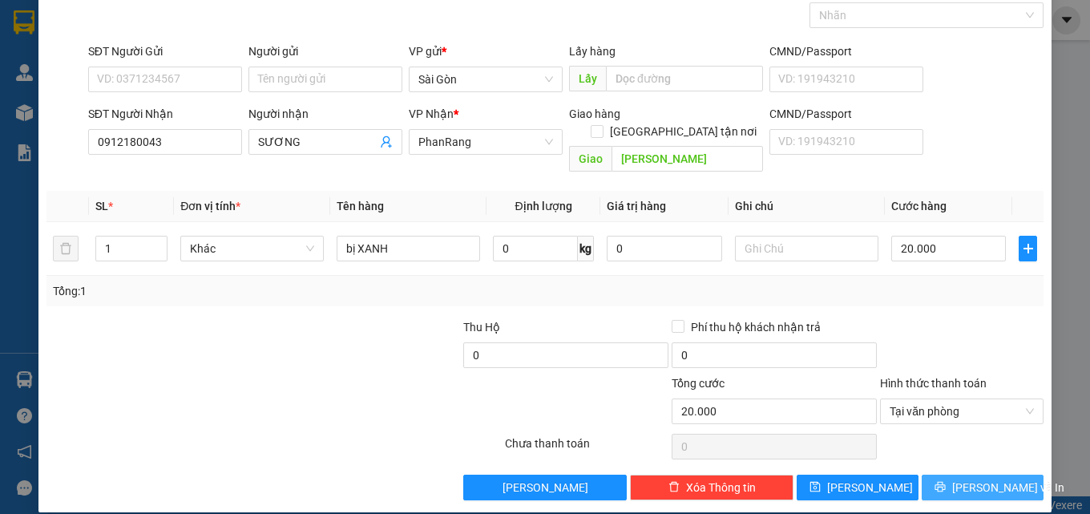
click at [977, 479] on span "[PERSON_NAME] và In" at bounding box center [1008, 488] width 112 height 18
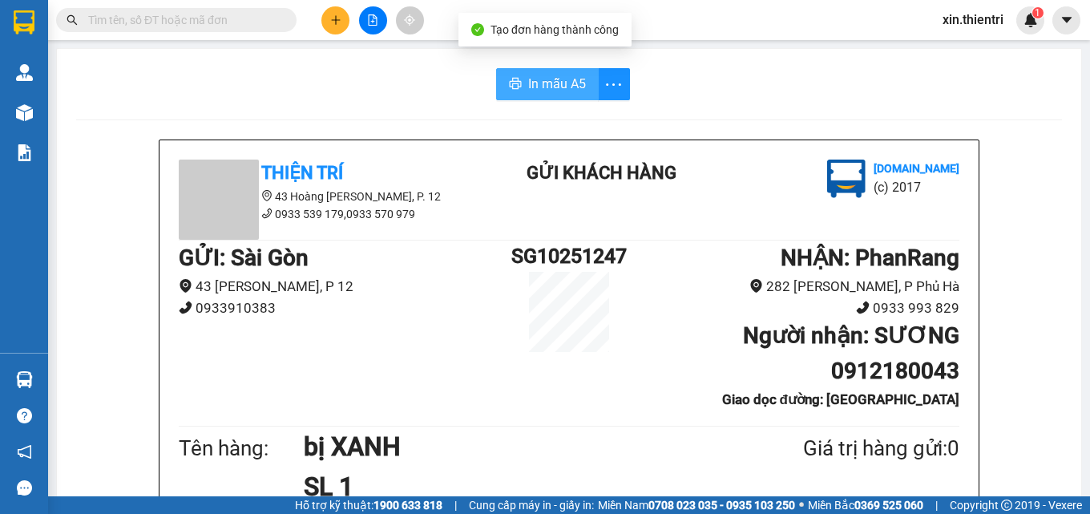
click at [535, 83] on span "In mẫu A5" at bounding box center [557, 84] width 58 height 20
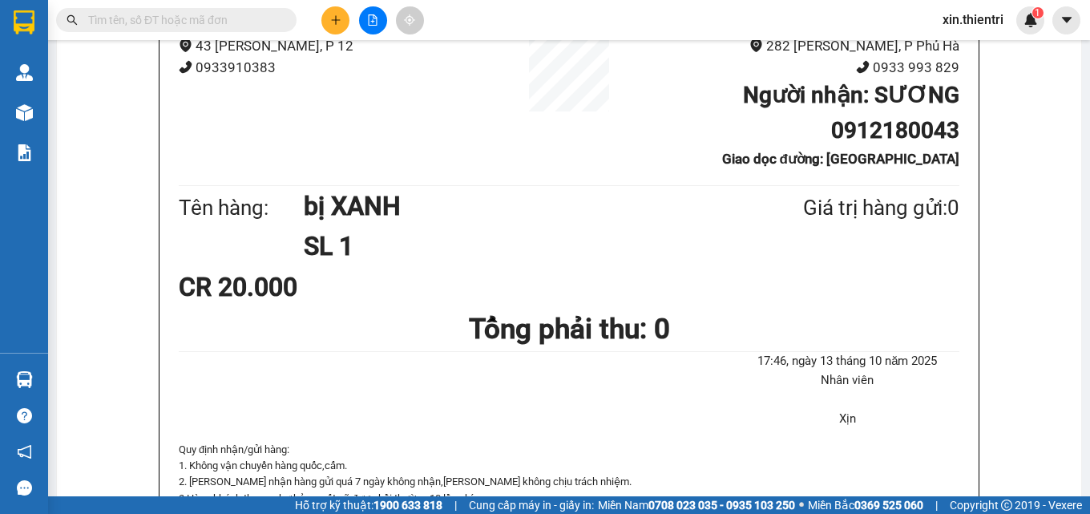
scroll to position [160, 0]
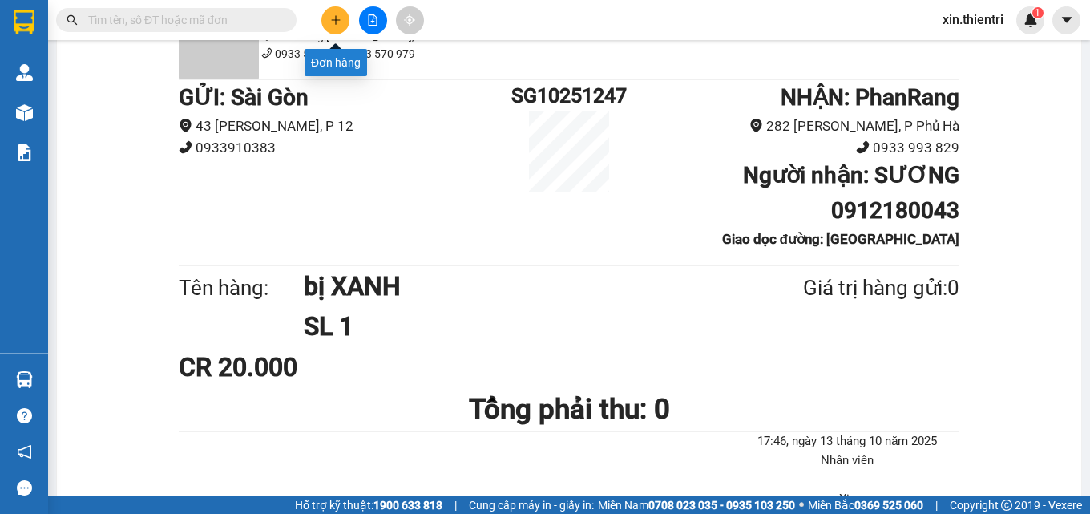
click at [330, 22] on icon "plus" at bounding box center [335, 19] width 11 height 11
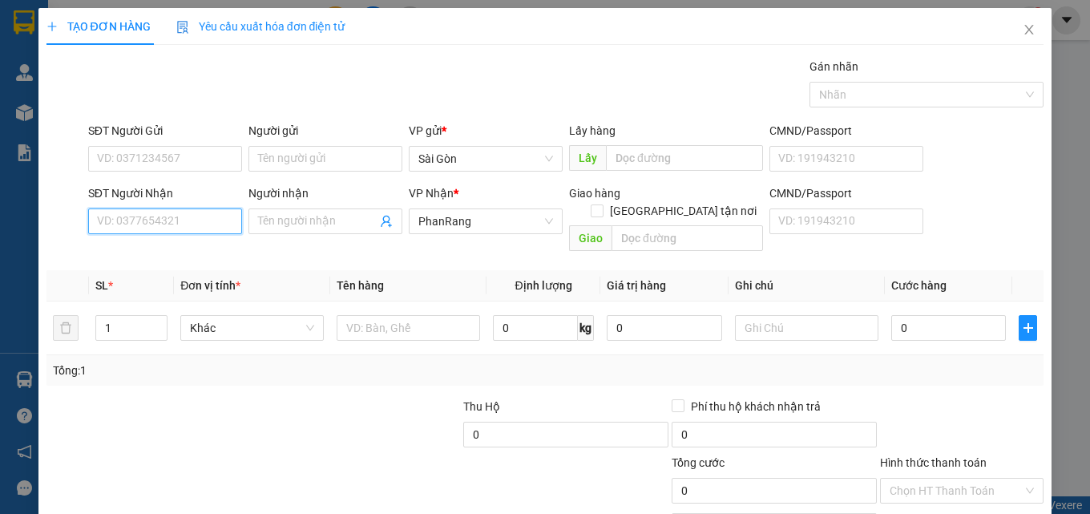
click at [150, 232] on input "SĐT Người Nhận" at bounding box center [165, 221] width 154 height 26
click at [142, 252] on div "0903809862 - HẠO" at bounding box center [163, 254] width 133 height 18
type input "0903809862"
type input "HẠO"
type input "0903809862"
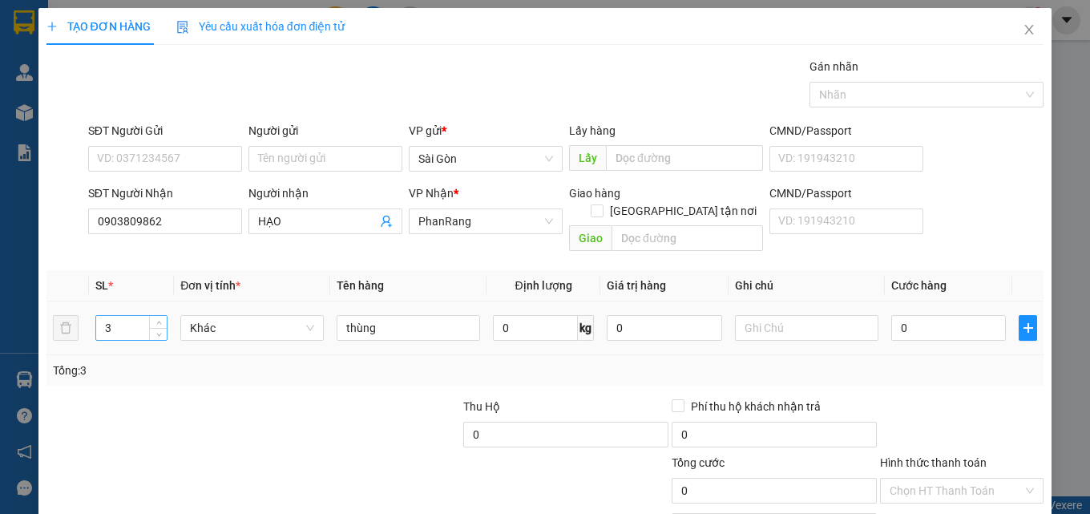
click at [135, 316] on input "3" at bounding box center [131, 328] width 71 height 24
click at [159, 330] on icon "down" at bounding box center [159, 333] width 6 height 6
type input "1"
click at [157, 330] on icon "down" at bounding box center [159, 333] width 6 height 6
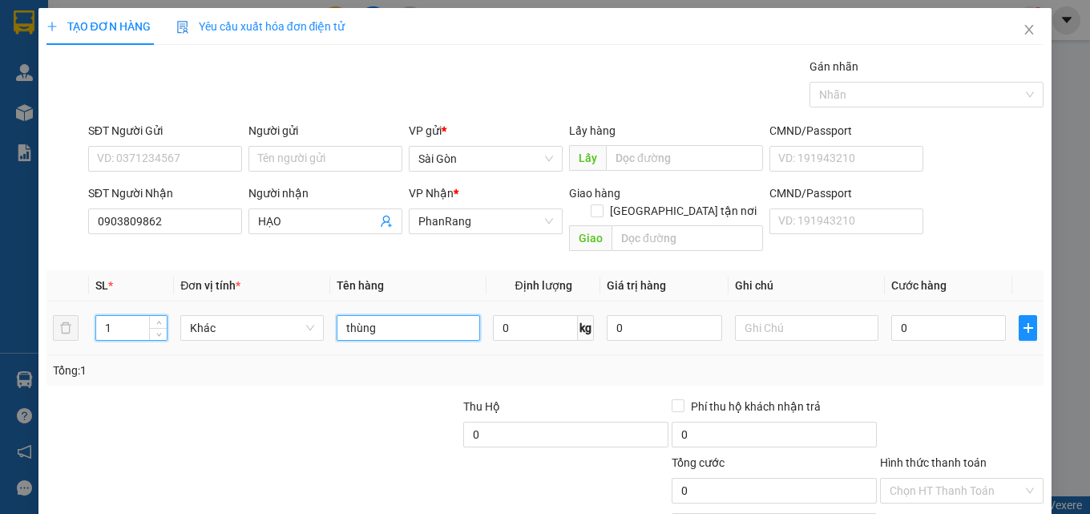
click at [390, 315] on input "thùng" at bounding box center [409, 328] width 144 height 26
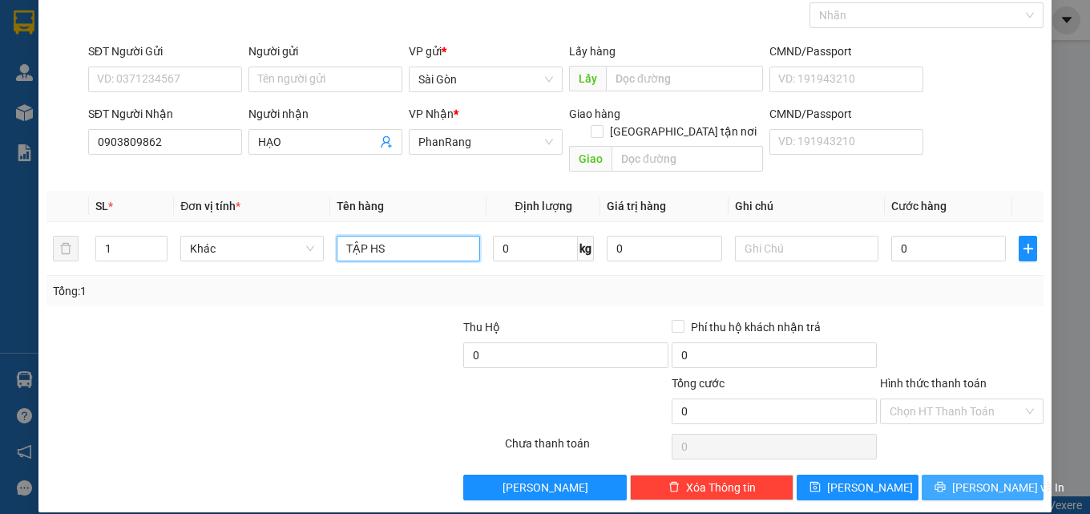
type input "TẬP HS"
click at [965, 475] on button "[PERSON_NAME] và In" at bounding box center [983, 488] width 122 height 26
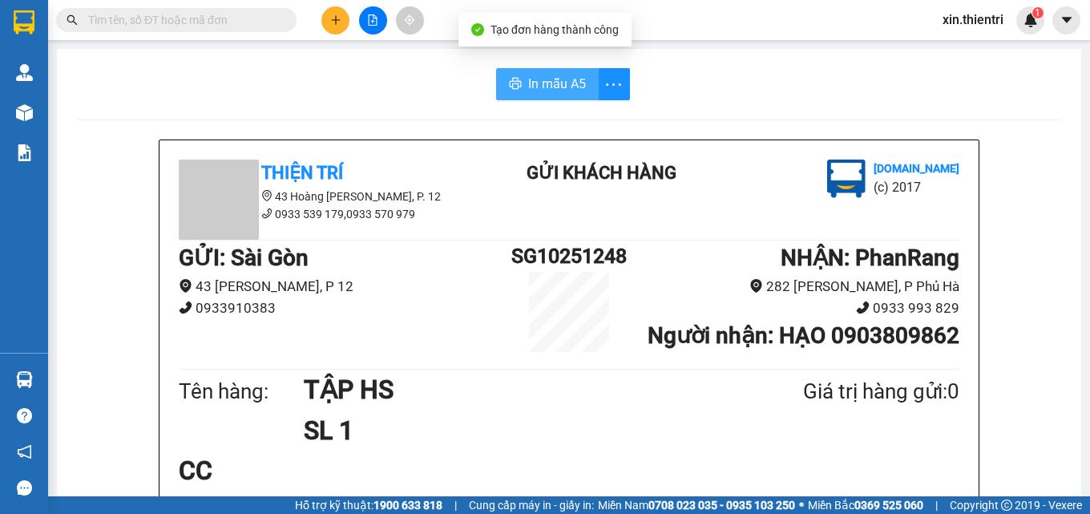
click at [517, 78] on button "In mẫu A5" at bounding box center [547, 84] width 103 height 32
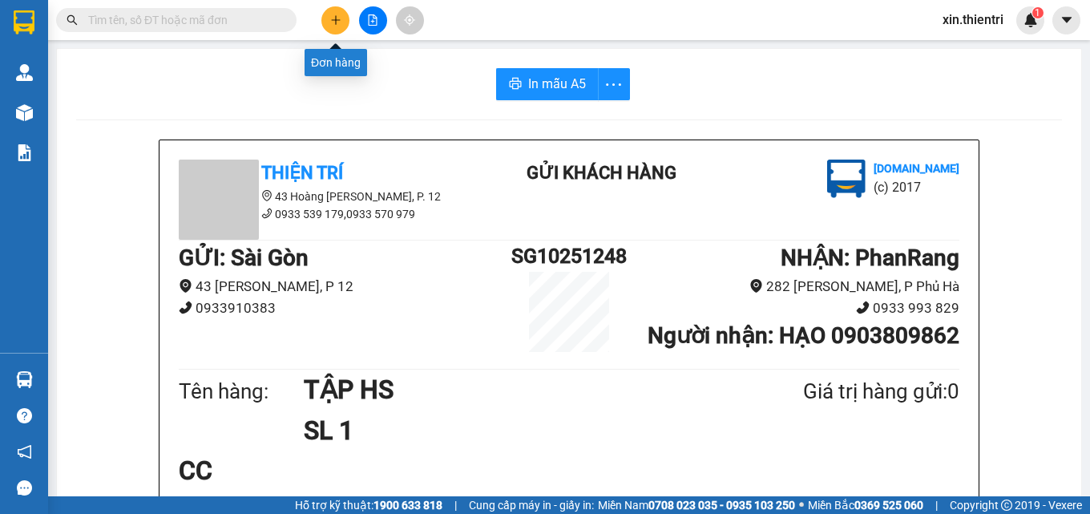
click at [333, 13] on button at bounding box center [335, 20] width 28 height 28
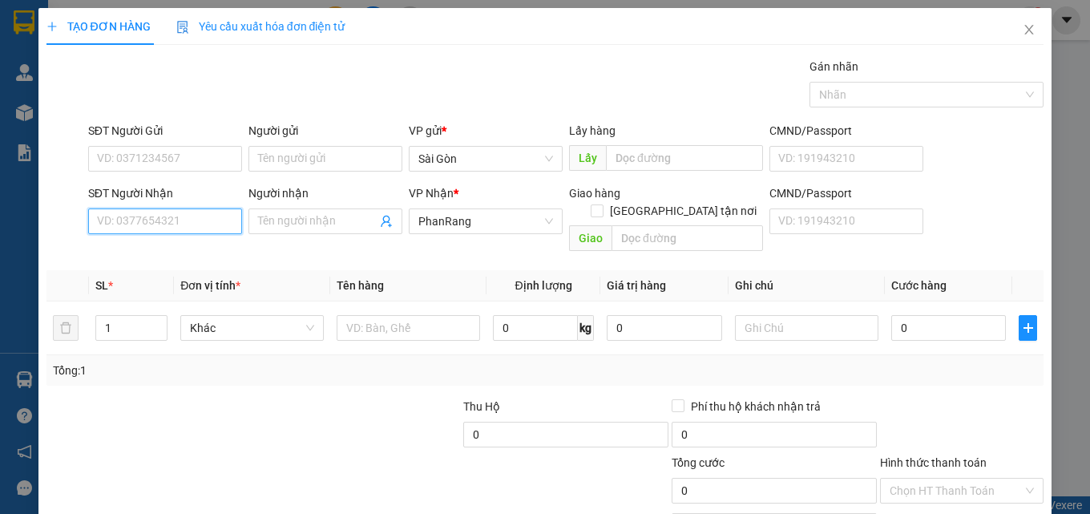
click at [163, 216] on input "SĐT Người Nhận" at bounding box center [165, 221] width 154 height 26
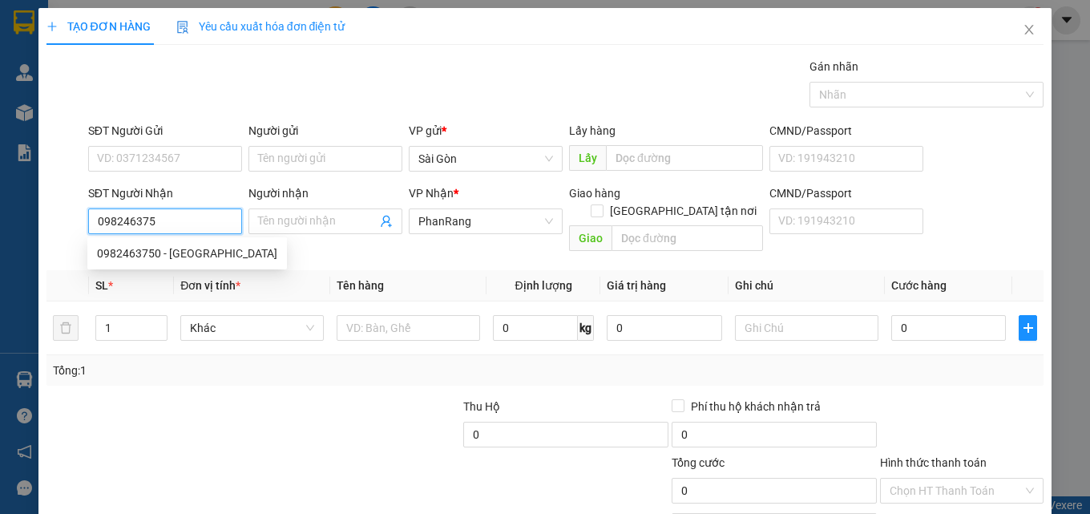
type input "0982463750"
click at [168, 254] on div "0982463750 - HOÀNG ANH" at bounding box center [187, 254] width 180 height 18
type input "HOÀNG ANH"
type input "[PERSON_NAME]"
type input "50.000"
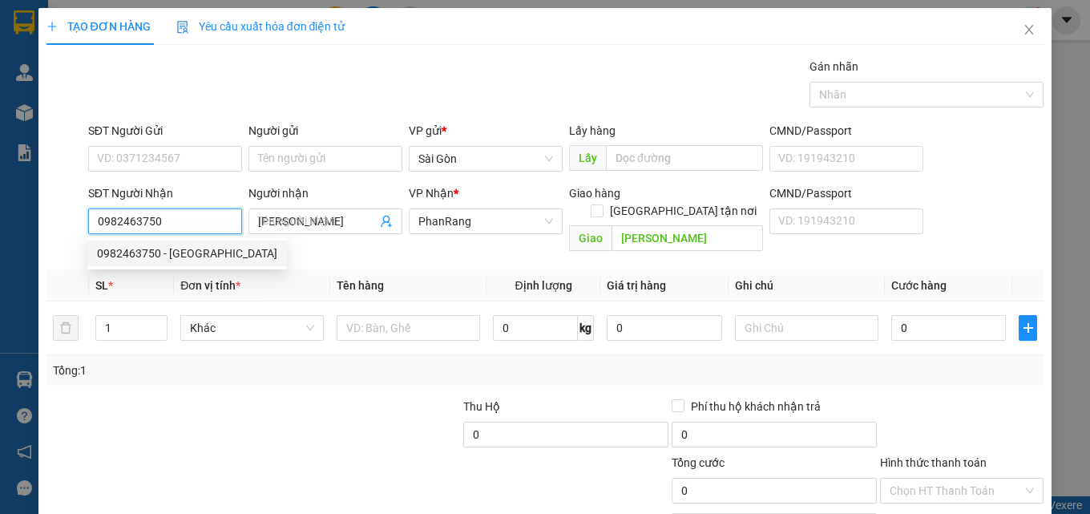
type input "50.000"
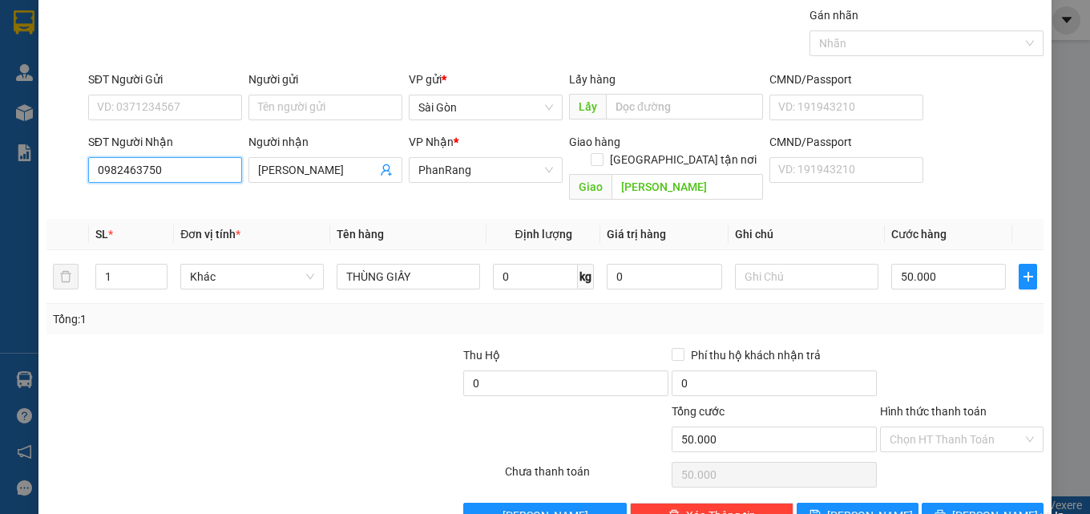
scroll to position [79, 0]
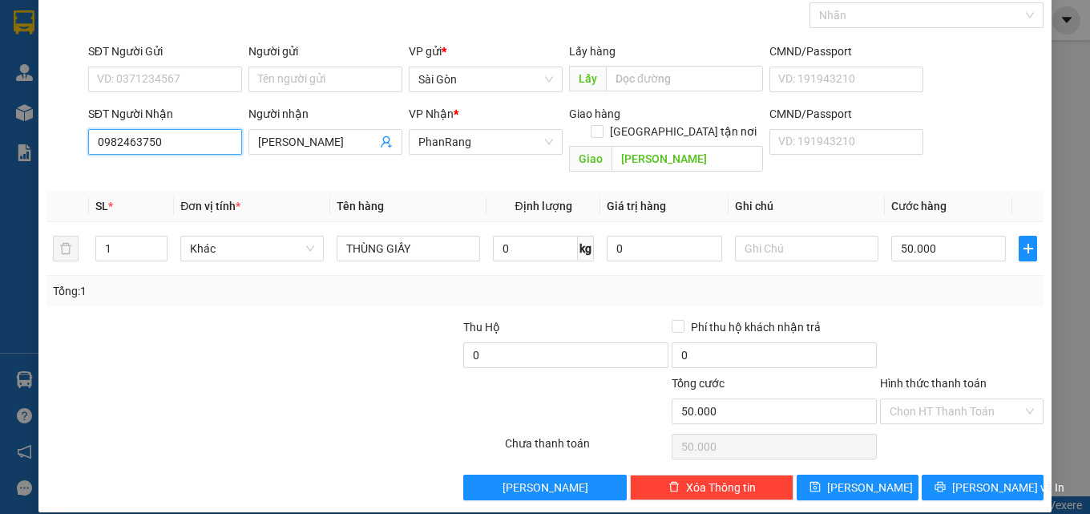
type input "0982463750"
click at [964, 408] on div "Hình thức thanh toán Chọn HT Thanh Toán" at bounding box center [962, 402] width 164 height 56
click at [971, 399] on input "Hình thức thanh toán" at bounding box center [956, 411] width 133 height 24
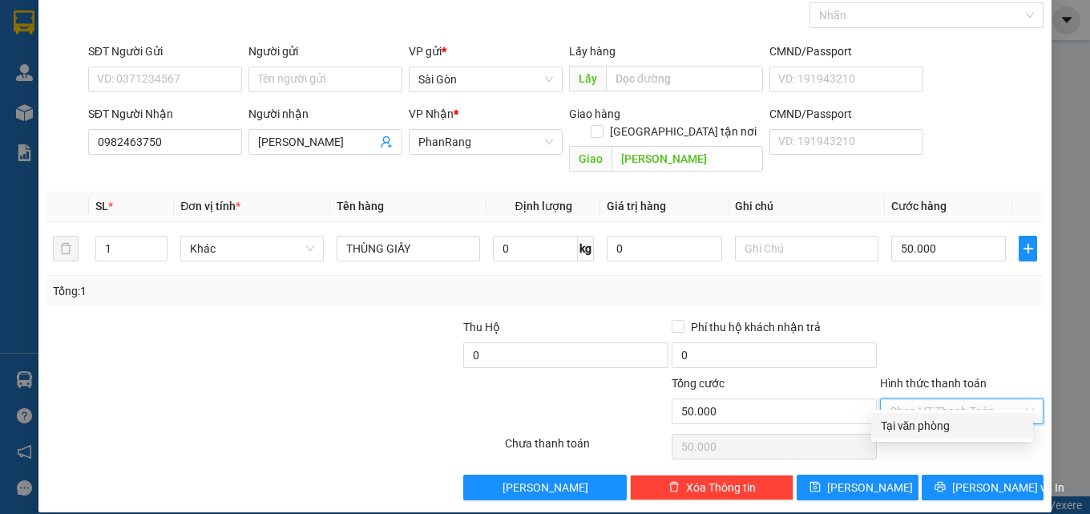
click at [945, 435] on div "Tại văn phòng" at bounding box center [952, 426] width 162 height 26
type input "0"
click at [991, 447] on div "Transit Pickup Surcharge Ids Transit Deliver Surcharge Ids Transit Deliver Surc…" at bounding box center [546, 239] width 998 height 522
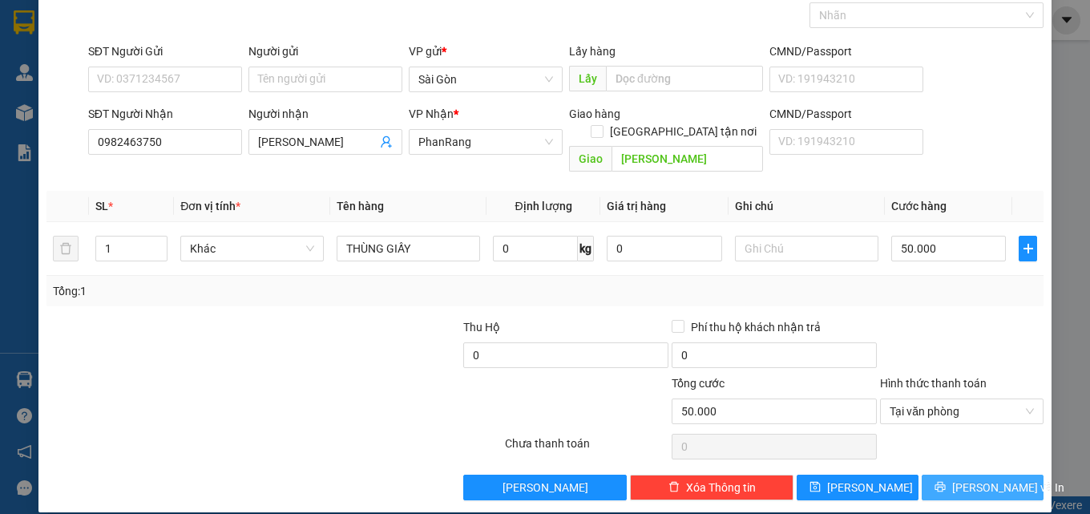
click at [995, 479] on span "[PERSON_NAME] và In" at bounding box center [1008, 488] width 112 height 18
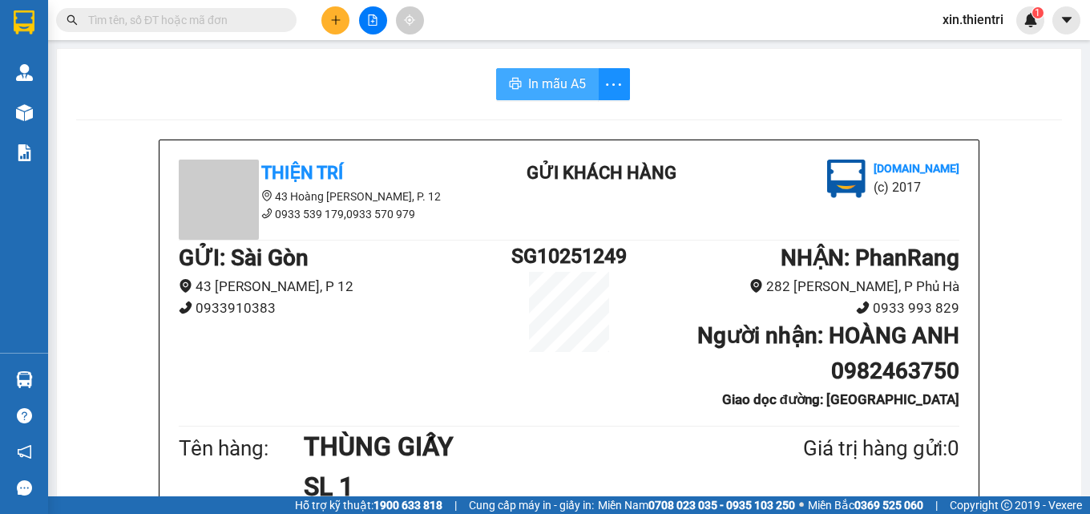
click at [528, 79] on span "In mẫu A5" at bounding box center [557, 84] width 58 height 20
click at [325, 28] on button at bounding box center [335, 20] width 28 height 28
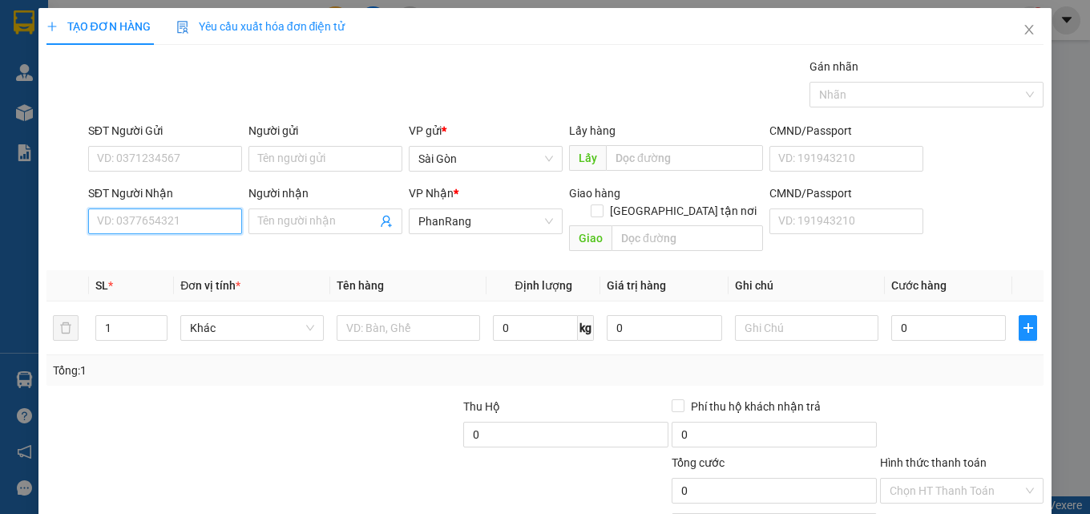
click at [178, 217] on input "SĐT Người Nhận" at bounding box center [165, 221] width 154 height 26
click at [193, 255] on div "0933989851 - SƠN" at bounding box center [163, 254] width 133 height 18
type input "0933989851"
type input "SƠN"
type input "0933989851"
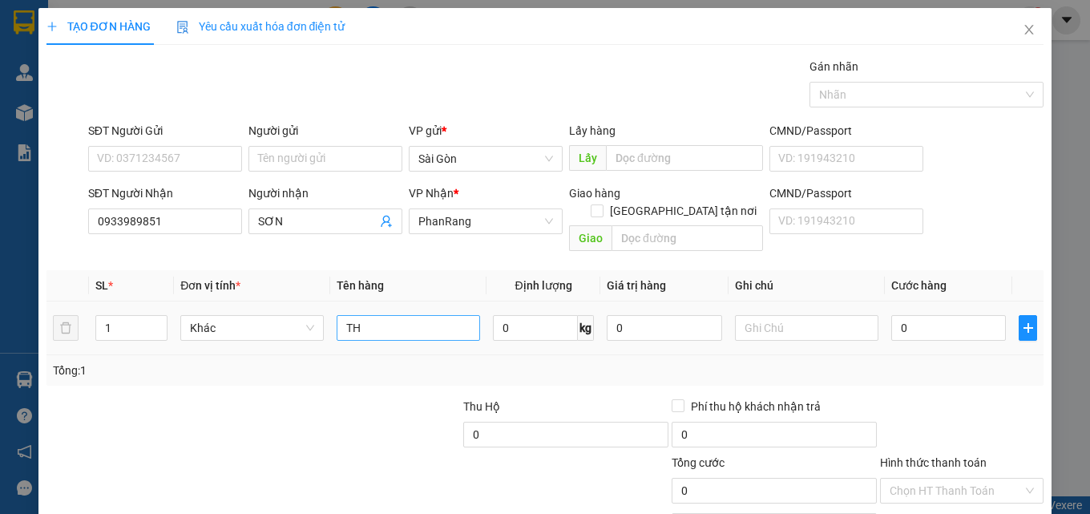
type input "T"
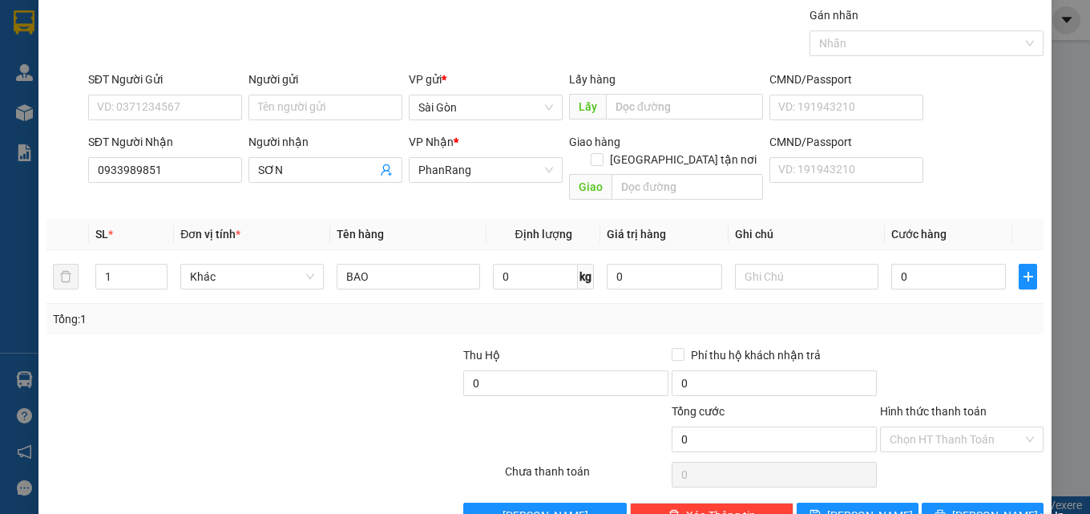
scroll to position [79, 0]
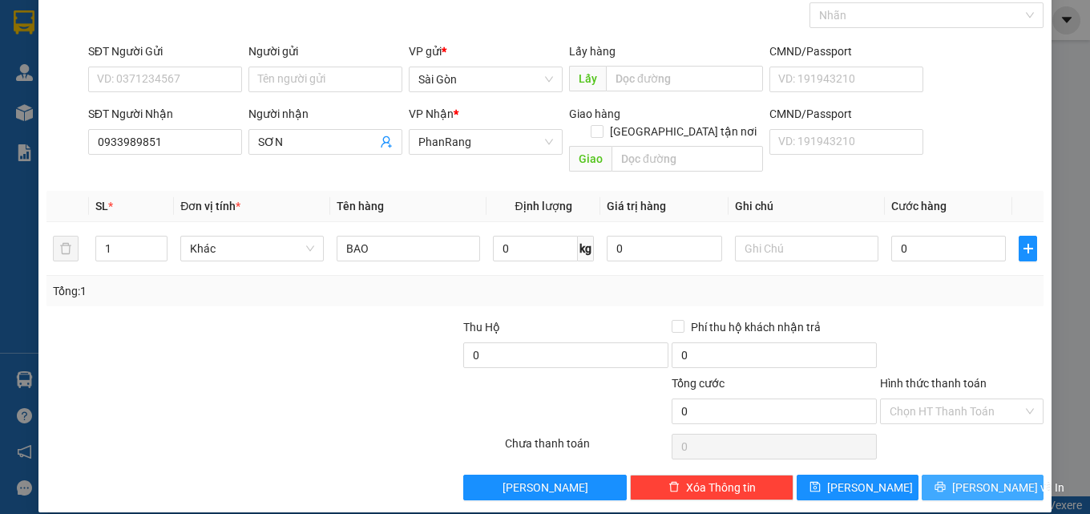
type input "BAO"
click at [960, 479] on span "[PERSON_NAME] và In" at bounding box center [1008, 488] width 112 height 18
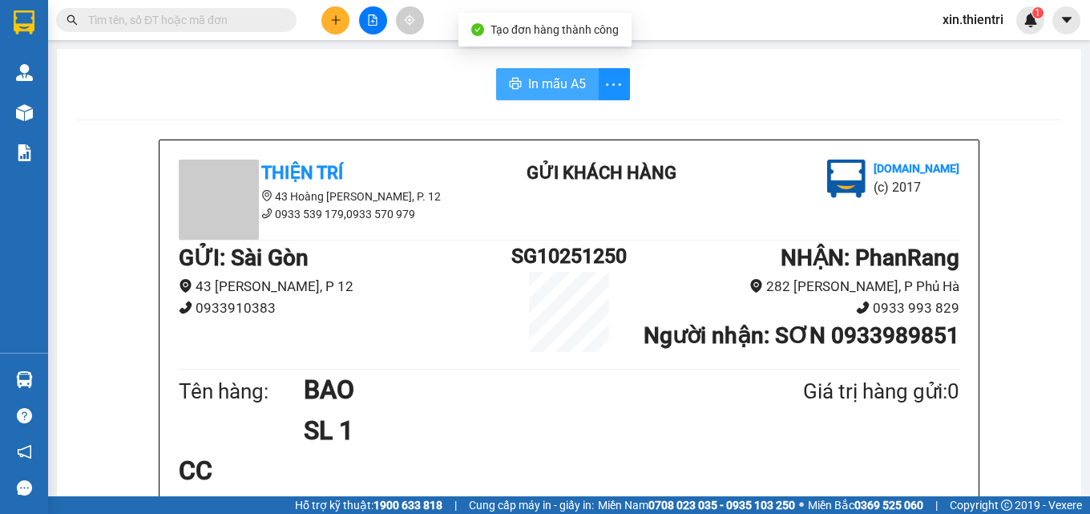
click at [531, 89] on span "In mẫu A5" at bounding box center [557, 84] width 58 height 20
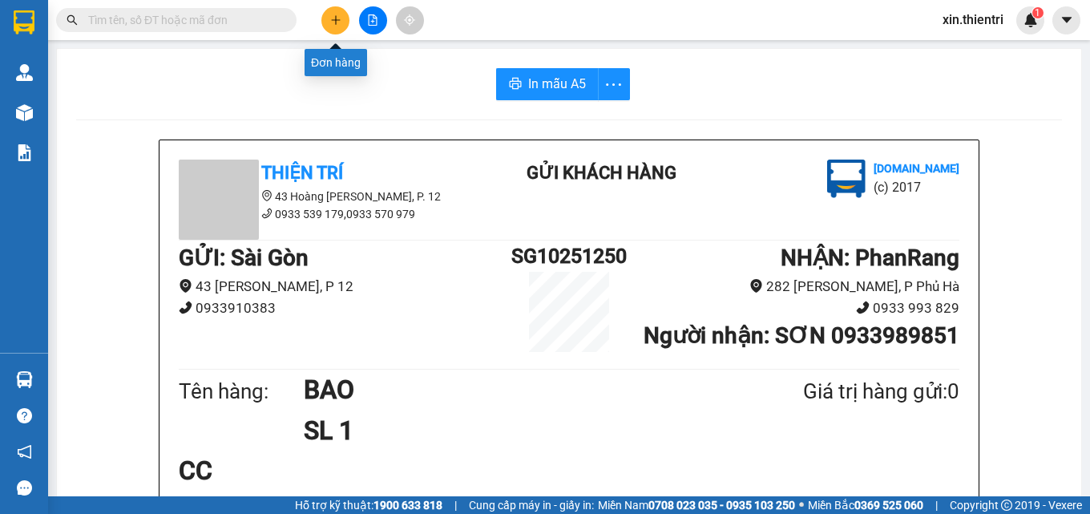
click at [331, 22] on icon "plus" at bounding box center [335, 19] width 11 height 11
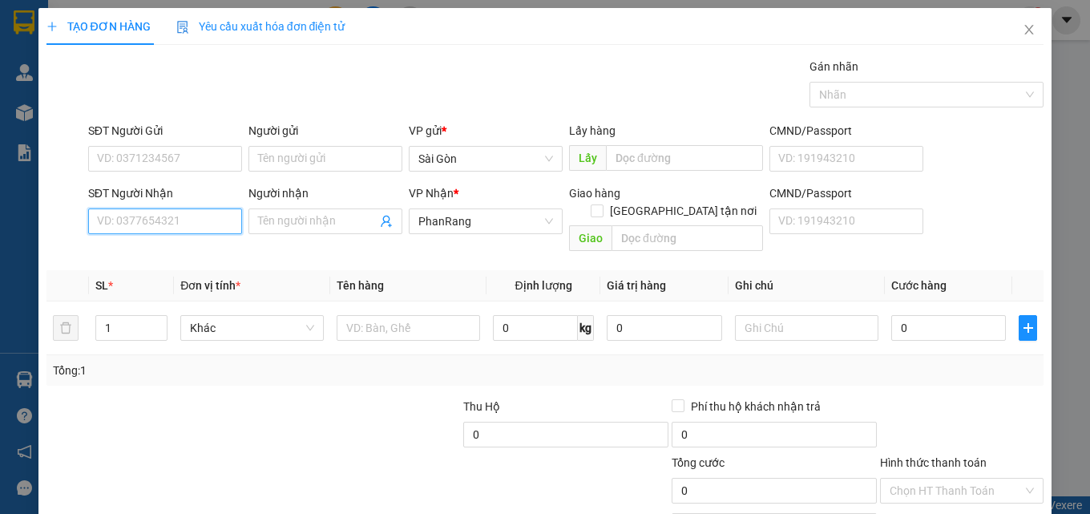
click at [160, 220] on input "SĐT Người Nhận" at bounding box center [165, 221] width 154 height 26
type input "0769926262"
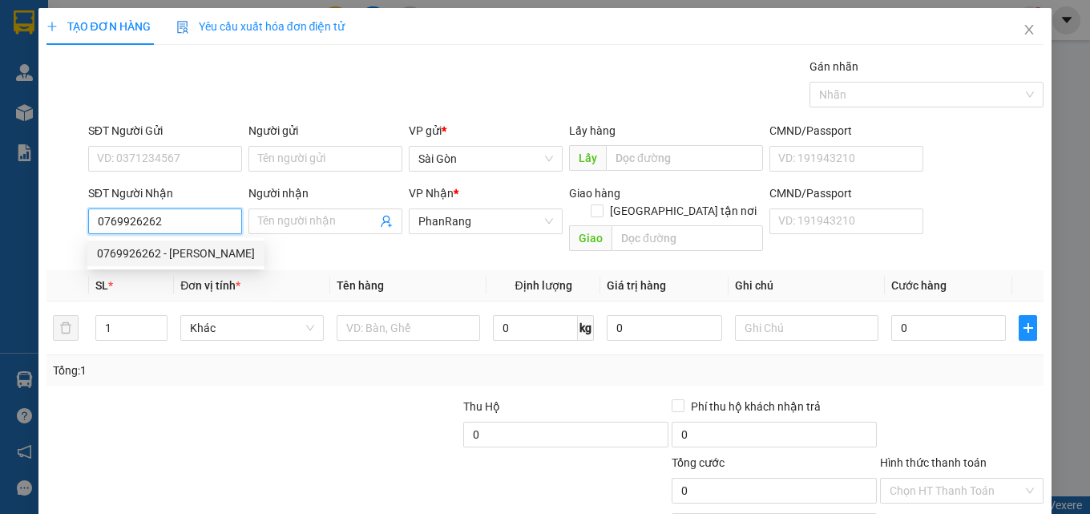
click at [160, 261] on div "0769926262 - Hồng Lam" at bounding box center [176, 254] width 158 height 18
type input "Hồng Lam"
type input "HỘ DIỆM"
type input "40.000"
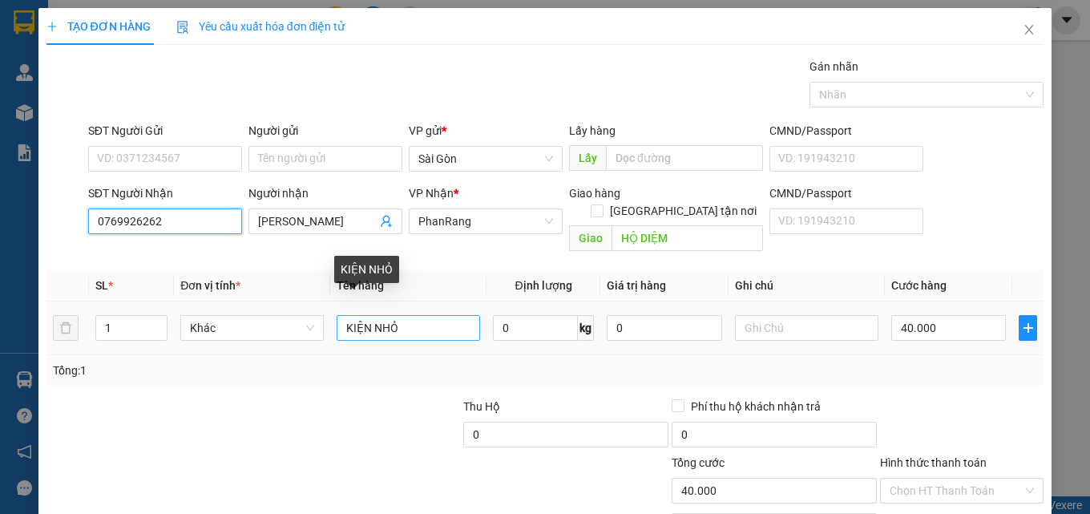
type input "0769926262"
click at [425, 319] on input "KIỆN NHỎ" at bounding box center [409, 328] width 144 height 26
type input "T"
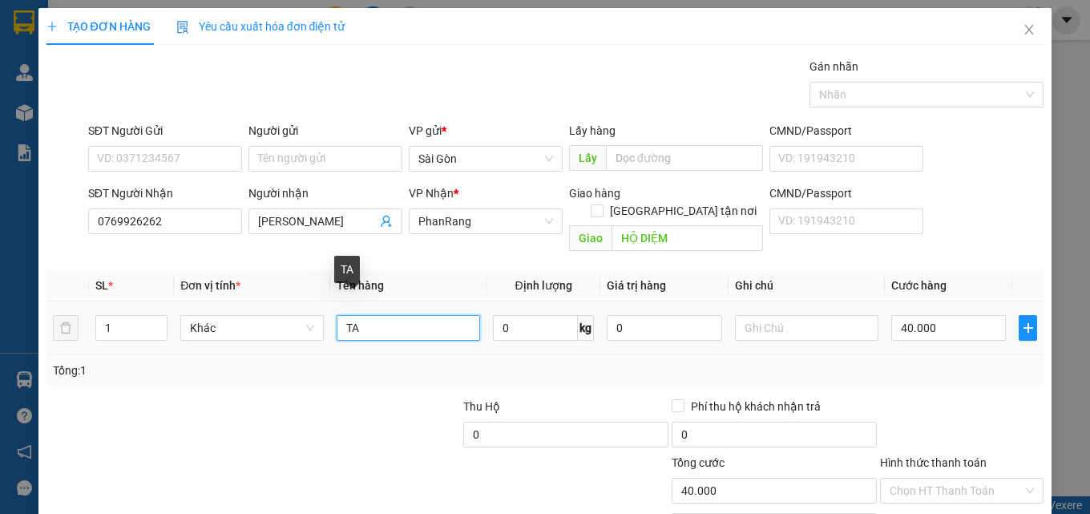
type input "T"
type input "TẤM NHỎ"
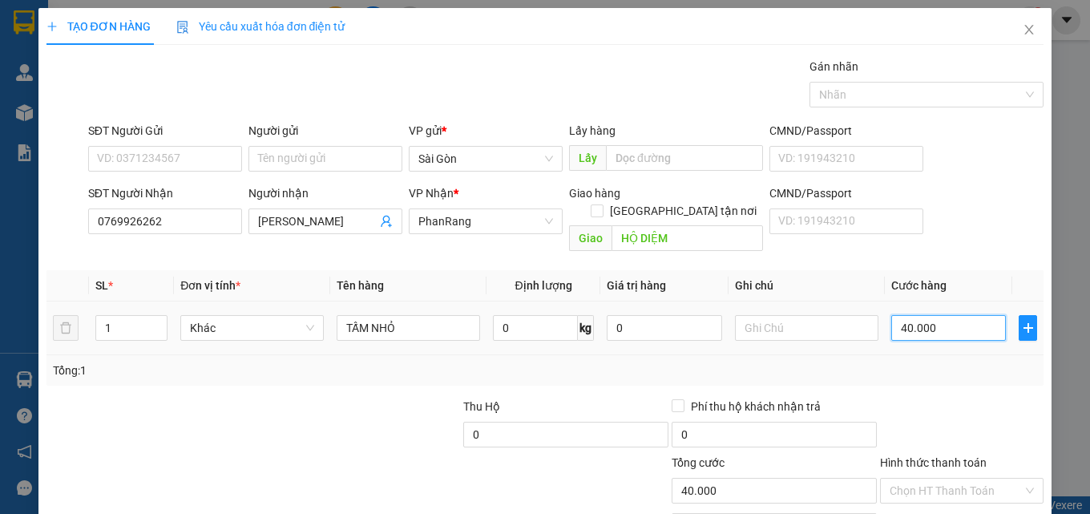
click at [964, 315] on input "40.000" at bounding box center [949, 328] width 115 height 26
type input "2"
type input "20"
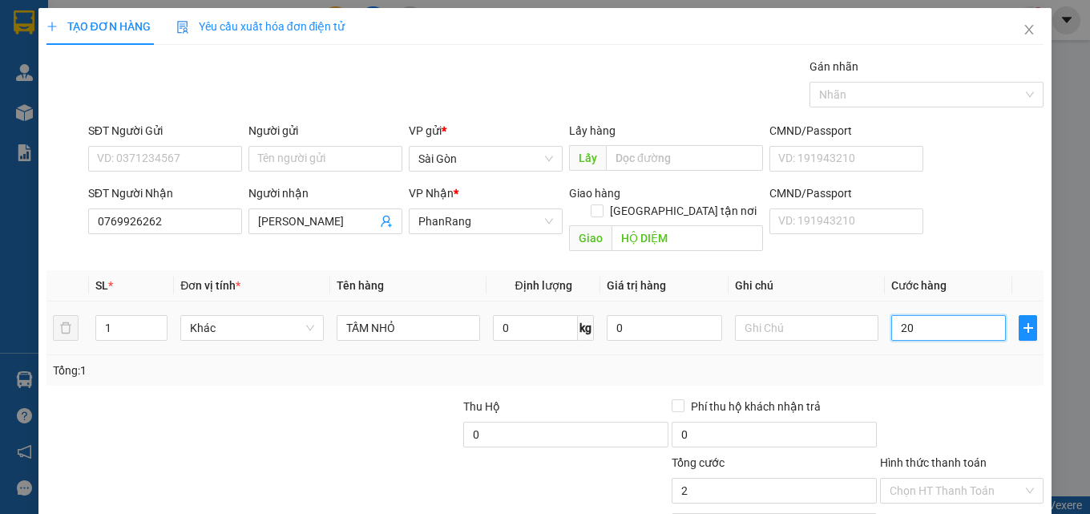
type input "20"
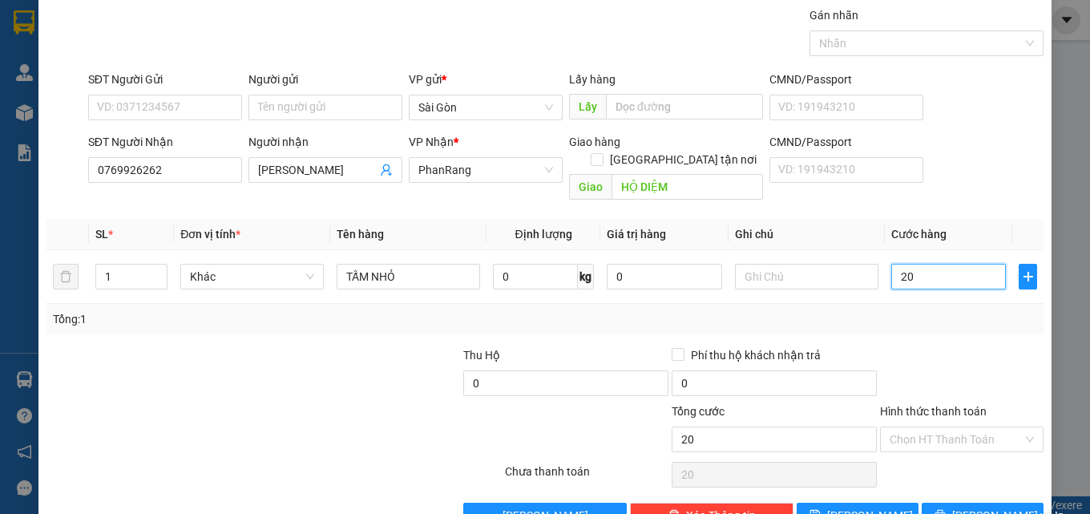
scroll to position [79, 0]
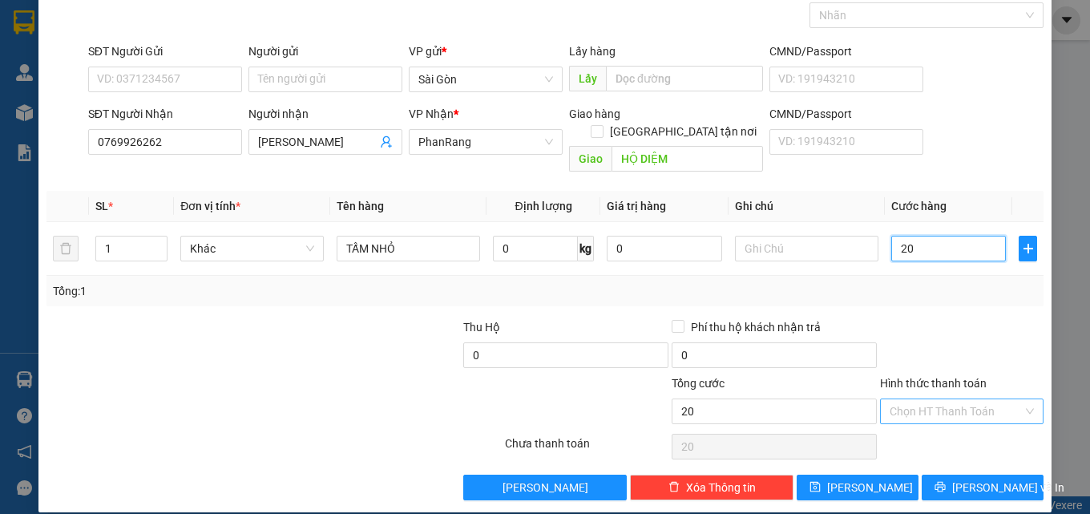
type input "20"
click at [918, 399] on input "Hình thức thanh toán" at bounding box center [956, 411] width 133 height 24
type input "20.000"
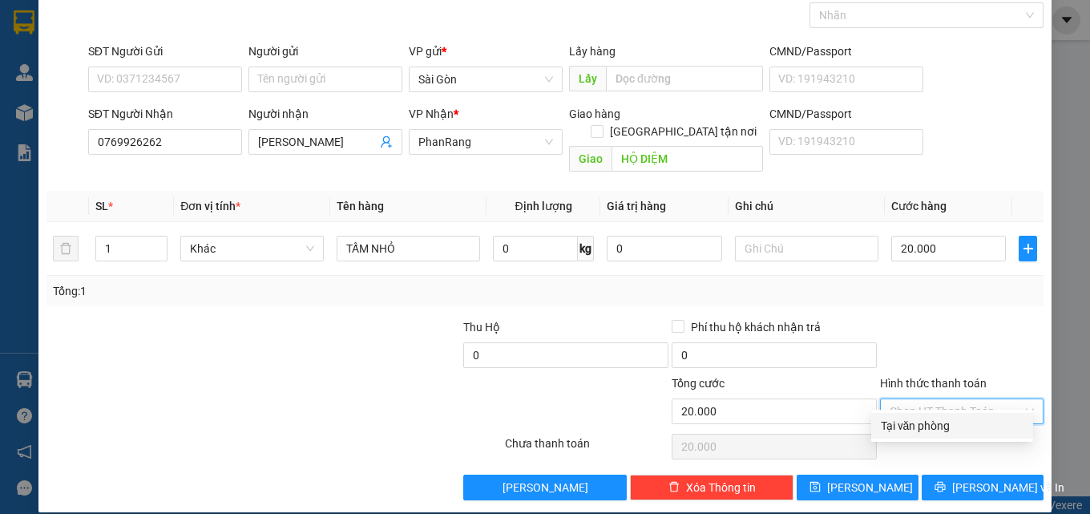
click at [919, 426] on div "Tại văn phòng" at bounding box center [952, 426] width 143 height 18
type input "0"
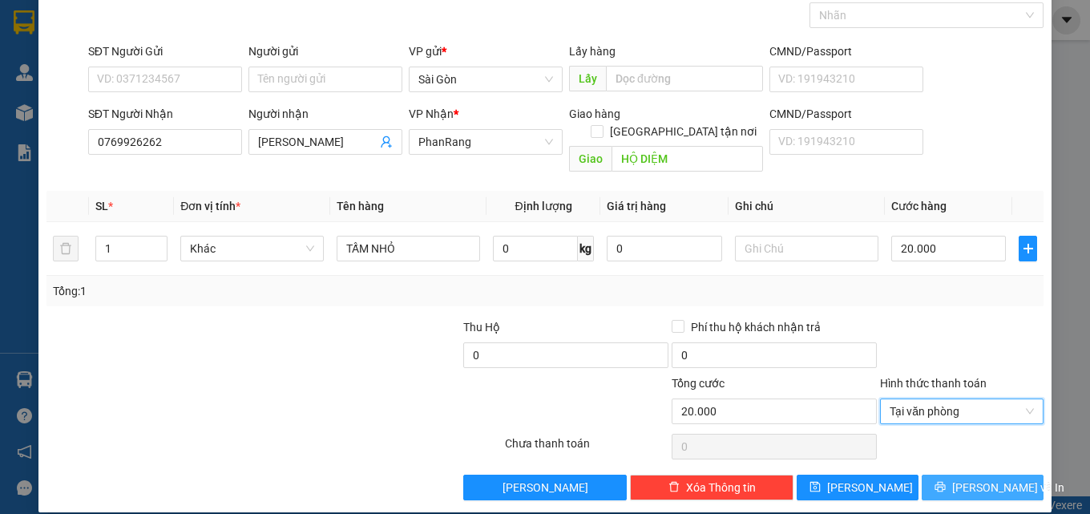
click at [960, 479] on span "[PERSON_NAME] và In" at bounding box center [1008, 488] width 112 height 18
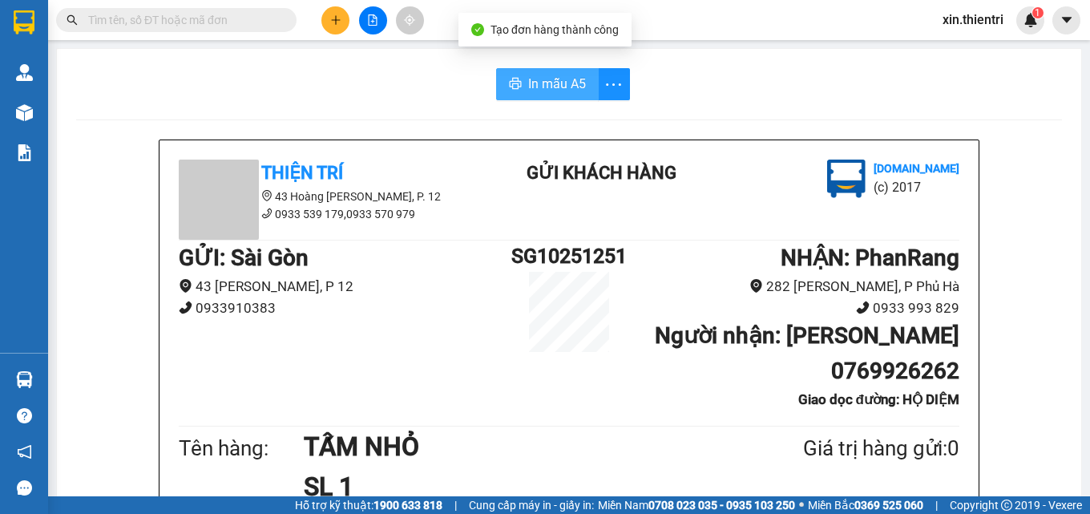
click at [570, 86] on span "In mẫu A5" at bounding box center [557, 84] width 58 height 20
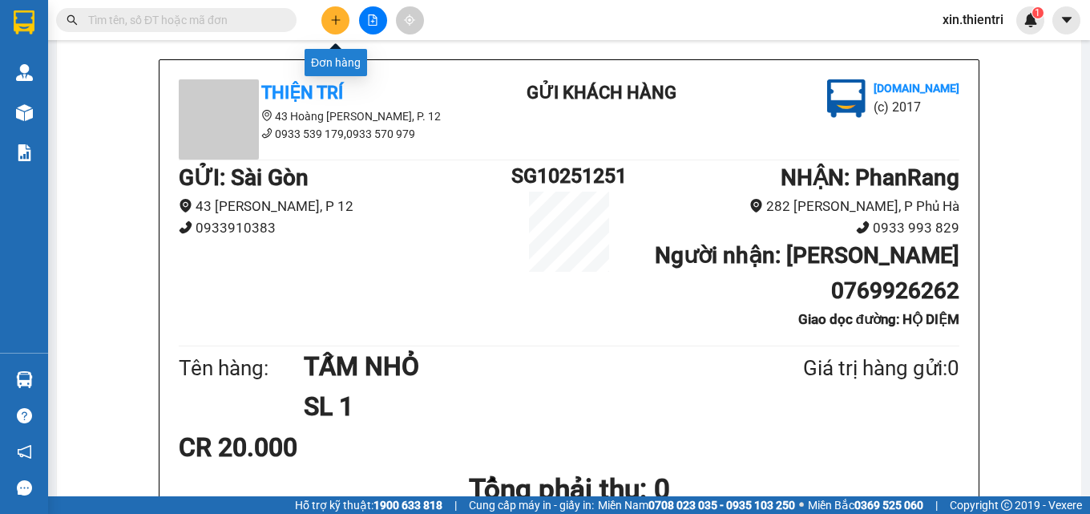
click at [338, 22] on icon "plus" at bounding box center [335, 19] width 11 height 11
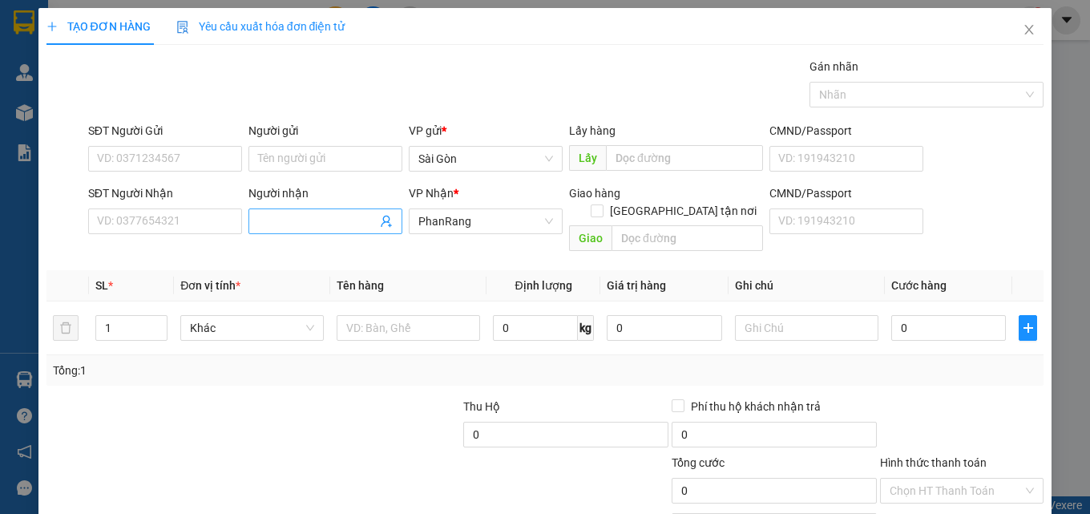
click at [301, 231] on span at bounding box center [326, 221] width 154 height 26
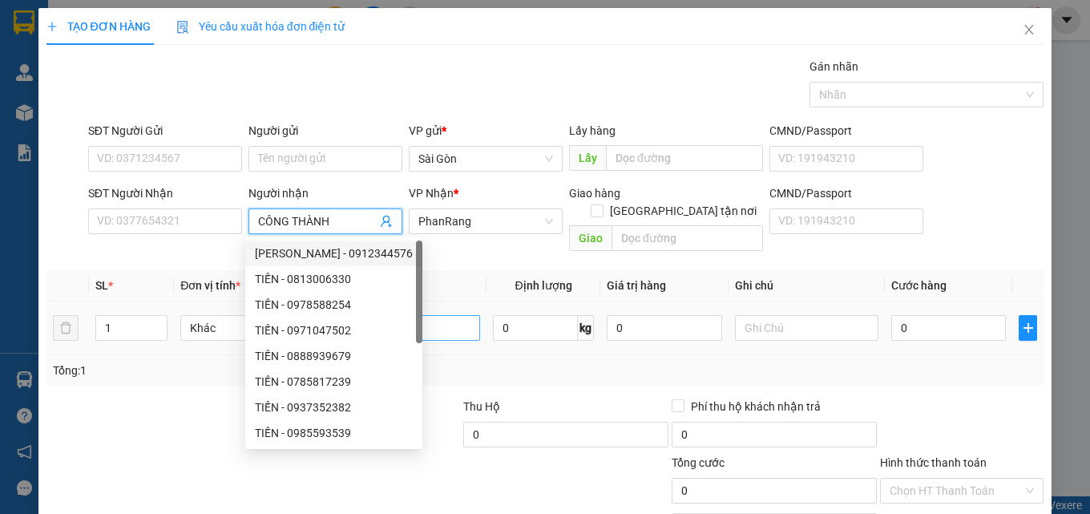
type input "CÔNG THÀNH"
click at [437, 320] on input "text" at bounding box center [409, 328] width 144 height 26
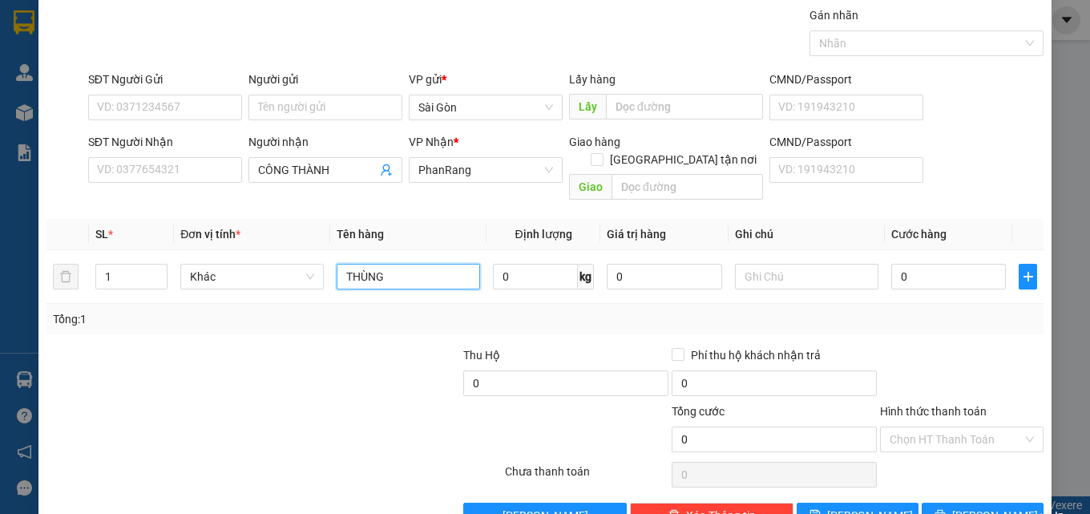
scroll to position [79, 0]
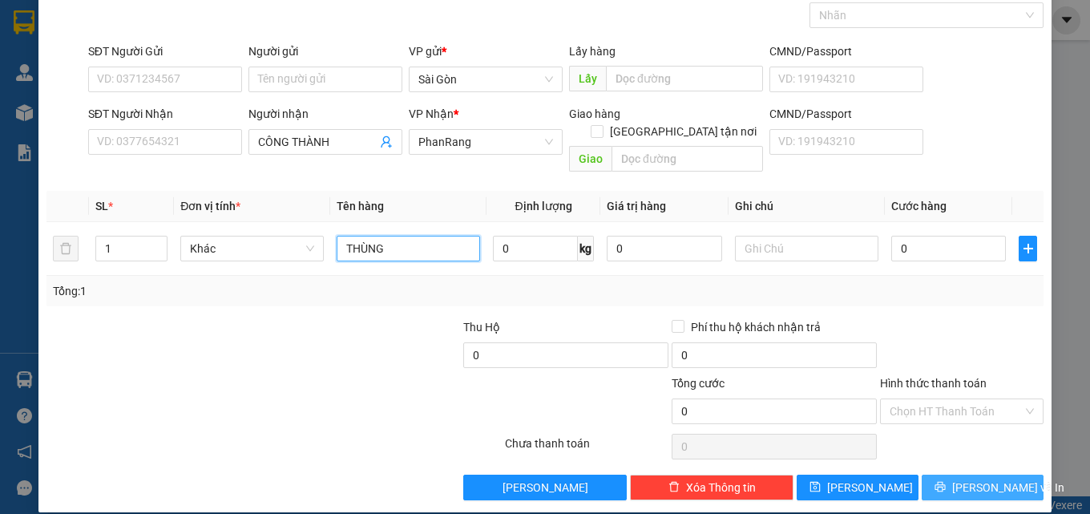
type input "THÙNG"
click at [981, 479] on button "[PERSON_NAME] và In" at bounding box center [983, 488] width 122 height 26
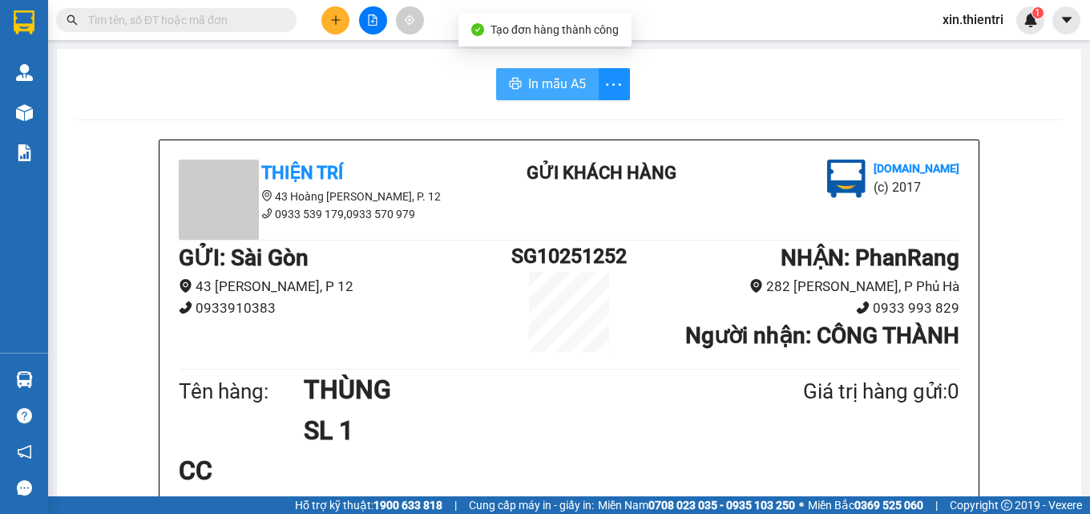
click at [551, 69] on button "In mẫu A5" at bounding box center [547, 84] width 103 height 32
click at [551, 80] on span "In mẫu A5" at bounding box center [557, 84] width 58 height 20
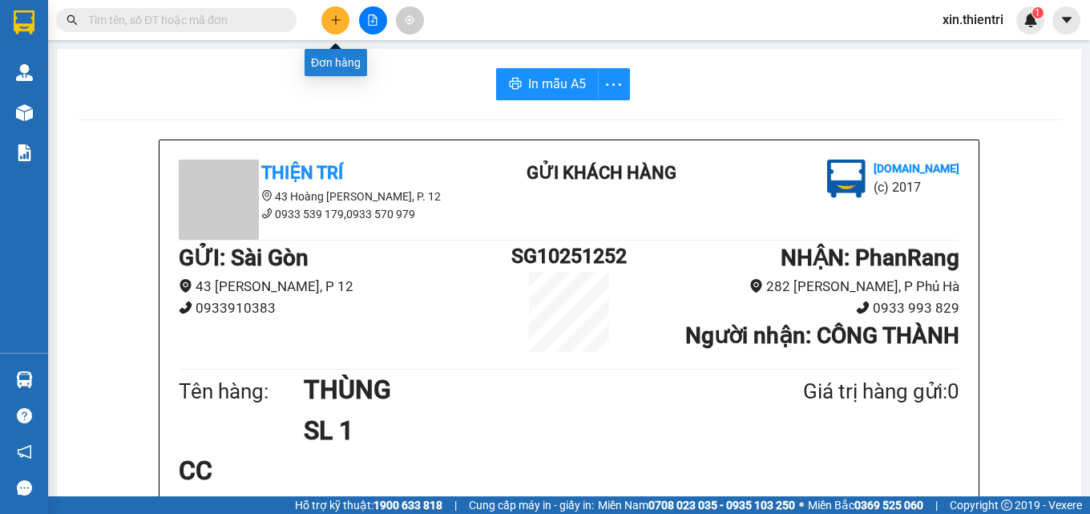
click at [330, 21] on icon "plus" at bounding box center [335, 19] width 11 height 11
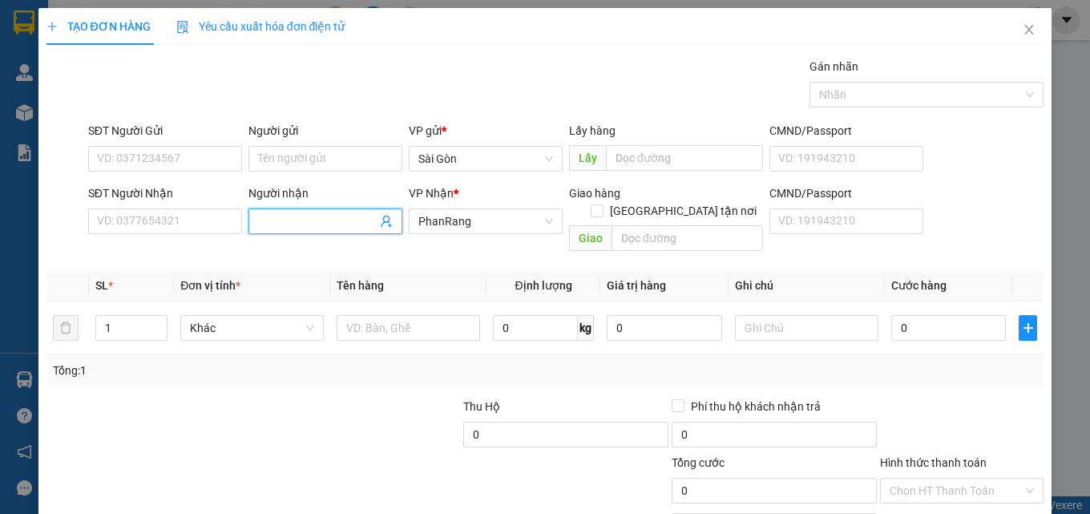
click at [292, 228] on input "Người nhận" at bounding box center [317, 221] width 119 height 18
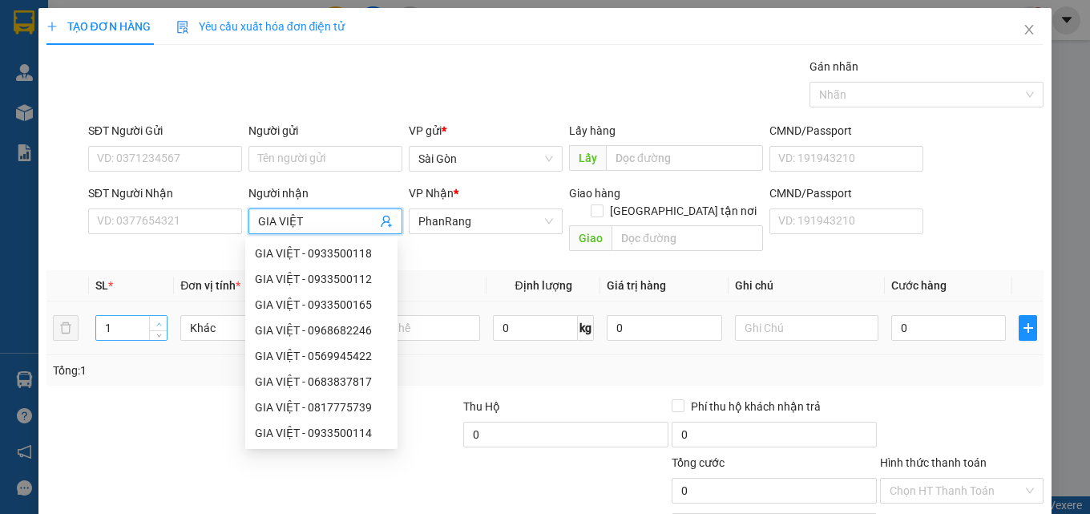
type input "GIA VIỆT"
type input "2"
click at [152, 316] on span "Increase Value" at bounding box center [158, 323] width 18 height 14
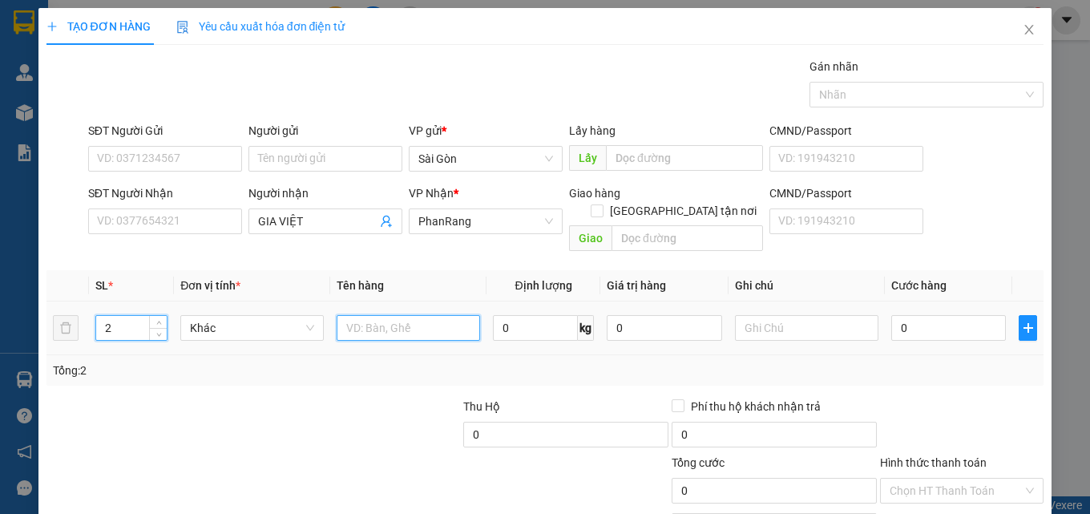
click at [451, 321] on input "text" at bounding box center [409, 328] width 144 height 26
type input "B"
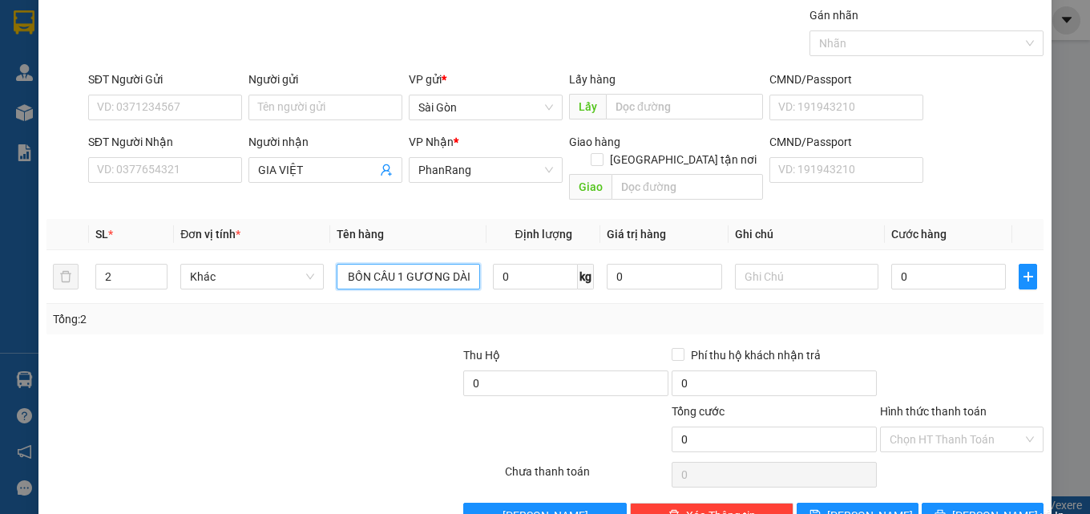
scroll to position [79, 0]
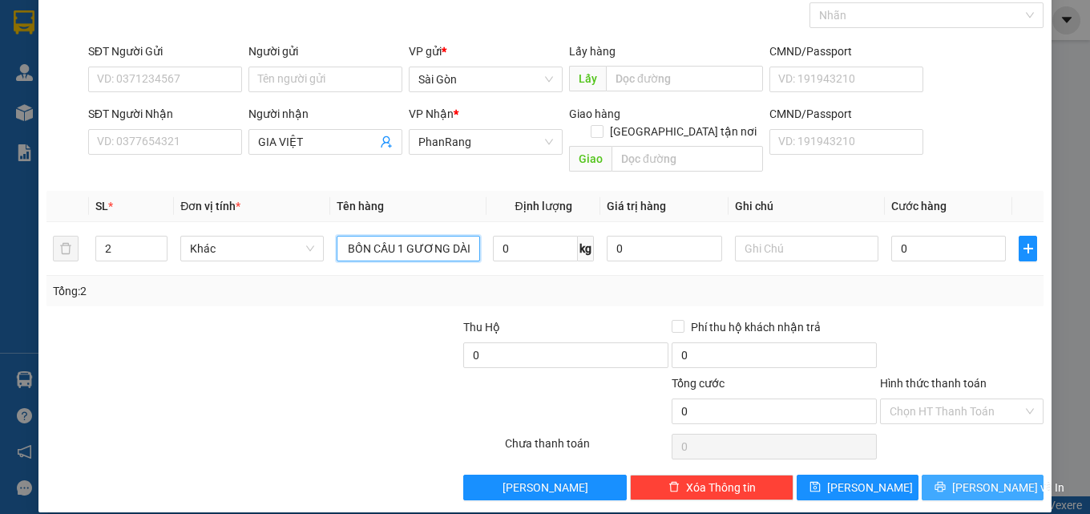
type input "1 BỒN CẦU 1 GƯƠNG DÀI"
click at [976, 479] on span "[PERSON_NAME] và In" at bounding box center [1008, 488] width 112 height 18
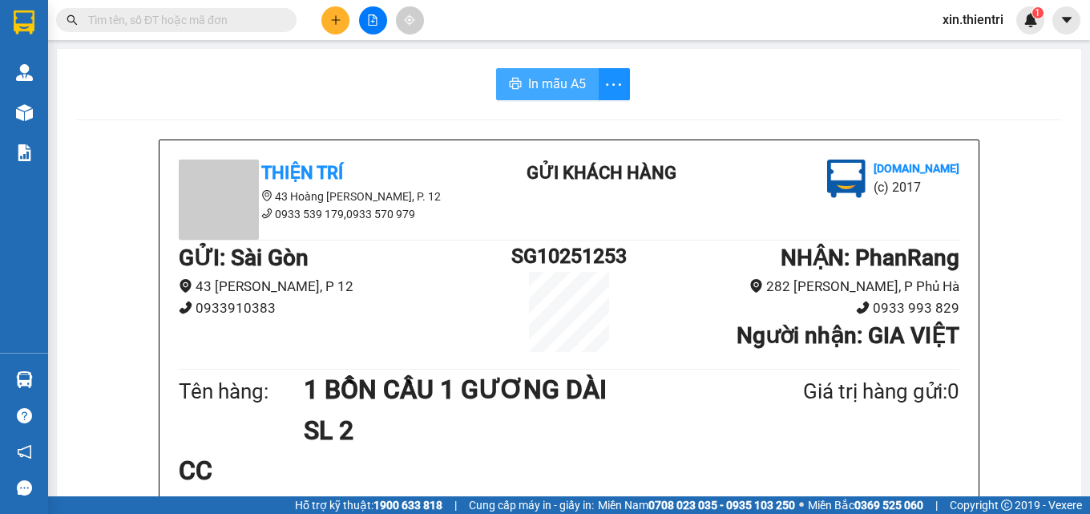
click at [536, 99] on button "In mẫu A5" at bounding box center [547, 84] width 103 height 32
click at [334, 22] on icon "plus" at bounding box center [335, 19] width 11 height 11
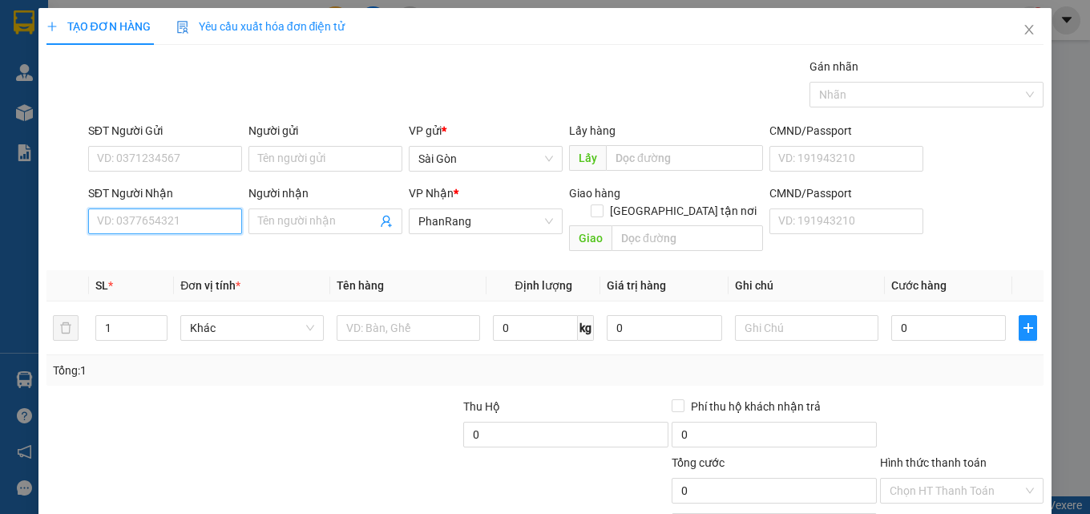
click at [212, 222] on input "SĐT Người Nhận" at bounding box center [165, 221] width 154 height 26
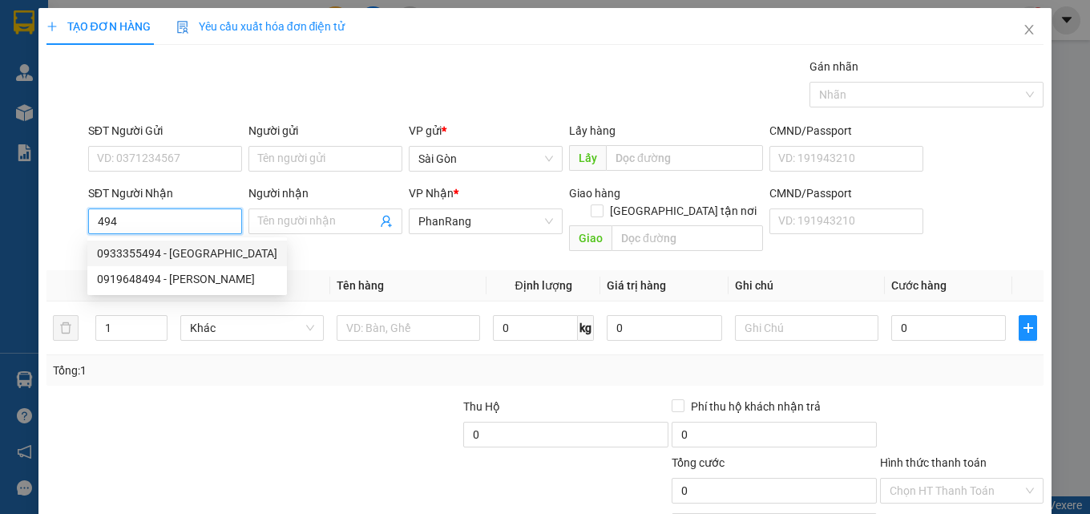
click at [220, 252] on div "0933355494 - [GEOGRAPHIC_DATA]" at bounding box center [187, 254] width 180 height 18
type input "0933355494"
type input "[GEOGRAPHIC_DATA]"
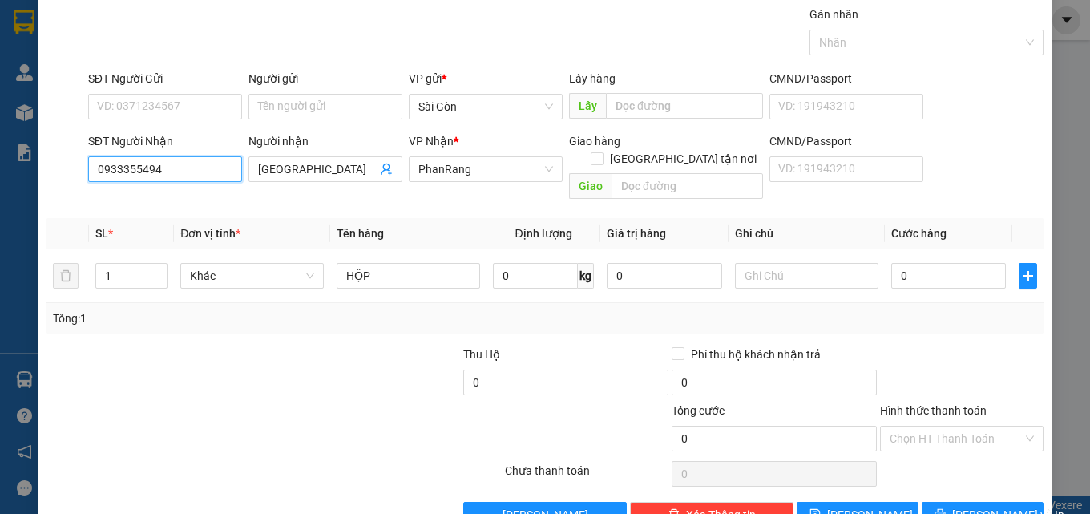
scroll to position [79, 0]
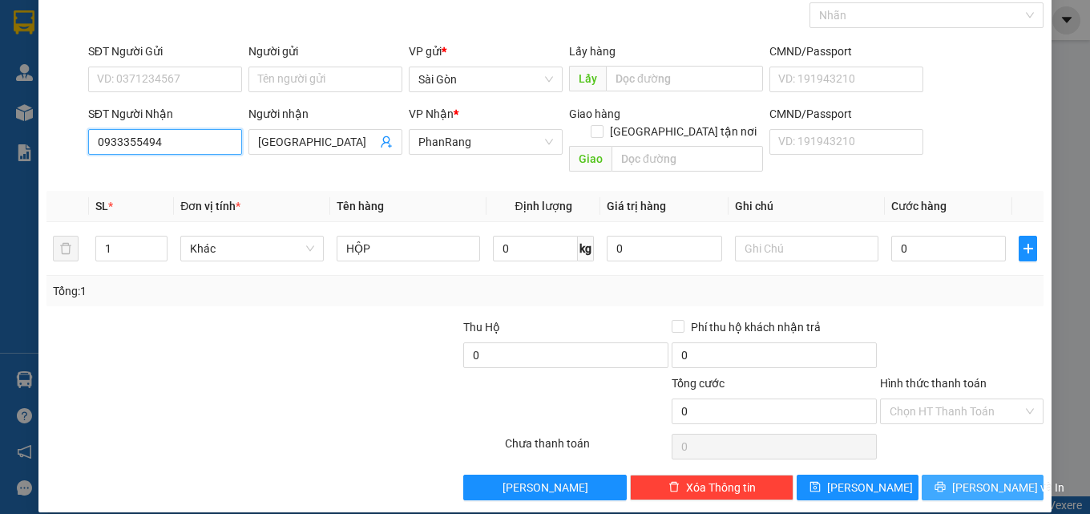
type input "0933355494"
click at [989, 479] on span "[PERSON_NAME] và In" at bounding box center [1008, 488] width 112 height 18
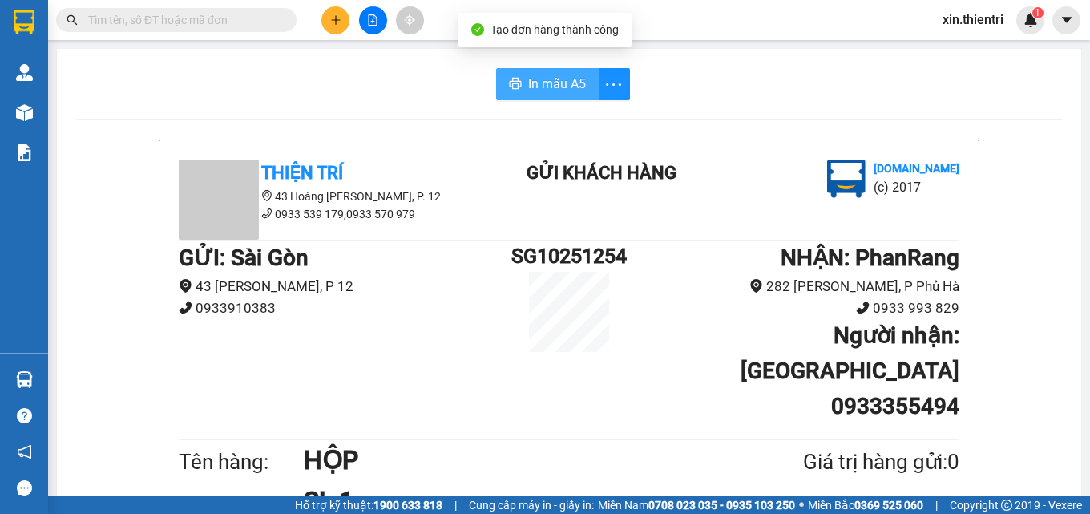
click at [566, 77] on span "In mẫu A5" at bounding box center [557, 84] width 58 height 20
click at [331, 26] on button at bounding box center [335, 20] width 28 height 28
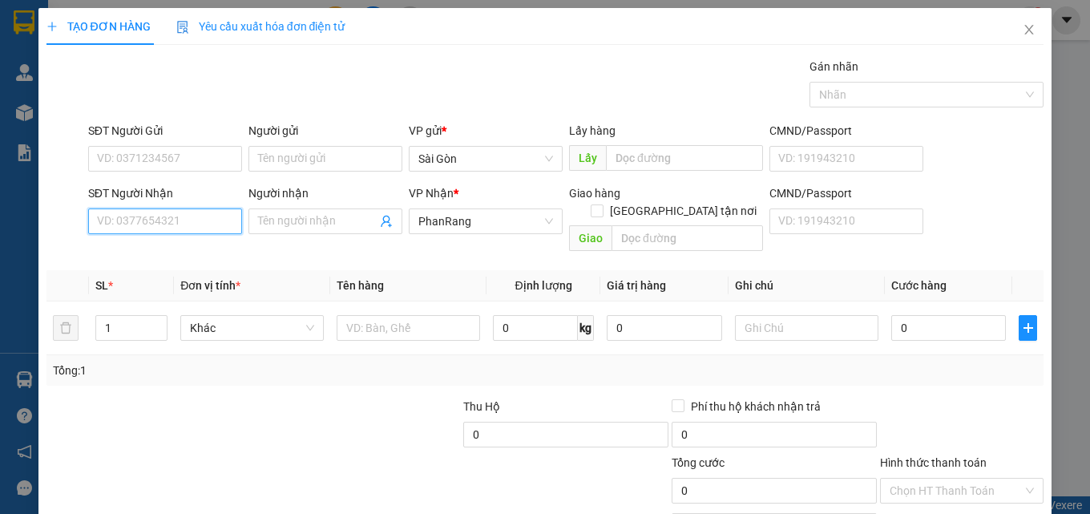
click at [206, 232] on input "SĐT Người Nhận" at bounding box center [165, 221] width 154 height 26
click at [208, 250] on div "0966765082 - TIẾN NGHỀ" at bounding box center [163, 254] width 133 height 18
type input "0966765082"
type input "TIẾN NGHỀ"
type input "0966765082"
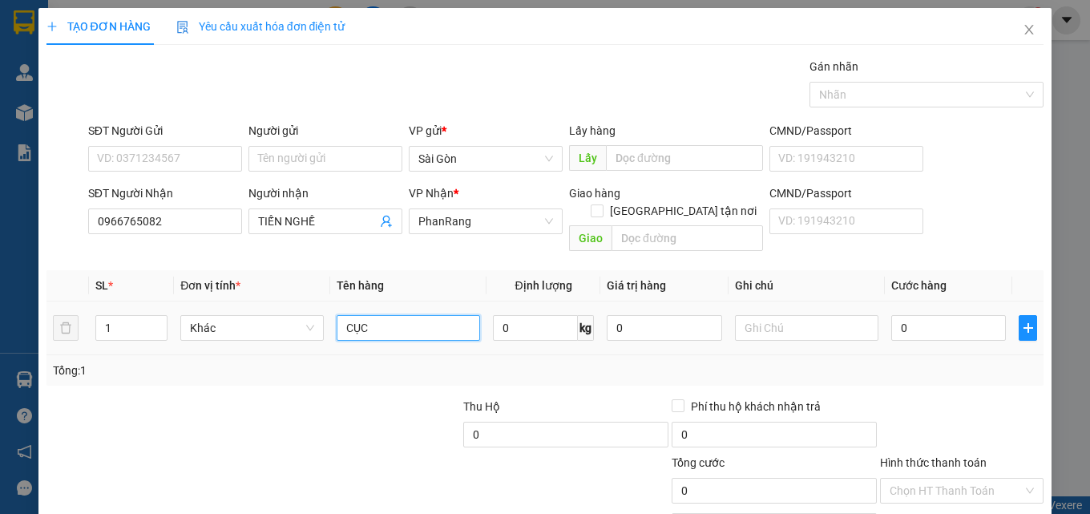
click at [434, 315] on input "CỤC" at bounding box center [409, 328] width 144 height 26
click at [433, 315] on input "CỤC" at bounding box center [409, 328] width 144 height 26
click at [432, 315] on input "CỤC" at bounding box center [409, 328] width 144 height 26
click at [431, 315] on input "CỤC" at bounding box center [409, 328] width 144 height 26
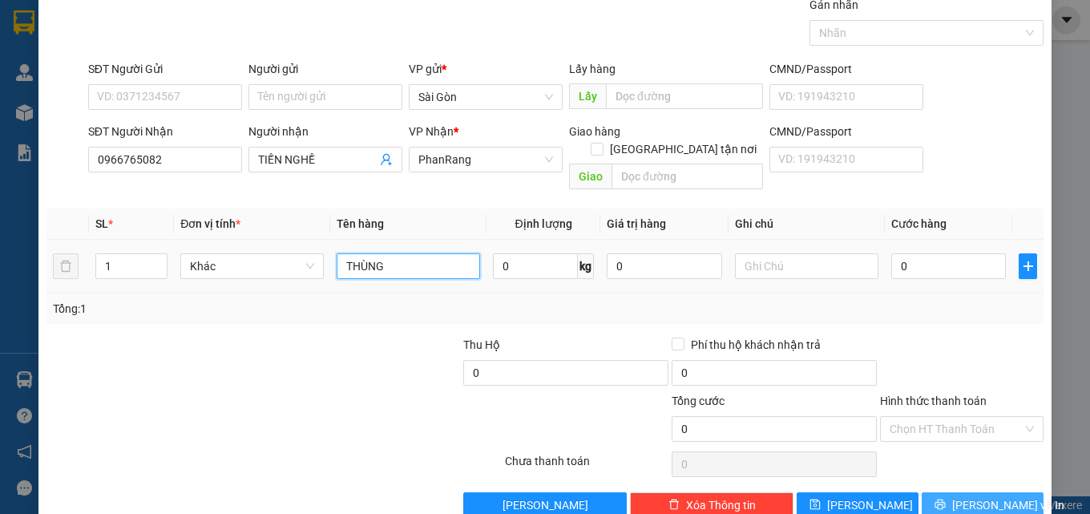
scroll to position [79, 0]
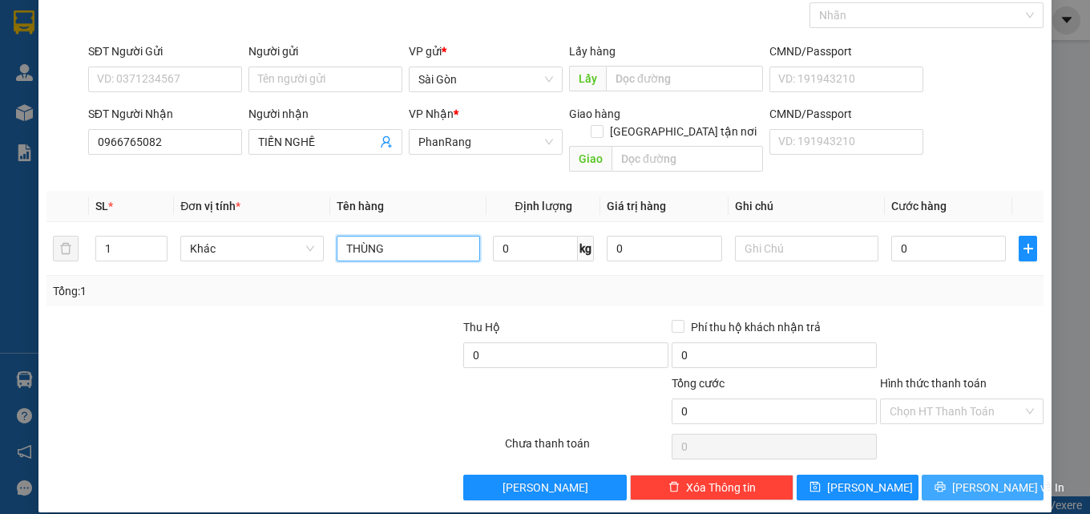
type input "THÙNG"
click at [1005, 481] on button "[PERSON_NAME] và In" at bounding box center [983, 488] width 122 height 26
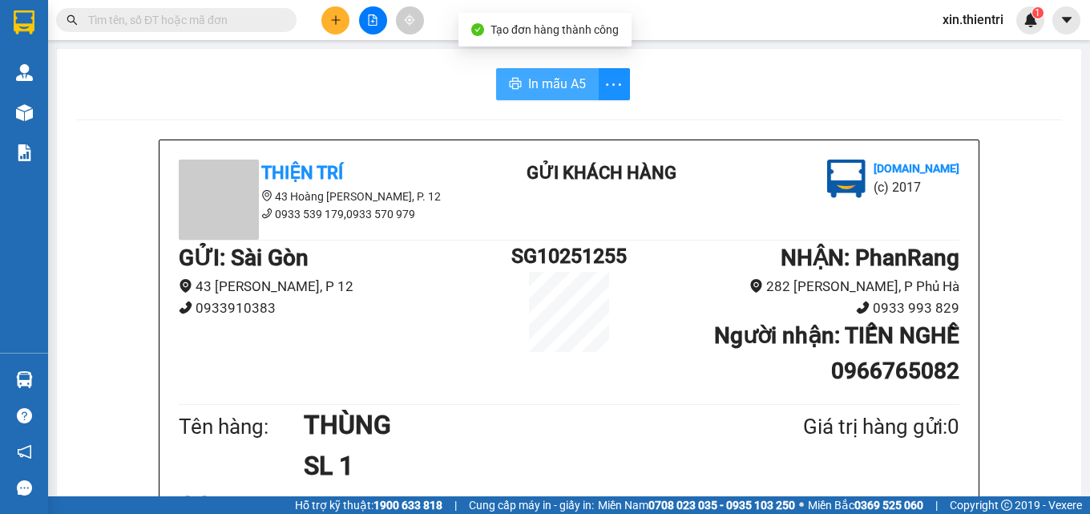
click at [568, 83] on span "In mẫu A5" at bounding box center [557, 84] width 58 height 20
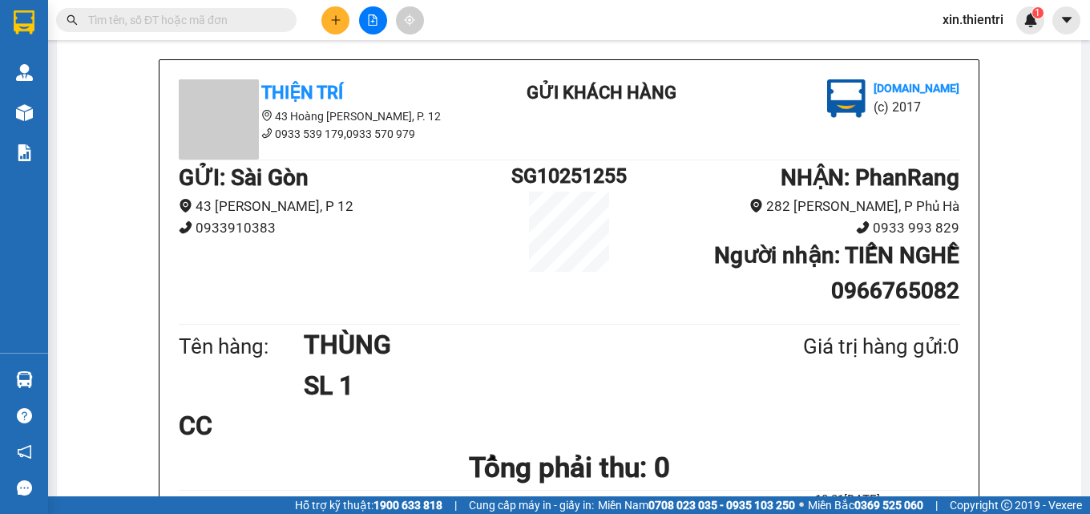
click at [338, 28] on button at bounding box center [335, 20] width 28 height 28
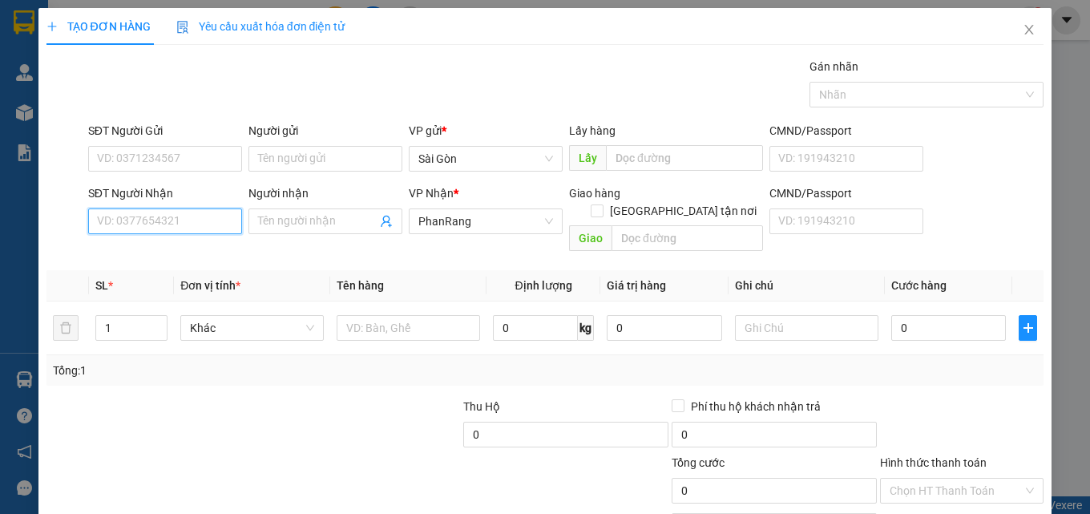
click at [157, 225] on input "SĐT Người Nhận" at bounding box center [165, 221] width 154 height 26
type input "0913660138"
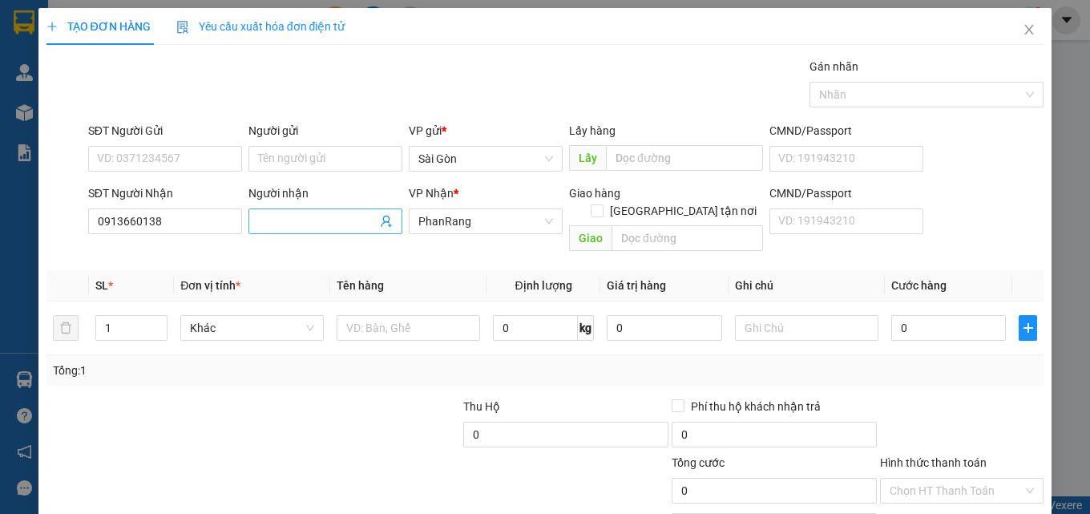
click at [323, 226] on input "Người nhận" at bounding box center [317, 221] width 119 height 18
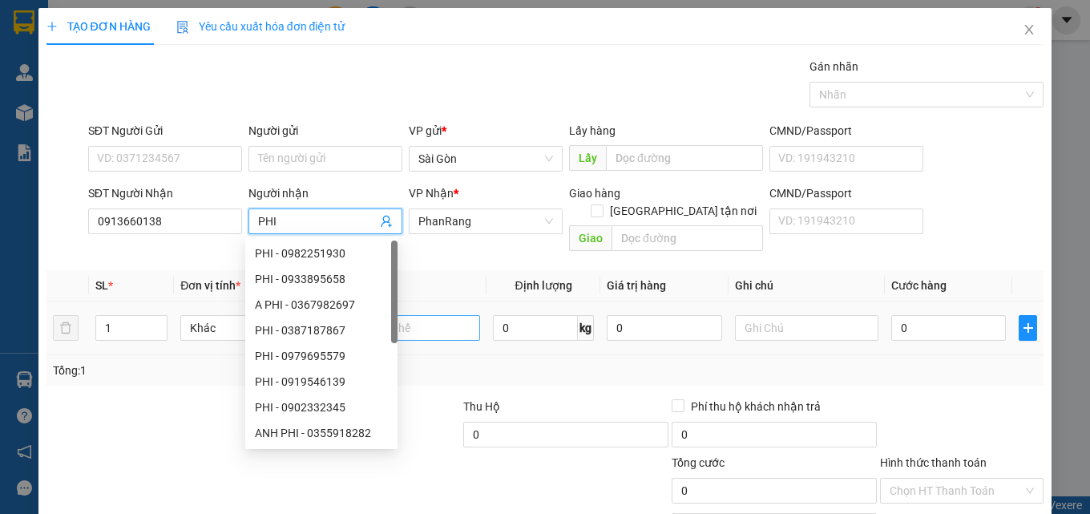
type input "PHI"
click at [423, 315] on input "text" at bounding box center [409, 328] width 144 height 26
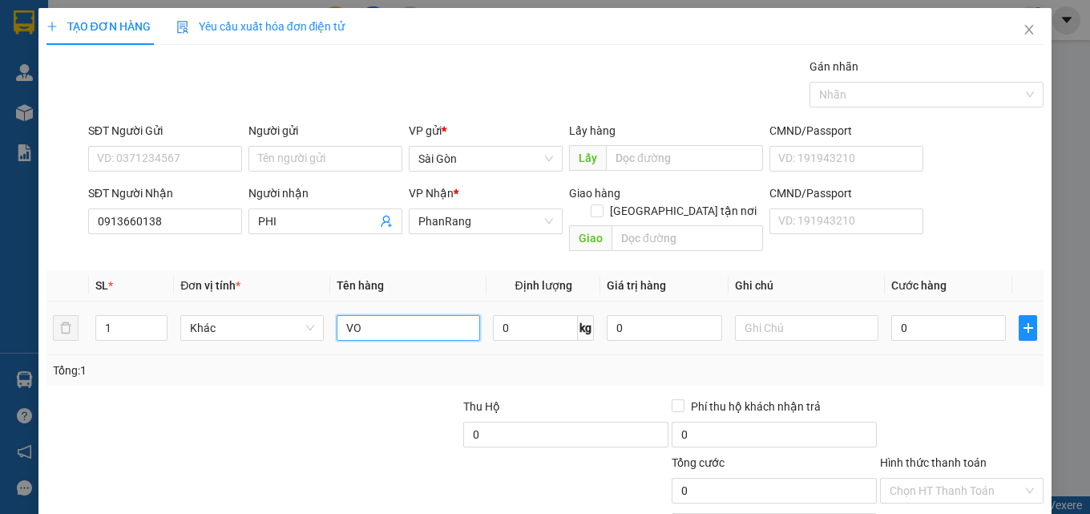
type input "V"
type input "B"
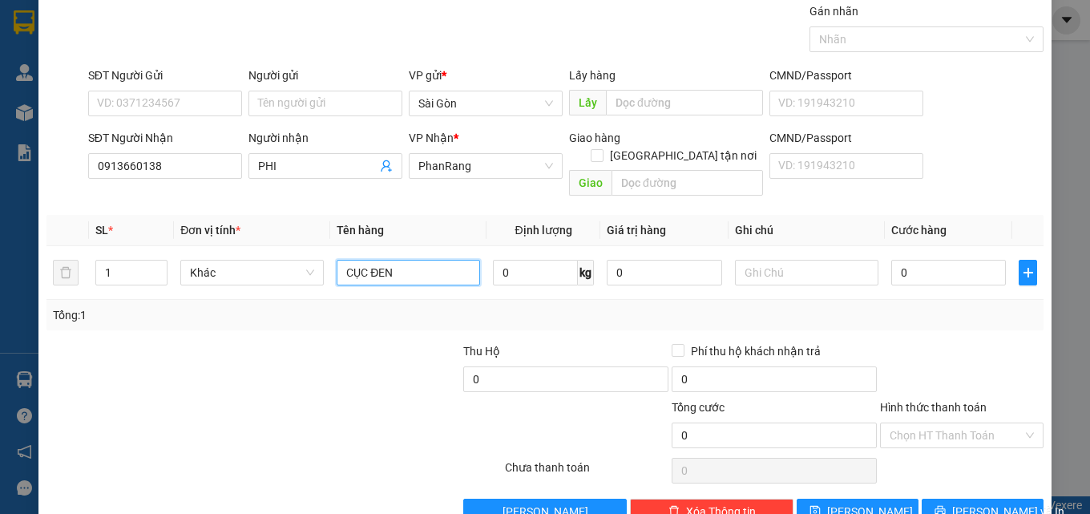
scroll to position [79, 0]
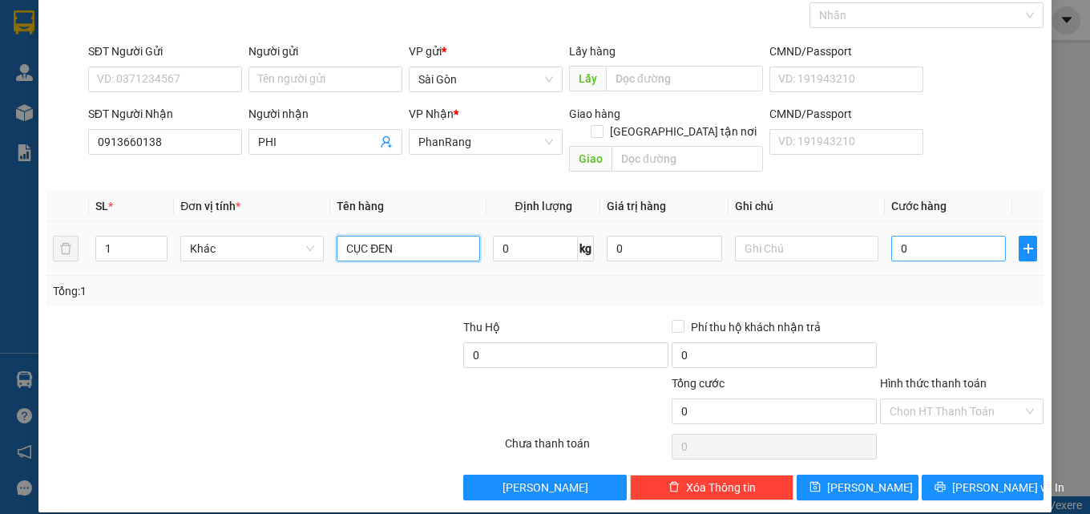
type input "CỤC ĐEN"
click at [893, 236] on input "0" at bounding box center [949, 249] width 115 height 26
type input "4"
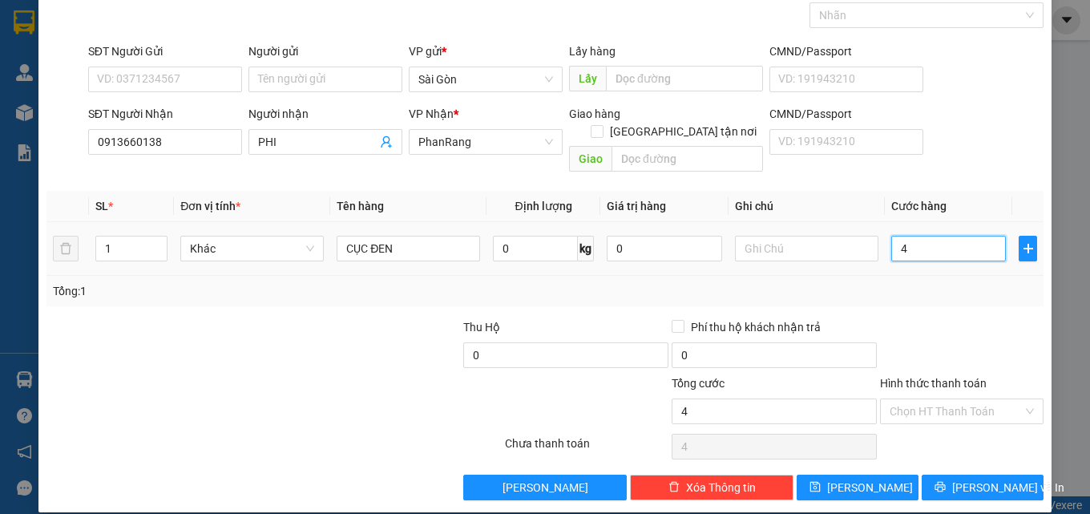
type input "40"
click at [991, 399] on input "Hình thức thanh toán" at bounding box center [956, 411] width 133 height 24
type input "40.000"
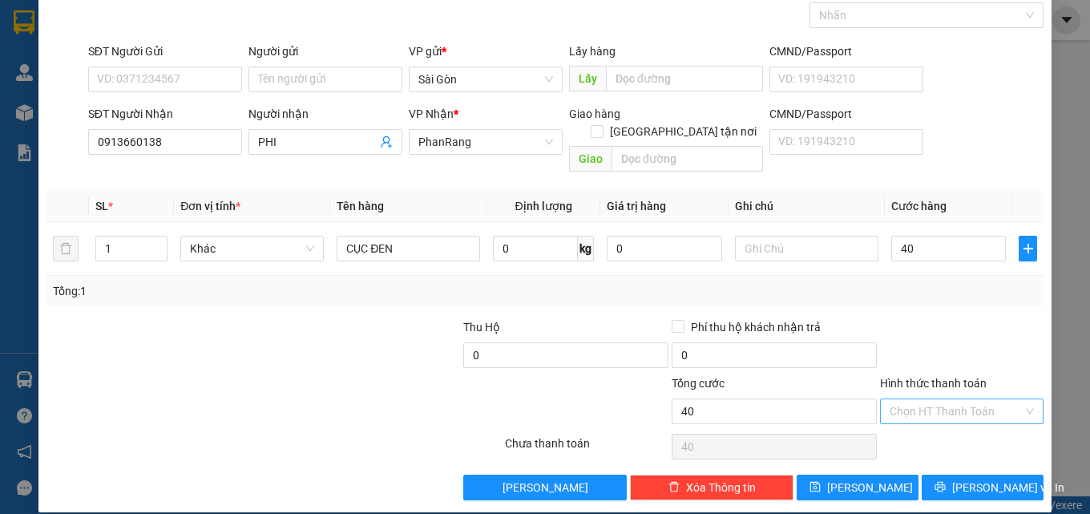
type input "40.000"
click at [994, 407] on div "Hình thức thanh toán Chọn HT Thanh Toán" at bounding box center [962, 402] width 164 height 56
click at [973, 402] on input "Hình thức thanh toán" at bounding box center [956, 411] width 133 height 24
click at [966, 425] on div "Tại văn phòng" at bounding box center [952, 426] width 143 height 18
type input "0"
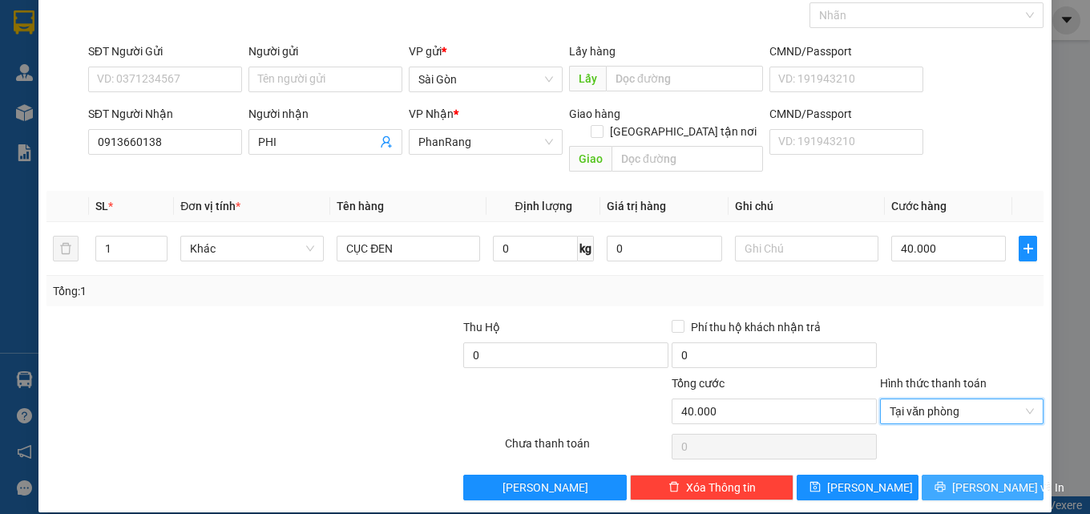
click at [967, 479] on span "[PERSON_NAME] và In" at bounding box center [1008, 488] width 112 height 18
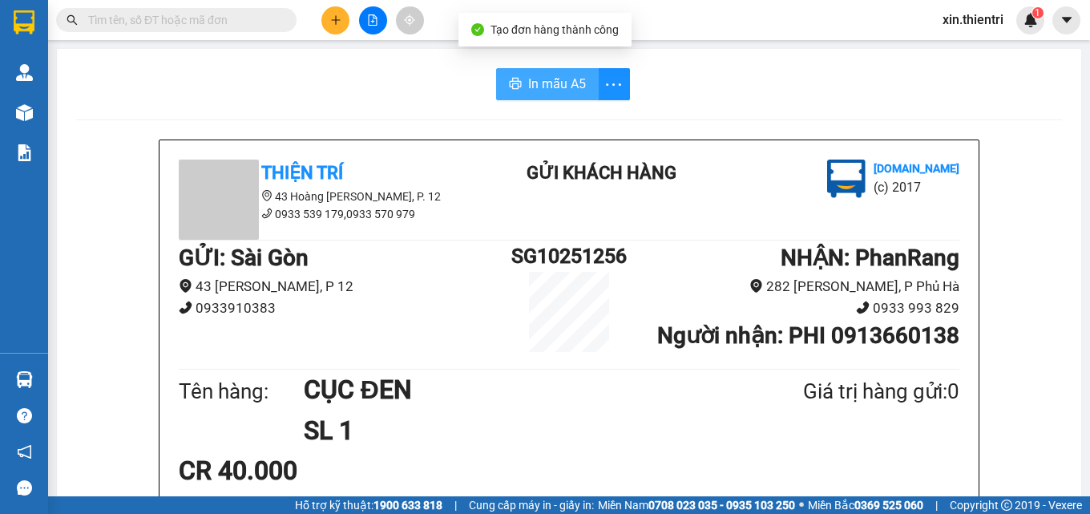
click at [513, 83] on icon "printer" at bounding box center [515, 83] width 13 height 13
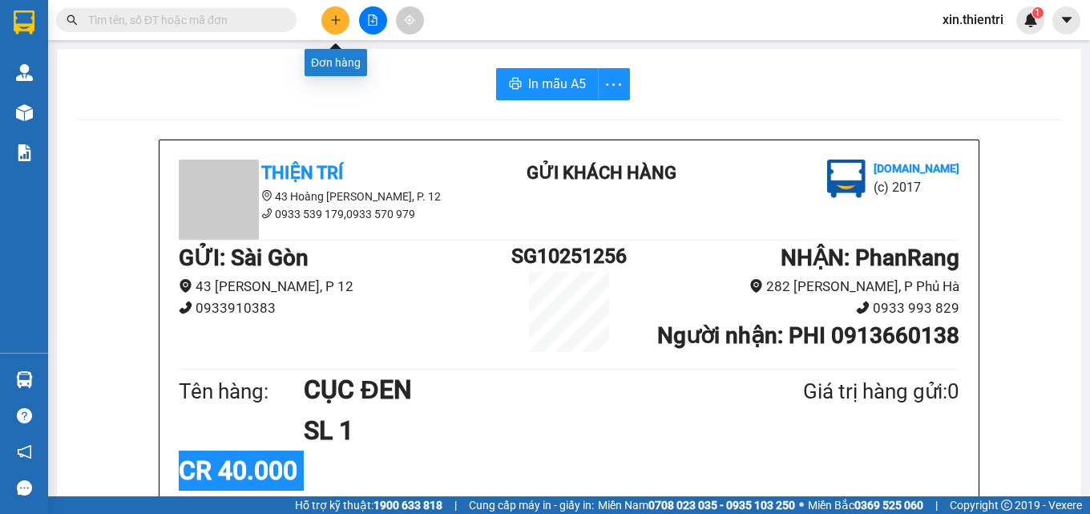
click at [330, 20] on icon "plus" at bounding box center [335, 19] width 11 height 11
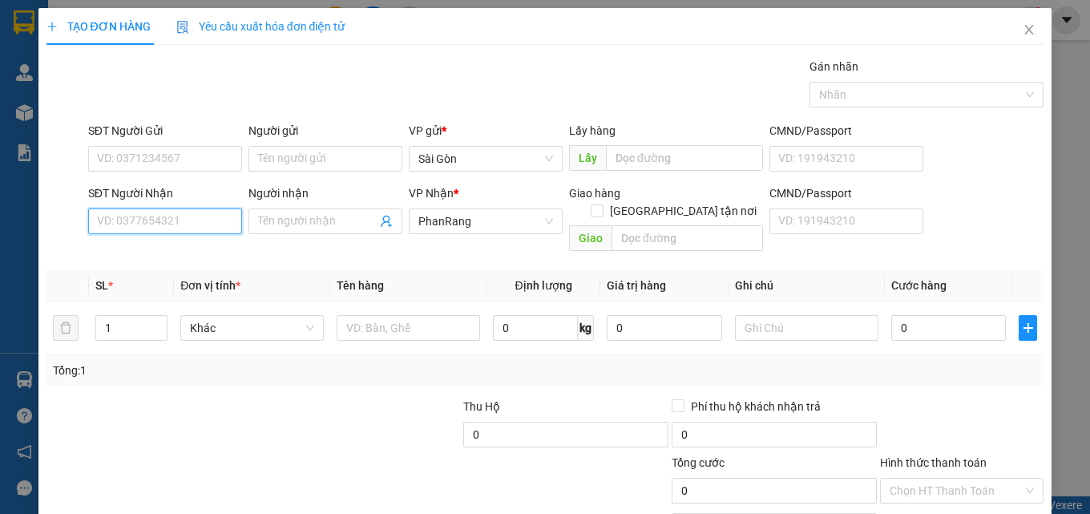
click at [167, 227] on input "SĐT Người Nhận" at bounding box center [165, 221] width 154 height 26
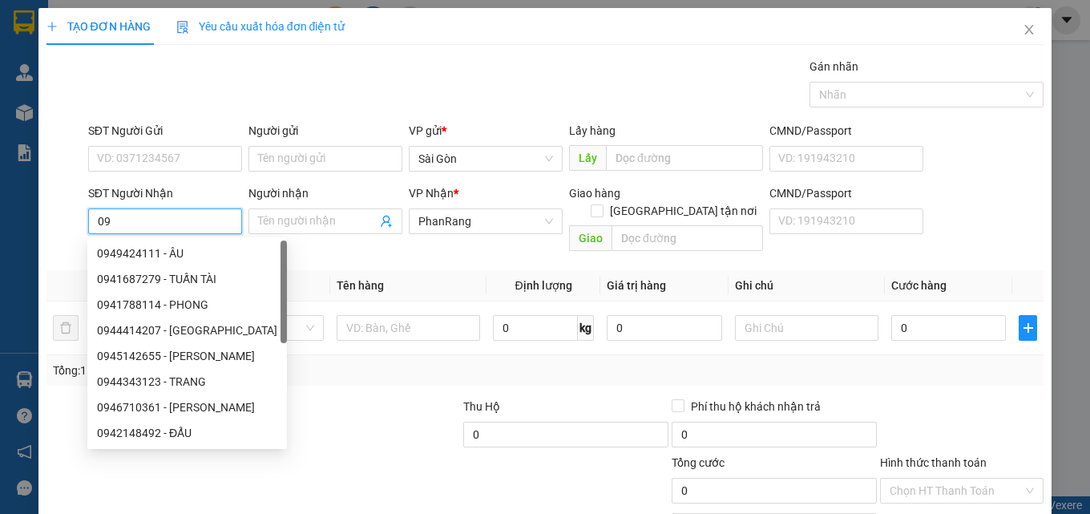
type input "0"
click at [1016, 22] on span "Close" at bounding box center [1029, 30] width 45 height 45
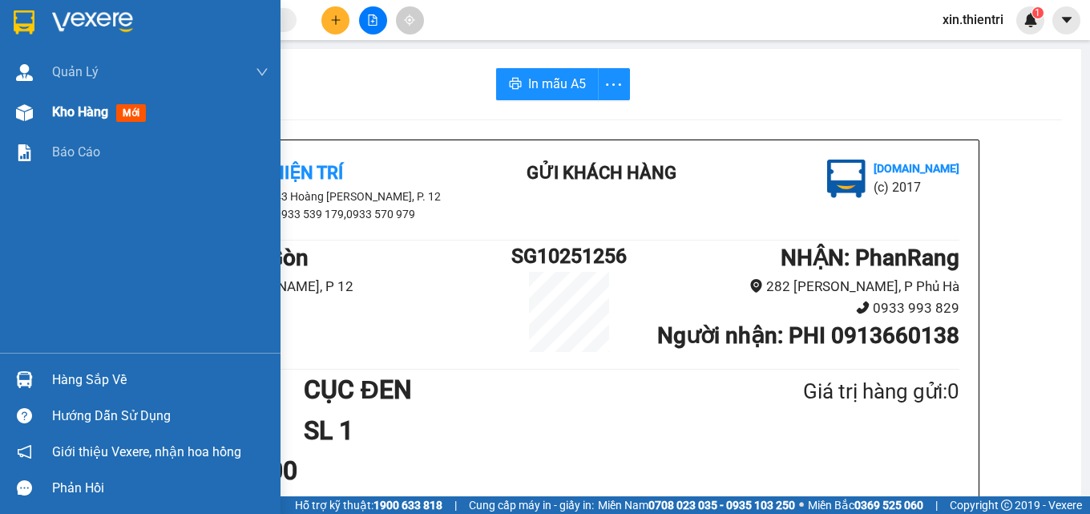
click at [60, 110] on span "Kho hàng" at bounding box center [80, 111] width 56 height 15
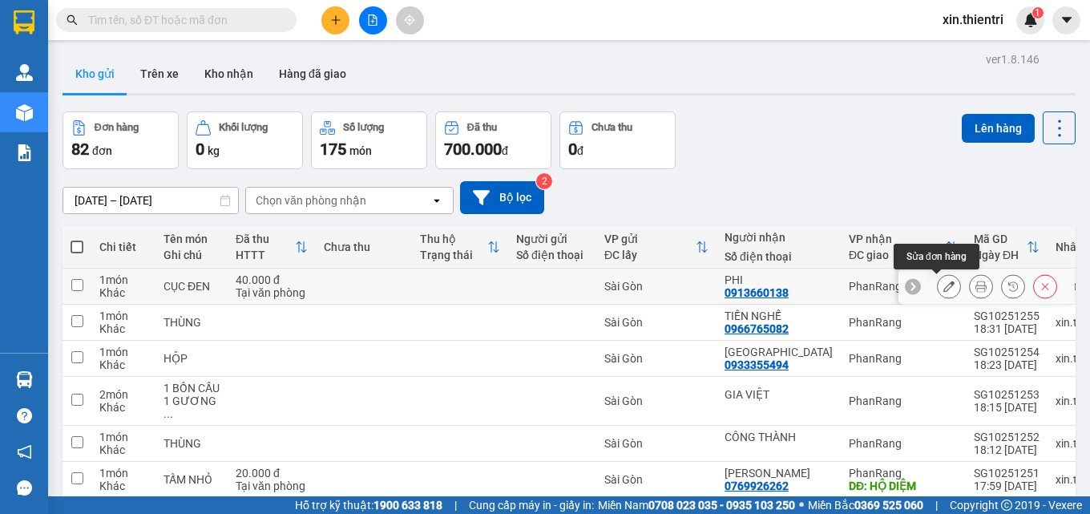
click at [944, 282] on icon at bounding box center [949, 286] width 11 height 11
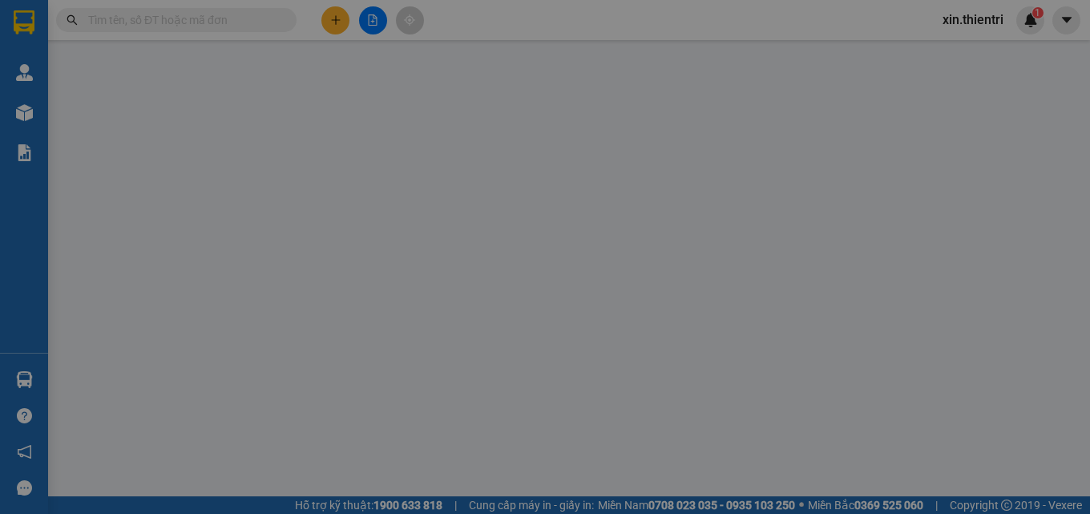
type input "0913660138"
type input "0"
type input "40.000"
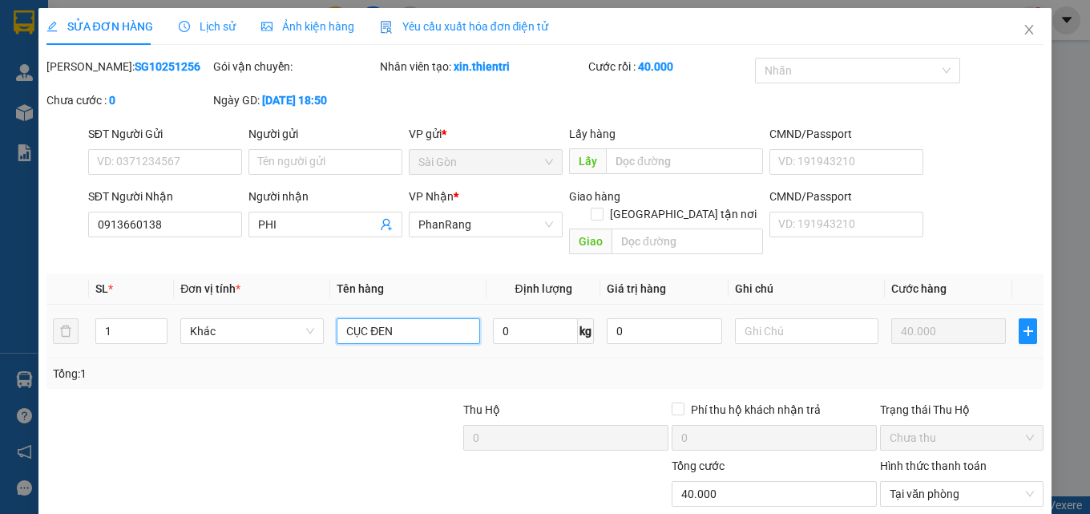
click at [423, 318] on input "CỤC ĐEN" at bounding box center [409, 331] width 144 height 26
type input "CỤC ĐEN"
click at [423, 318] on input "CỤC ĐEN" at bounding box center [409, 331] width 144 height 26
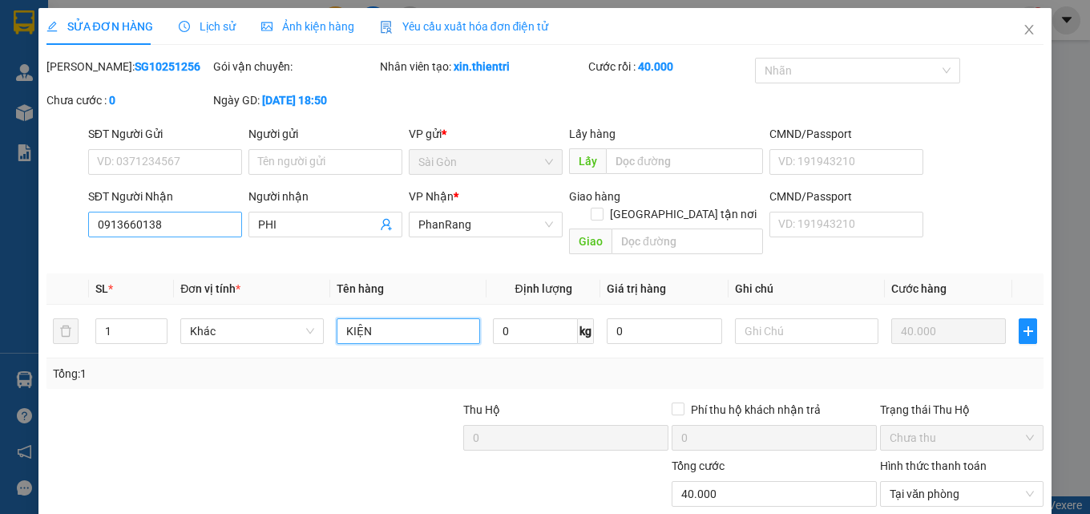
type input "KIỆN"
click at [190, 220] on input "0913660138" at bounding box center [165, 225] width 154 height 26
click at [188, 222] on input "0913660138" at bounding box center [165, 225] width 154 height 26
type input "091366013"
click at [184, 225] on input "091366013" at bounding box center [165, 225] width 154 height 26
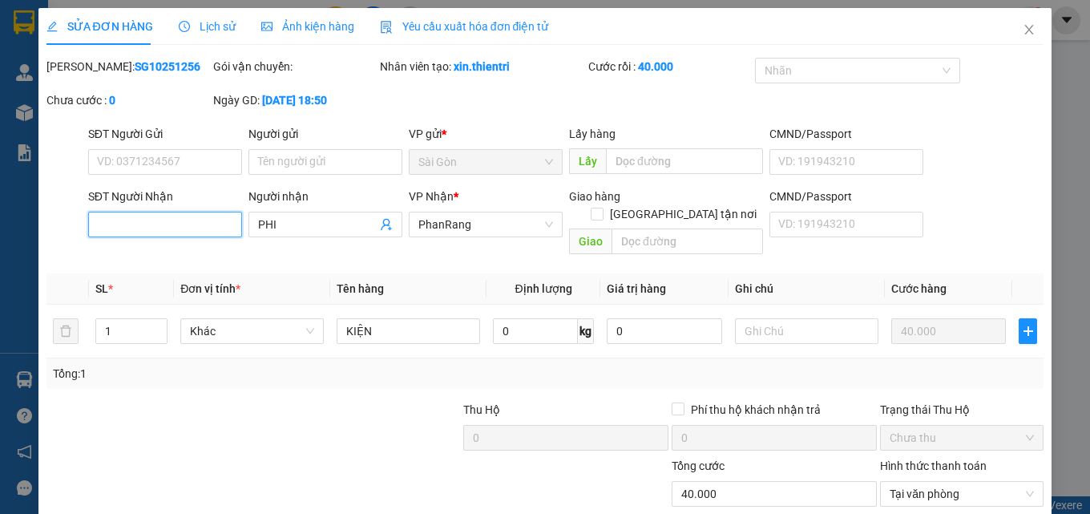
click at [184, 225] on input "SĐT Người Nhận" at bounding box center [165, 225] width 154 height 26
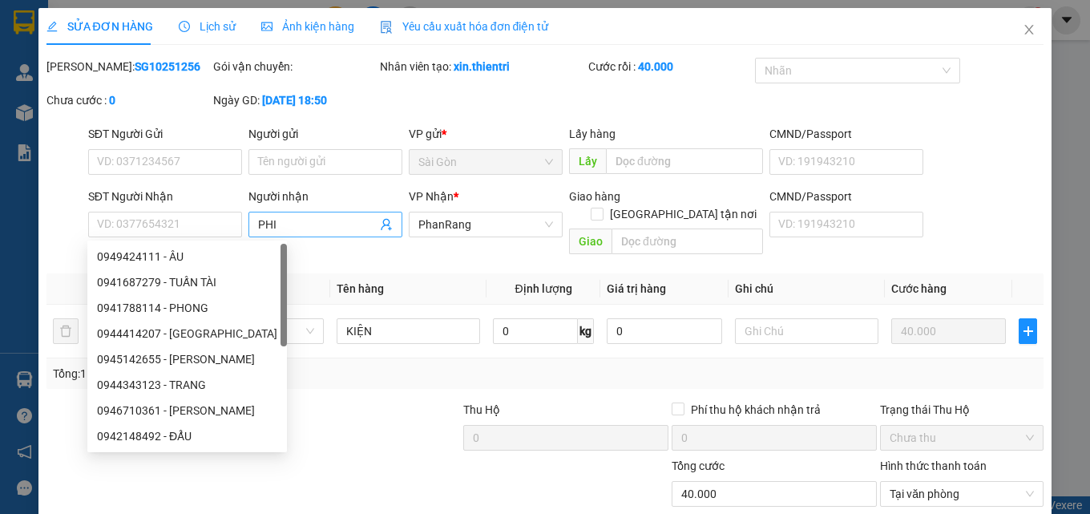
click at [304, 223] on input "PHI" at bounding box center [317, 225] width 119 height 18
click at [303, 223] on input "PHI" at bounding box center [317, 225] width 119 height 18
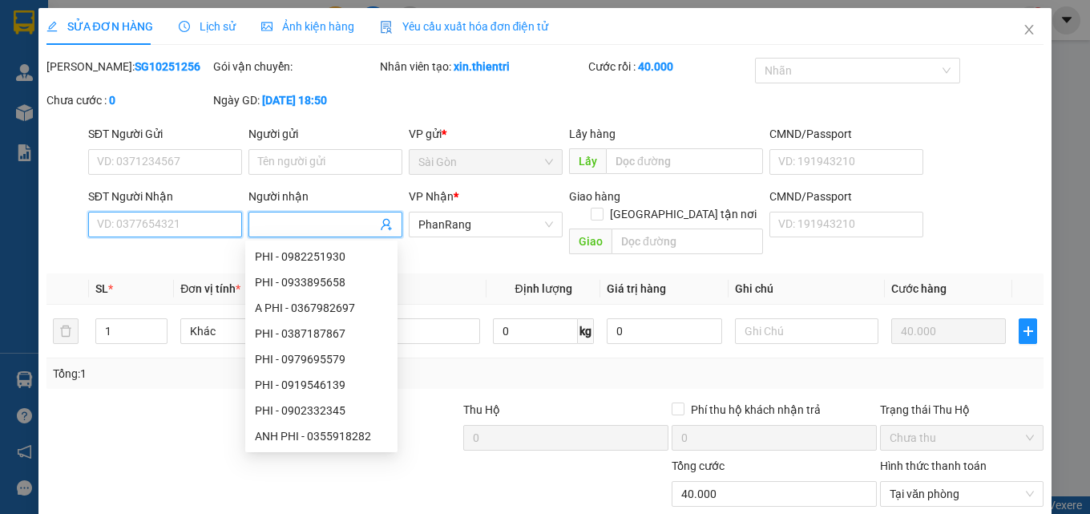
click at [136, 220] on input "SĐT Người Nhận" at bounding box center [165, 225] width 154 height 26
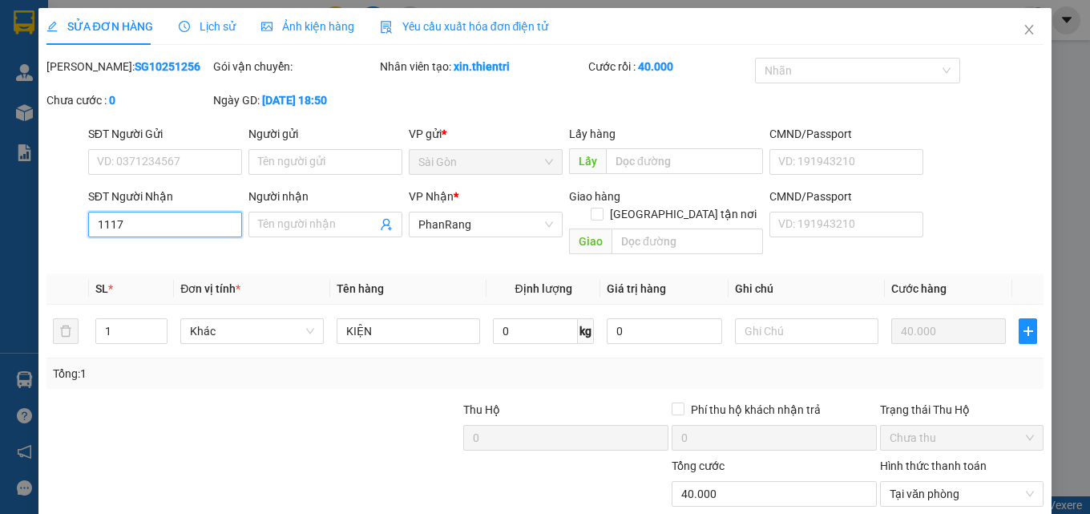
click at [165, 217] on input "1117" at bounding box center [165, 225] width 154 height 26
type input "1"
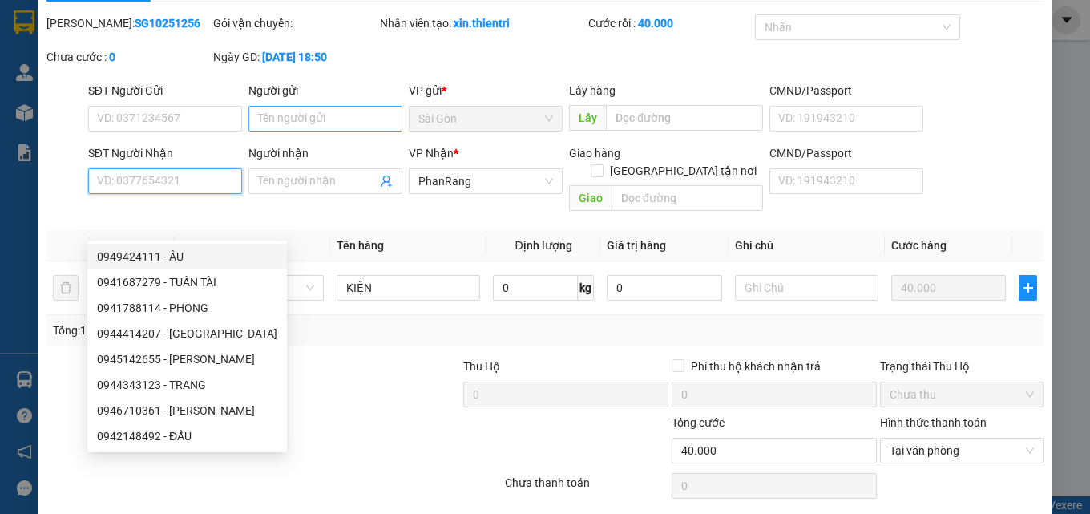
scroll to position [83, 0]
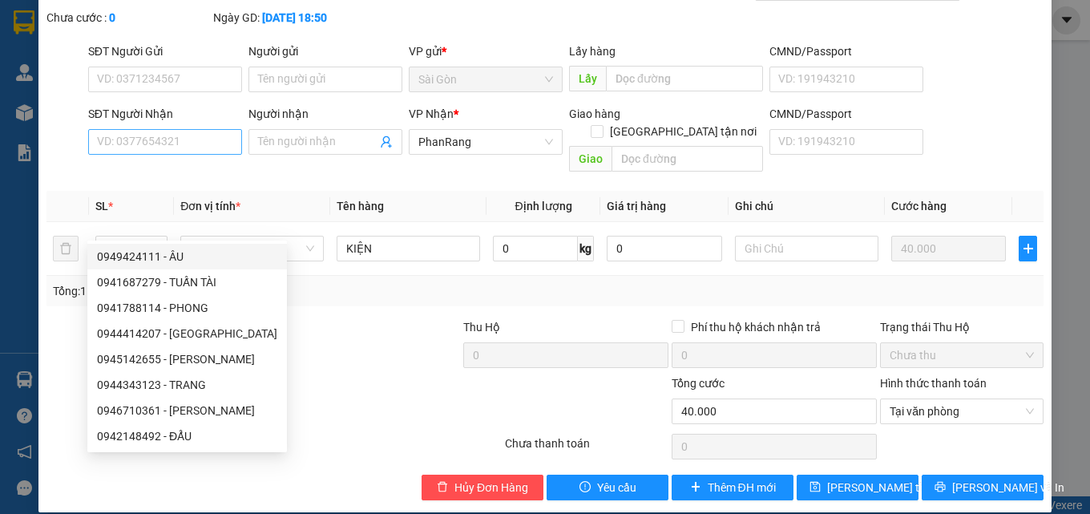
click at [160, 154] on div "SĐT Người Nhận VD: 0377654321" at bounding box center [165, 133] width 154 height 56
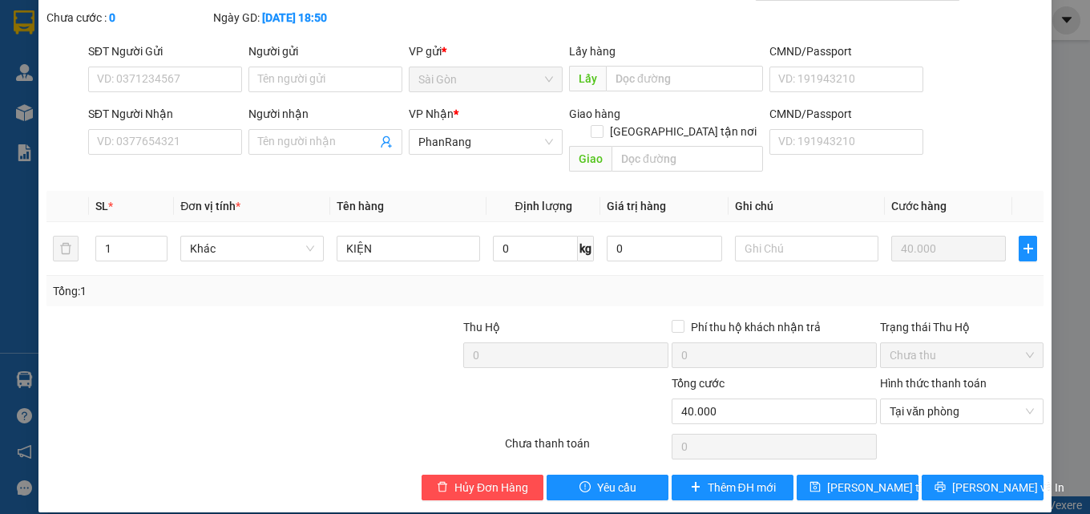
click at [188, 126] on div "SĐT Người Nhận" at bounding box center [165, 117] width 154 height 24
click at [195, 135] on input "SĐT Người Nhận" at bounding box center [165, 142] width 154 height 26
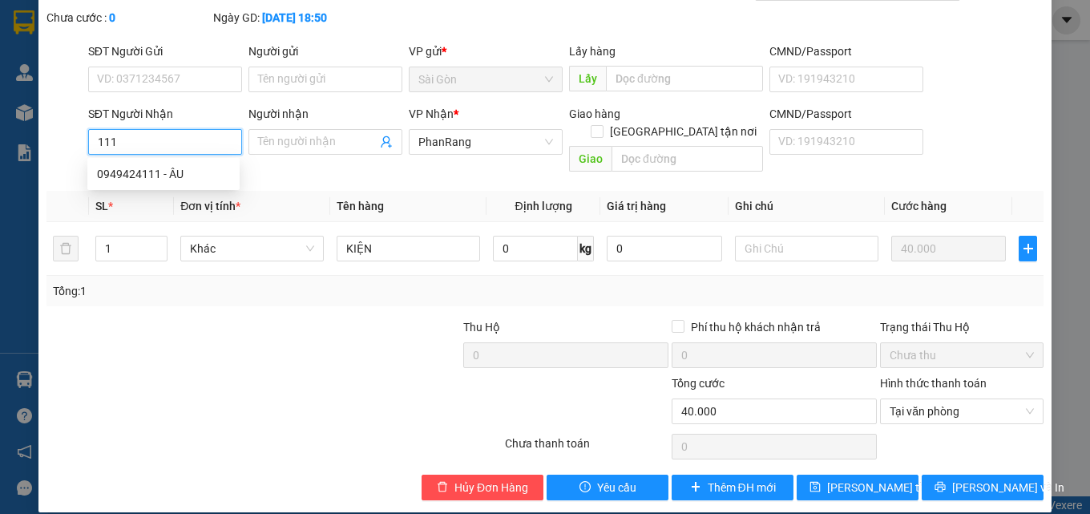
type input "1117"
click at [144, 137] on input "1117" at bounding box center [165, 142] width 154 height 26
click at [149, 144] on input "1117" at bounding box center [165, 142] width 154 height 26
click at [150, 144] on input "1117" at bounding box center [165, 142] width 154 height 26
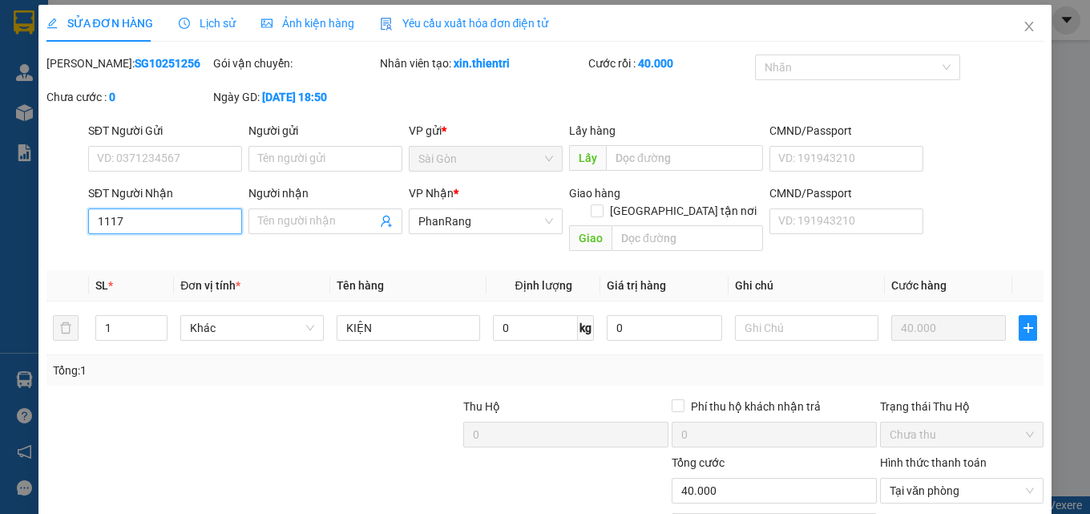
scroll to position [0, 0]
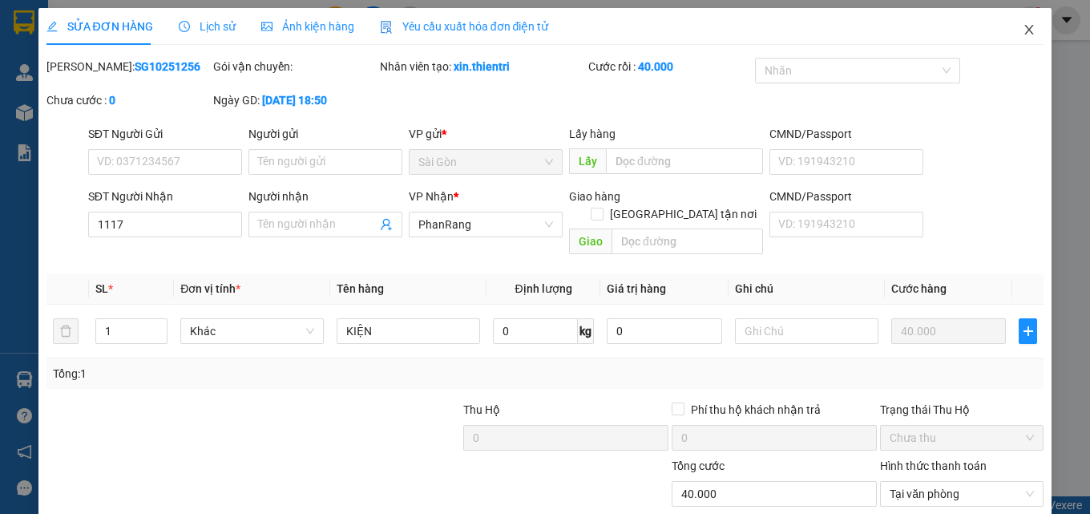
click at [1023, 30] on icon "close" at bounding box center [1029, 29] width 13 height 13
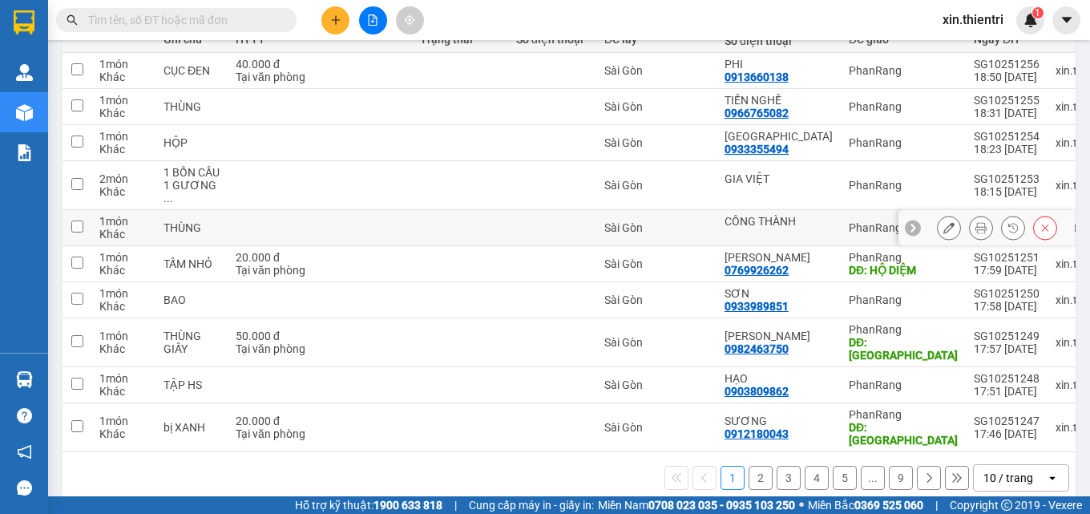
scroll to position [218, 0]
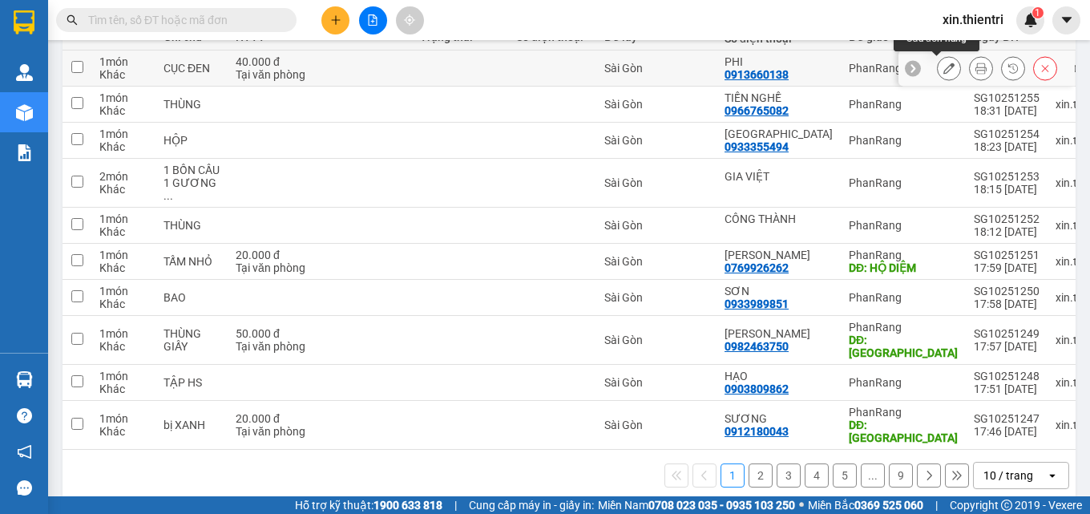
click at [944, 72] on icon at bounding box center [949, 68] width 11 height 11
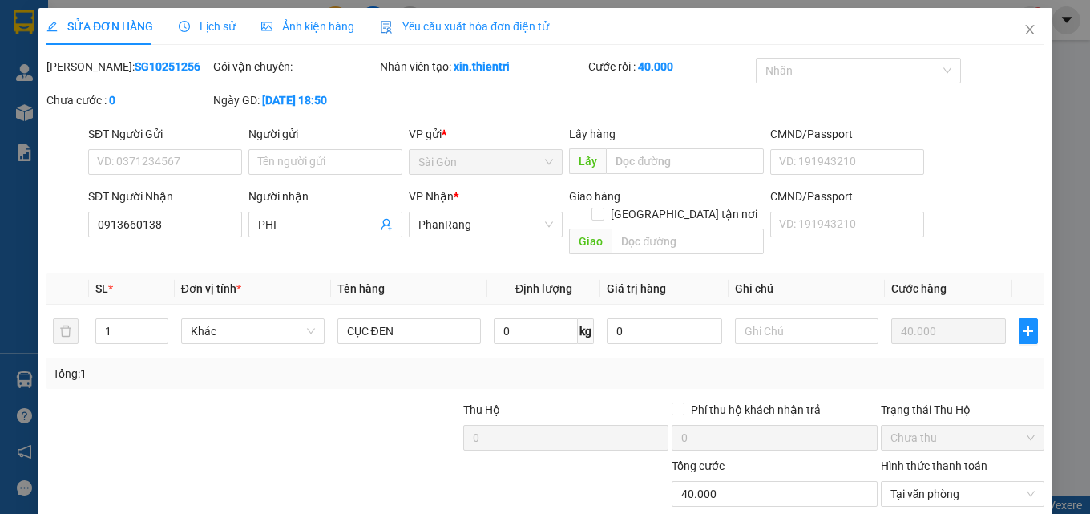
type input "0913660138"
type input "0"
type input "40.000"
click at [188, 235] on input "0913660138" at bounding box center [165, 225] width 154 height 26
click at [188, 233] on input "0913660138" at bounding box center [165, 225] width 154 height 26
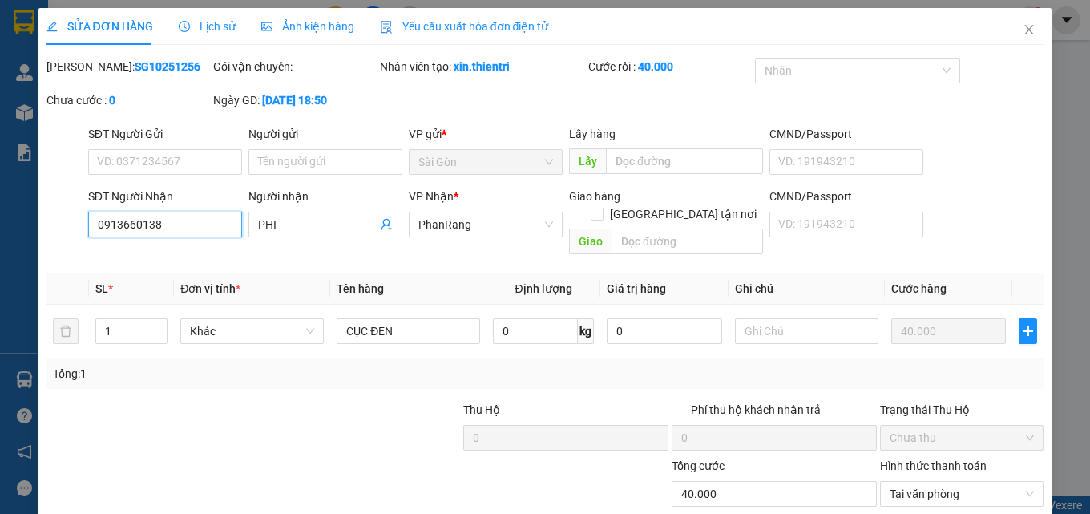
click at [188, 233] on input "0913660138" at bounding box center [165, 225] width 154 height 26
type input "1117"
click at [1023, 26] on icon "close" at bounding box center [1029, 29] width 13 height 13
click at [1016, 30] on span "xin.thientri" at bounding box center [973, 20] width 87 height 20
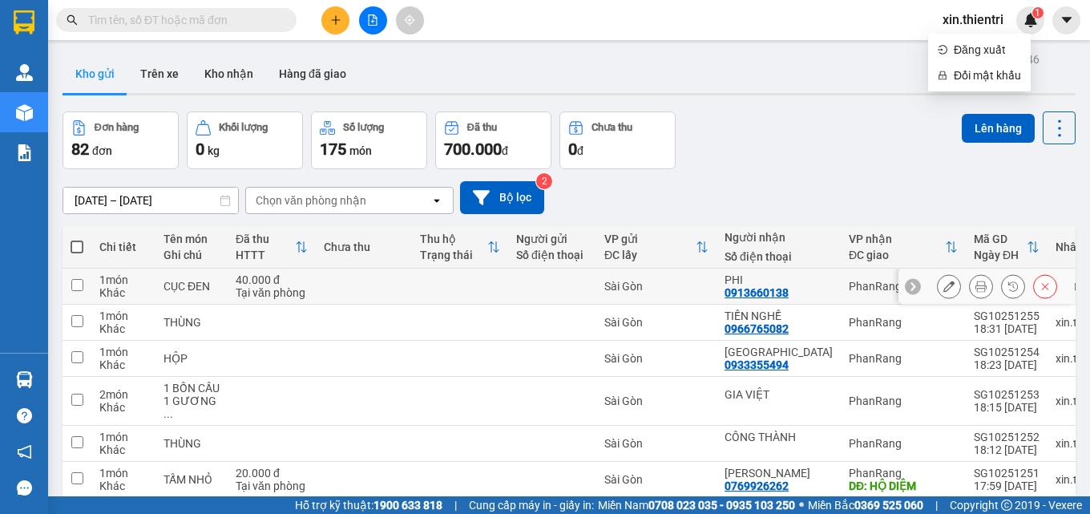
click at [1034, 283] on button at bounding box center [1045, 287] width 22 height 28
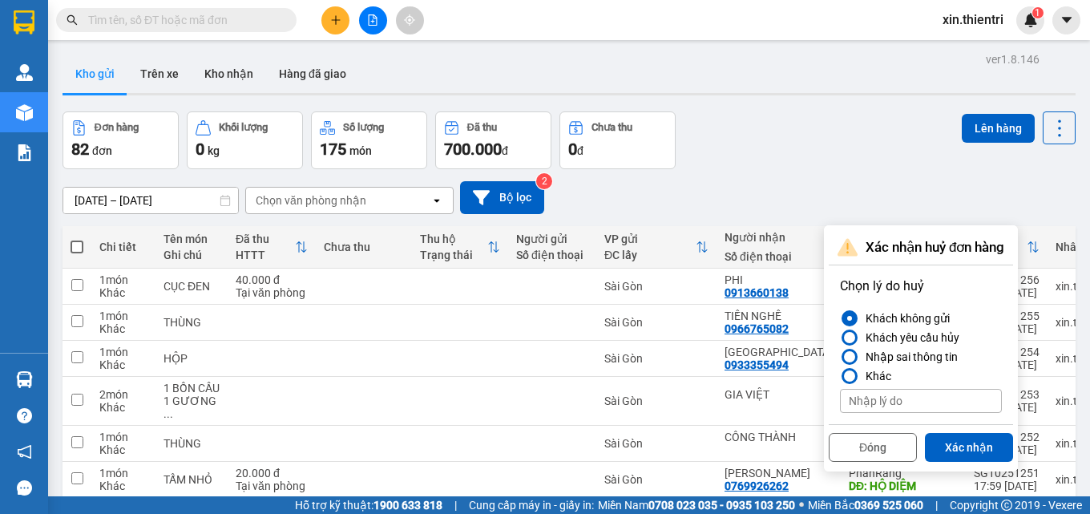
click at [991, 456] on button "Xác nhận" at bounding box center [969, 447] width 88 height 29
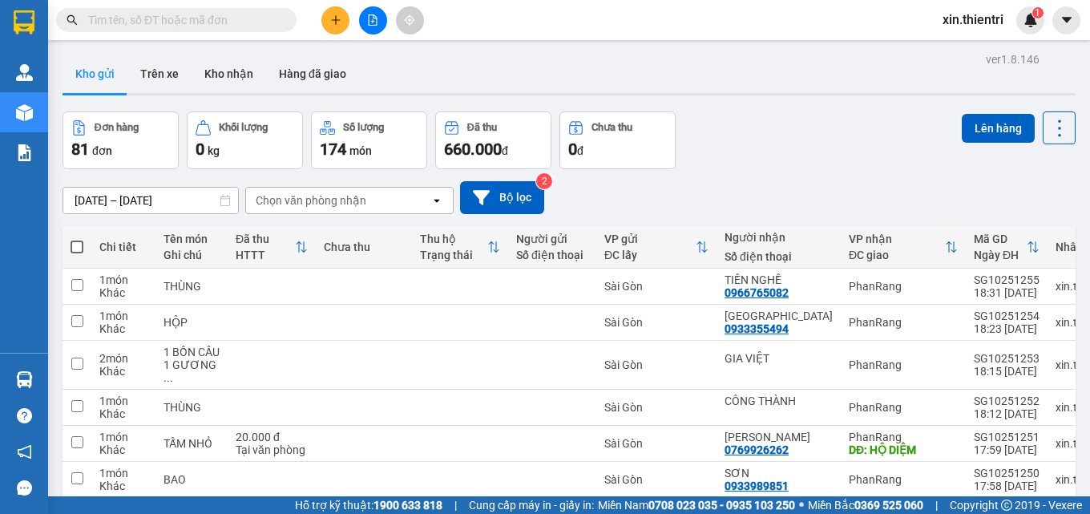
click at [326, 20] on button at bounding box center [335, 20] width 28 height 28
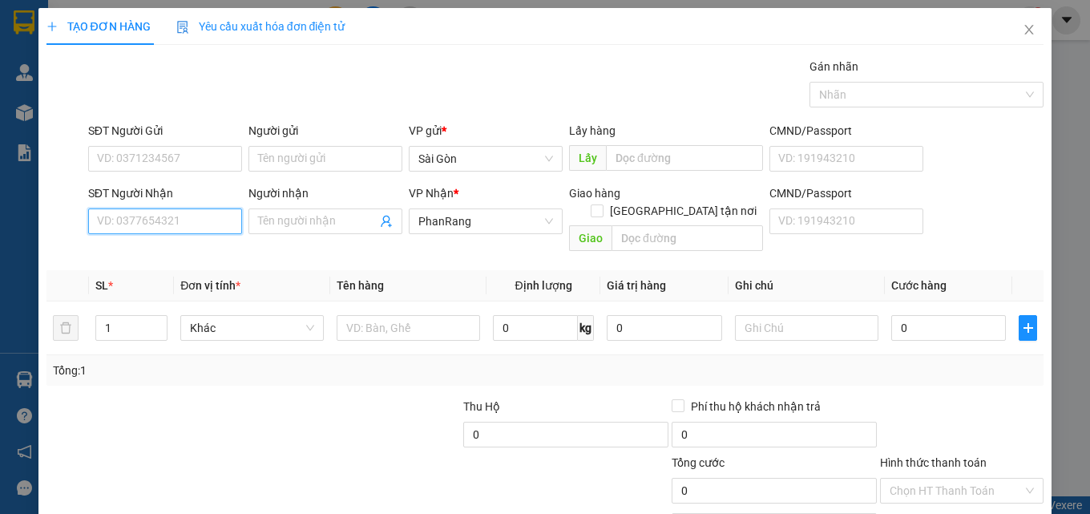
click at [163, 233] on input "SĐT Người Nhận" at bounding box center [165, 221] width 154 height 26
click at [168, 226] on input "SĐT Người Nhận" at bounding box center [165, 221] width 154 height 26
click at [177, 257] on div "0966611117 - NGỌC" at bounding box center [163, 254] width 133 height 18
type input "0966611117"
type input "NGỌC"
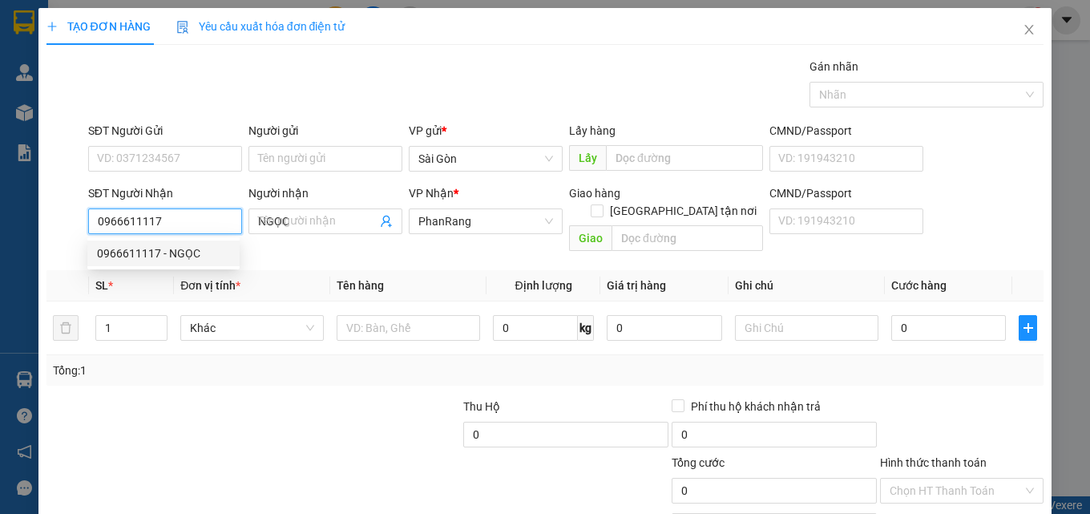
type input "20.000"
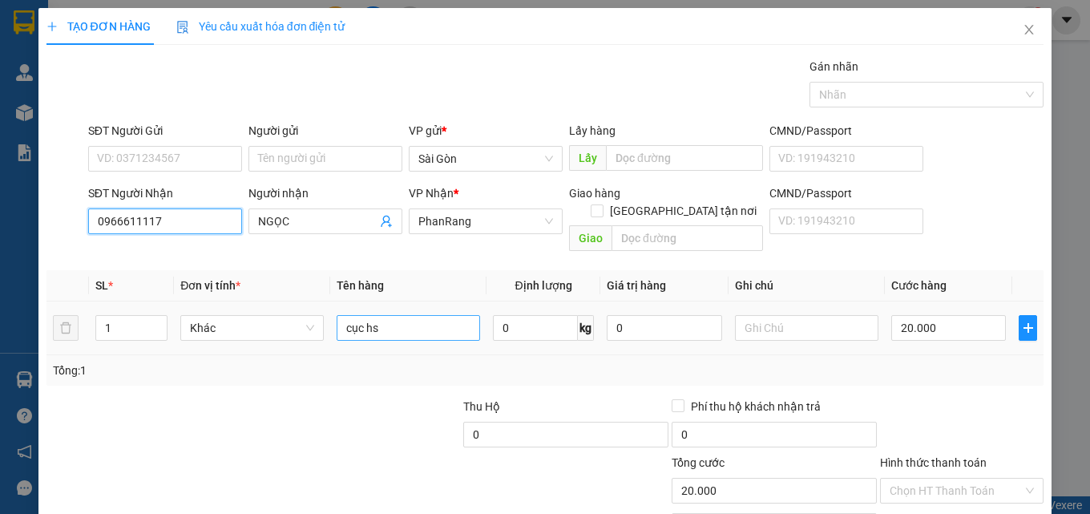
type input "0966611117"
click at [390, 315] on input "cục hs" at bounding box center [409, 328] width 144 height 26
click at [389, 319] on input "cục hs" at bounding box center [409, 328] width 144 height 26
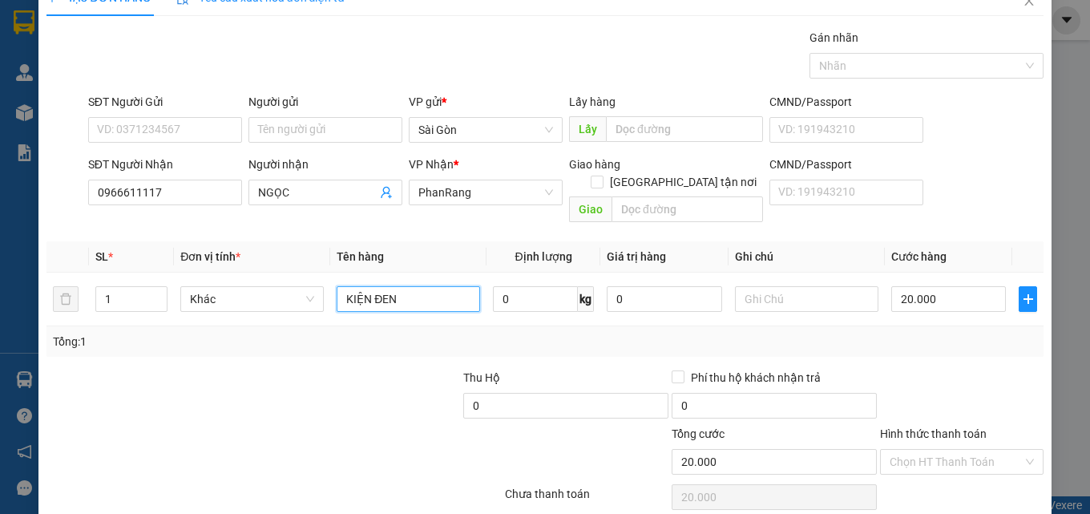
scroll to position [79, 0]
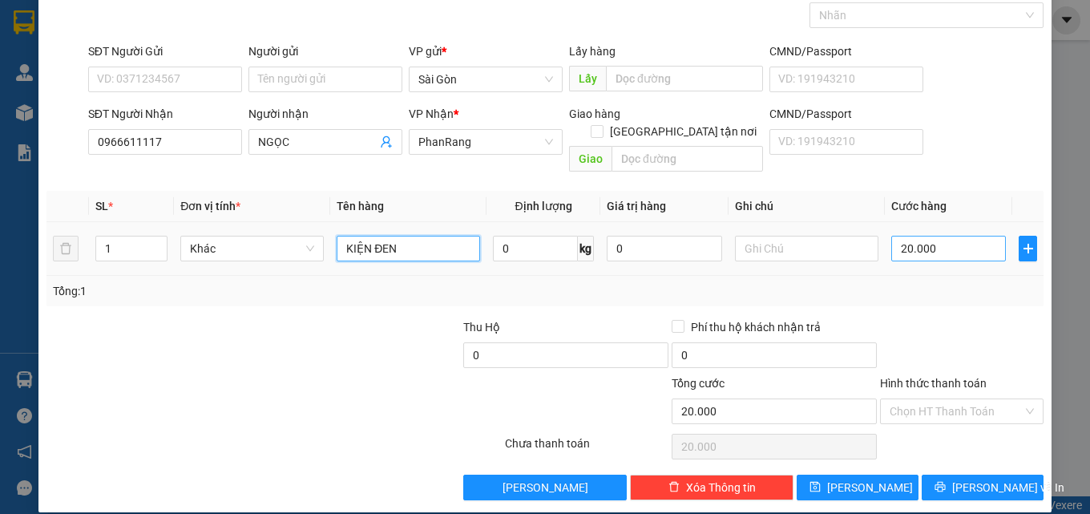
type input "KIỆN ĐEN"
click at [936, 236] on input "20.000" at bounding box center [949, 249] width 115 height 26
type input "4"
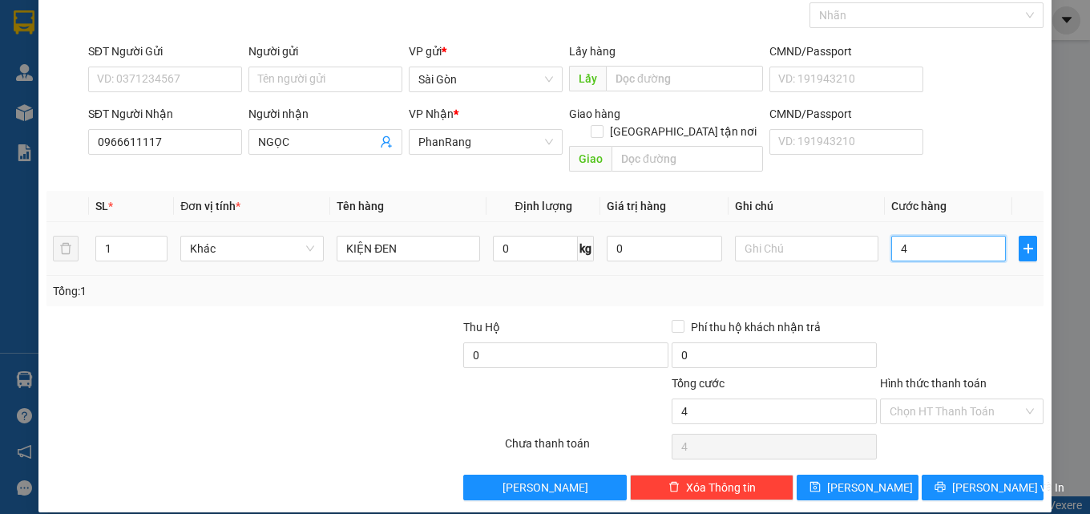
type input "40"
type input "40.000"
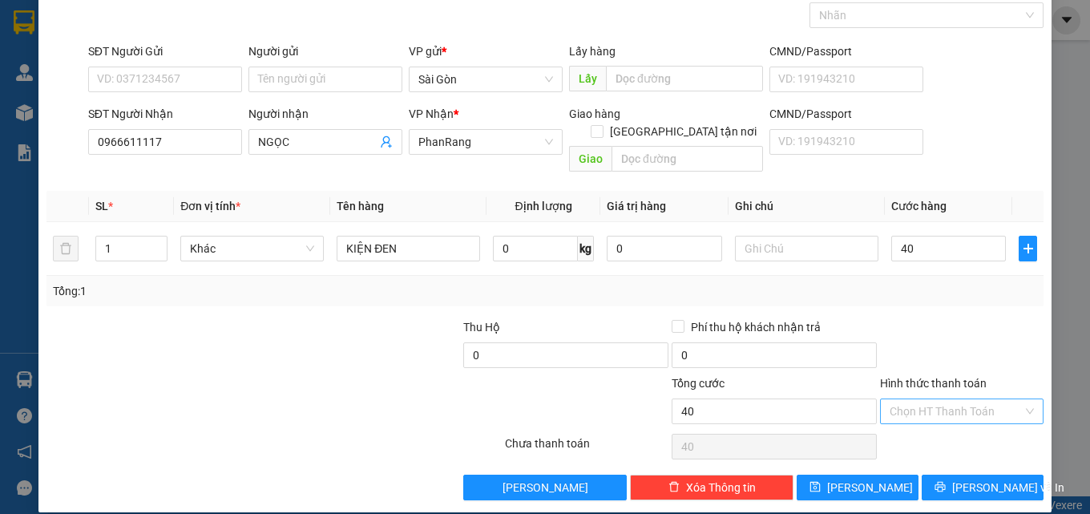
type input "40.000"
drag, startPoint x: 944, startPoint y: 398, endPoint x: 954, endPoint y: 426, distance: 28.9
click at [948, 404] on input "Hình thức thanh toán" at bounding box center [956, 411] width 133 height 24
drag, startPoint x: 954, startPoint y: 427, endPoint x: 952, endPoint y: 458, distance: 31.3
click at [954, 428] on div "Tại văn phòng" at bounding box center [952, 426] width 143 height 18
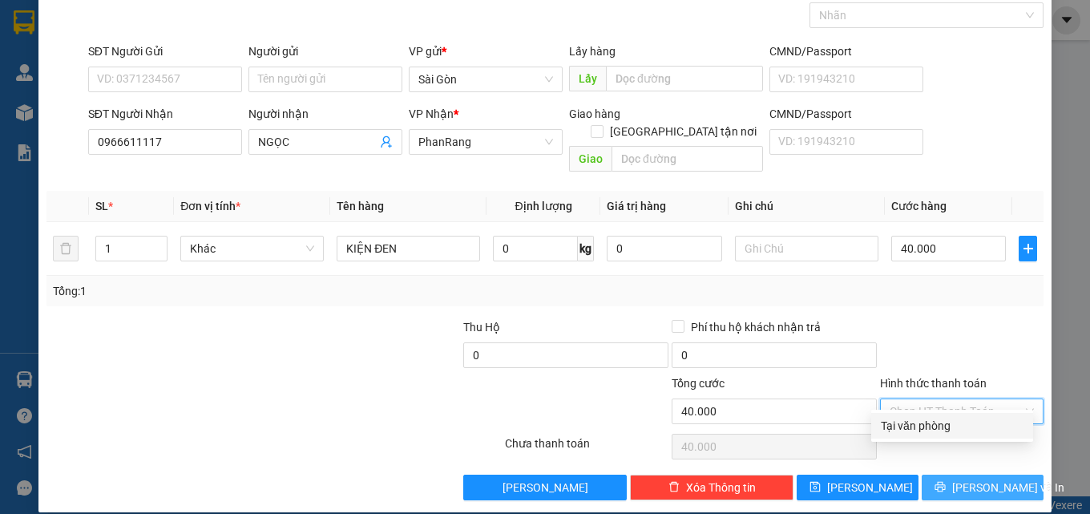
type input "0"
click at [942, 456] on div "Transit Pickup Surcharge Ids Transit Deliver Surcharge Ids Transit Deliver Surc…" at bounding box center [546, 239] width 998 height 522
click at [942, 475] on button "[PERSON_NAME] và In" at bounding box center [983, 488] width 122 height 26
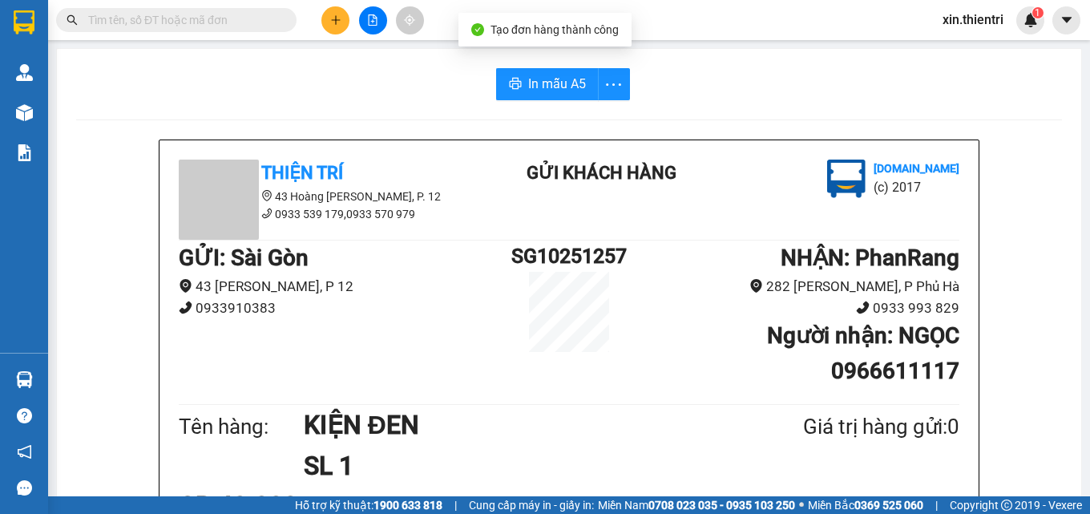
click at [555, 85] on span "In mẫu A5" at bounding box center [557, 84] width 58 height 20
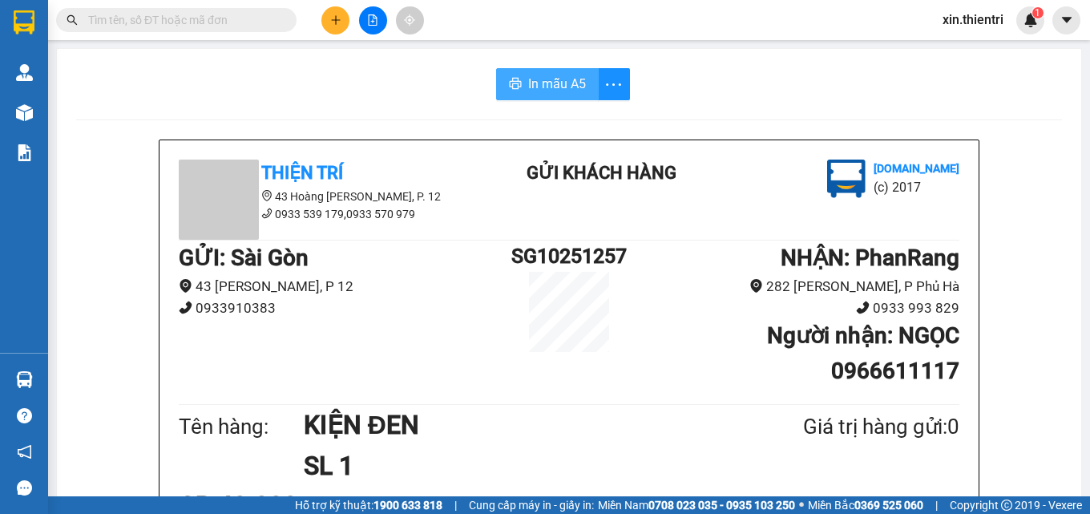
drag, startPoint x: 520, startPoint y: 70, endPoint x: 526, endPoint y: 86, distance: 17.3
click at [522, 78] on button "In mẫu A5" at bounding box center [547, 84] width 103 height 32
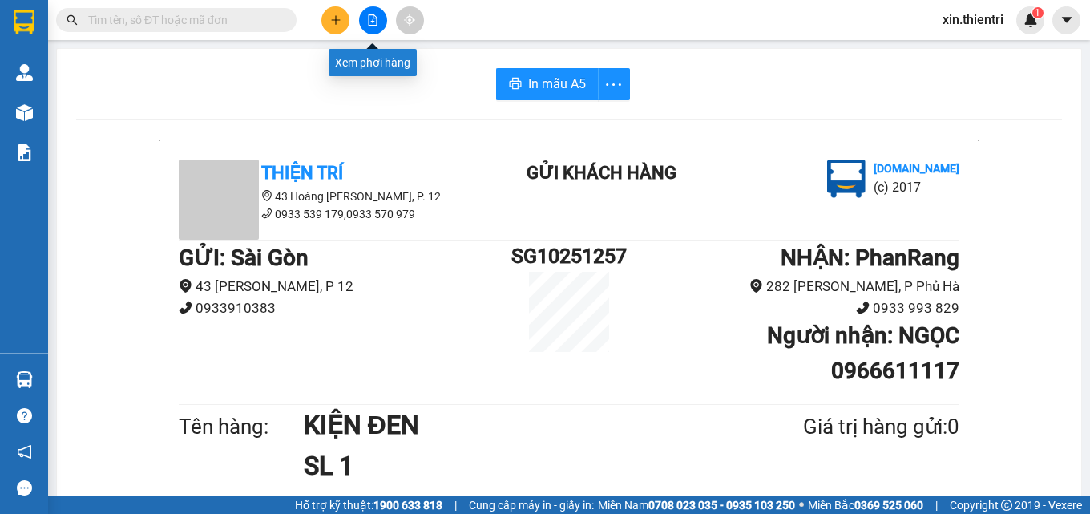
click at [333, 23] on icon "plus" at bounding box center [335, 19] width 11 height 11
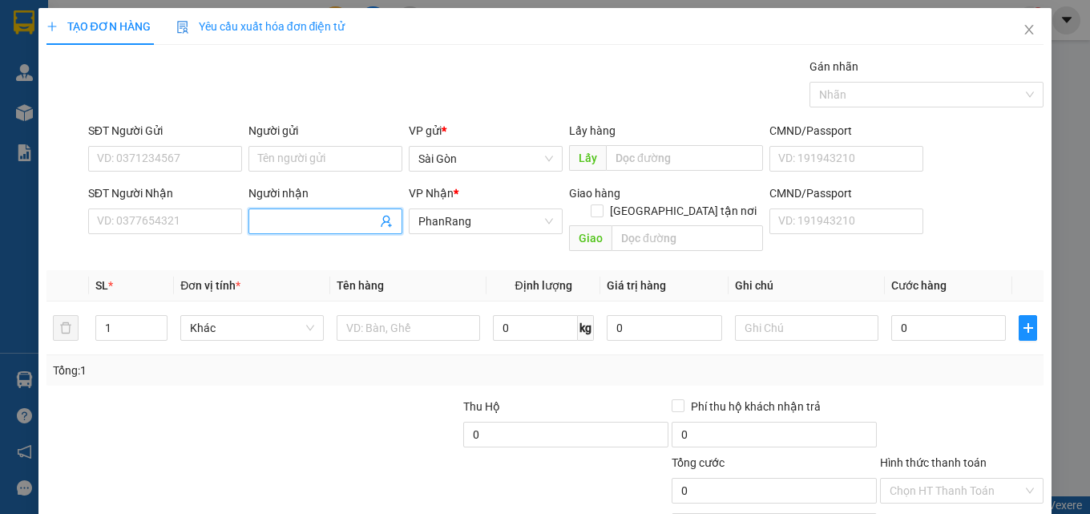
click at [268, 216] on input "Người nhận" at bounding box center [317, 221] width 119 height 18
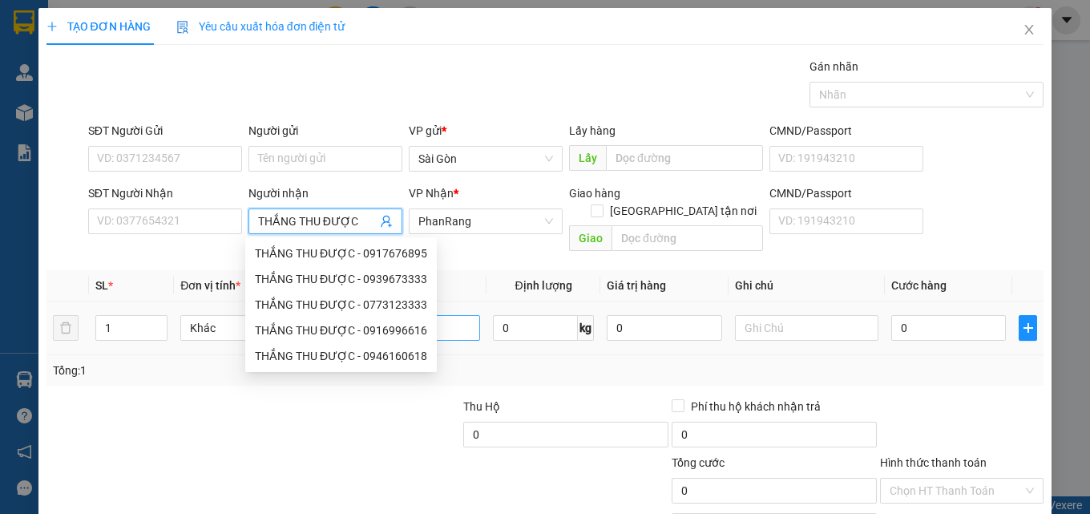
type input "THẮNG THU ĐƯỢC"
click at [451, 321] on input "text" at bounding box center [409, 328] width 144 height 26
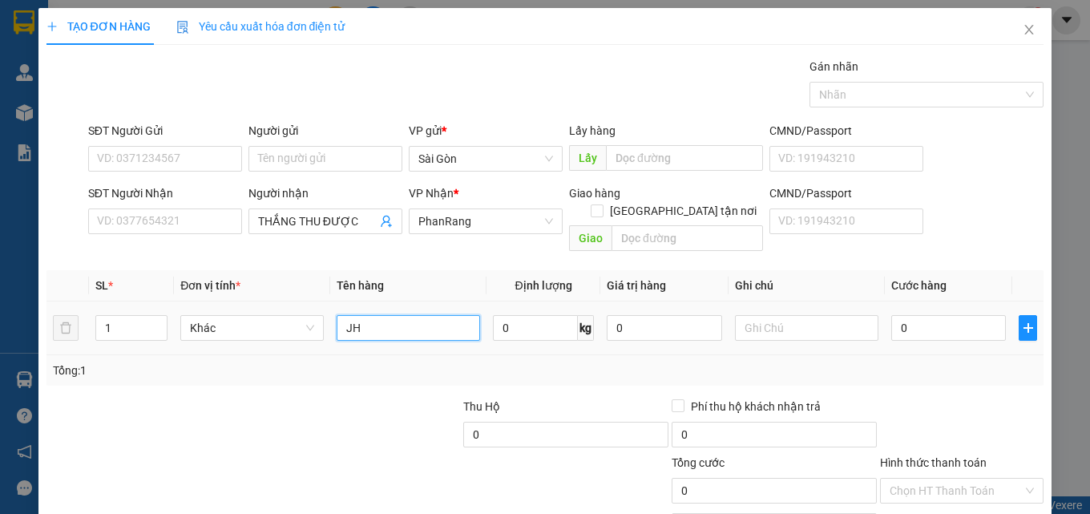
type input "J"
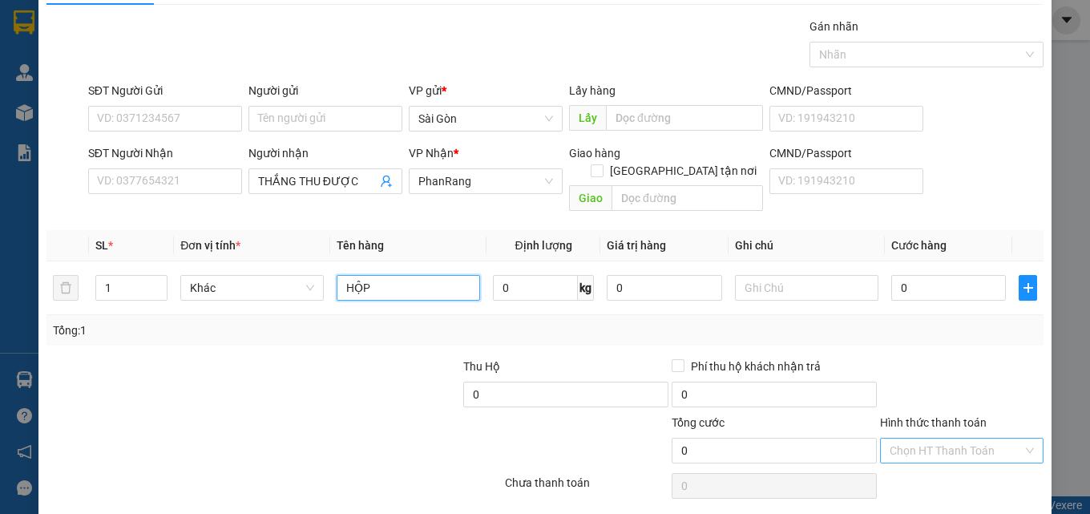
scroll to position [79, 0]
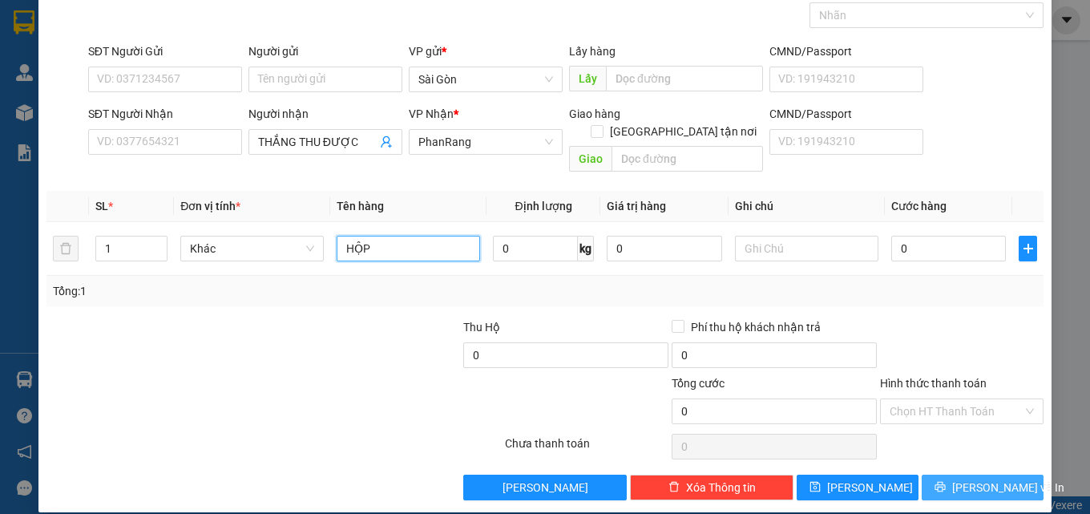
type input "HỘP"
click at [944, 475] on button "[PERSON_NAME] và In" at bounding box center [983, 488] width 122 height 26
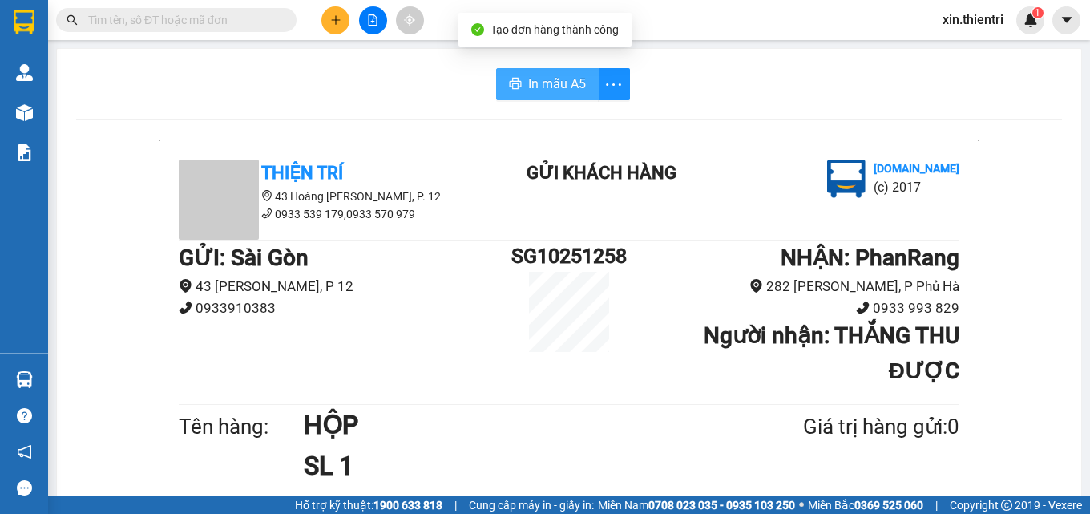
click at [574, 94] on span "In mẫu A5" at bounding box center [557, 84] width 58 height 20
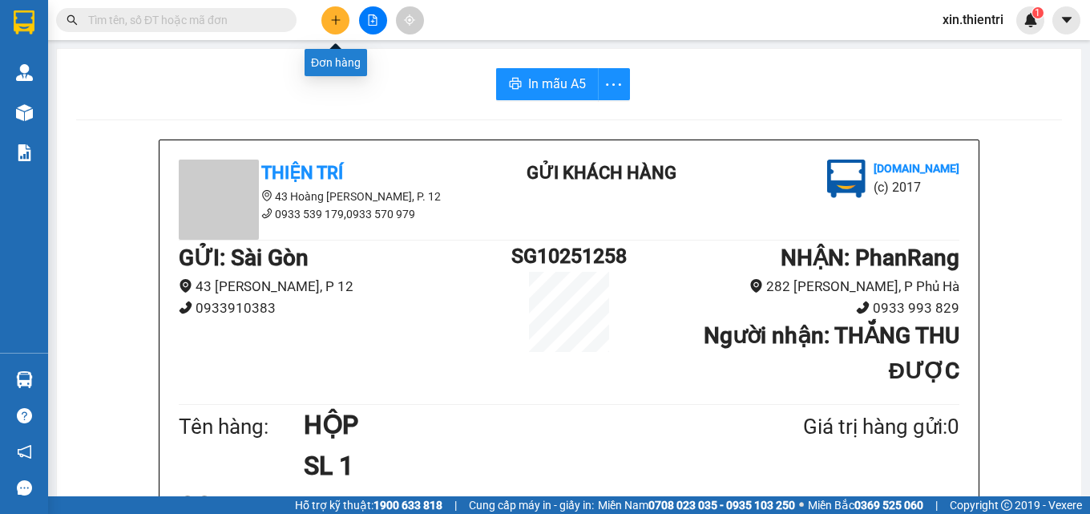
click at [338, 22] on icon "plus" at bounding box center [335, 19] width 11 height 11
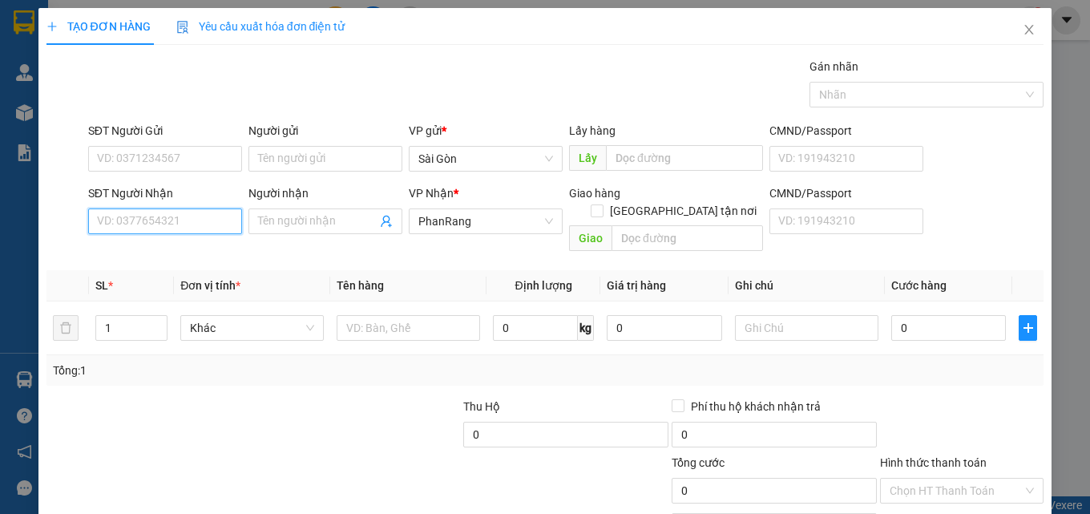
click at [176, 224] on input "SĐT Người Nhận" at bounding box center [165, 221] width 154 height 26
type input "0902855348"
click at [166, 257] on div "0902855348 - VIỆT" at bounding box center [163, 254] width 133 height 18
type input "VIỆT"
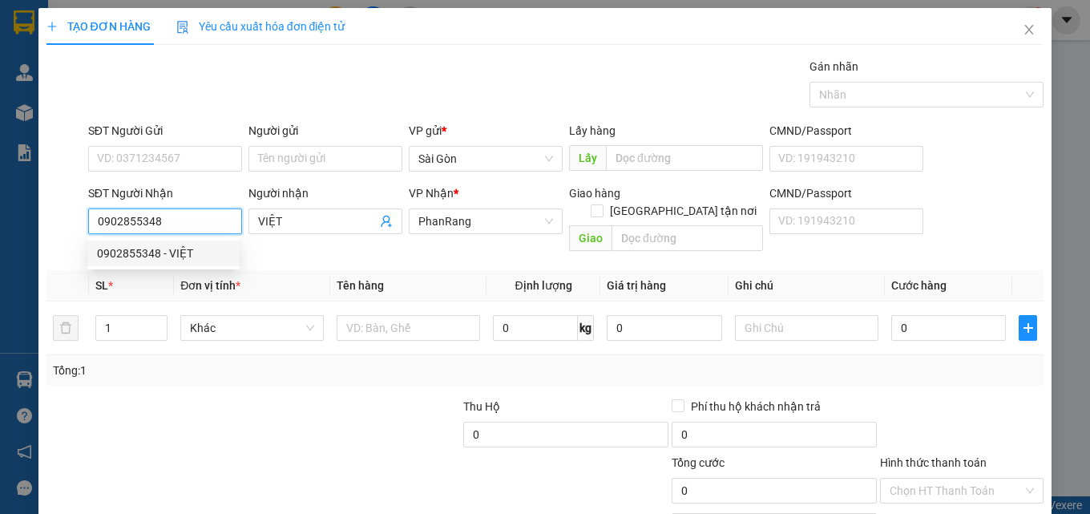
type input "40.000"
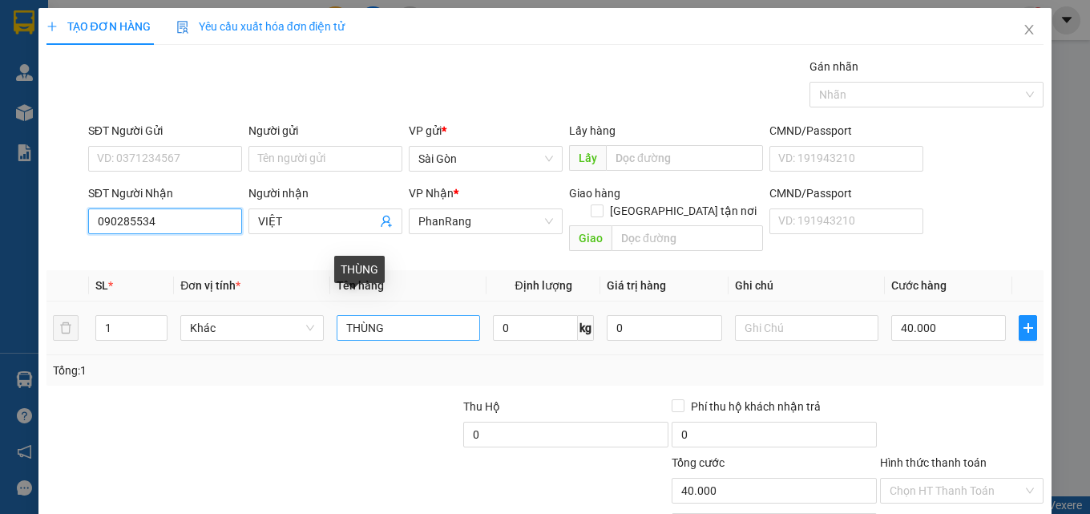
type input "090285534"
click at [394, 315] on input "THÙNG" at bounding box center [409, 328] width 144 height 26
type input "THÙN"
click at [394, 315] on input "text" at bounding box center [409, 328] width 144 height 26
type input "U"
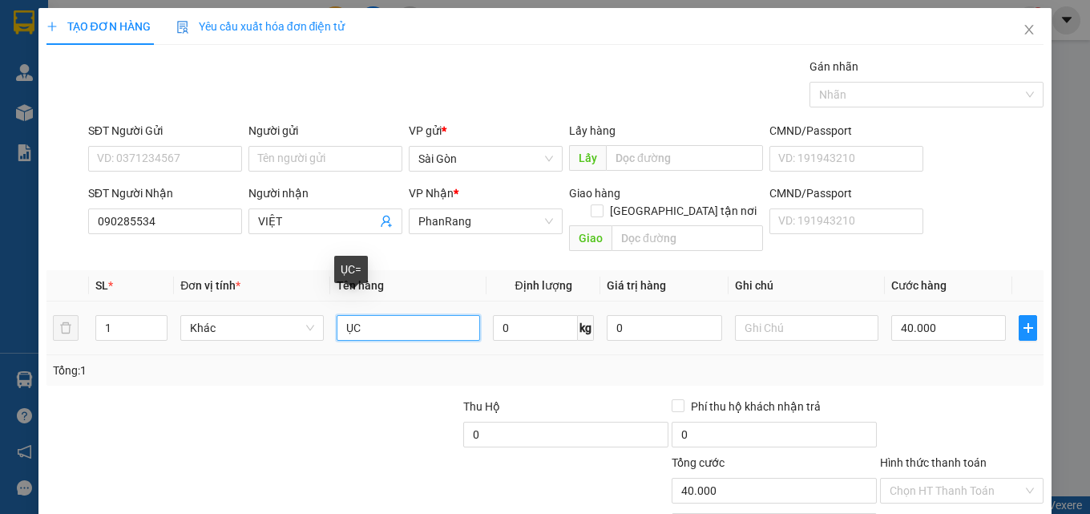
type input "Ụ"
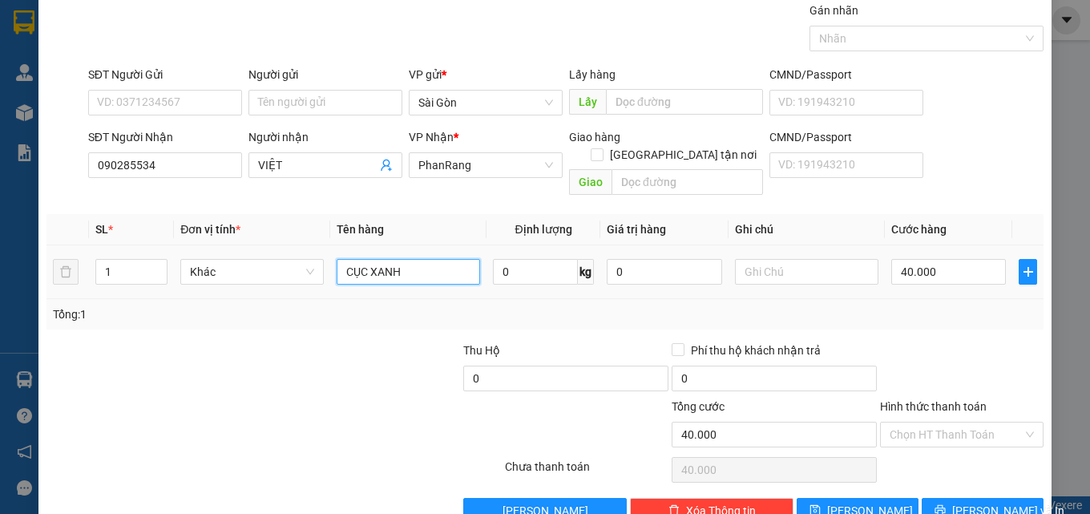
scroll to position [79, 0]
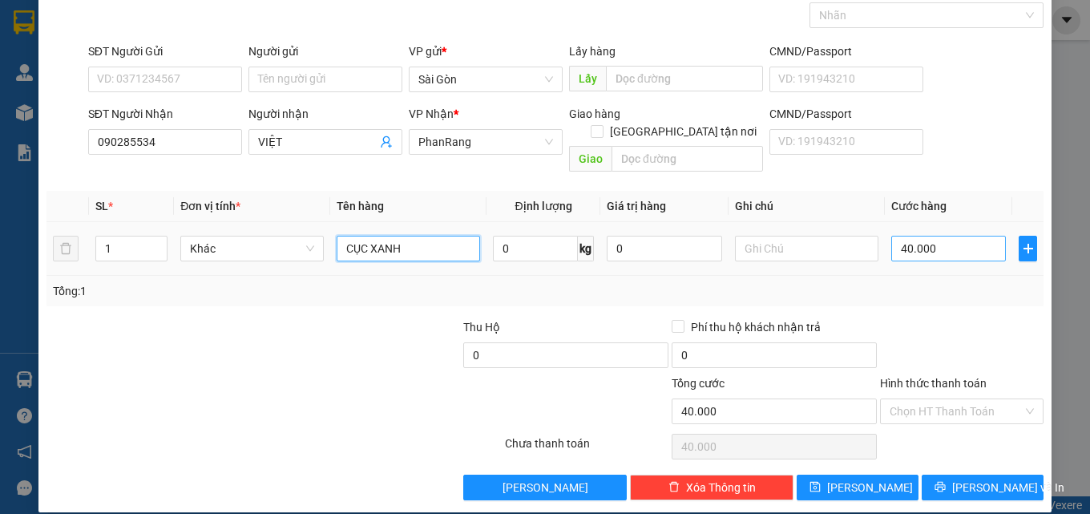
type input "CỤC XANH"
click at [938, 236] on input "40.000" at bounding box center [949, 249] width 115 height 26
type input "3"
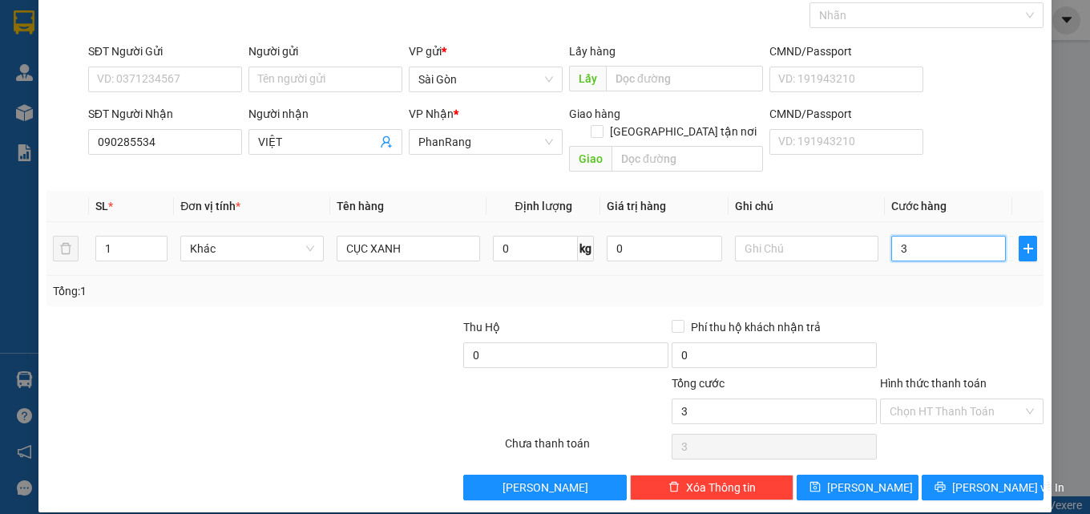
type input "30"
type input "300"
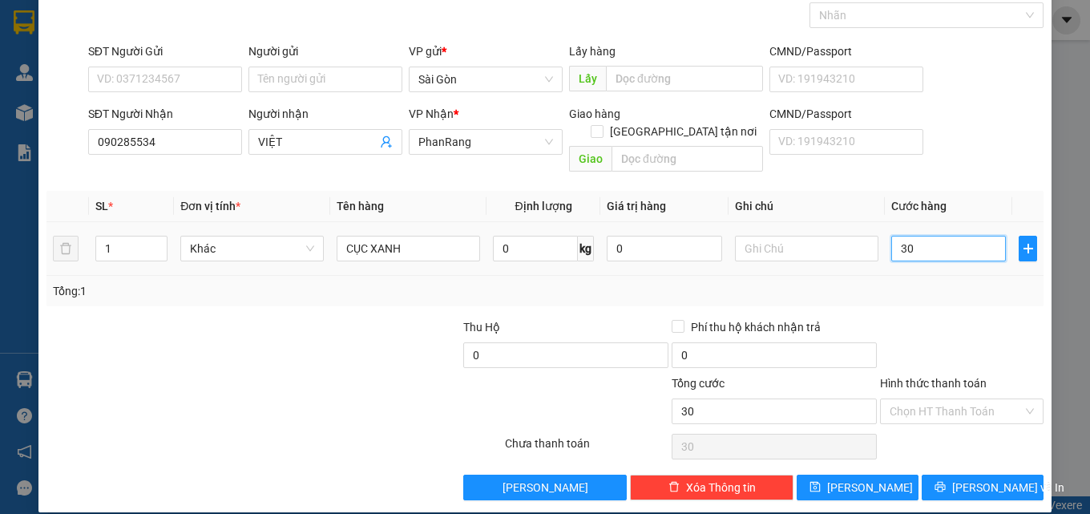
type input "300"
type input "30"
type input "30.000"
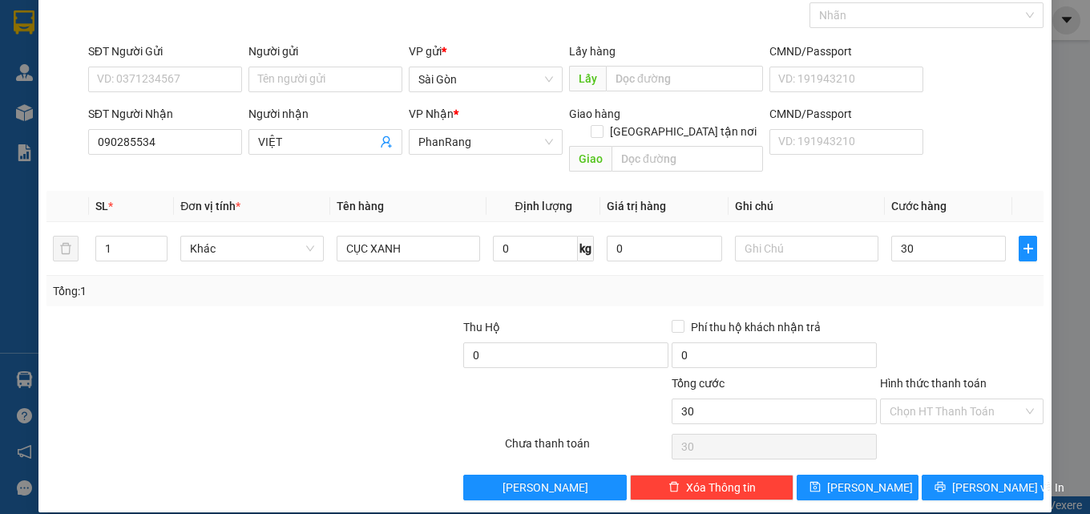
type input "30.000"
click at [947, 407] on div "Hình thức thanh toán Chọn HT Thanh Toán" at bounding box center [962, 402] width 164 height 56
click at [955, 403] on input "Hình thức thanh toán" at bounding box center [956, 411] width 133 height 24
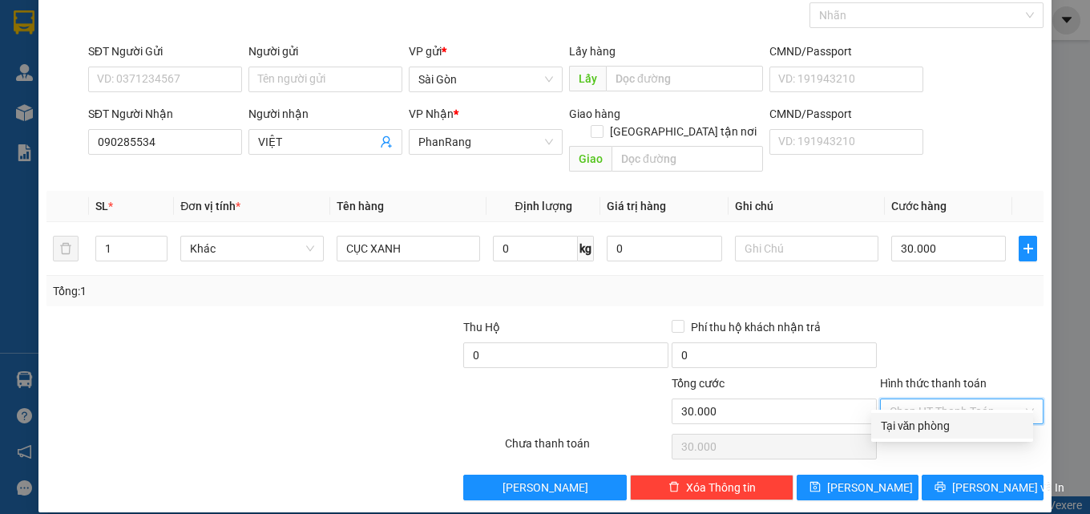
click at [952, 419] on div "Tại văn phòng" at bounding box center [952, 426] width 143 height 18
type input "0"
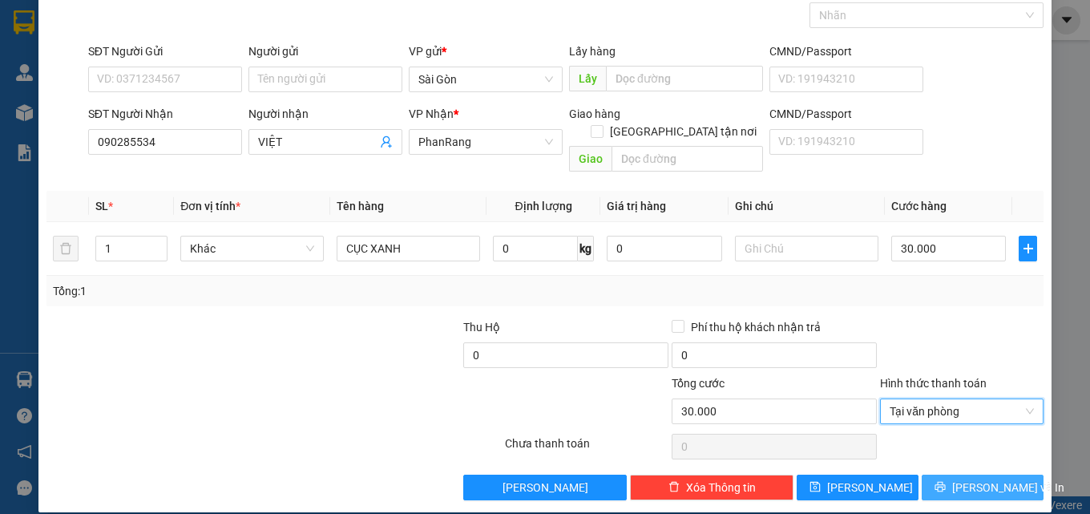
click at [981, 479] on span "[PERSON_NAME] và In" at bounding box center [1008, 488] width 112 height 18
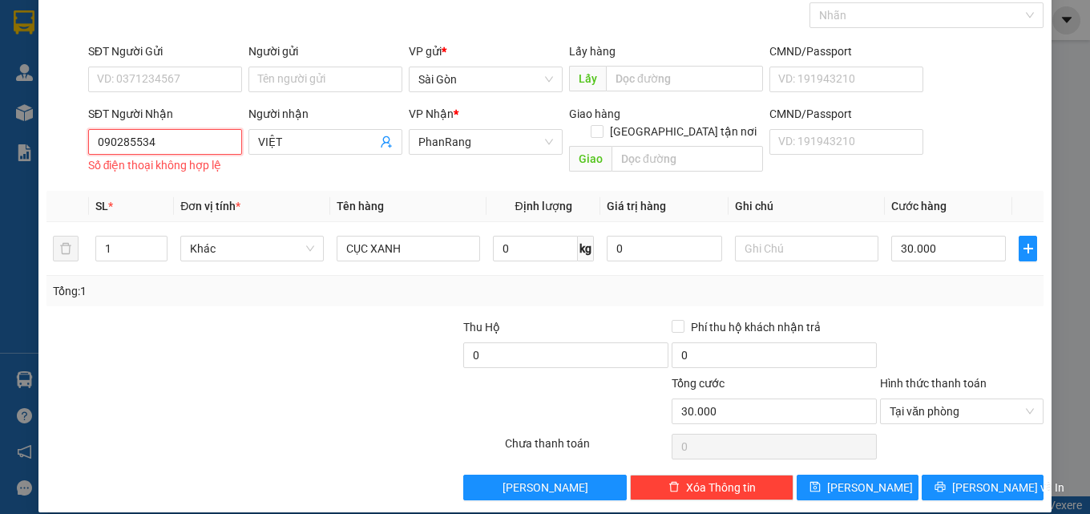
click at [173, 134] on input "090285534" at bounding box center [165, 142] width 154 height 26
click at [147, 168] on div "0902855348 - VIỆT" at bounding box center [163, 174] width 133 height 18
type input "0902855348"
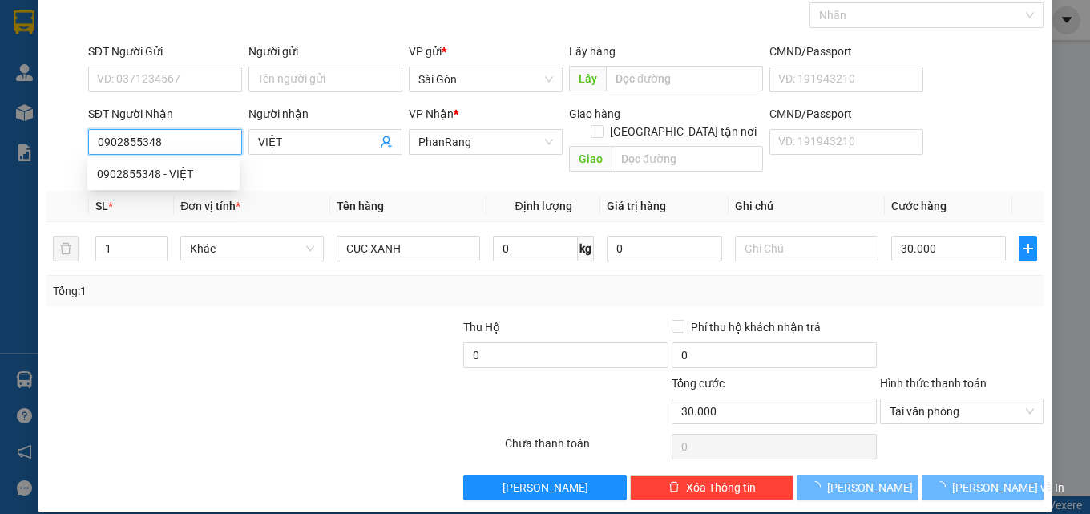
type input "40.000"
type input "THÙNG"
type input "40.000"
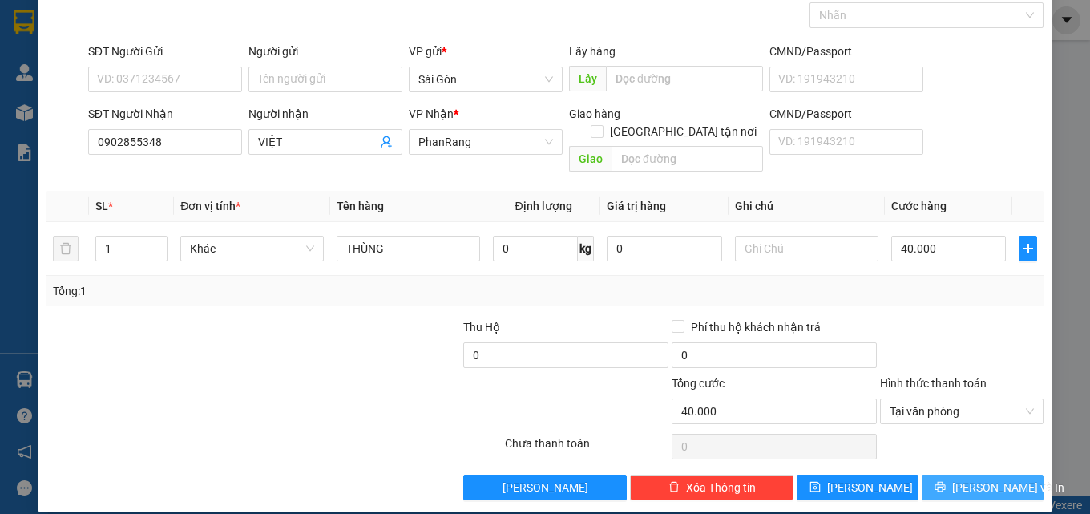
click at [968, 479] on span "[PERSON_NAME] và In" at bounding box center [1008, 488] width 112 height 18
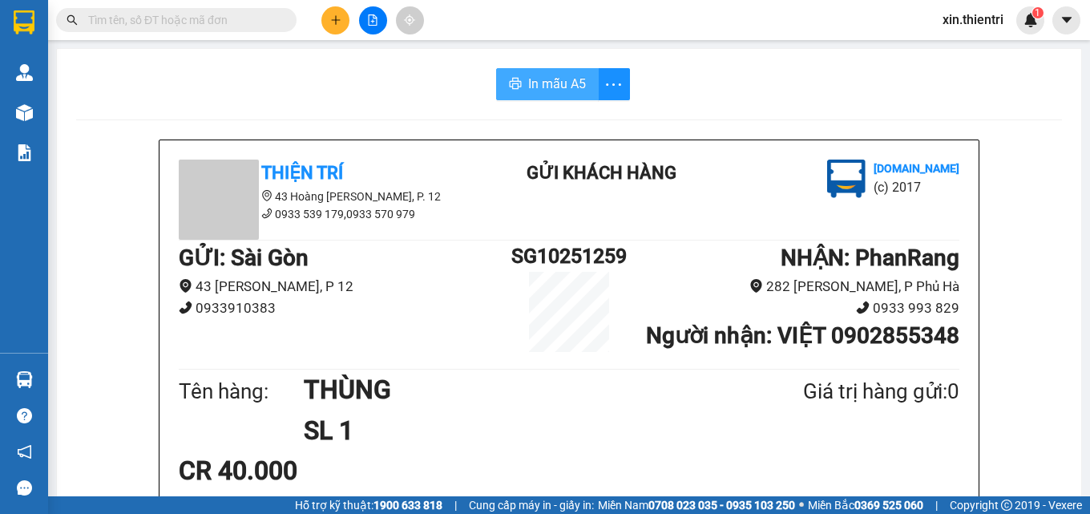
click at [550, 85] on span "In mẫu A5" at bounding box center [557, 84] width 58 height 20
click at [334, 26] on button at bounding box center [335, 20] width 28 height 28
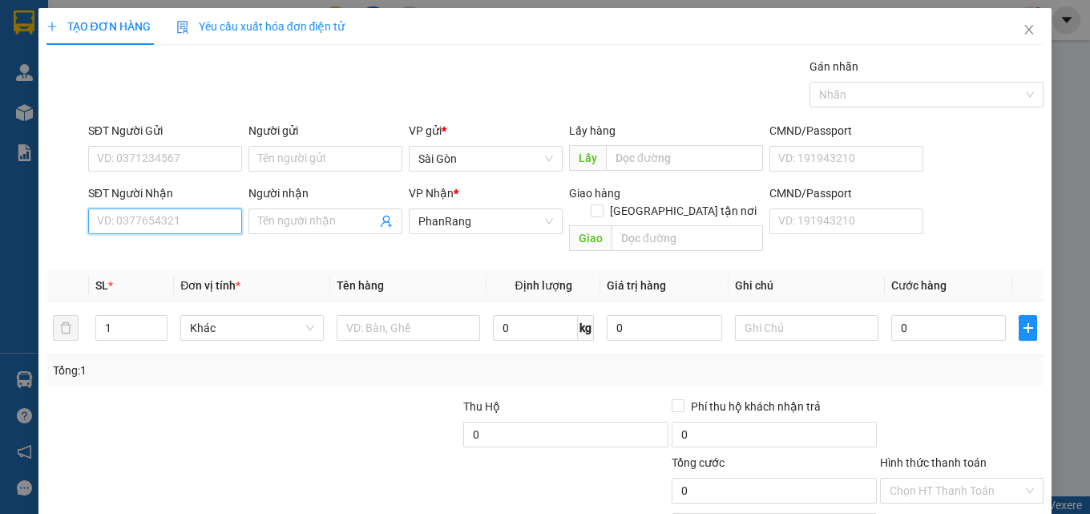
click at [183, 215] on input "SĐT Người Nhận" at bounding box center [165, 221] width 154 height 26
click at [170, 254] on div "0911888779 - TƯỜNG" at bounding box center [163, 254] width 133 height 18
type input "0911888779"
type input "TƯỜNG"
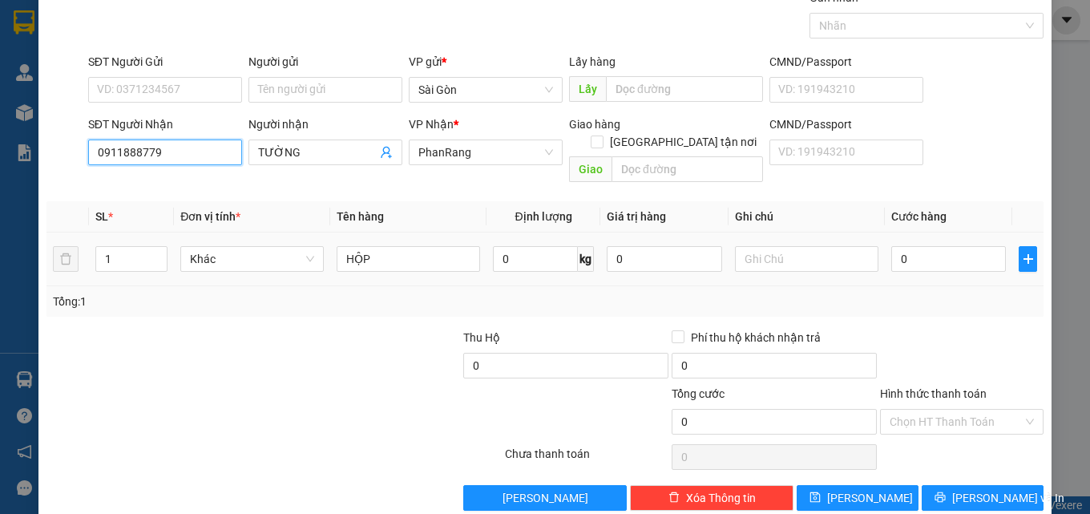
scroll to position [79, 0]
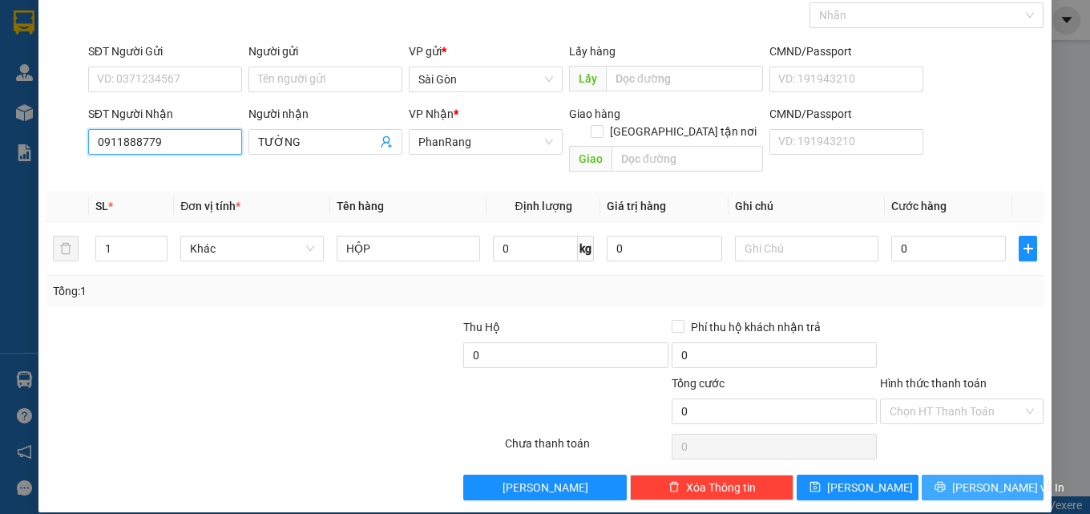
type input "0911888779"
click at [982, 479] on span "[PERSON_NAME] và In" at bounding box center [1008, 488] width 112 height 18
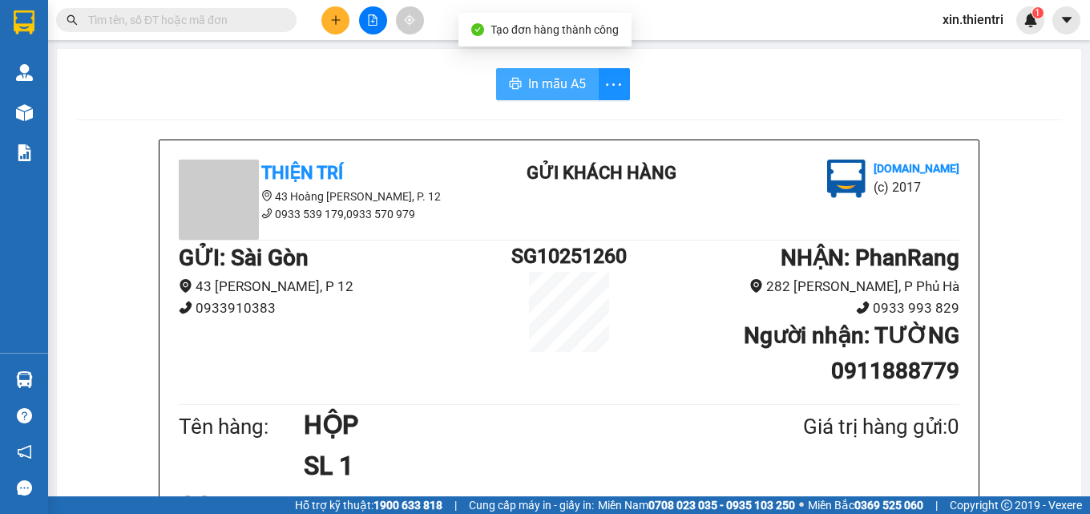
click at [552, 91] on span "In mẫu A5" at bounding box center [557, 84] width 58 height 20
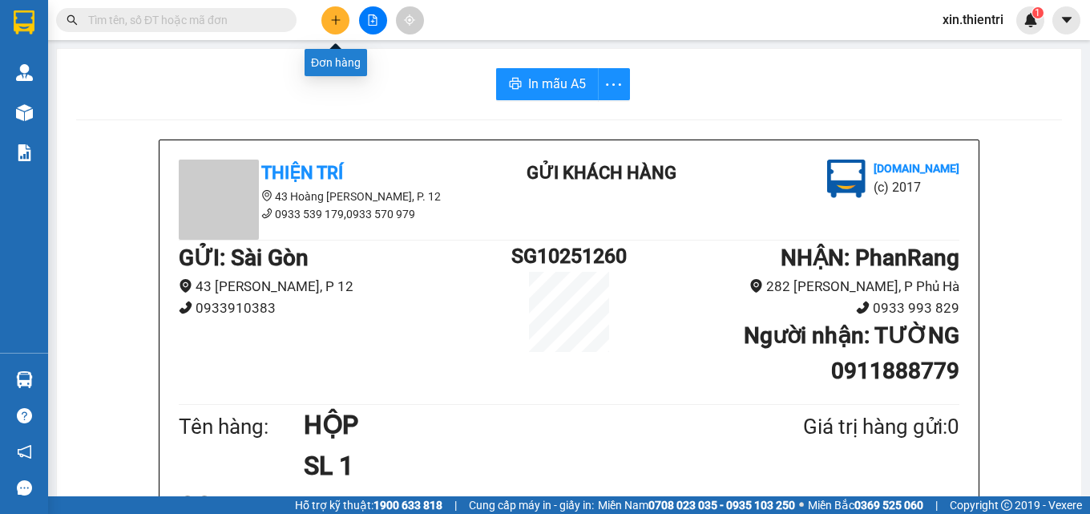
click at [337, 25] on icon "plus" at bounding box center [335, 19] width 11 height 11
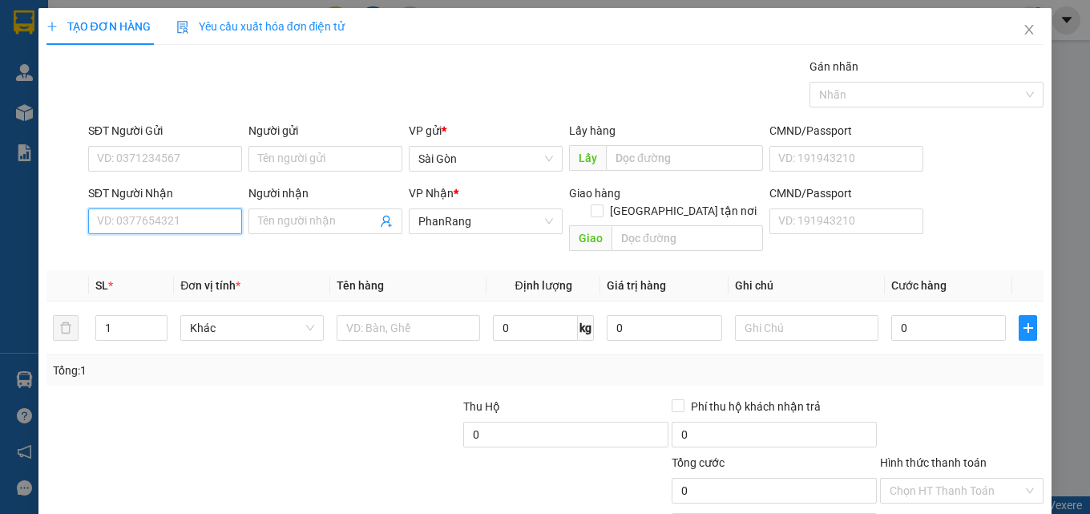
click at [174, 218] on input "SĐT Người Nhận" at bounding box center [165, 221] width 154 height 26
type input "0969110786"
click at [188, 257] on div "0969110786 - VÂN" at bounding box center [163, 254] width 133 height 18
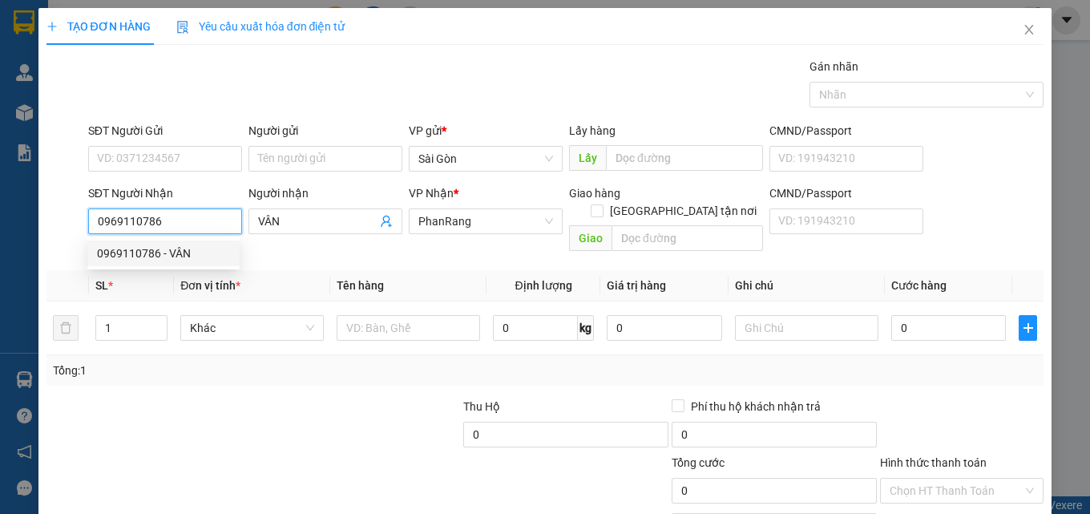
type input "VÂN"
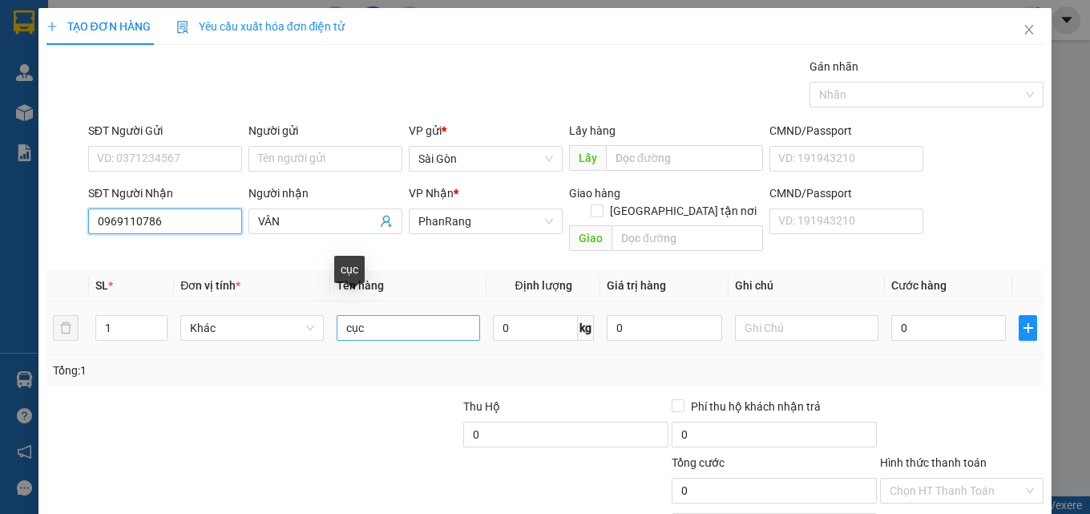
type input "0969110786"
click at [423, 320] on input "cục" at bounding box center [409, 328] width 144 height 26
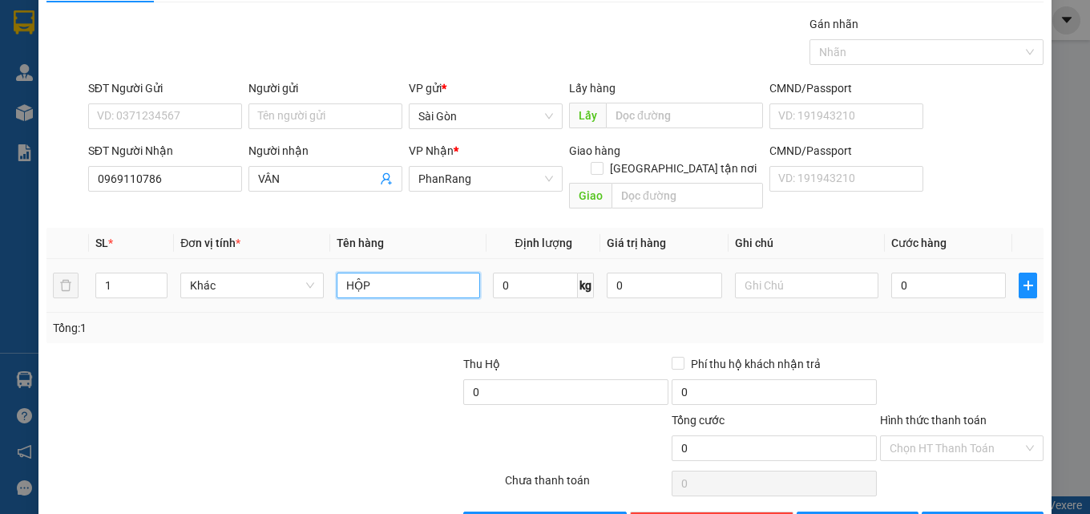
scroll to position [79, 0]
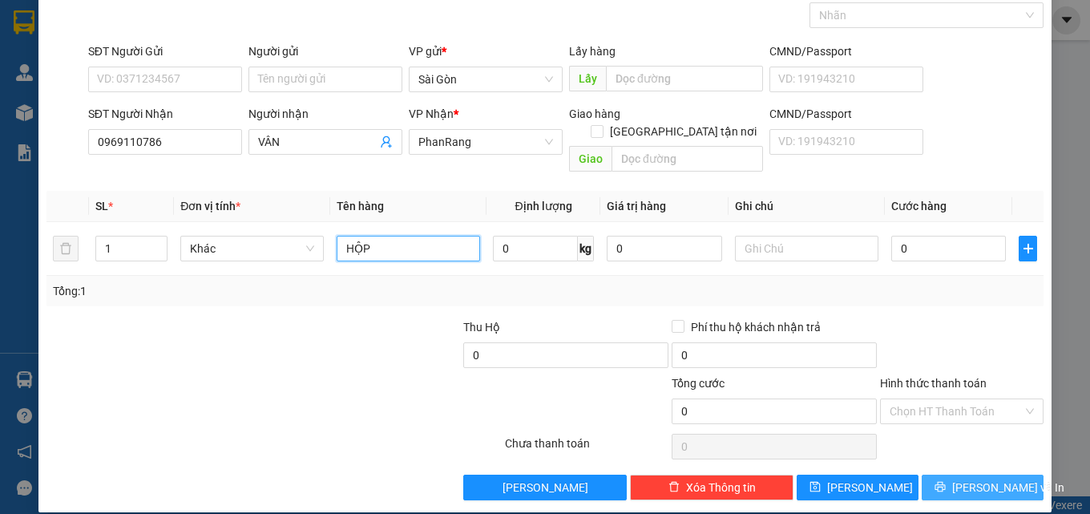
type input "HỘP"
click at [963, 479] on span "[PERSON_NAME] và In" at bounding box center [1008, 488] width 112 height 18
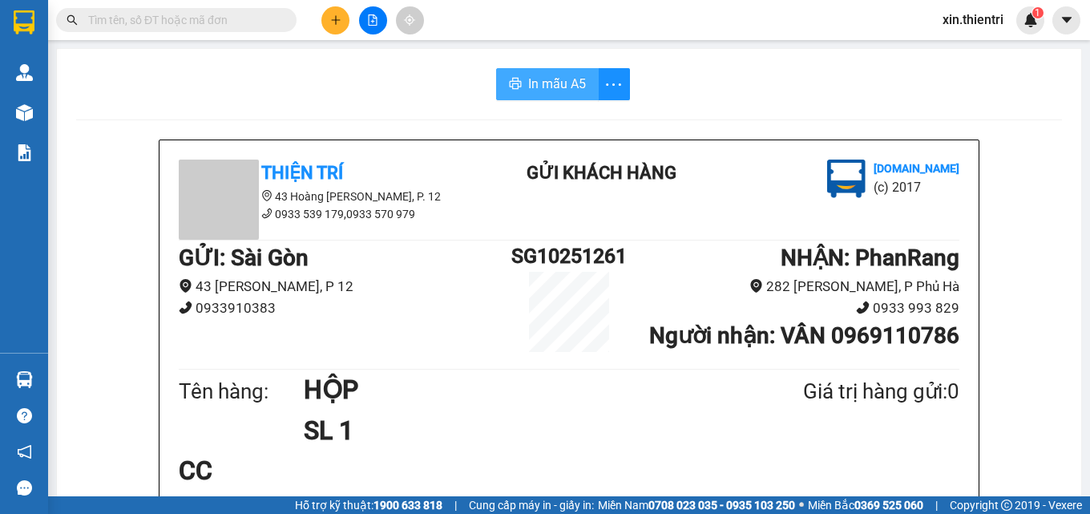
click at [553, 84] on span "In mẫu A5" at bounding box center [557, 84] width 58 height 20
click at [332, 22] on icon "plus" at bounding box center [335, 19] width 11 height 11
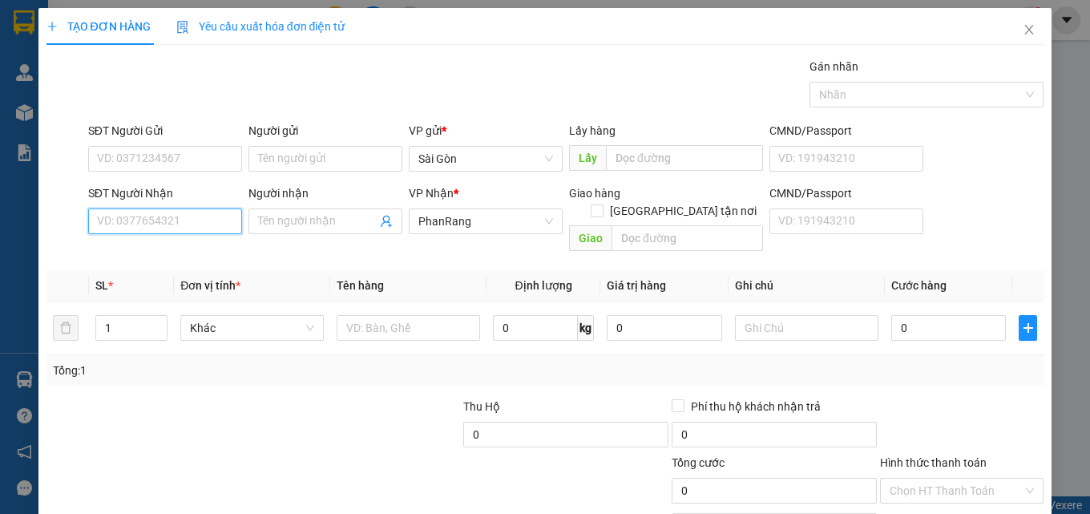
click at [111, 233] on input "SĐT Người Nhận" at bounding box center [165, 221] width 154 height 26
type input "0979999046"
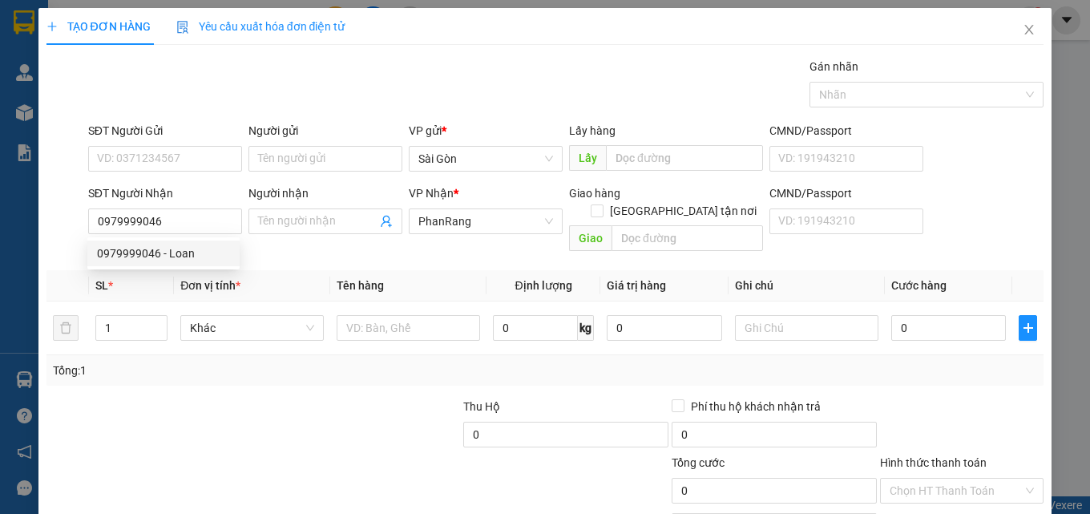
click at [118, 267] on div "0979999046 0979999046 - Loan" at bounding box center [163, 253] width 152 height 32
click at [136, 270] on th "SL *" at bounding box center [131, 285] width 85 height 31
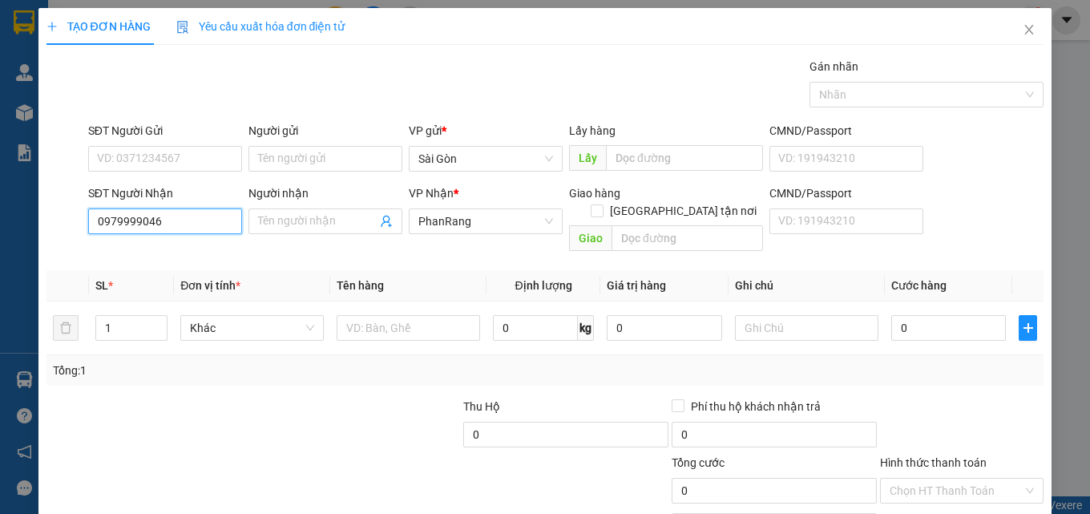
click at [171, 228] on input "0979999046" at bounding box center [165, 221] width 154 height 26
click at [186, 249] on div "0979999046 - Loan" at bounding box center [163, 254] width 133 height 18
type input "Loan"
type input "Thái an"
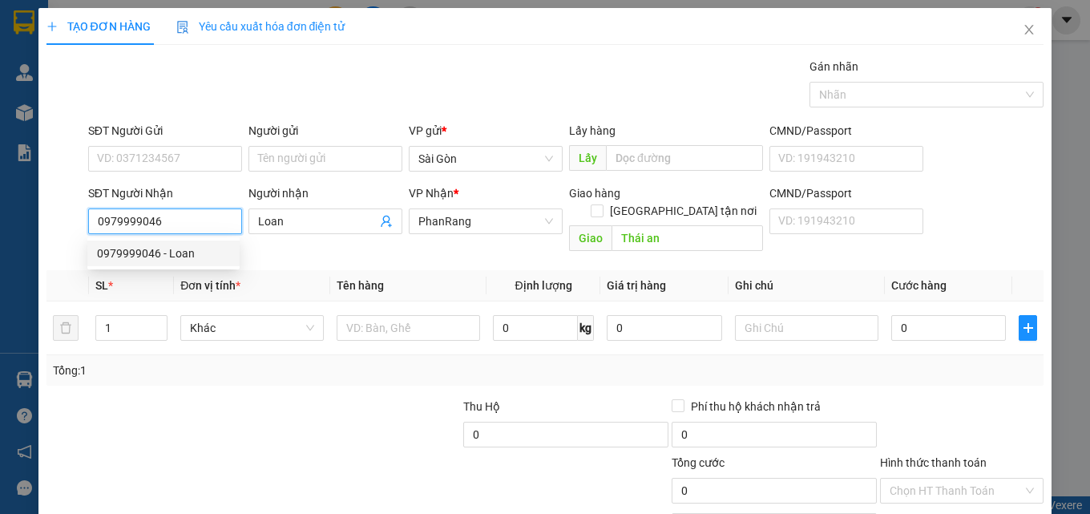
type input "40.000"
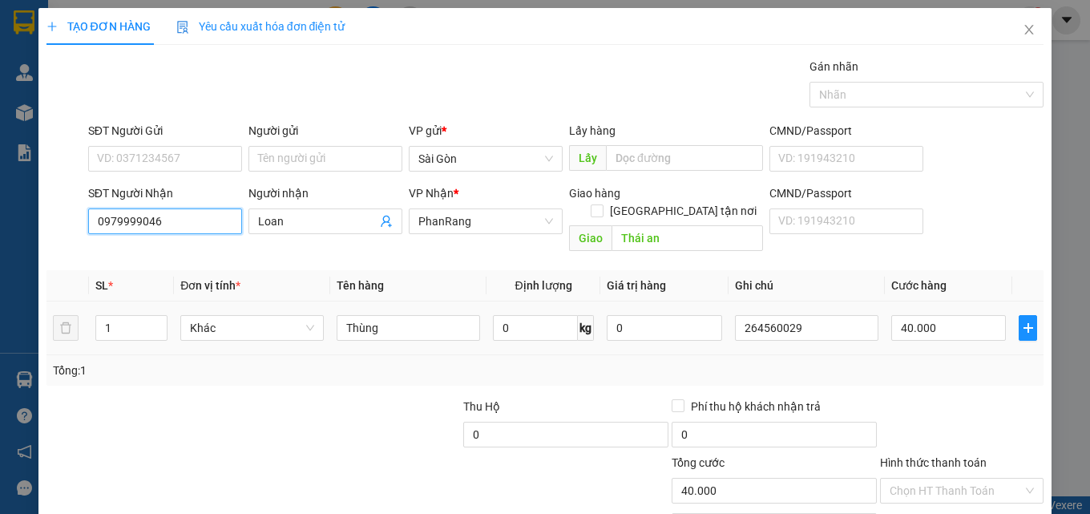
scroll to position [79, 0]
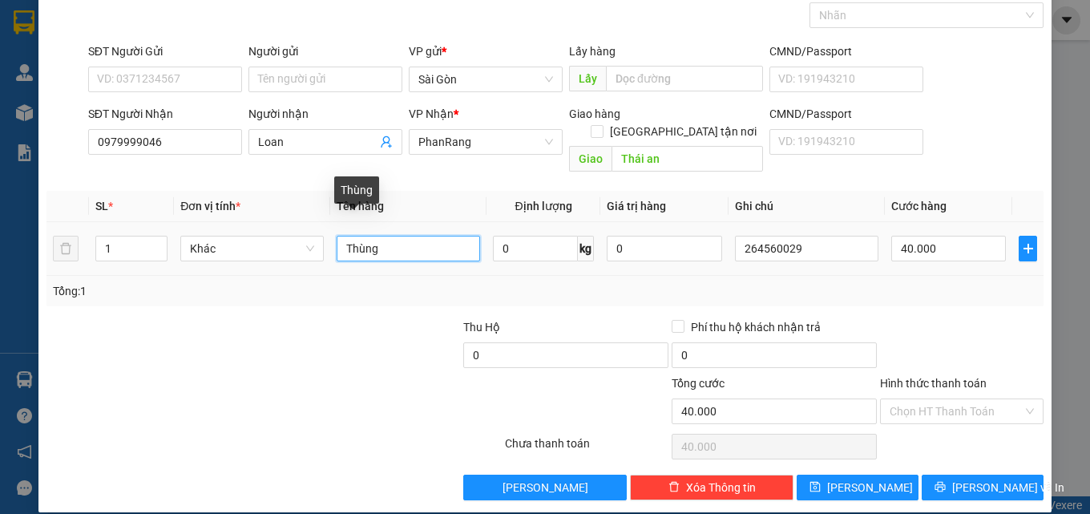
click at [398, 236] on input "Thùng" at bounding box center [409, 249] width 144 height 26
type input "HỒ SƠ"
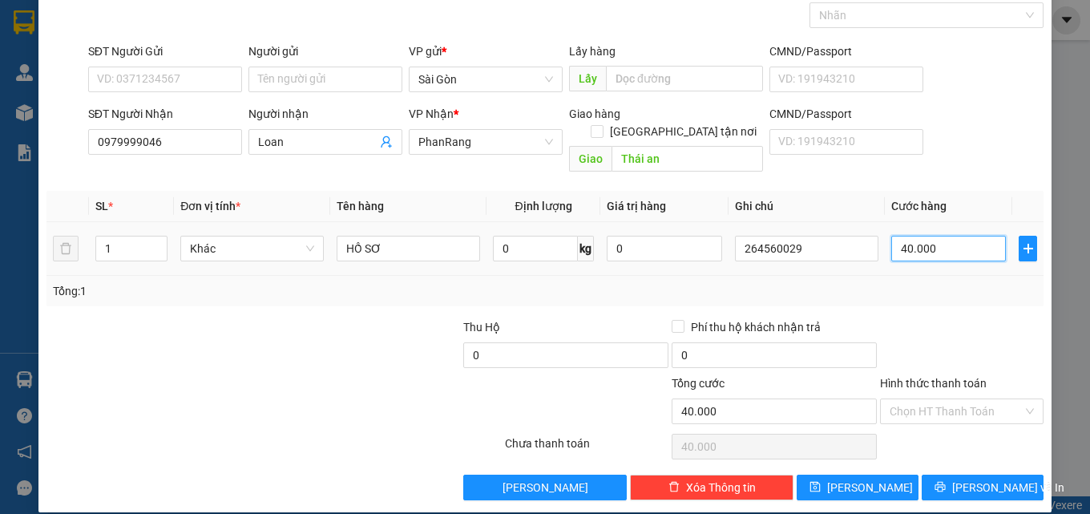
click at [960, 236] on input "40.000" at bounding box center [949, 249] width 115 height 26
type input "2"
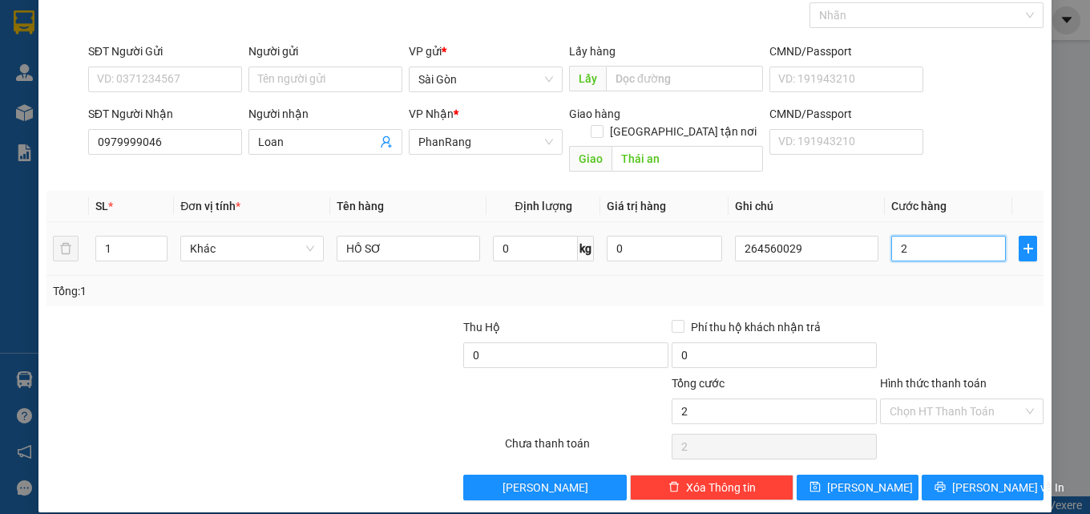
type input "20"
click at [956, 236] on input "20" at bounding box center [949, 249] width 115 height 26
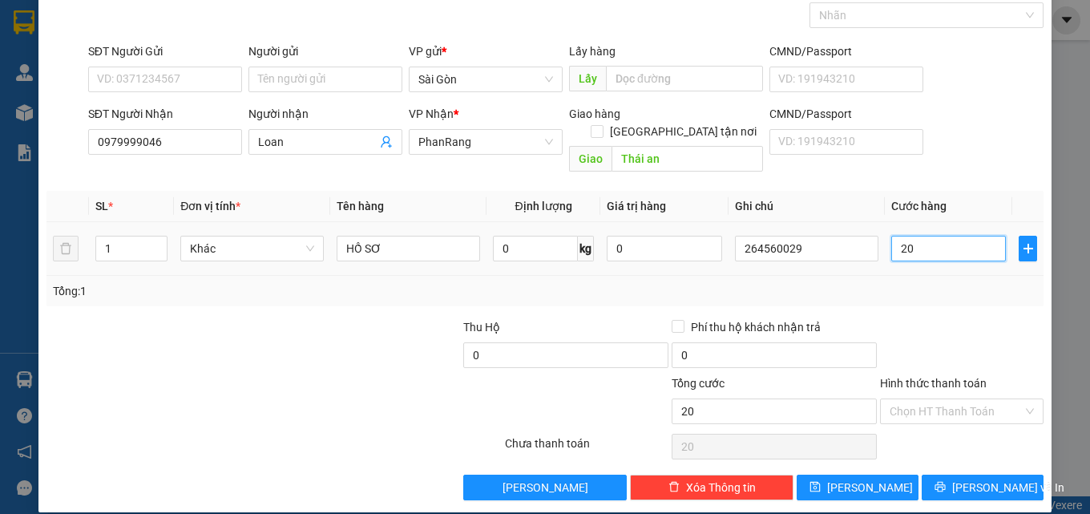
type input "0"
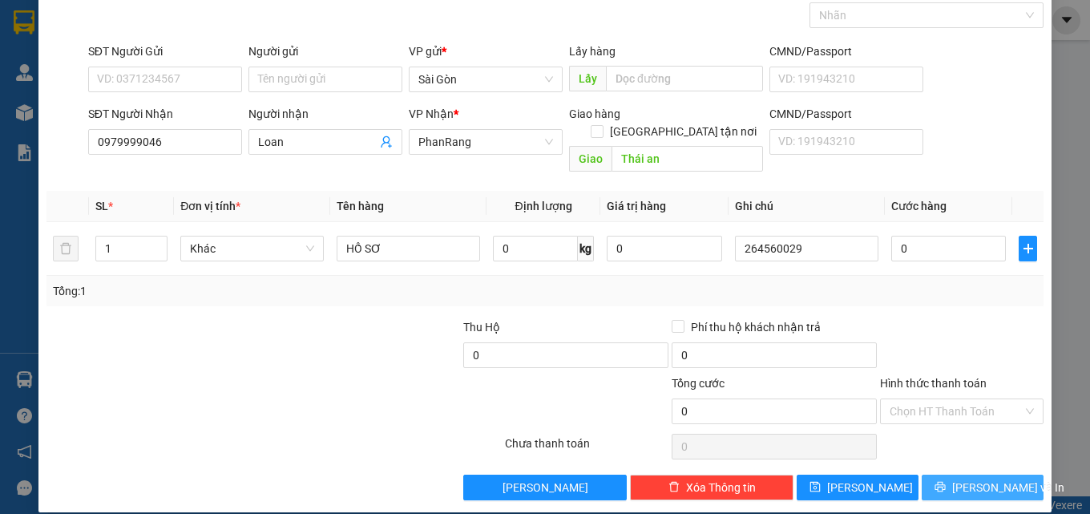
click at [969, 479] on span "[PERSON_NAME] và In" at bounding box center [1008, 488] width 112 height 18
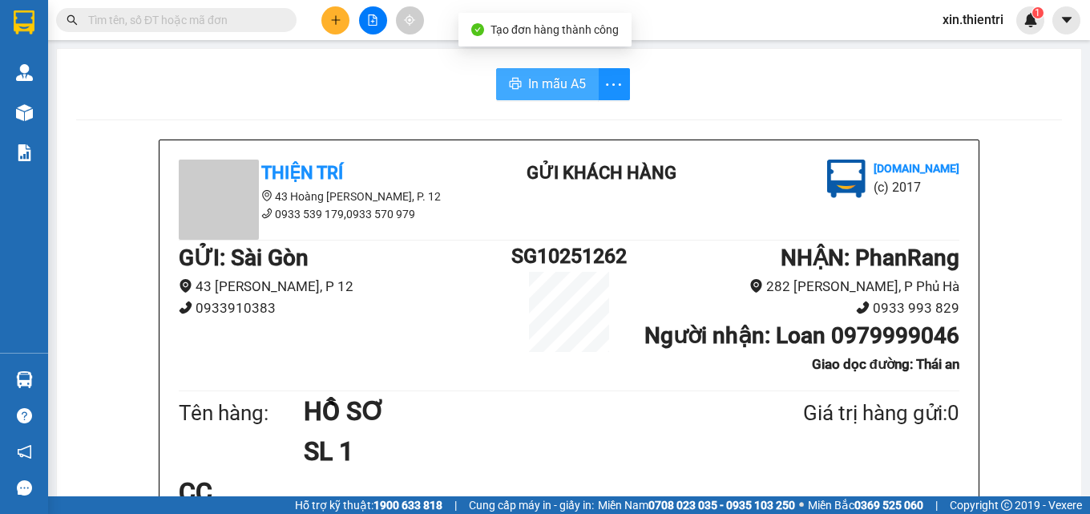
click at [539, 85] on span "In mẫu A5" at bounding box center [557, 84] width 58 height 20
click at [328, 15] on button at bounding box center [335, 20] width 28 height 28
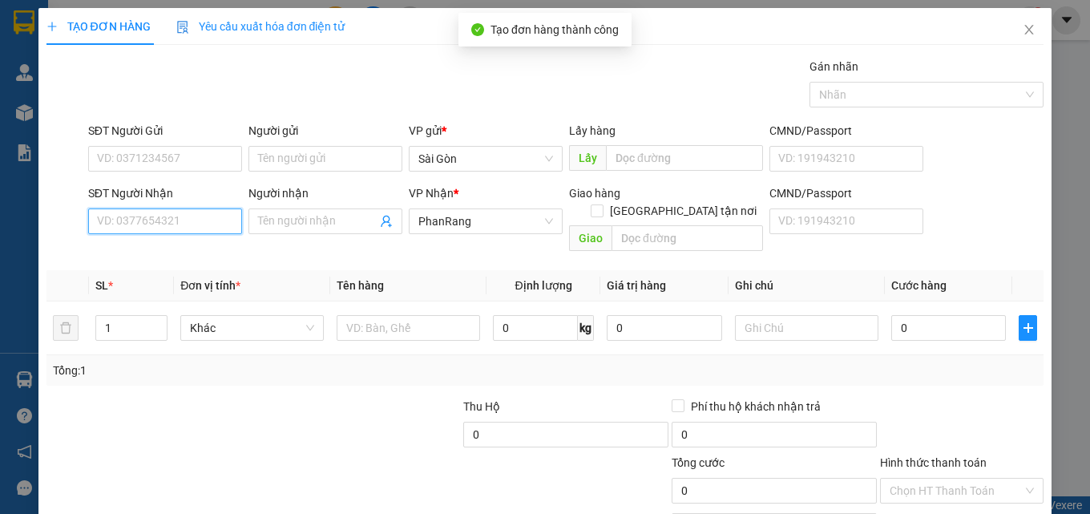
click at [181, 233] on input "SĐT Người Nhận" at bounding box center [165, 221] width 154 height 26
click at [181, 257] on div "0911888779 - TƯỜNG" at bounding box center [163, 254] width 133 height 18
type input "0911888779"
type input "TƯỜNG"
type input "0911888779"
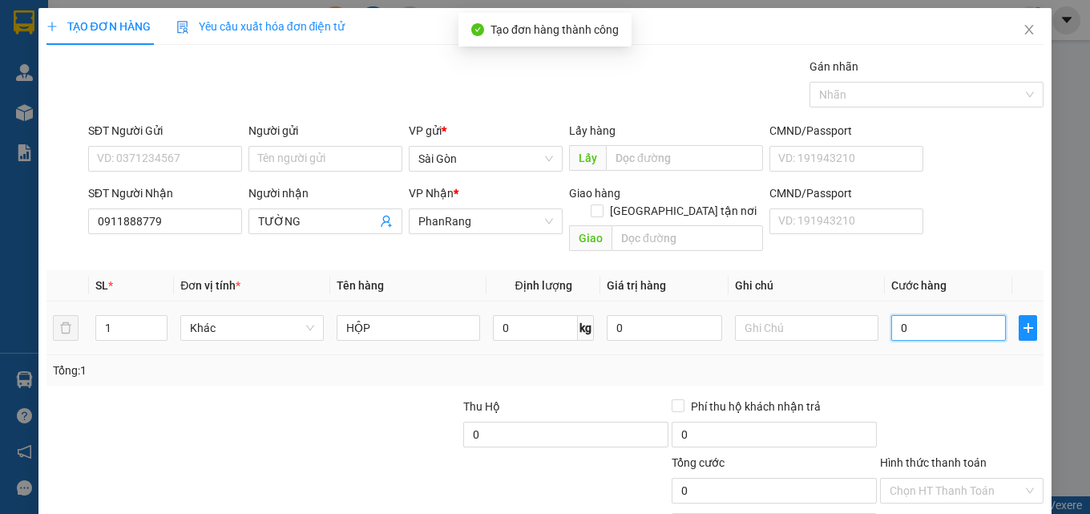
click at [900, 315] on input "0" at bounding box center [949, 328] width 115 height 26
type input "2"
type input "20"
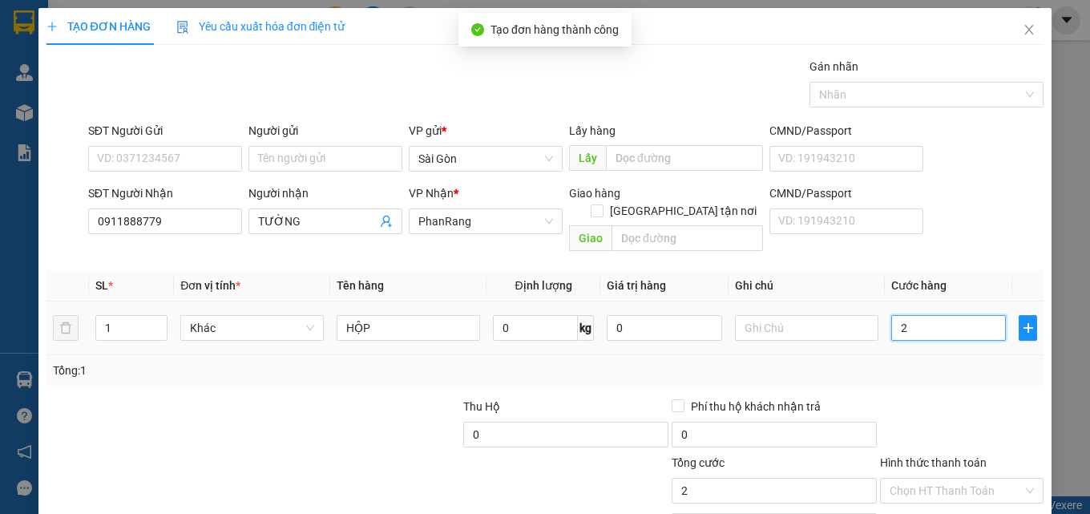
type input "20"
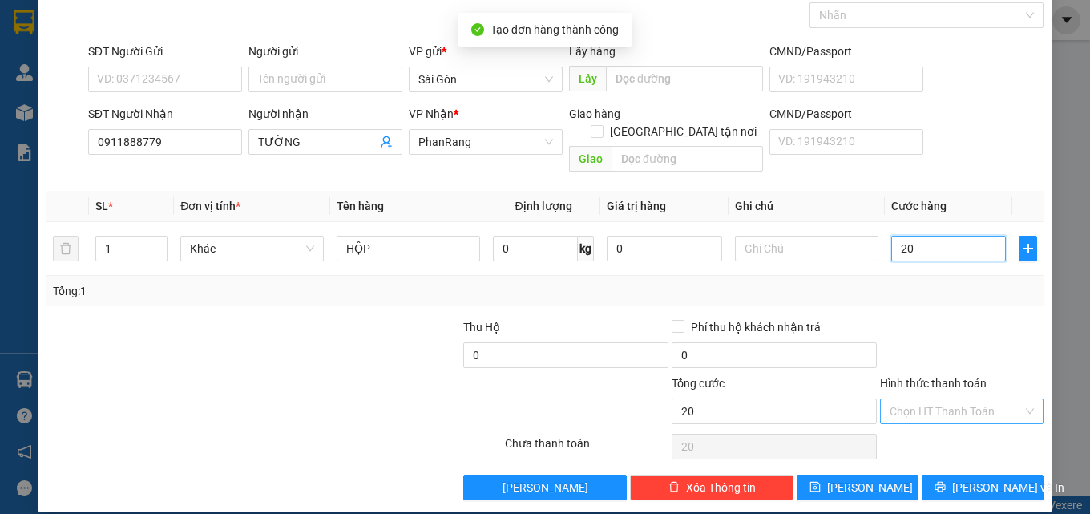
type input "20"
click at [928, 399] on input "Hình thức thanh toán" at bounding box center [956, 411] width 133 height 24
type input "20.000"
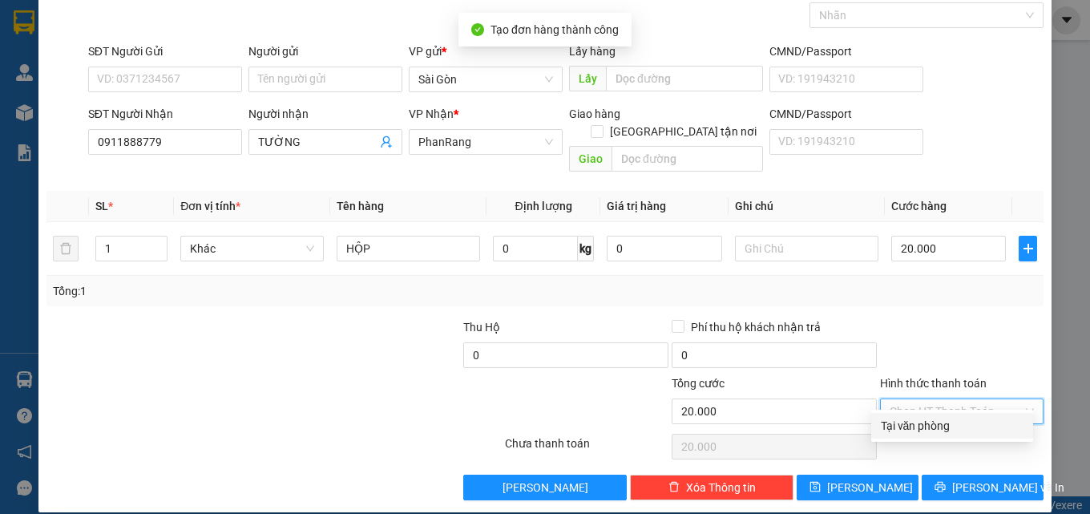
click at [926, 426] on div "Tại văn phòng" at bounding box center [952, 426] width 143 height 18
type input "0"
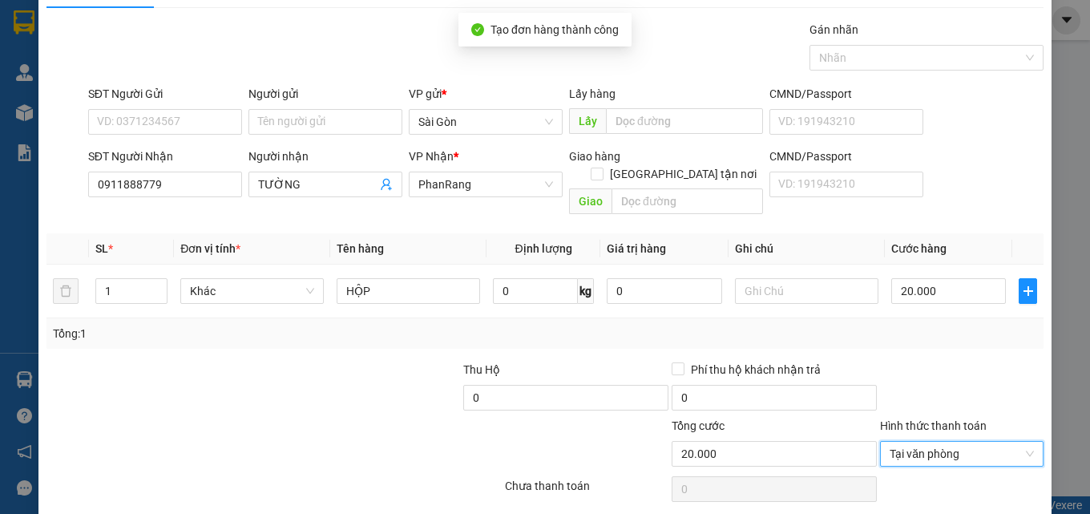
scroll to position [0, 0]
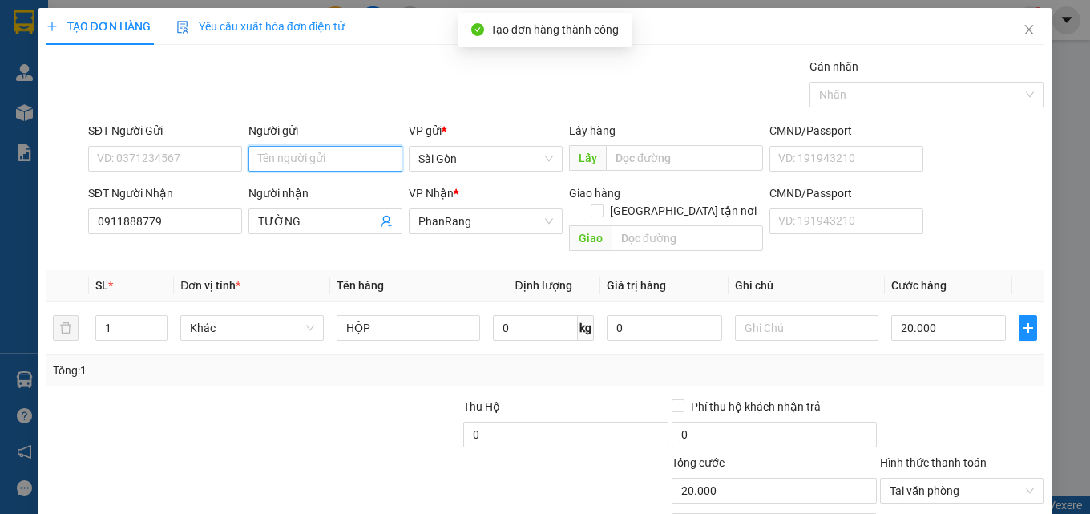
click at [340, 160] on input "Người gửi" at bounding box center [326, 159] width 154 height 26
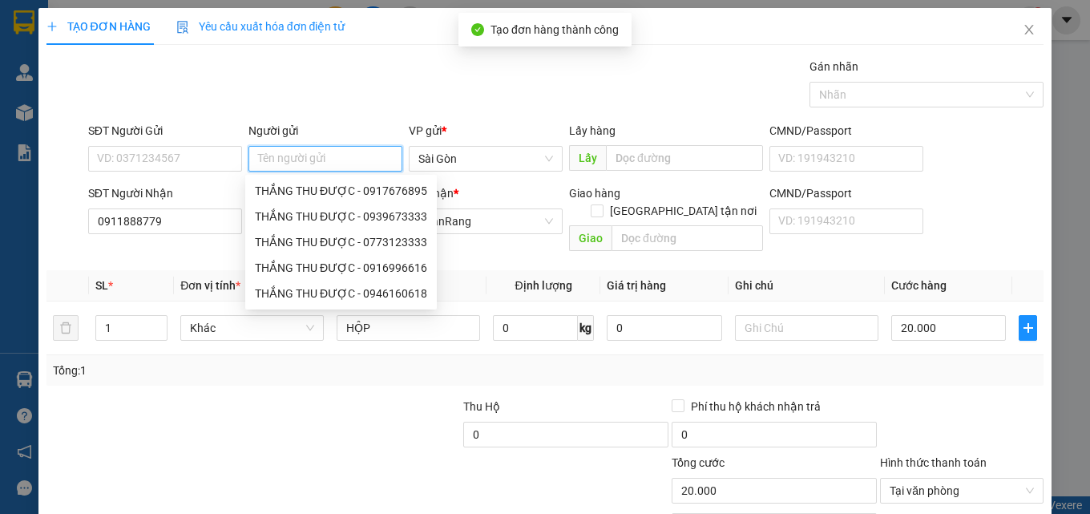
type input "K"
click at [452, 270] on th "Tên hàng" at bounding box center [408, 285] width 156 height 31
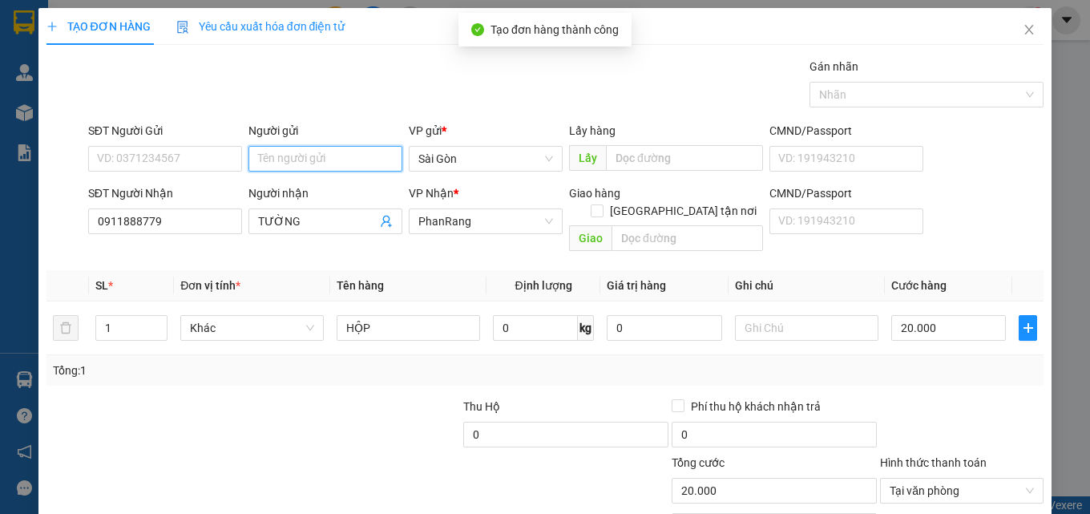
click at [338, 164] on input "Người gửi" at bounding box center [326, 159] width 154 height 26
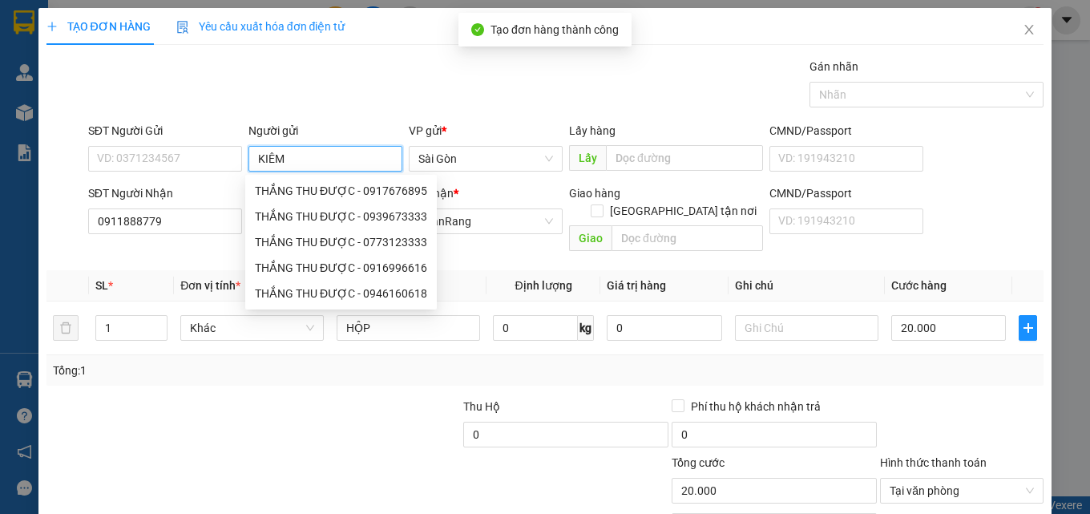
scroll to position [79, 0]
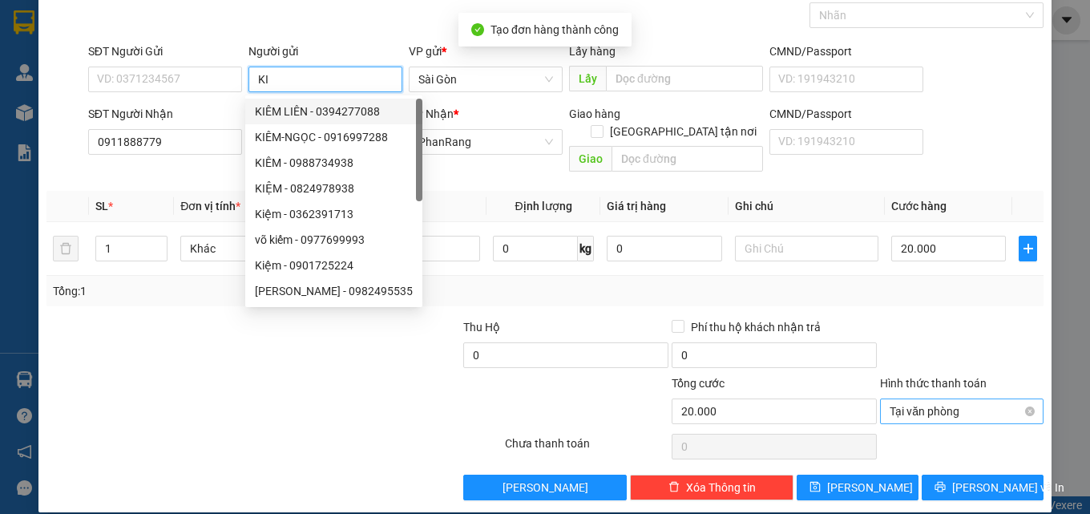
type input "K"
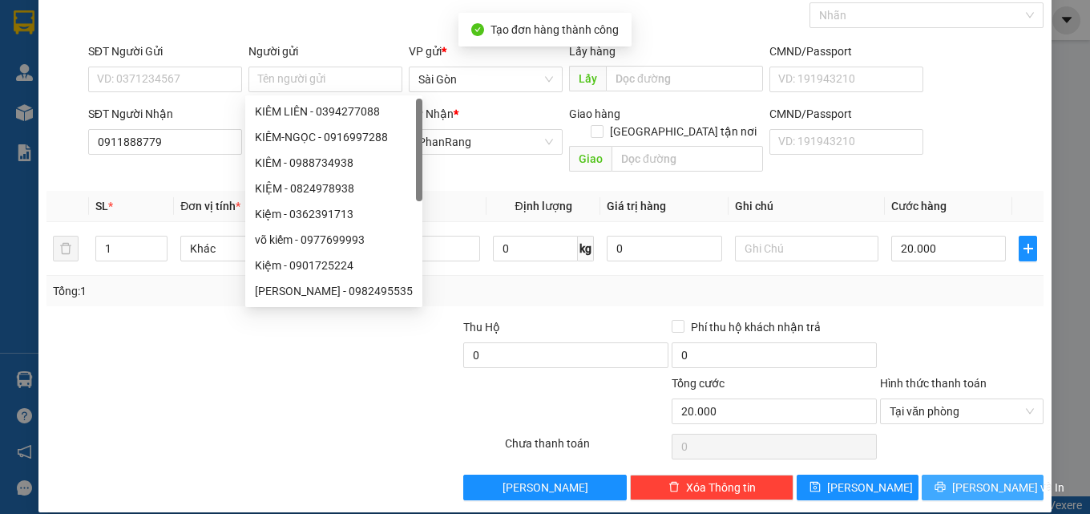
click at [946, 482] on icon "printer" at bounding box center [941, 487] width 10 height 10
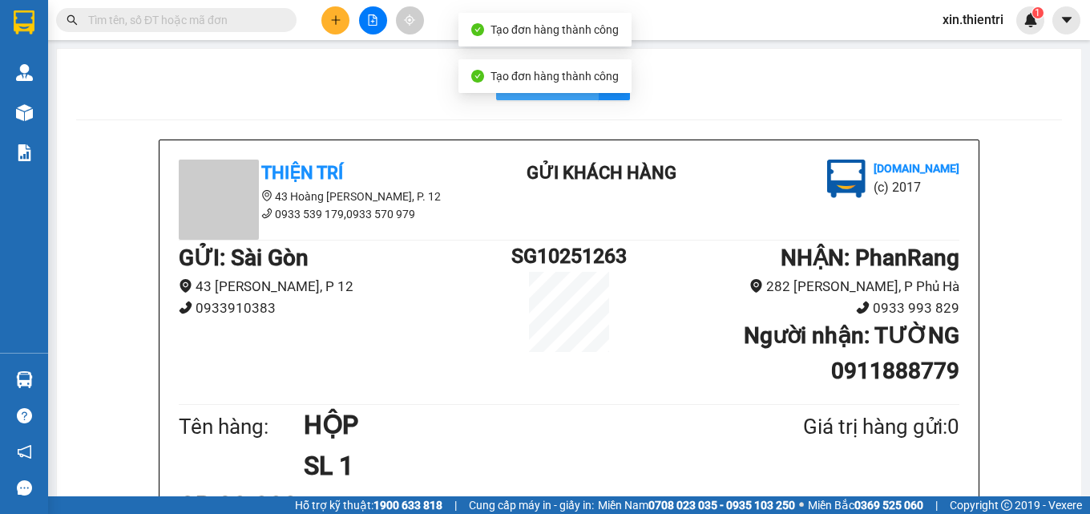
click at [552, 98] on button "In mẫu A5" at bounding box center [547, 84] width 103 height 32
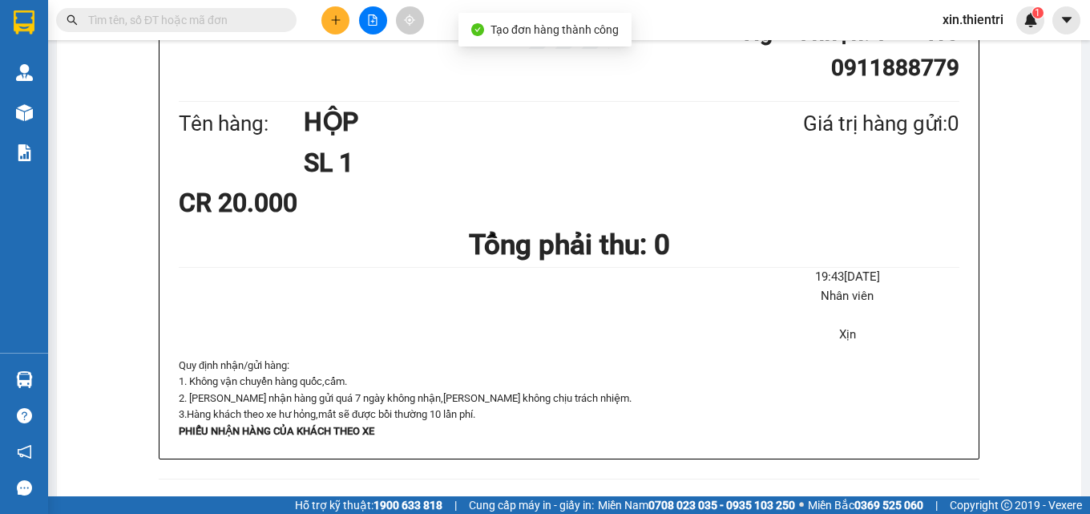
scroll to position [113, 0]
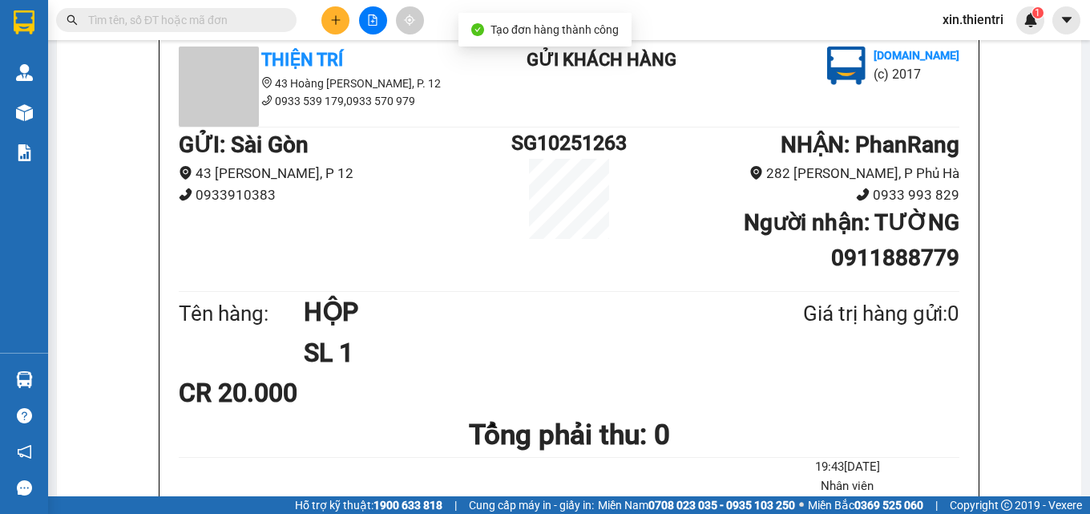
click at [331, 21] on icon "plus" at bounding box center [335, 19] width 11 height 11
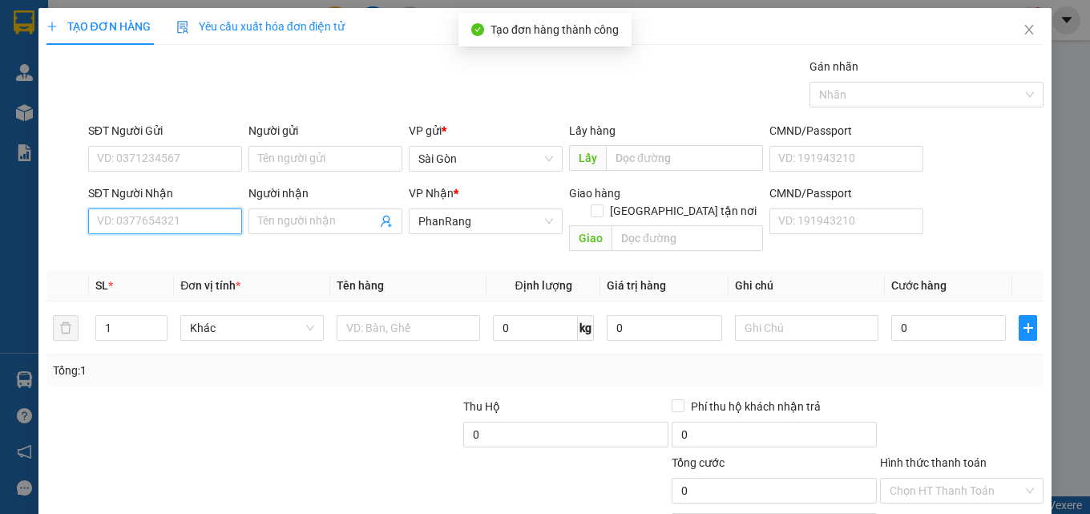
click at [217, 219] on input "SĐT Người Nhận" at bounding box center [165, 221] width 154 height 26
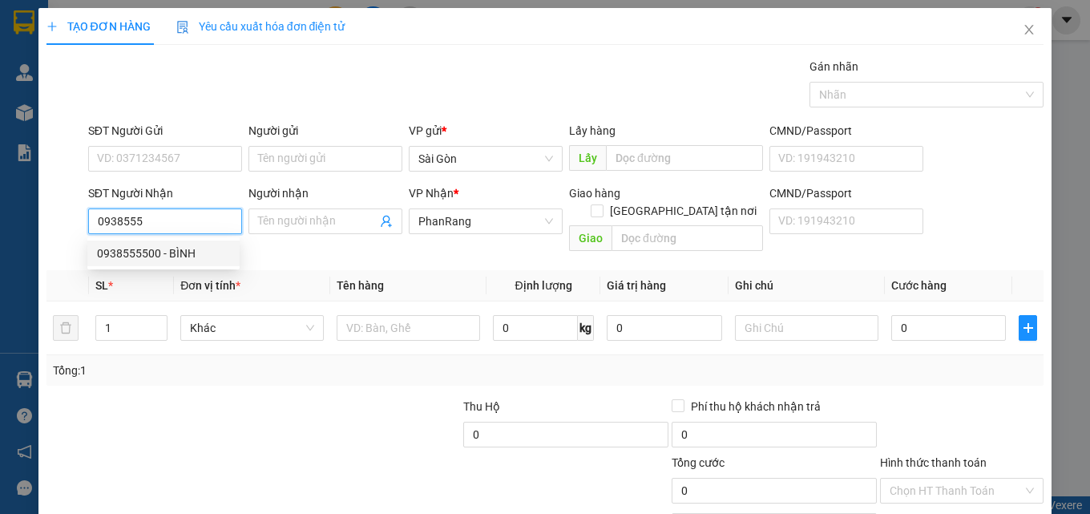
click at [226, 255] on div "0938555500 - BÌNH" at bounding box center [163, 254] width 133 height 18
type input "0938555500"
type input "BÌNH"
click at [226, 255] on div "0938555500 - BÌNH" at bounding box center [163, 254] width 133 height 18
type input "30.000"
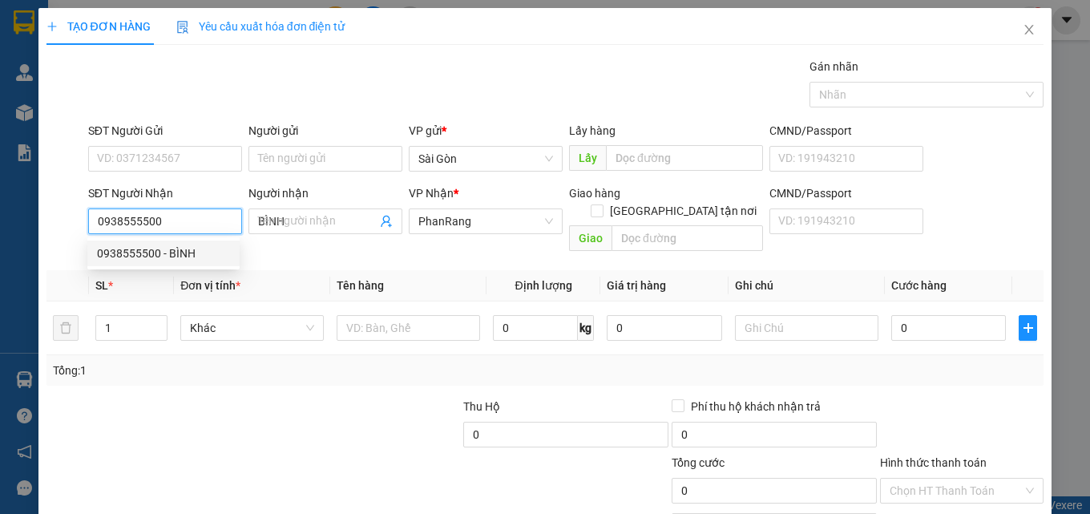
type input "30.000"
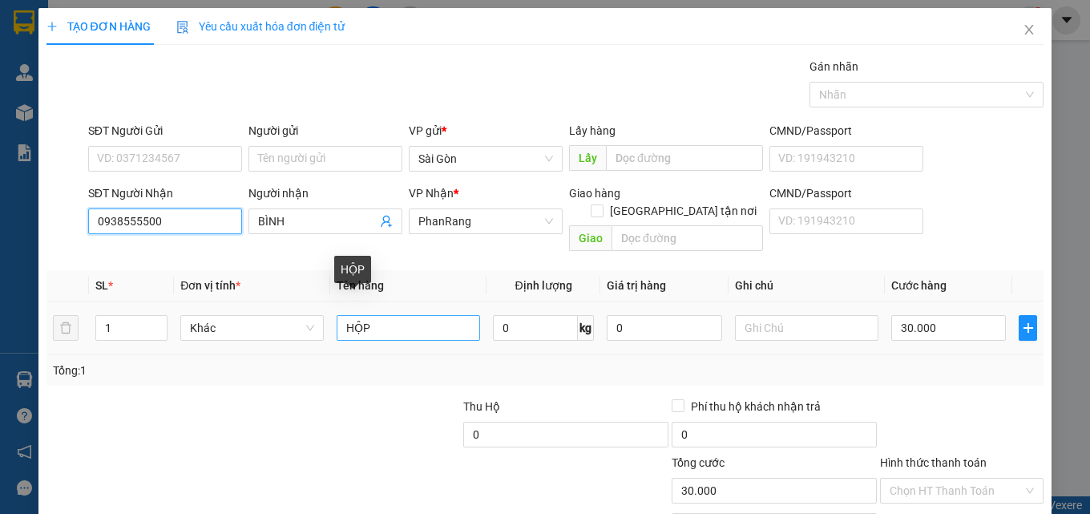
type input "0938555500"
click at [410, 315] on input "HỘP" at bounding box center [409, 328] width 144 height 26
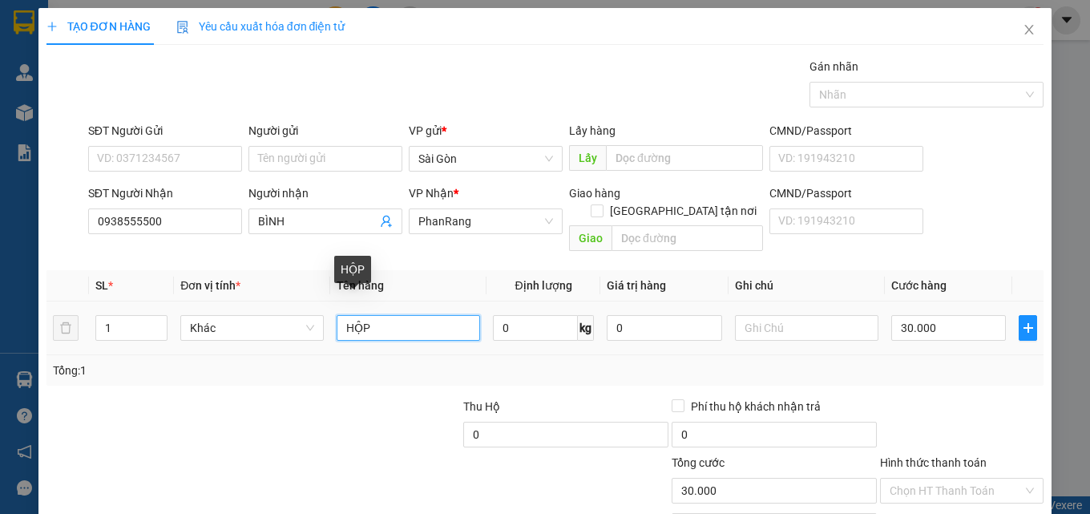
click at [410, 315] on input "HỘP" at bounding box center [409, 328] width 144 height 26
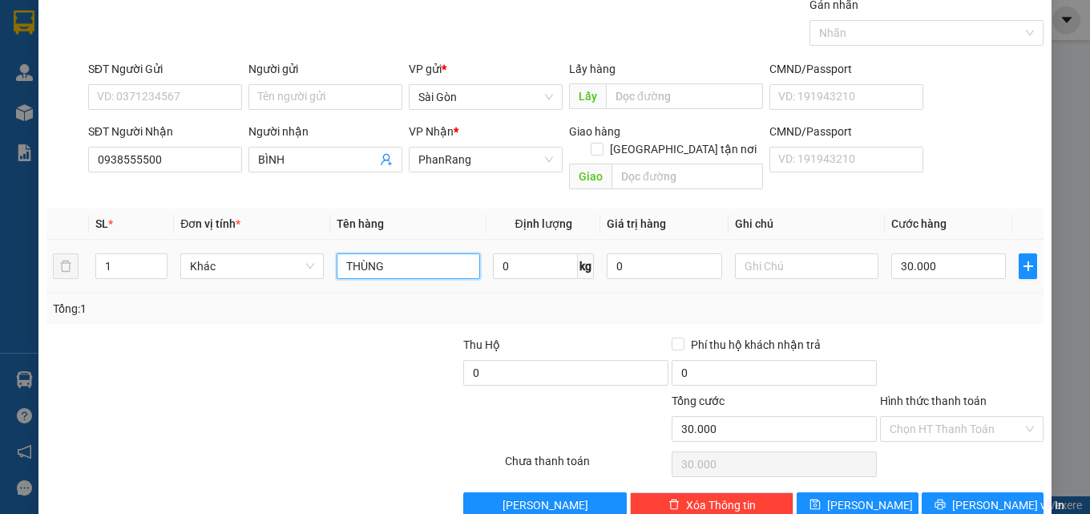
scroll to position [79, 0]
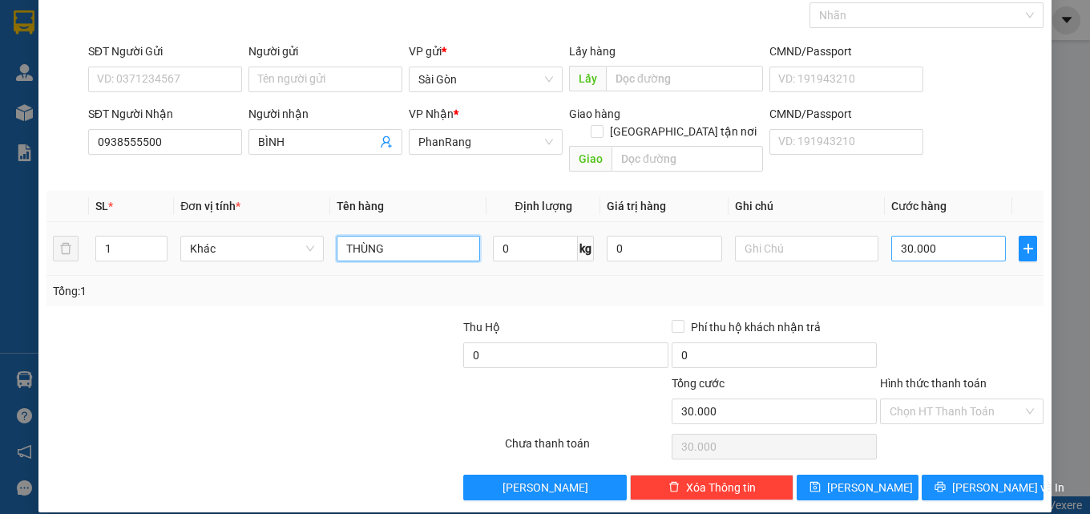
type input "THÙNG"
click at [937, 237] on input "30.000" at bounding box center [949, 249] width 115 height 26
type input "4"
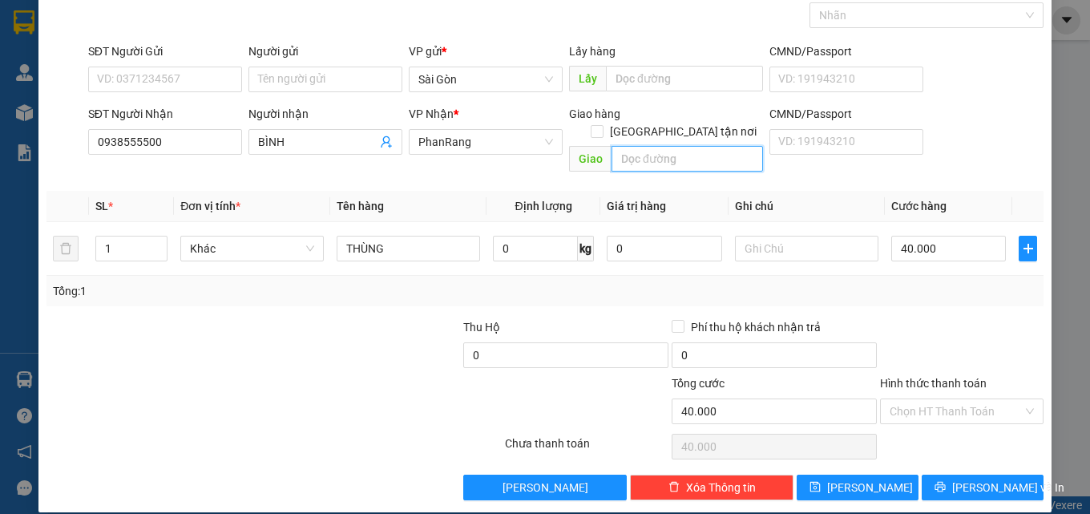
click at [697, 146] on input "text" at bounding box center [688, 159] width 152 height 26
drag, startPoint x: 965, startPoint y: 398, endPoint x: 969, endPoint y: 406, distance: 8.3
click at [966, 400] on input "Hình thức thanh toán" at bounding box center [956, 411] width 133 height 24
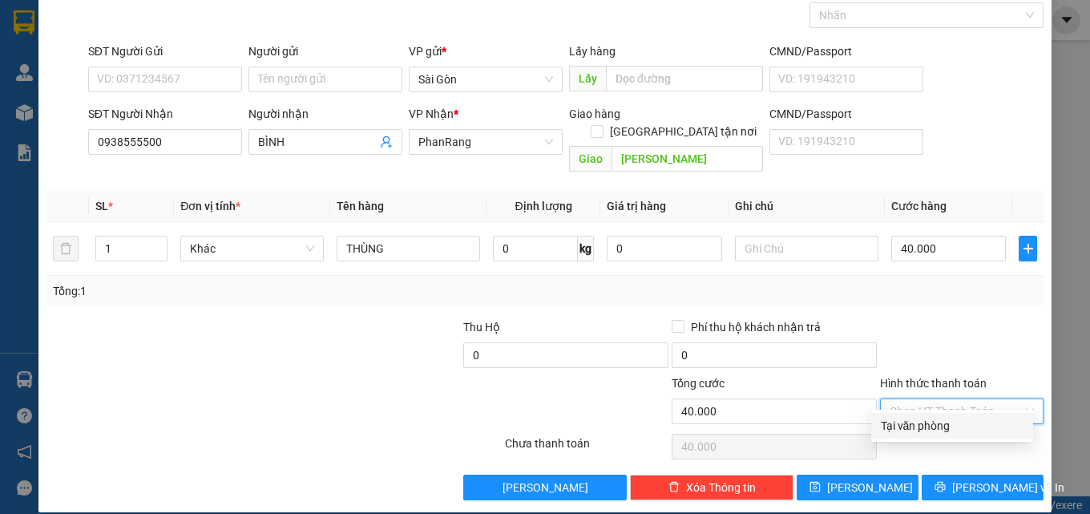
click at [960, 429] on div "Tại văn phòng" at bounding box center [952, 426] width 143 height 18
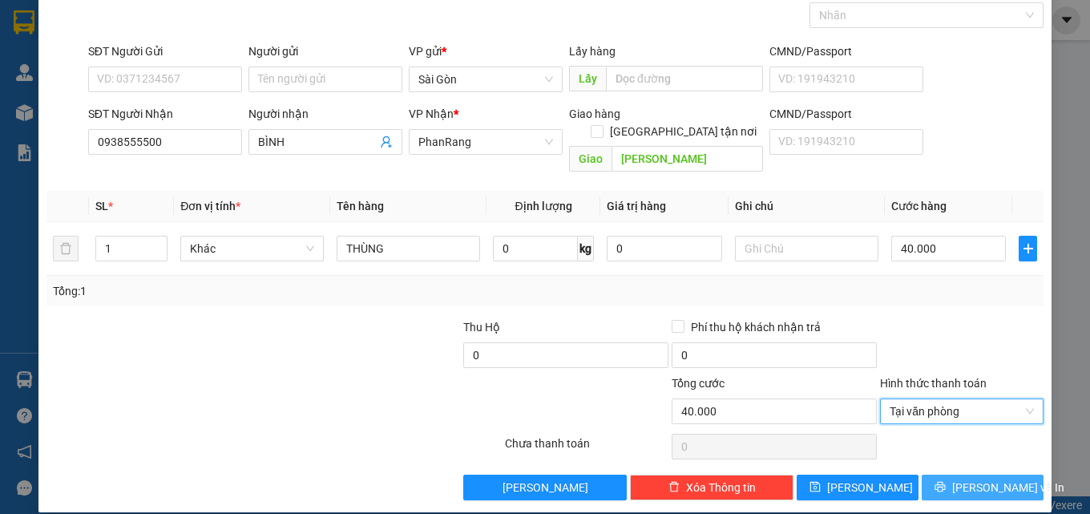
click at [974, 479] on span "[PERSON_NAME] và In" at bounding box center [1008, 488] width 112 height 18
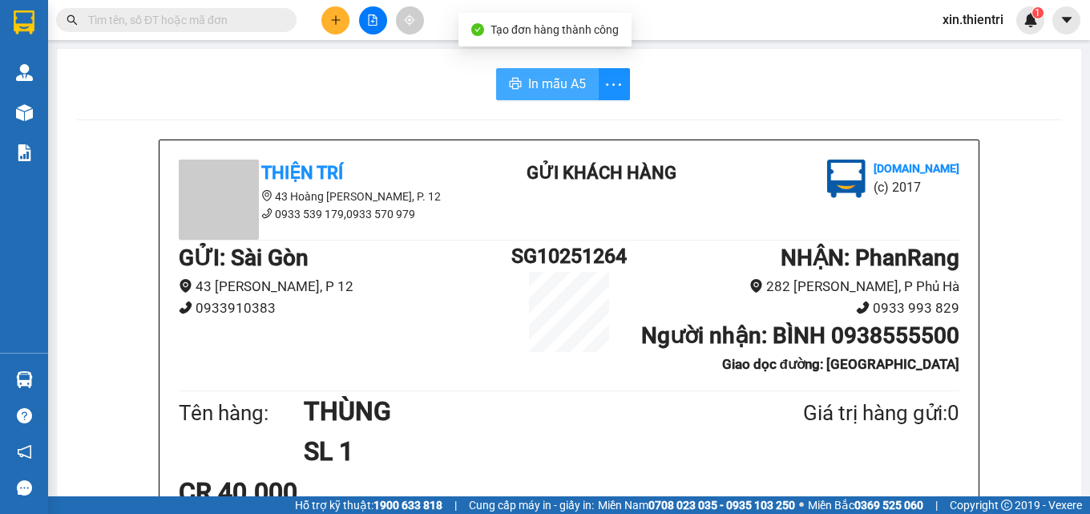
click at [562, 93] on span "In mẫu A5" at bounding box center [557, 84] width 58 height 20
click at [336, 23] on icon "plus" at bounding box center [335, 19] width 1 height 9
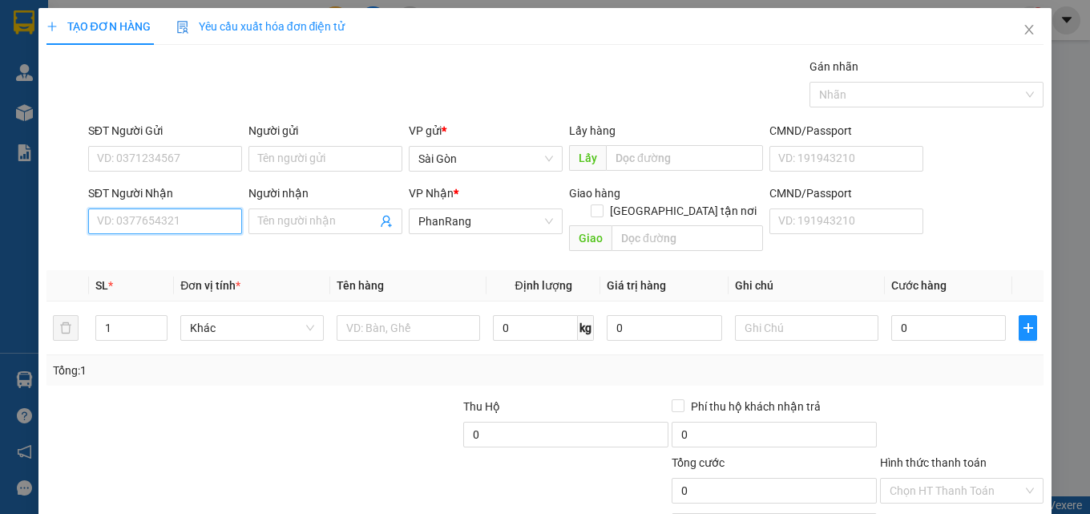
drag, startPoint x: 228, startPoint y: 220, endPoint x: 220, endPoint y: 220, distance: 8.8
click at [224, 220] on input "SĐT Người Nhận" at bounding box center [165, 221] width 154 height 26
click at [232, 208] on input "0964873117" at bounding box center [165, 221] width 154 height 26
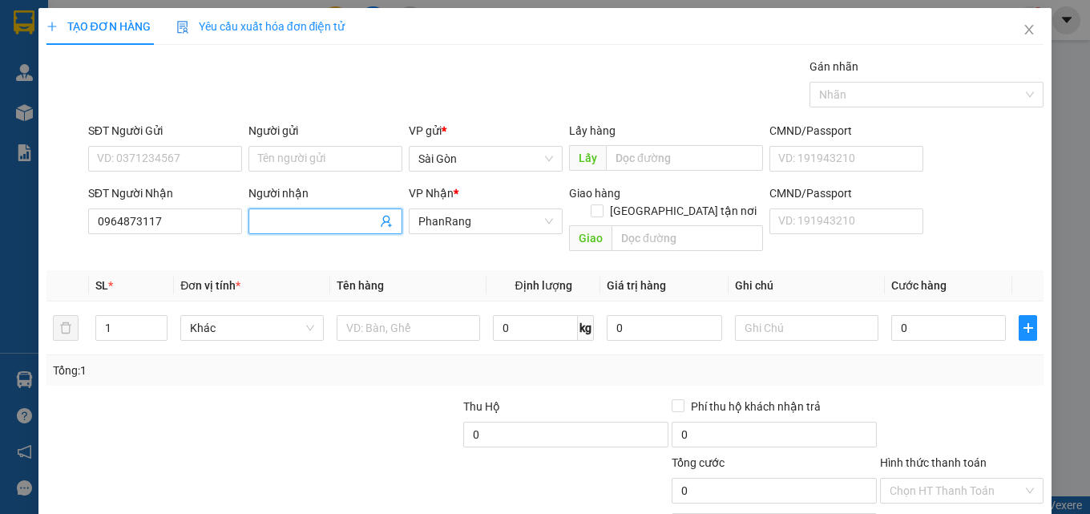
click at [275, 220] on input "Người nhận" at bounding box center [317, 221] width 119 height 18
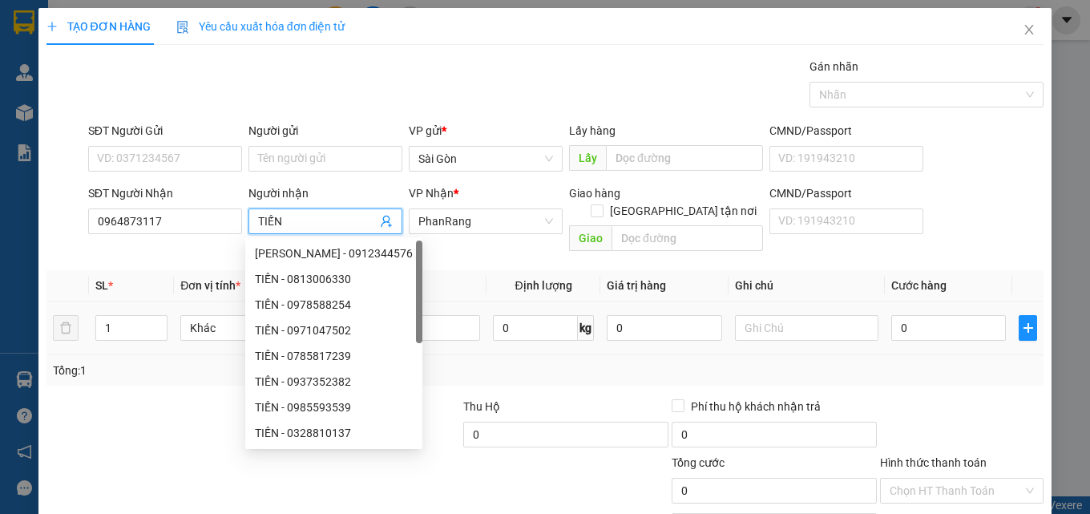
click at [205, 337] on td "Khác" at bounding box center [252, 328] width 156 height 54
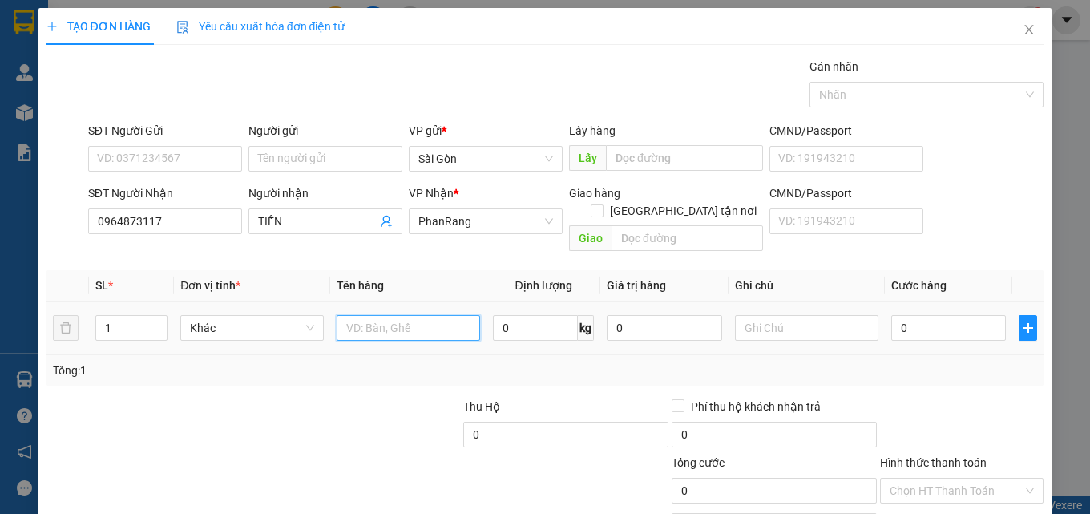
click at [450, 315] on input "text" at bounding box center [409, 328] width 144 height 26
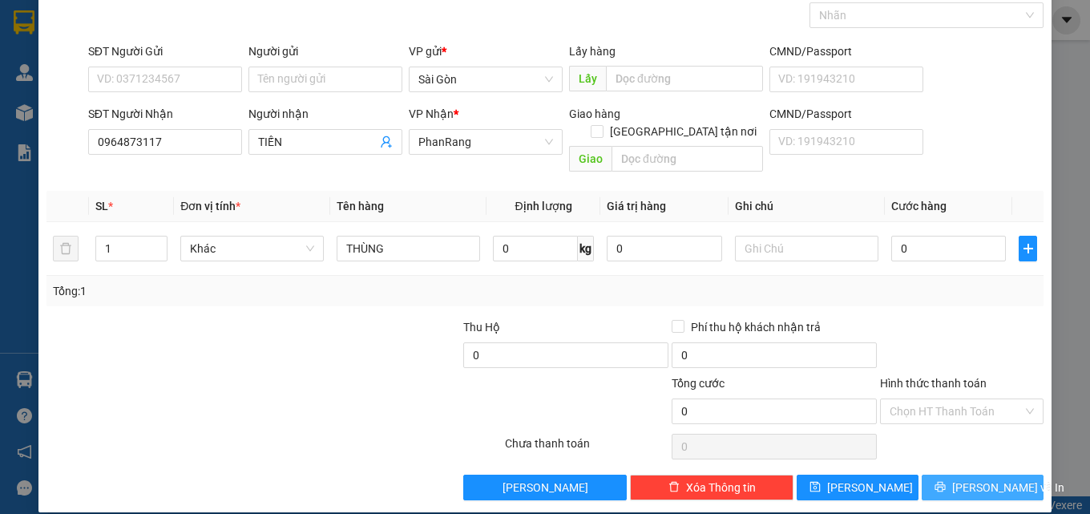
click at [940, 481] on icon "printer" at bounding box center [940, 486] width 11 height 11
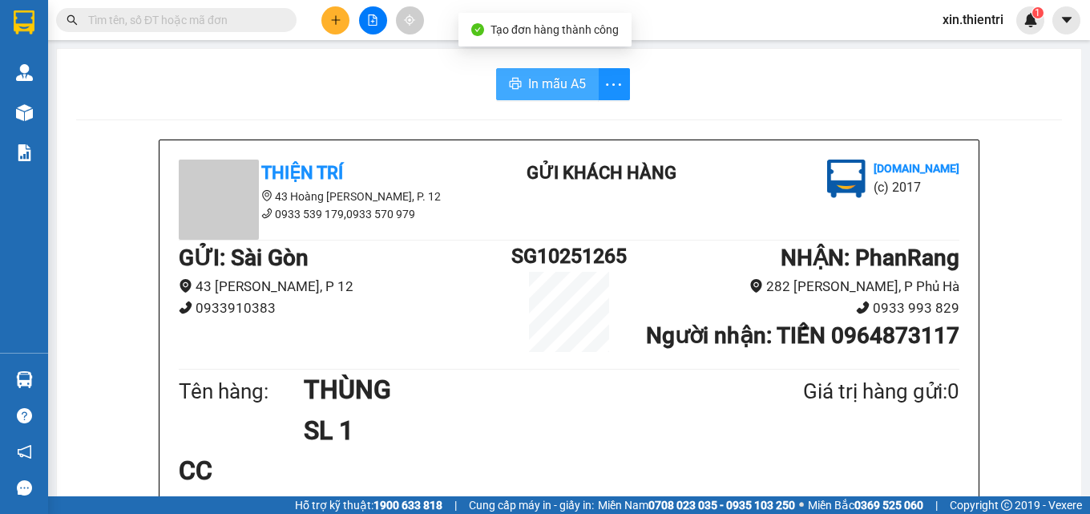
click at [571, 78] on span "In mẫu A5" at bounding box center [557, 84] width 58 height 20
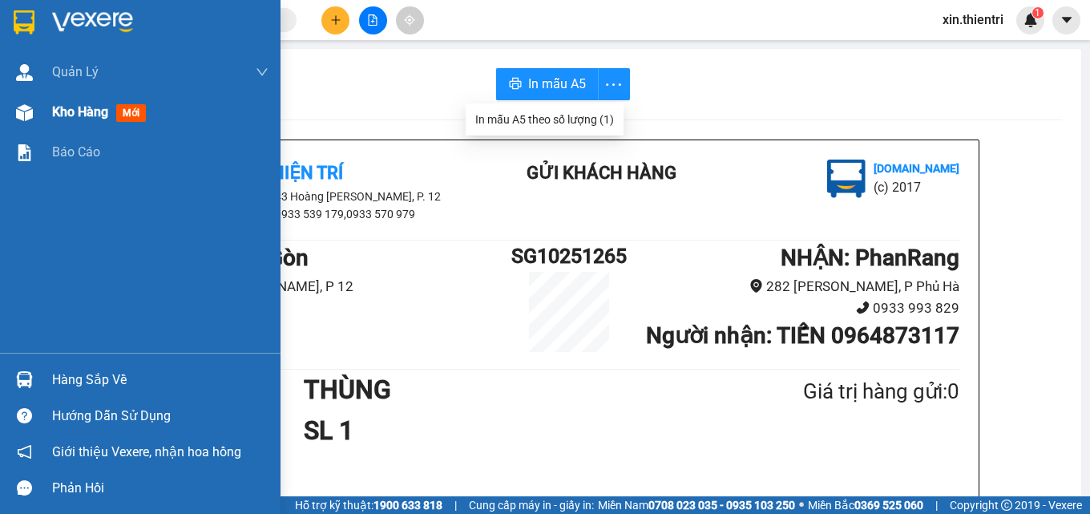
click at [127, 114] on span "mới" at bounding box center [131, 113] width 30 height 18
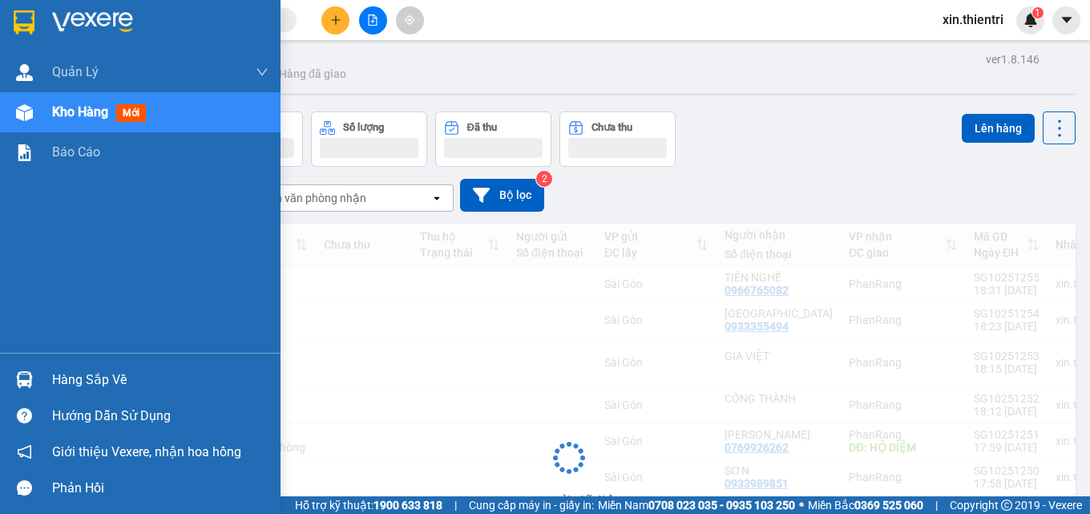
click at [161, 120] on div "Kho hàng mới" at bounding box center [160, 112] width 216 height 40
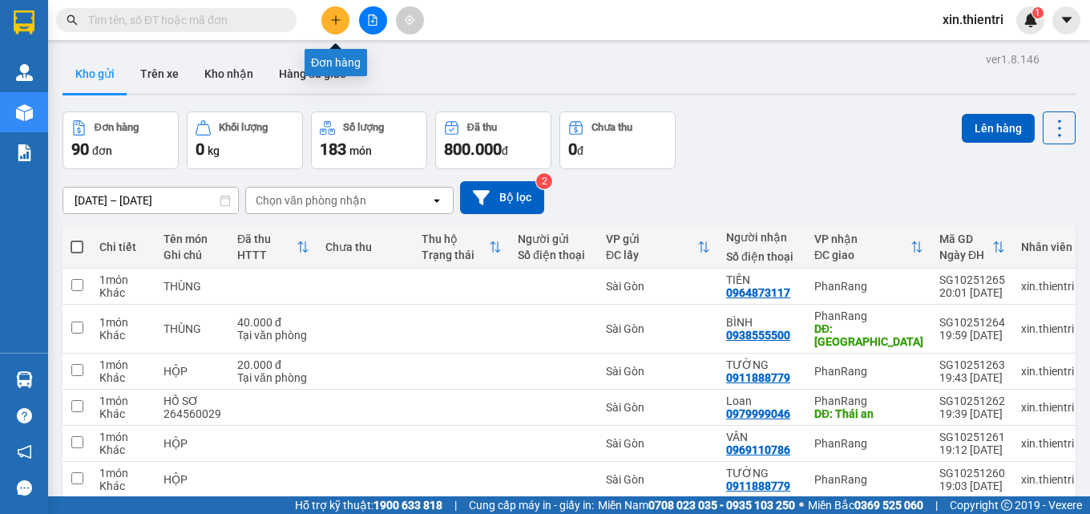
click at [343, 22] on button at bounding box center [335, 20] width 28 height 28
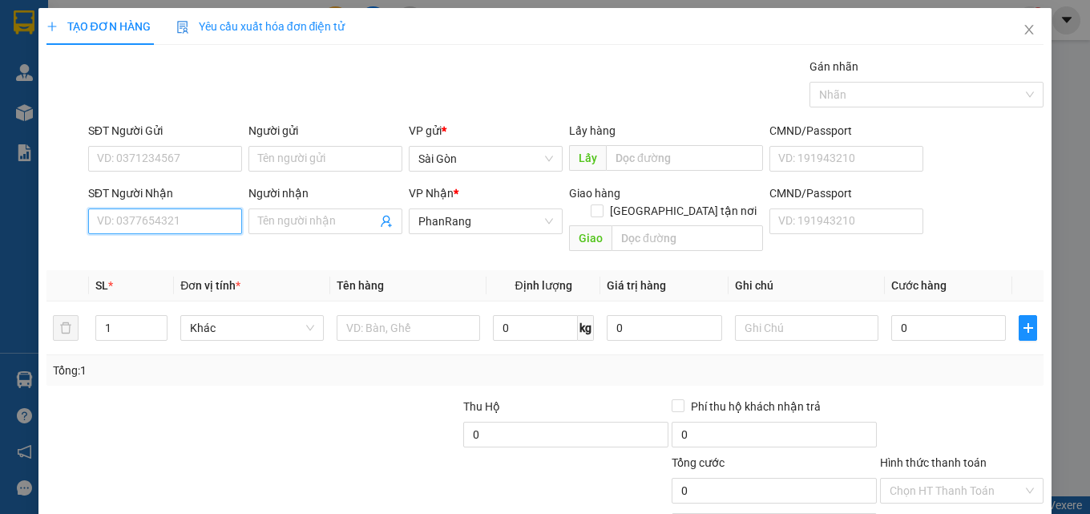
click at [219, 220] on input "SĐT Người Nhận" at bounding box center [165, 221] width 154 height 26
click at [197, 242] on div "0378144174 - CƯƠNG" at bounding box center [163, 254] width 152 height 26
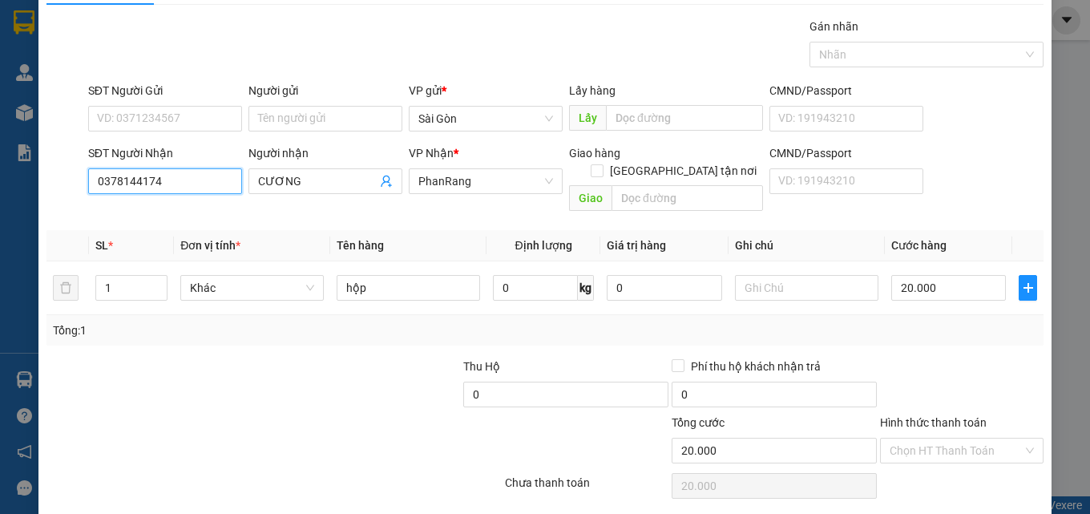
scroll to position [79, 0]
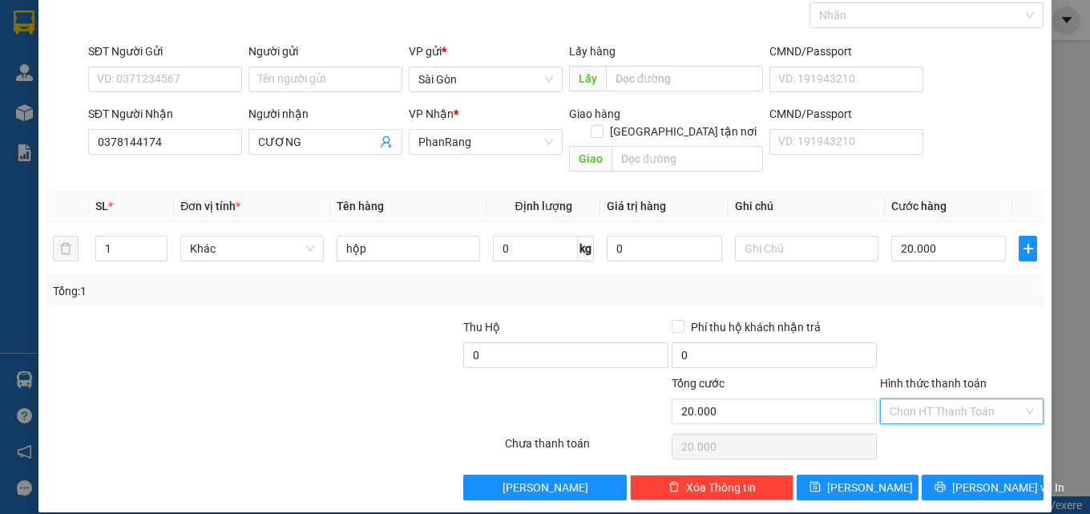
drag, startPoint x: 980, startPoint y: 396, endPoint x: 996, endPoint y: 427, distance: 35.1
click at [989, 422] on div "Transit Pickup Surcharge Ids Transit Deliver Surcharge Ids Transit Deliver Surc…" at bounding box center [546, 239] width 998 height 522
drag, startPoint x: 995, startPoint y: 430, endPoint x: 1001, endPoint y: 458, distance: 28.6
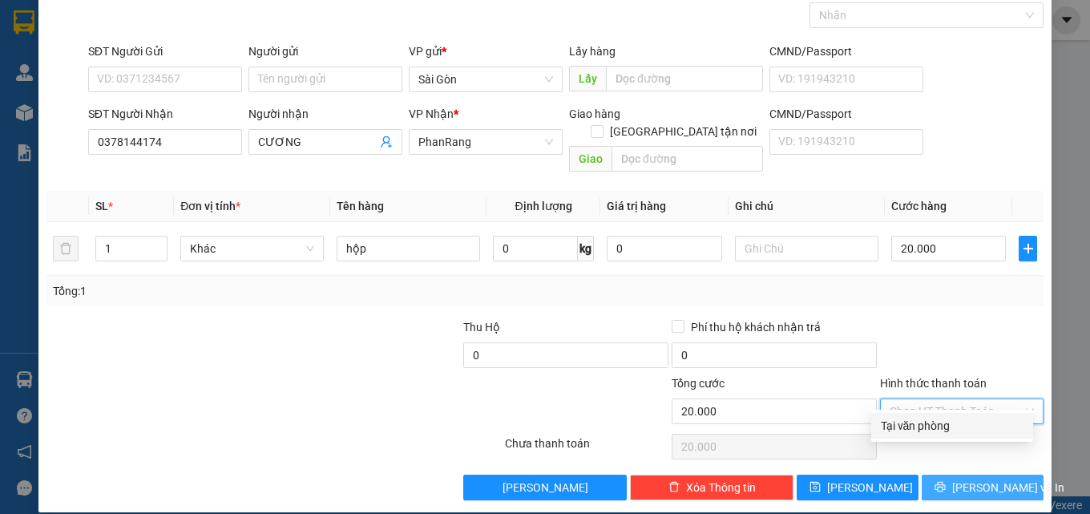
click at [996, 433] on div "Tại văn phòng" at bounding box center [952, 426] width 143 height 18
click at [1001, 479] on span "[PERSON_NAME] và In" at bounding box center [1008, 488] width 112 height 18
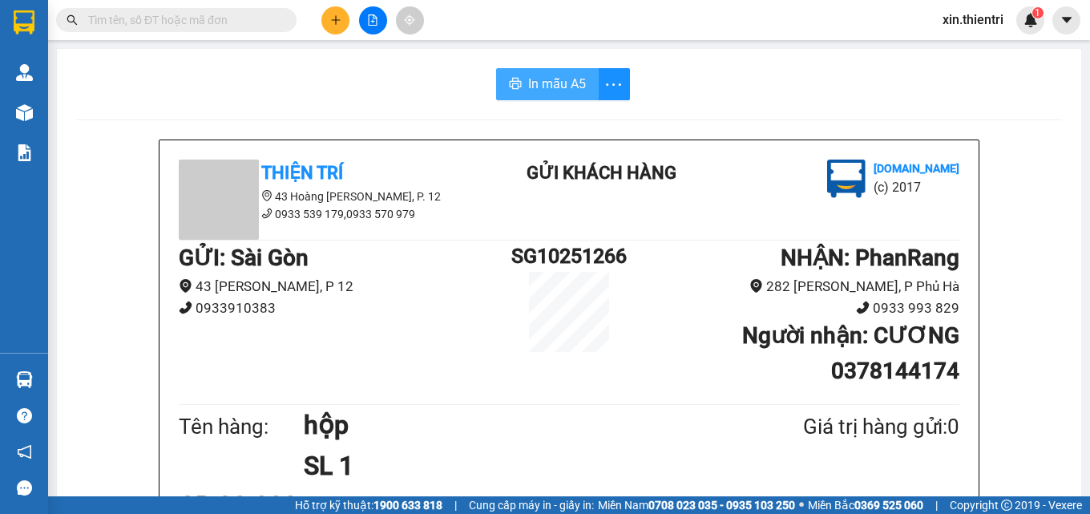
click at [528, 93] on span "In mẫu A5" at bounding box center [557, 84] width 58 height 20
click at [330, 34] on div "Kết quả tìm kiếm ( 0 ) Bộ lọc No Data xin.thientri 1" at bounding box center [545, 20] width 1090 height 40
click at [337, 23] on icon "plus" at bounding box center [335, 19] width 11 height 11
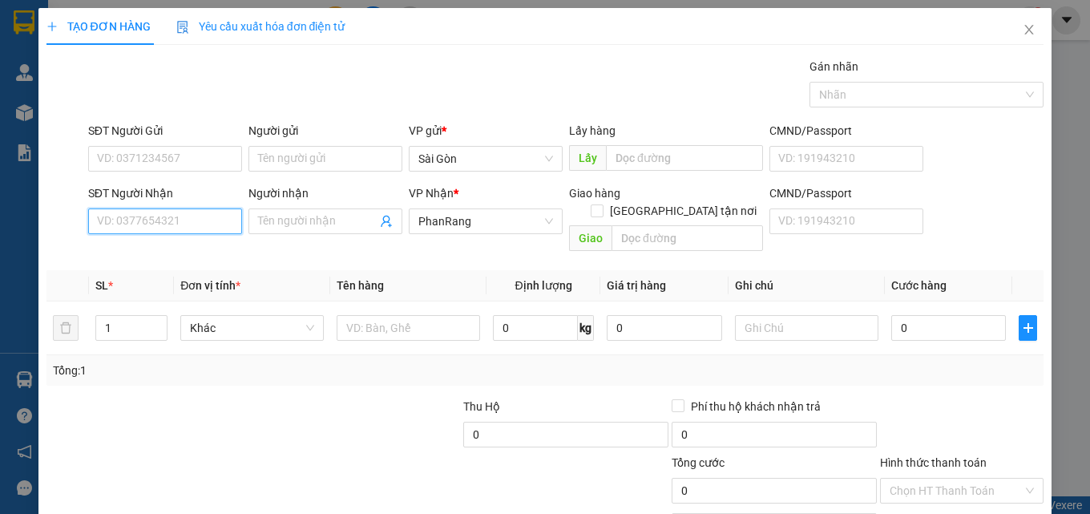
click at [177, 216] on input "SĐT Người Nhận" at bounding box center [165, 221] width 154 height 26
click at [178, 218] on input "SĐT Người Nhận" at bounding box center [165, 221] width 154 height 26
click at [178, 219] on input "SĐT Người Nhận" at bounding box center [165, 221] width 154 height 26
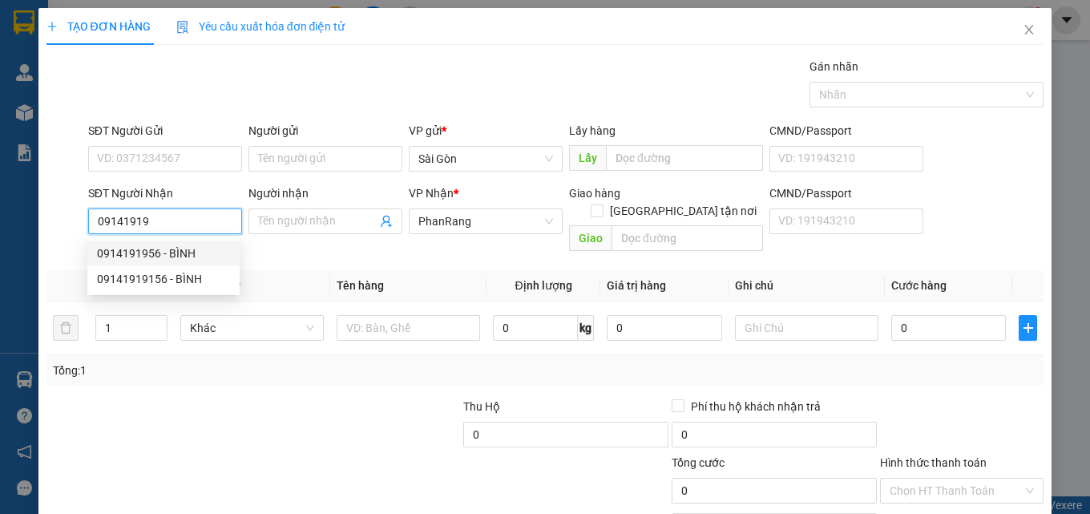
click at [201, 243] on div "0914191956 - BÌNH" at bounding box center [163, 254] width 152 height 26
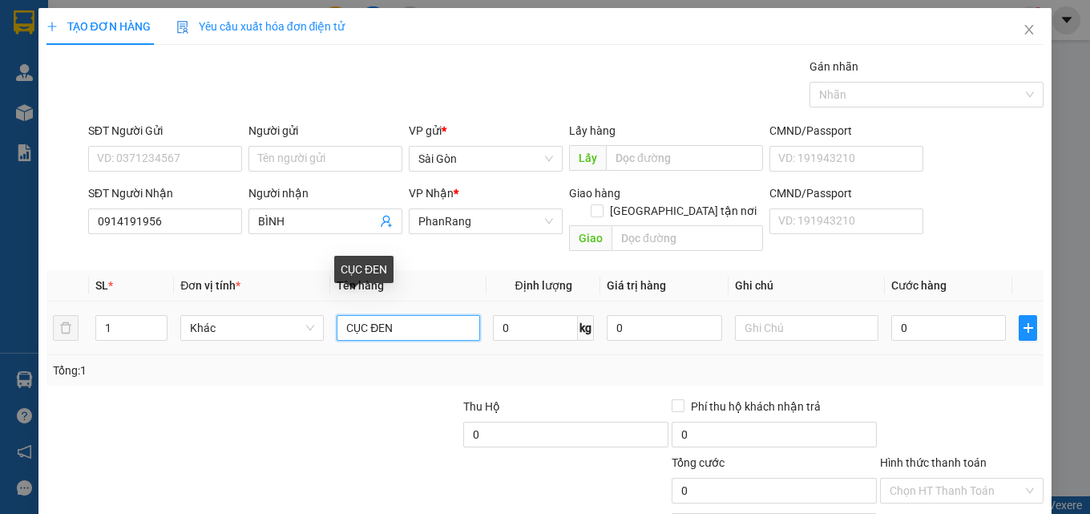
click at [411, 315] on input "CỤC ĐEN" at bounding box center [409, 328] width 144 height 26
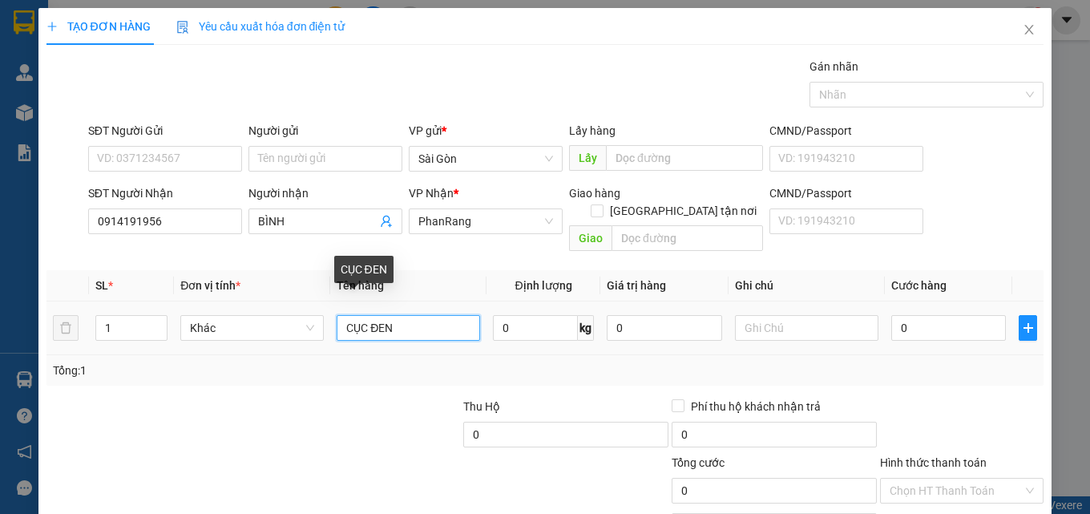
click at [411, 315] on input "CỤC ĐEN" at bounding box center [409, 328] width 144 height 26
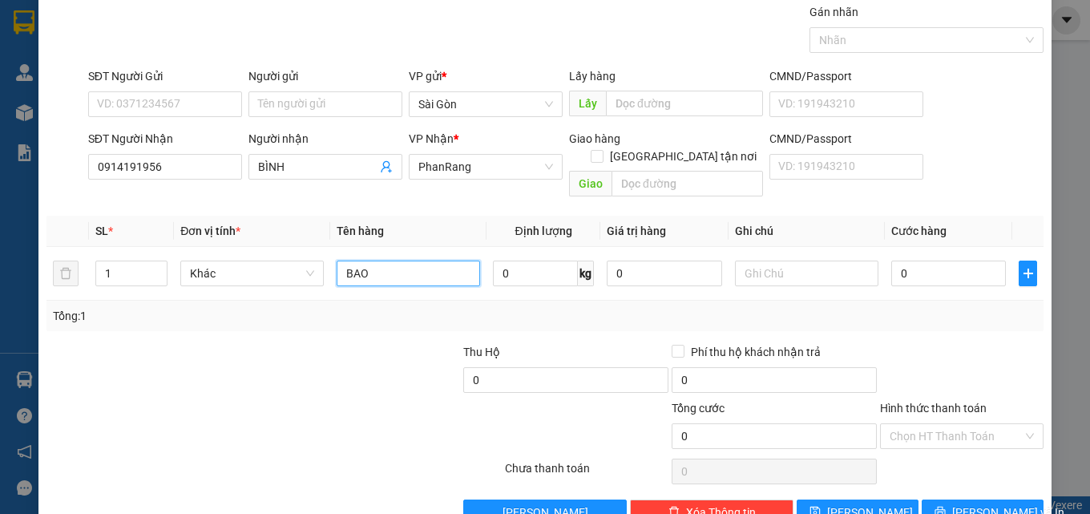
scroll to position [79, 0]
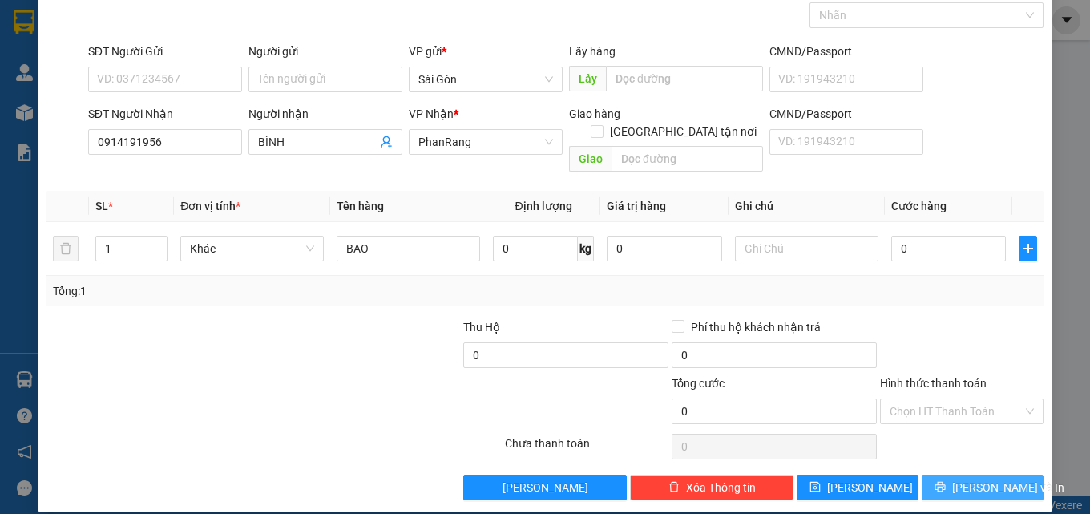
click at [990, 479] on span "[PERSON_NAME] và In" at bounding box center [1008, 488] width 112 height 18
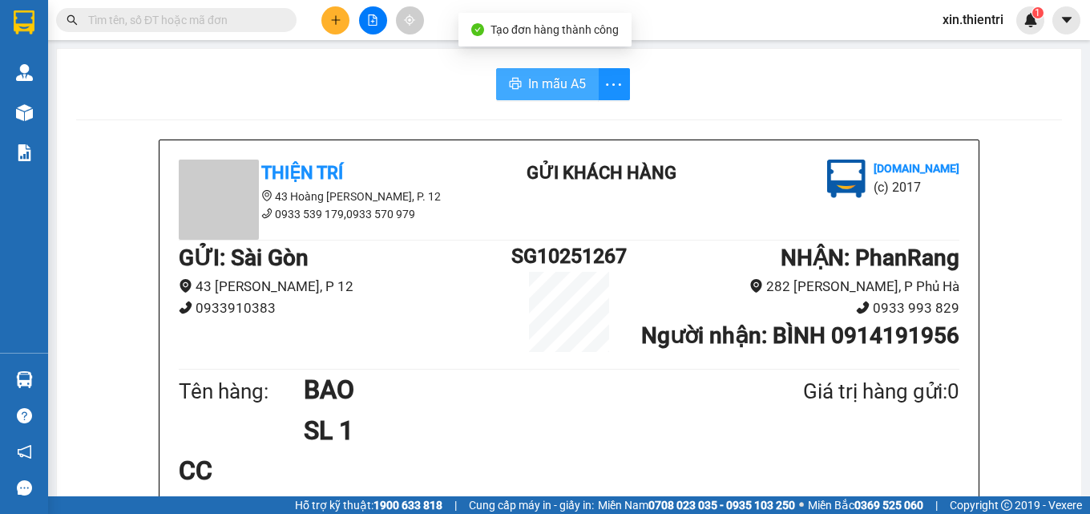
click at [563, 88] on span "In mẫu A5" at bounding box center [557, 84] width 58 height 20
click at [333, 14] on icon "plus" at bounding box center [335, 19] width 11 height 11
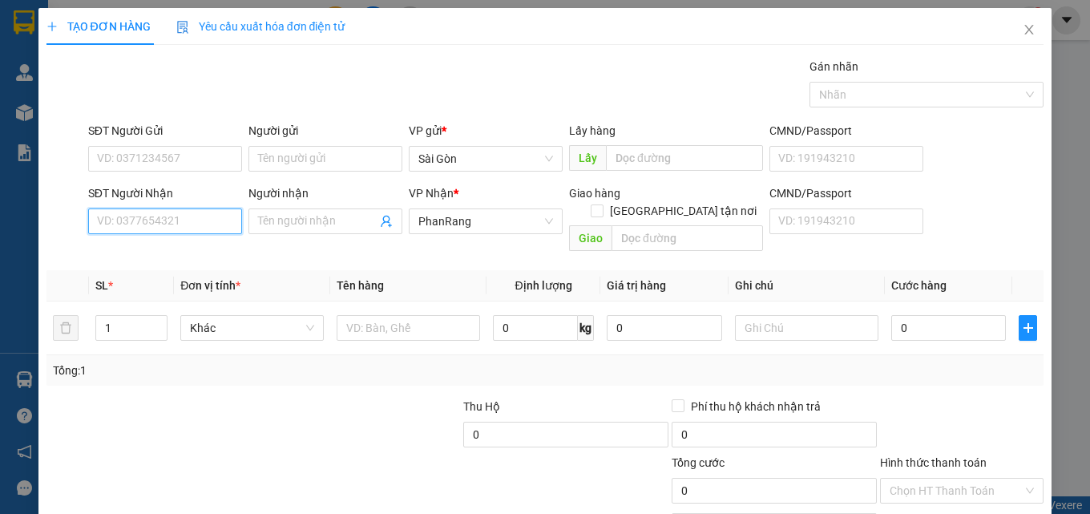
click at [213, 216] on input "SĐT Người Nhận" at bounding box center [165, 221] width 154 height 26
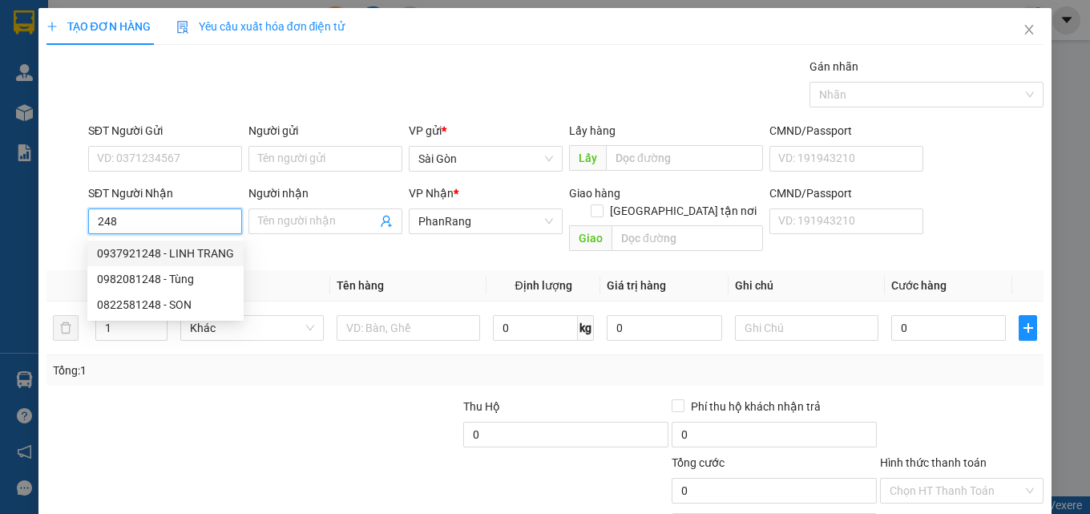
click at [200, 262] on div "0937921248 - LINH TRANG" at bounding box center [165, 254] width 156 height 26
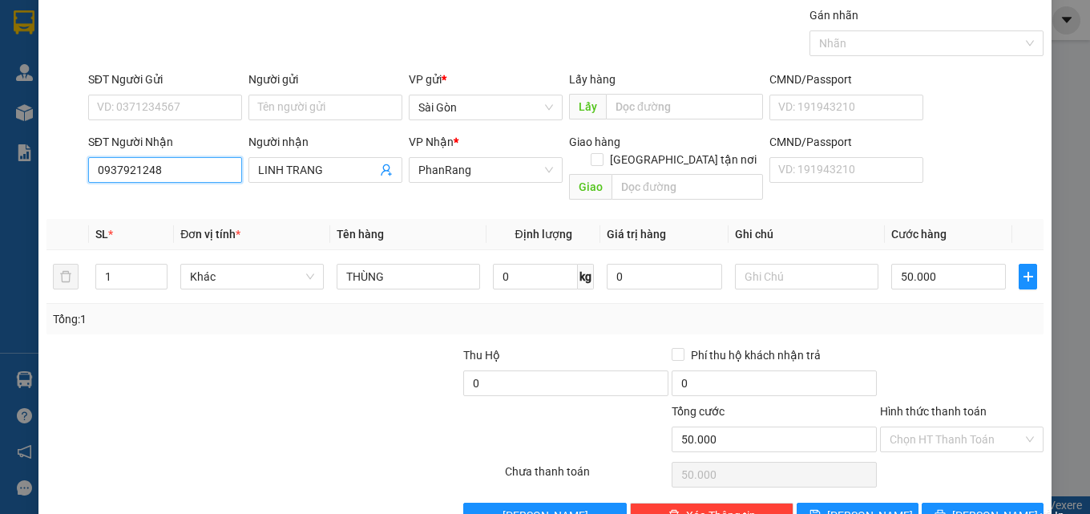
scroll to position [79, 0]
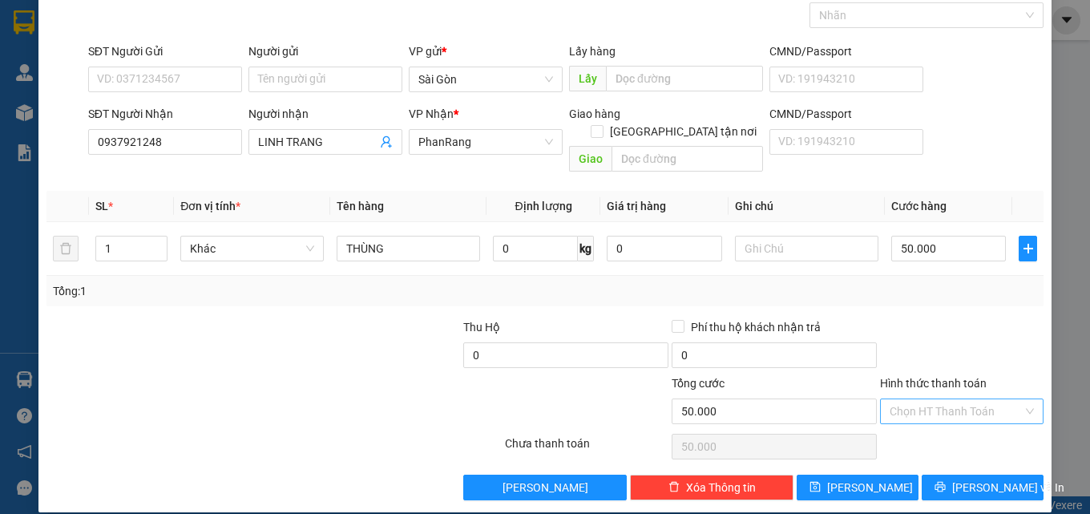
click at [911, 399] on input "Hình thức thanh toán" at bounding box center [956, 411] width 133 height 24
click at [916, 432] on div "Tại văn phòng" at bounding box center [952, 426] width 143 height 18
click at [940, 475] on button "[PERSON_NAME] và In" at bounding box center [983, 488] width 122 height 26
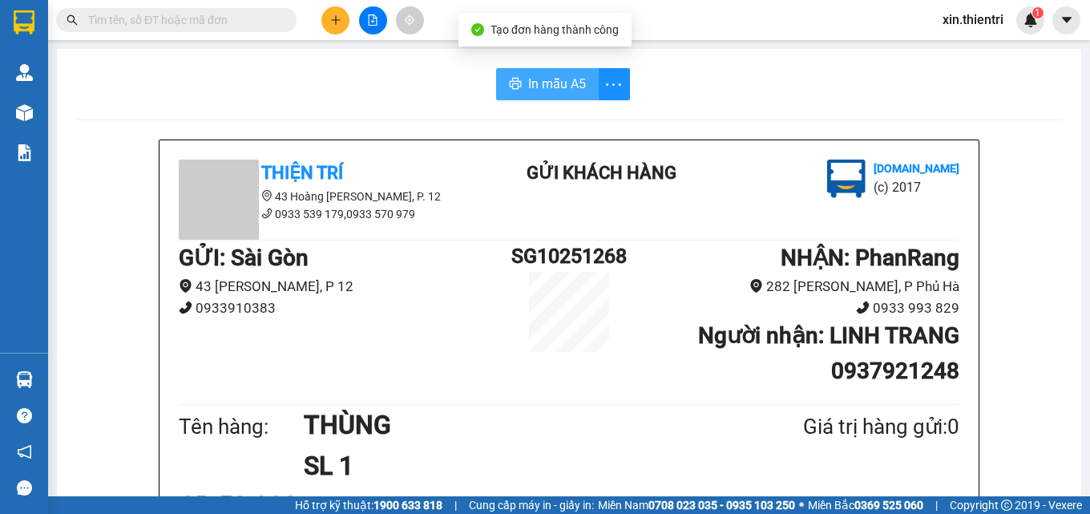
click at [572, 92] on span "In mẫu A5" at bounding box center [557, 84] width 58 height 20
drag, startPoint x: 969, startPoint y: 333, endPoint x: 331, endPoint y: 21, distance: 710.3
click at [331, 21] on icon "plus" at bounding box center [335, 19] width 11 height 11
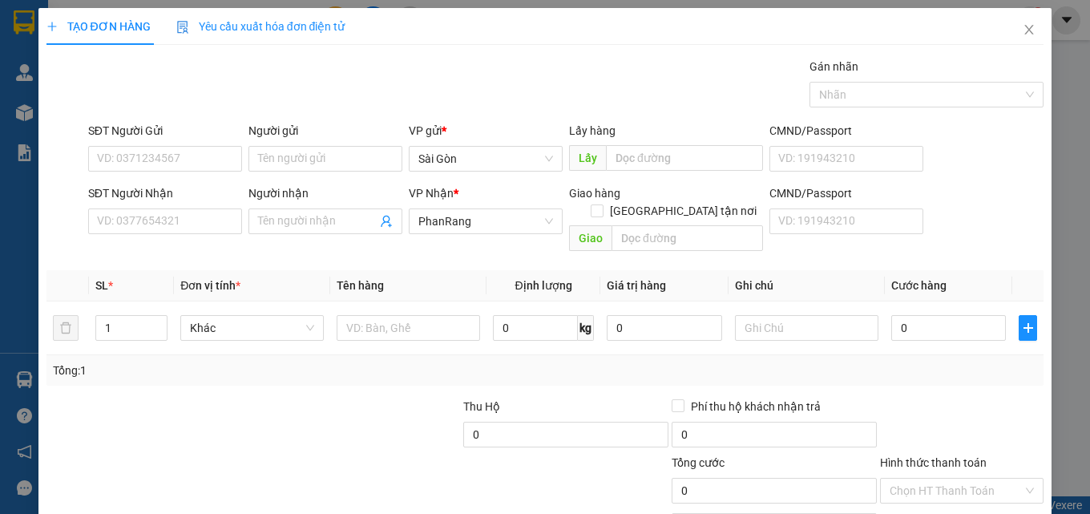
click at [329, 14] on div "Yêu cầu xuất hóa đơn điện tử" at bounding box center [260, 26] width 169 height 37
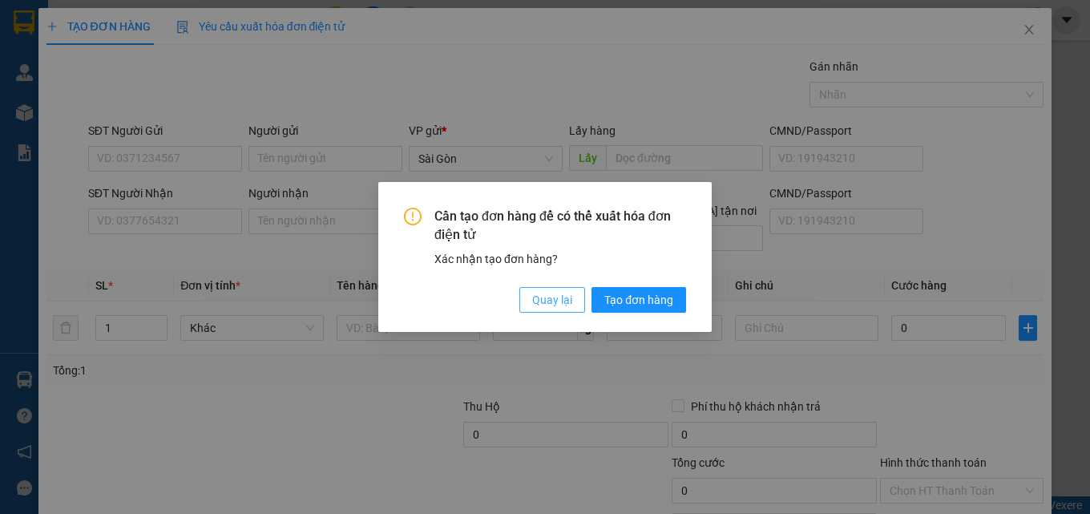
click at [546, 298] on span "Quay lại" at bounding box center [552, 300] width 40 height 18
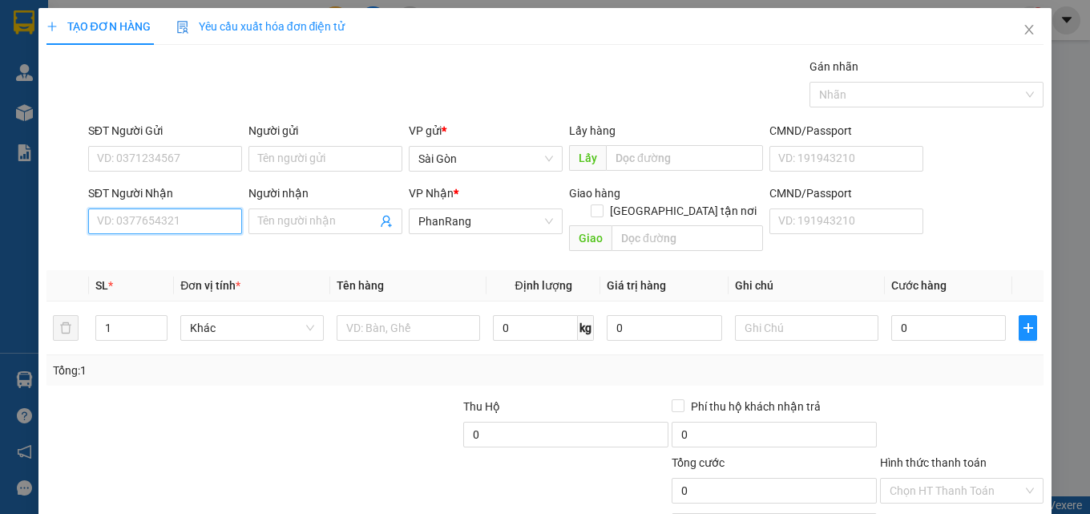
click at [172, 225] on input "SĐT Người Nhận" at bounding box center [165, 221] width 154 height 26
click at [115, 249] on div "0966611117 - NGỌC" at bounding box center [163, 254] width 133 height 18
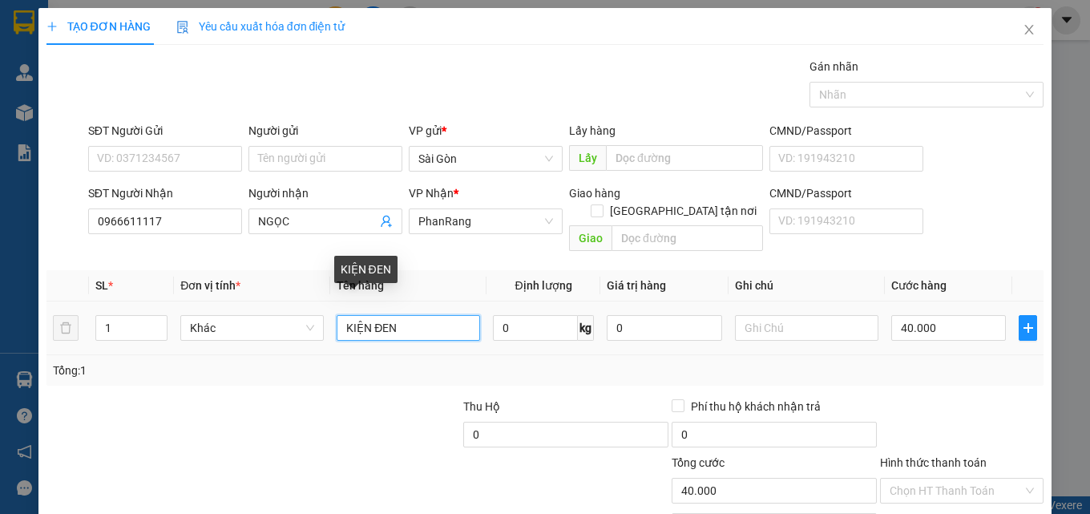
click at [402, 319] on input "KIỆN ĐEN" at bounding box center [409, 328] width 144 height 26
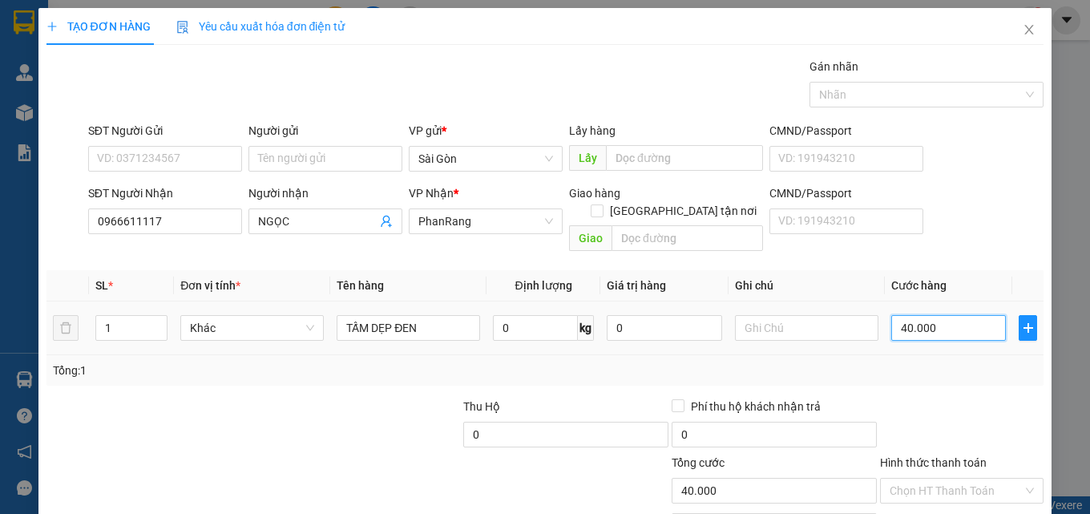
click at [937, 315] on input "40.000" at bounding box center [949, 328] width 115 height 26
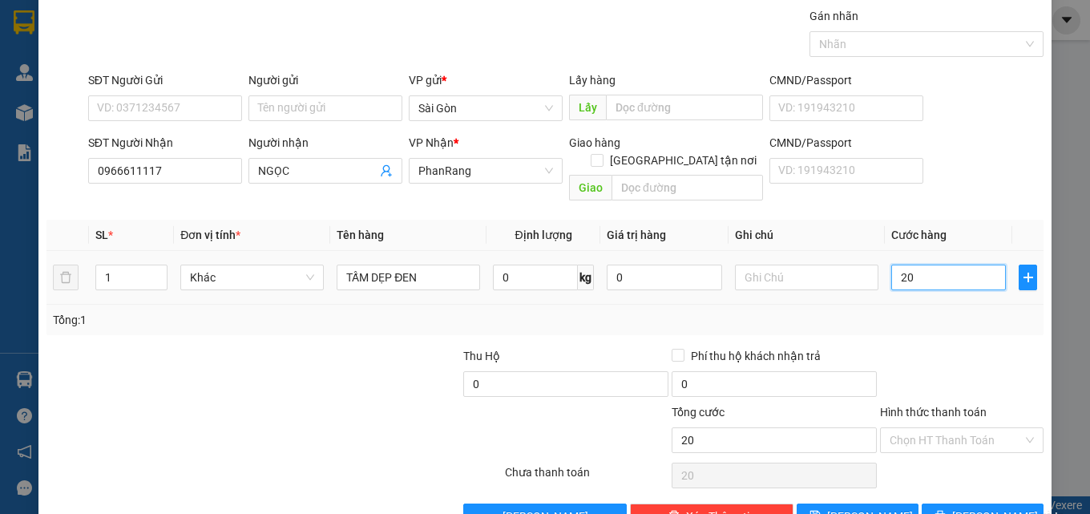
scroll to position [79, 0]
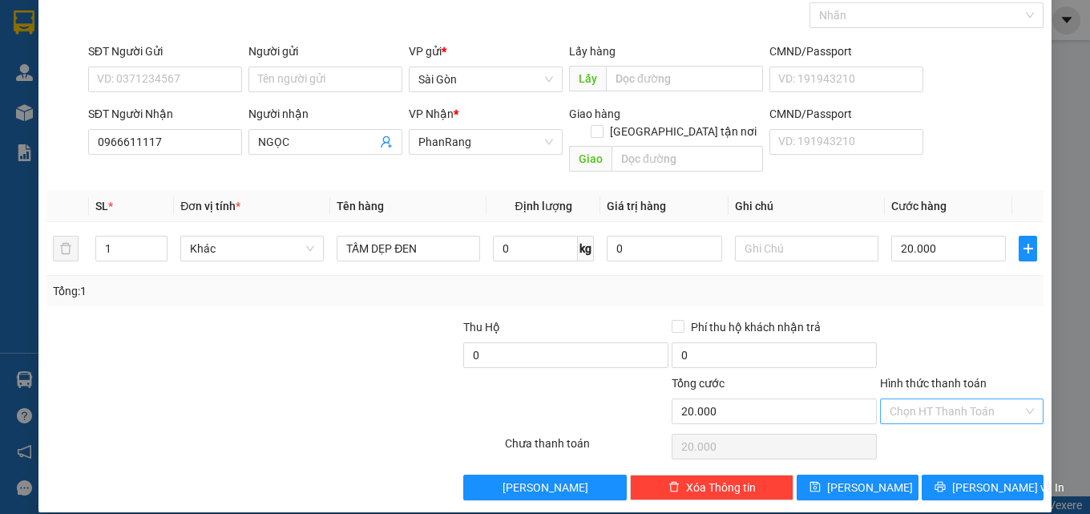
drag, startPoint x: 943, startPoint y: 405, endPoint x: 945, endPoint y: 397, distance: 8.4
click at [944, 399] on input "Hình thức thanh toán" at bounding box center [956, 411] width 133 height 24
click at [942, 423] on div "Tại văn phòng" at bounding box center [952, 426] width 143 height 18
click at [946, 481] on icon "printer" at bounding box center [940, 486] width 11 height 11
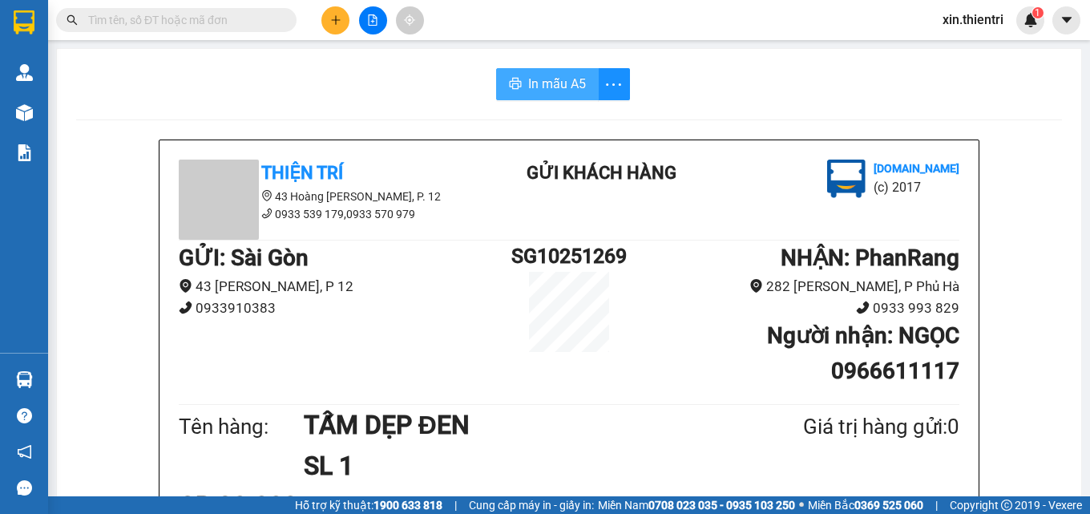
click at [568, 81] on span "In mẫu A5" at bounding box center [557, 84] width 58 height 20
click at [330, 19] on icon "plus" at bounding box center [335, 19] width 11 height 11
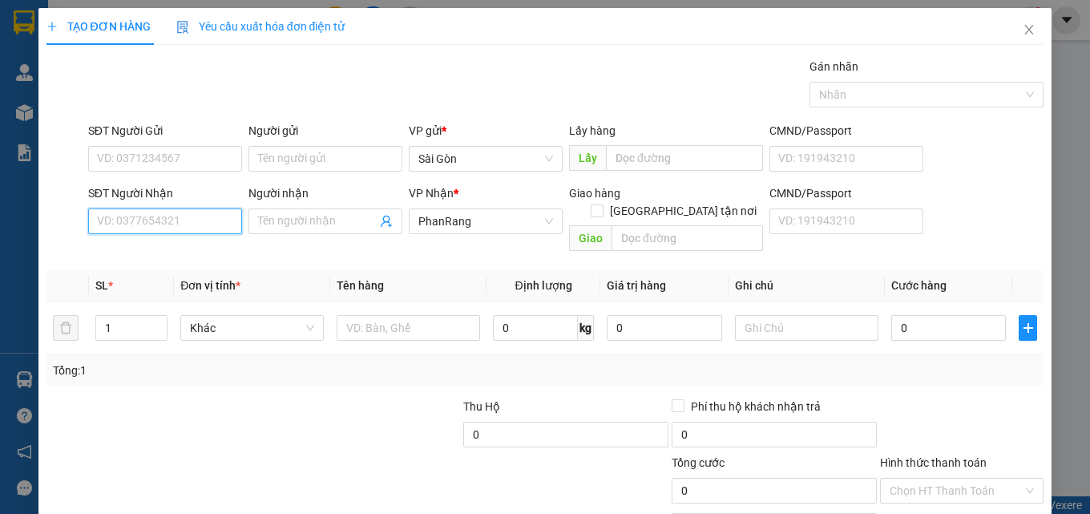
click at [212, 224] on input "SĐT Người Nhận" at bounding box center [165, 221] width 154 height 26
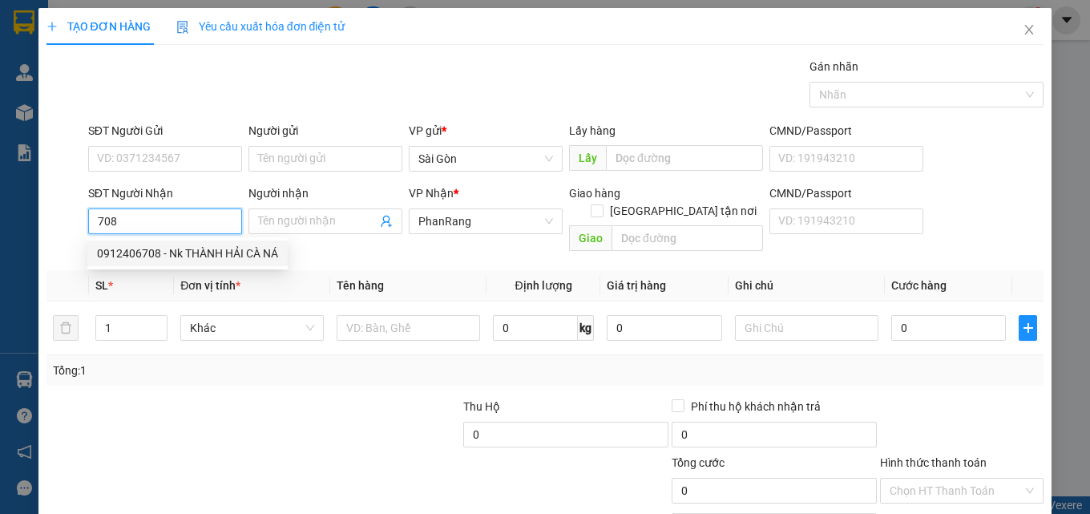
click at [195, 252] on div "0912406708 - Nk THÀNH HẢI CÀ NÁ" at bounding box center [187, 254] width 181 height 18
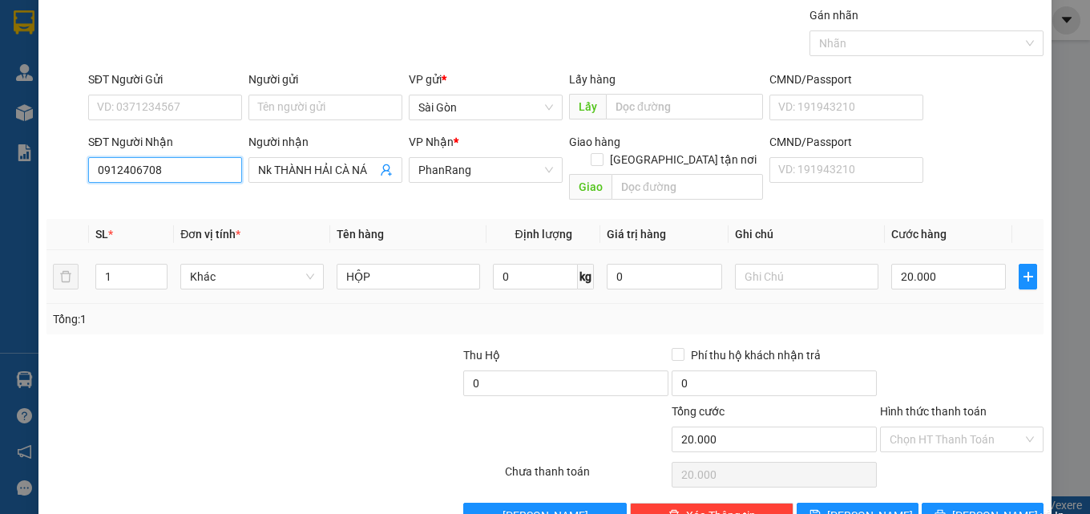
scroll to position [79, 0]
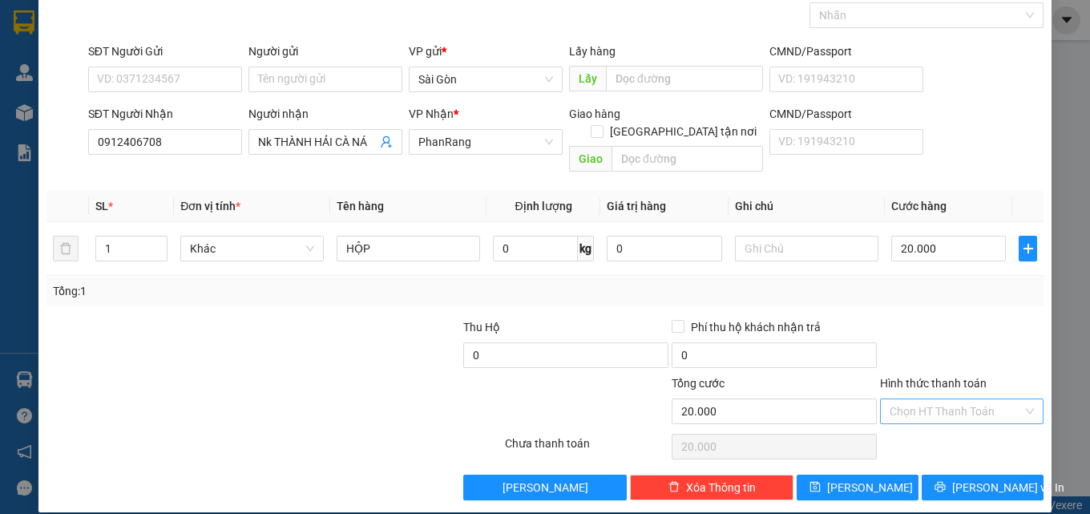
click at [943, 399] on input "Hình thức thanh toán" at bounding box center [956, 411] width 133 height 24
click at [933, 425] on div "Tại văn phòng" at bounding box center [952, 426] width 143 height 18
click at [933, 431] on div at bounding box center [962, 447] width 167 height 32
click at [973, 479] on span "[PERSON_NAME] và In" at bounding box center [1008, 488] width 112 height 18
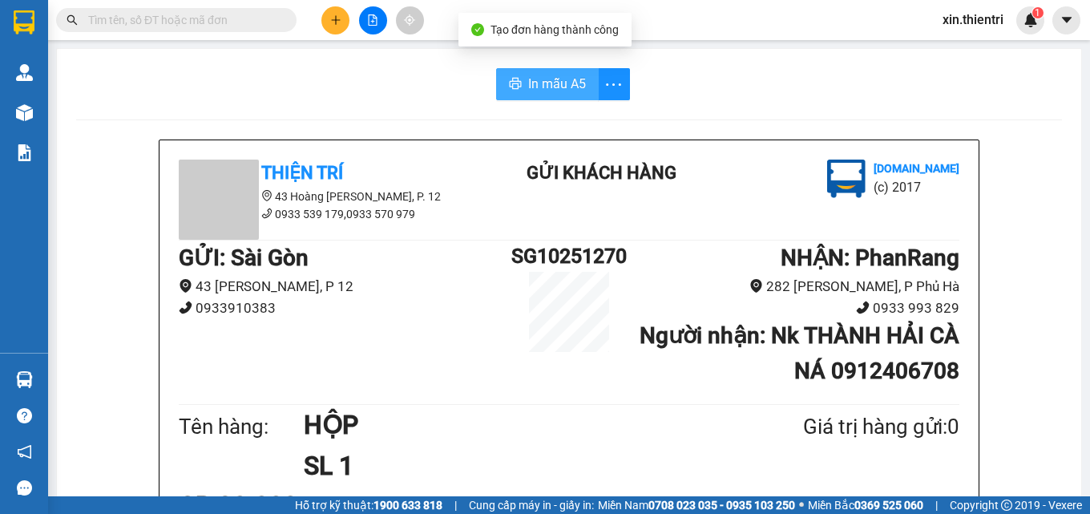
click at [548, 84] on span "In mẫu A5" at bounding box center [557, 84] width 58 height 20
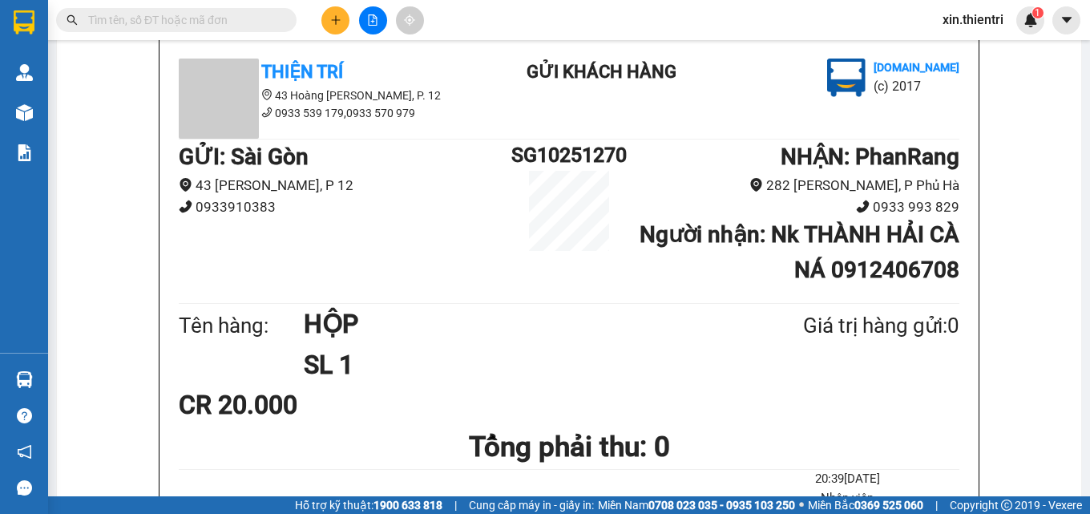
scroll to position [80, 0]
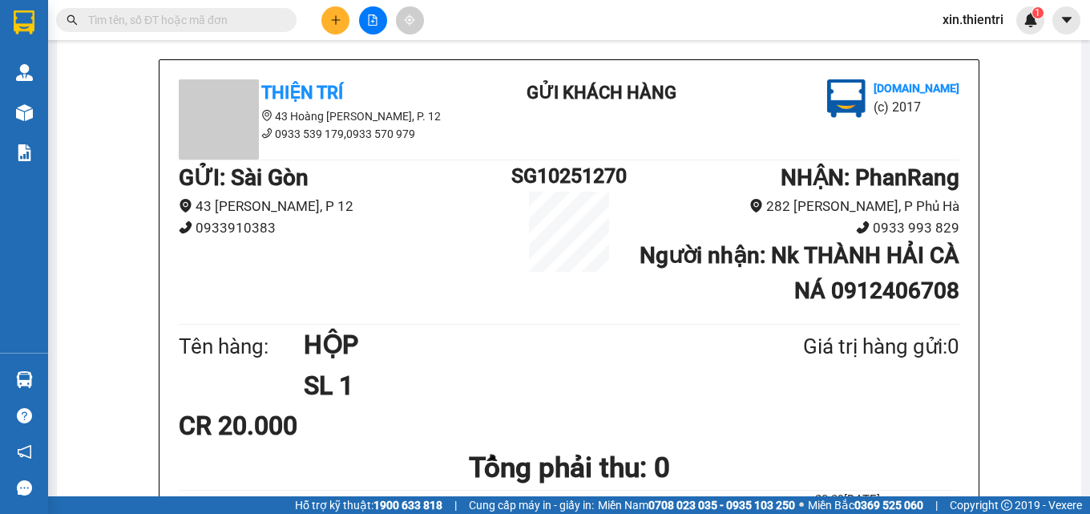
click at [342, 26] on button at bounding box center [335, 20] width 28 height 28
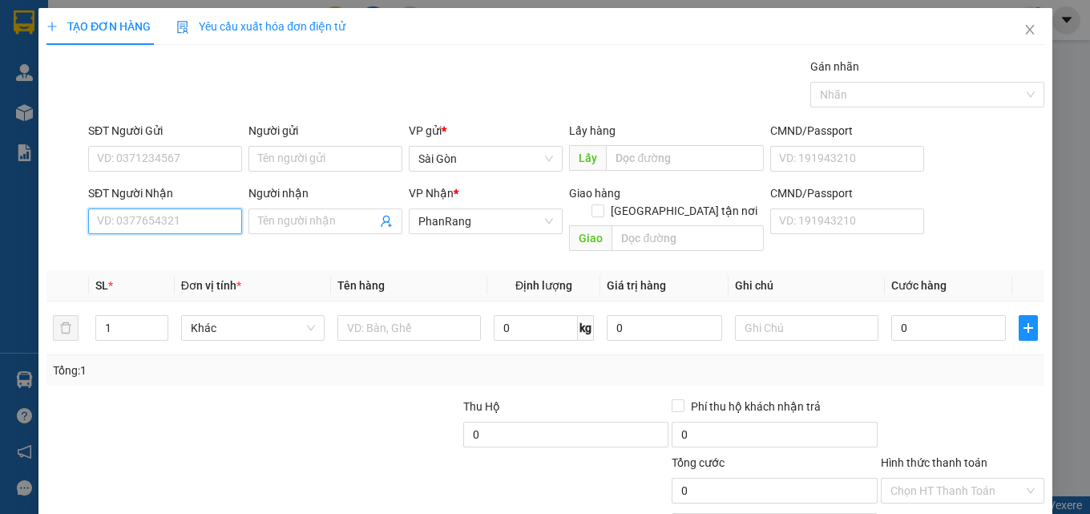
click at [218, 218] on input "SĐT Người Nhận" at bounding box center [165, 221] width 154 height 26
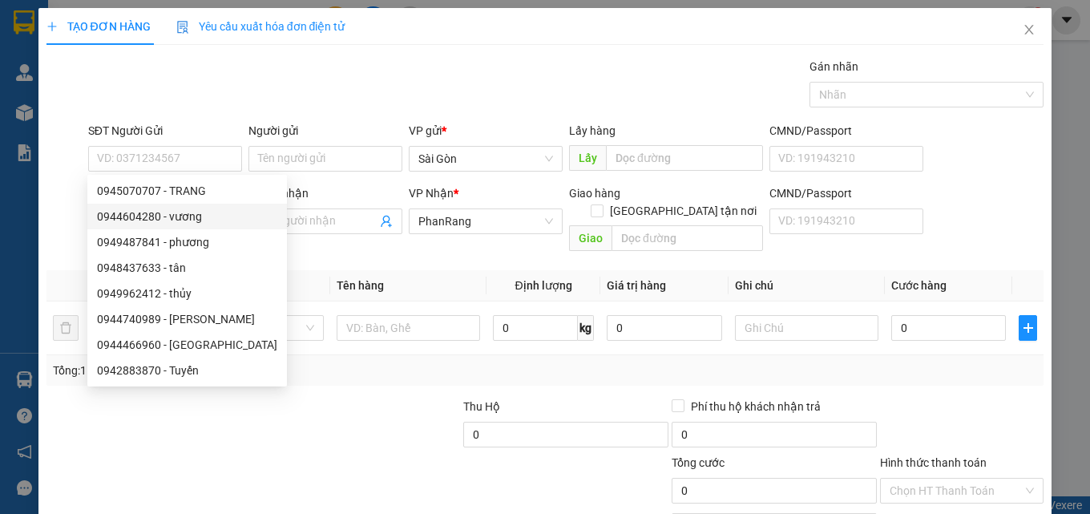
click at [316, 95] on div "Gán nhãn Nhãn" at bounding box center [566, 86] width 963 height 56
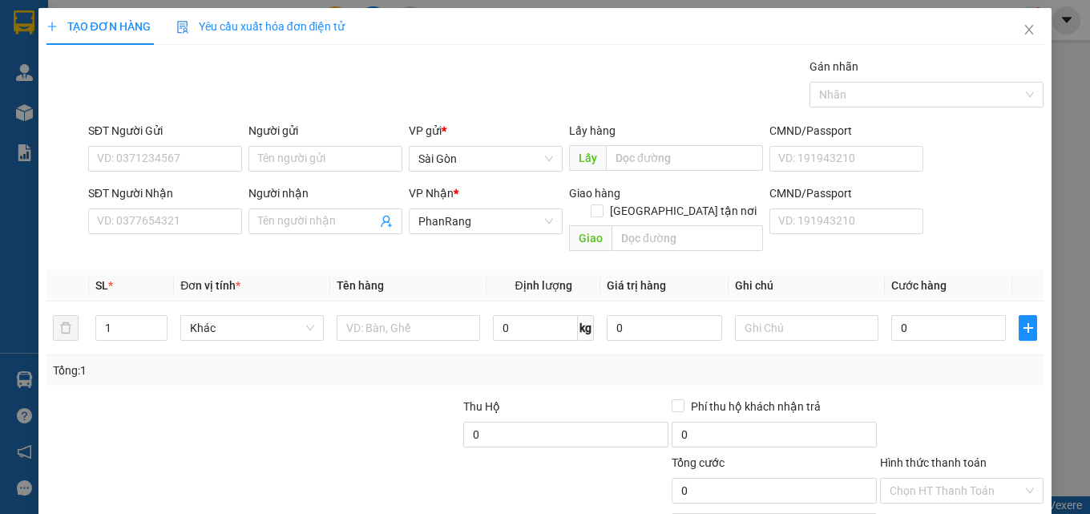
click at [316, 95] on div "Gán nhãn Nhãn" at bounding box center [566, 86] width 963 height 56
click at [187, 224] on input "SĐT Người Nhận" at bounding box center [165, 221] width 154 height 26
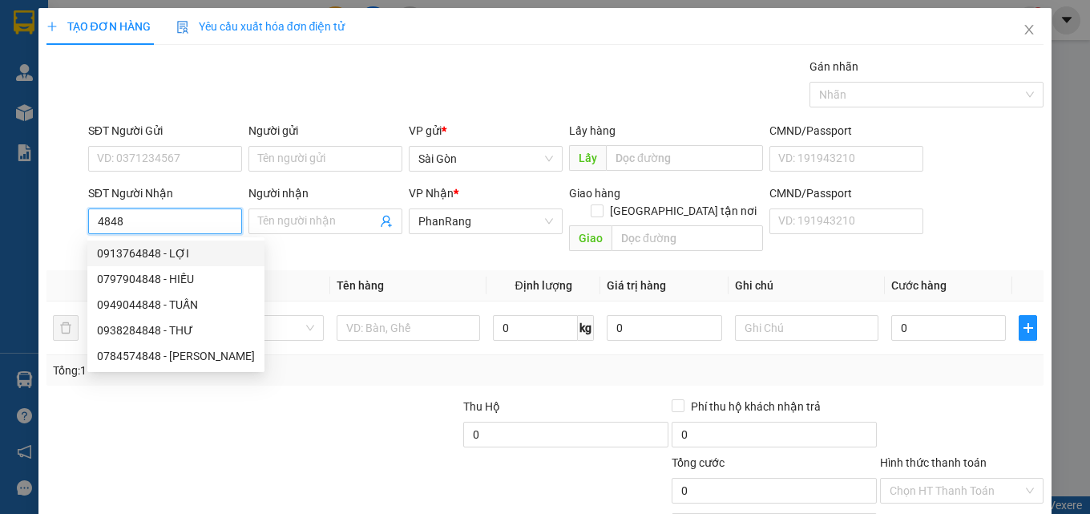
click at [164, 221] on input "4848" at bounding box center [165, 221] width 154 height 26
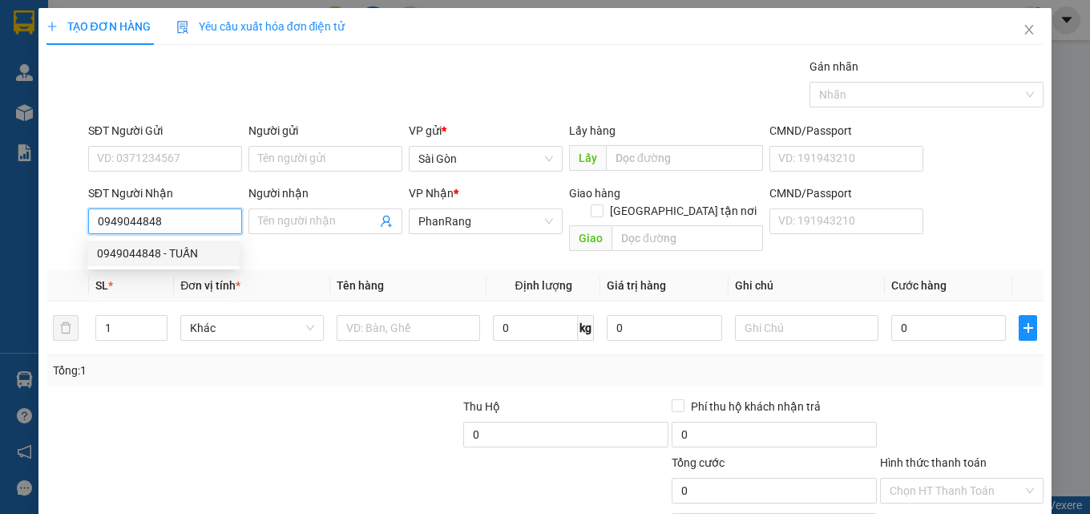
click at [172, 251] on div "0949044848 - TUẤN" at bounding box center [163, 254] width 133 height 18
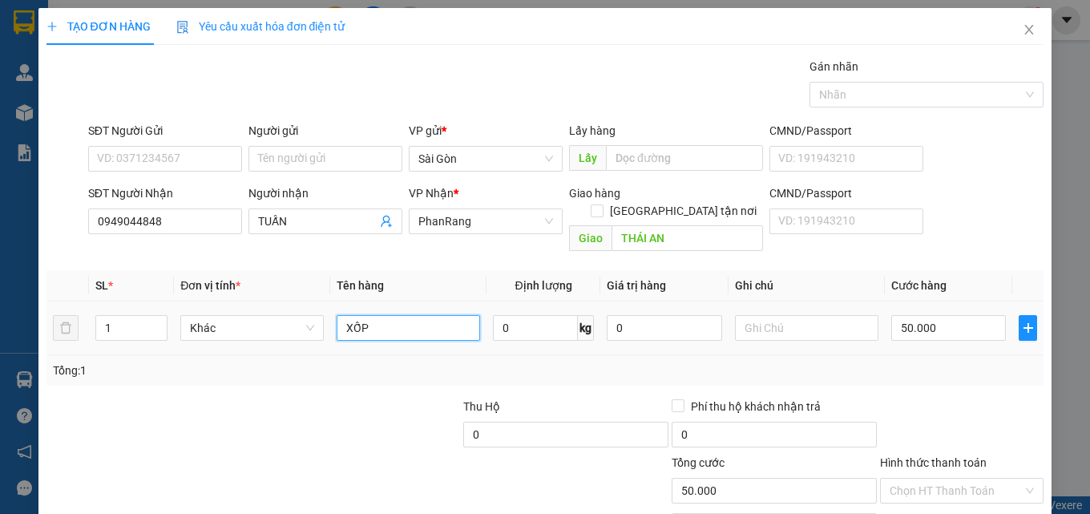
click at [398, 315] on input "XỐP" at bounding box center [409, 328] width 144 height 26
click at [965, 315] on input "50.000" at bounding box center [949, 328] width 115 height 26
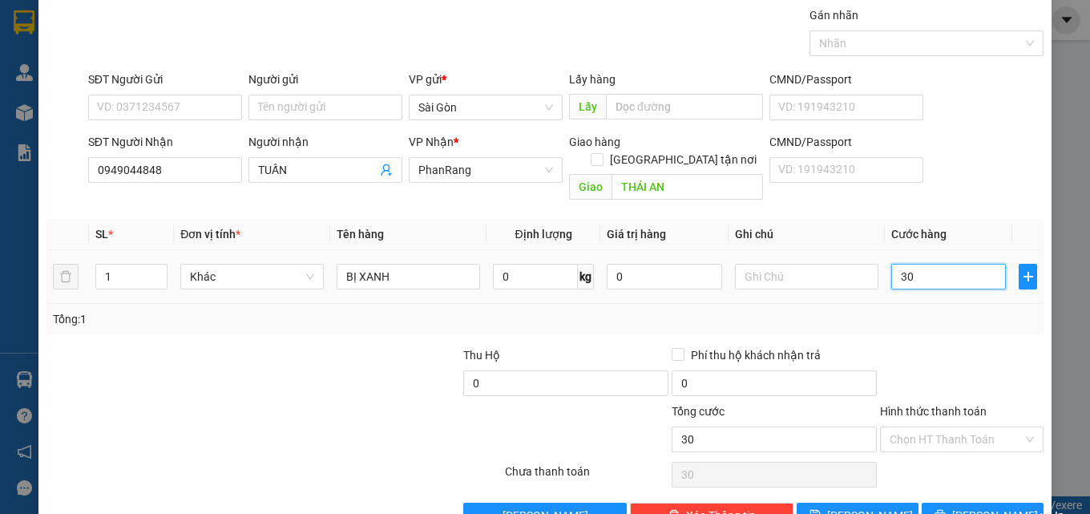
scroll to position [79, 0]
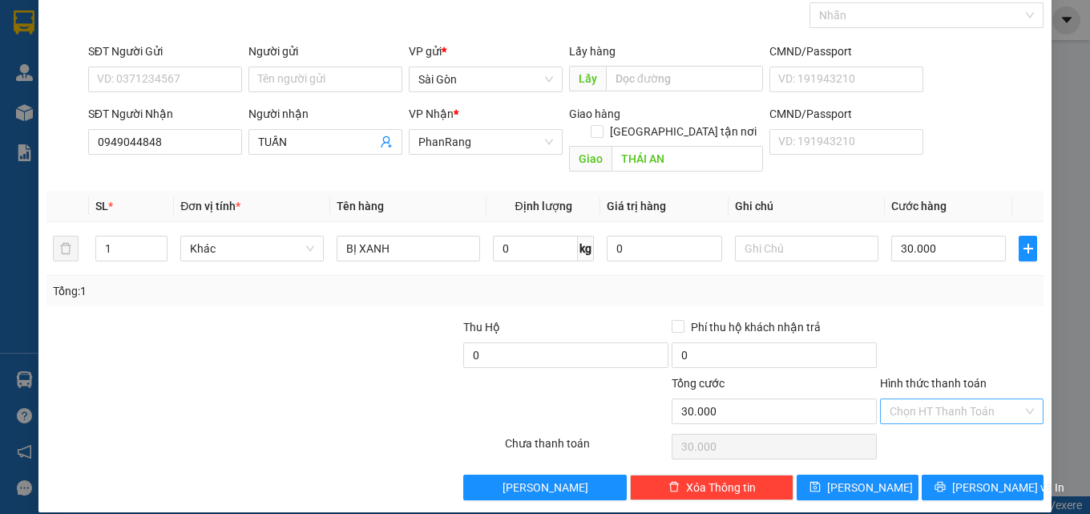
click at [921, 402] on input "Hình thức thanh toán" at bounding box center [956, 411] width 133 height 24
click at [938, 432] on div "Tại văn phòng" at bounding box center [952, 426] width 143 height 18
click at [956, 475] on button "[PERSON_NAME] và In" at bounding box center [983, 488] width 122 height 26
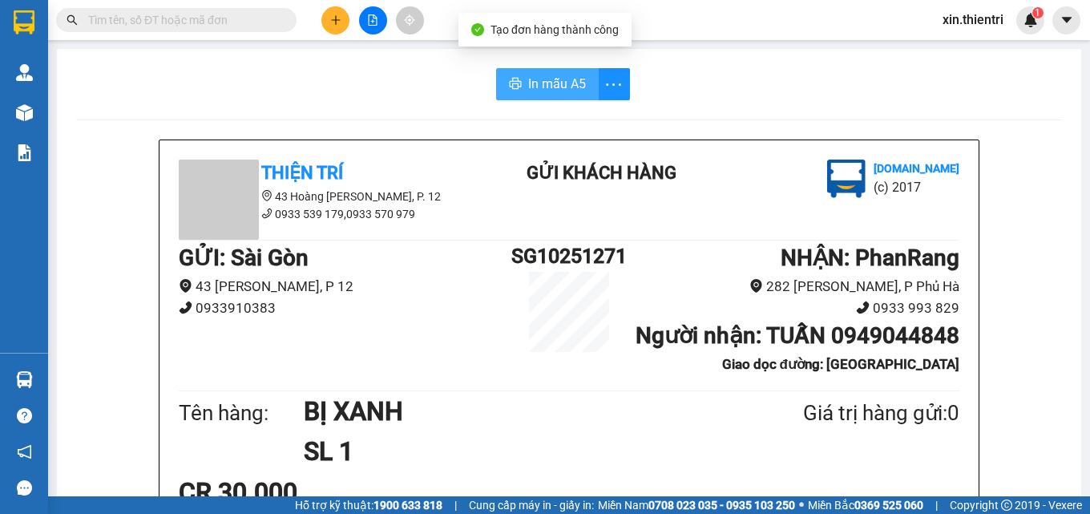
click at [557, 83] on span "In mẫu A5" at bounding box center [557, 84] width 58 height 20
click at [340, 14] on icon "plus" at bounding box center [335, 19] width 11 height 11
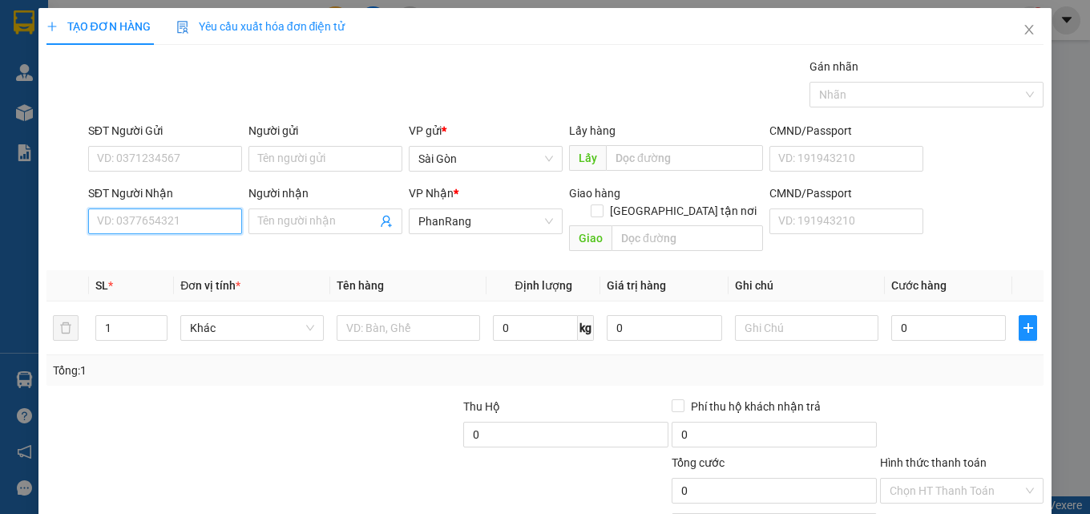
click at [158, 216] on input "SĐT Người Nhận" at bounding box center [165, 221] width 154 height 26
click at [158, 256] on div "0966611117 - NGỌC" at bounding box center [163, 254] width 133 height 18
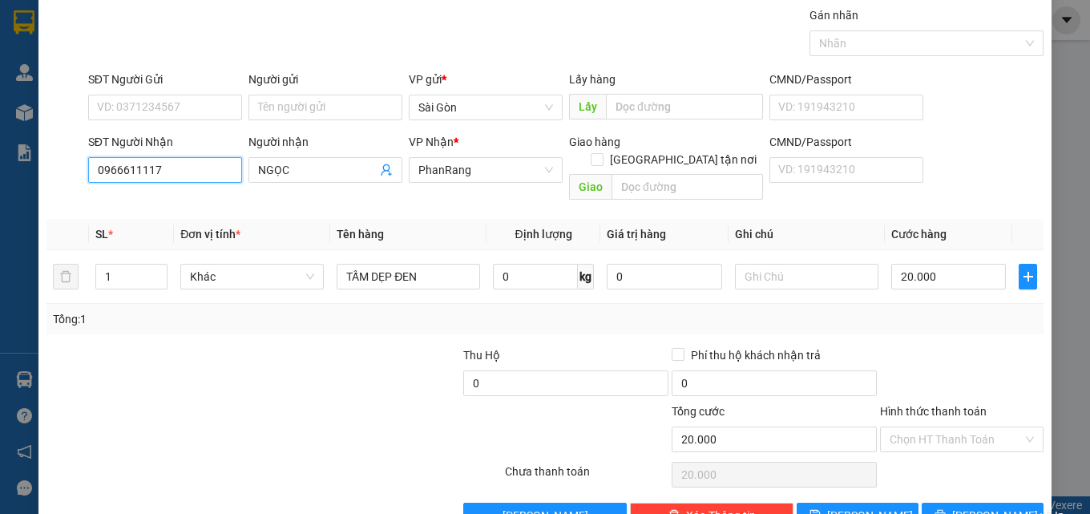
scroll to position [79, 0]
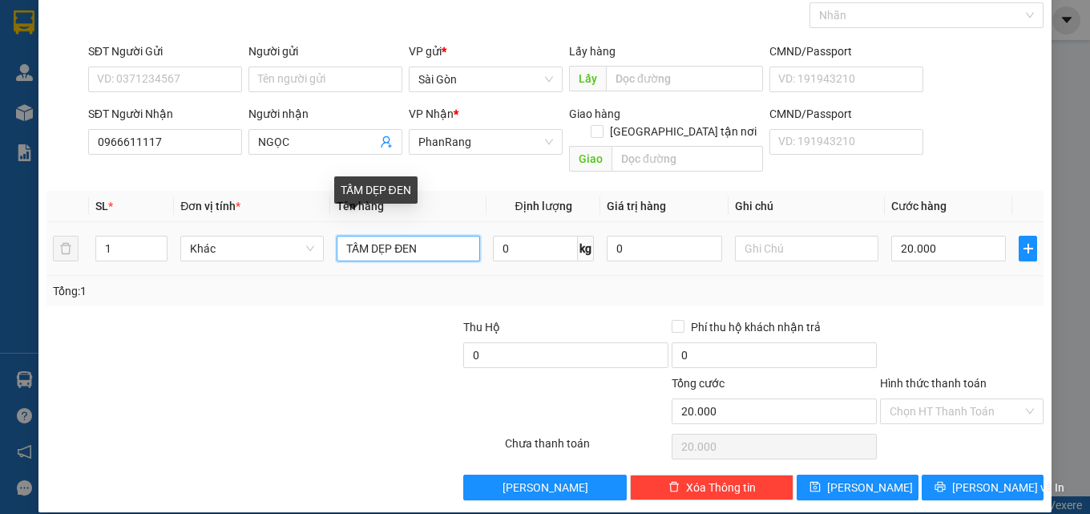
click at [428, 236] on input "TẤM DẸP ĐEN" at bounding box center [409, 249] width 144 height 26
click at [426, 236] on input "TẤM DẸP ĐE" at bounding box center [409, 249] width 144 height 26
click at [426, 236] on input "TẤ" at bounding box center [409, 249] width 144 height 26
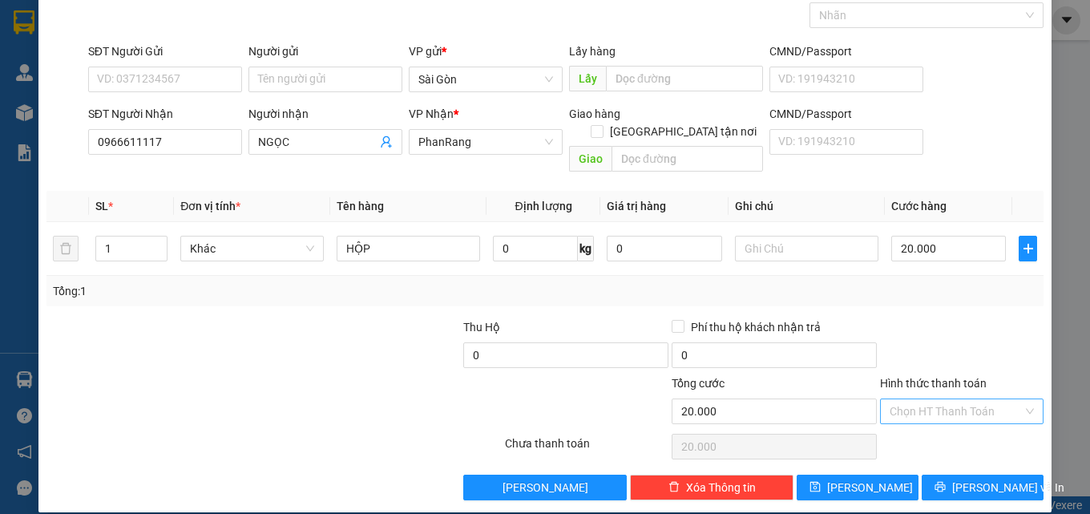
click at [938, 399] on input "Hình thức thanh toán" at bounding box center [956, 411] width 133 height 24
click at [935, 419] on div "Tại văn phòng" at bounding box center [952, 426] width 143 height 18
click at [972, 479] on span "[PERSON_NAME] và In" at bounding box center [1008, 488] width 112 height 18
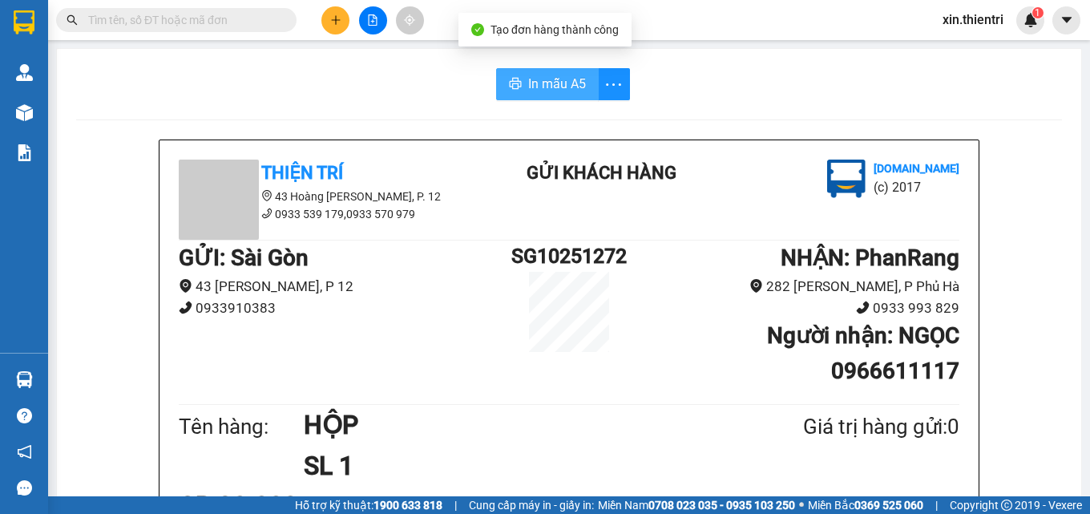
click at [540, 76] on span "In mẫu A5" at bounding box center [557, 84] width 58 height 20
drag, startPoint x: 1040, startPoint y: 400, endPoint x: 338, endPoint y: 55, distance: 782.7
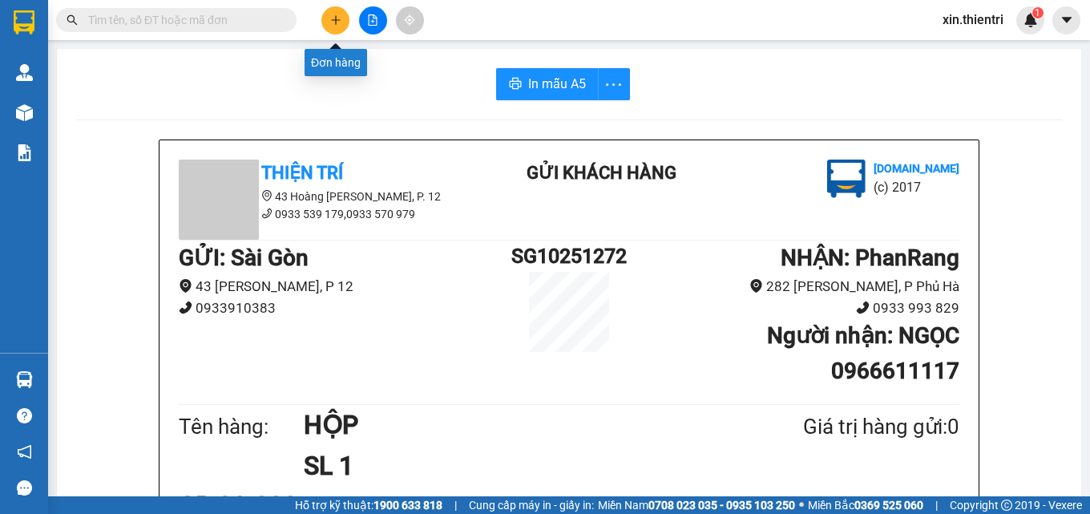
click at [338, 18] on icon "plus" at bounding box center [335, 19] width 11 height 11
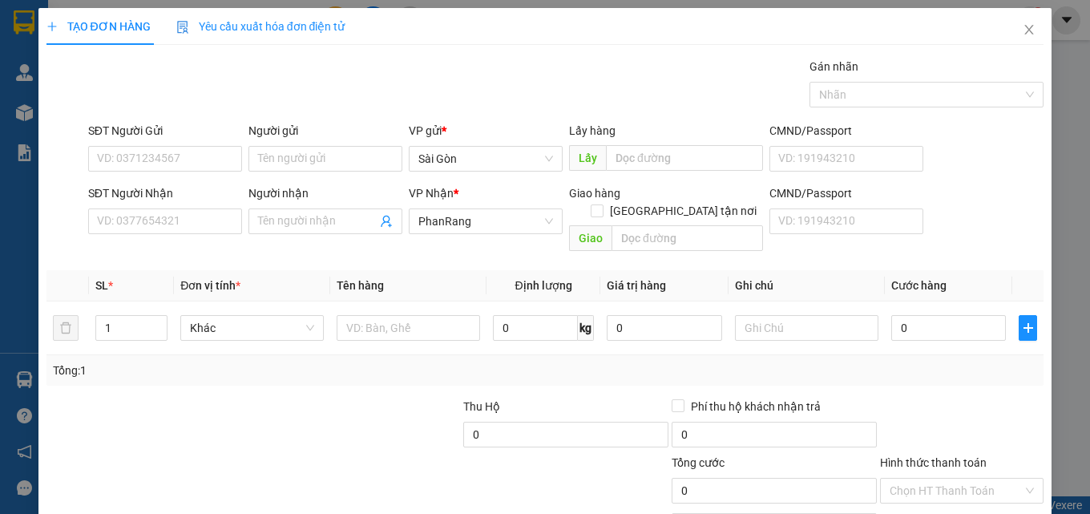
click at [115, 240] on div "Transit Pickup Surcharge Ids Transit Deliver Surcharge Ids Transit Deliver Surc…" at bounding box center [546, 319] width 998 height 522
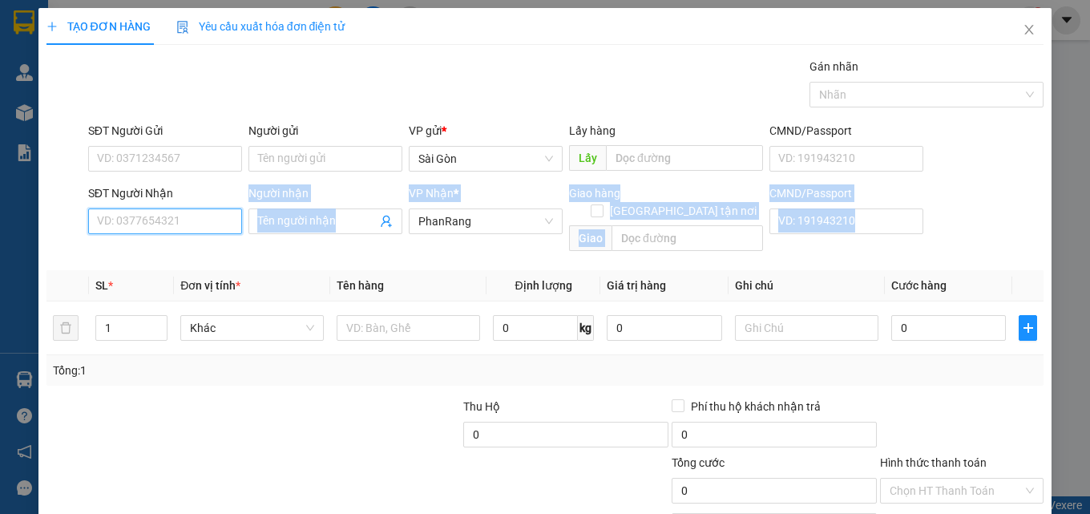
click at [126, 220] on input "SĐT Người Nhận" at bounding box center [165, 221] width 154 height 26
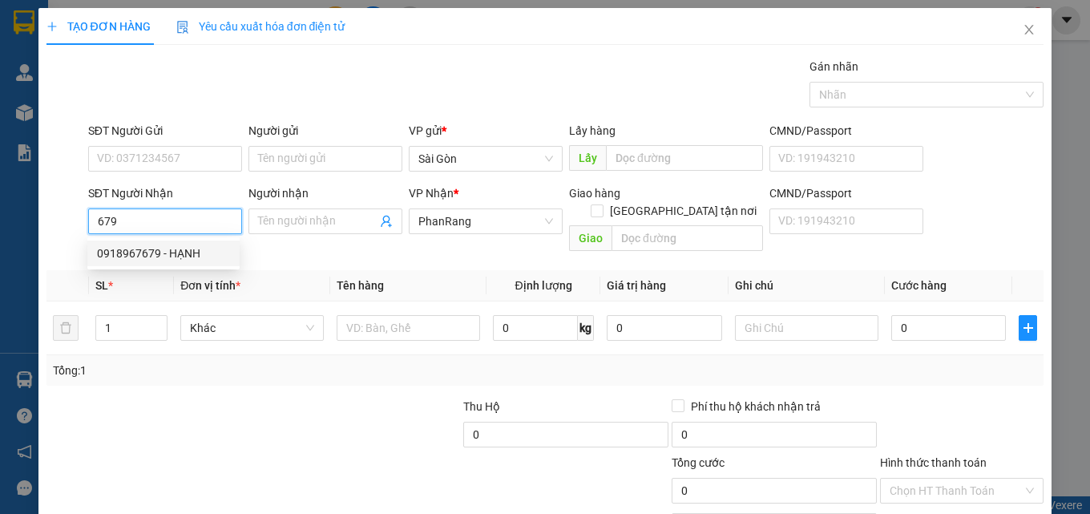
click at [172, 250] on div "0918967679 - HẠNH" at bounding box center [163, 254] width 133 height 18
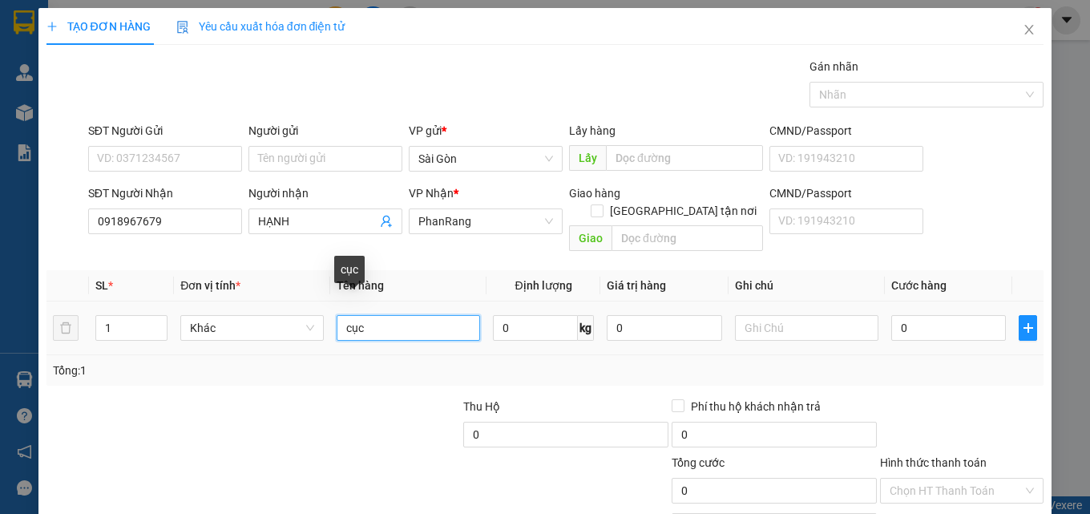
click at [397, 315] on input "cục" at bounding box center [409, 328] width 144 height 26
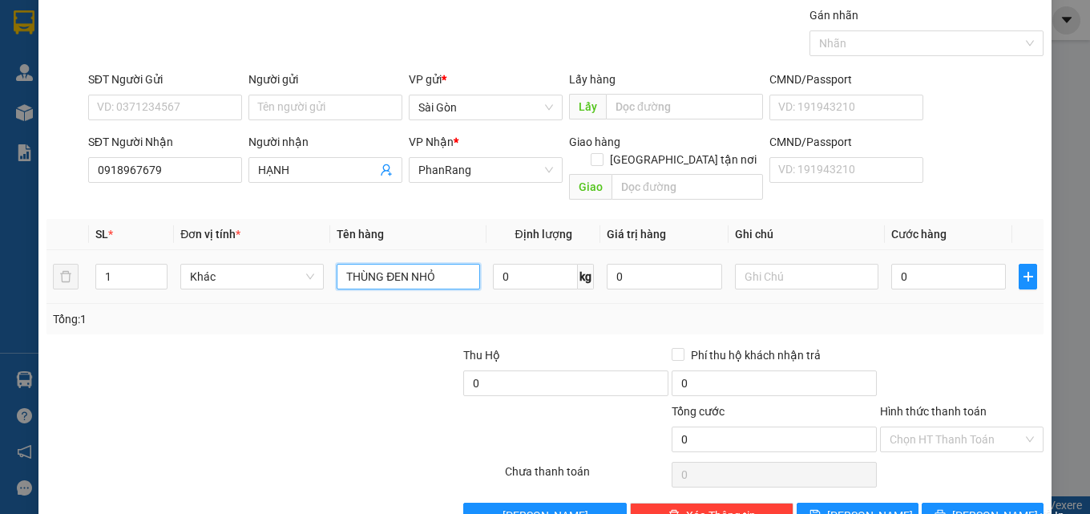
scroll to position [79, 0]
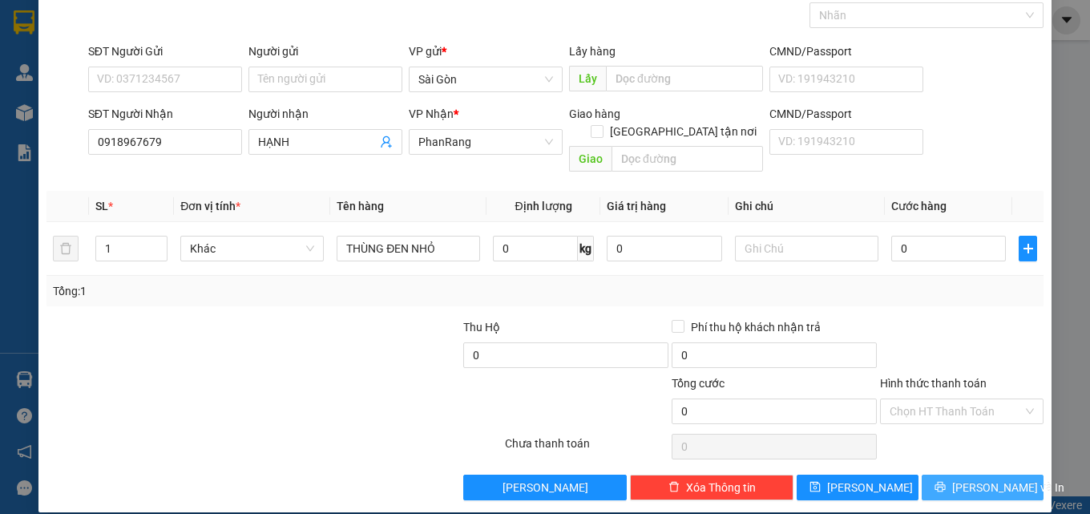
click at [962, 479] on span "[PERSON_NAME] và In" at bounding box center [1008, 488] width 112 height 18
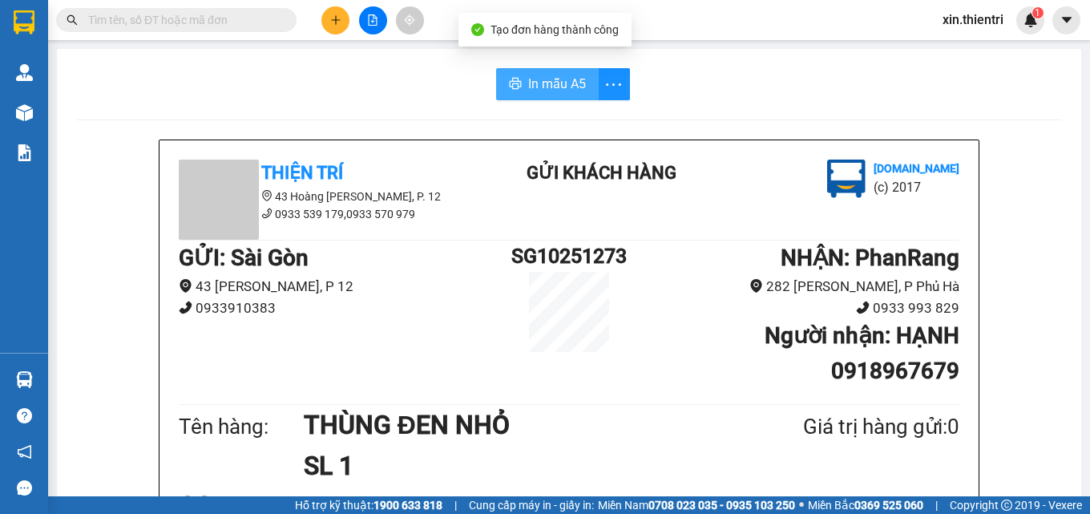
click at [533, 84] on span "In mẫu A5" at bounding box center [557, 84] width 58 height 20
